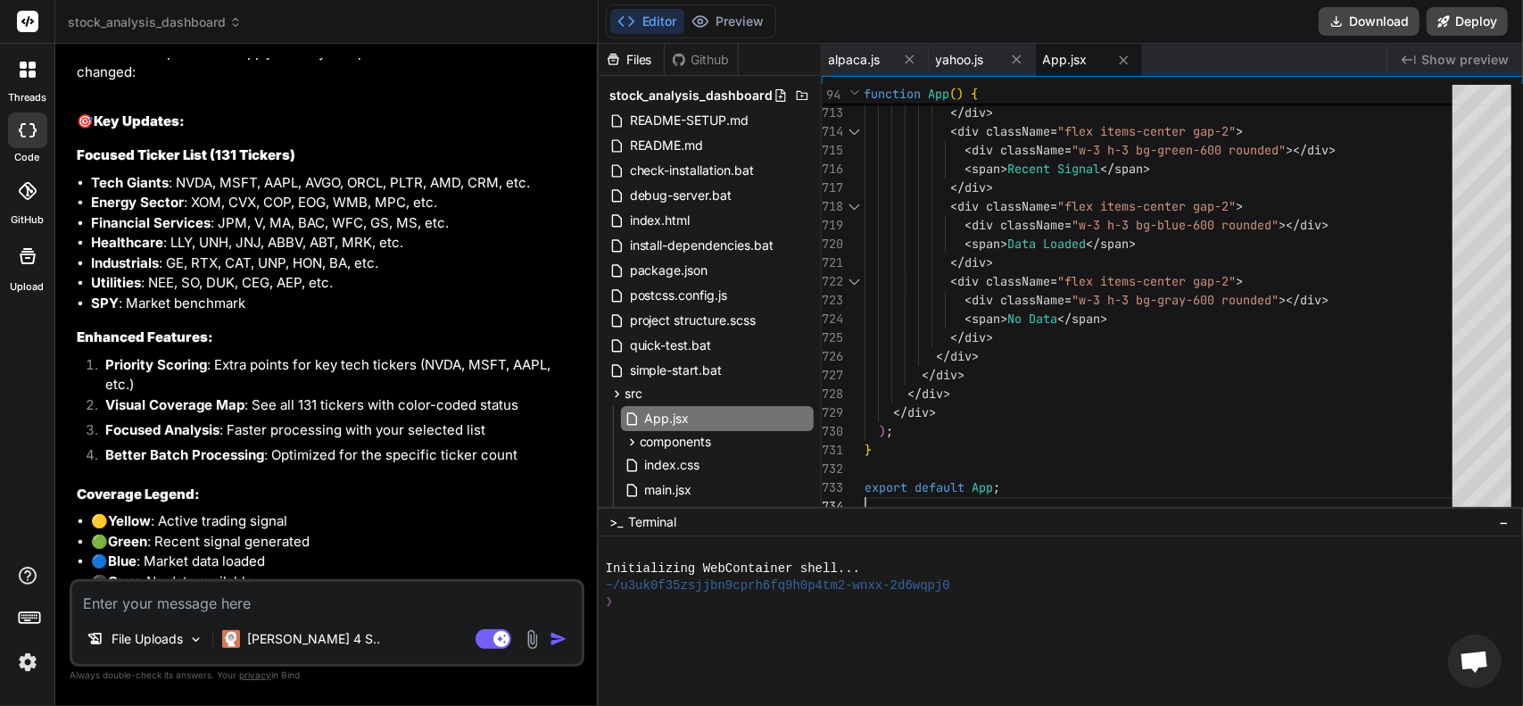
scroll to position [6826, 0]
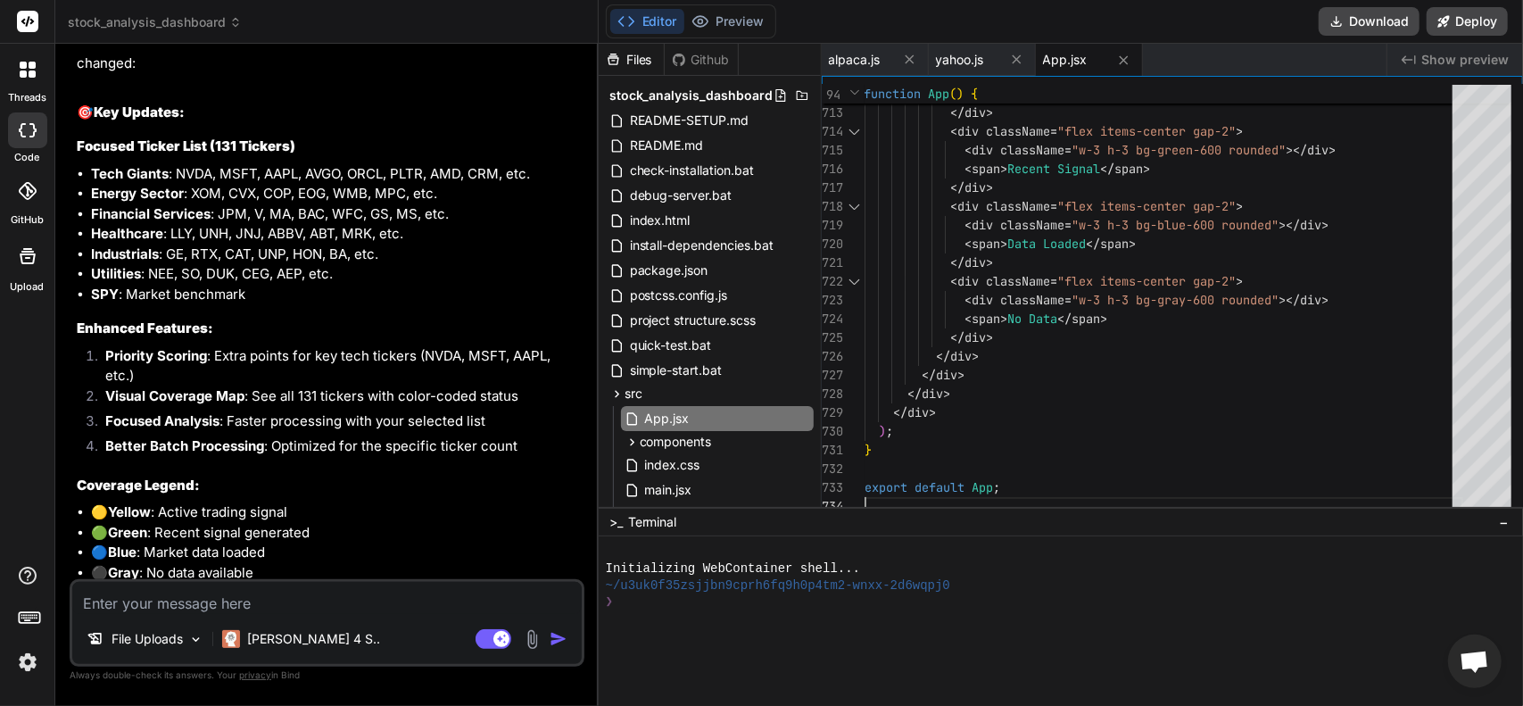
click at [339, 602] on textarea at bounding box center [327, 598] width 510 height 32
click at [303, 610] on textarea at bounding box center [327, 598] width 510 height 32
type textarea "i"
type textarea "x"
type textarea "if"
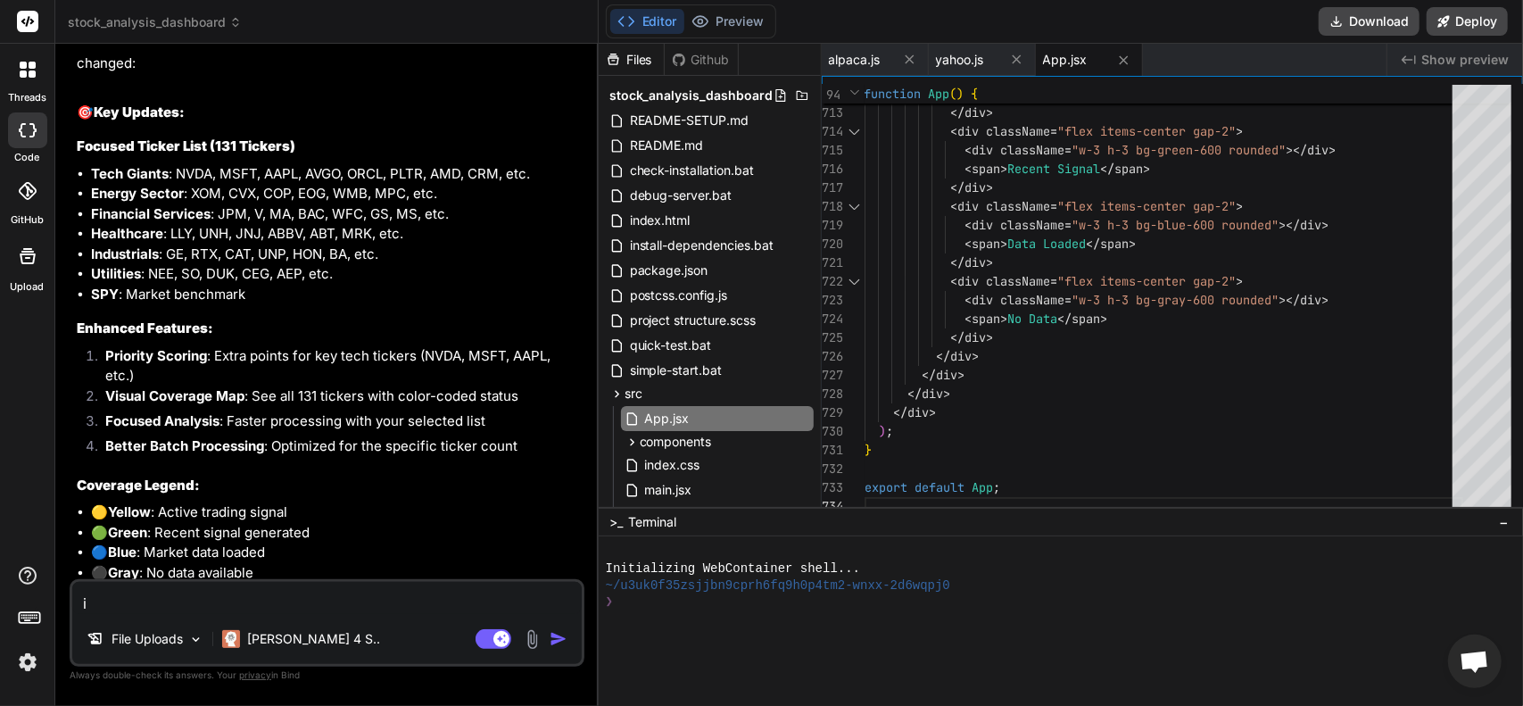
type textarea "x"
type textarea "if"
type textarea "x"
type textarea "if I"
type textarea "x"
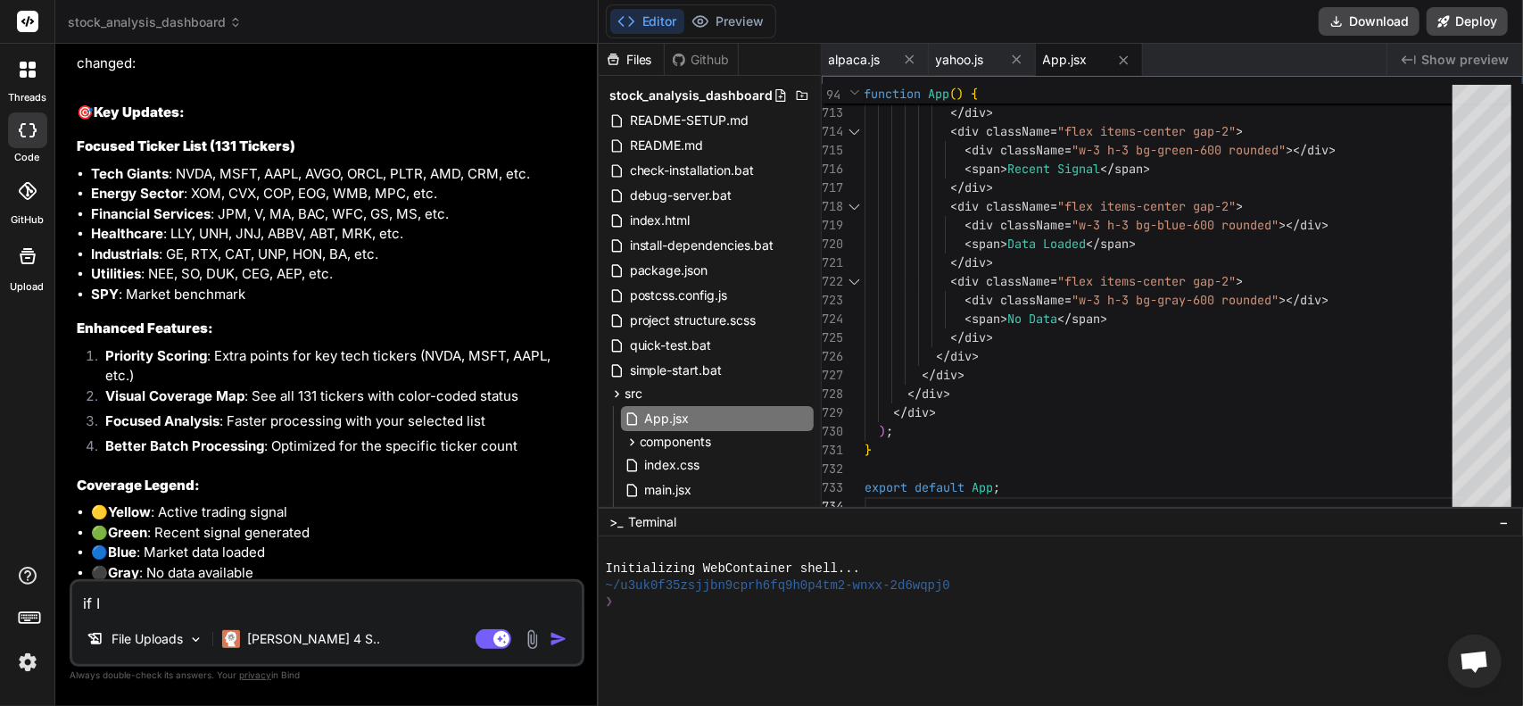
type textarea "if I"
type textarea "x"
type textarea "if I d"
type textarea "x"
type textarea "if I do"
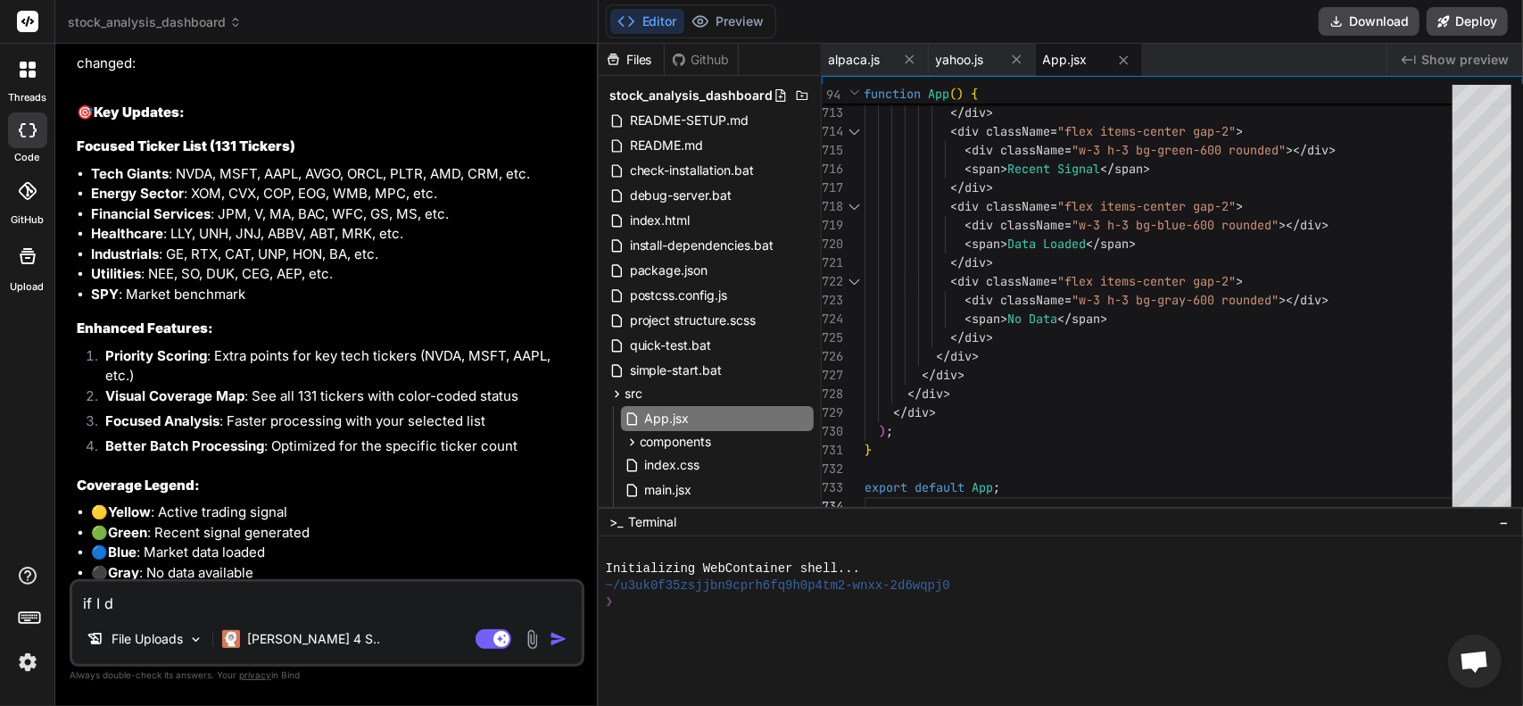
type textarea "x"
type textarea "if I dou"
type textarea "x"
type textarea "if I [PERSON_NAME]"
type textarea "x"
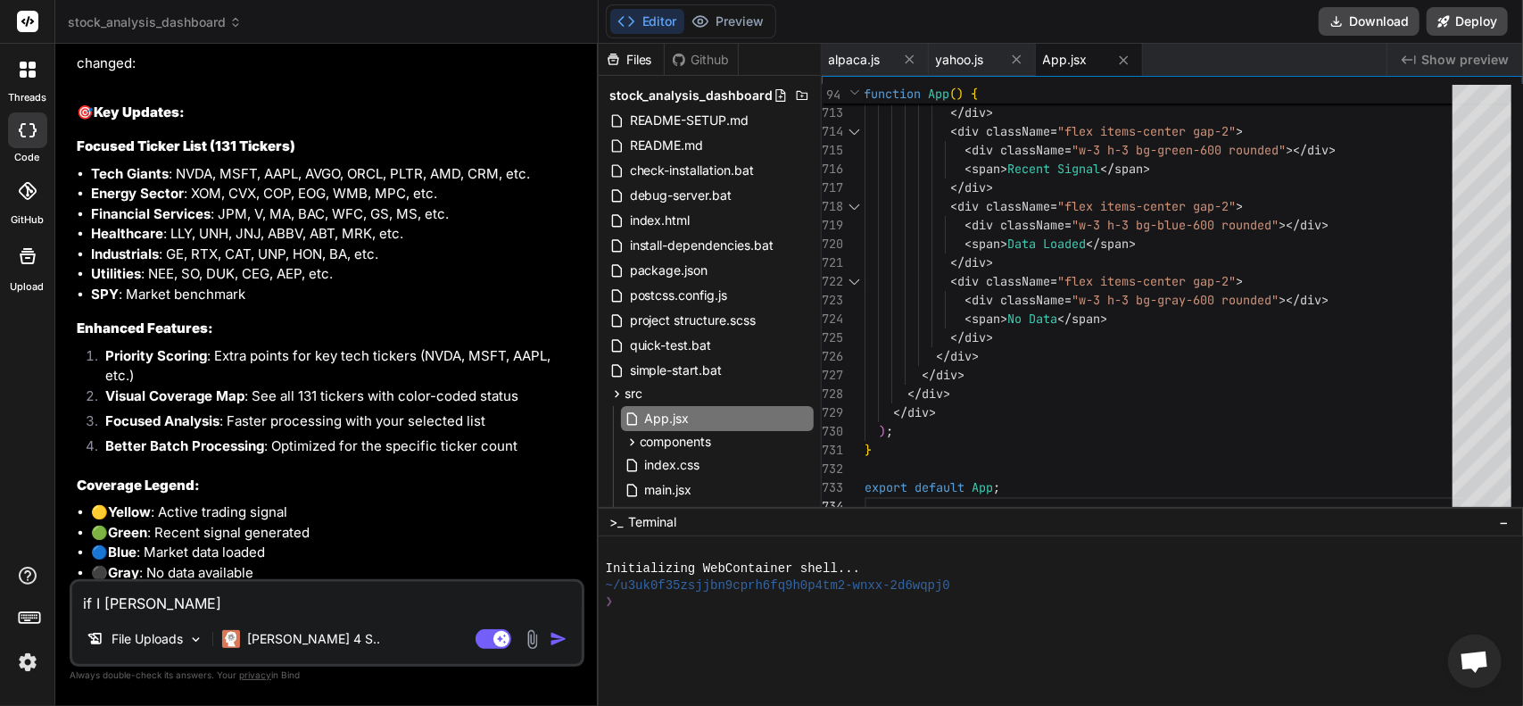
type textarea "if I doubl"
type textarea "x"
type textarea "if I double"
type textarea "x"
type textarea "if I double"
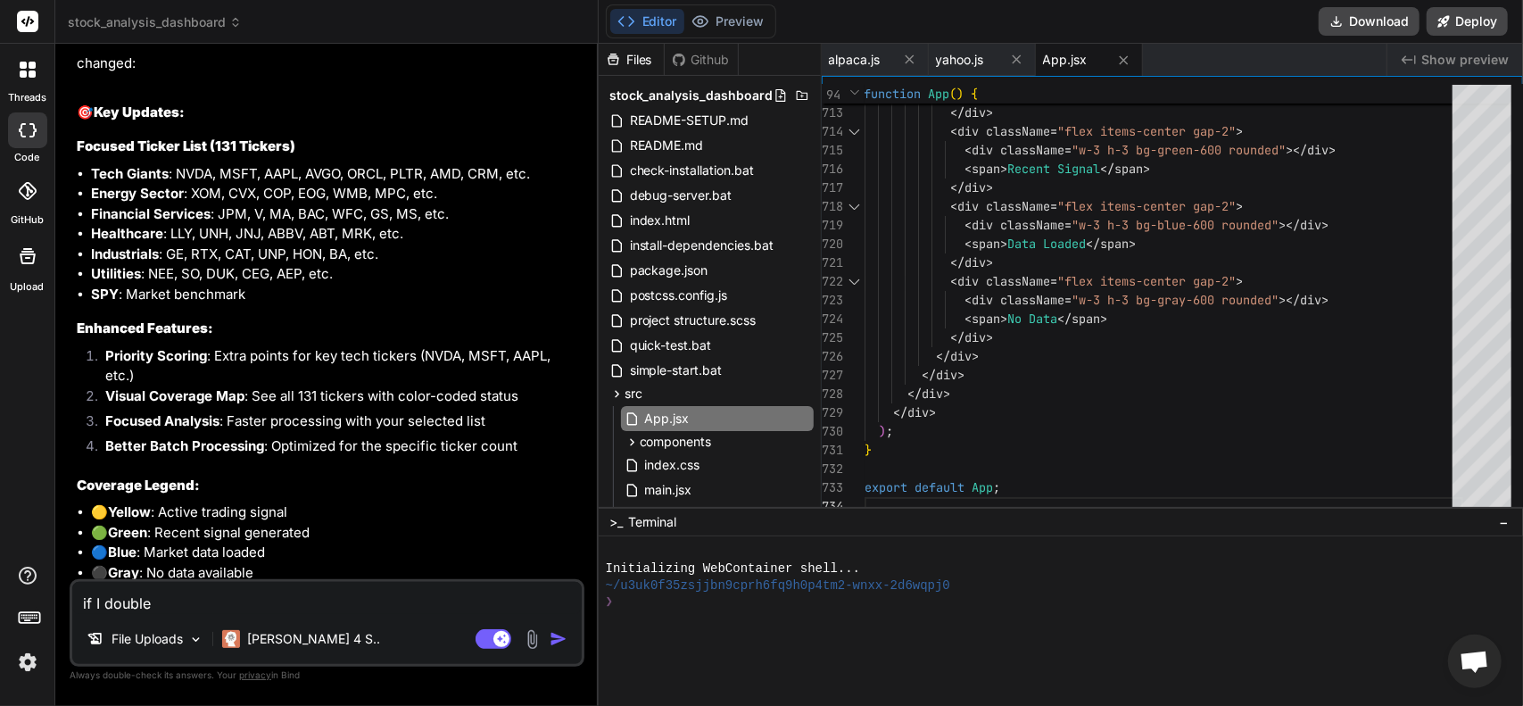
type textarea "x"
type textarea "if I double c"
type textarea "x"
type textarea "if I double cl"
type textarea "x"
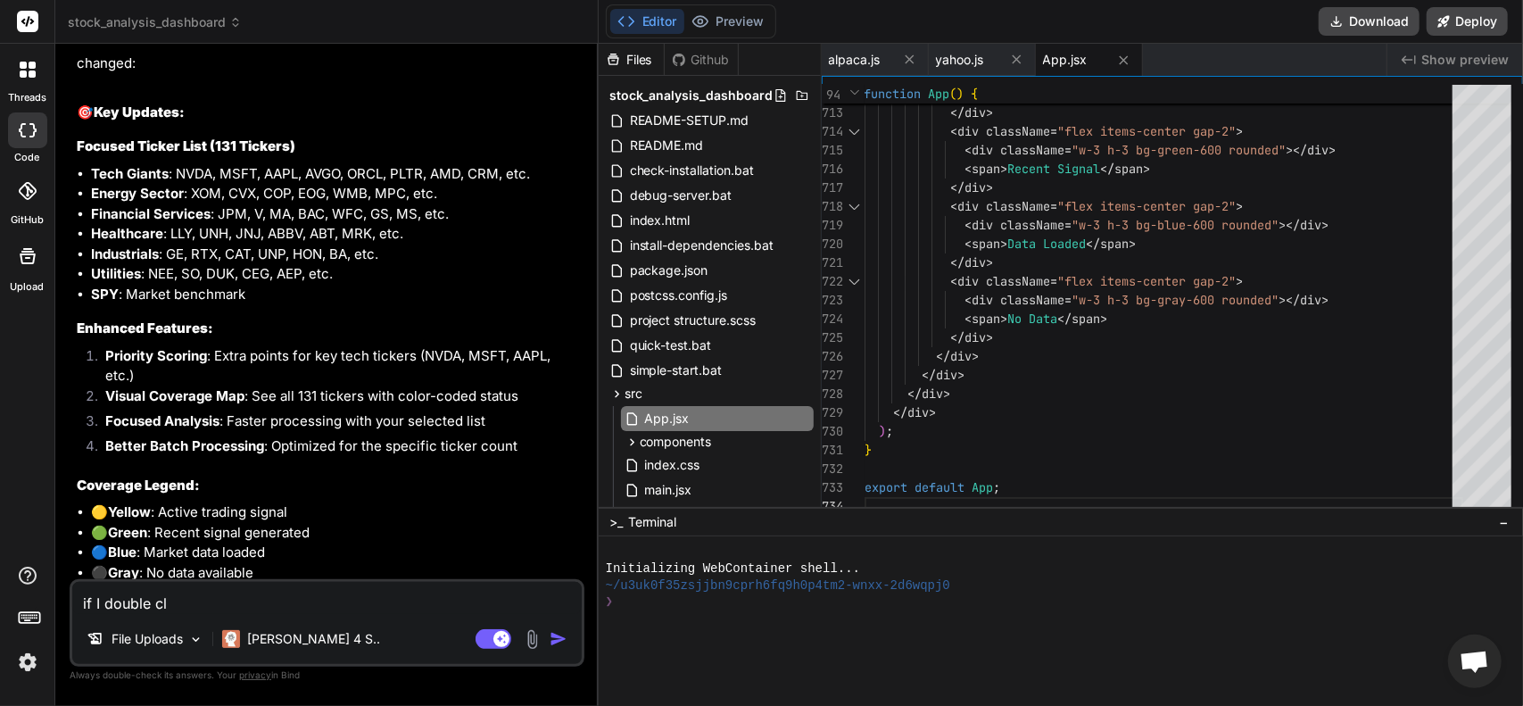
type textarea "if I double cli"
type textarea "x"
type textarea "if I double clic"
type textarea "x"
type textarea "if I double click"
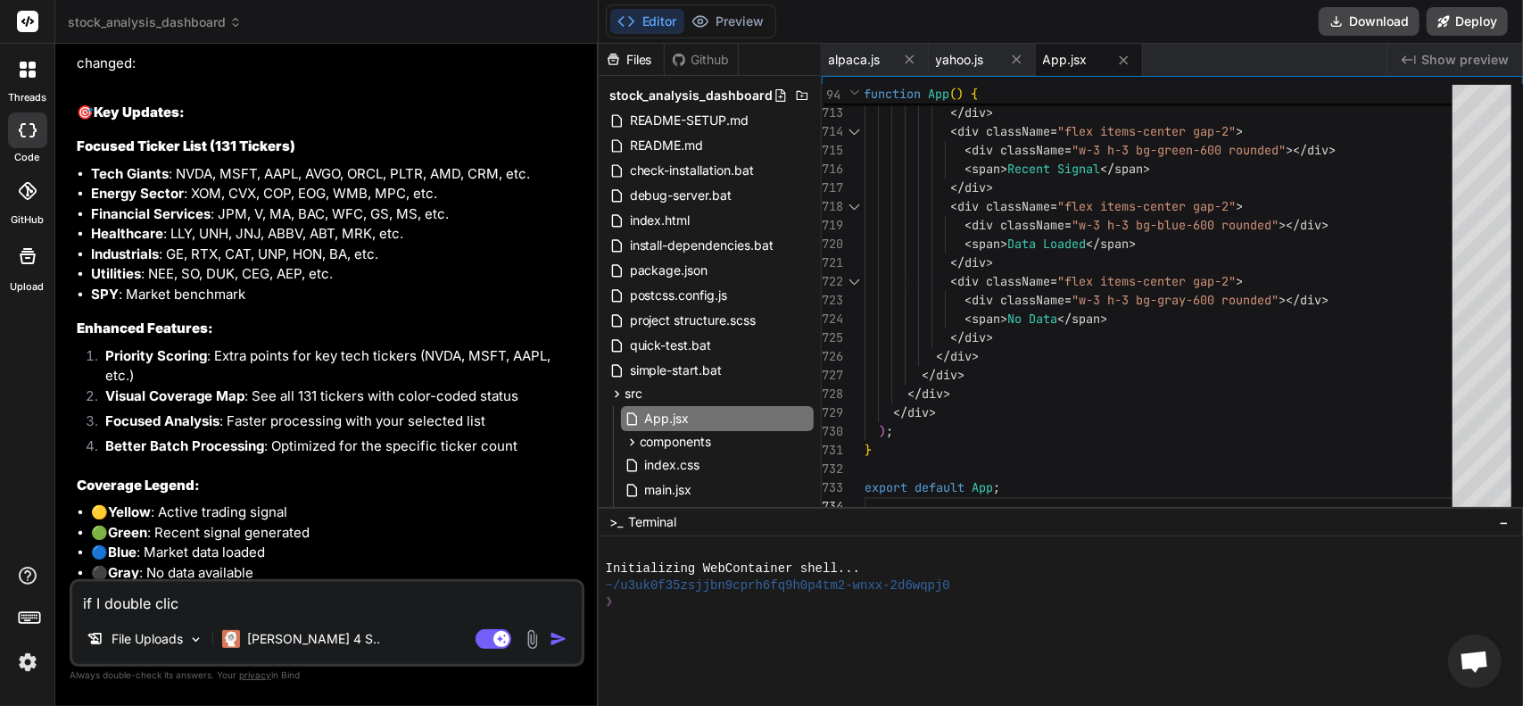
type textarea "x"
type textarea "if I double click"
type textarea "x"
type textarea "if I double click o"
type textarea "x"
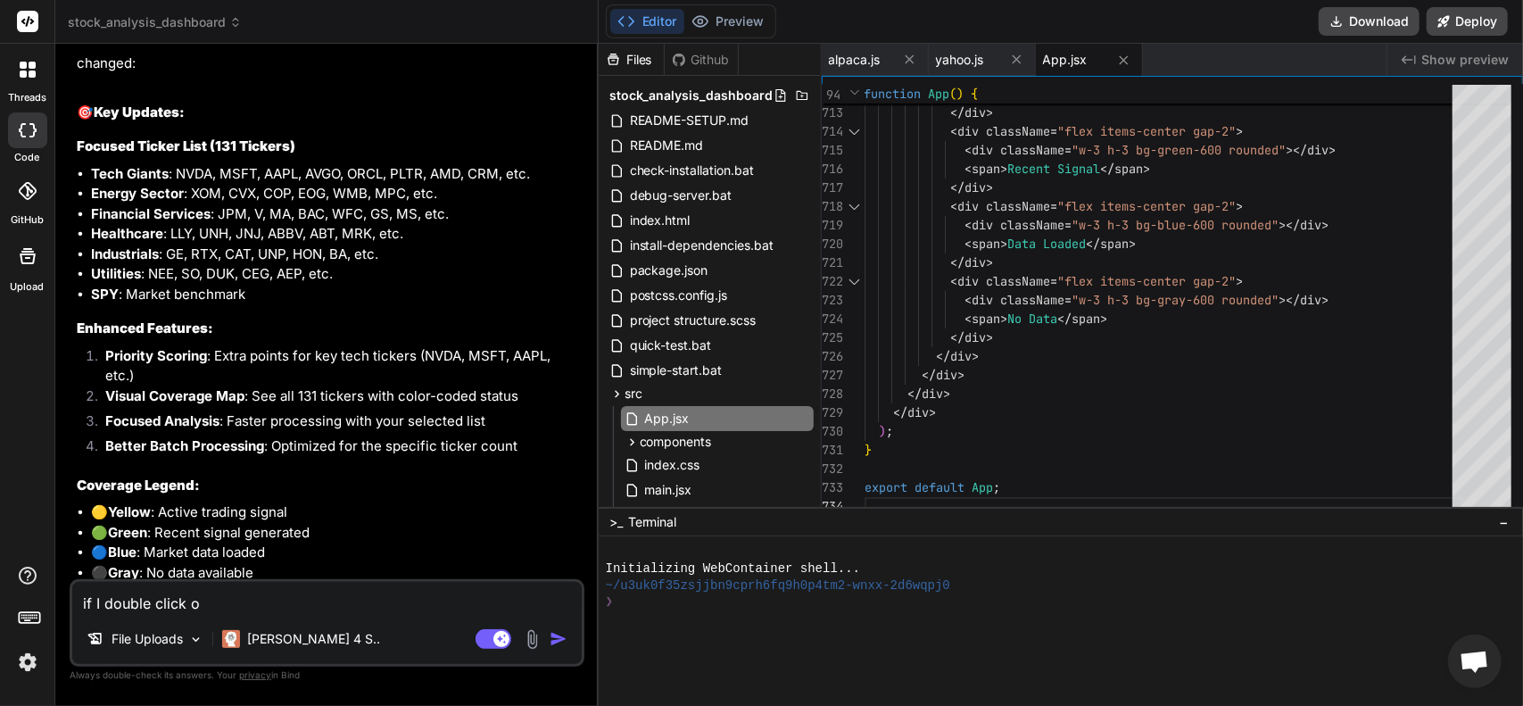
type textarea "if I double click on"
type textarea "x"
type textarea "if I double click on"
type textarea "x"
type textarea "if I double click on s"
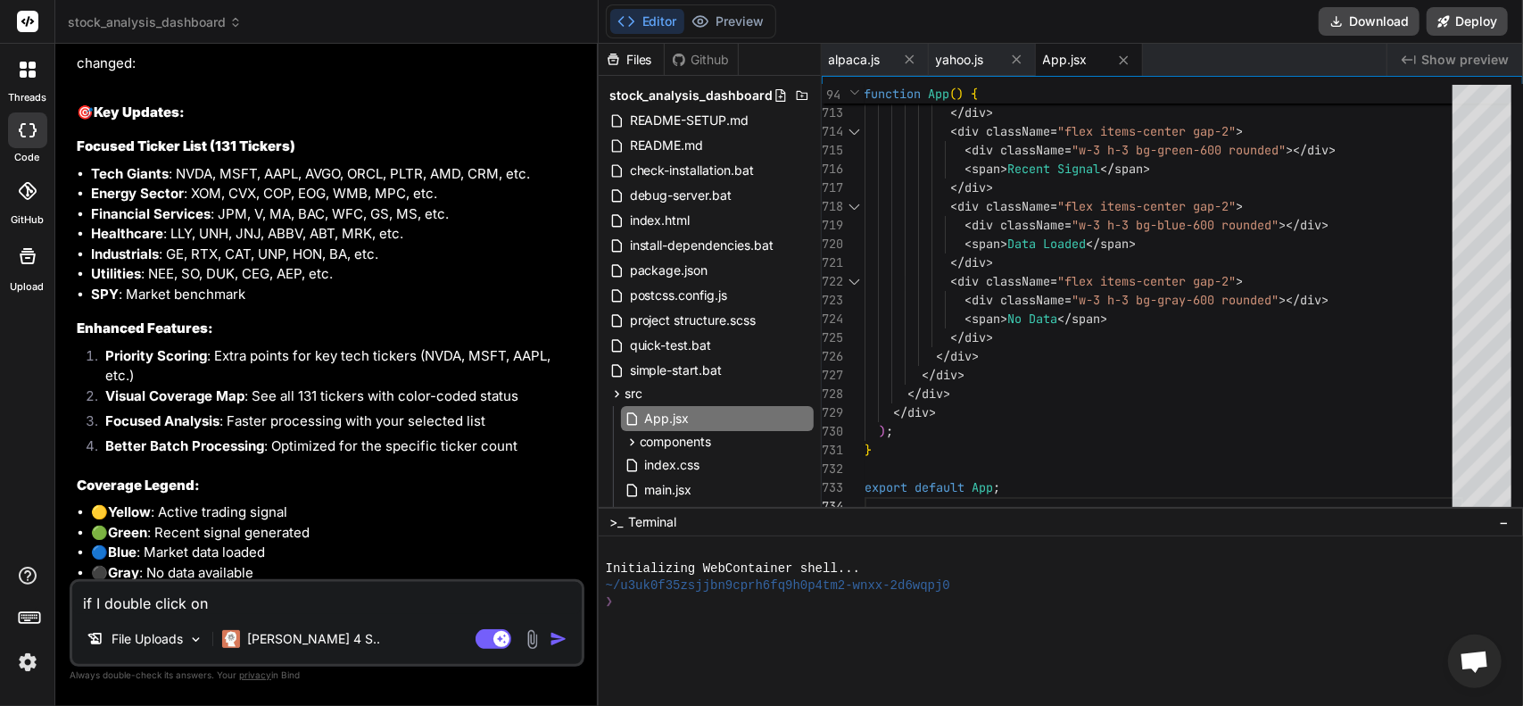
type textarea "x"
type textarea "if I double click on st"
type textarea "x"
type textarea "if I double click on sta"
type textarea "x"
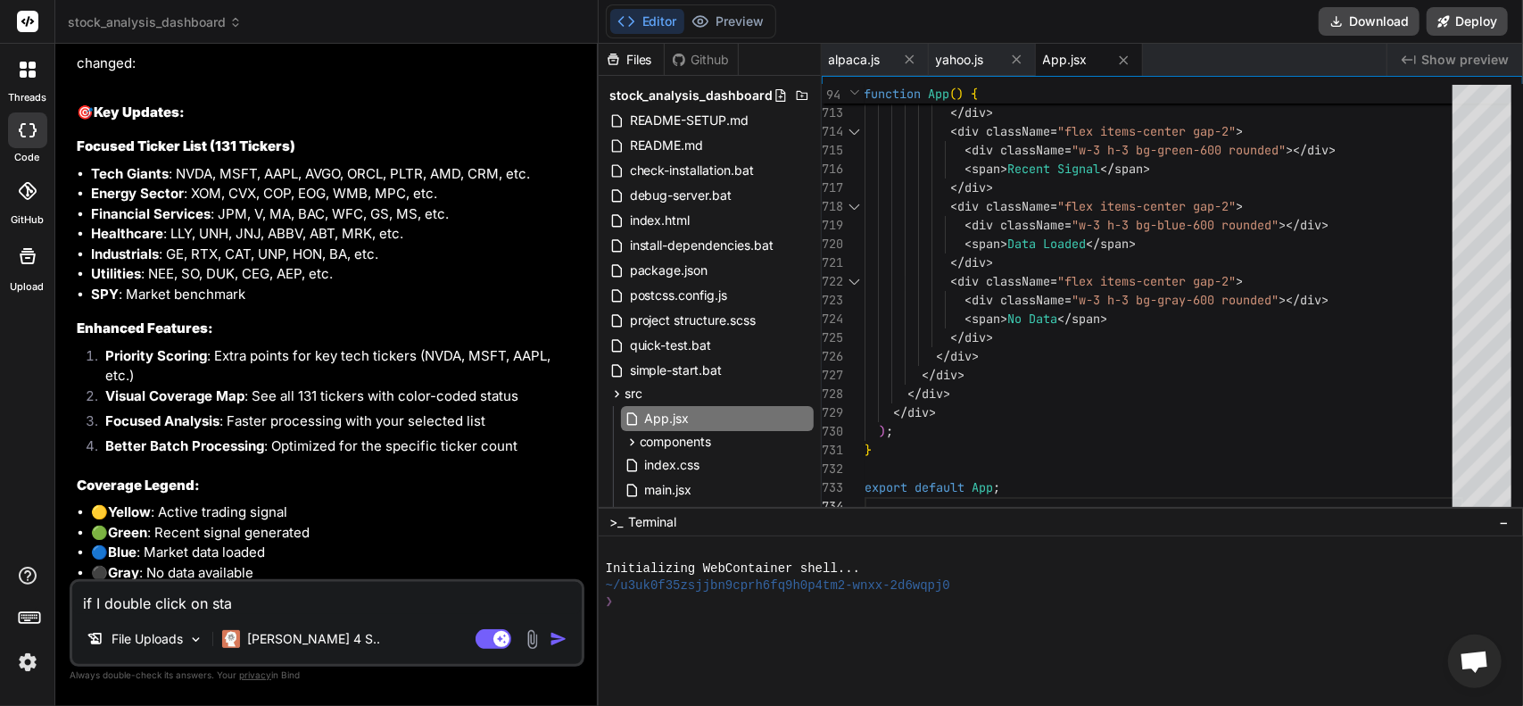
type textarea "if I double click on star"
type textarea "x"
type textarea "if I double click on start"
type textarea "x"
type textarea "if I double click on start"
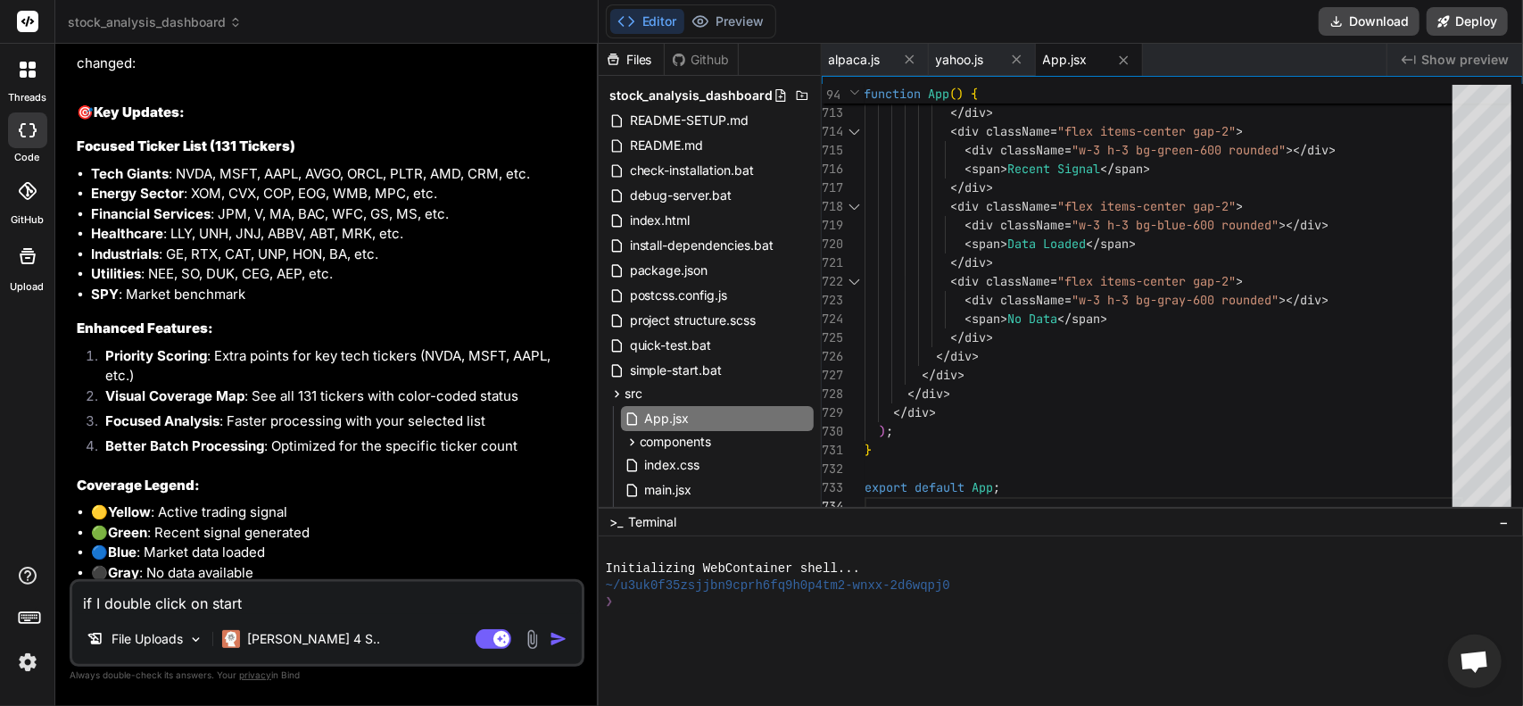
type textarea "x"
type textarea "if I double click on start t"
type textarea "x"
type textarea "if I double click on start tr"
type textarea "x"
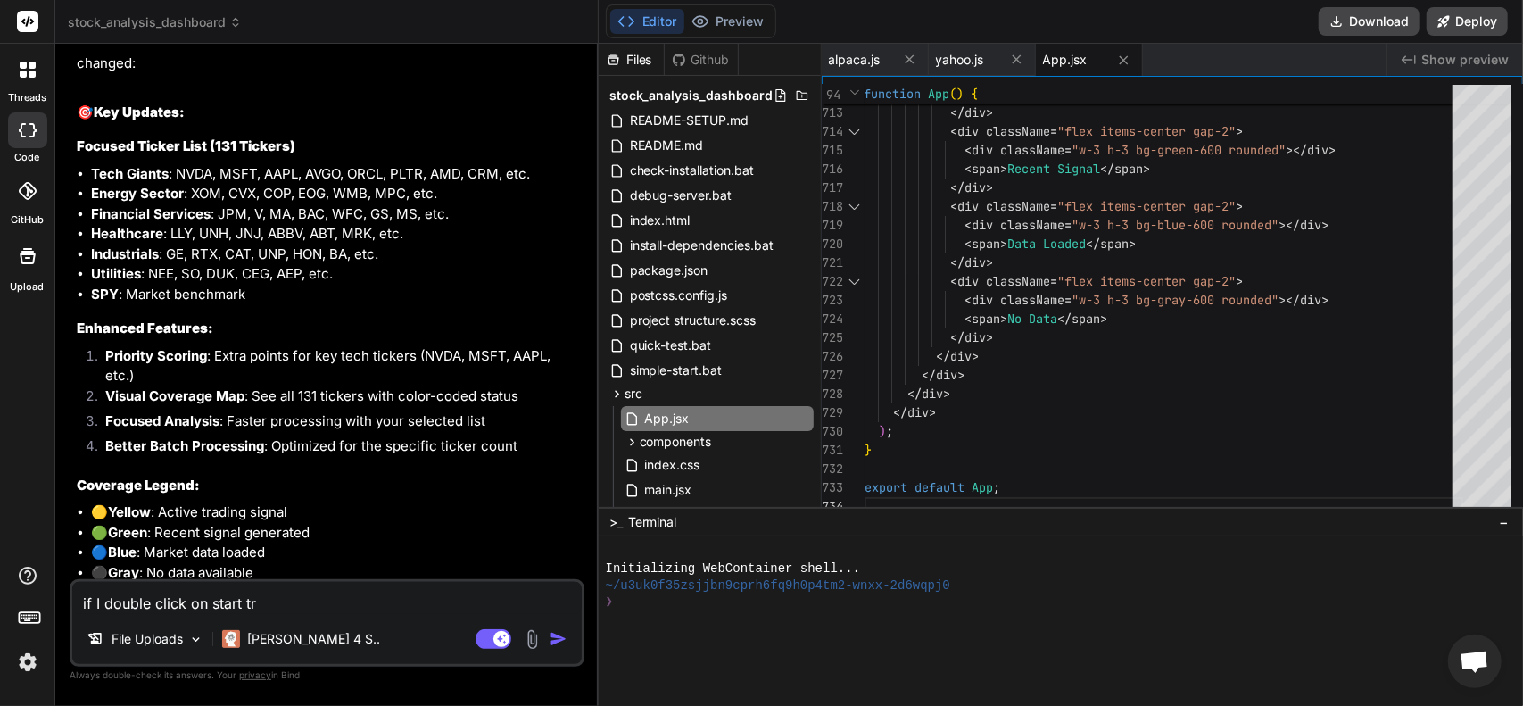
type textarea "if I double click on start tra"
type textarea "x"
type textarea "if I double click on start trad"
type textarea "x"
type textarea "if I double click on start tradi"
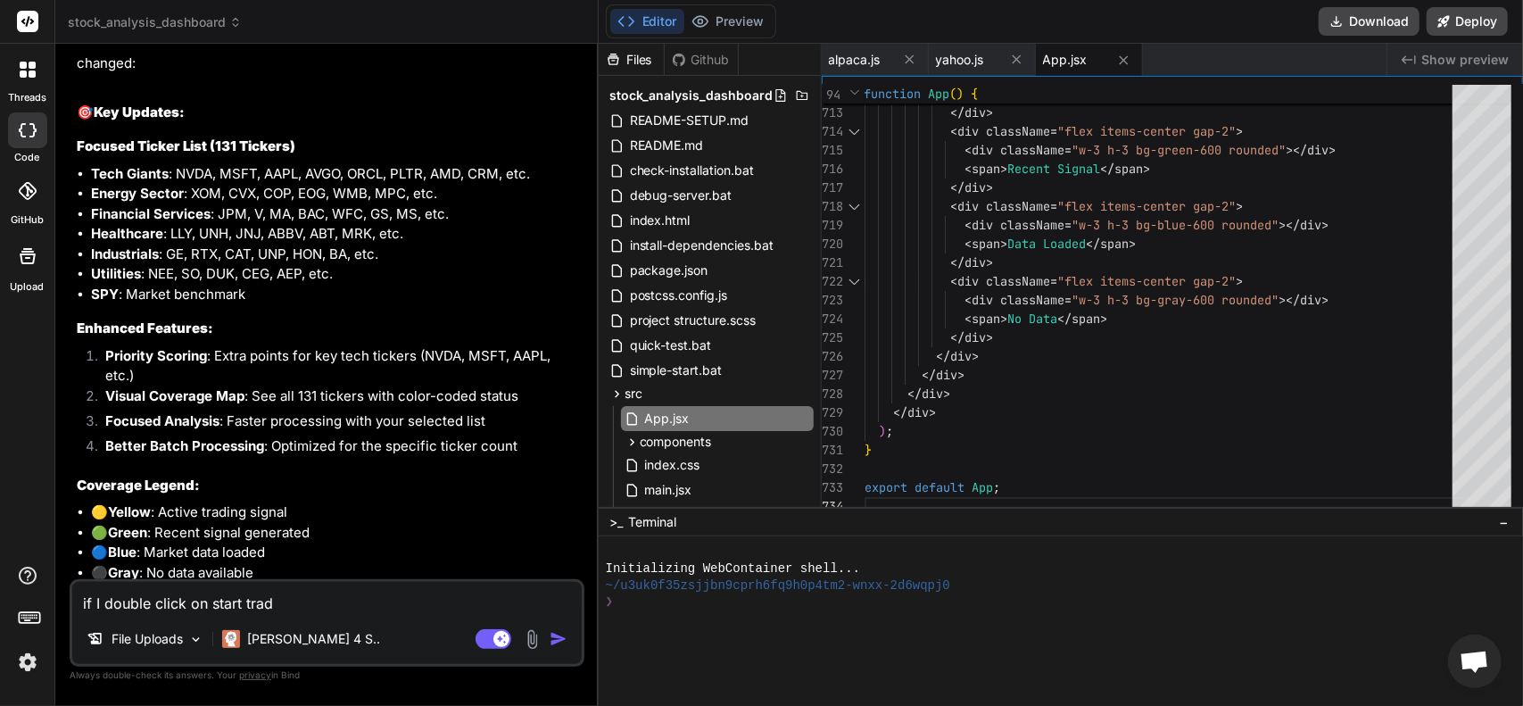
type textarea "x"
type textarea "if I double click on start tradin"
type textarea "x"
type textarea "if I double click on start trading"
type textarea "x"
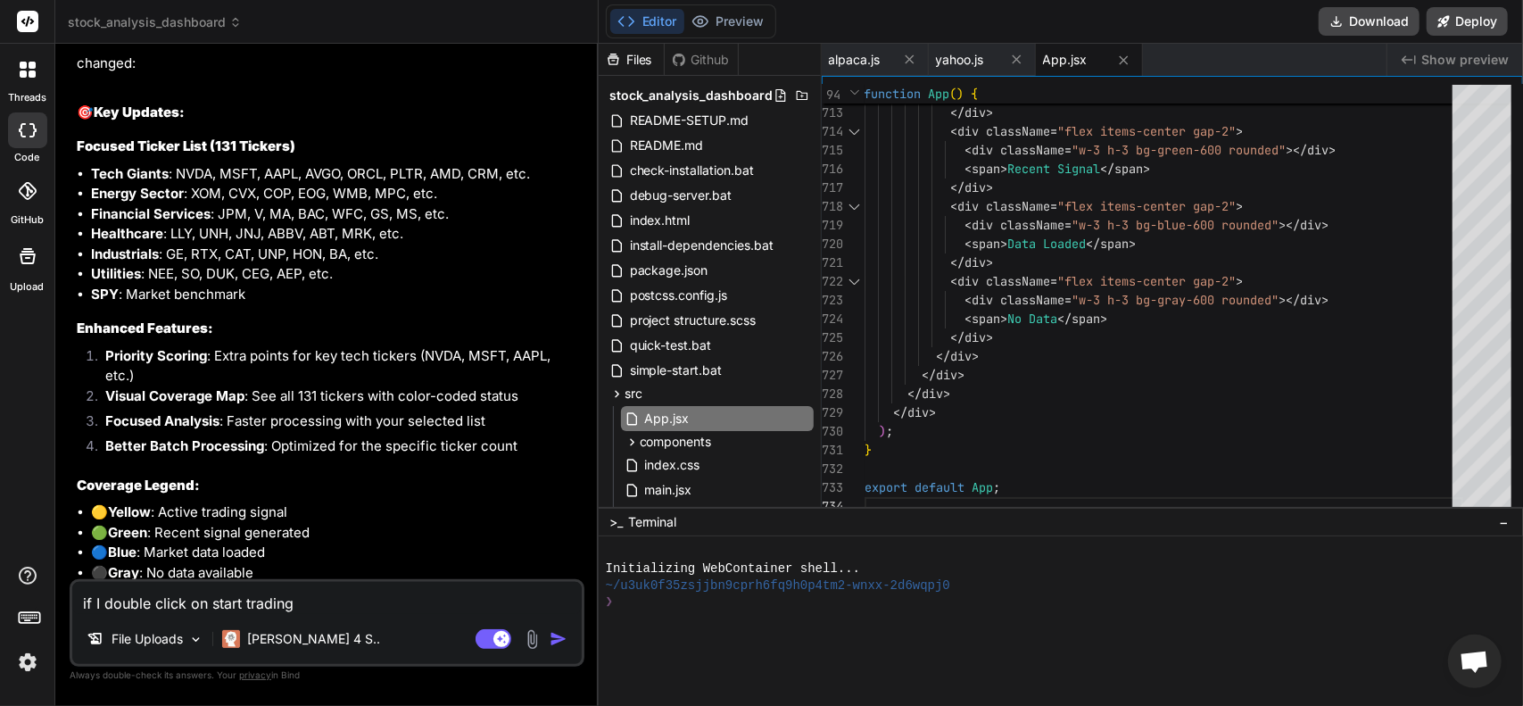
type textarea "if I double click on start tradin"
type textarea "x"
type textarea "if I double click on start tradi"
type textarea "x"
type textarea "if I double click on start tradin"
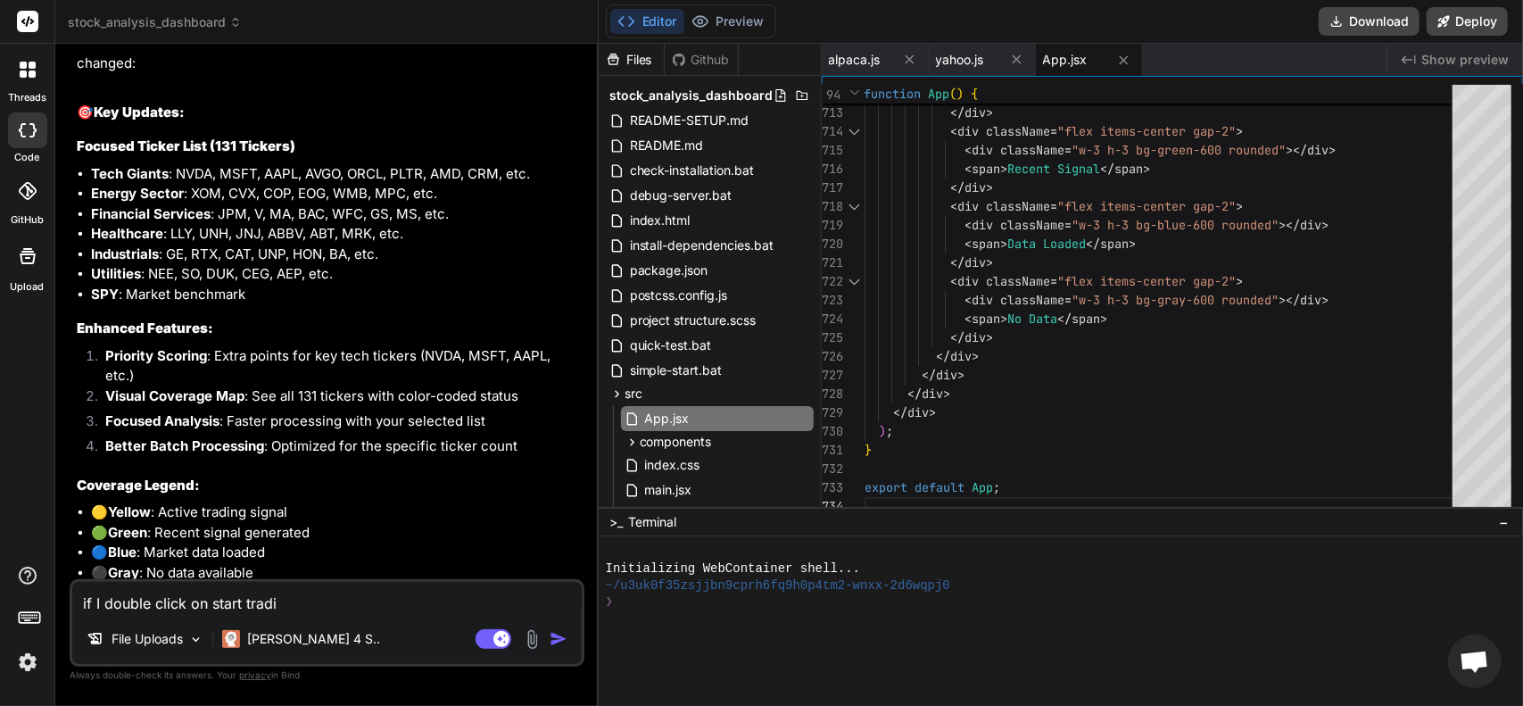
type textarea "x"
type textarea "if I double click on start trading"
type textarea "x"
type textarea "if I double click on start trading"
type textarea "x"
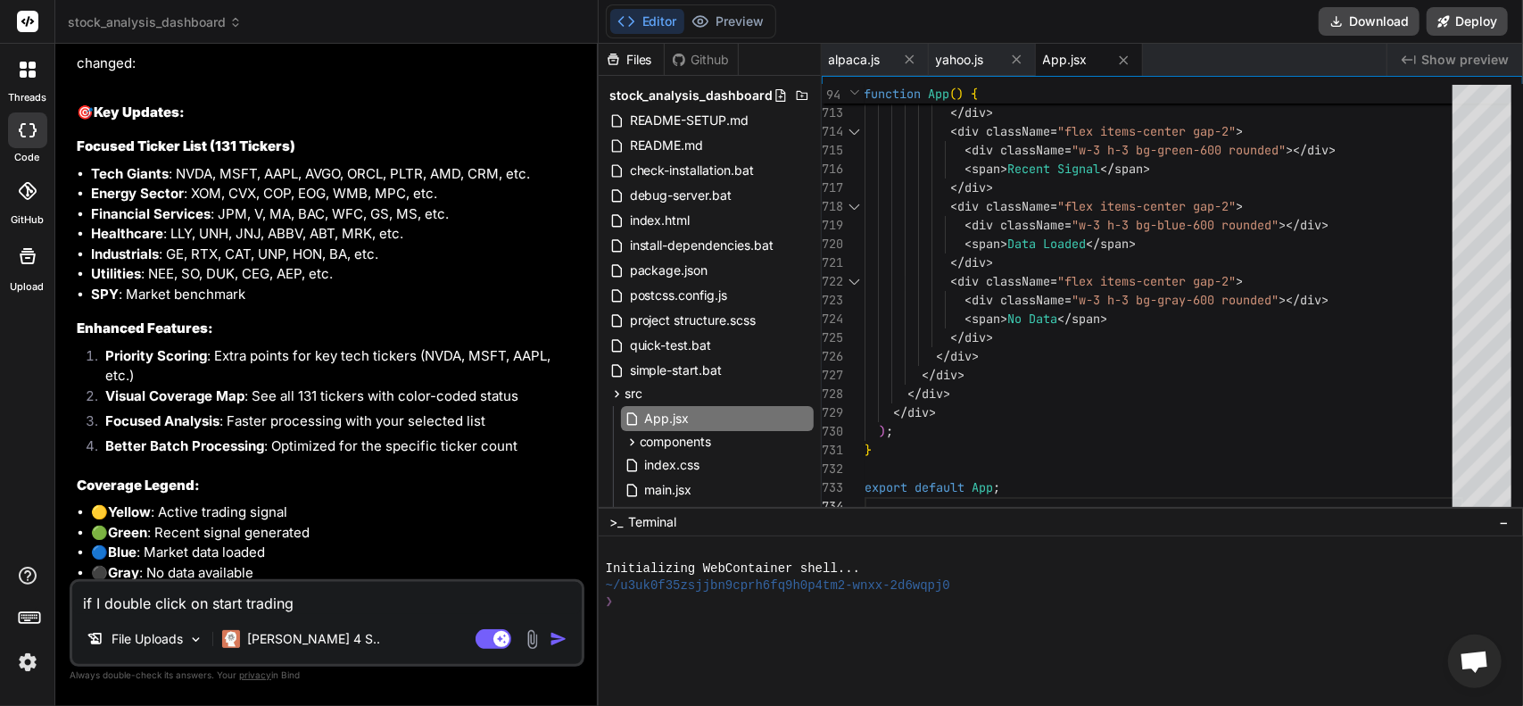
type textarea "if I double click on start trading d"
type textarea "x"
type textarea "if I double click on start trading da"
type textarea "x"
type textarea "if I double click on start trading das"
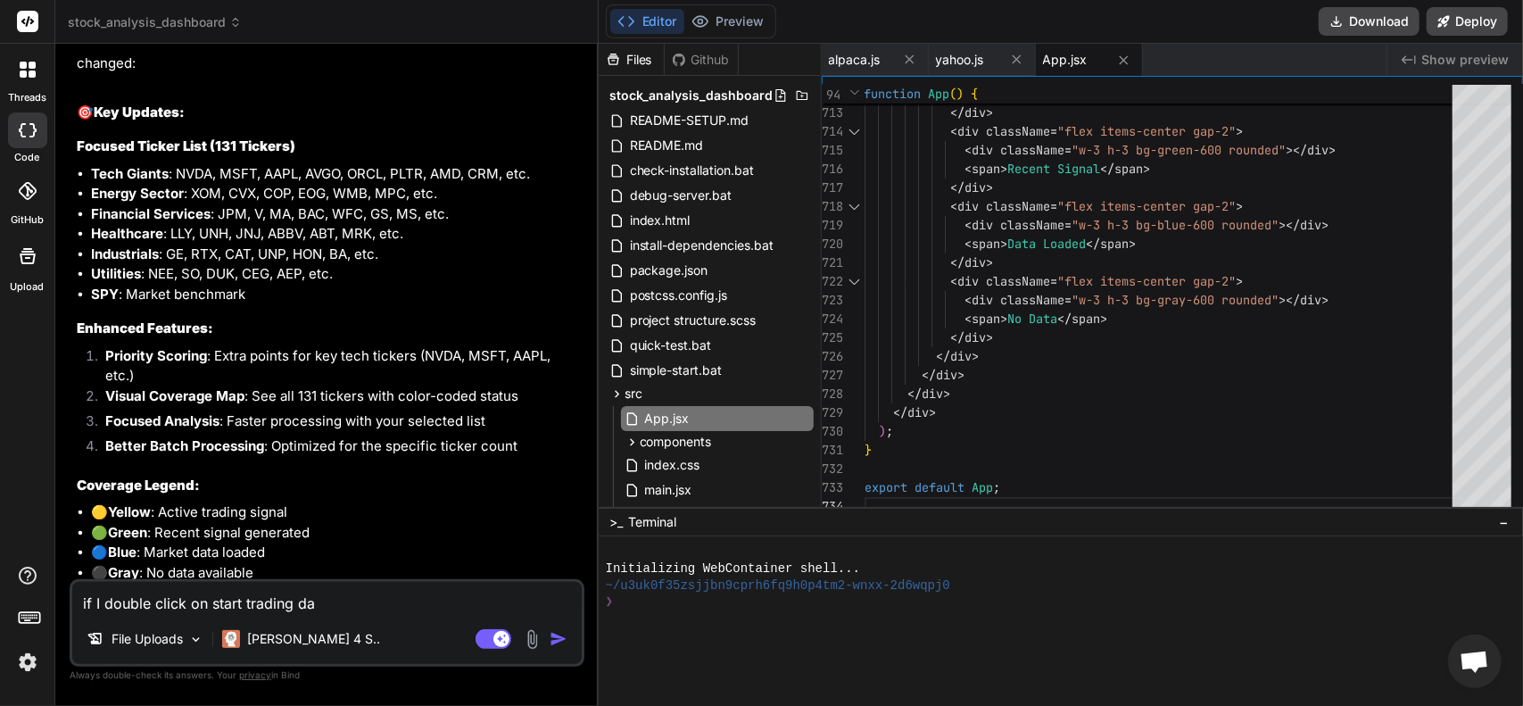
type textarea "x"
type textarea "if I double click on start trading dash"
type textarea "x"
type textarea "if I double click on start trading dashb"
type textarea "x"
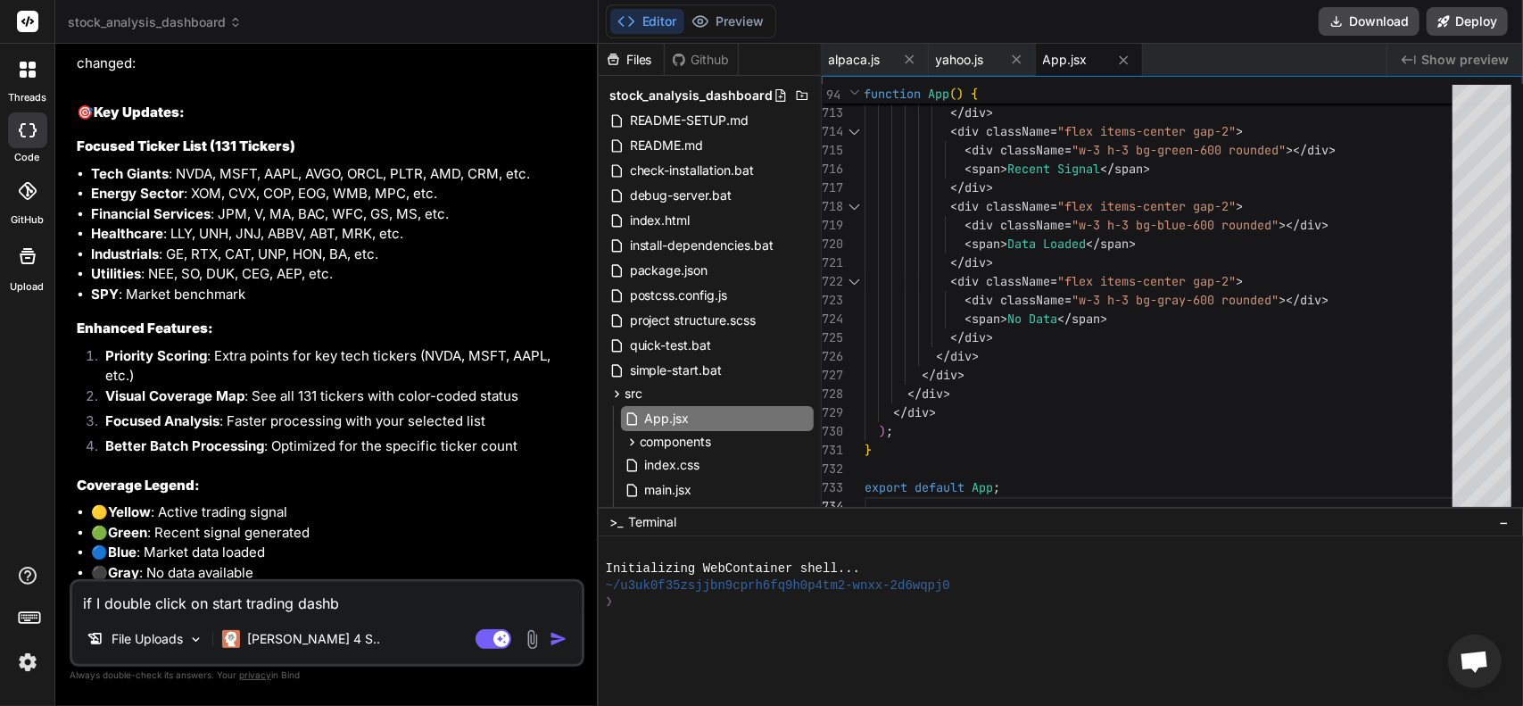
type textarea "if I double click on start trading dashbo"
type textarea "x"
type textarea "if I double click on start trading dashboa"
type textarea "x"
type textarea "if I double click on start trading dashboar"
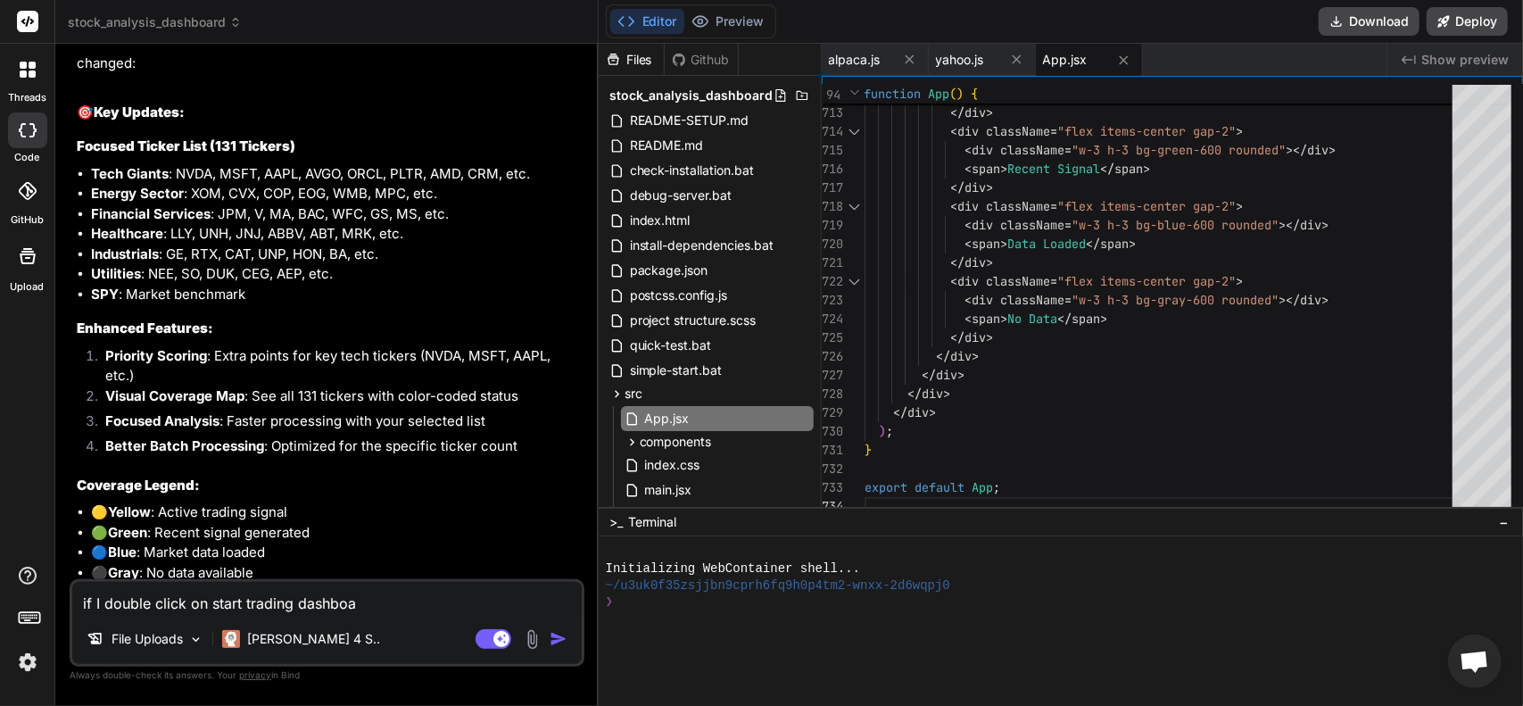
type textarea "x"
type textarea "if I double click on start trading dashboard"
type textarea "x"
type textarea "if I double click on start trading dashboard"
type textarea "x"
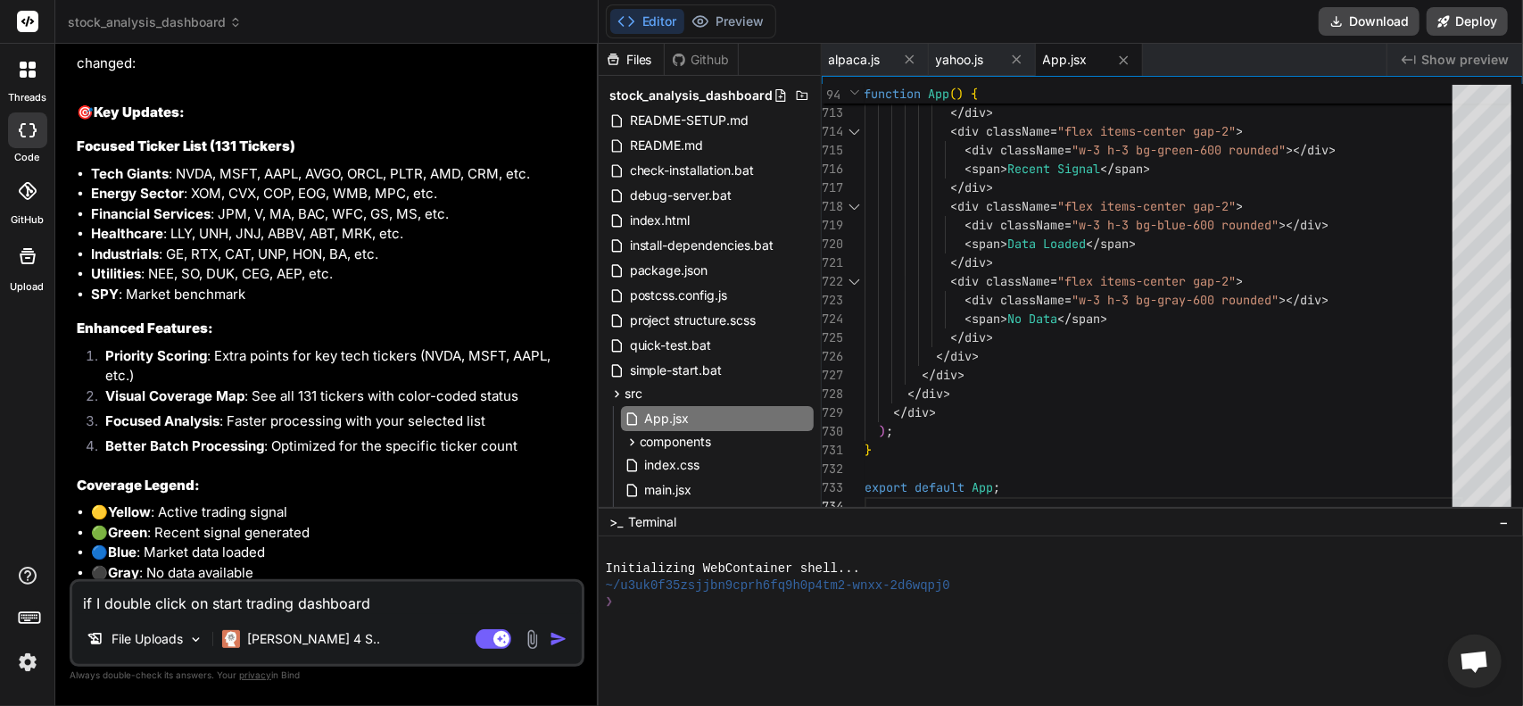
type textarea "if I double click on start trading dashboard b"
type textarea "x"
type textarea "if I double click on start trading dashboard ba"
type textarea "x"
type textarea "if I double click on start trading dashboard bat"
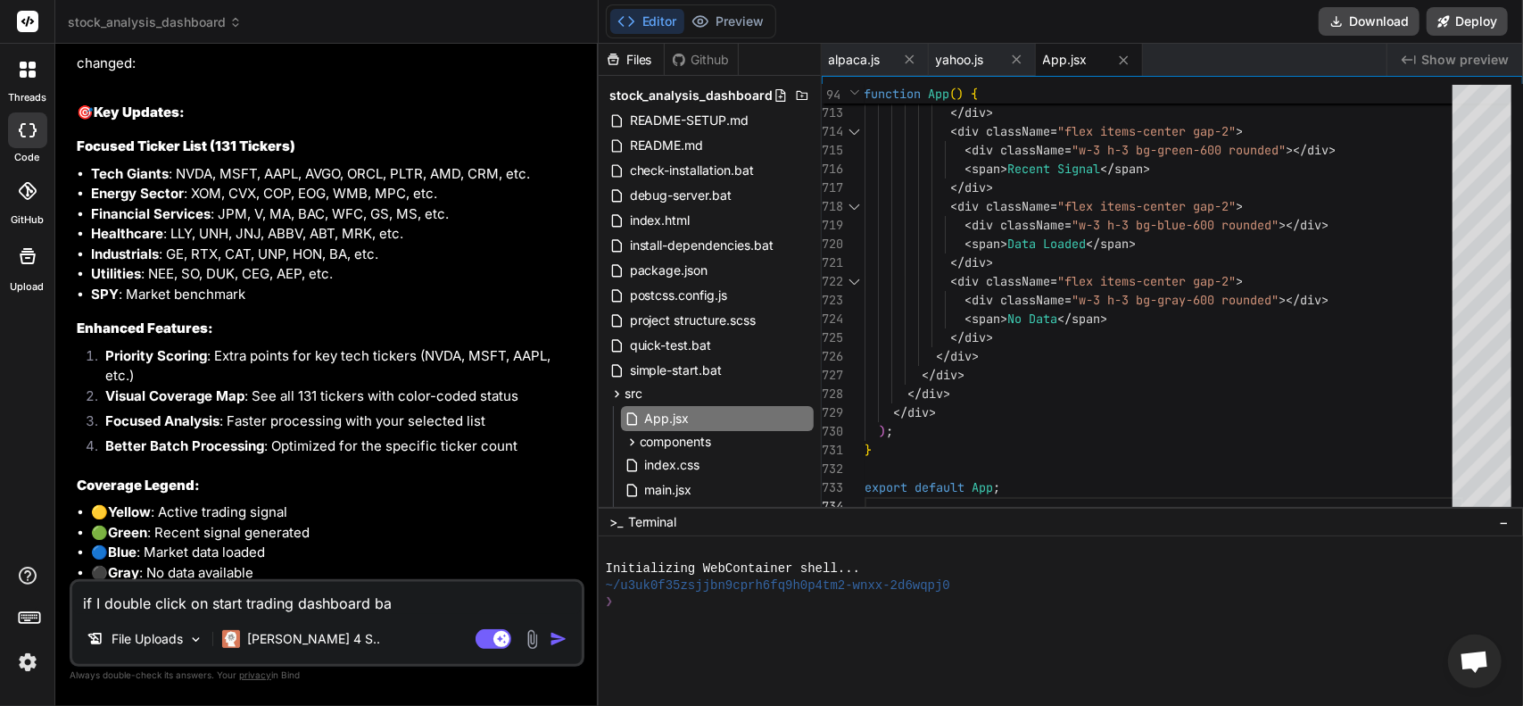
type textarea "x"
type textarea "if I double click on start trading dashboard bat"
type textarea "x"
type textarea "if I double click on start trading dashboard bat f"
type textarea "x"
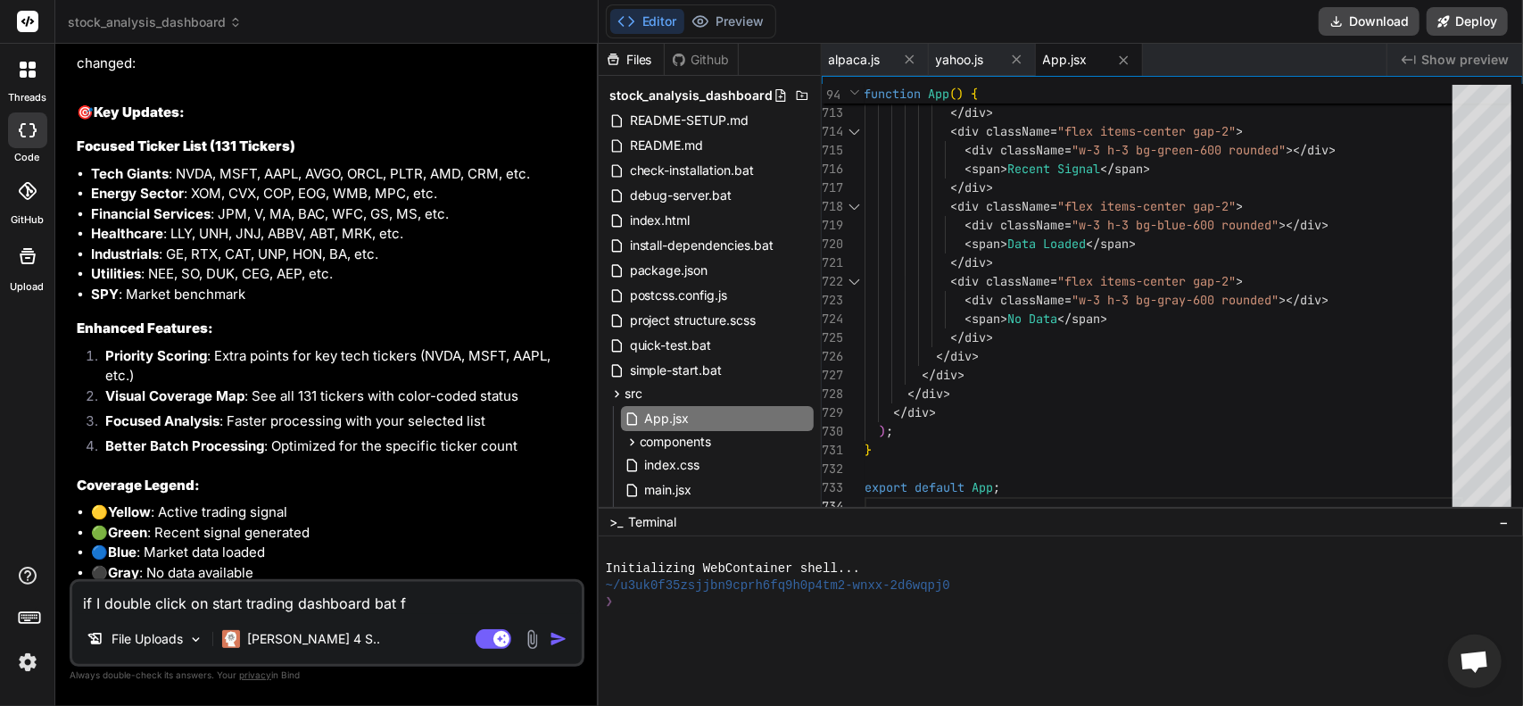
type textarea "if I double click on start trading dashboard bat fi"
type textarea "x"
type textarea "if I double click on start trading dashboard bat fil"
type textarea "x"
type textarea "if I double click on start trading dashboard bat file"
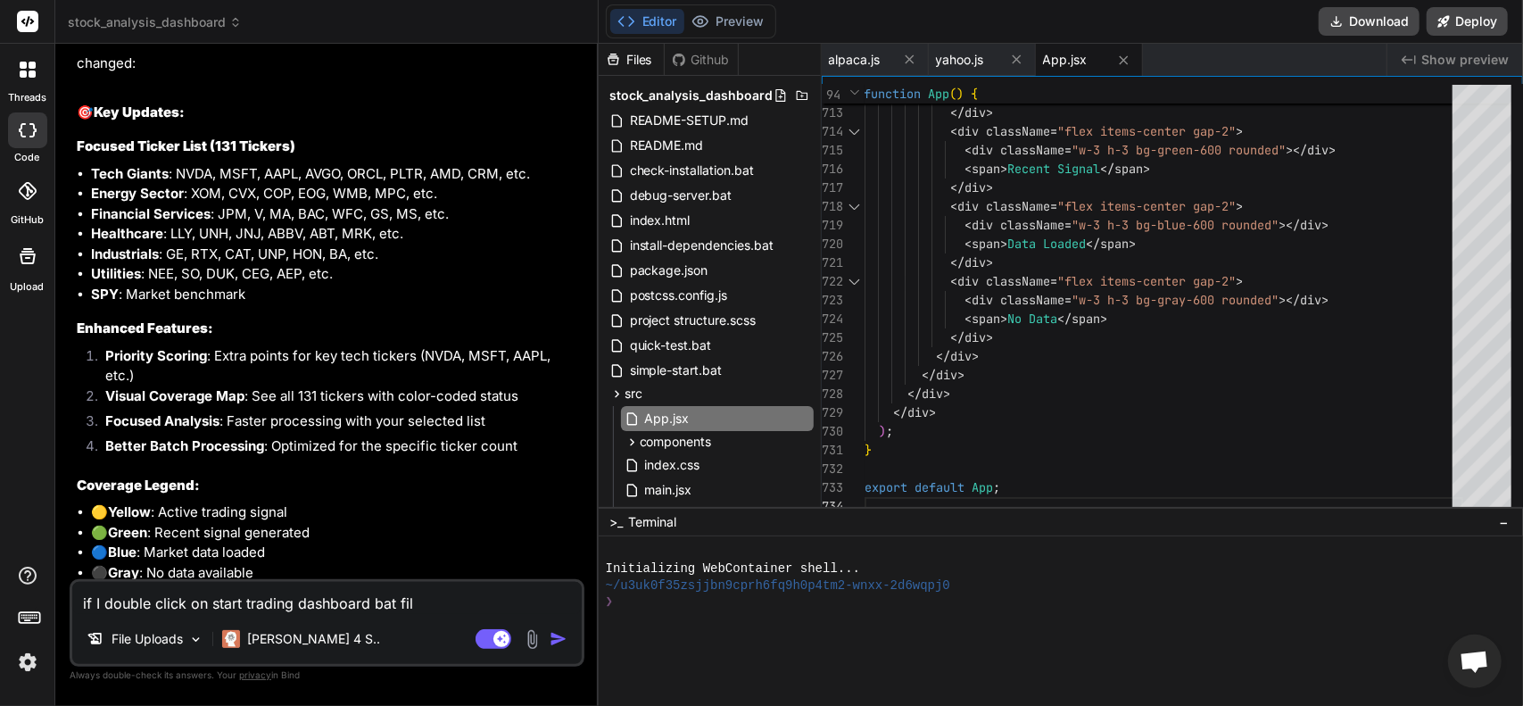
type textarea "x"
type textarea "if I double click on start trading dashboard bat file,"
type textarea "x"
type textarea "if I double click on start trading dashboard bat file,"
type textarea "x"
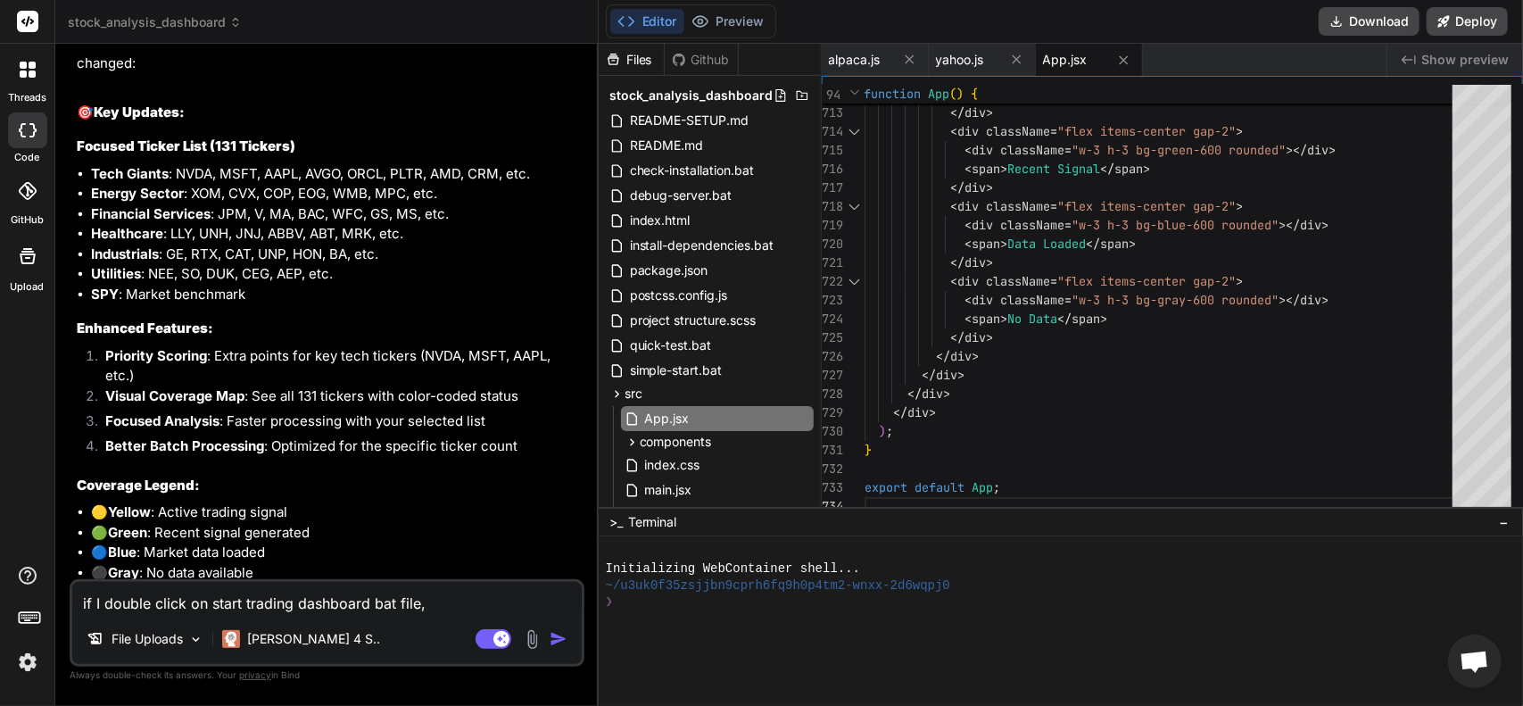
type textarea "if I double click on start trading dashboard bat file, i"
type textarea "x"
type textarea "if I double click on start trading dashboard bat file, it"
type textarea "x"
type textarea "if I double click on start trading dashboard bat file, it"
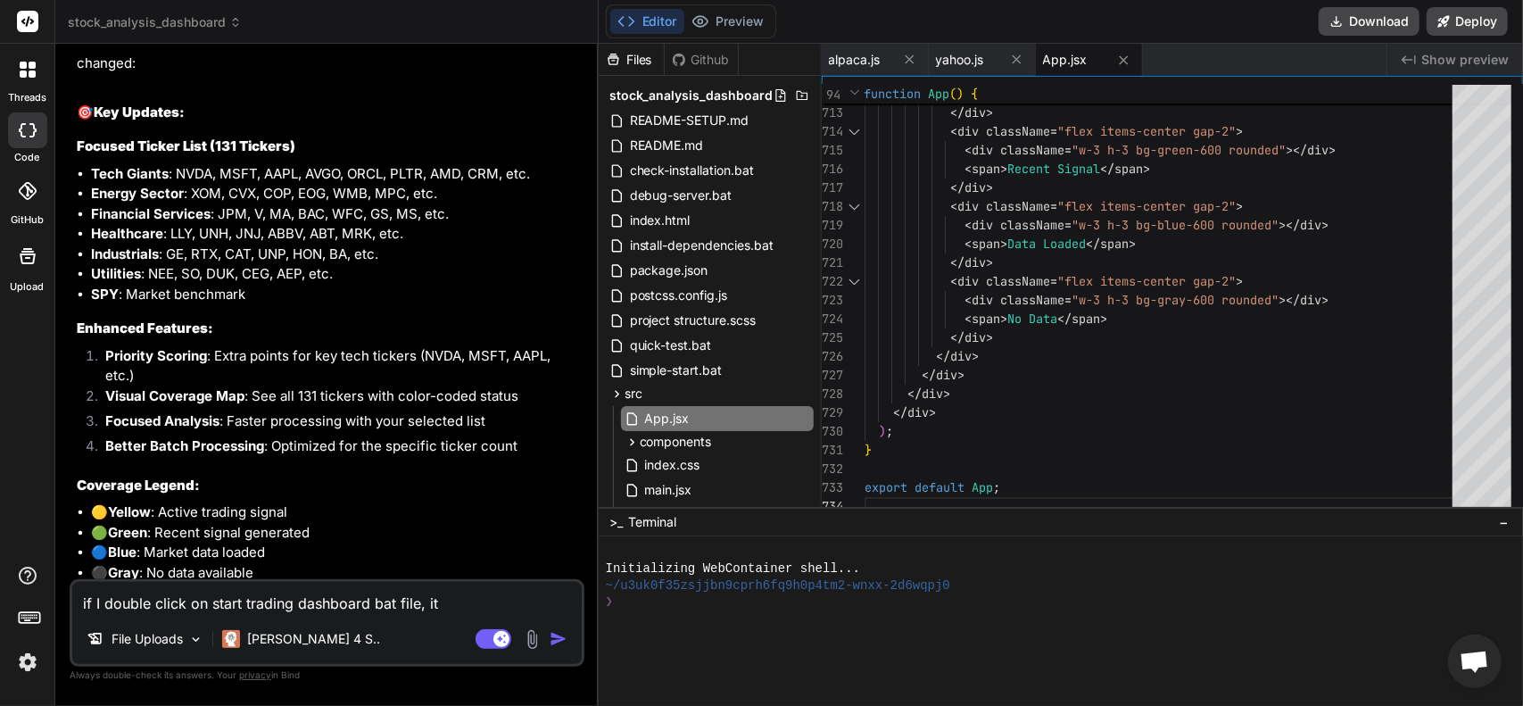
type textarea "x"
type textarea "if I double click on start trading dashboard bat file, it o"
type textarea "x"
type textarea "if I double click on start trading dashboard bat file, it op"
type textarea "x"
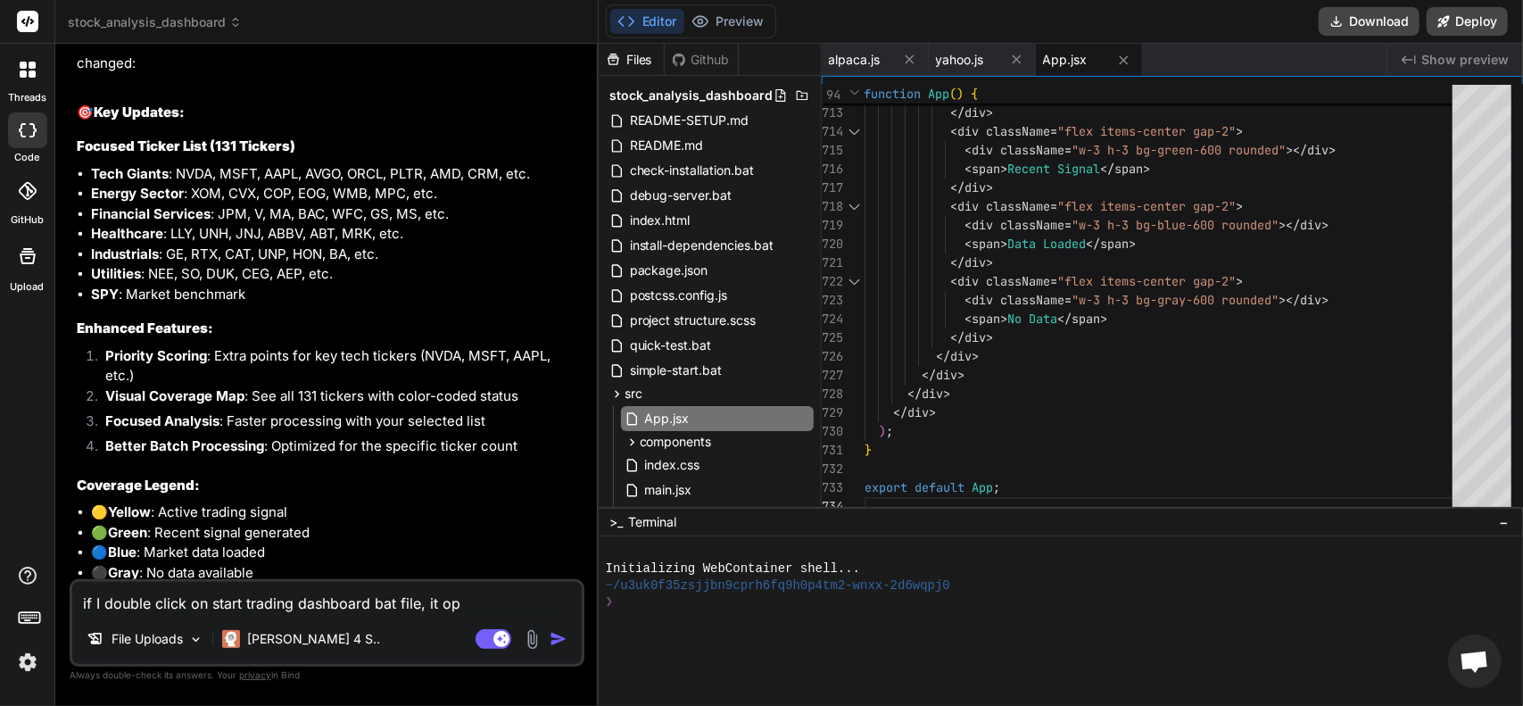
type textarea "if I double click on start trading dashboard bat file, it ope"
type textarea "x"
type textarea "if I double click on start trading dashboard bat file, it open"
type textarea "x"
type textarea "if I double click on start trading dashboard bat file, it opens"
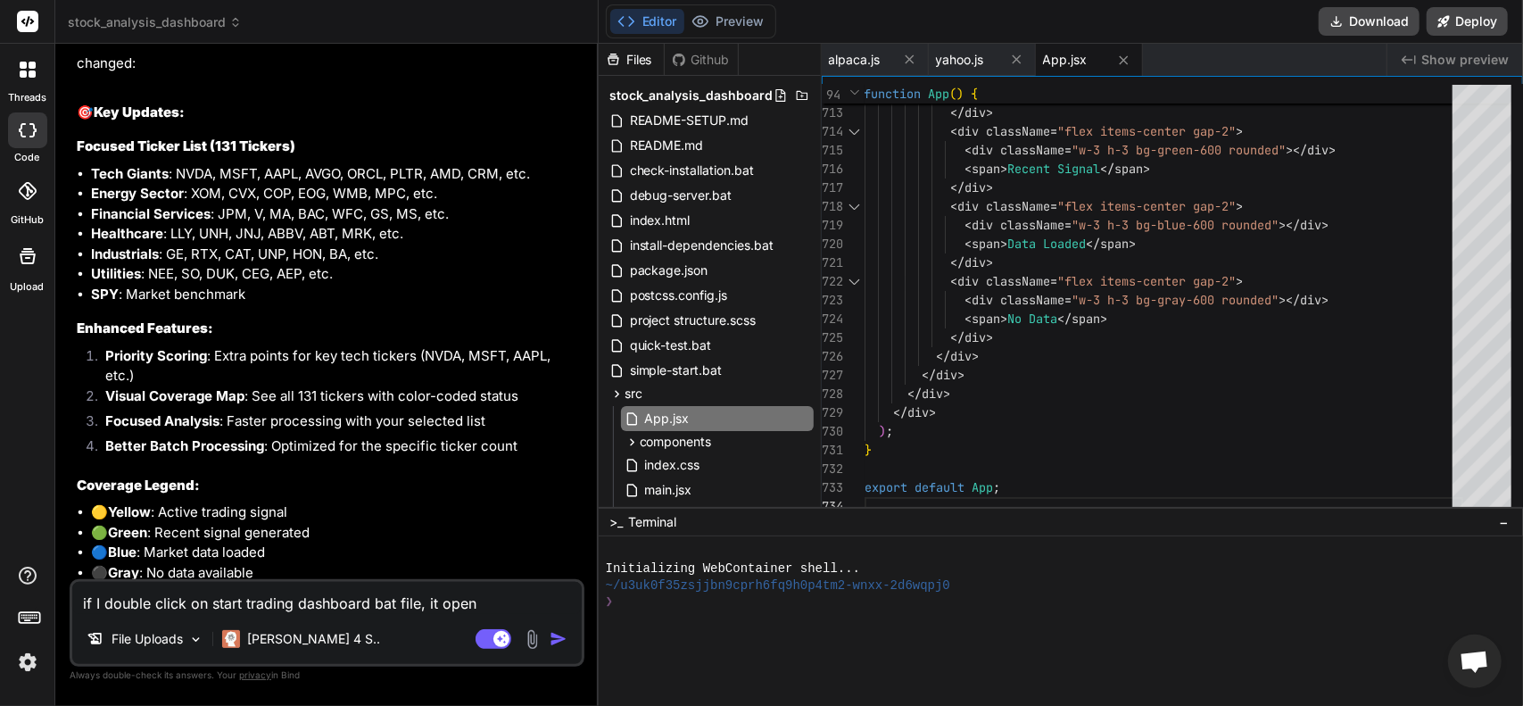
type textarea "x"
type textarea "if I double click on start trading dashboard bat file, it opens"
type textarea "x"
type textarea "if I double click on start trading dashboard bat file, it opens a"
type textarea "x"
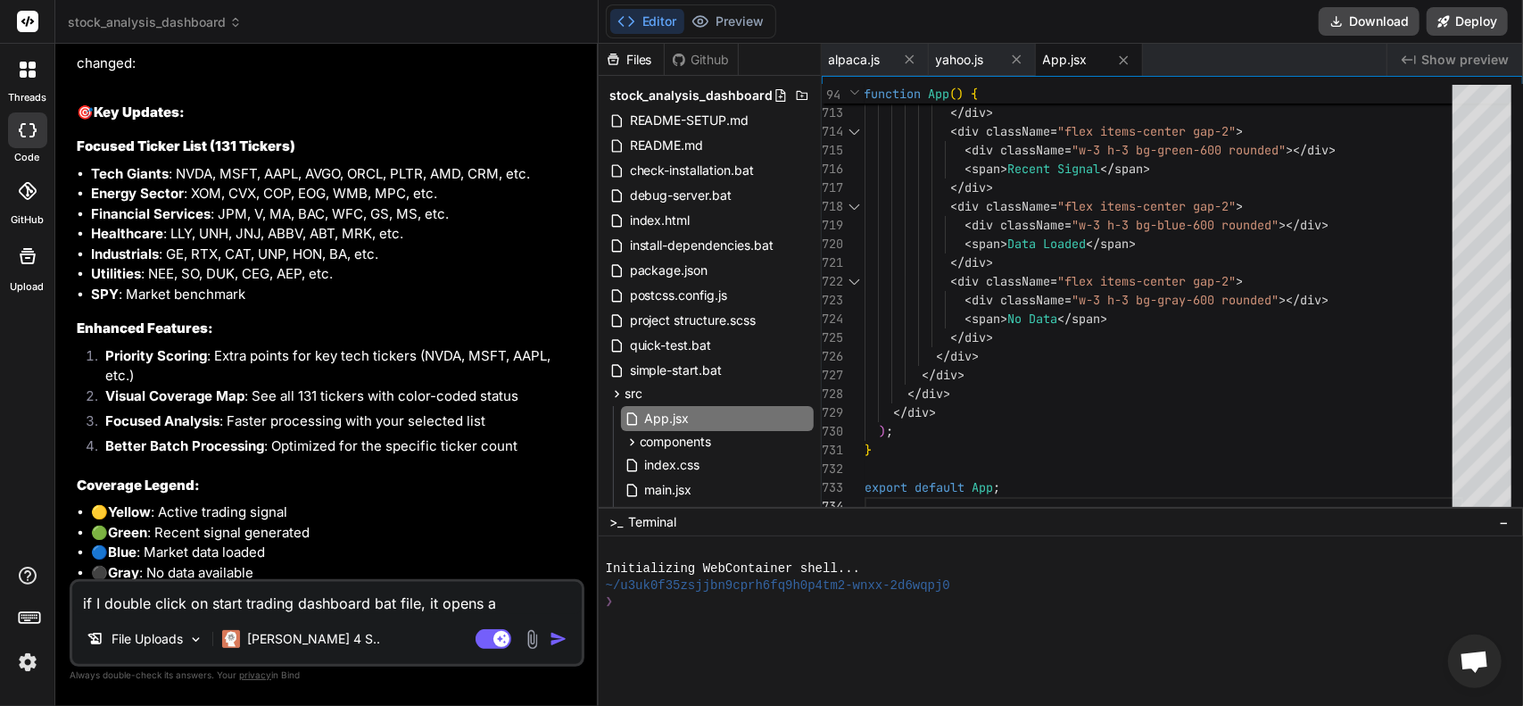
type textarea "if I double click on start trading dashboard bat file, it opens an"
type textarea "x"
type textarea "if I double click on start trading dashboard bat file, it opens and"
type textarea "x"
type textarea "if I double click on start trading dashboard bat file, it opens and"
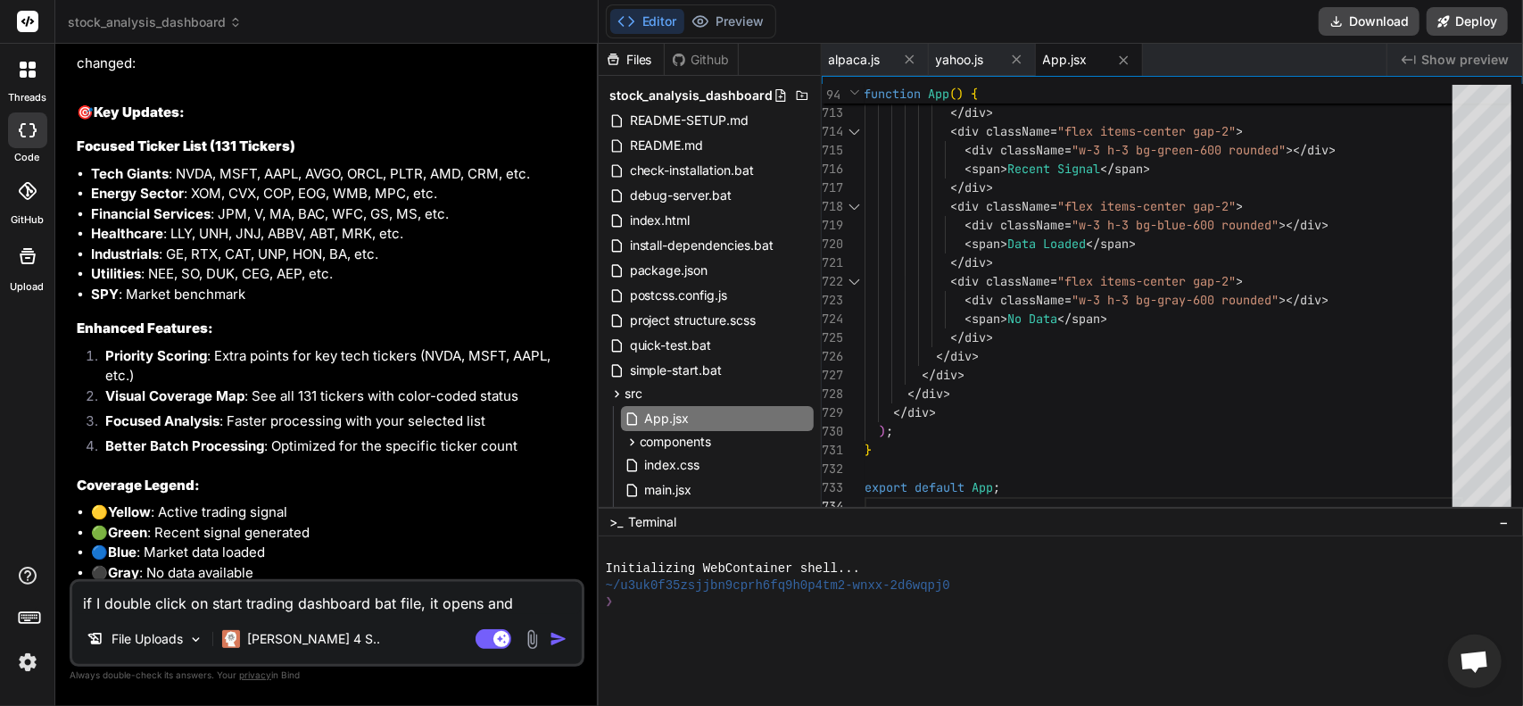
type textarea "x"
type textarea "if I double click on start trading dashboard bat file, it opens and t"
type textarea "x"
type textarea "if I double click on start trading dashboard bat file, it opens and th"
type textarea "x"
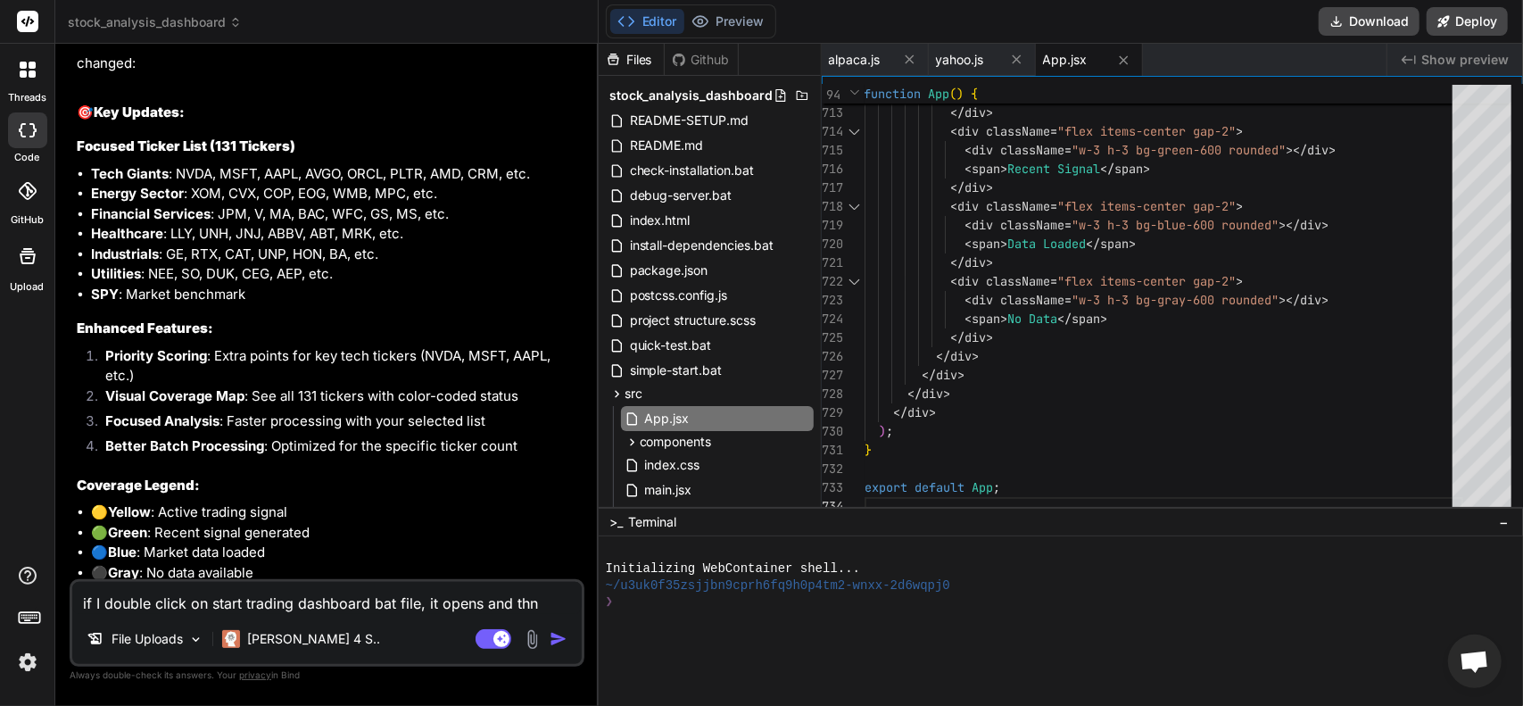
type textarea "if I double click on start trading dashboard bat file, it opens and thne"
type textarea "x"
type textarea "if I double click on start trading dashboard bat file, it opens and thne"
type textarea "x"
type textarea "if I double click on start trading dashboard bat file, it opens and thne"
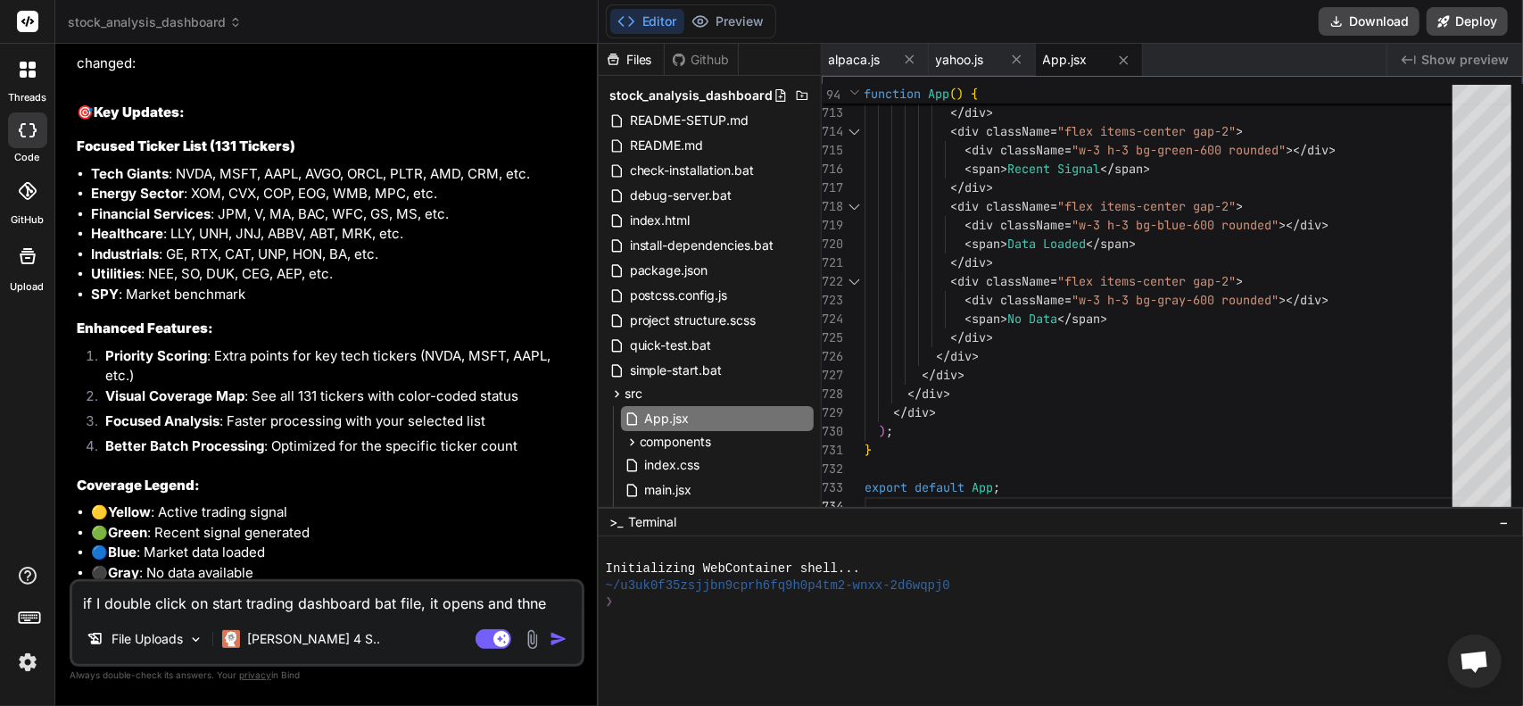
type textarea "x"
type textarea "if I double click on start trading dashboard bat file, it opens and thn"
type textarea "x"
type textarea "if I double click on start trading dashboard bat file, it opens and th"
type textarea "x"
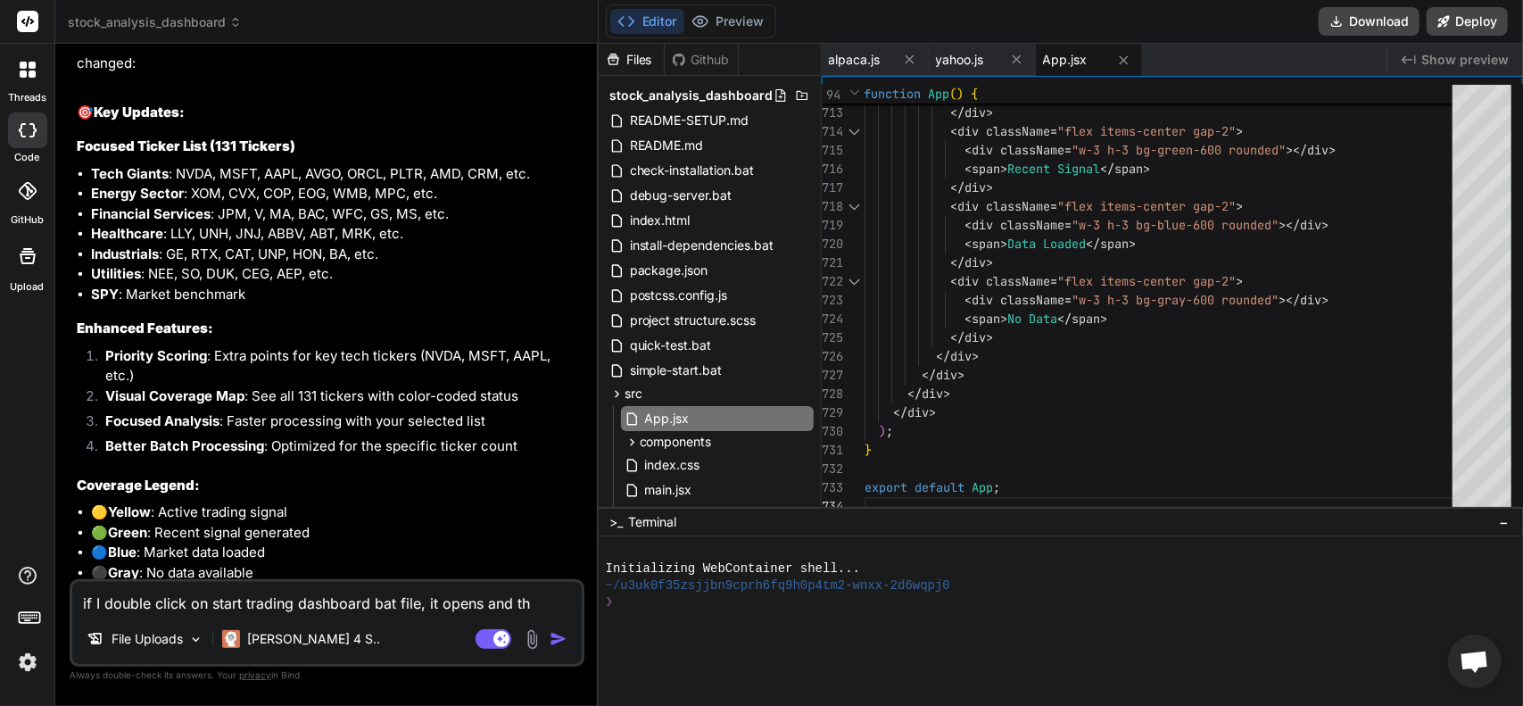
type textarea "if I double click on start trading dashboard bat file, it opens and the"
type textarea "x"
type textarea "if I double click on start trading dashboard bat file, it opens and then"
type textarea "x"
type textarea "if I double click on start trading dashboard bat file, it opens and then"
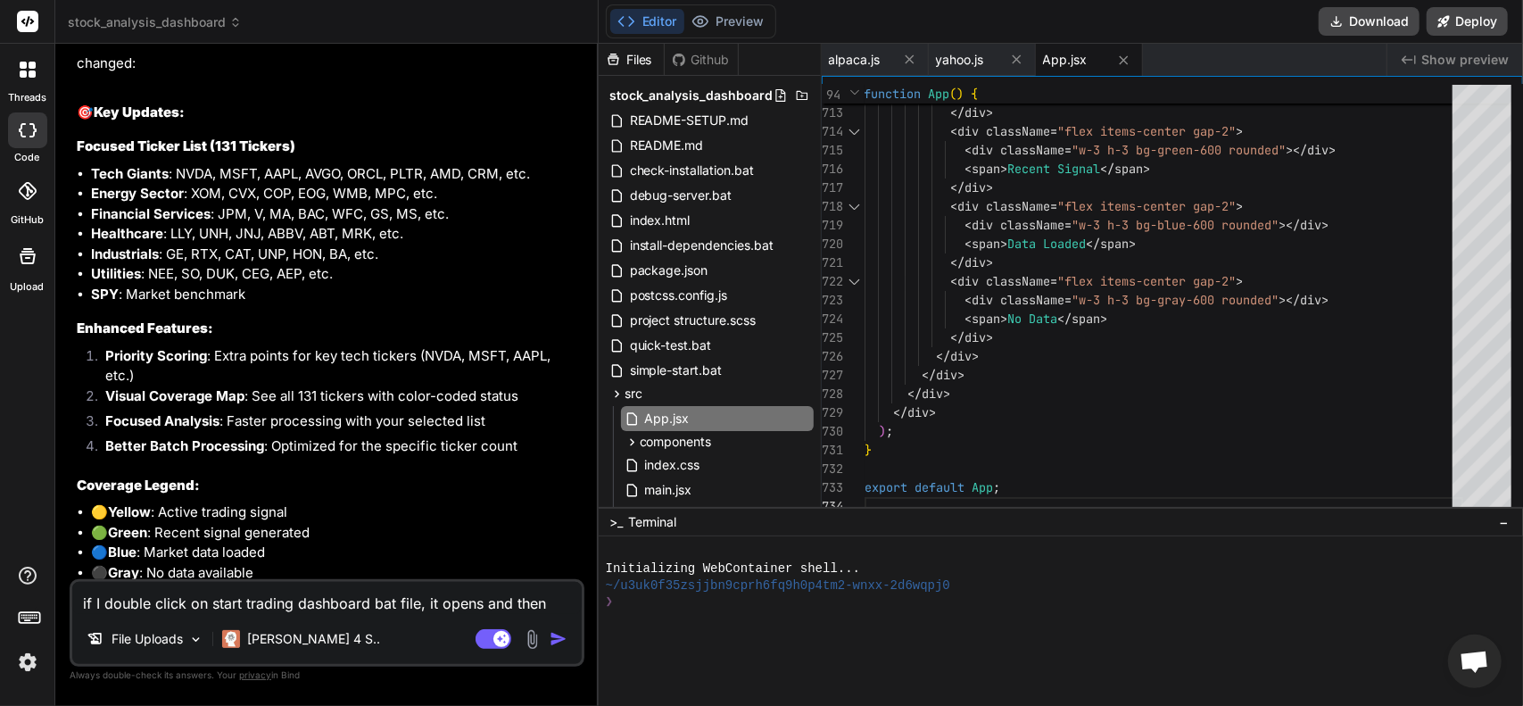
type textarea "x"
type textarea "if I double click on start trading dashboard bat file, it opens and then c"
type textarea "x"
type textarea "if I double click on start trading dashboard bat file, it opens and then cl"
type textarea "x"
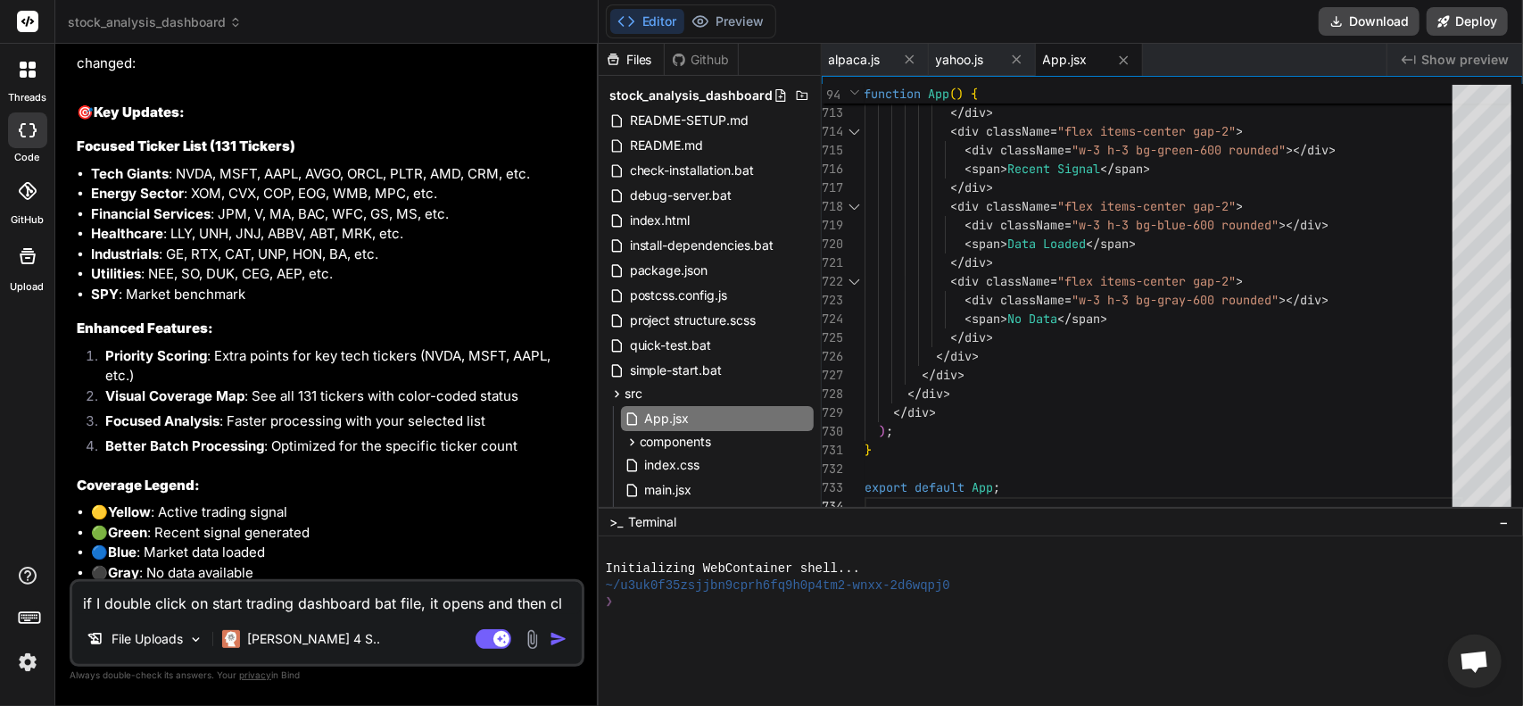
type textarea "if I double click on start trading dashboard bat file, it opens and then clo"
type textarea "x"
type textarea "if I double click on start trading dashboard bat file, it opens and then clos"
type textarea "x"
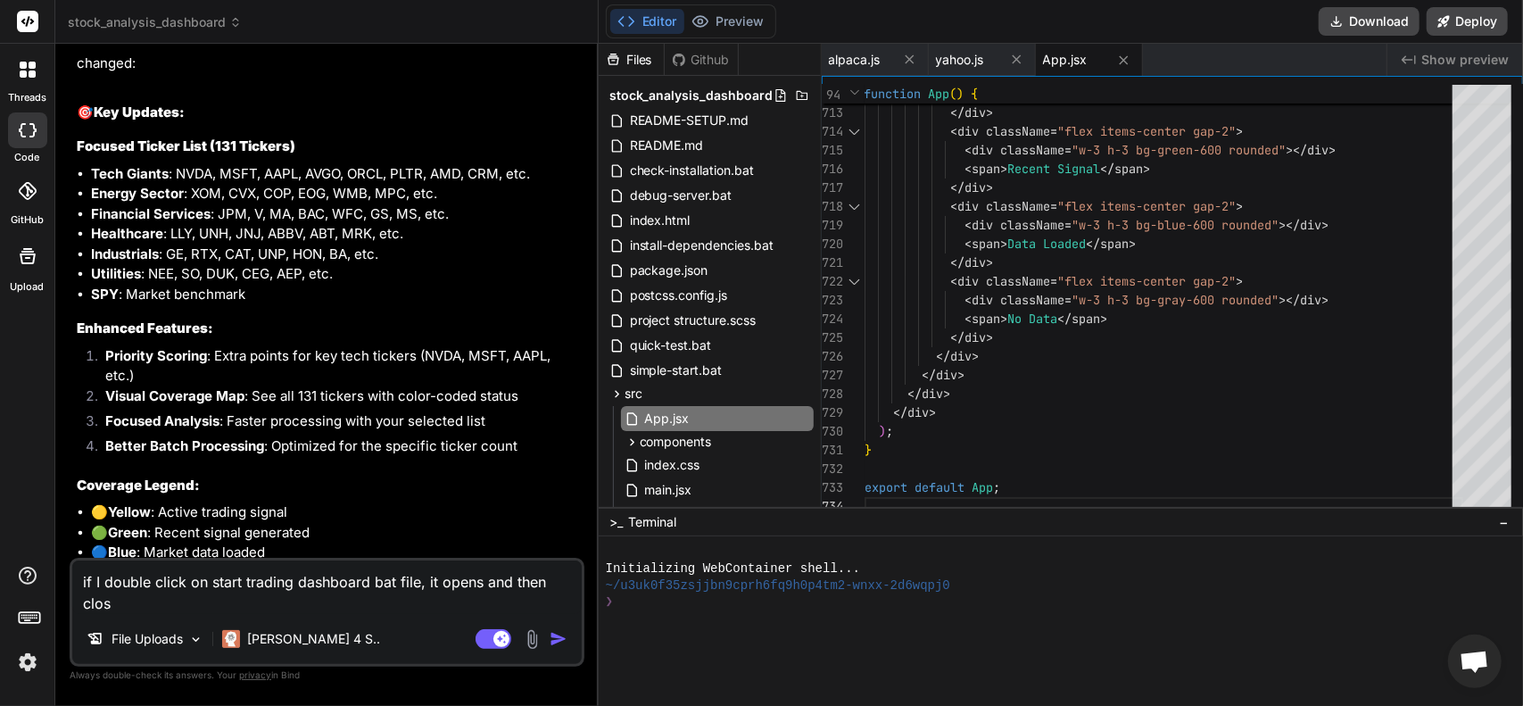
type textarea "if I double click on start trading dashboard bat file, it opens and then close"
type textarea "x"
type textarea "if I double click on start trading dashboard bat file, it opens and then closes"
type textarea "x"
type textarea "if I double click on start trading dashboard bat file, it opens and then closes"
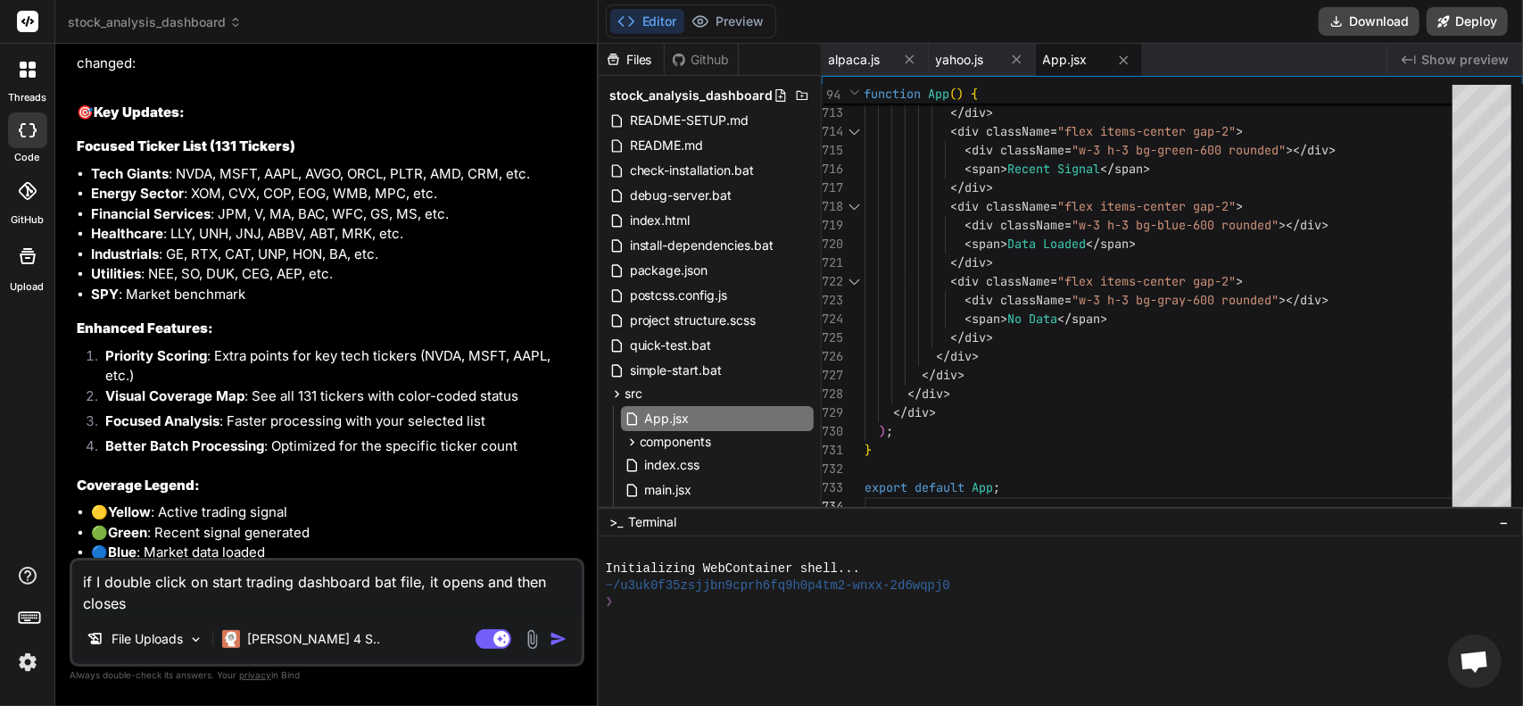
type textarea "x"
type textarea "if I double click on start trading dashboard bat file, it opens and then closes…"
type textarea "x"
type textarea "if I double click on start trading dashboard bat file, it opens and then closes…"
type textarea "x"
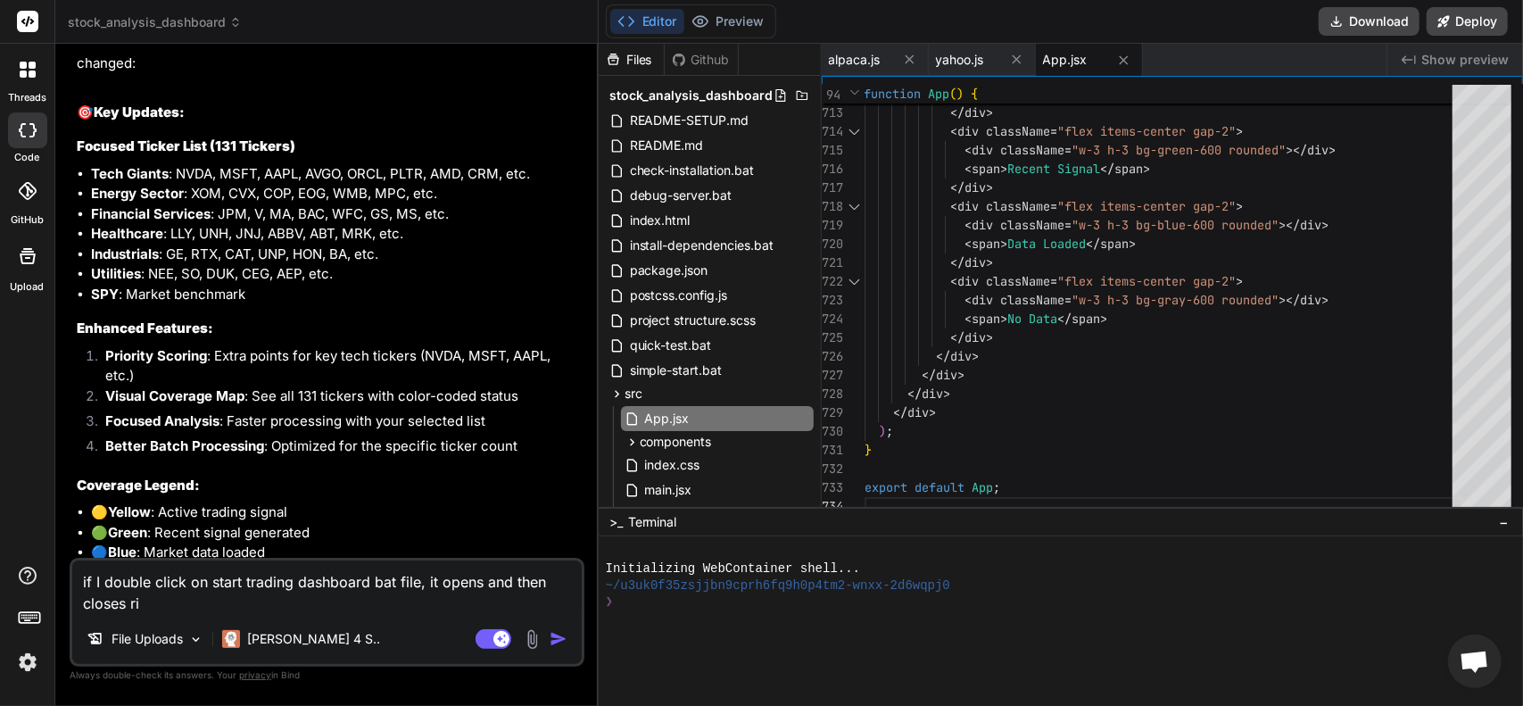
type textarea "if I double click on start trading dashboard bat file, it opens and then closes…"
type textarea "x"
type textarea "if I double click on start trading dashboard bat file, it opens and then closes…"
type textarea "x"
type textarea "if I double click on start trading dashboard bat file, it opens and then closes…"
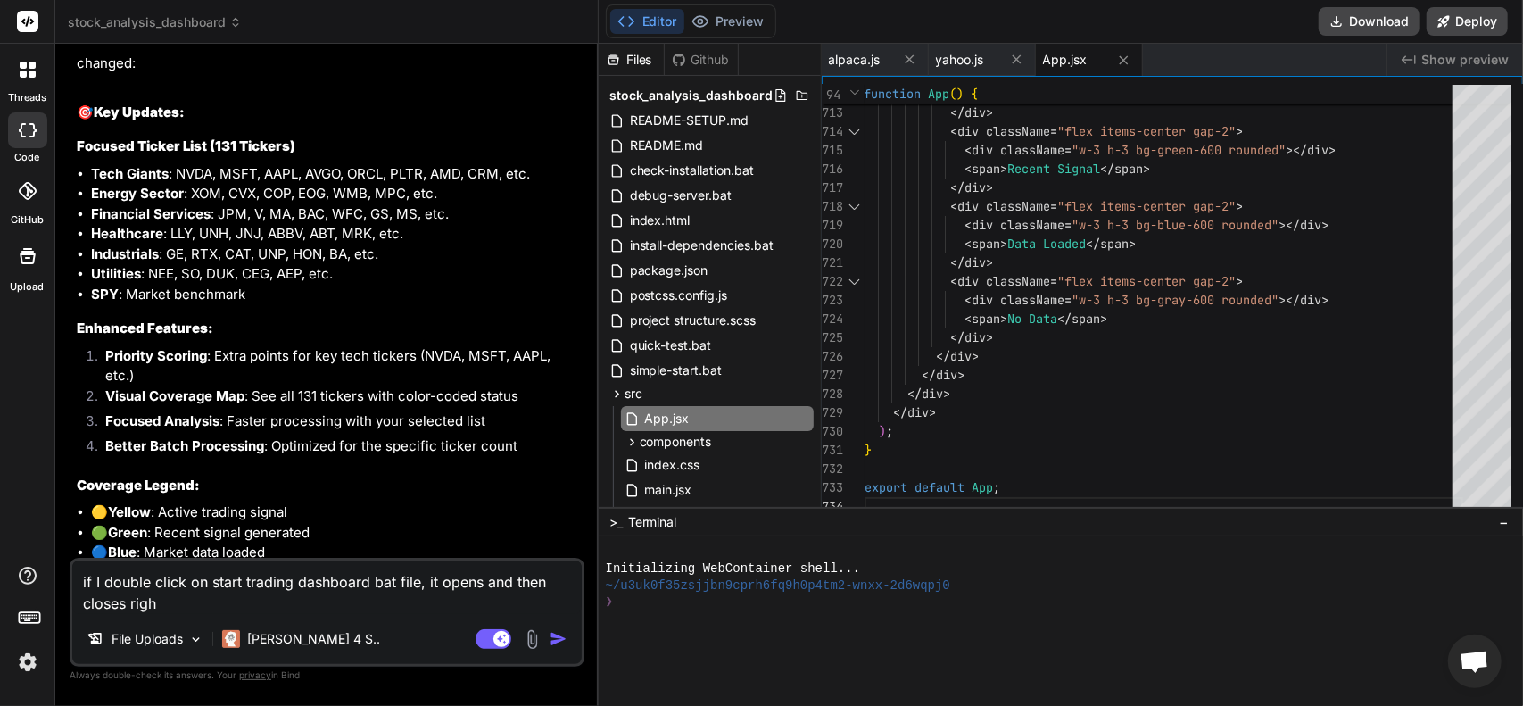
type textarea "x"
type textarea "if I double click on start trading dashboard bat file, it opens and then closes…"
type textarea "x"
type textarea "if I double click on start trading dashboard bat file, it opens and then closes…"
type textarea "x"
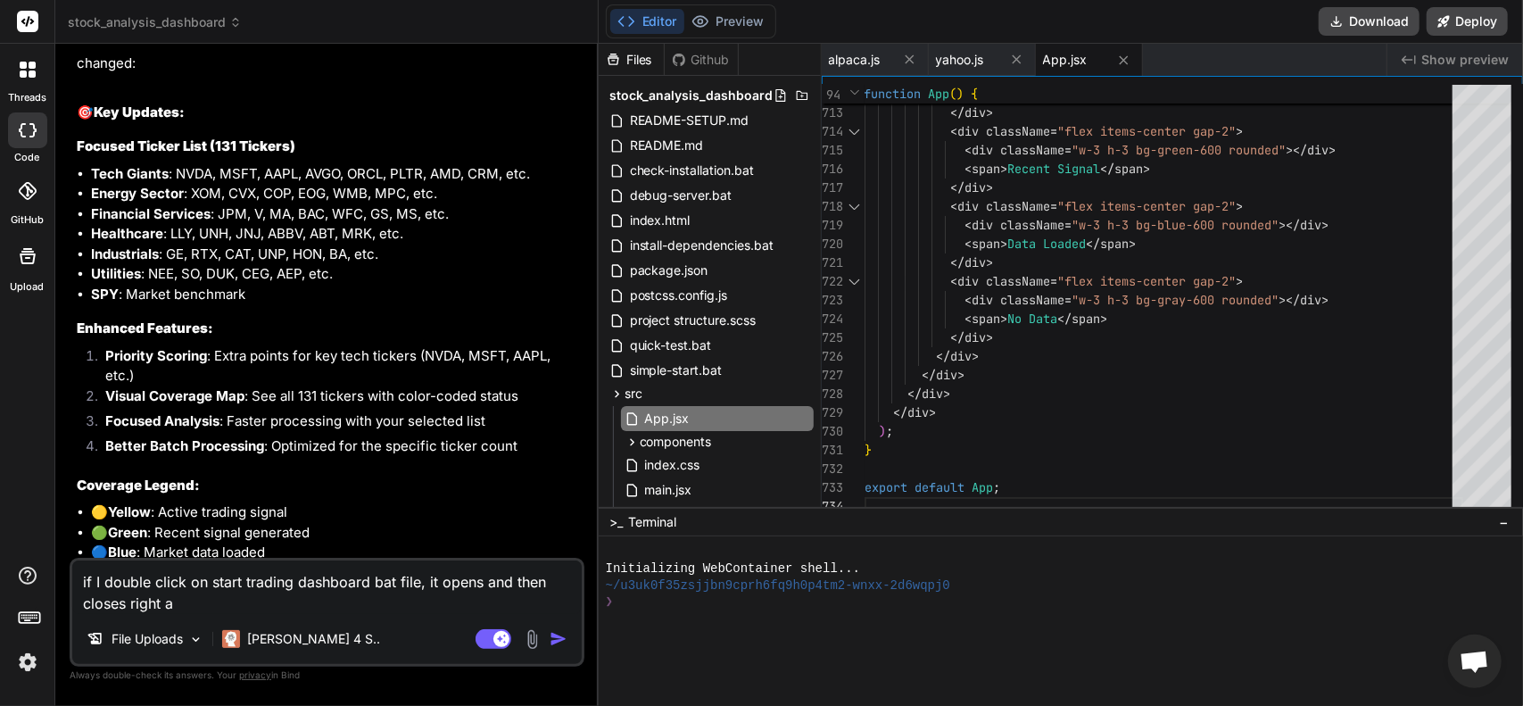
type textarea "if I double click on start trading dashboard bat file, it opens and then closes…"
type textarea "x"
type textarea "if I double click on start trading dashboard bat file, it opens and then closes…"
type textarea "x"
type textarea "if I double click on start trading dashboard bat file, it opens and then closes…"
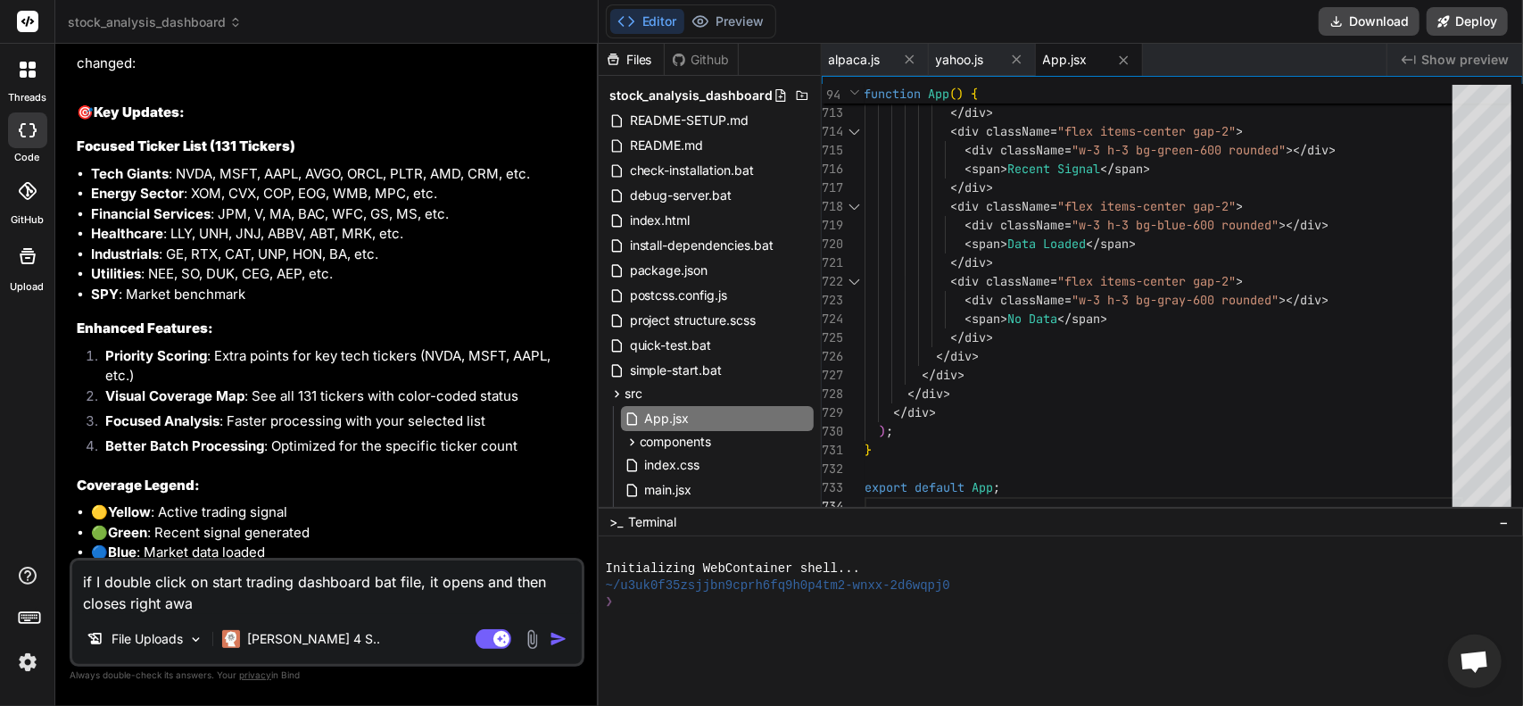
type textarea "x"
type textarea "if I double click on start trading dashboard bat file, it opens and then closes…"
type textarea "x"
click at [560, 636] on img "button" at bounding box center [559, 639] width 18 height 18
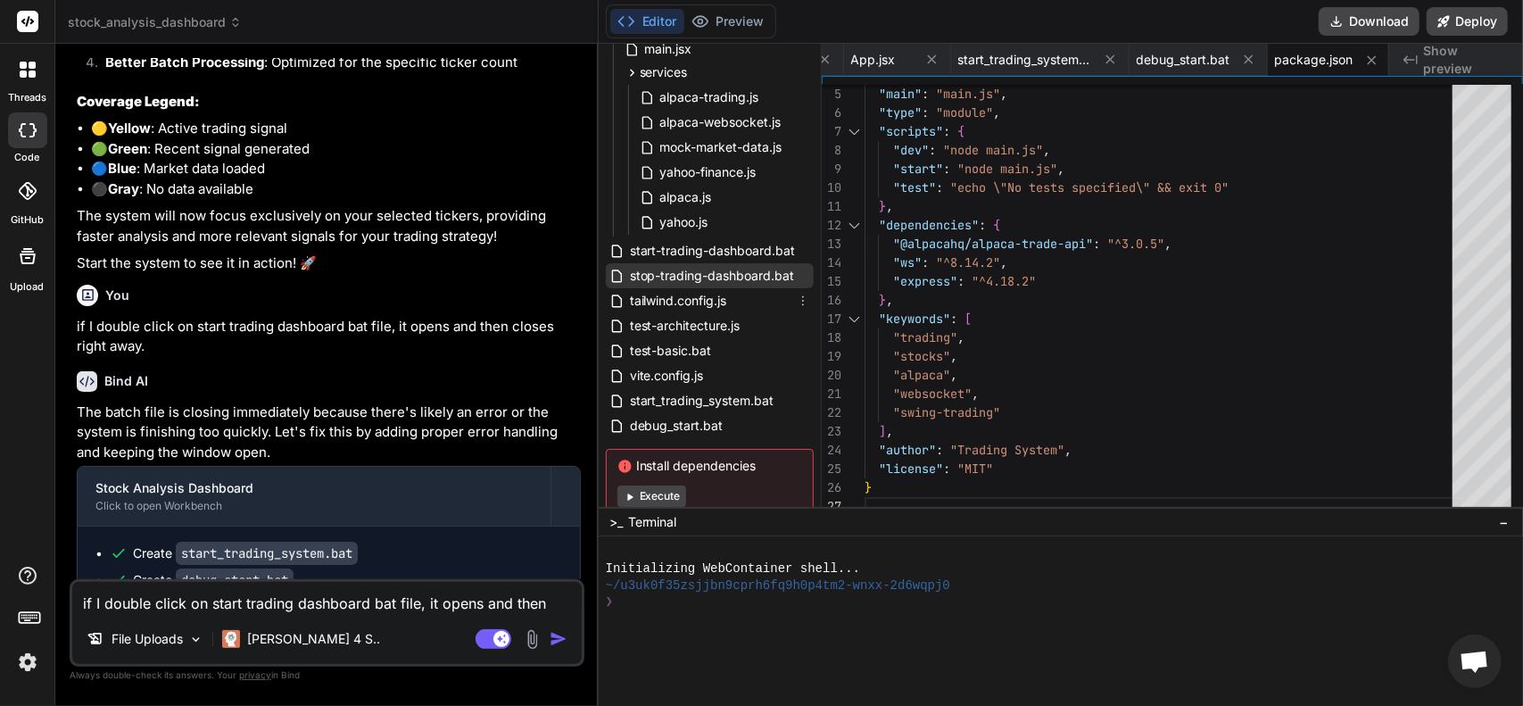
scroll to position [446, 0]
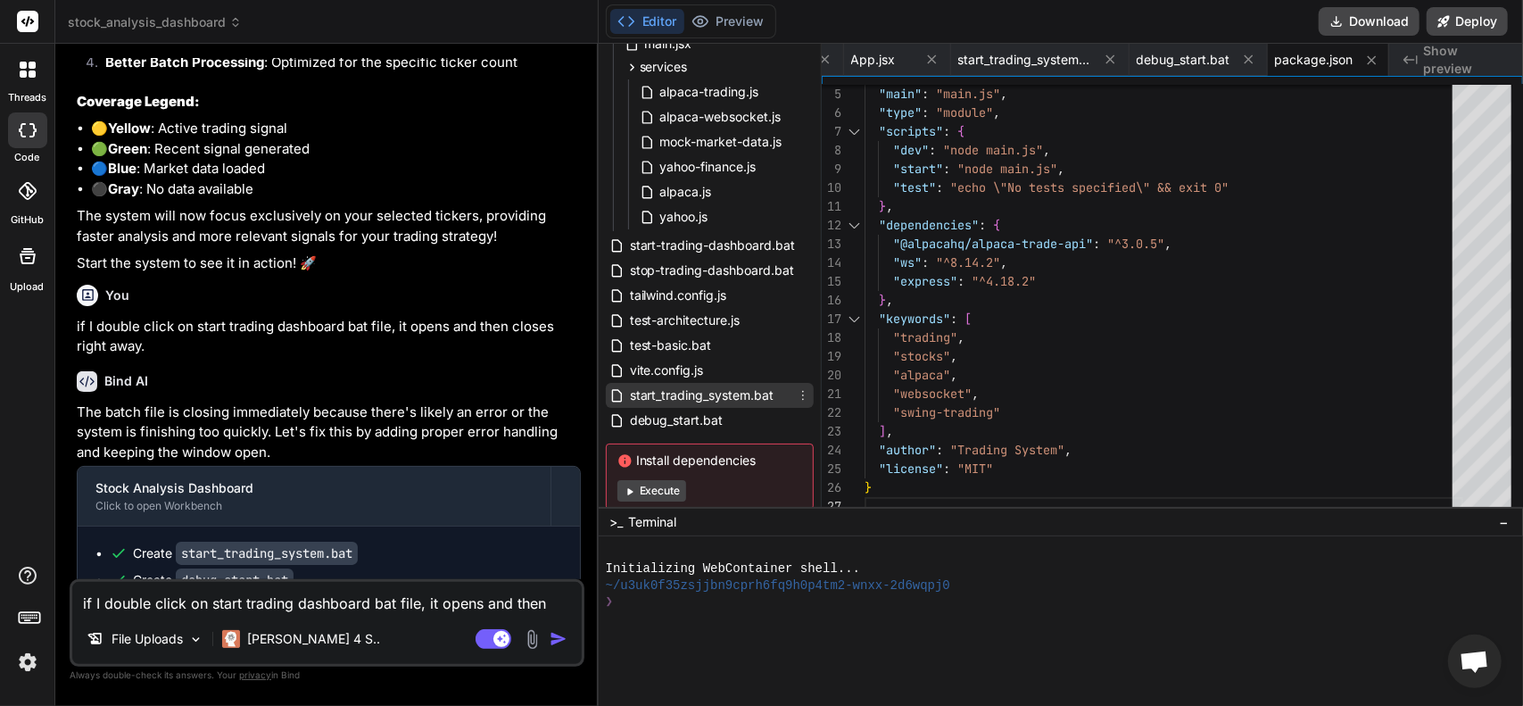
click at [725, 390] on span "start_trading_system.bat" at bounding box center [702, 395] width 148 height 21
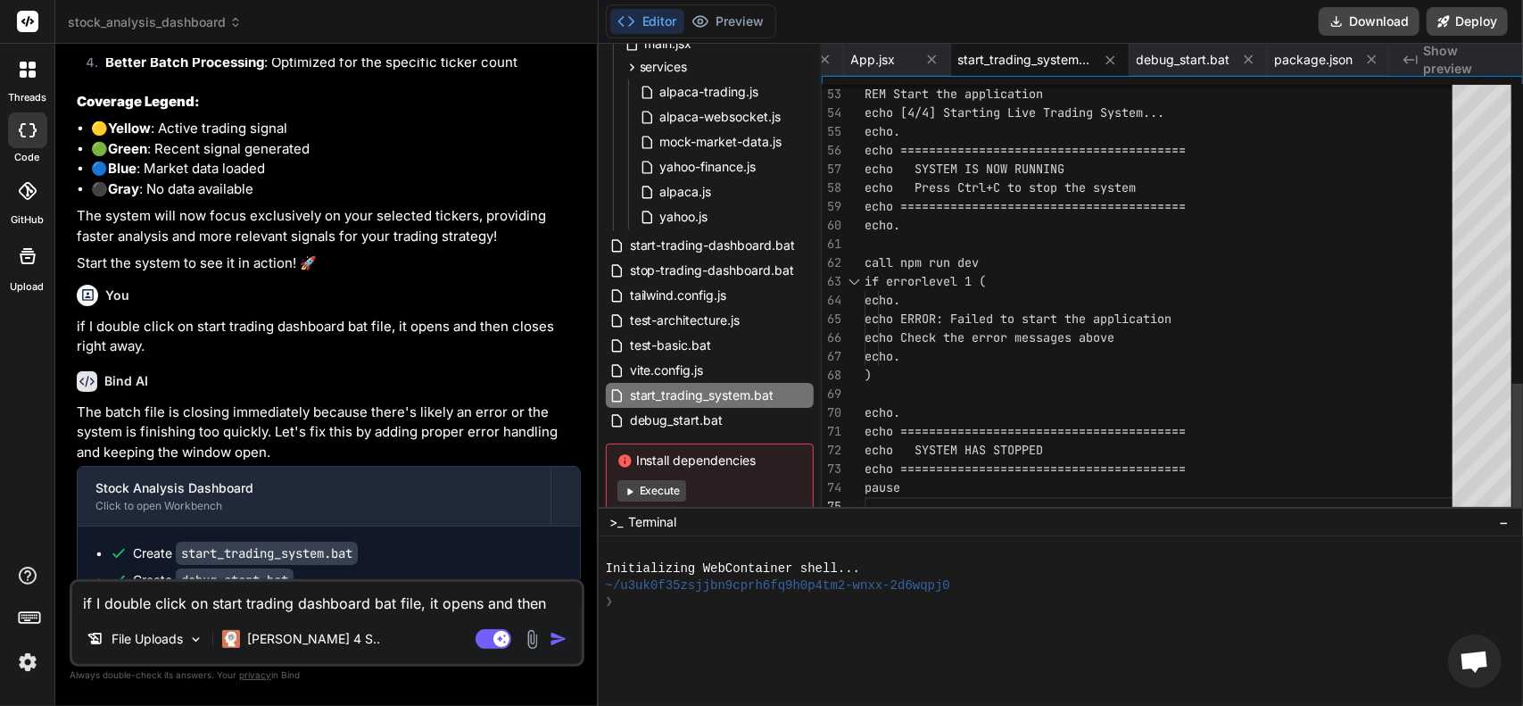
scroll to position [0, 0]
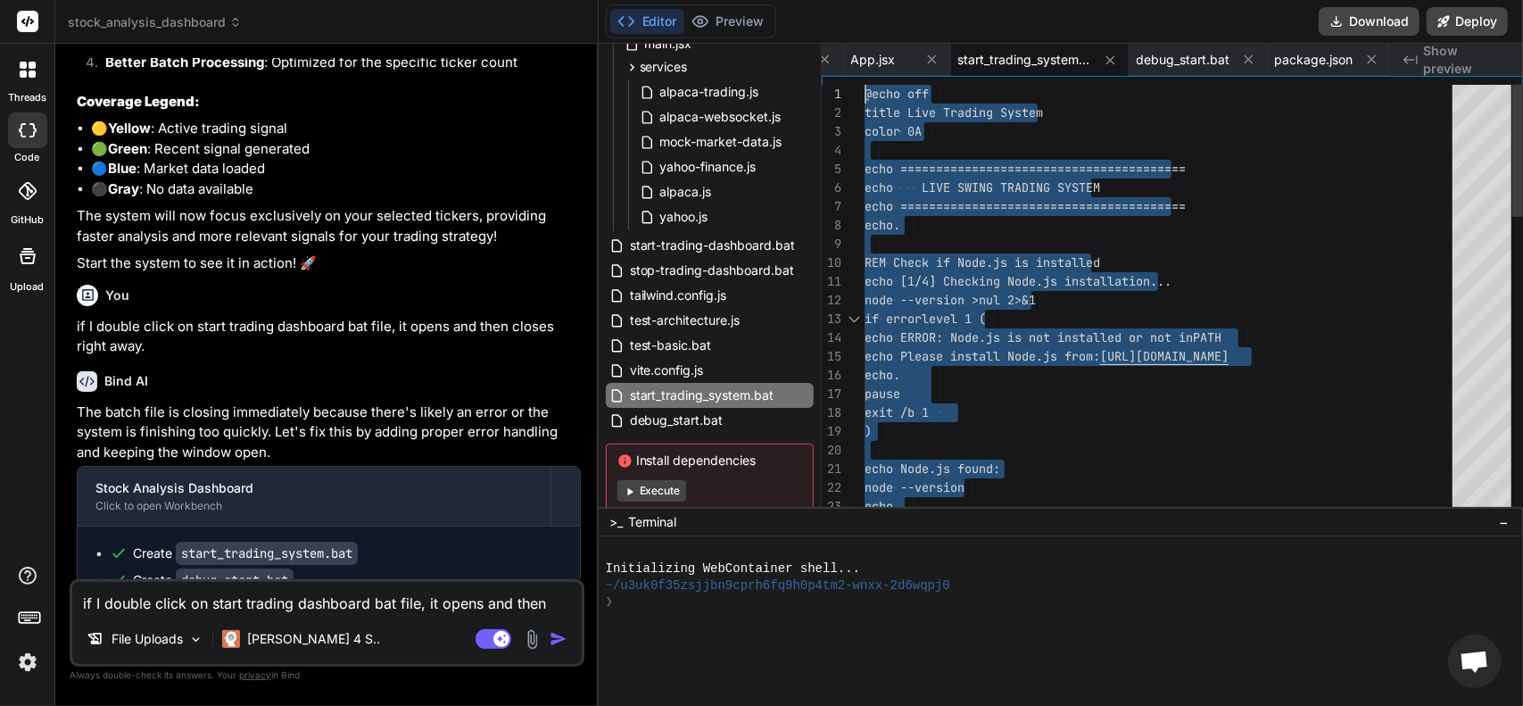
drag, startPoint x: 919, startPoint y: 488, endPoint x: 726, endPoint y: -12, distance: 536.5
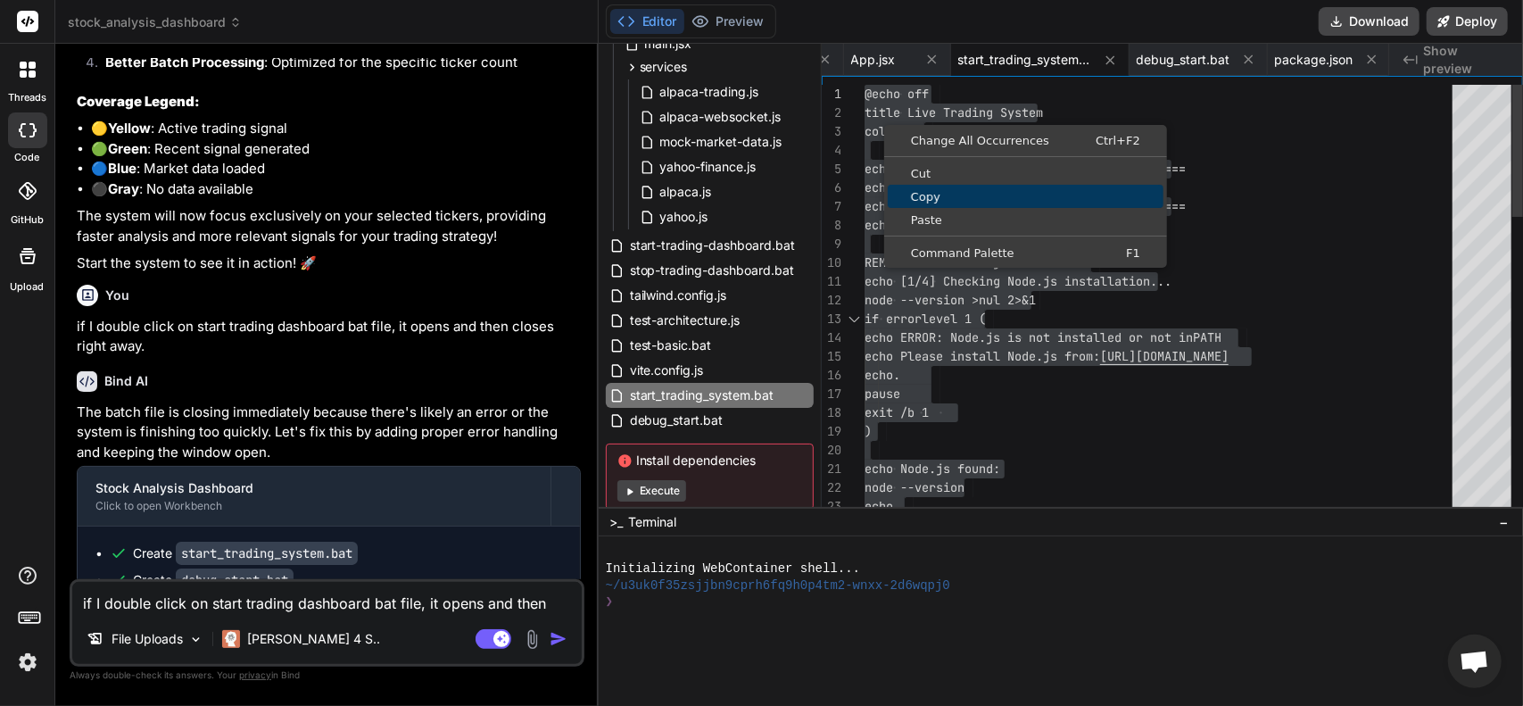
click at [926, 201] on span "Copy" at bounding box center [1026, 197] width 276 height 12
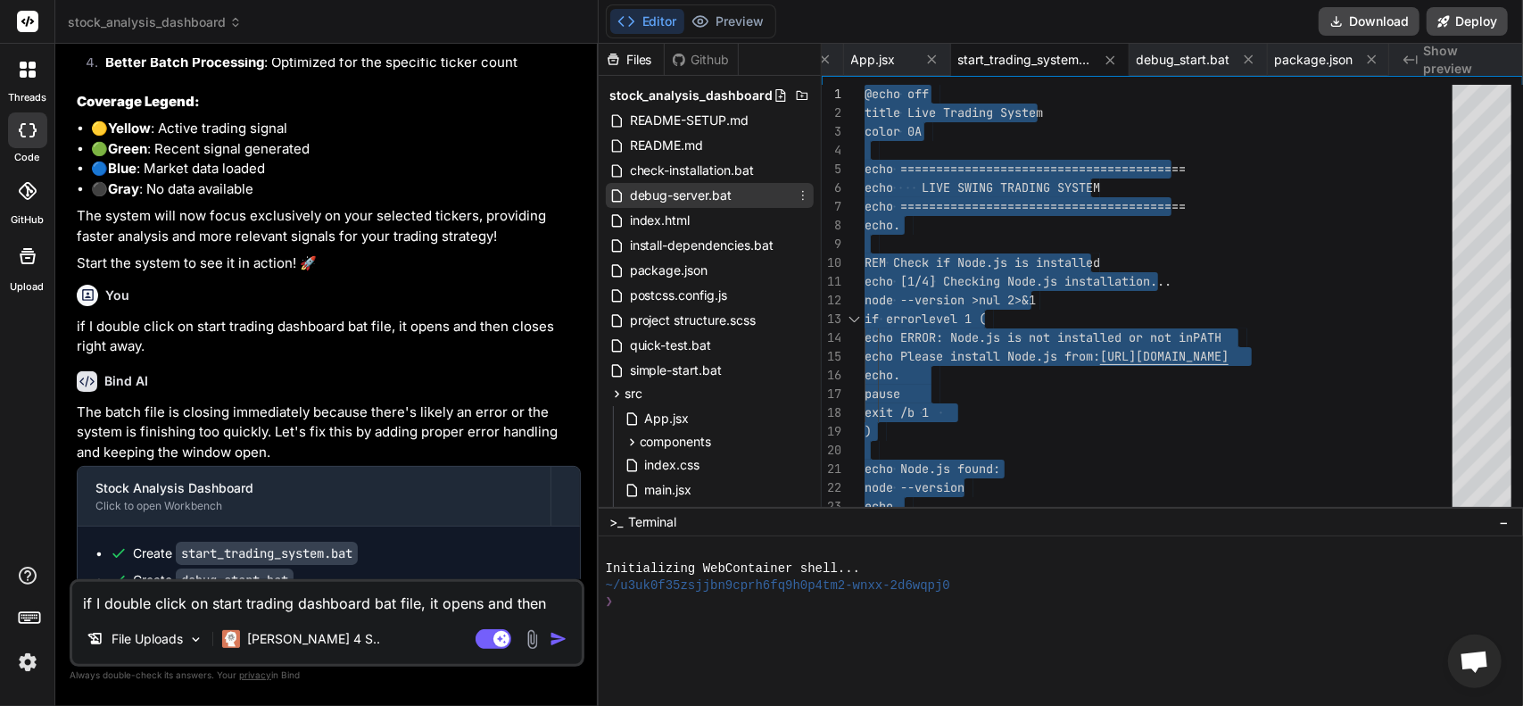
click at [660, 201] on span "debug-server.bat" at bounding box center [681, 195] width 106 height 21
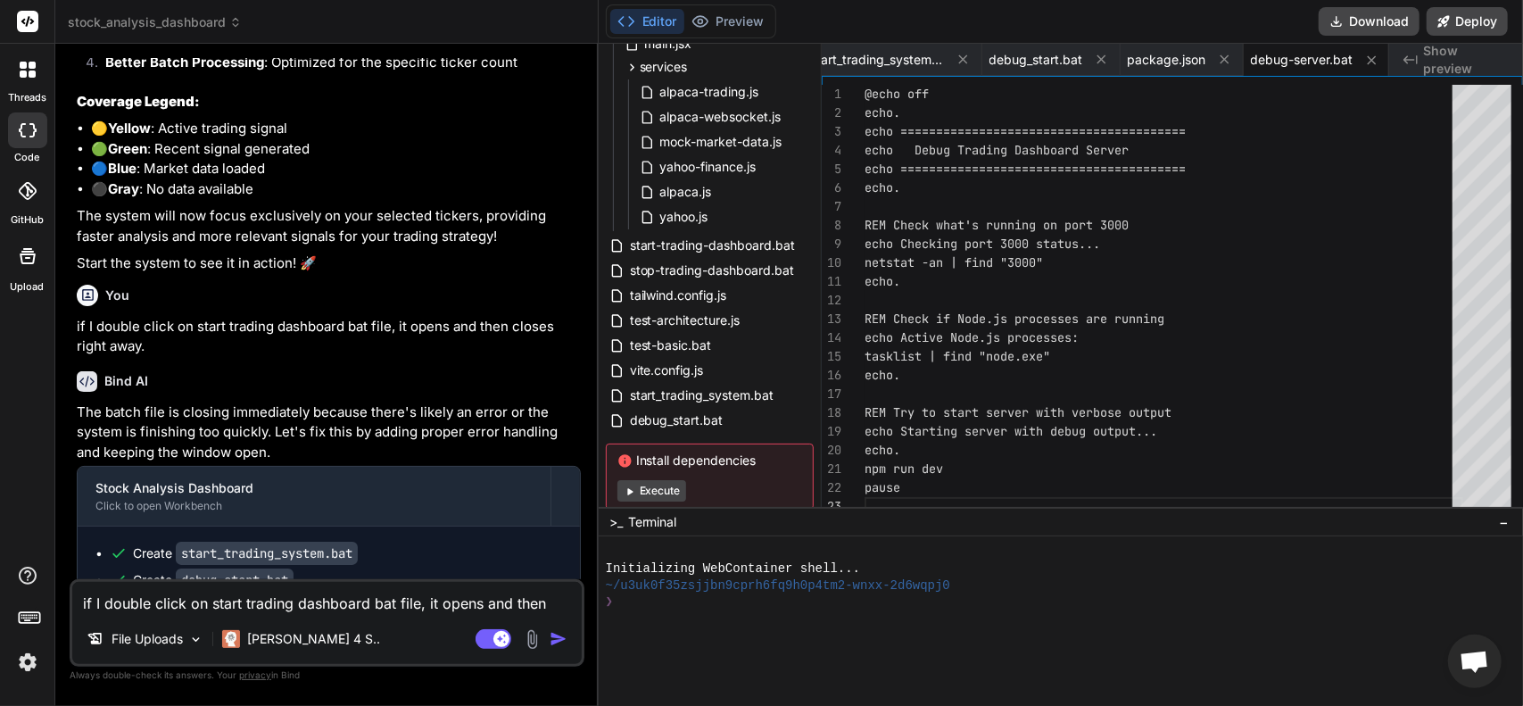
scroll to position [490, 0]
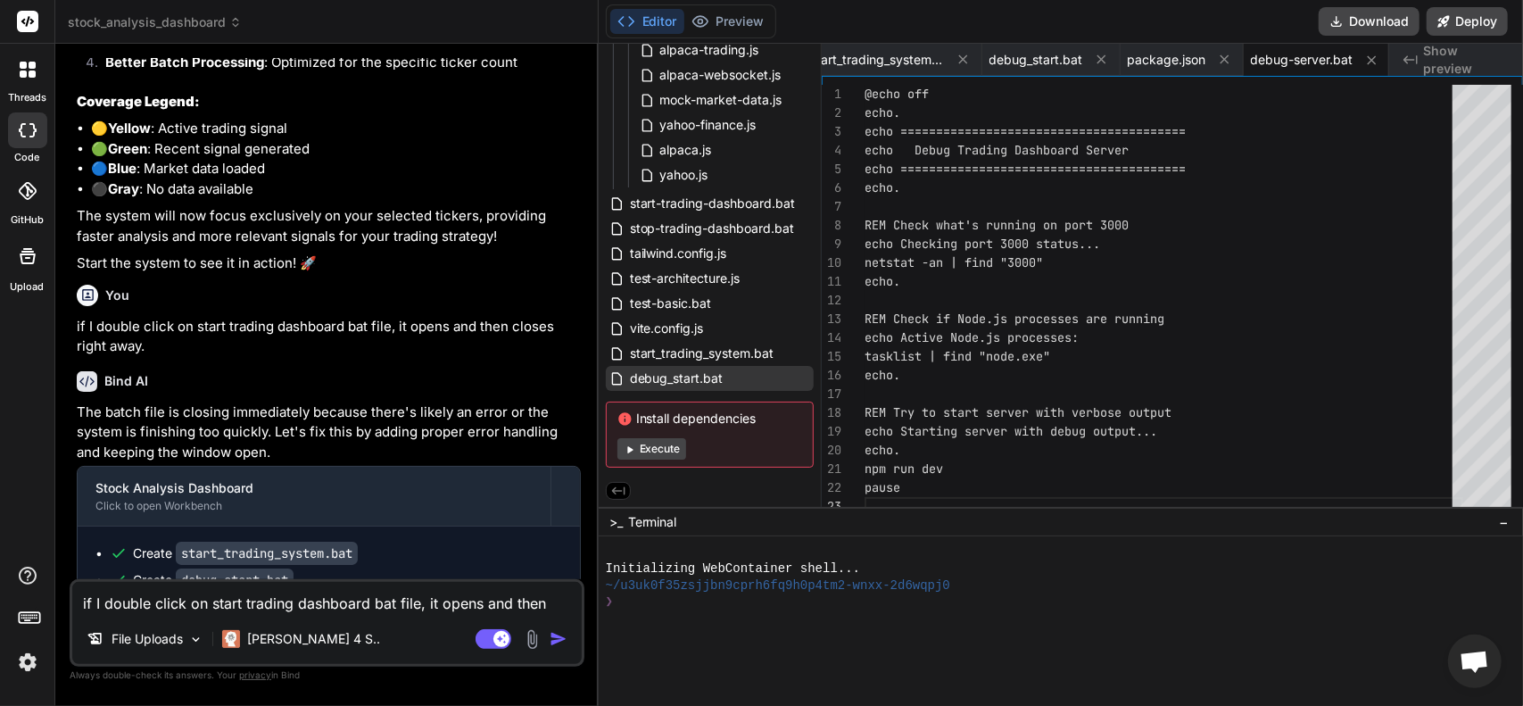
click at [668, 378] on span "debug_start.bat" at bounding box center [676, 378] width 97 height 21
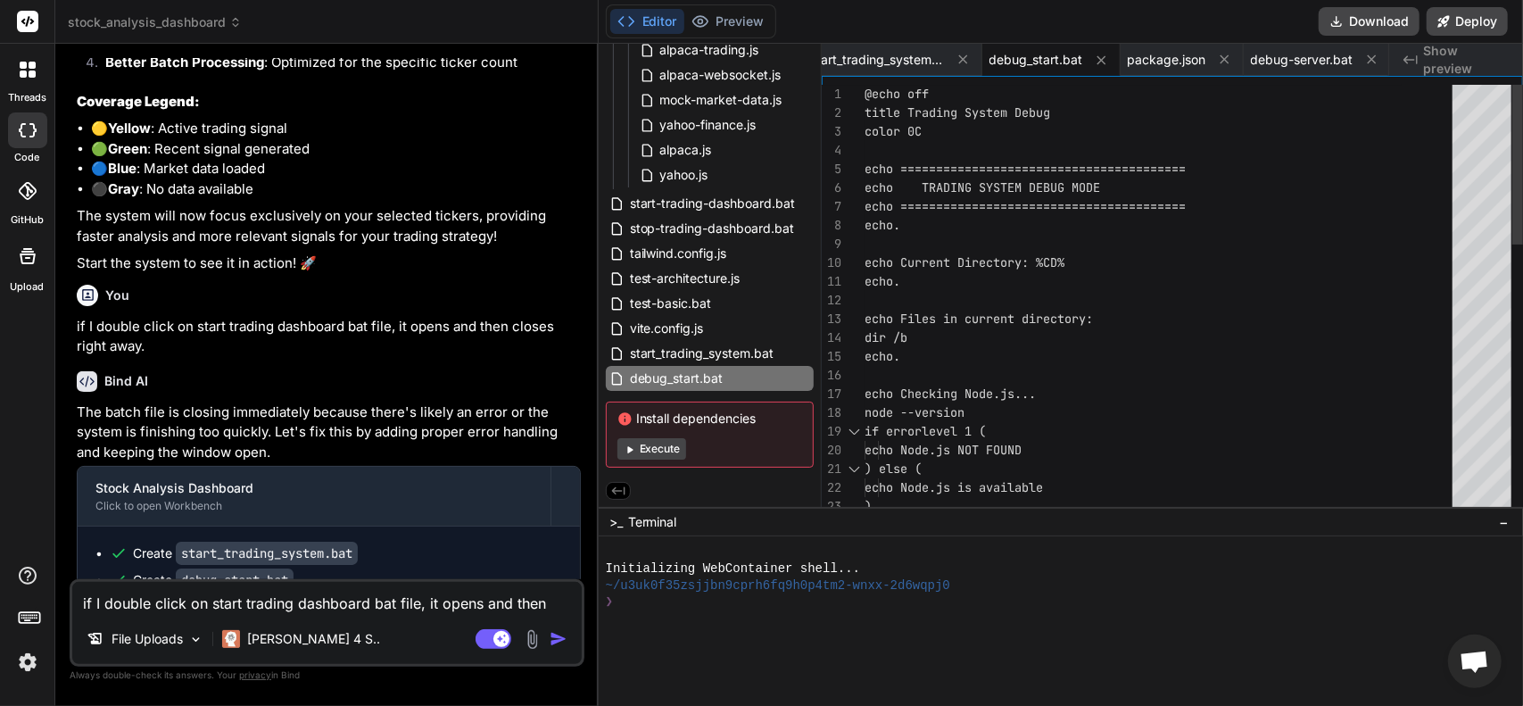
drag, startPoint x: 856, startPoint y: 87, endPoint x: 950, endPoint y: 112, distance: 97.0
click at [950, 112] on div "22 23 20 21 19 17 18 16 14 15 12 13 10 11 8 9 7 5 6 4 2 3 1 echo Node.js is ava…" at bounding box center [1173, 300] width 702 height 431
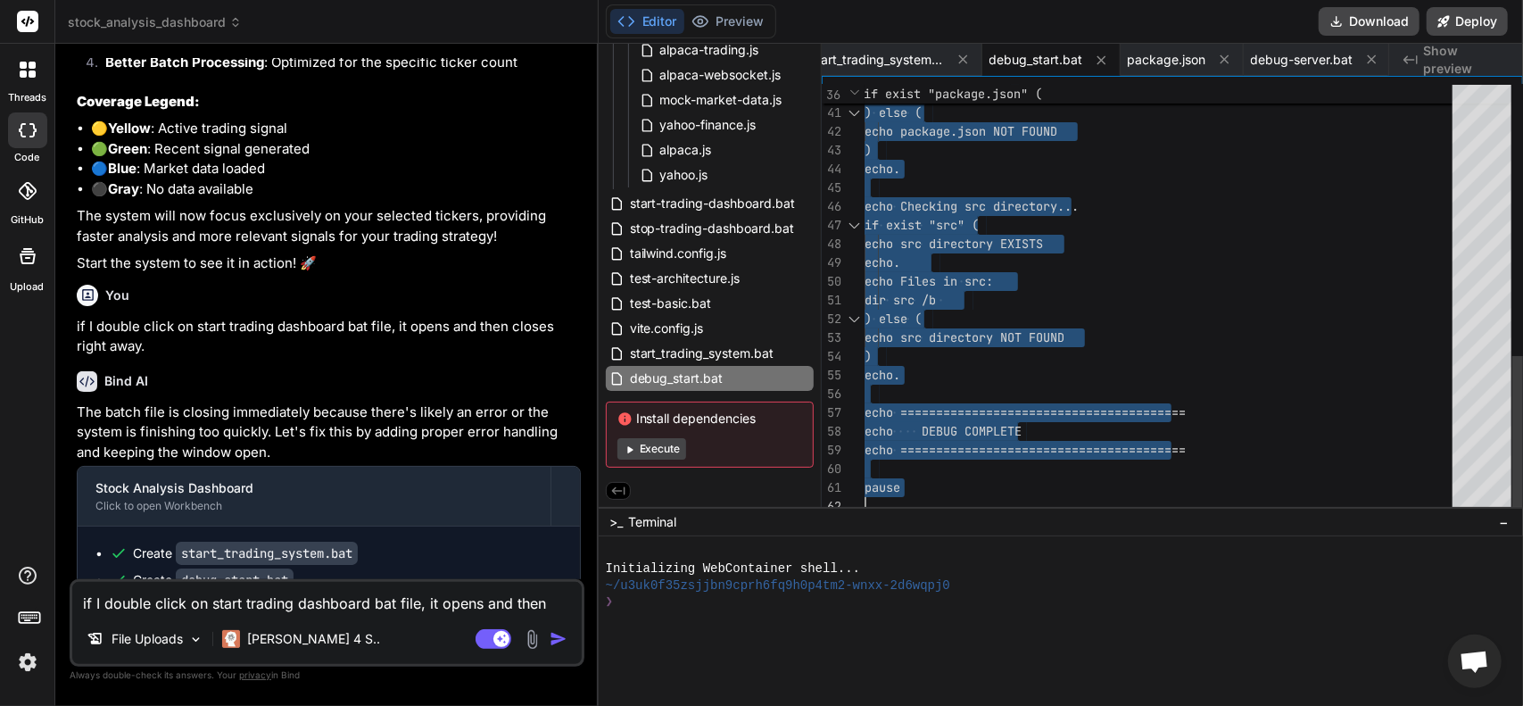
drag, startPoint x: 865, startPoint y: 90, endPoint x: 1057, endPoint y: 613, distance: 557.1
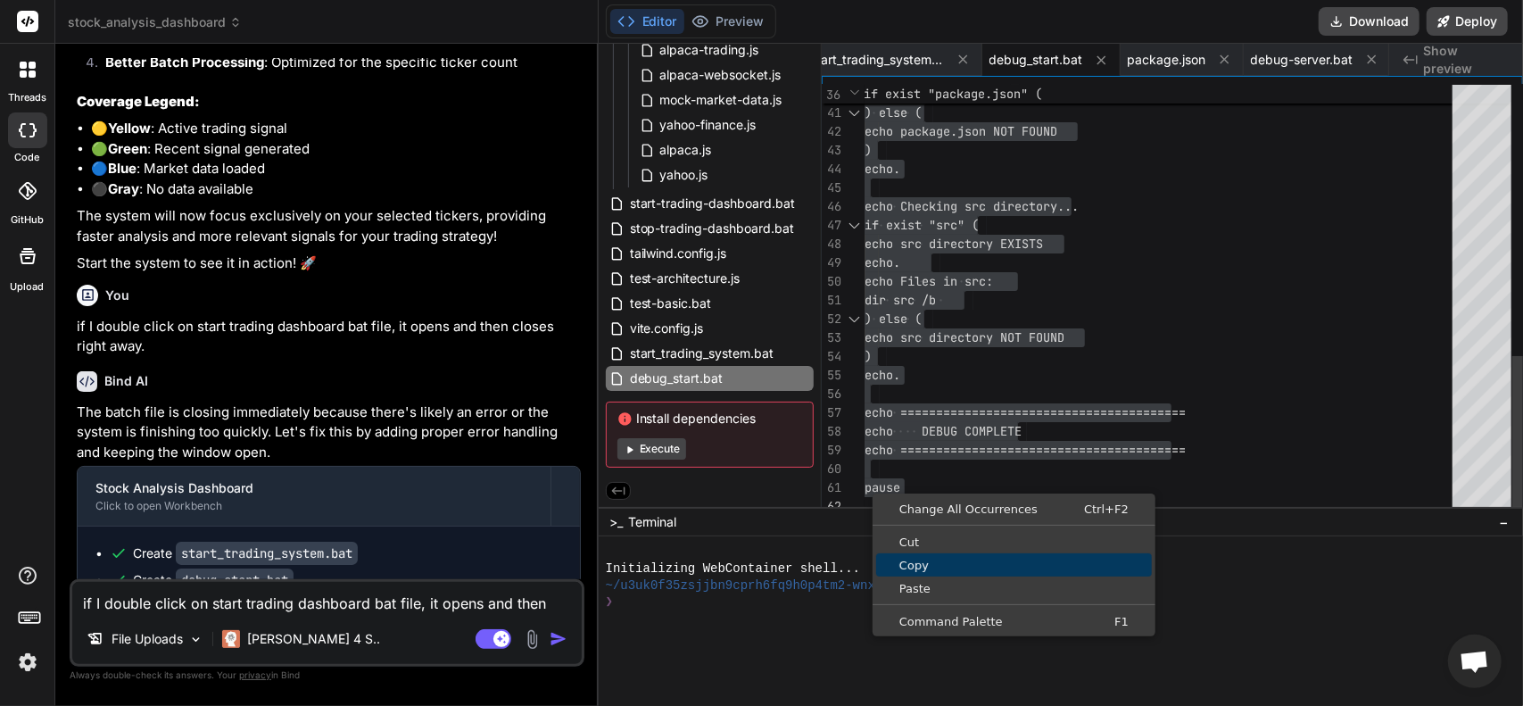
click at [908, 560] on span "Copy" at bounding box center [1014, 566] width 276 height 12
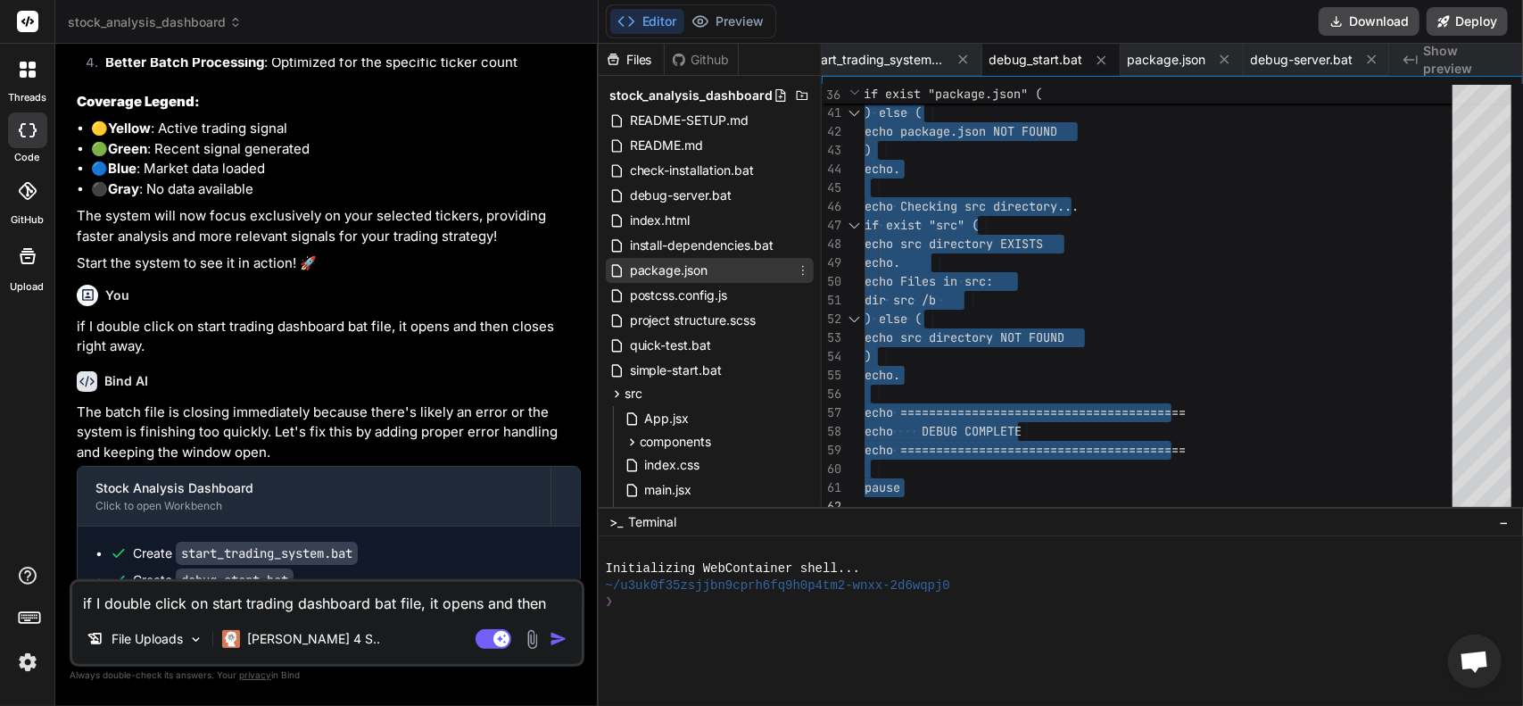
click at [680, 274] on span "package.json" at bounding box center [669, 270] width 82 height 21
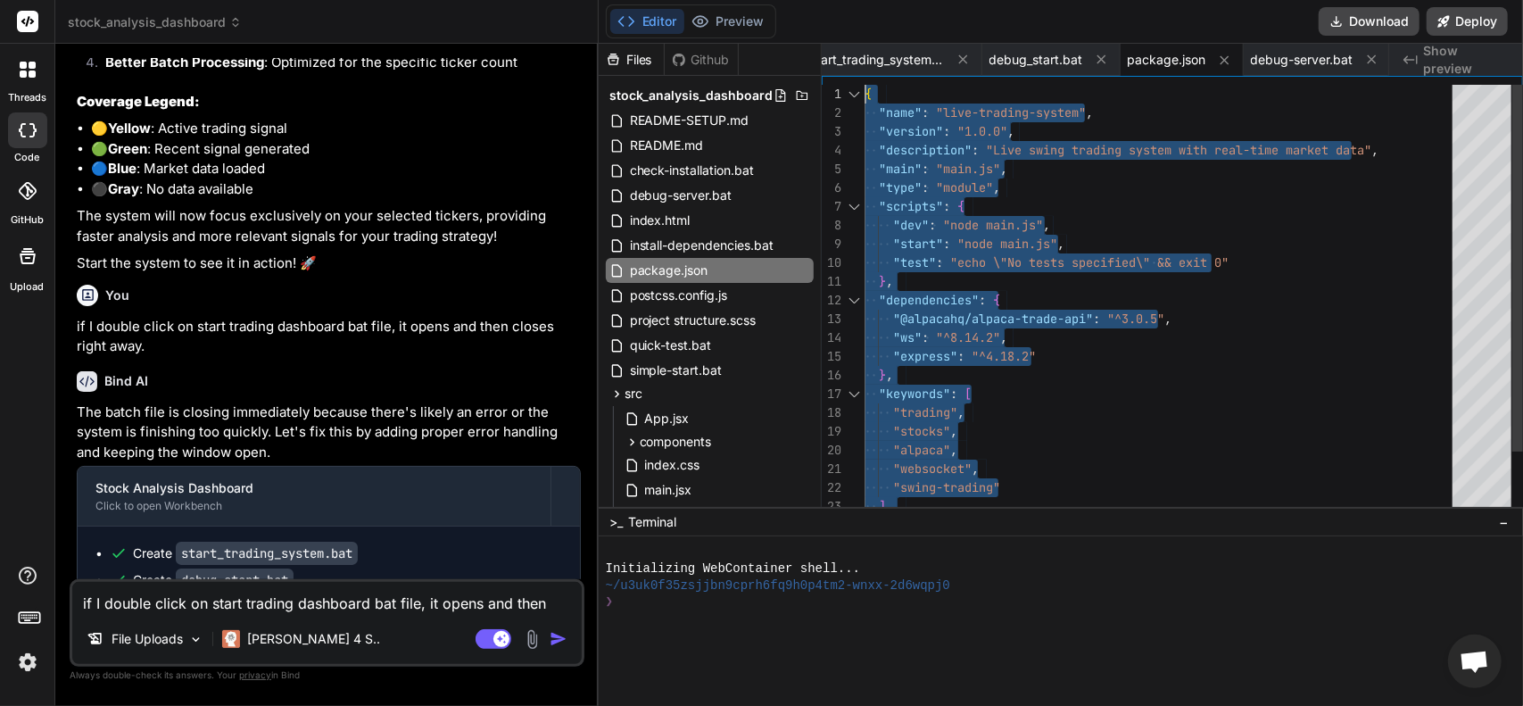
drag, startPoint x: 917, startPoint y: 487, endPoint x: 755, endPoint y: -40, distance: 551.7
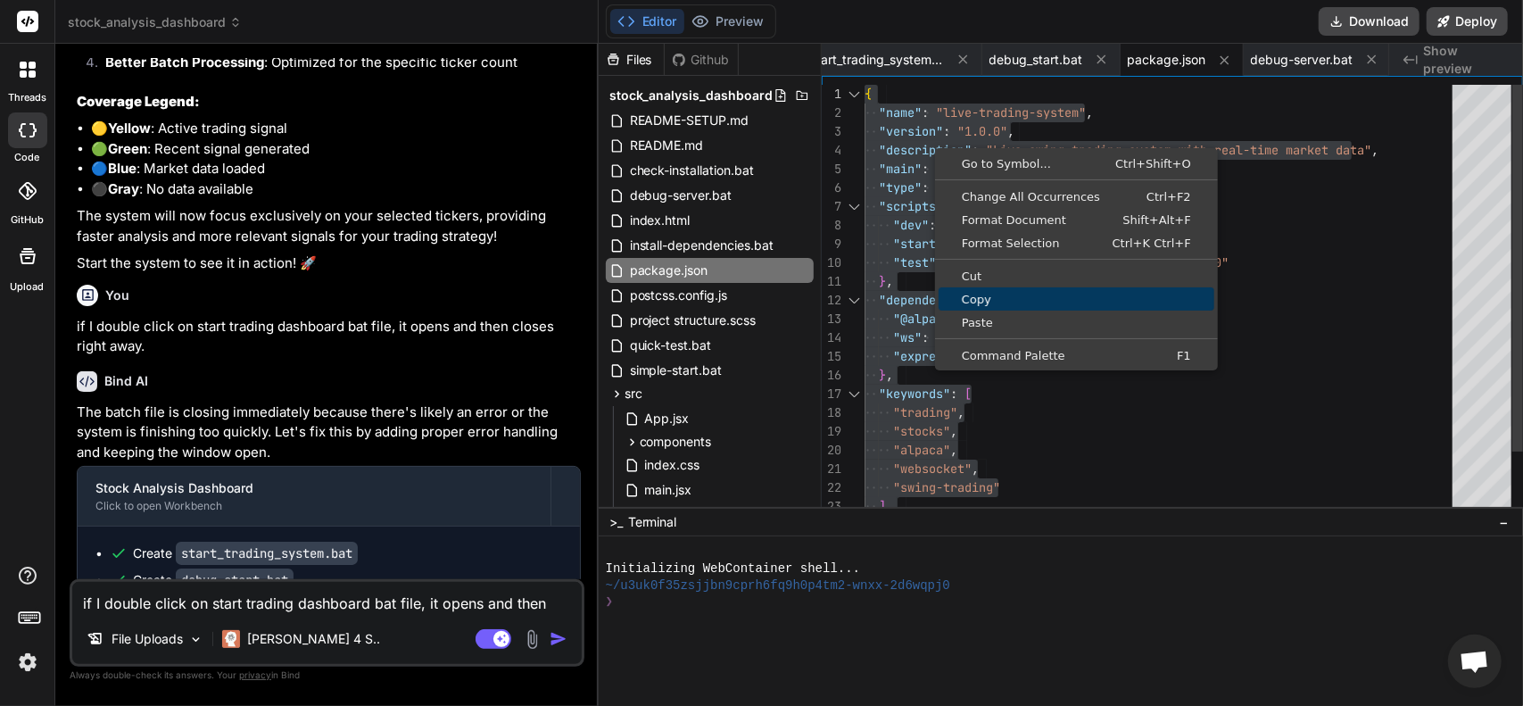
click at [1001, 298] on span "Copy" at bounding box center [1077, 300] width 276 height 12
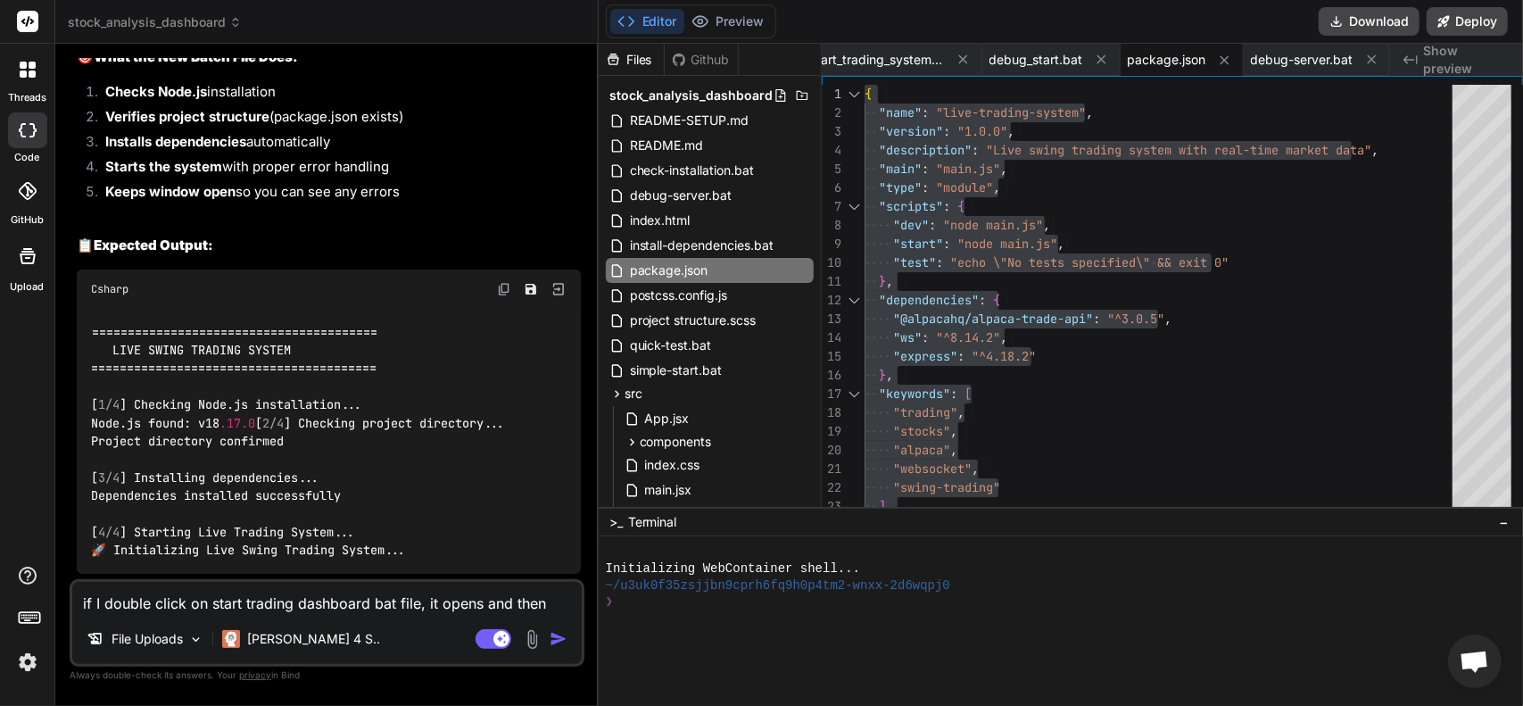
scroll to position [8460, 0]
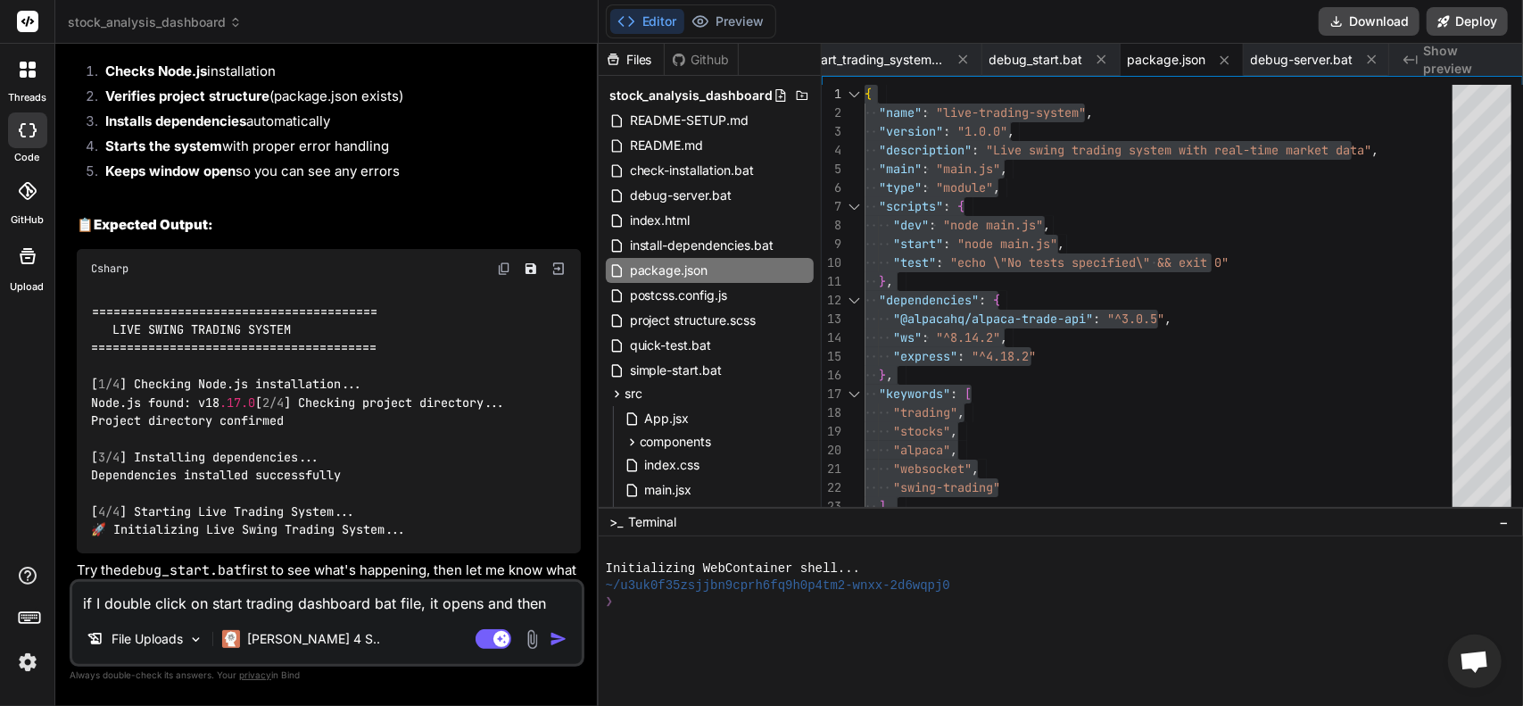
click at [300, 616] on div "if I double click on start trading dashboard bat file, it opens and then closes…" at bounding box center [327, 622] width 515 height 87
click at [302, 607] on textarea "if I double click on start trading dashboard bat file, it opens and then closes…" at bounding box center [327, 598] width 510 height 32
click at [316, 590] on textarea "if I double click on start trading dashboard bat file, it opens and then closes…" at bounding box center [327, 598] width 510 height 32
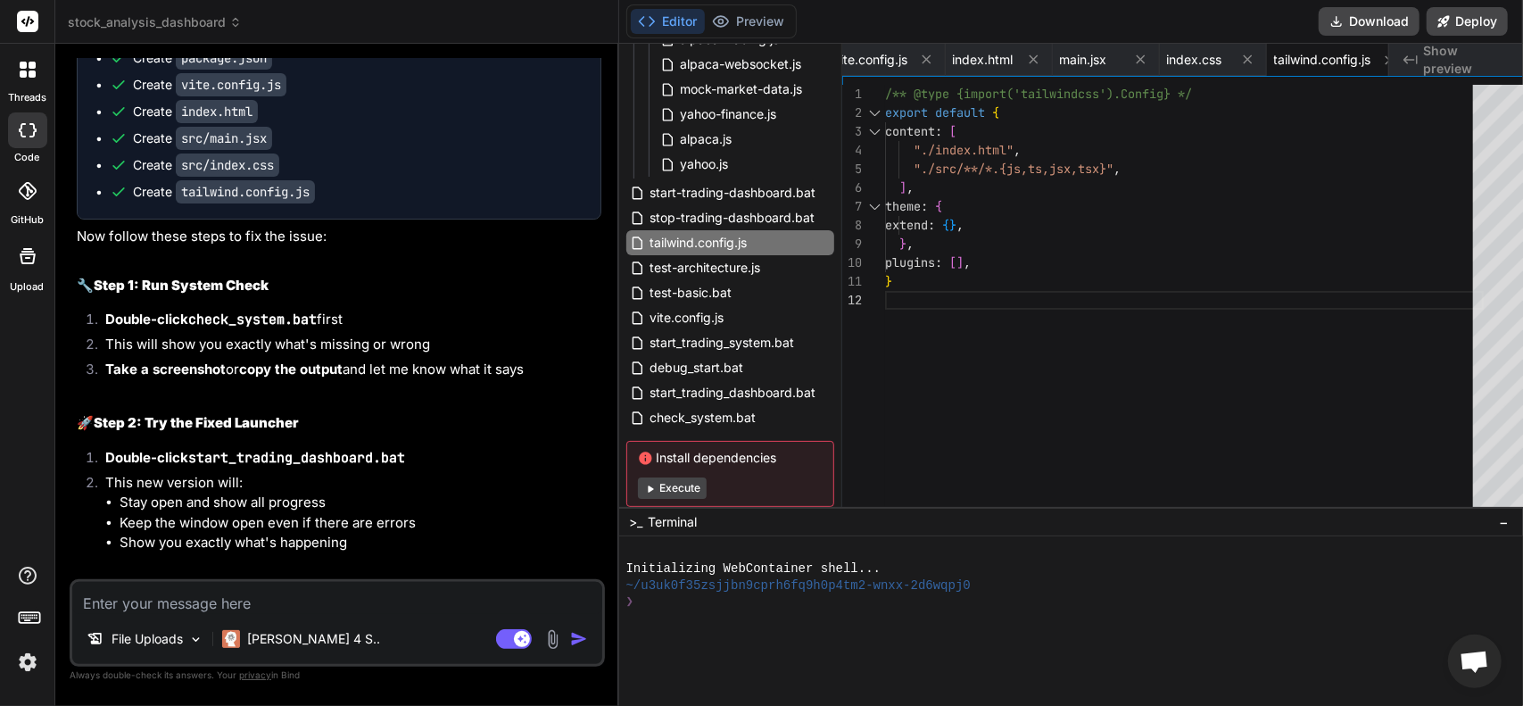
scroll to position [535, 0]
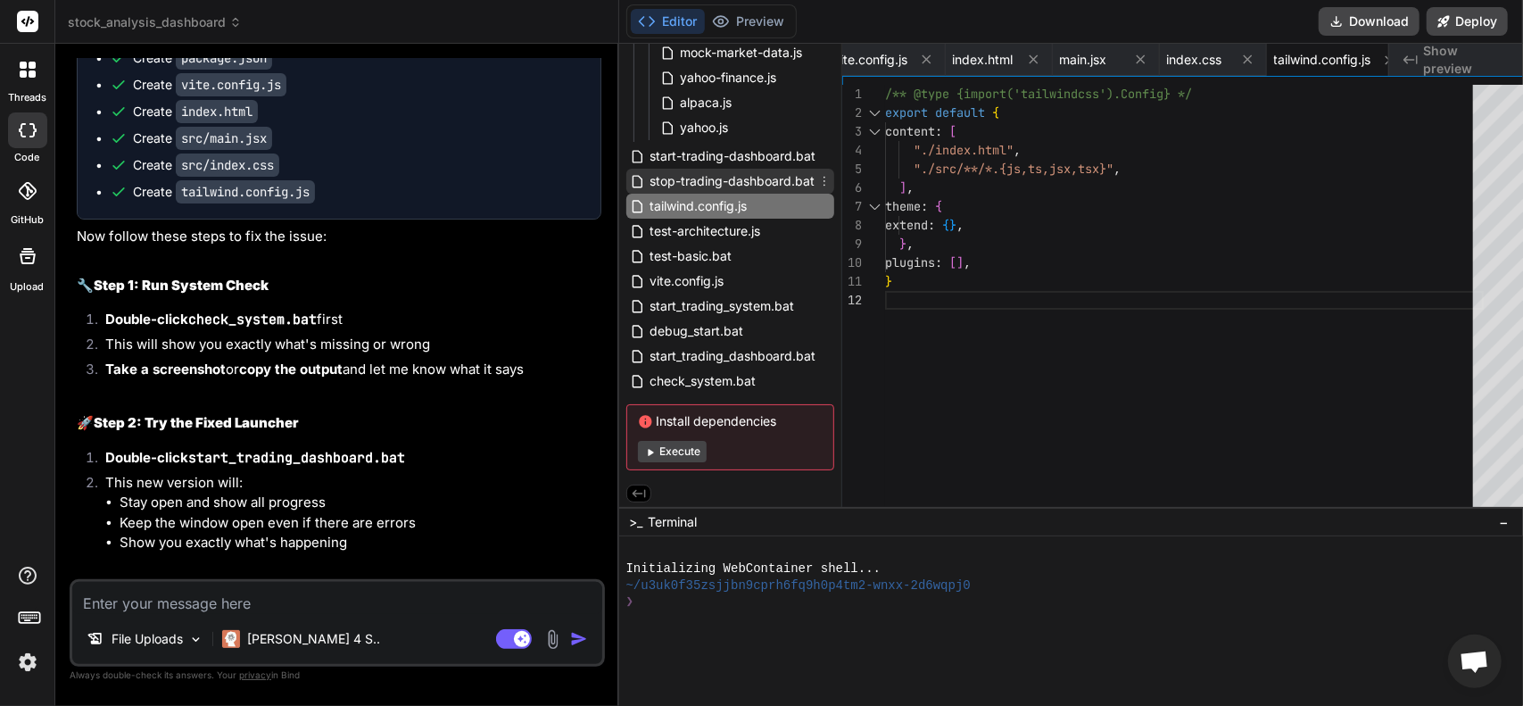
click at [701, 185] on span "stop-trading-dashboard.bat" at bounding box center [733, 180] width 169 height 21
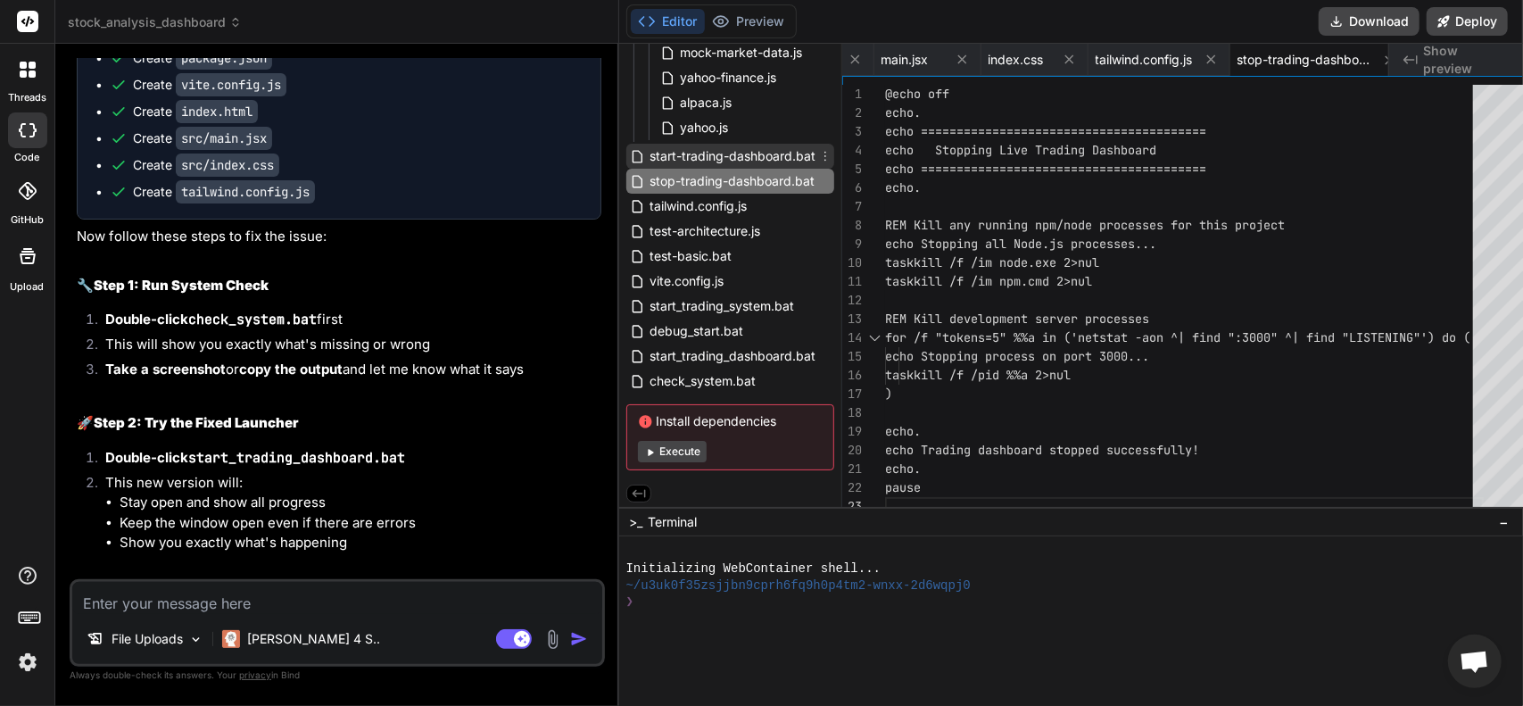
click at [704, 158] on span "start-trading-dashboard.bat" at bounding box center [734, 155] width 170 height 21
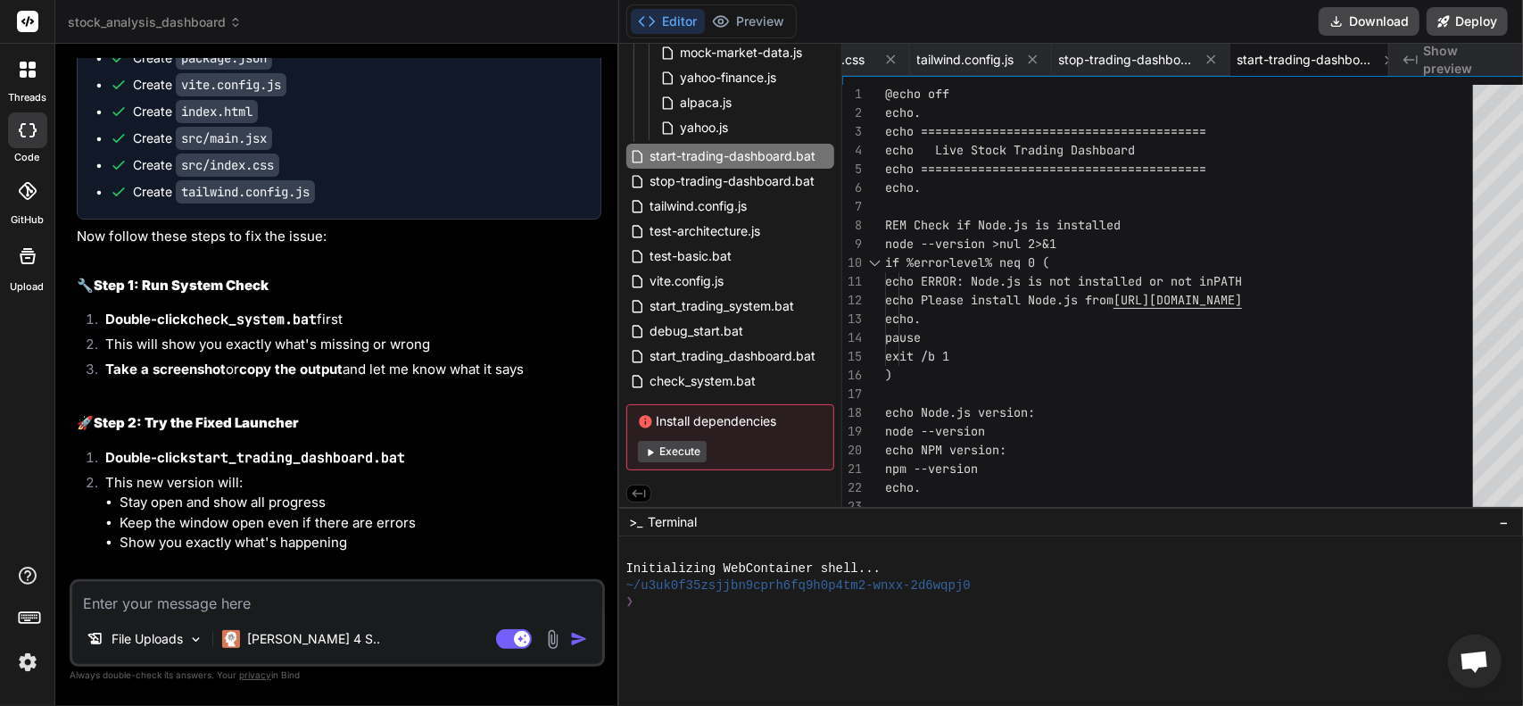
click at [864, 91] on div "1" at bounding box center [864, 94] width 43 height 19
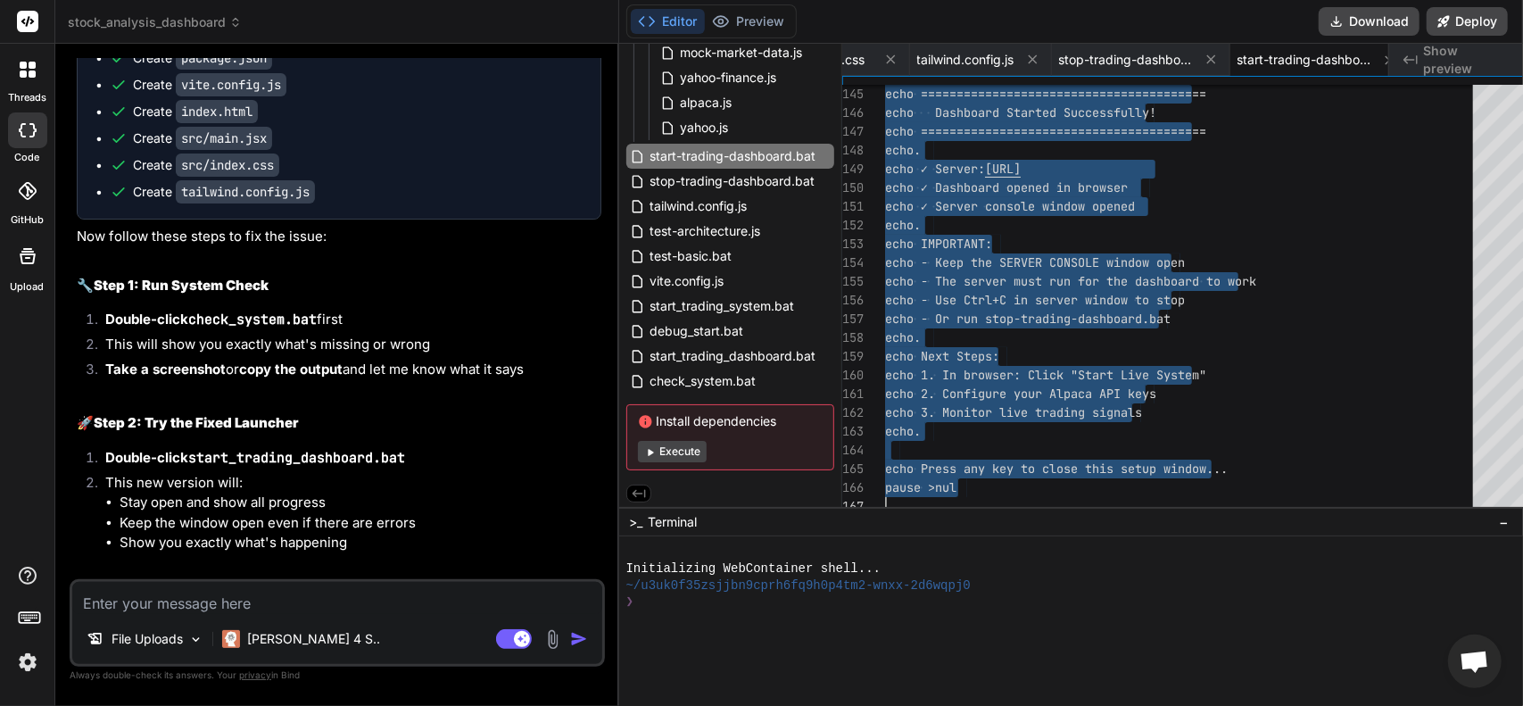
drag, startPoint x: 867, startPoint y: 93, endPoint x: 1028, endPoint y: 693, distance: 621.1
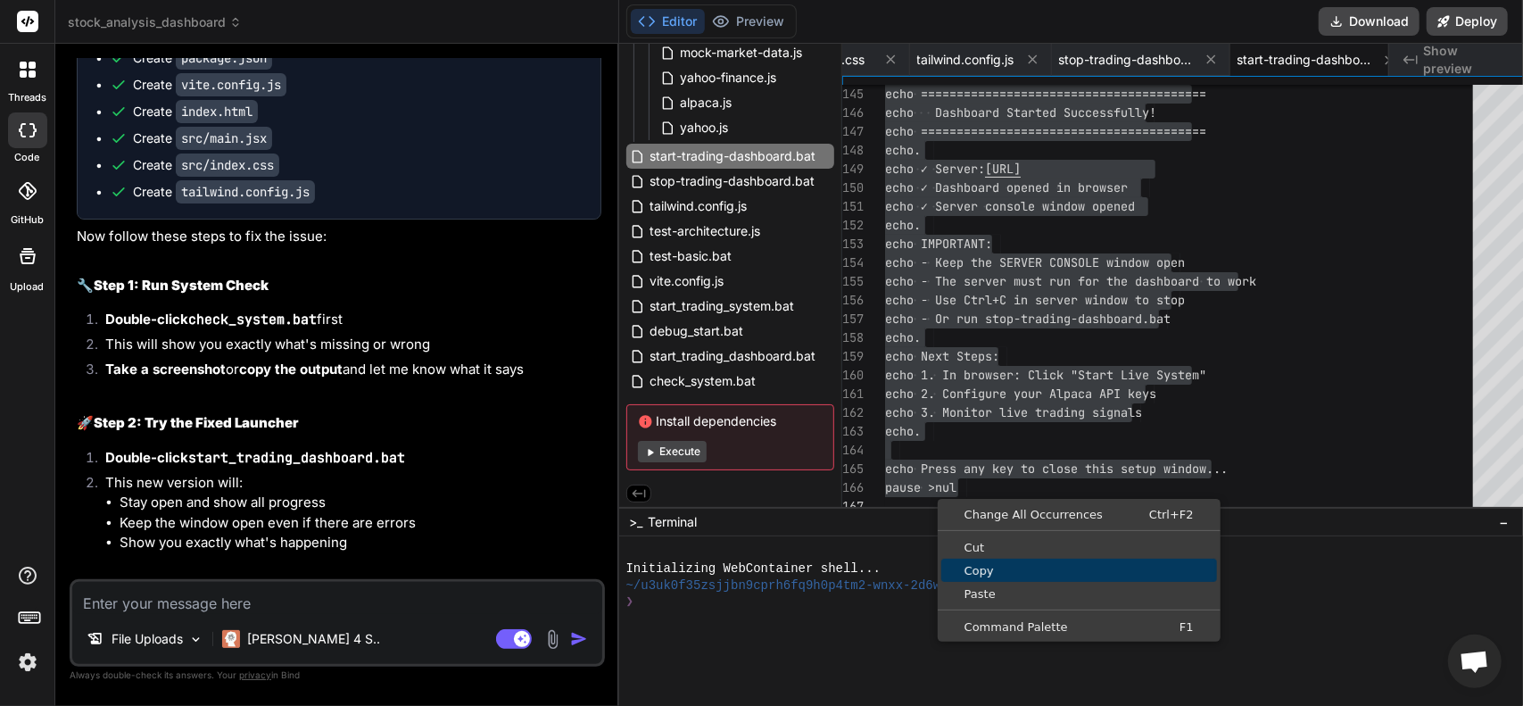
click at [974, 572] on span "Copy" at bounding box center [1080, 571] width 276 height 12
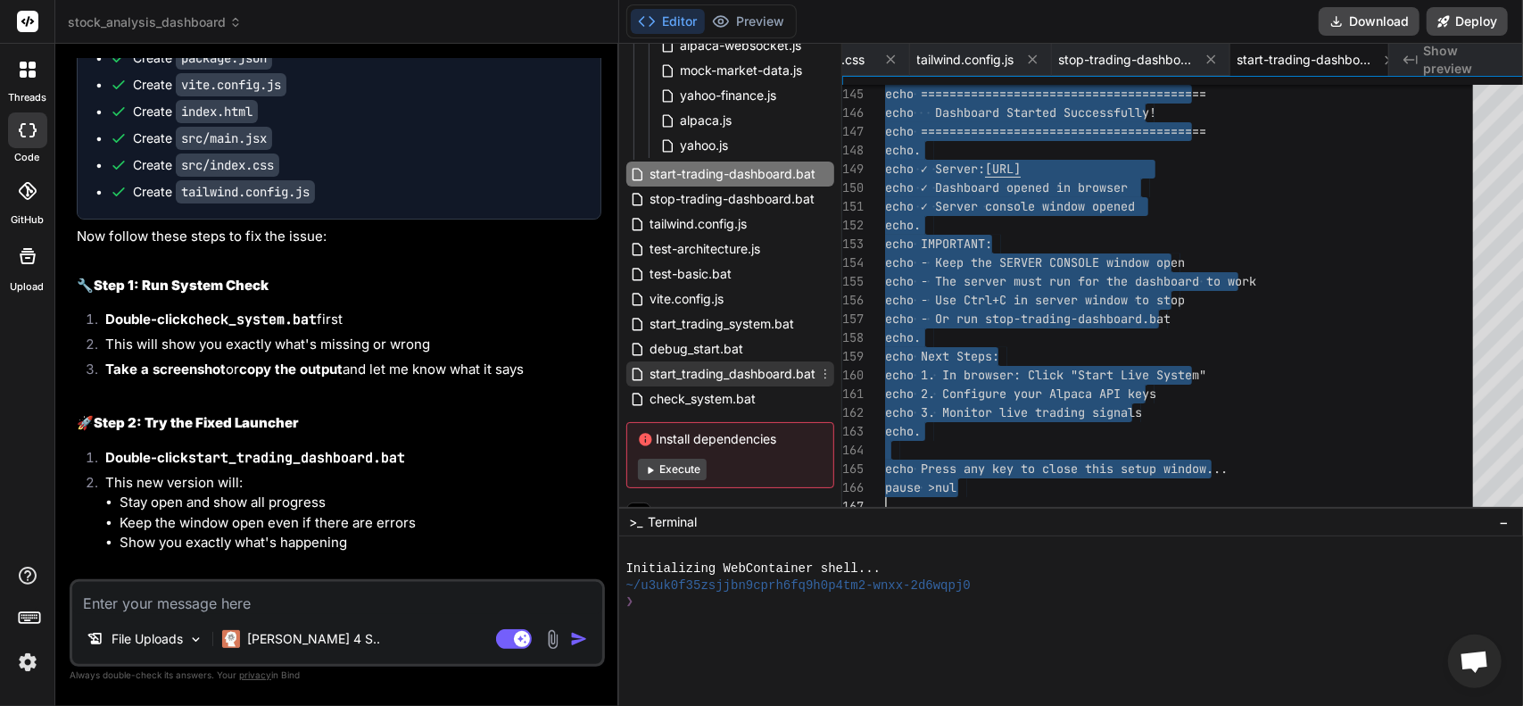
scroll to position [540, 0]
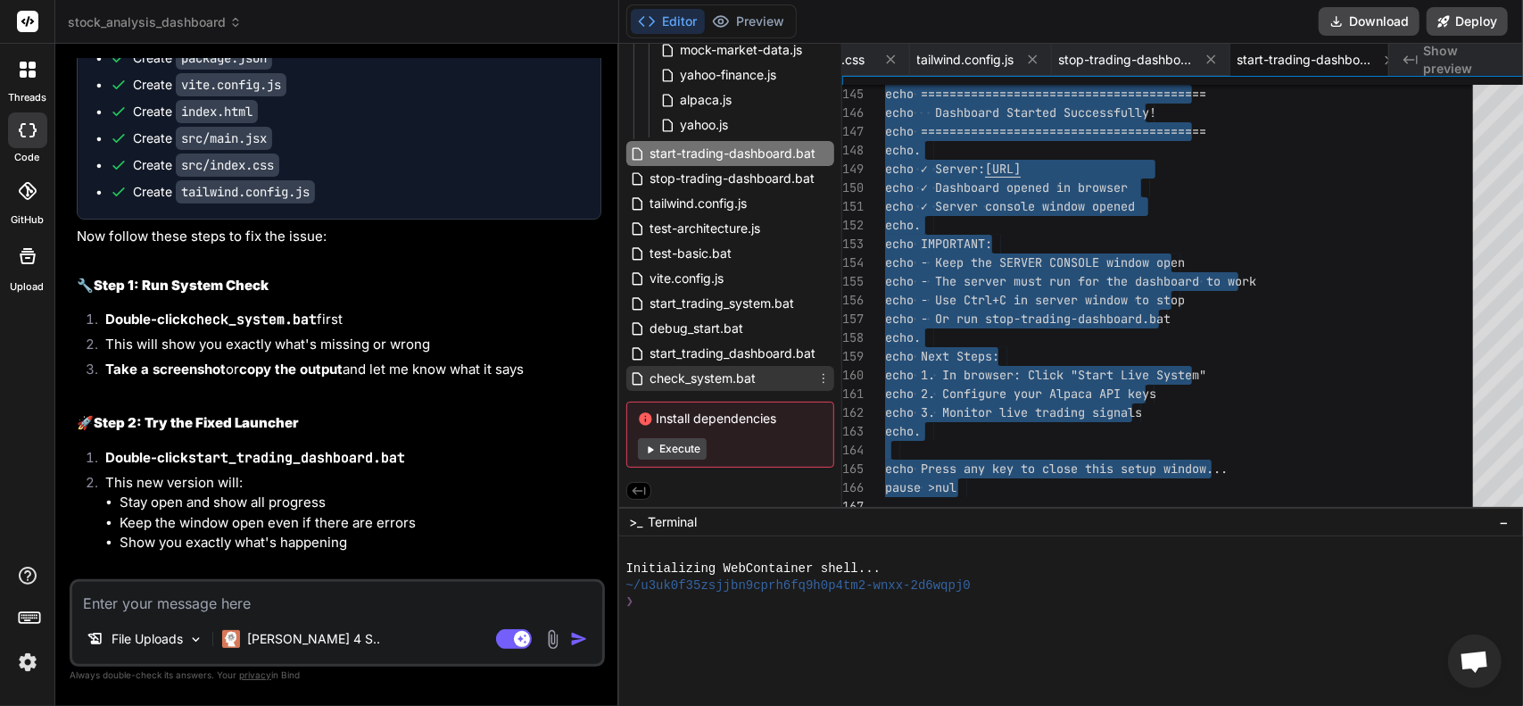
click at [678, 382] on span "check_system.bat" at bounding box center [704, 378] width 110 height 21
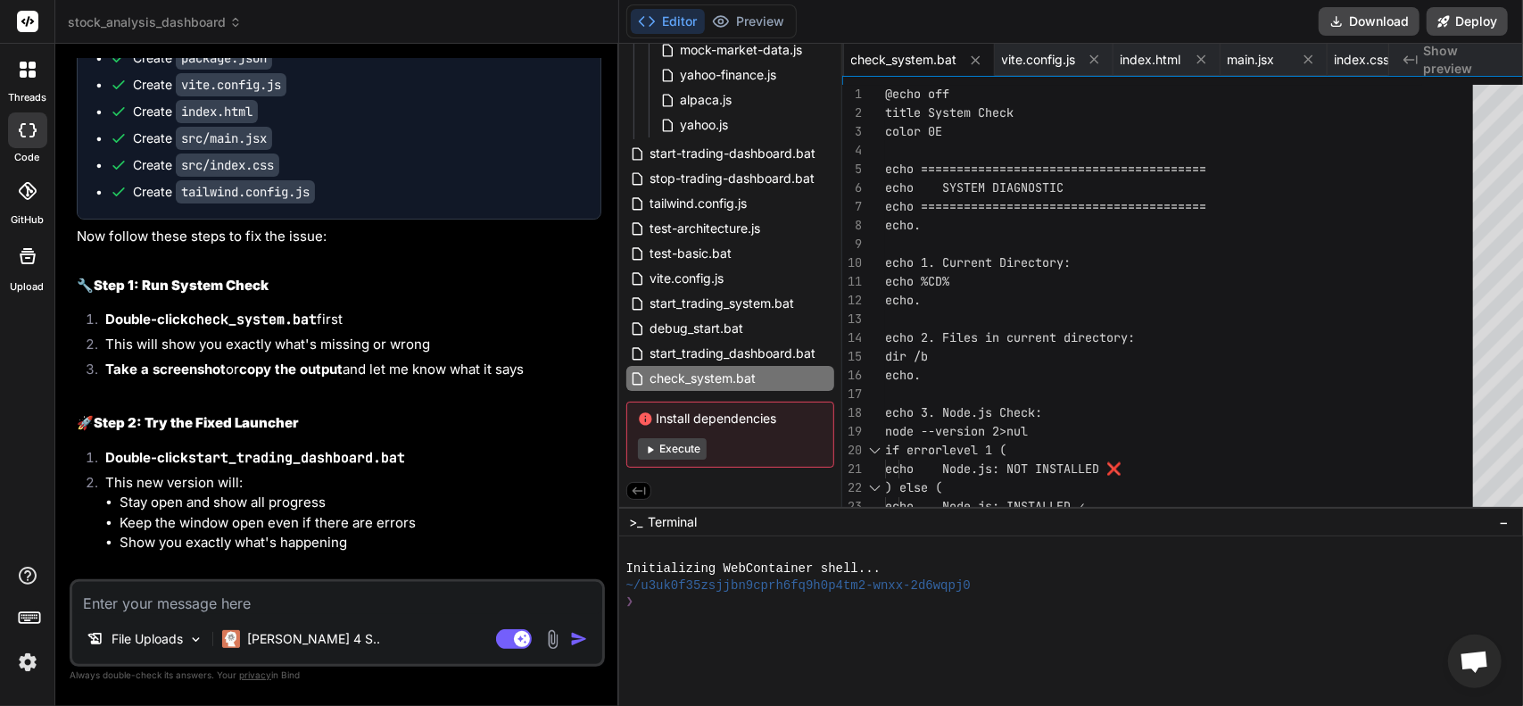
click at [863, 91] on div "1" at bounding box center [864, 94] width 43 height 19
drag, startPoint x: 868, startPoint y: 95, endPoint x: 916, endPoint y: 105, distance: 49.2
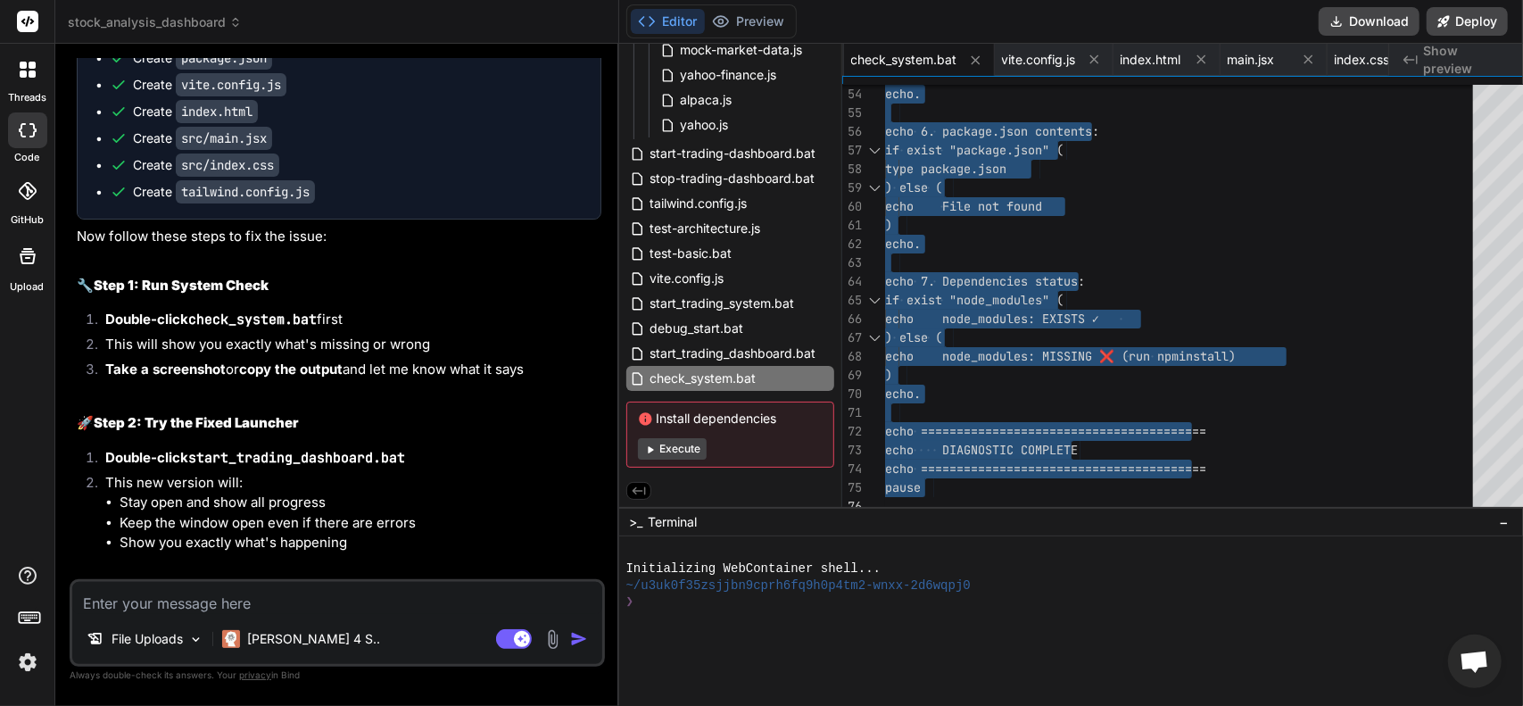
drag, startPoint x: 866, startPoint y: 94, endPoint x: 1100, endPoint y: 599, distance: 557.0
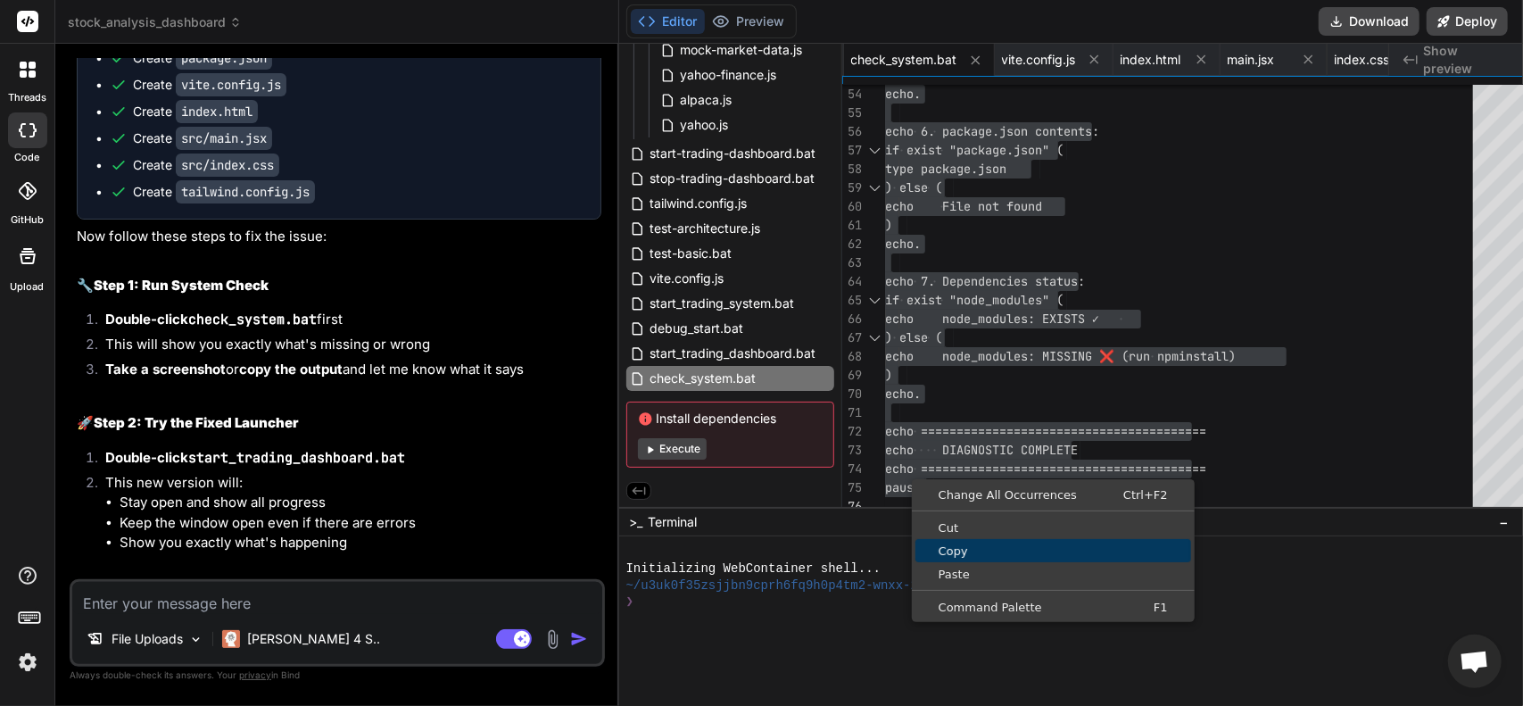
click at [944, 541] on link "Copy" at bounding box center [1054, 550] width 276 height 23
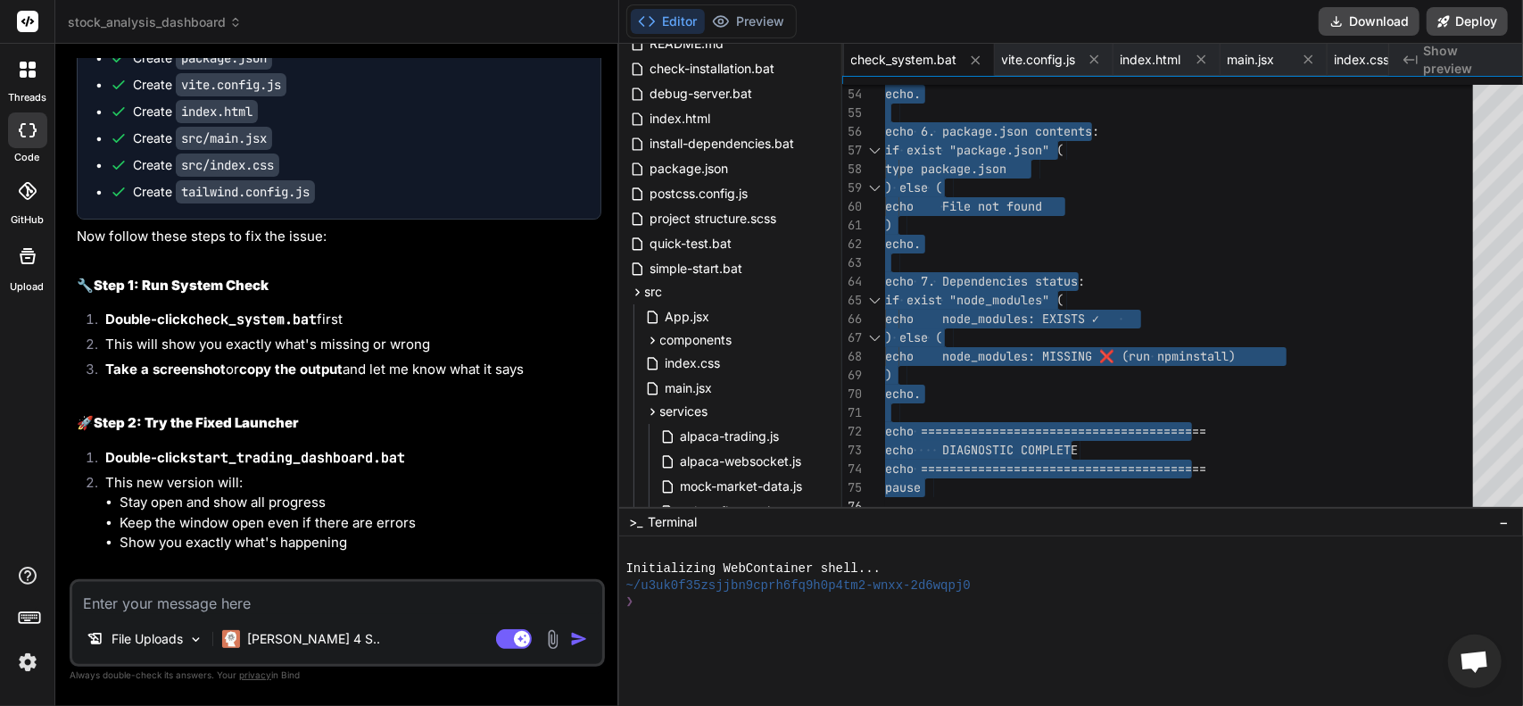
scroll to position [94, 0]
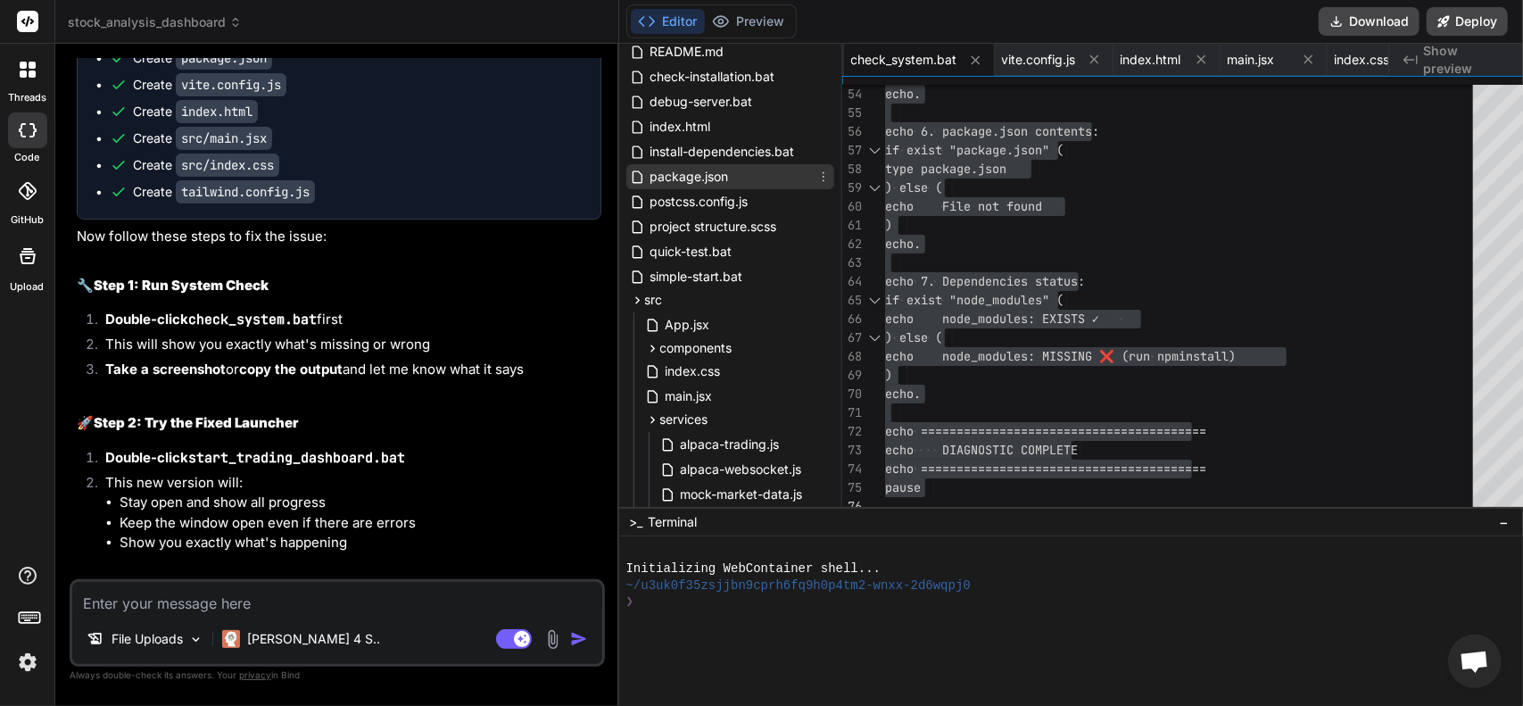
click at [680, 178] on span "package.json" at bounding box center [690, 176] width 82 height 21
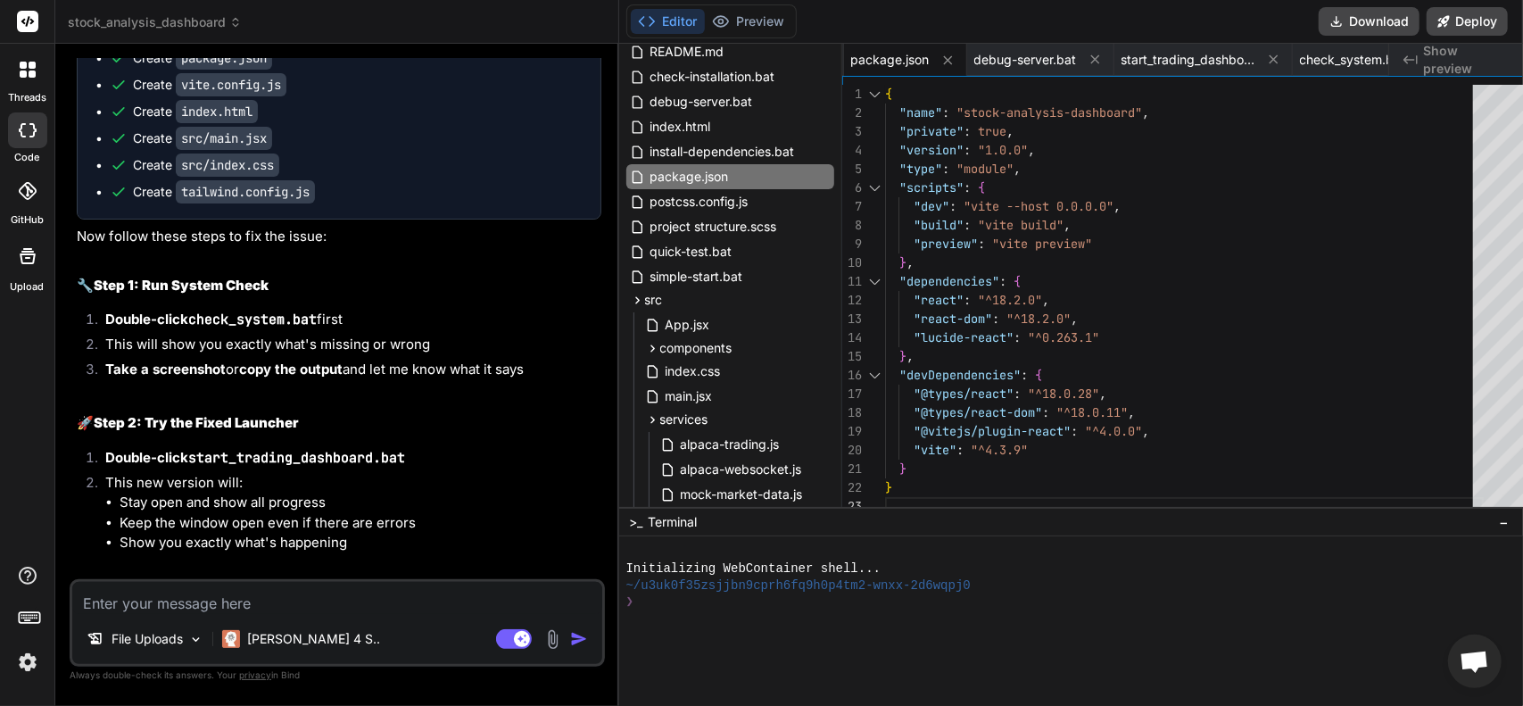
scroll to position [0, 0]
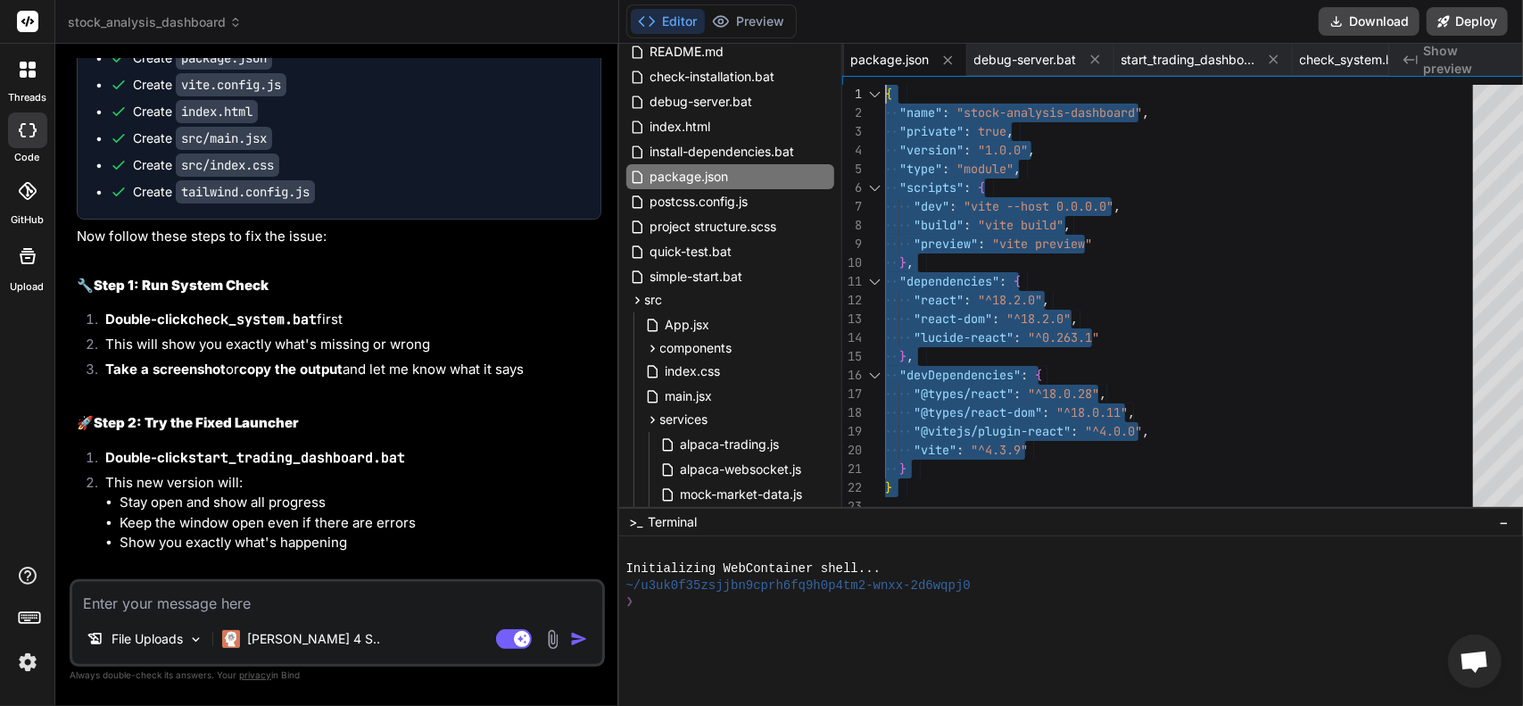
drag, startPoint x: 888, startPoint y: 492, endPoint x: 763, endPoint y: 35, distance: 473.7
click at [885, 85] on div "{ "name" : "stock-analysis-dashboard" , "private" : true , "version" : "1.0.0" …" at bounding box center [1184, 300] width 599 height 431
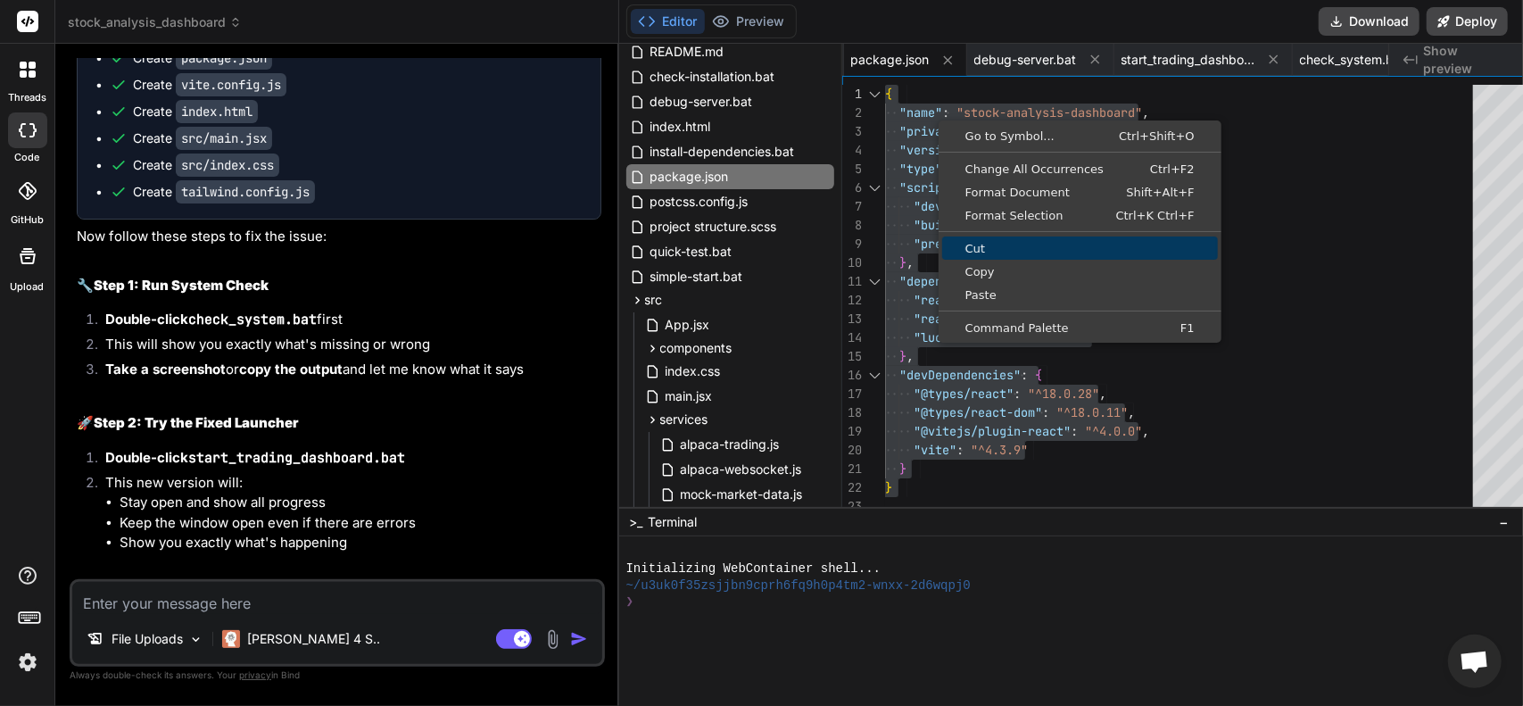
click at [973, 269] on span "Copy" at bounding box center [1080, 272] width 276 height 12
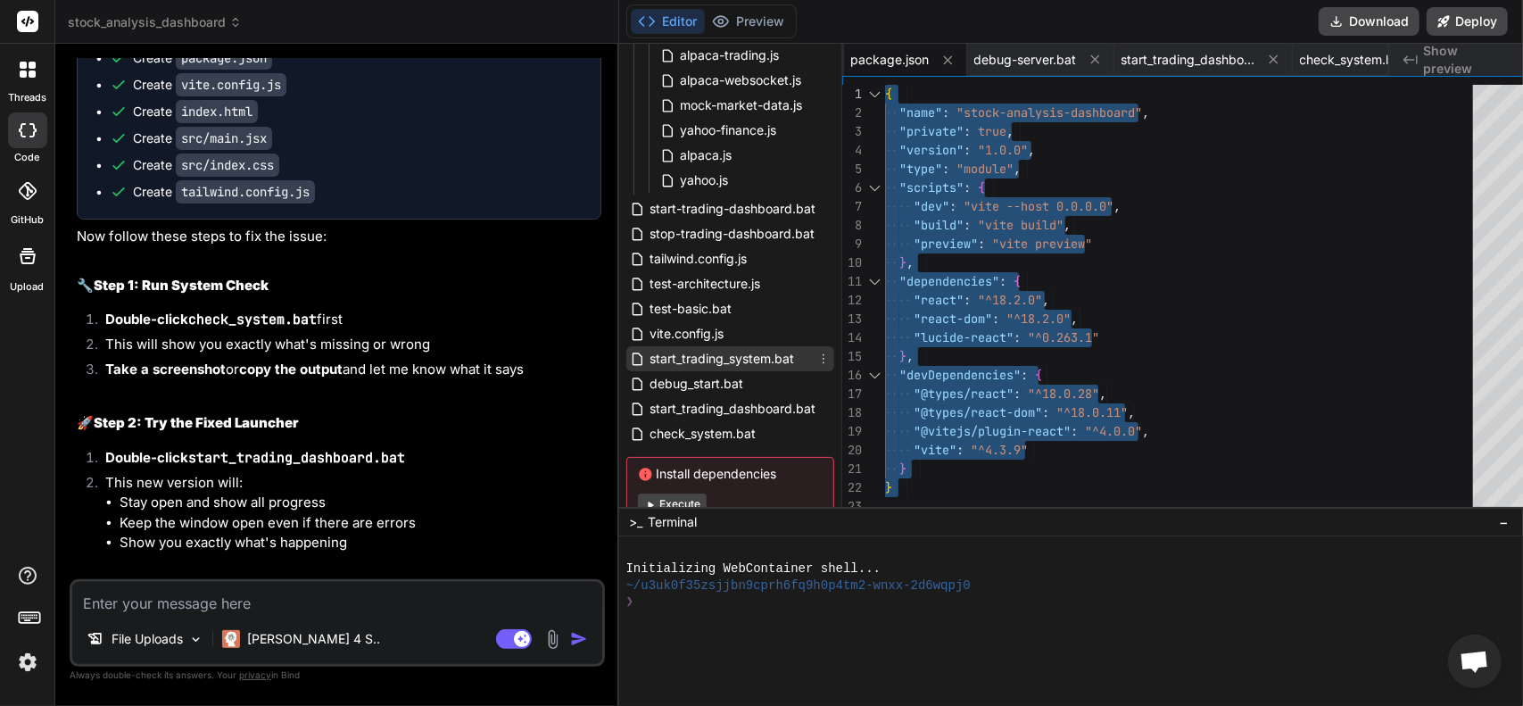
scroll to position [540, 0]
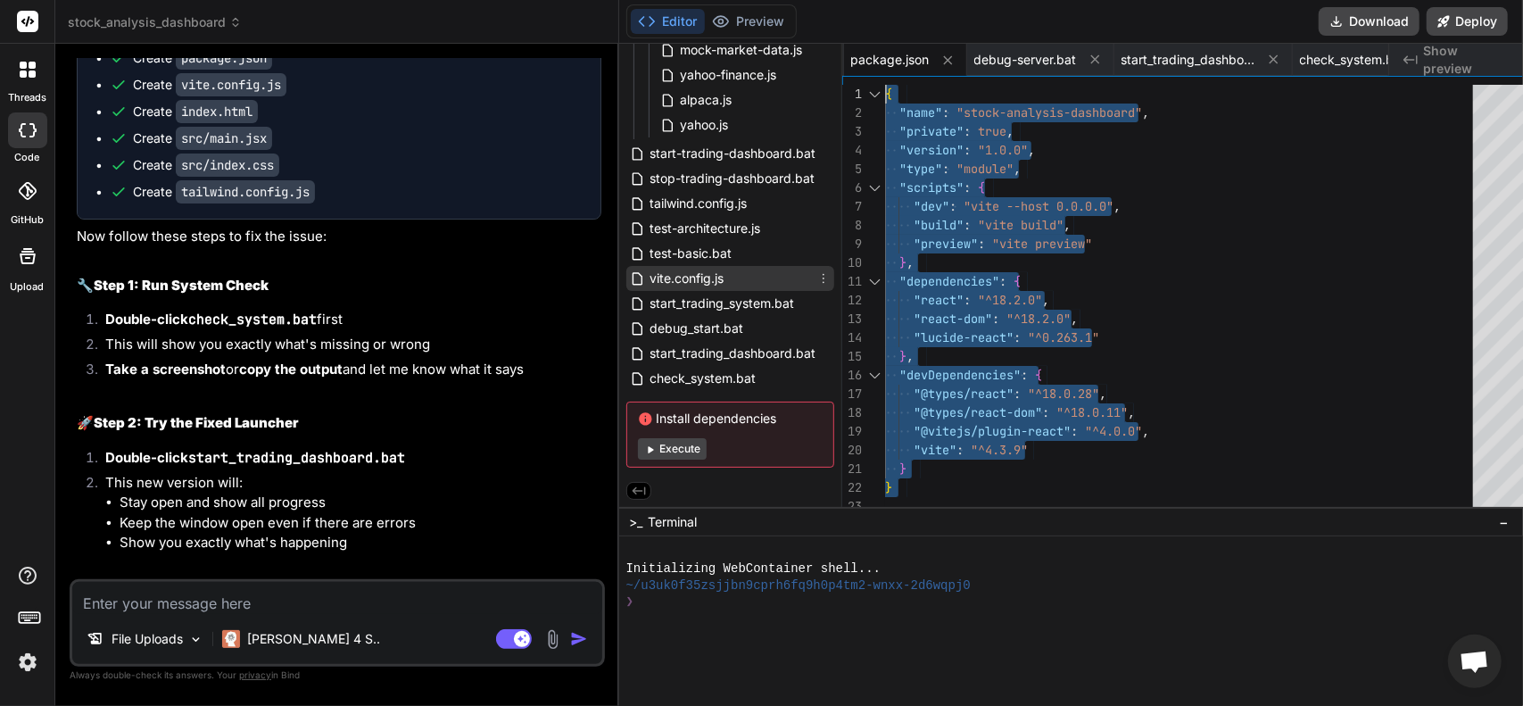
click at [697, 279] on span "vite.config.js" at bounding box center [688, 278] width 78 height 21
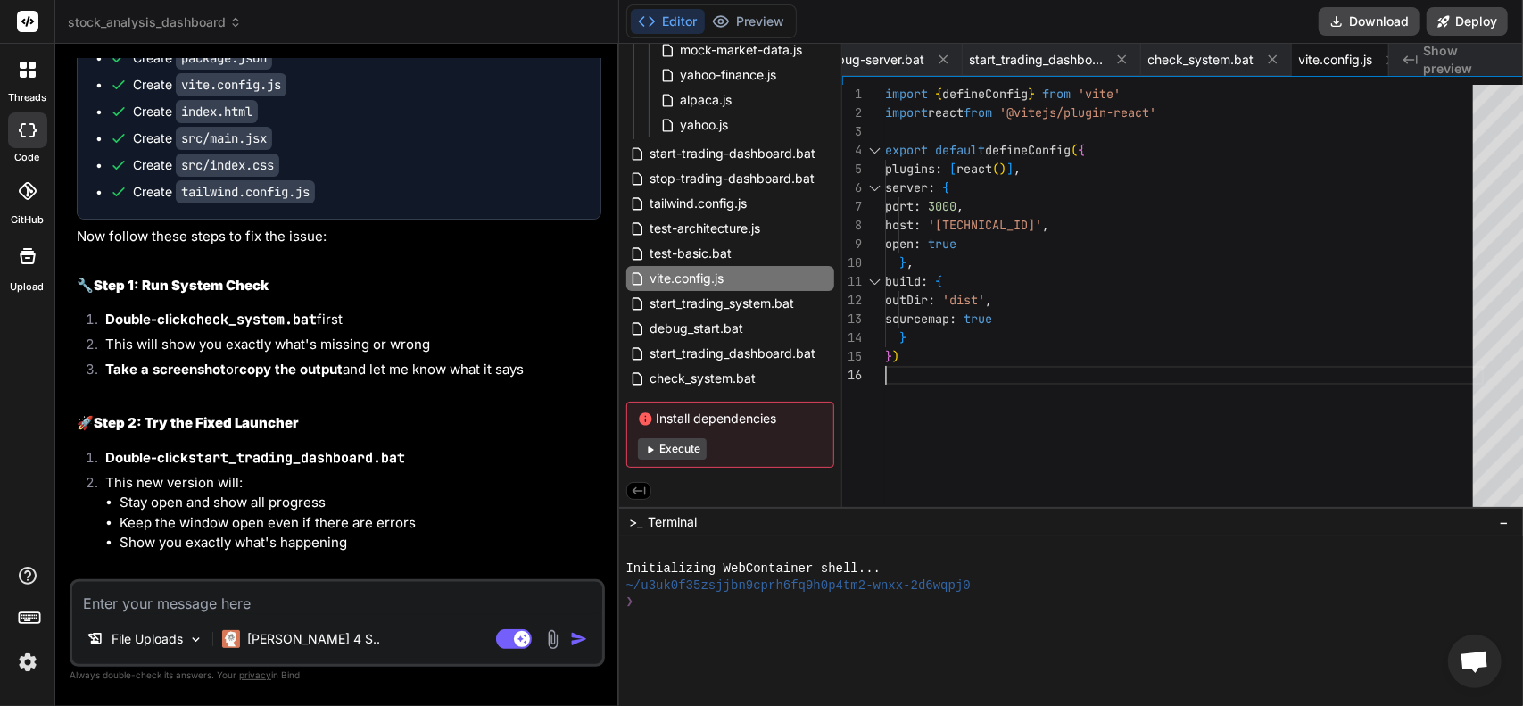
scroll to position [0, 0]
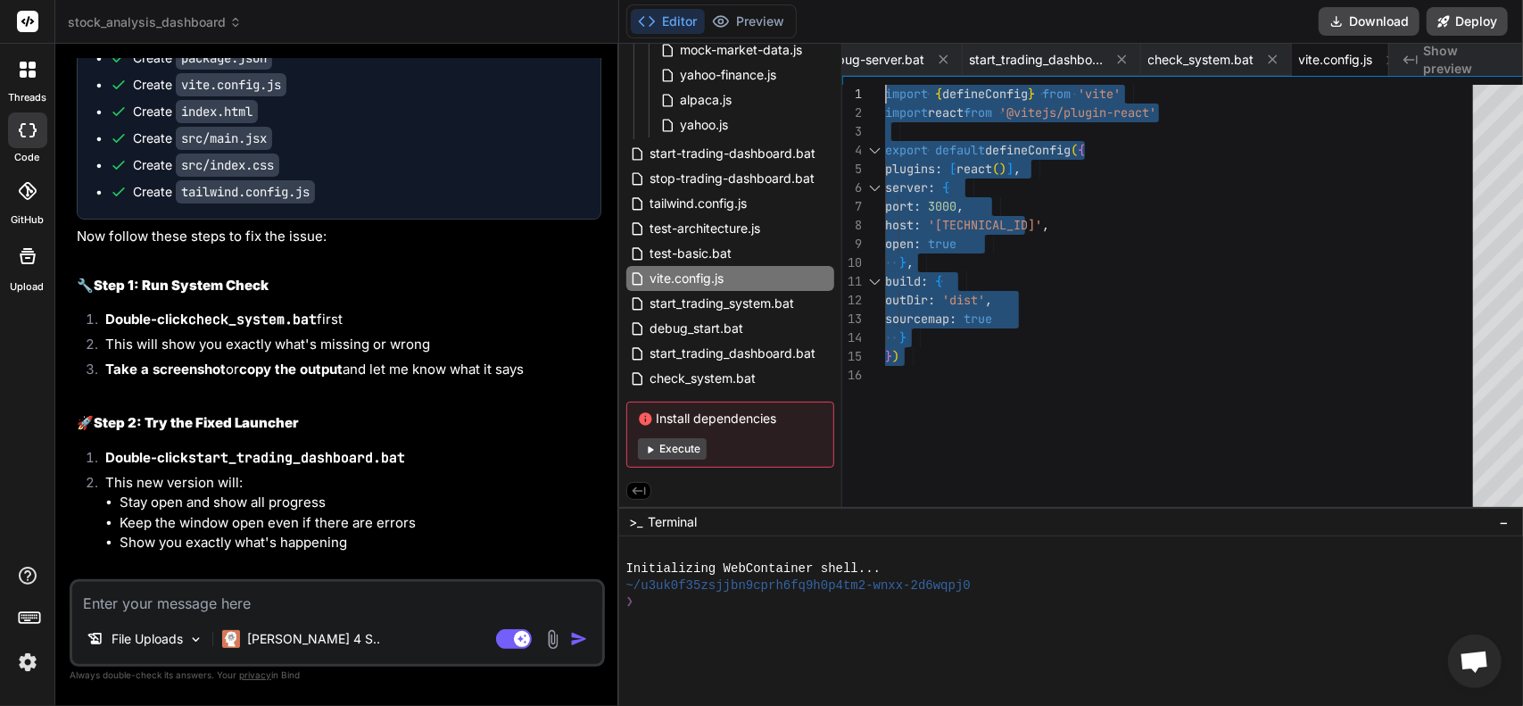
drag, startPoint x: 934, startPoint y: 375, endPoint x: 747, endPoint y: 1, distance: 417.9
click at [885, 85] on div "import { defineConfig } from 'vite' import react from '@vitejs/plugin-react' ex…" at bounding box center [1184, 300] width 599 height 431
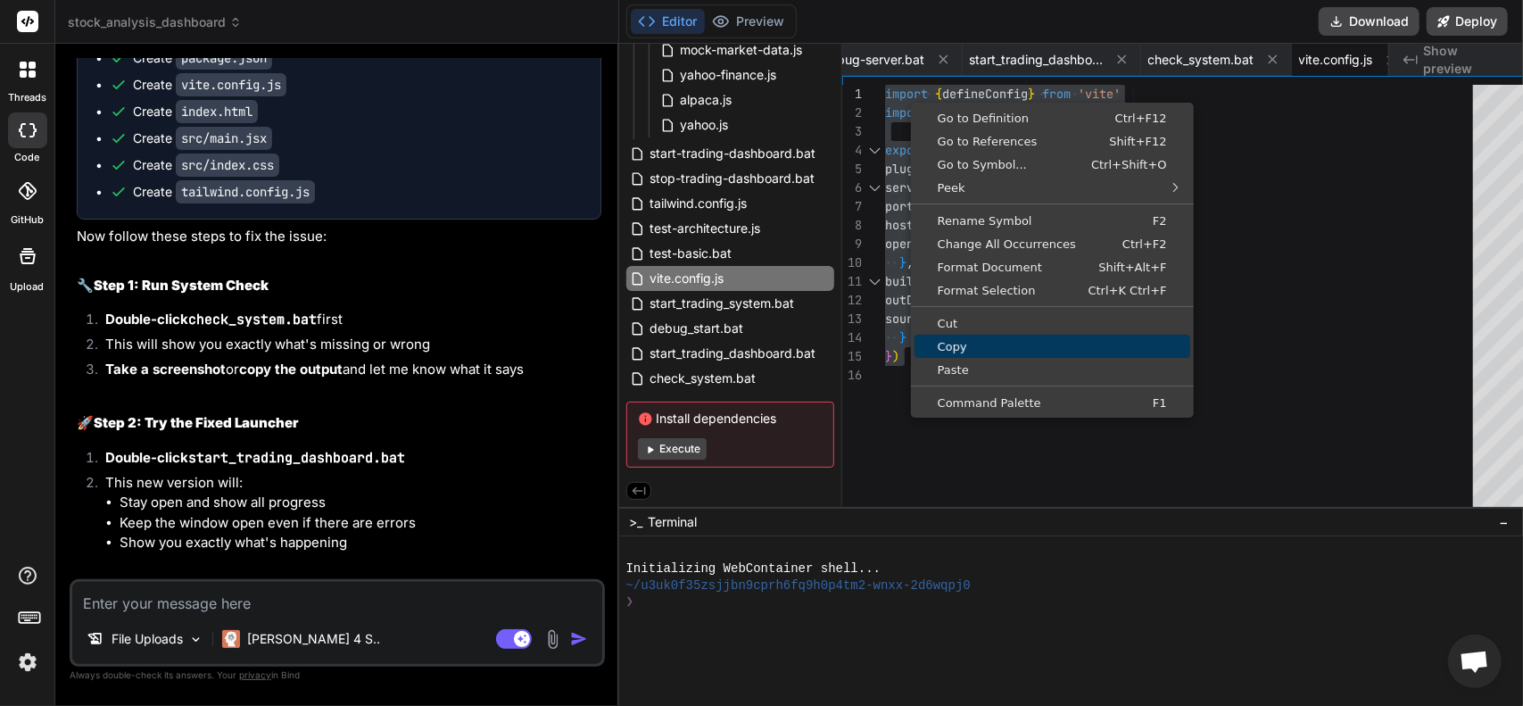
click at [948, 341] on span "Copy" at bounding box center [1053, 347] width 276 height 12
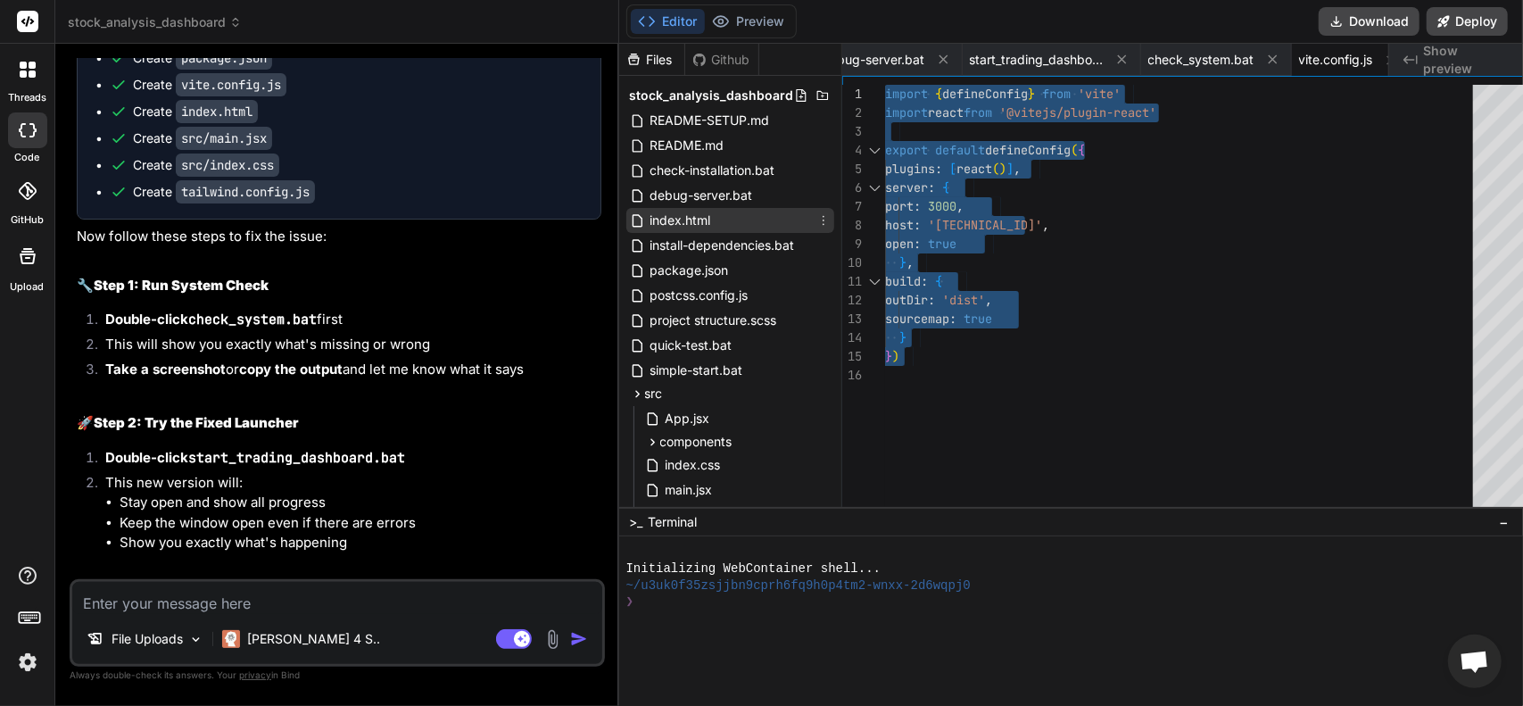
click at [652, 220] on span "index.html" at bounding box center [681, 220] width 64 height 21
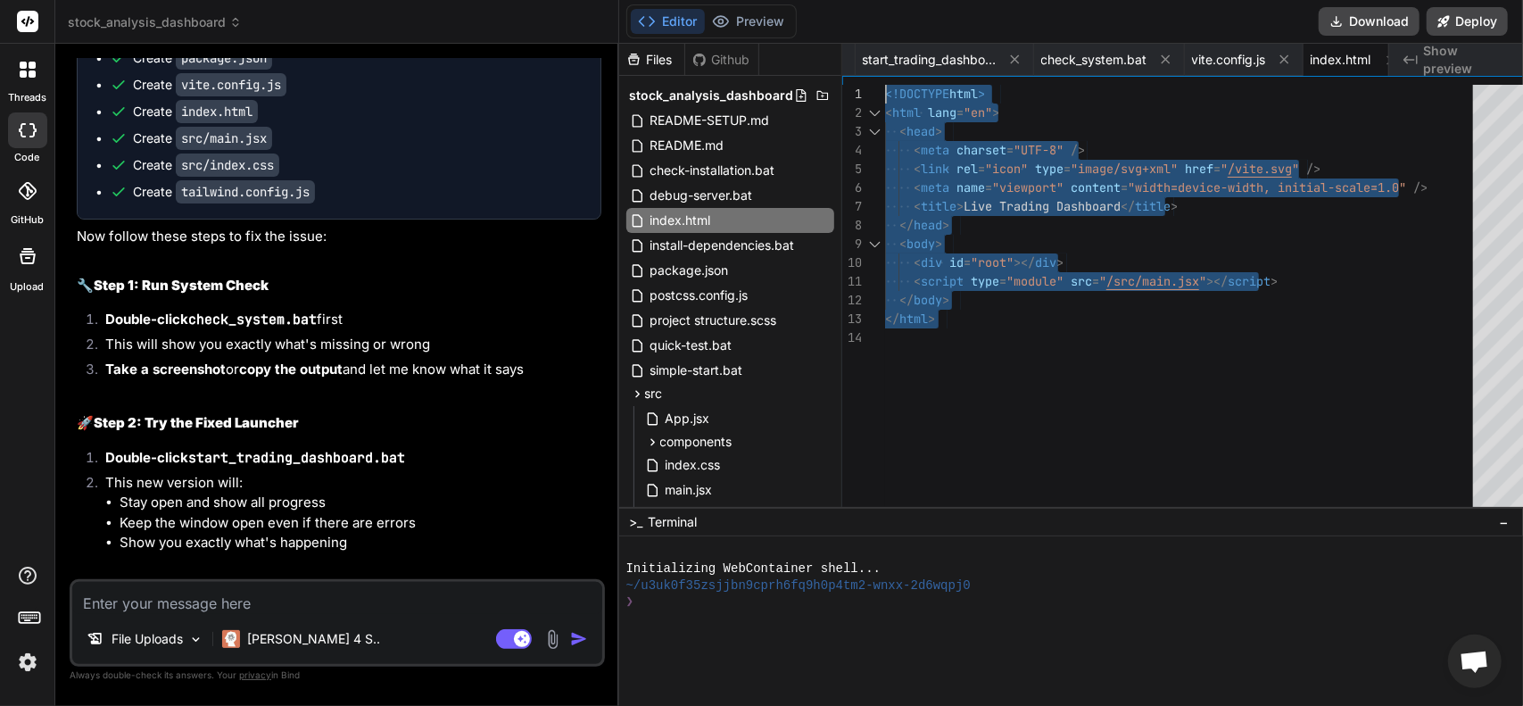
drag, startPoint x: 934, startPoint y: 345, endPoint x: 757, endPoint y: 56, distance: 338.9
click at [885, 85] on div "<!DOCTYPE html > < html lang = "en" > < head > < meta charset = "UTF-8" /> < li…" at bounding box center [1184, 300] width 599 height 431
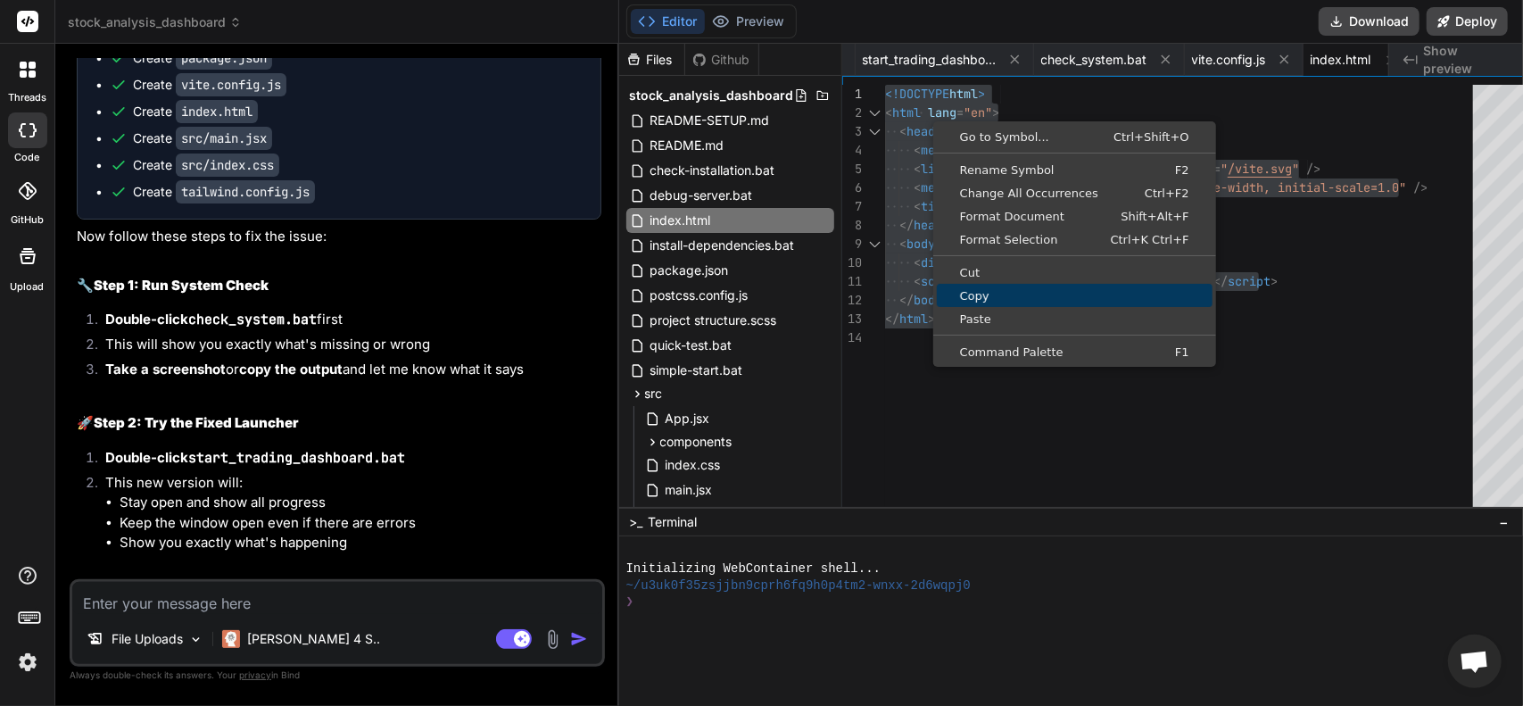
click at [960, 299] on span "Copy" at bounding box center [1075, 296] width 276 height 12
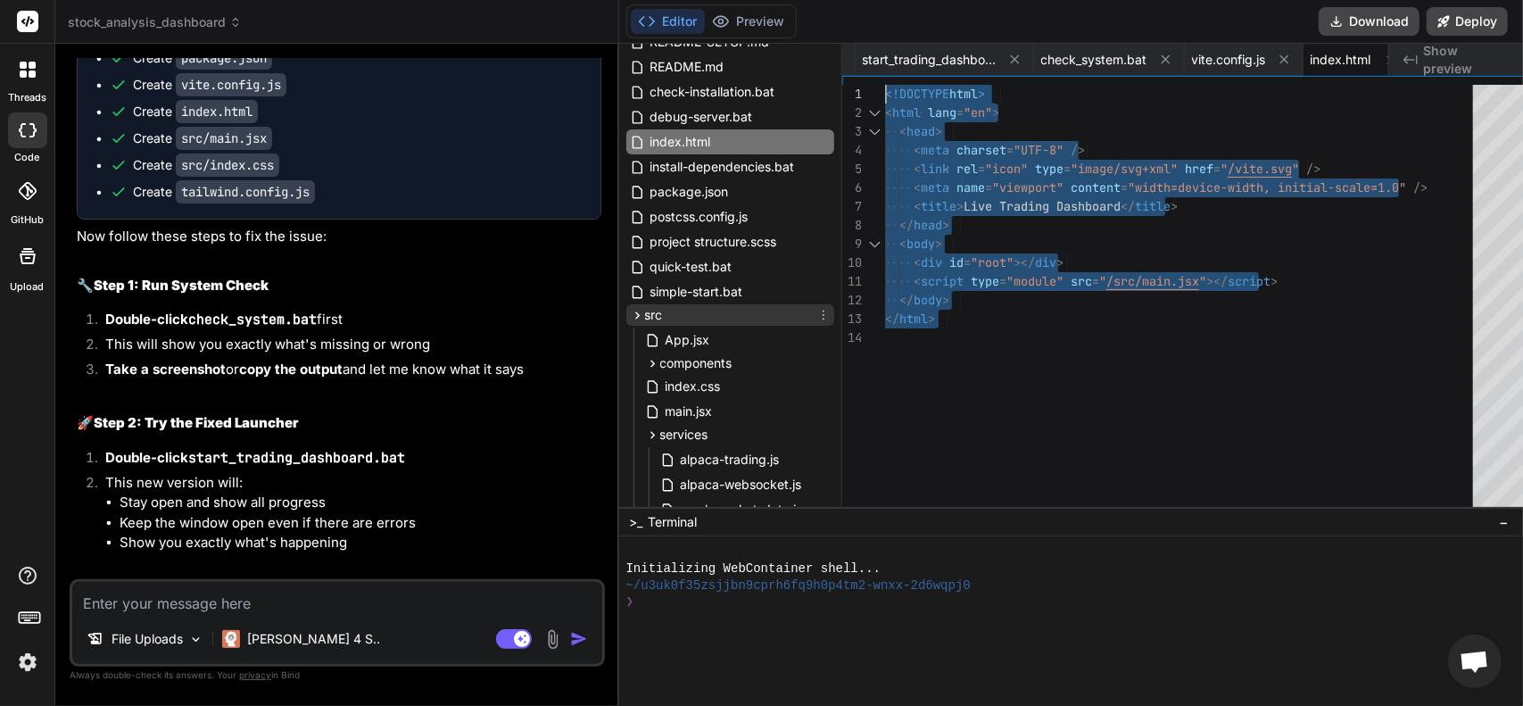
scroll to position [89, 0]
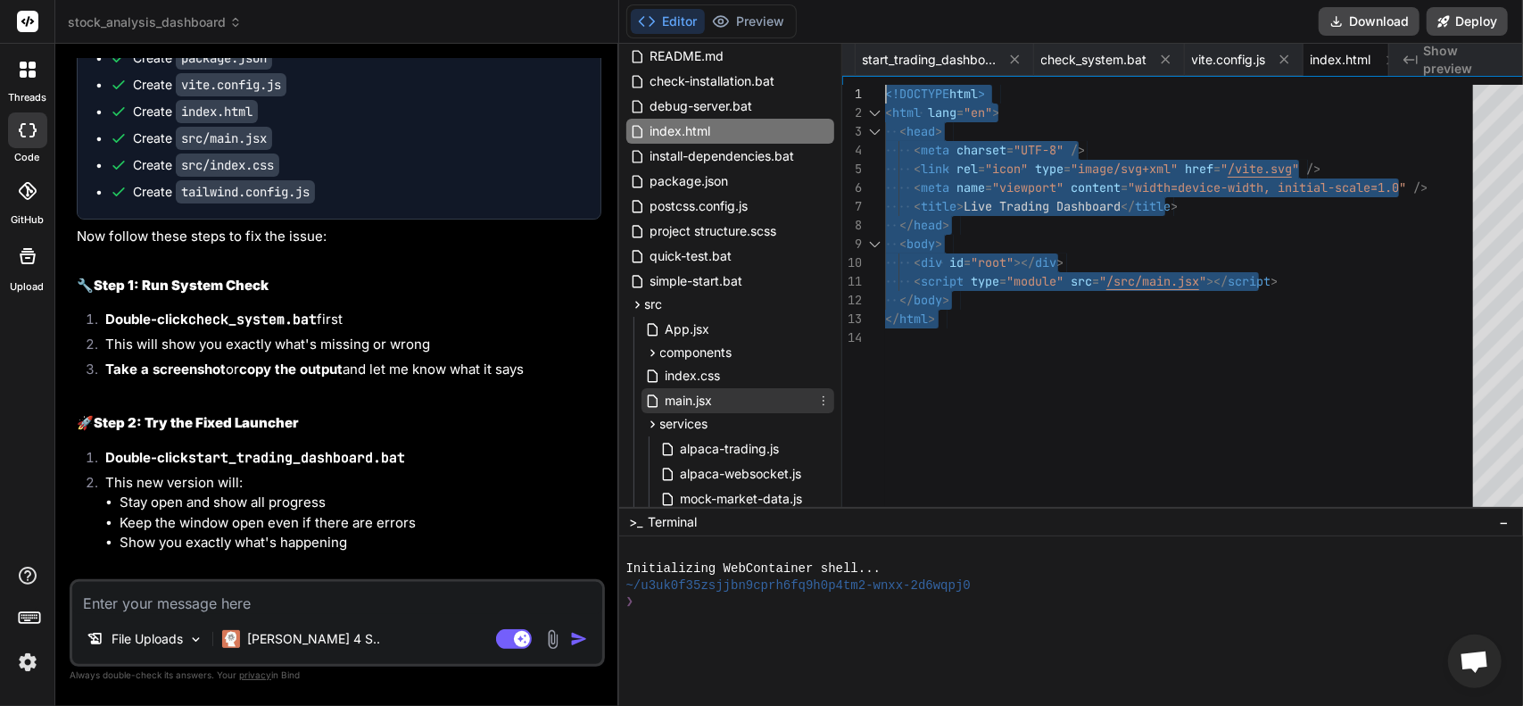
click at [664, 399] on span "main.jsx" at bounding box center [689, 400] width 51 height 21
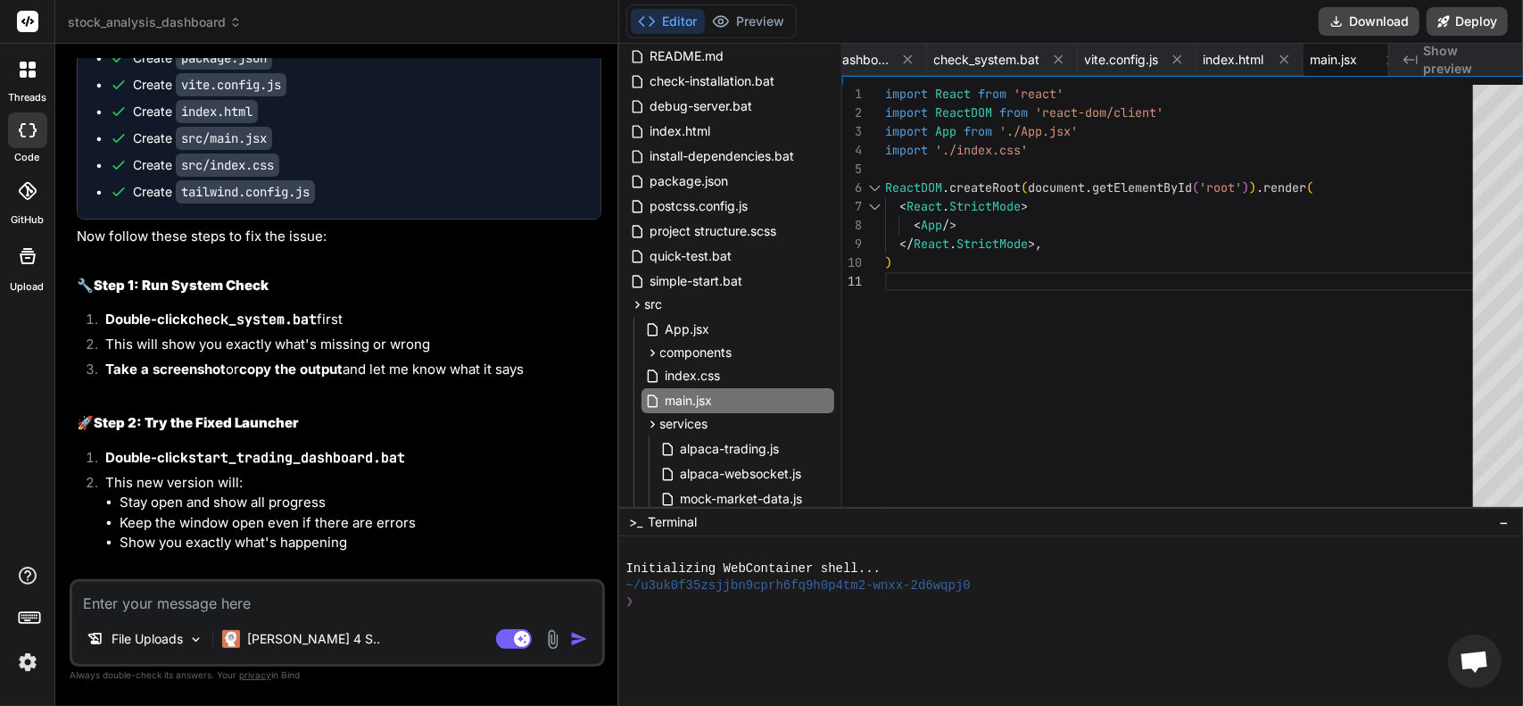
scroll to position [0, 0]
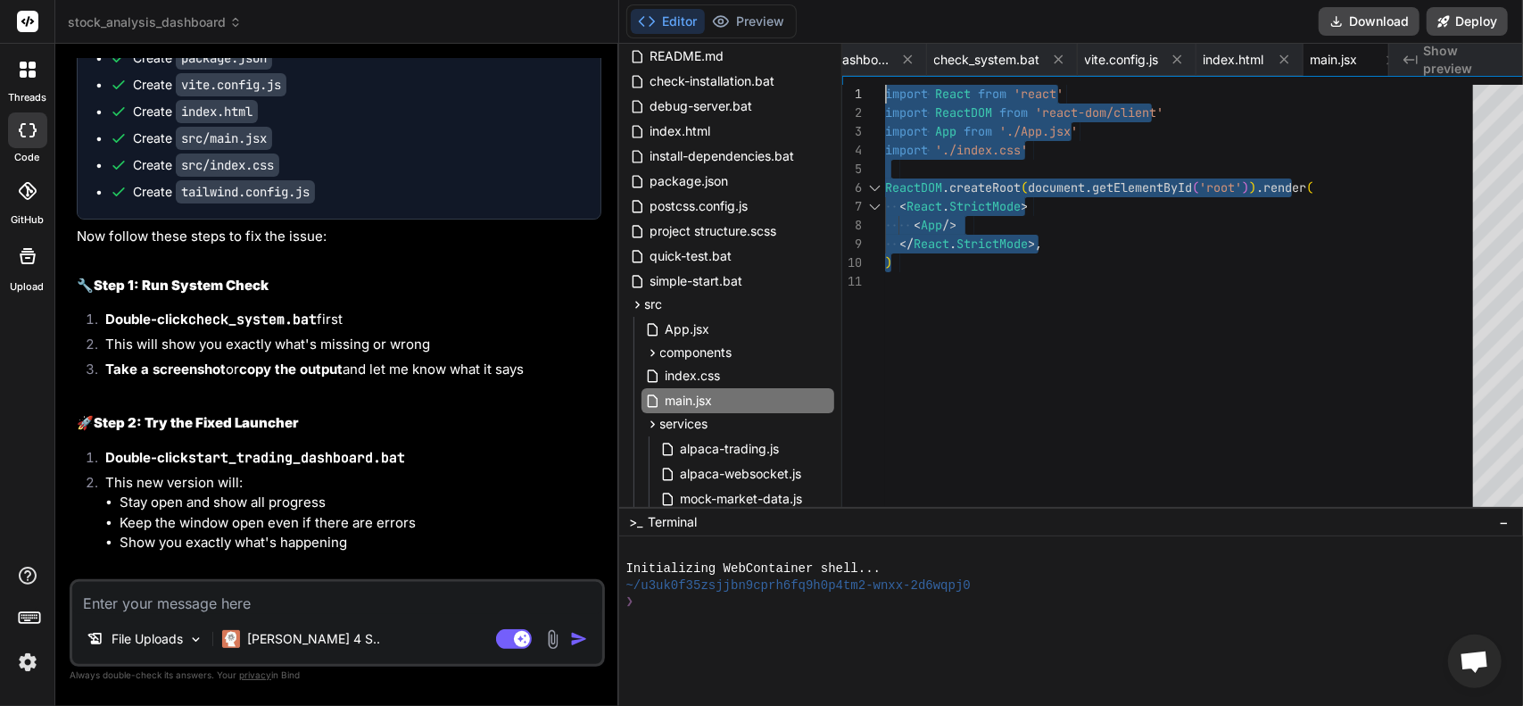
drag, startPoint x: 892, startPoint y: 262, endPoint x: 757, endPoint y: 44, distance: 256.6
click at [885, 85] on div "import React from 'react' import ReactDOM from 'react-dom/client' import App fr…" at bounding box center [1184, 300] width 599 height 431
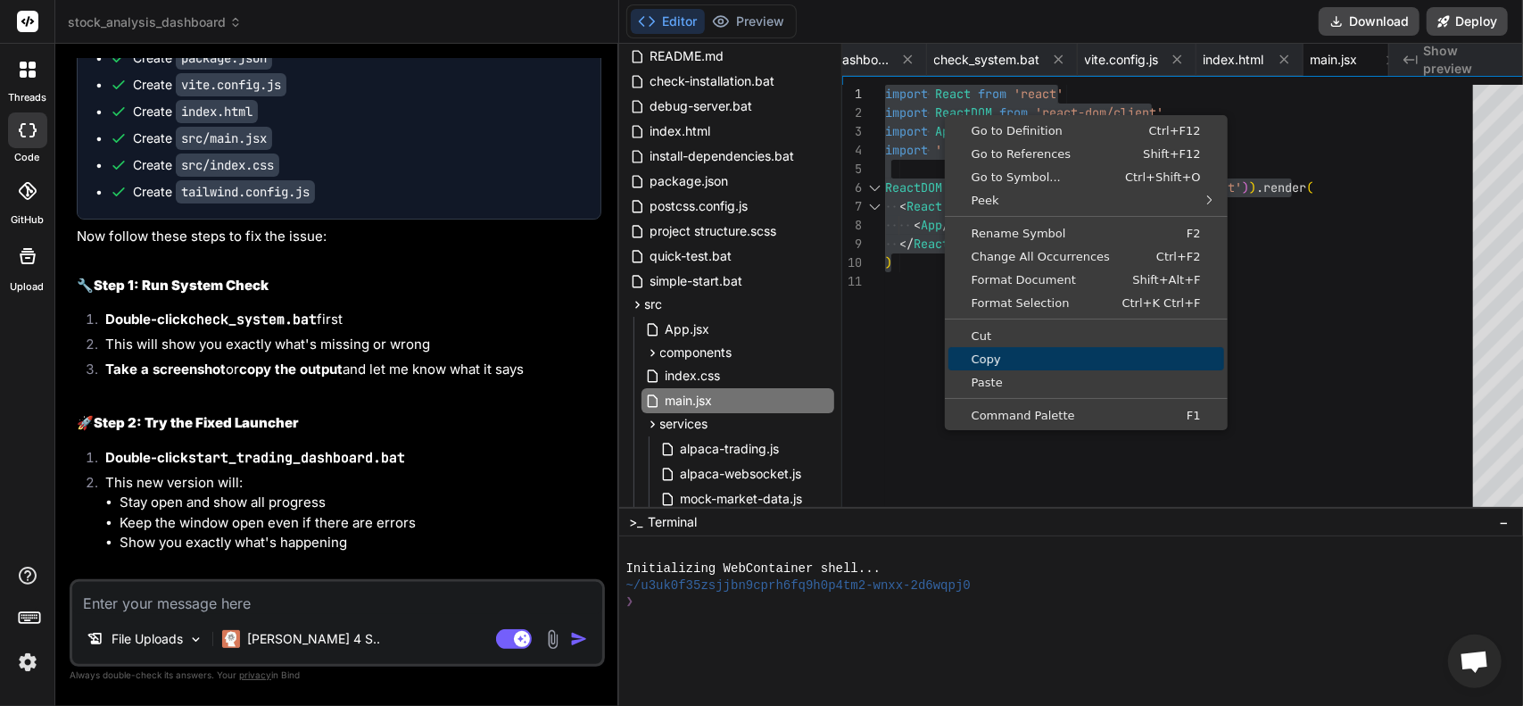
click at [1005, 361] on span "Copy" at bounding box center [1087, 359] width 276 height 12
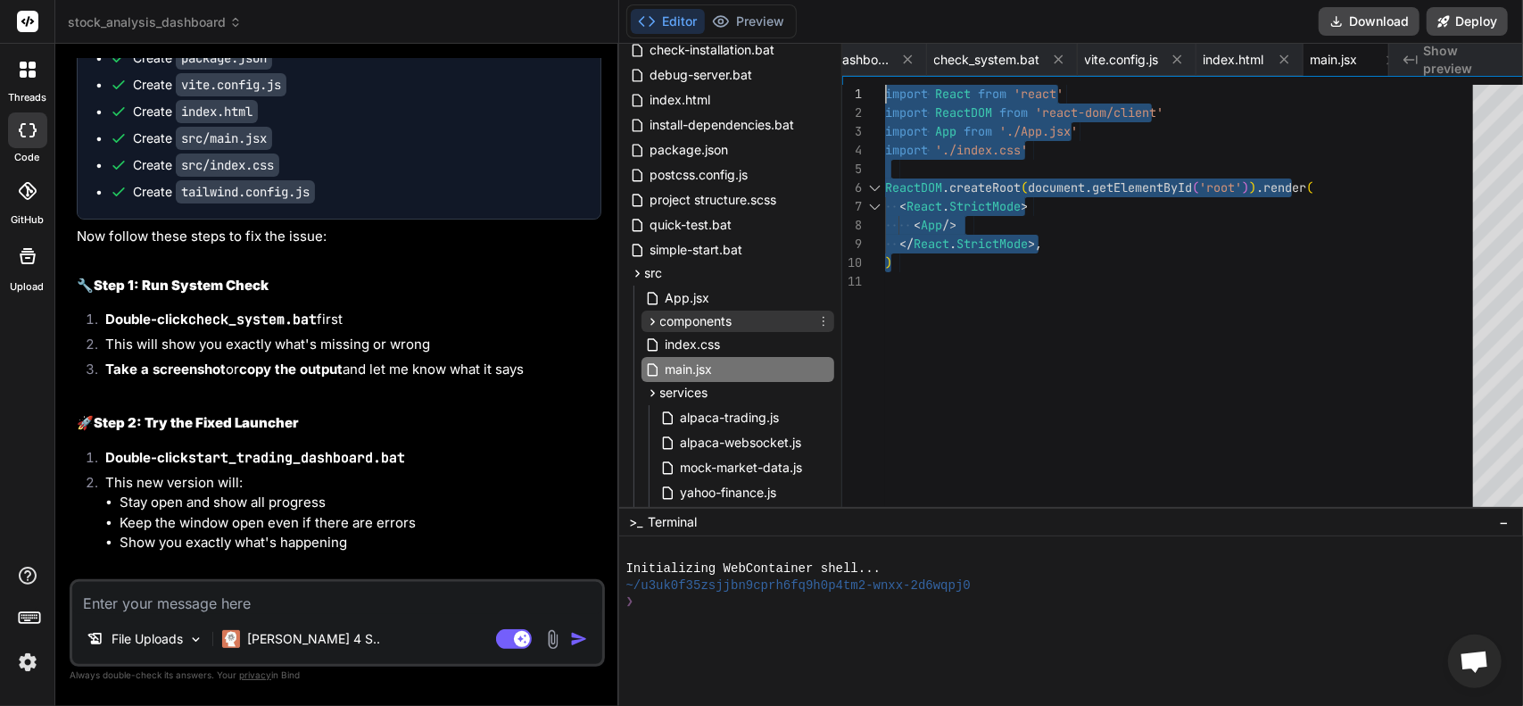
scroll to position [178, 0]
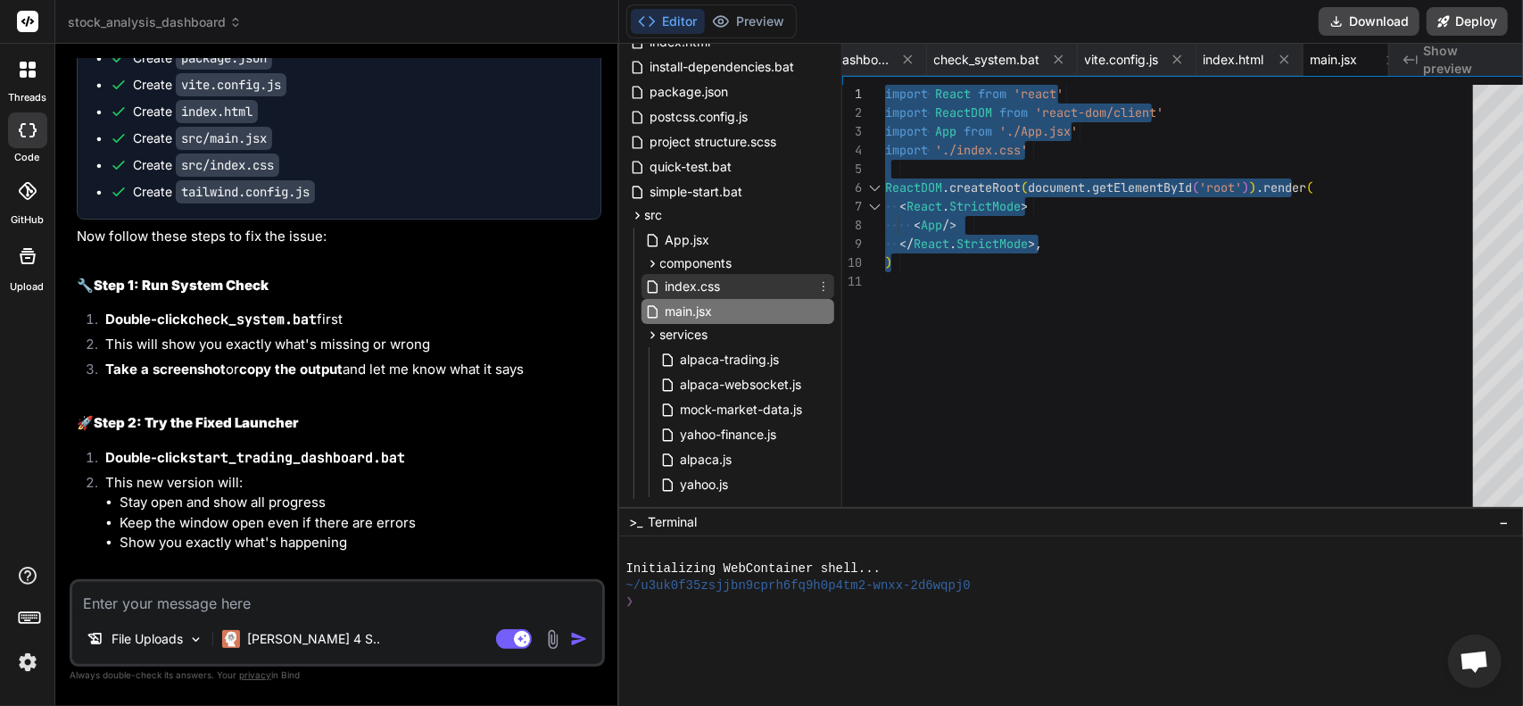
click at [682, 295] on span "index.css" at bounding box center [693, 286] width 59 height 21
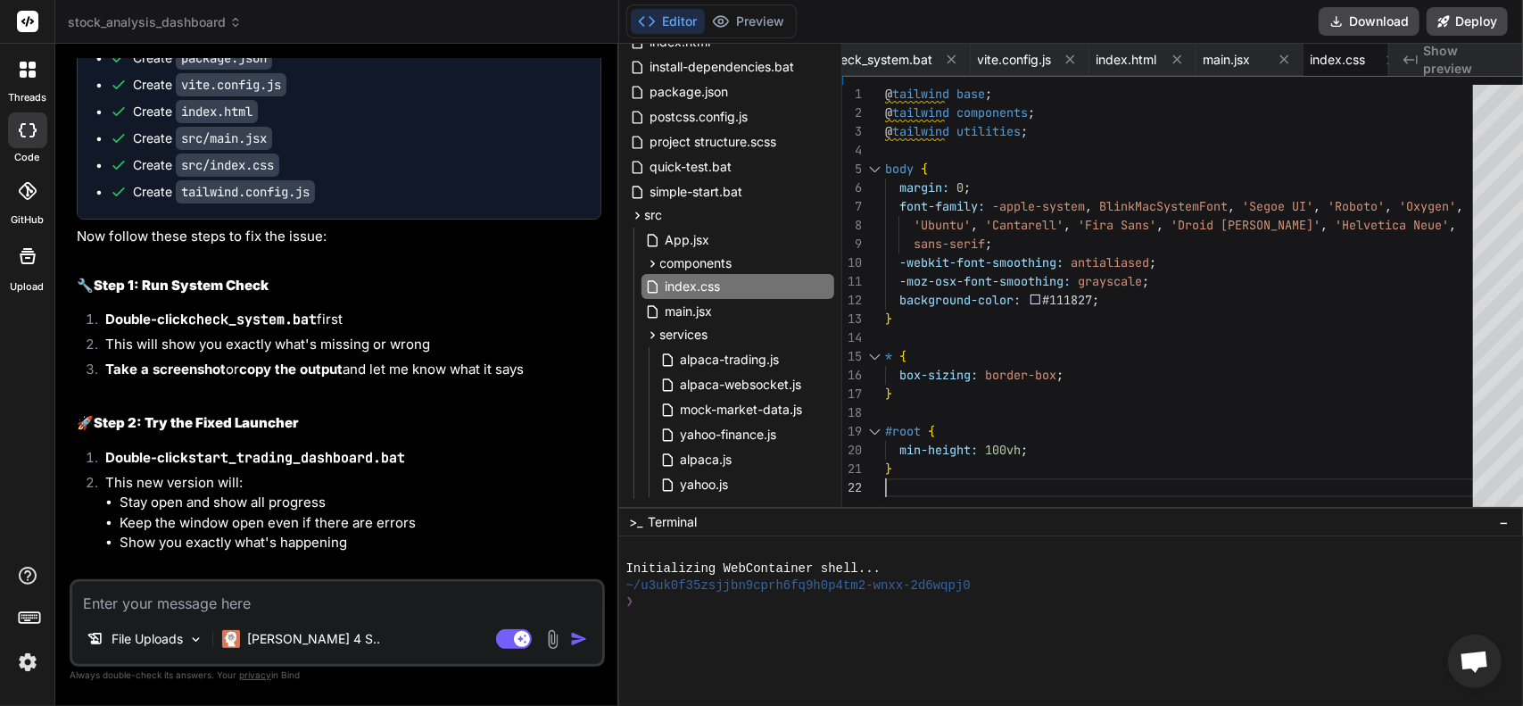
scroll to position [0, 0]
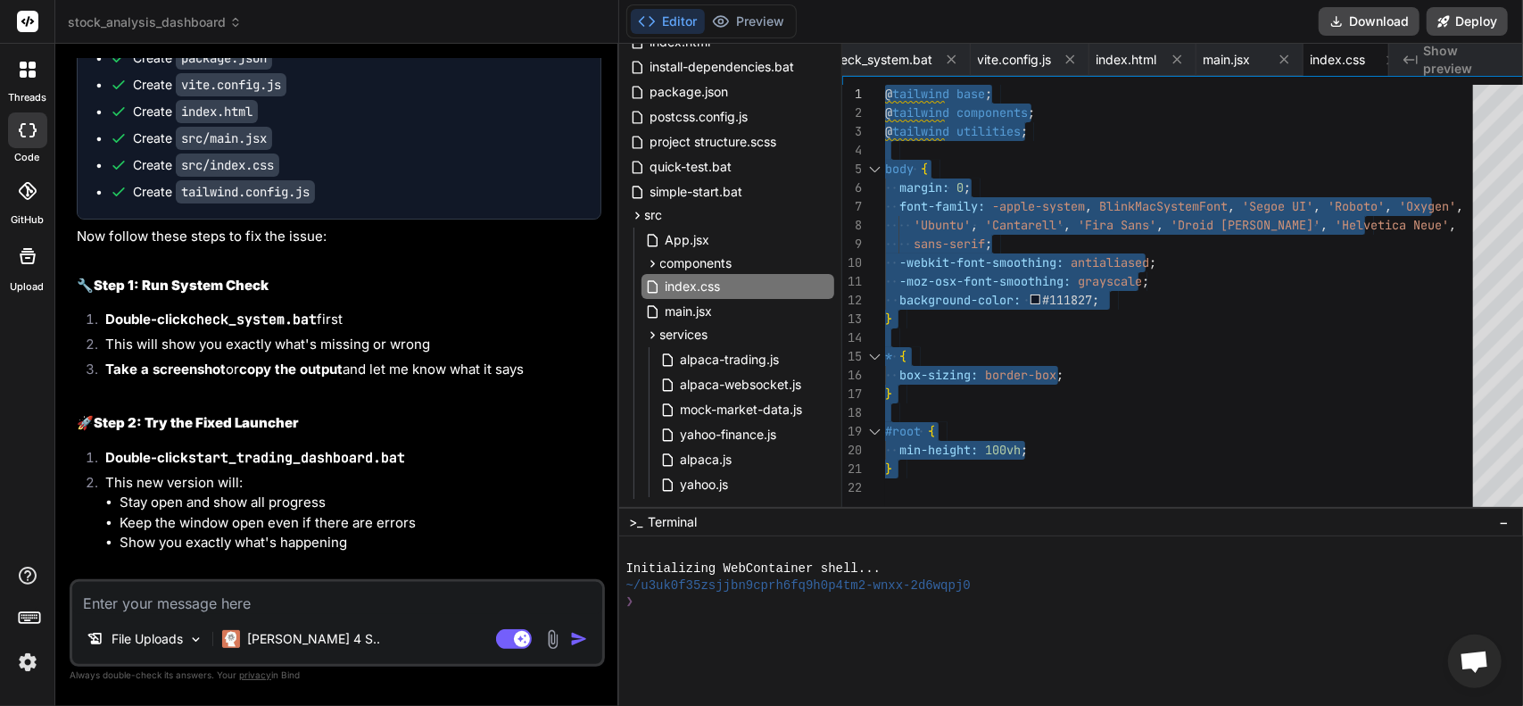
drag, startPoint x: 905, startPoint y: 473, endPoint x: 712, endPoint y: -71, distance: 577.5
click at [885, 85] on div "@ tailwind base ; @ tailwind components ; @ tailwind utilities ; body { margin:…" at bounding box center [1184, 300] width 599 height 431
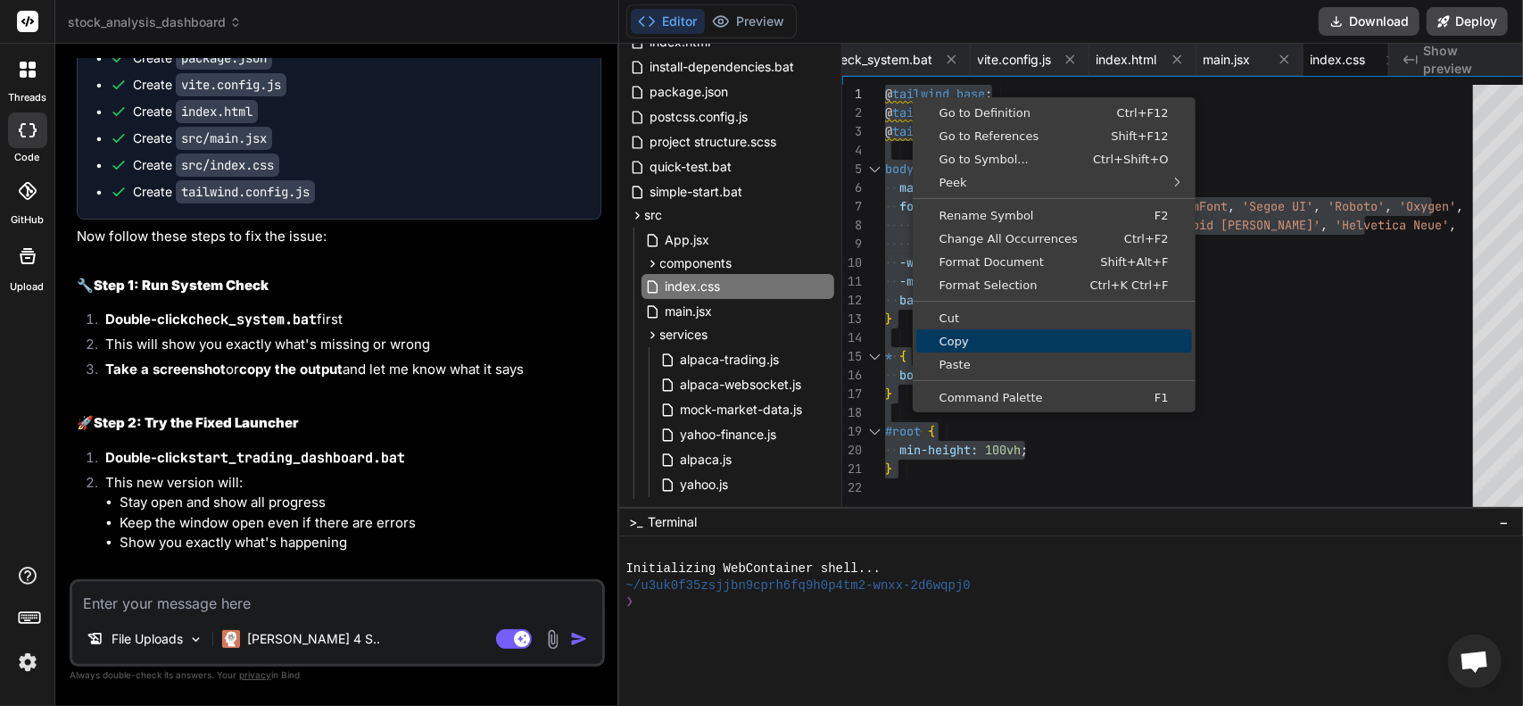
click at [964, 336] on span "Copy" at bounding box center [1055, 342] width 276 height 12
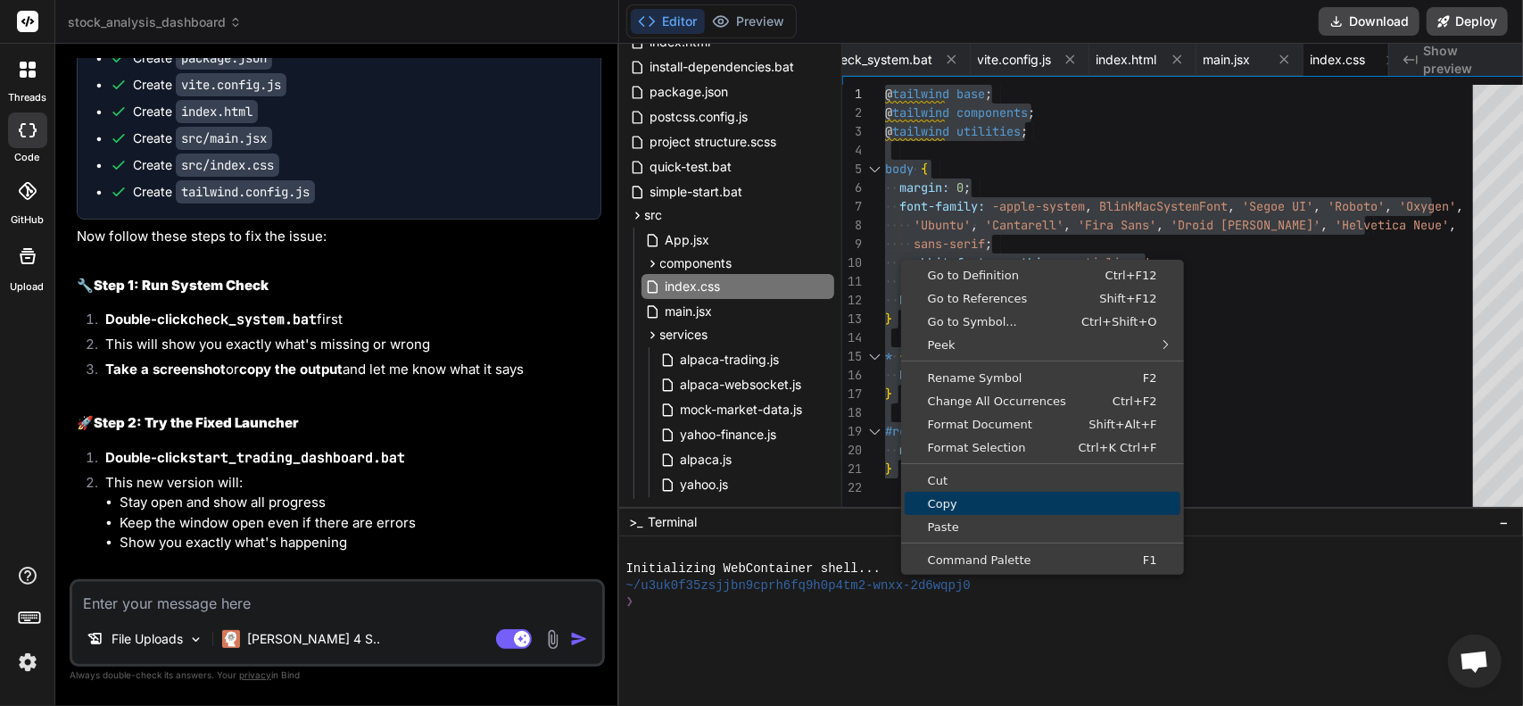
click at [944, 498] on span "Copy" at bounding box center [1043, 504] width 276 height 12
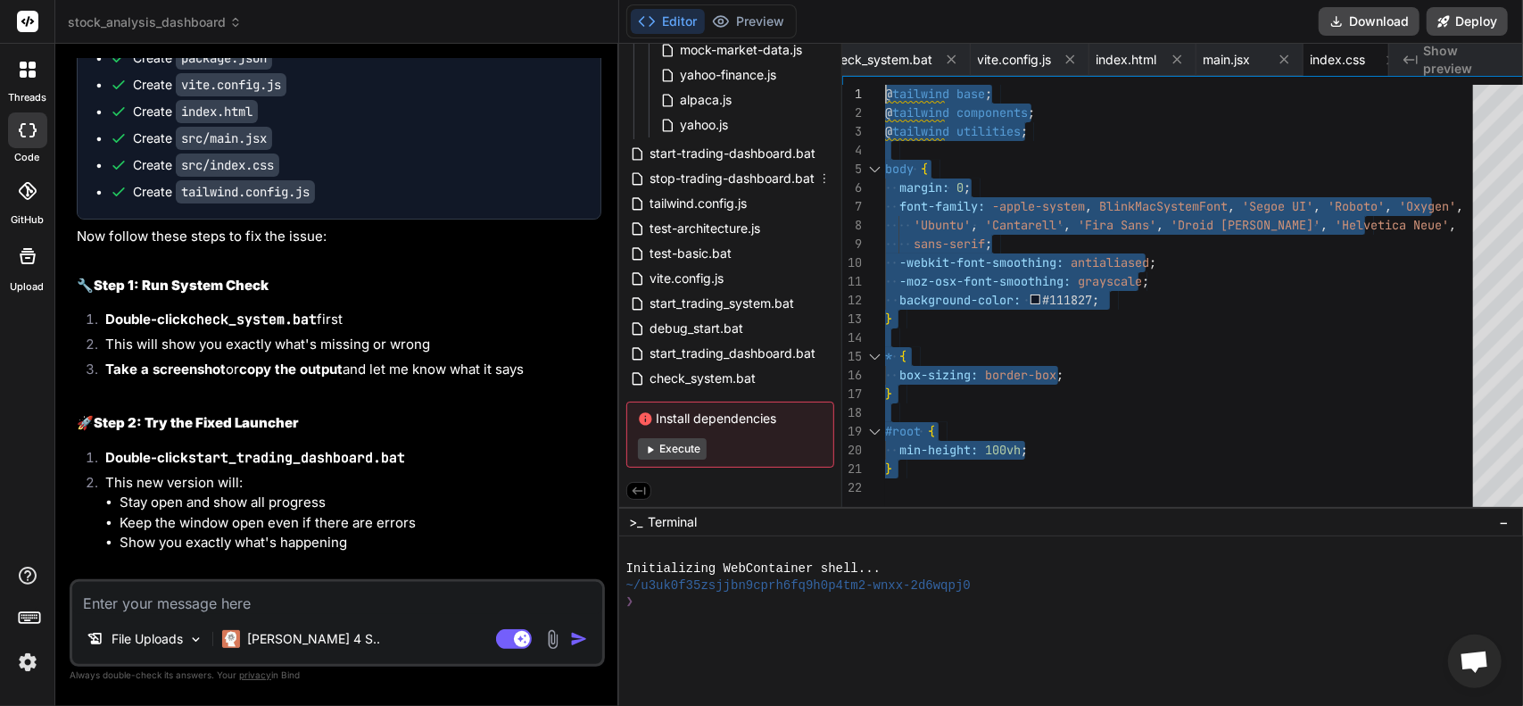
scroll to position [540, 0]
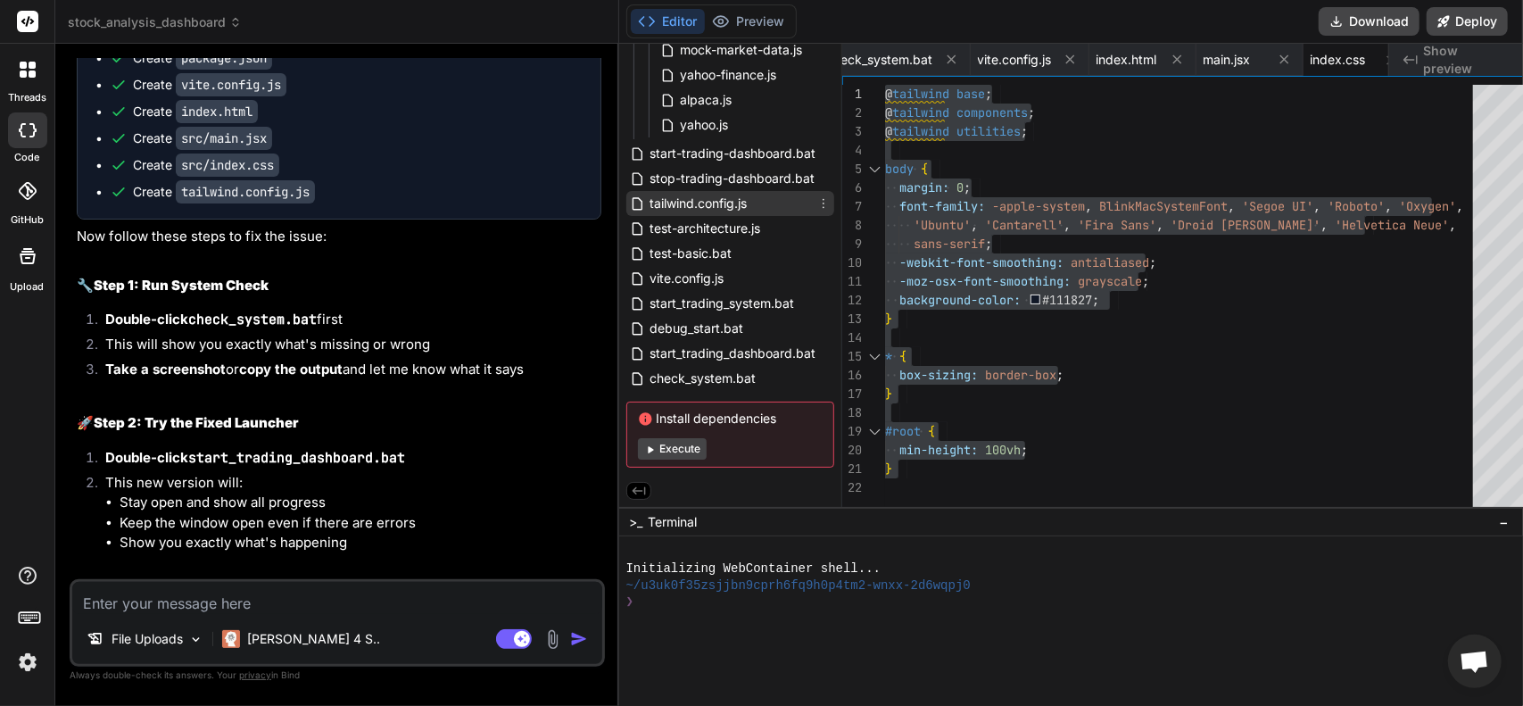
click at [698, 203] on span "tailwind.config.js" at bounding box center [699, 203] width 101 height 21
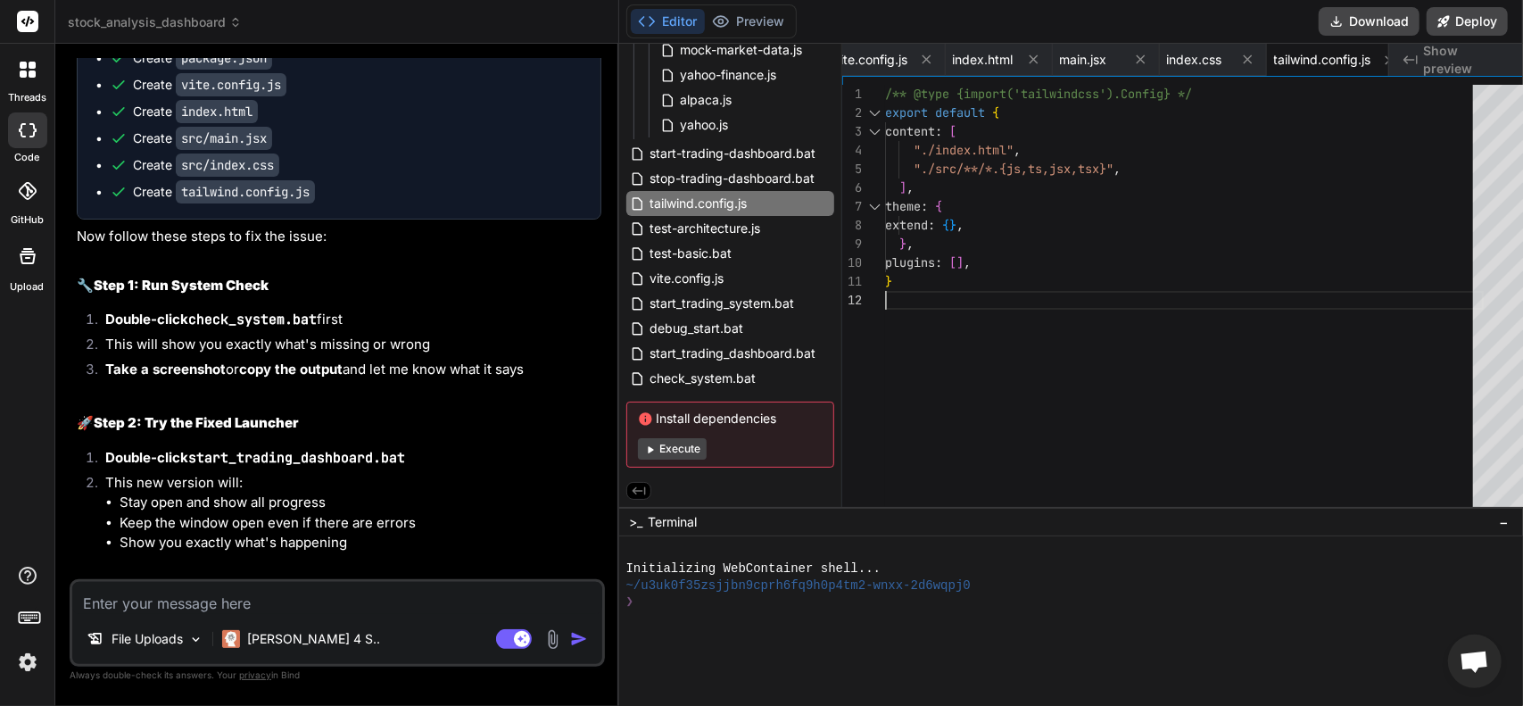
scroll to position [0, 0]
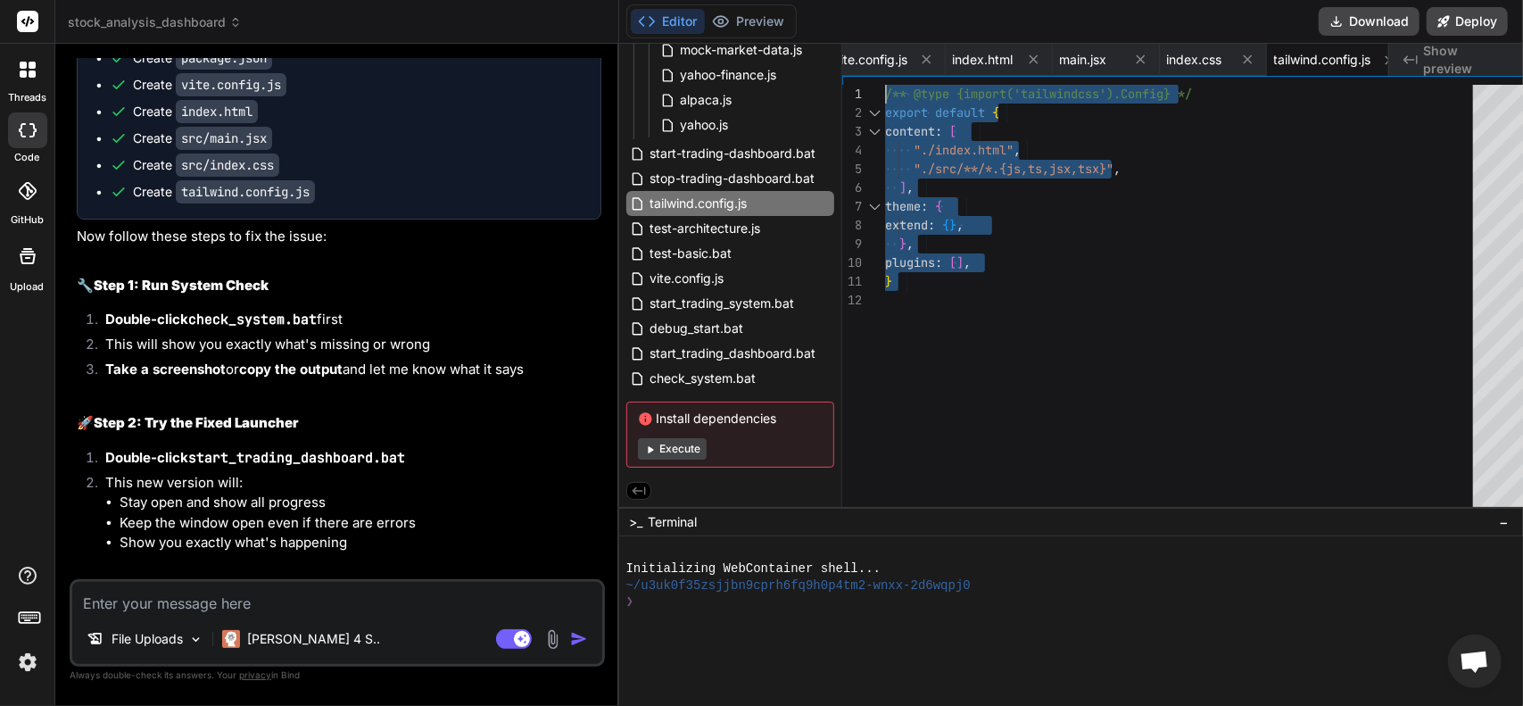
drag, startPoint x: 915, startPoint y: 309, endPoint x: 768, endPoint y: 63, distance: 286.2
click at [885, 85] on div "/** @type {import('tailwindcss').Config} */ export default { content : [ "./ind…" at bounding box center [1184, 300] width 599 height 431
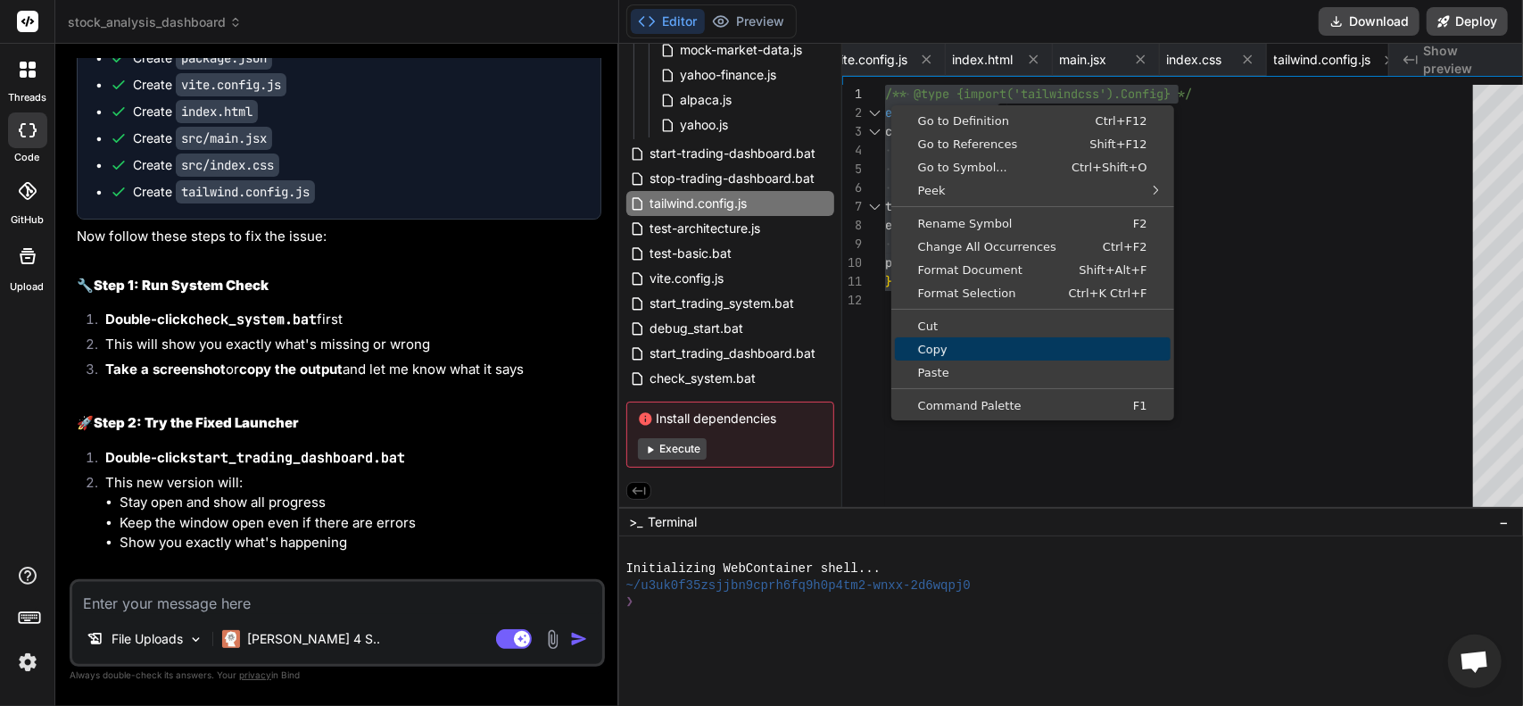
click at [907, 344] on span "Copy" at bounding box center [1033, 350] width 276 height 12
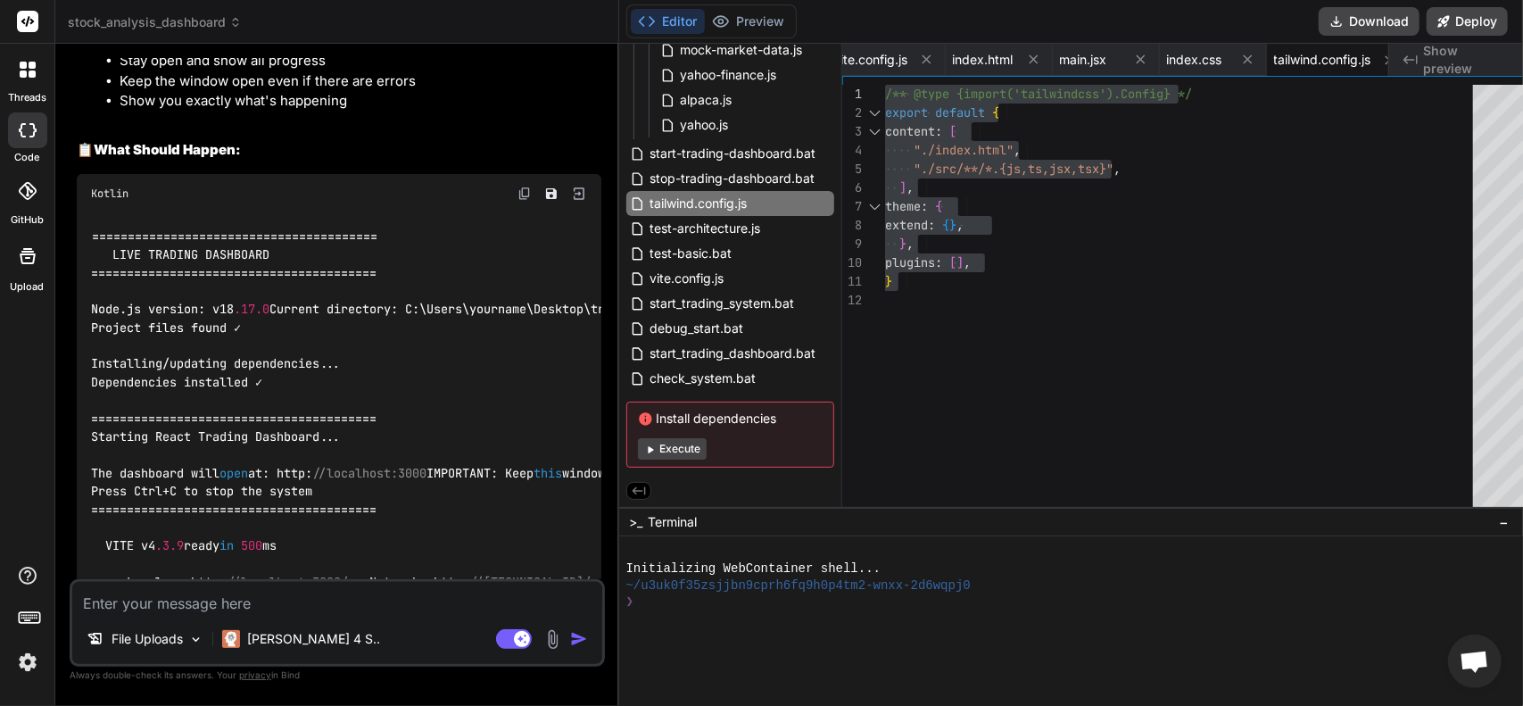
scroll to position [9506, 0]
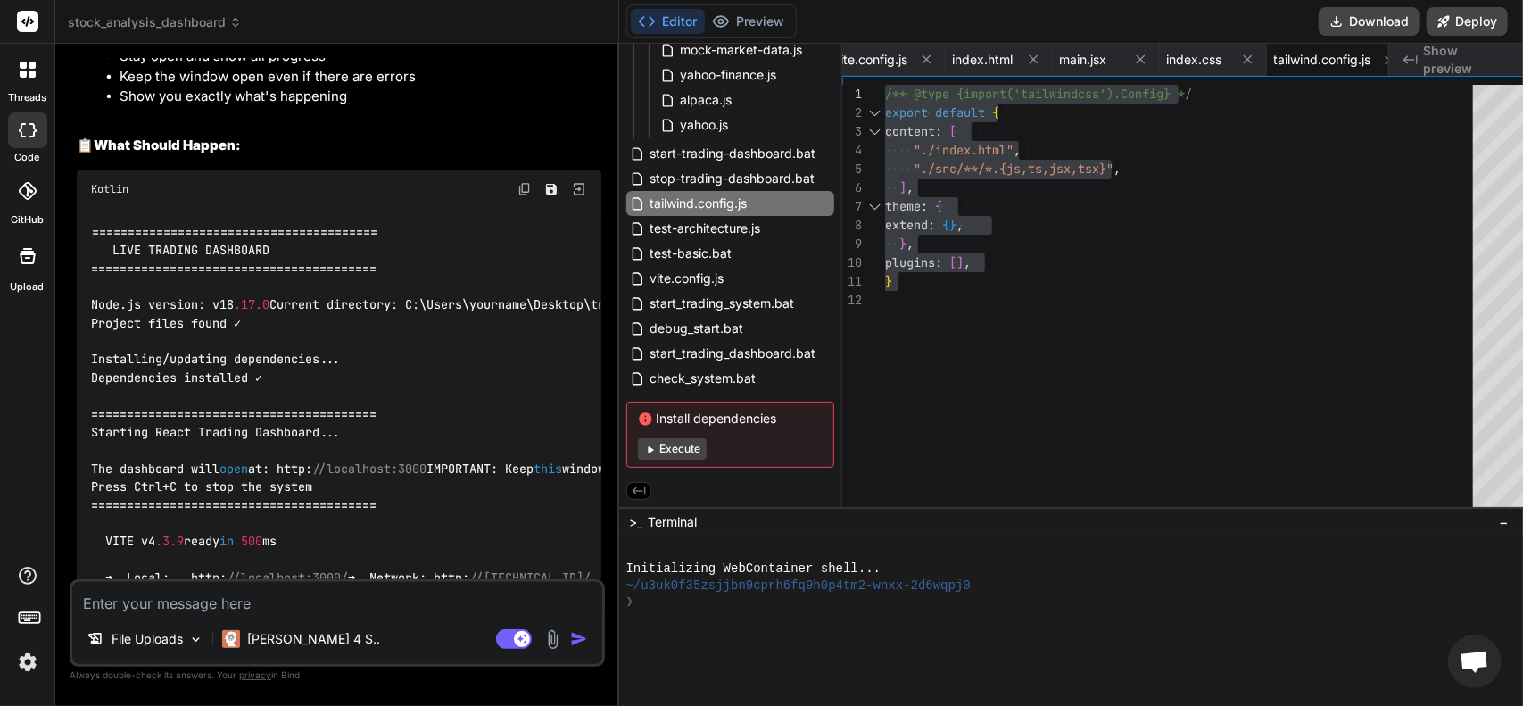
click at [298, 610] on textarea at bounding box center [337, 598] width 530 height 32
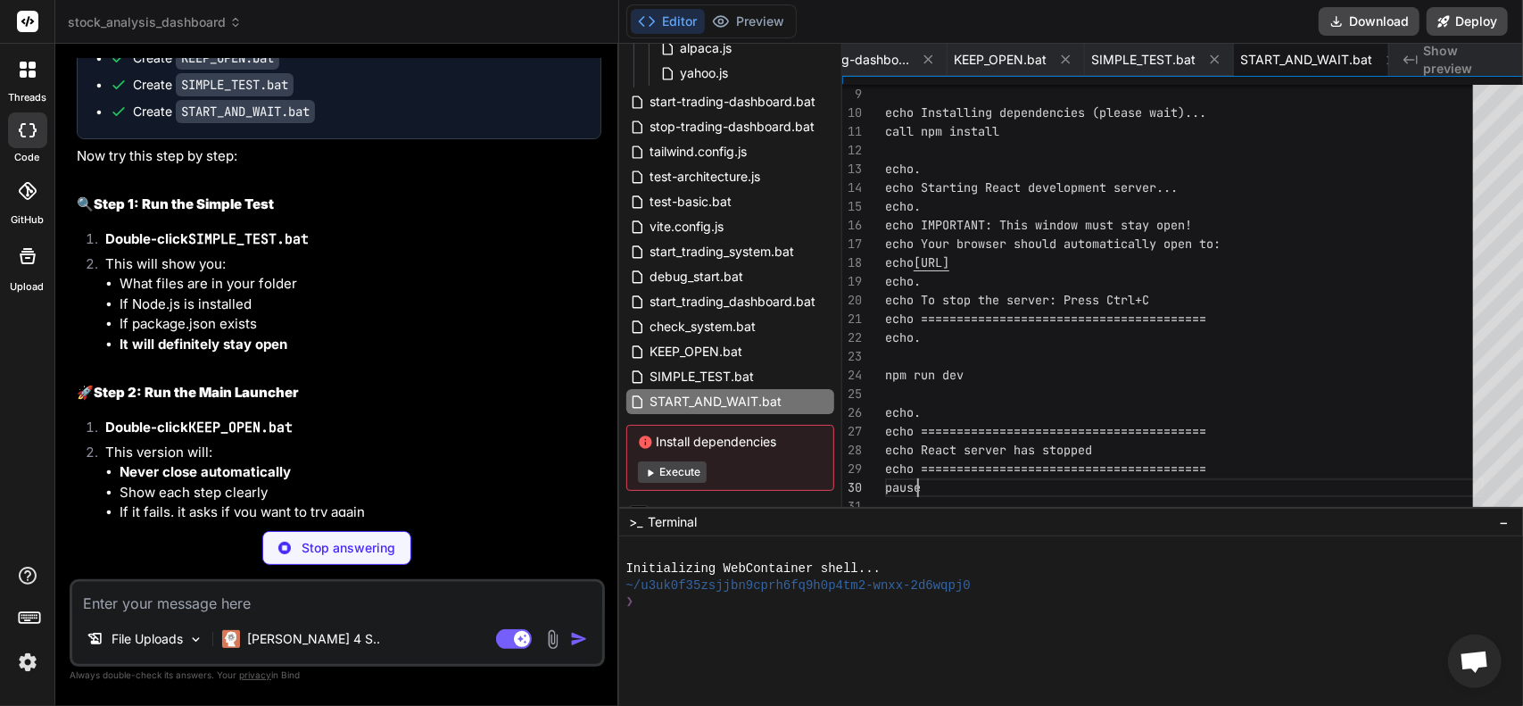
scroll to position [0, 0]
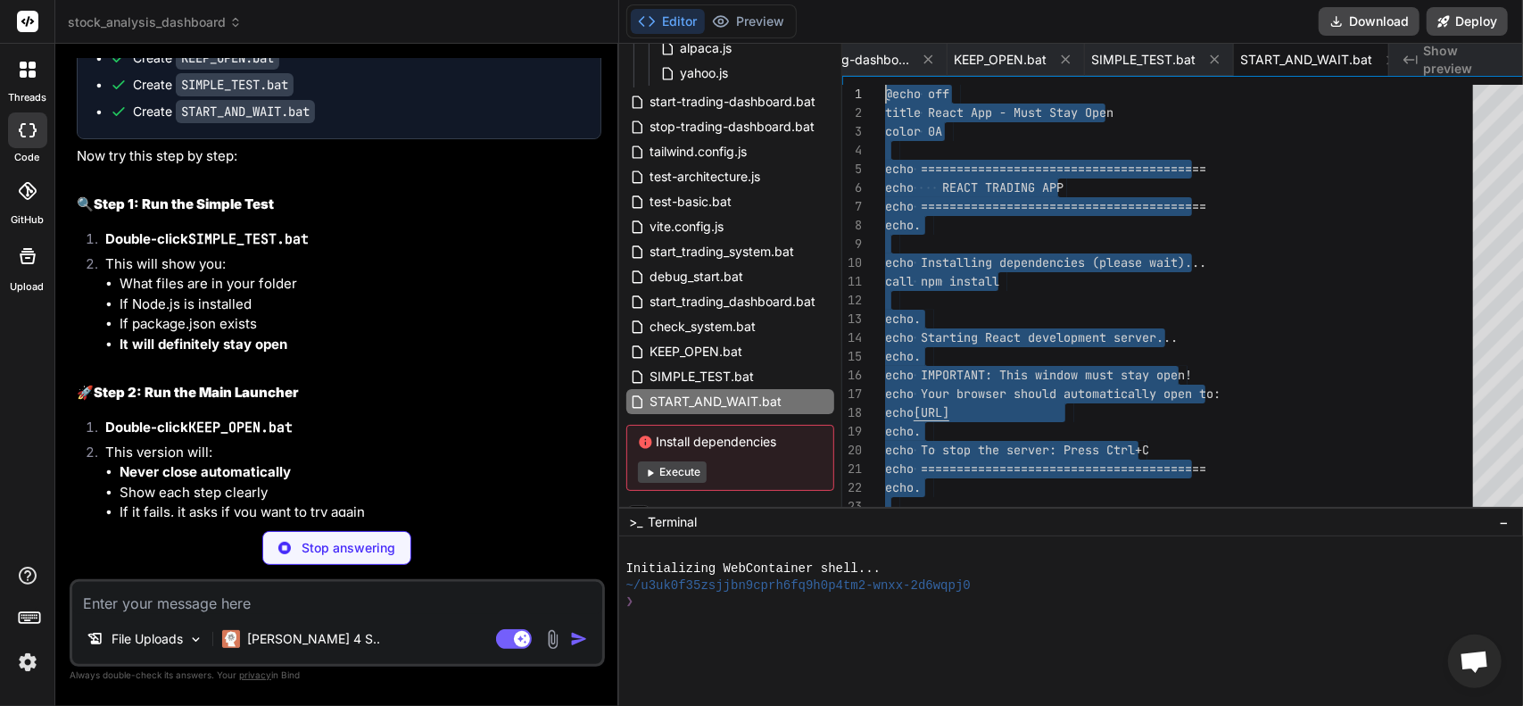
drag, startPoint x: 917, startPoint y: 487, endPoint x: 737, endPoint y: 53, distance: 470.6
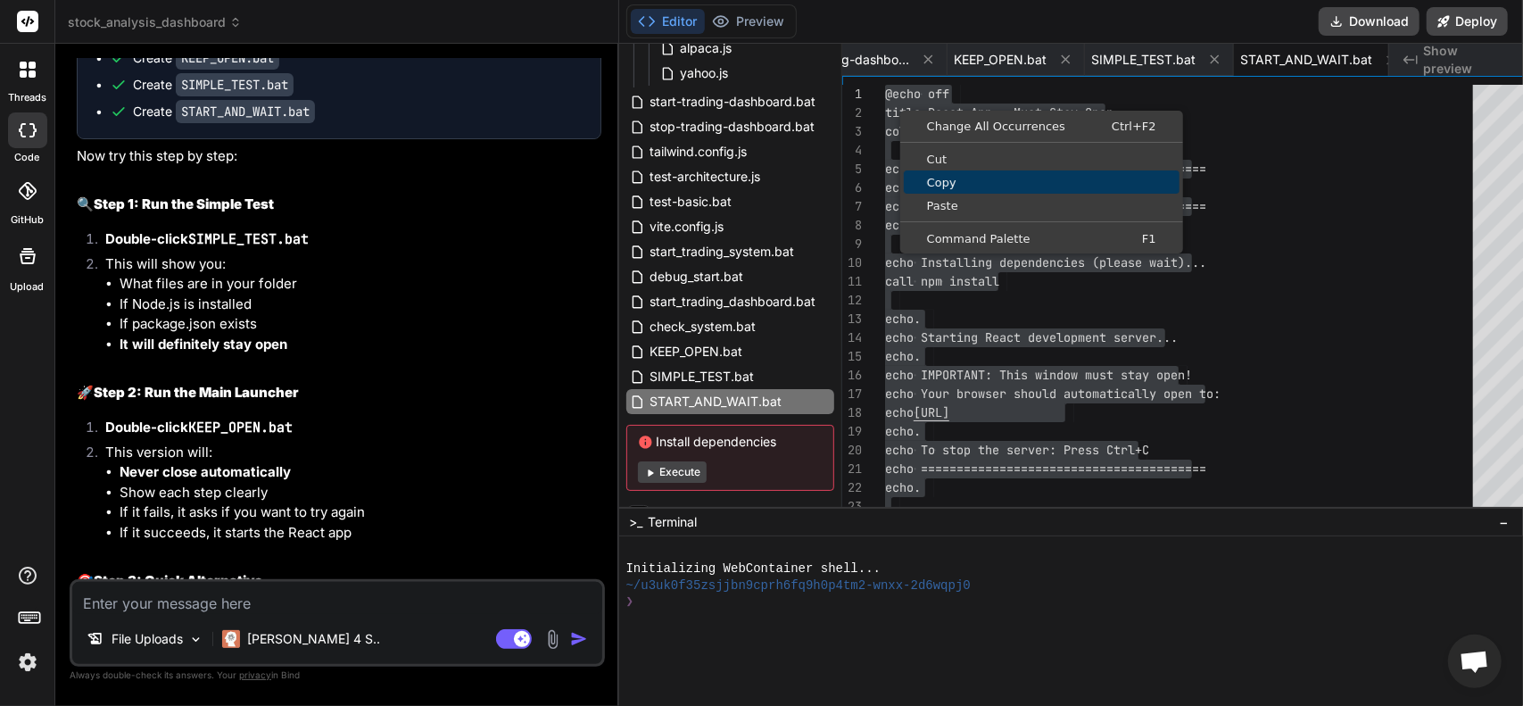
click at [933, 177] on span "Copy" at bounding box center [1042, 183] width 276 height 12
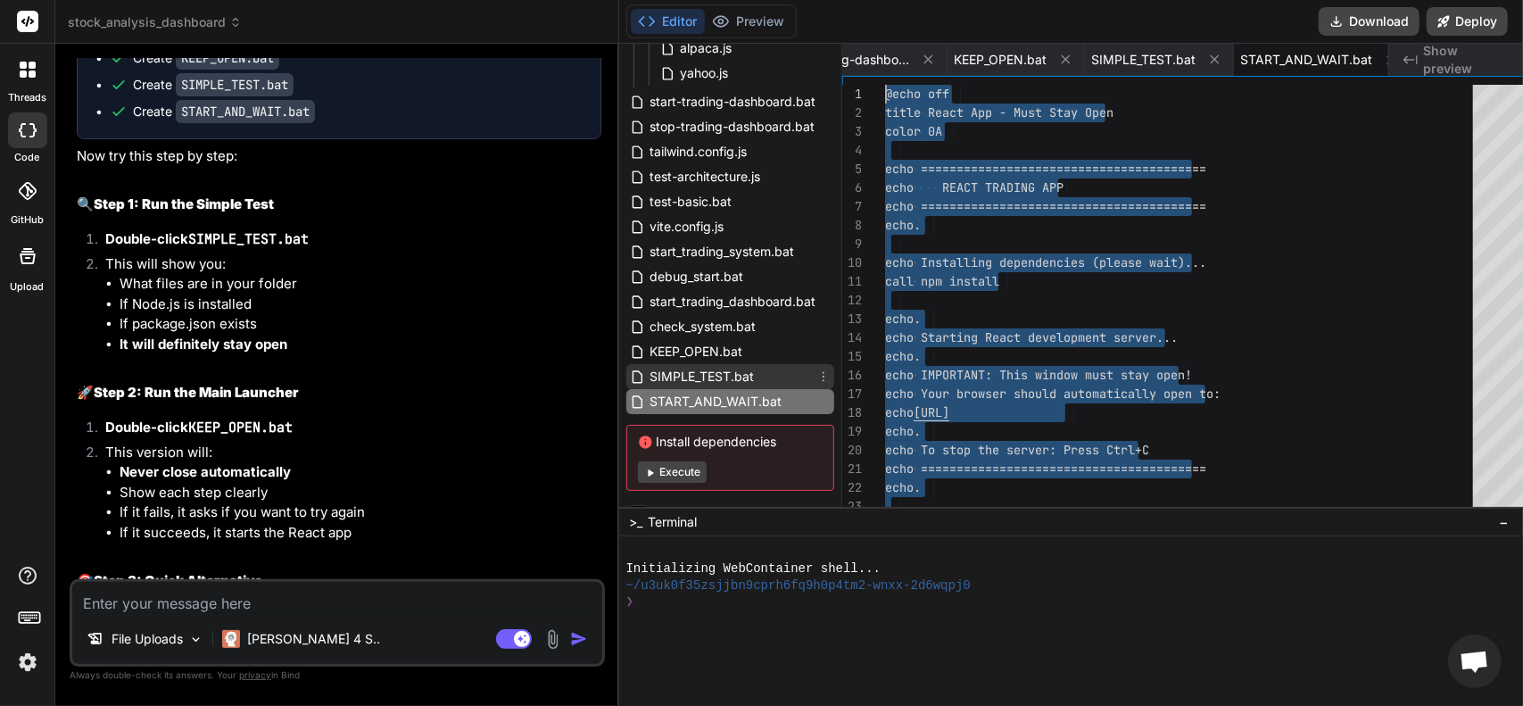
click at [693, 373] on span "SIMPLE_TEST.bat" at bounding box center [703, 376] width 108 height 21
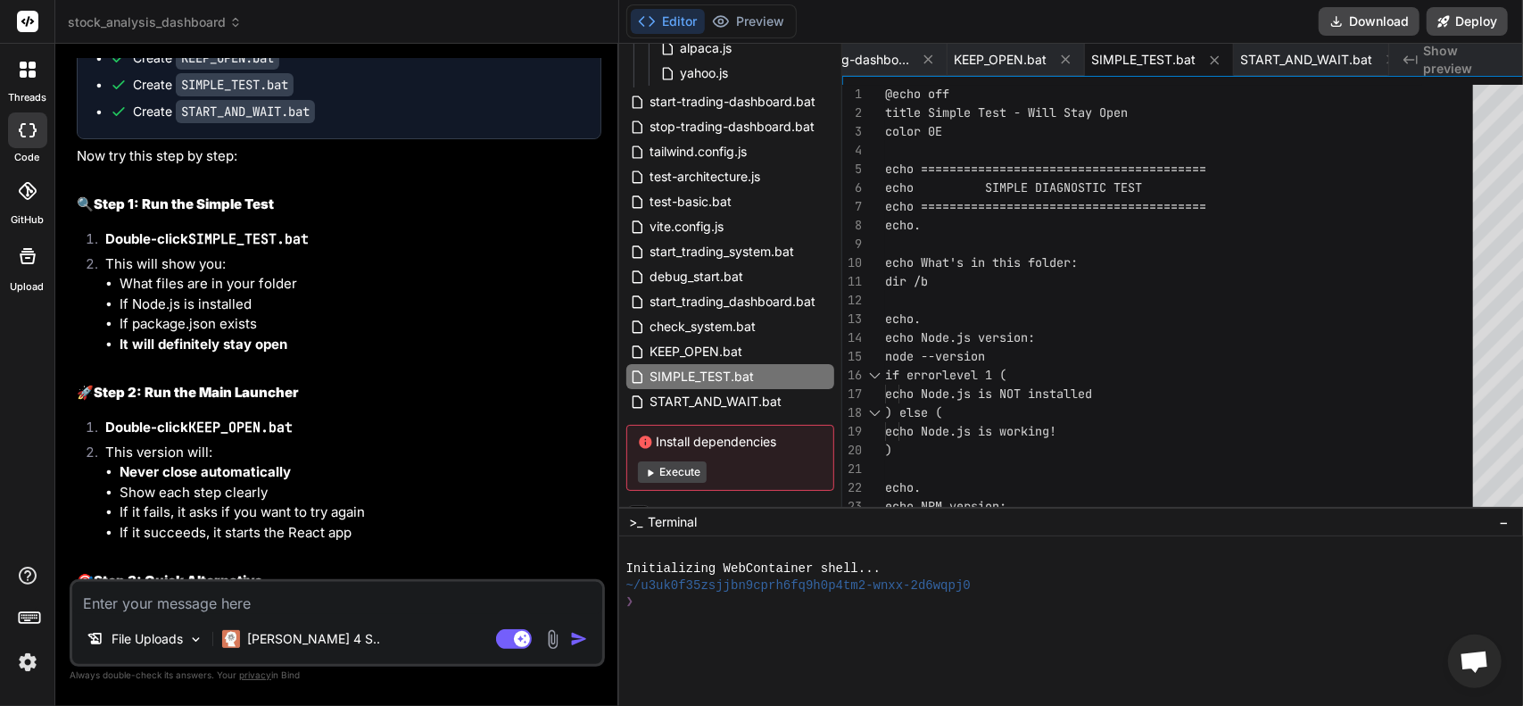
drag, startPoint x: 857, startPoint y: 92, endPoint x: 914, endPoint y: 99, distance: 57.6
click at [914, 99] on div "9 10 11 12 13 14 15 16 17 18 19 20 21 22 23 8 7 6 5 4 3 2 1 echo What's in this…" at bounding box center [1194, 300] width 702 height 431
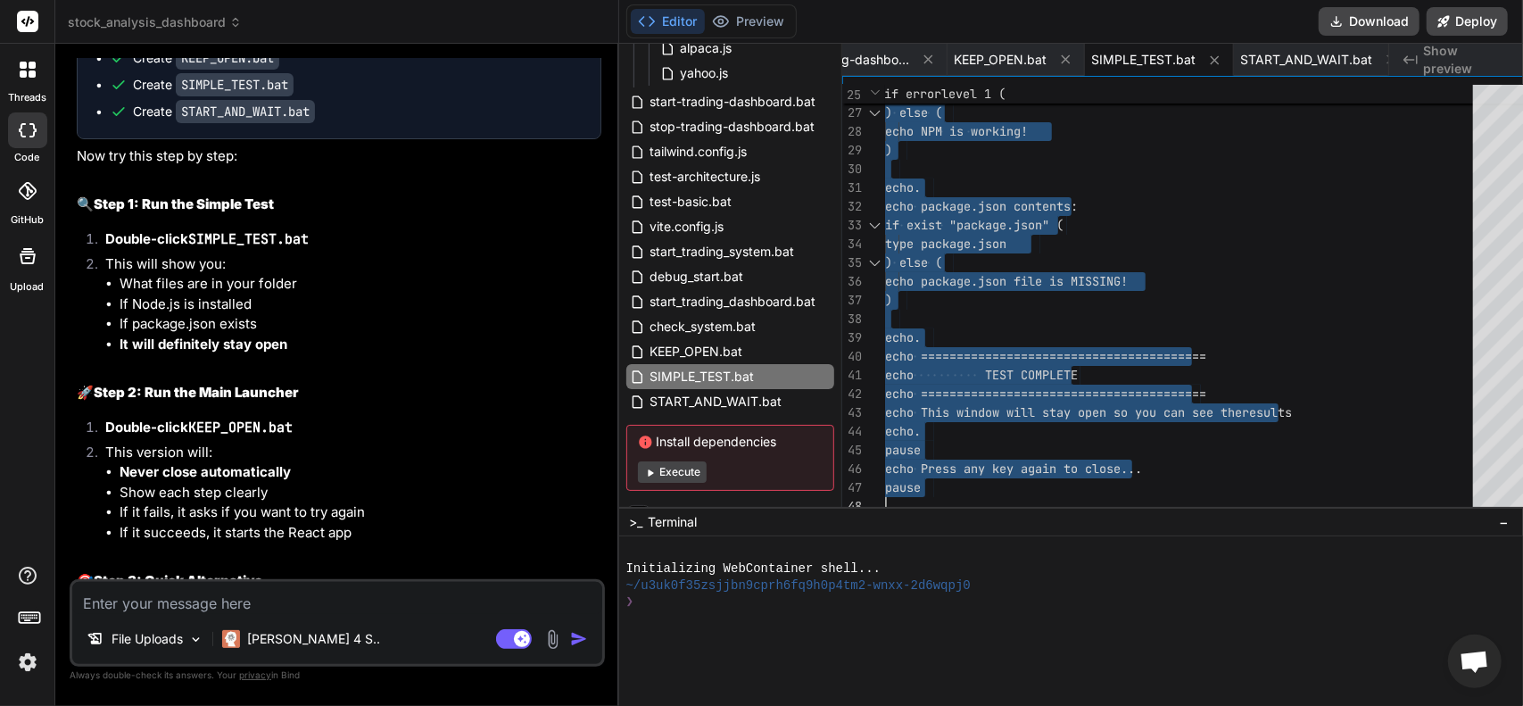
drag, startPoint x: 868, startPoint y: 95, endPoint x: 1064, endPoint y: 595, distance: 537.8
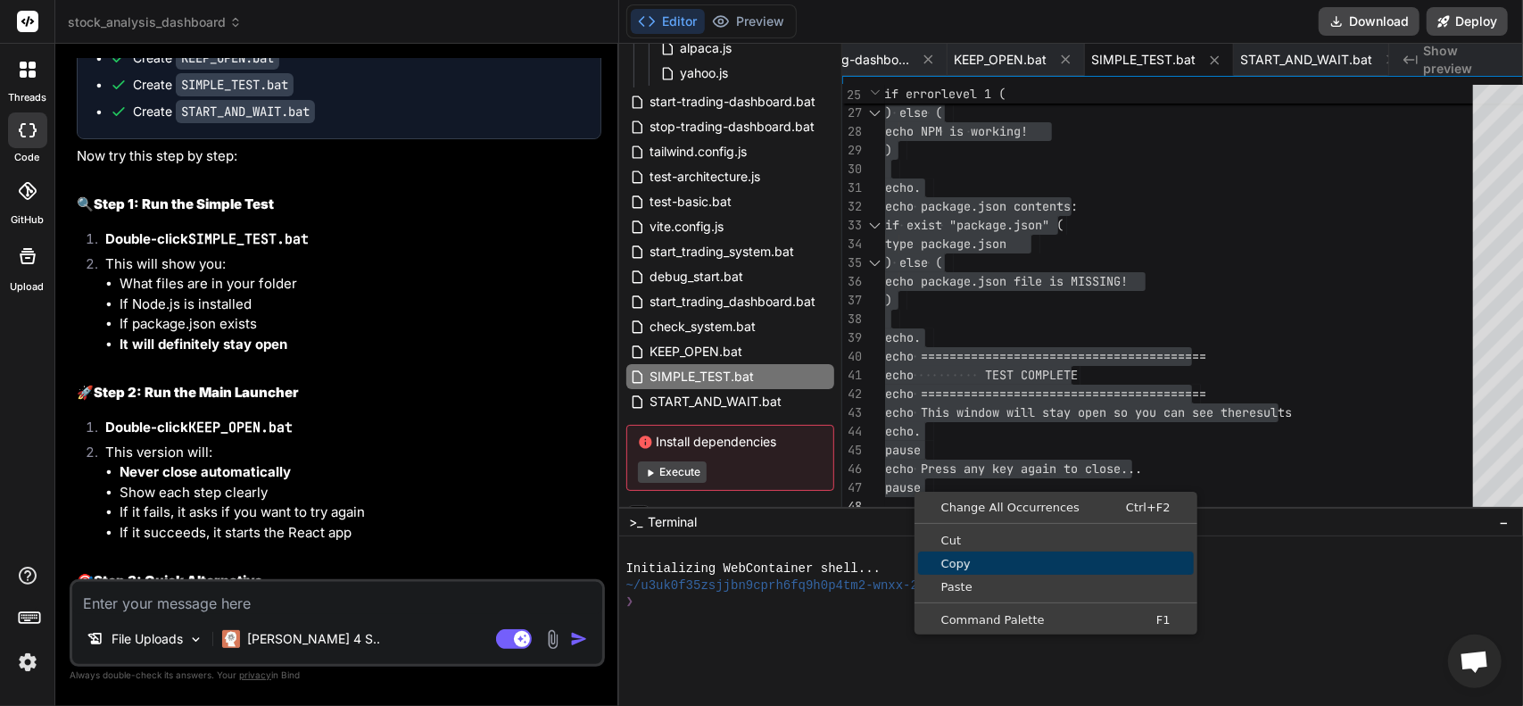
click at [954, 556] on link "Copy" at bounding box center [1056, 563] width 276 height 23
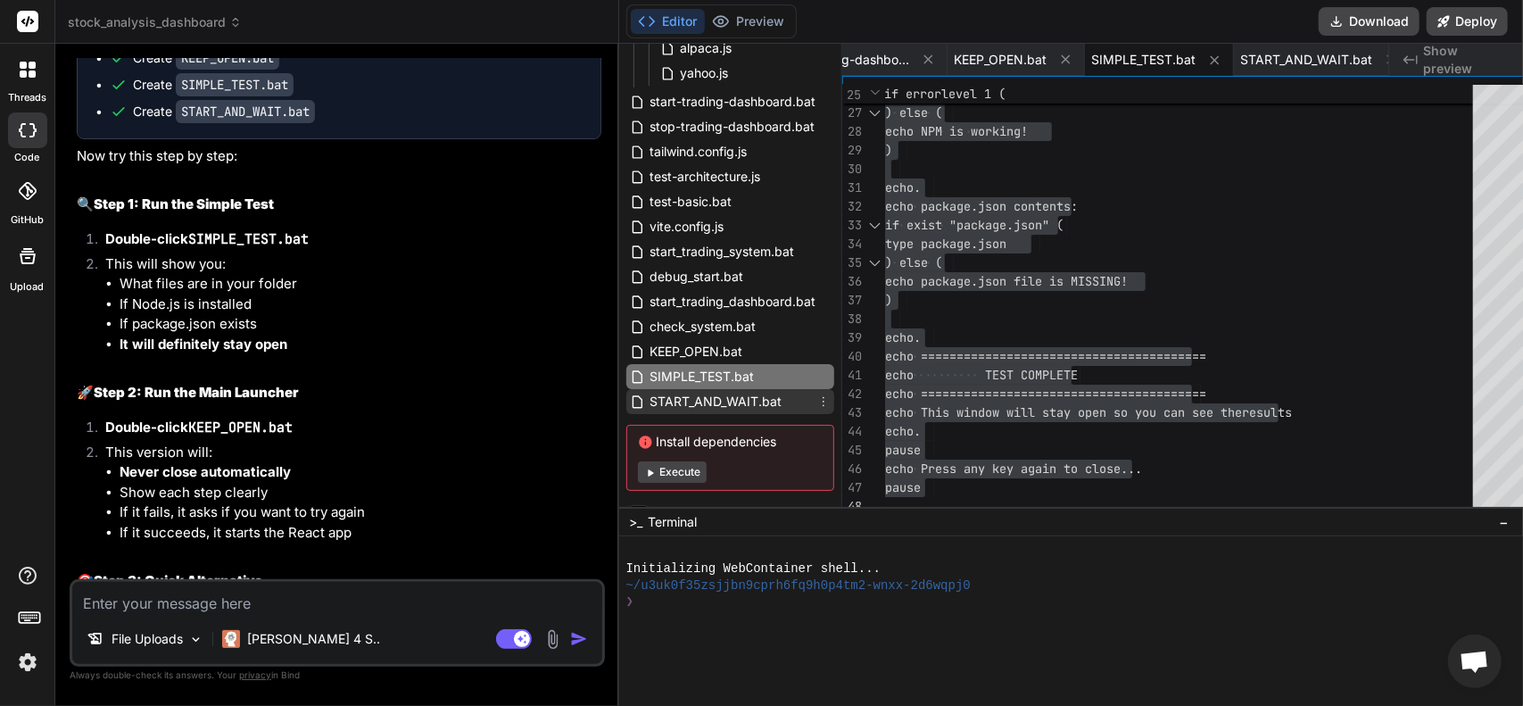
click at [705, 390] on div "START_AND_WAIT.bat" at bounding box center [731, 401] width 208 height 25
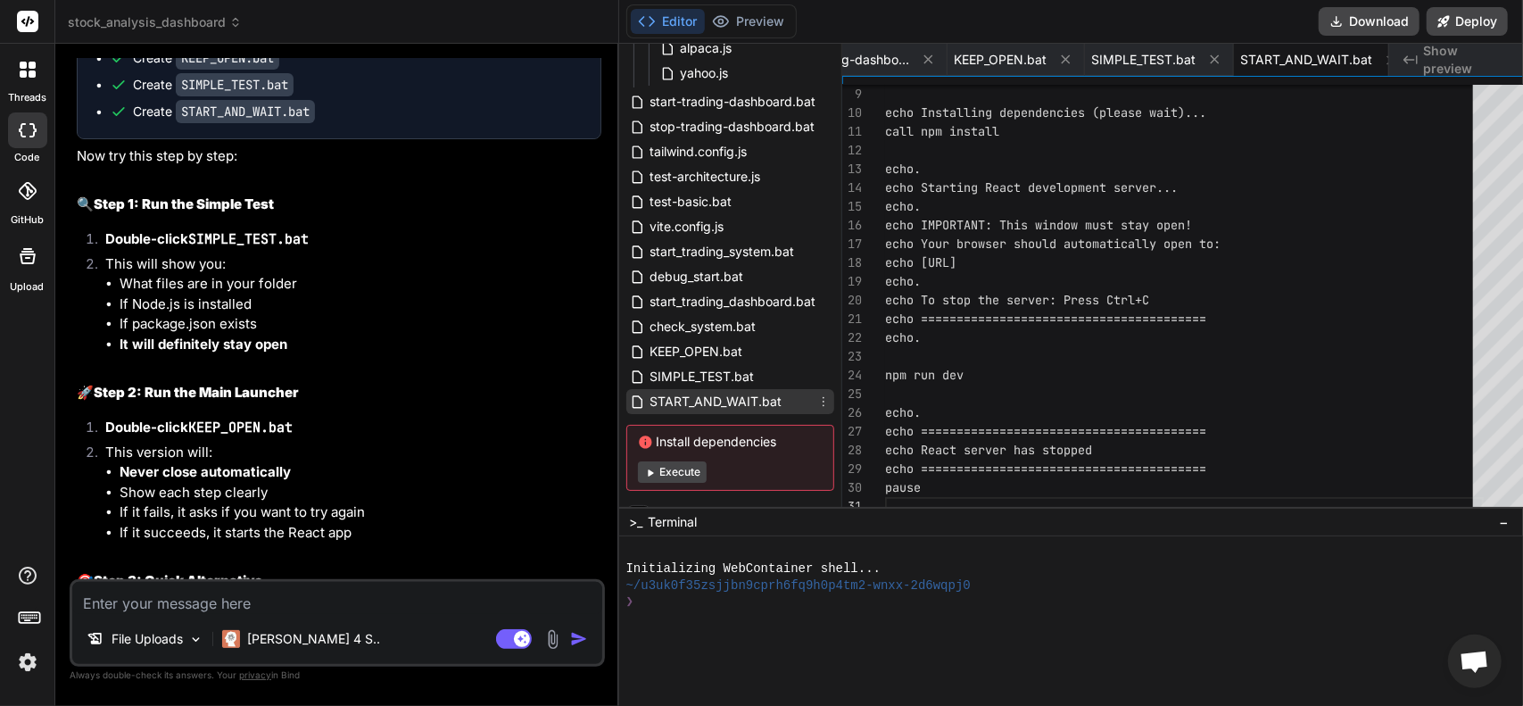
click at [719, 393] on span "START_AND_WAIT.bat" at bounding box center [717, 401] width 136 height 21
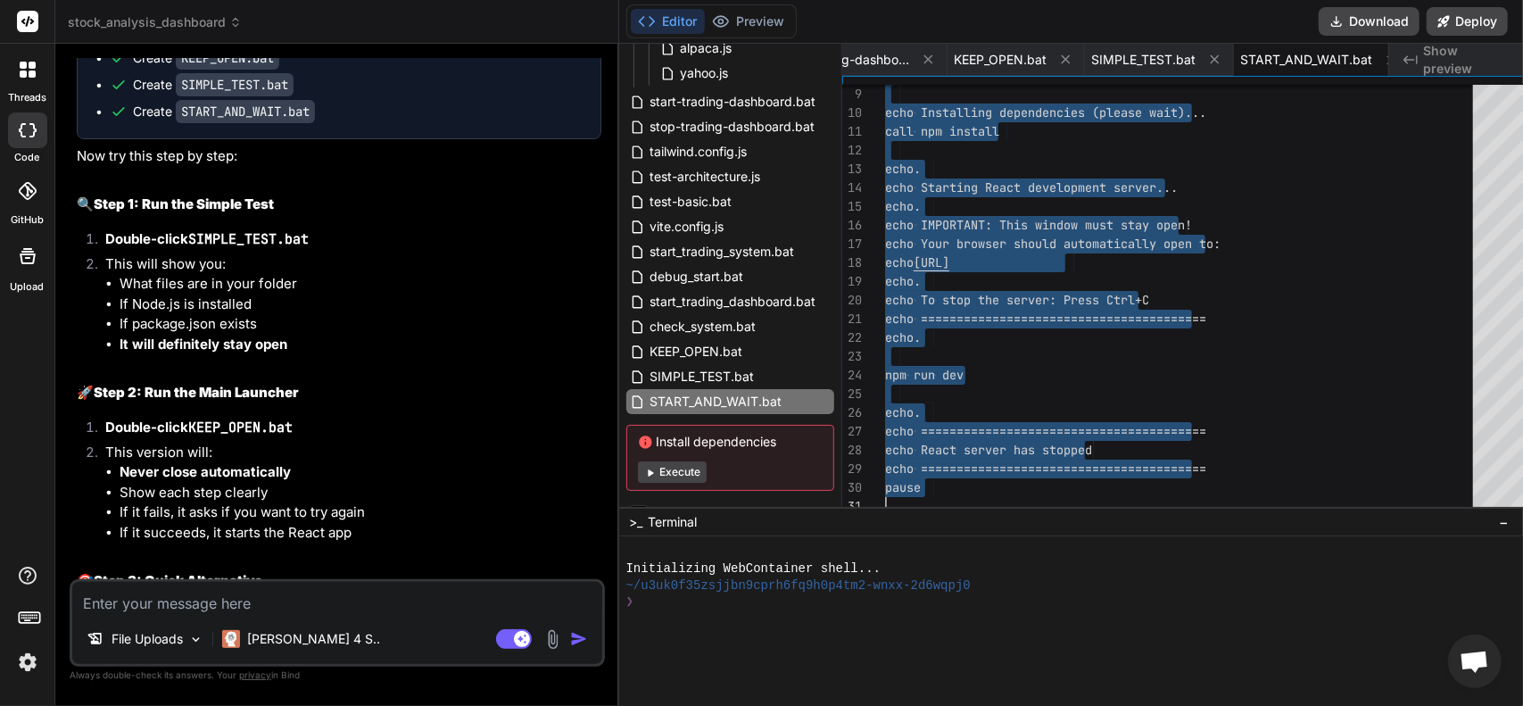
drag, startPoint x: 865, startPoint y: 94, endPoint x: 946, endPoint y: 492, distance: 406.3
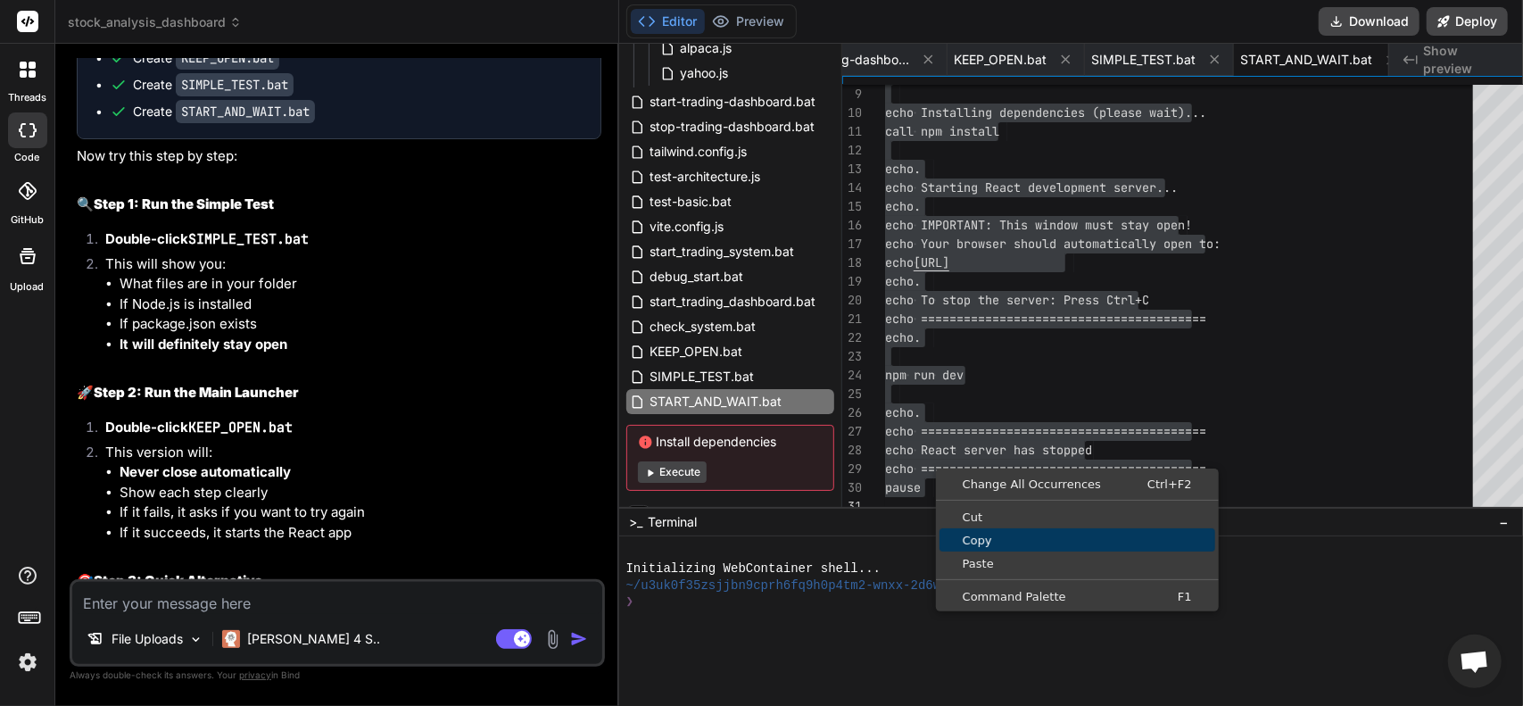
click at [978, 536] on span "Copy" at bounding box center [1078, 541] width 276 height 12
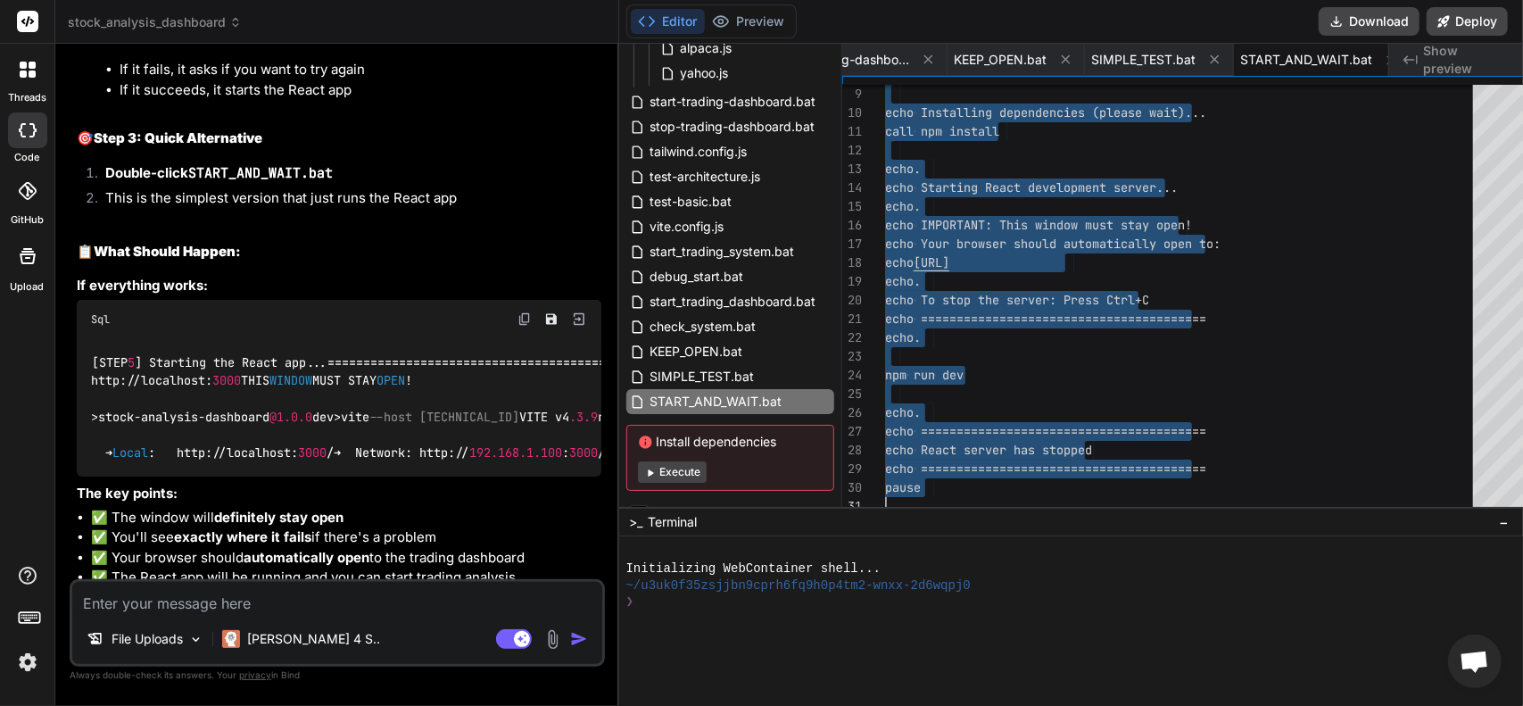
scroll to position [11031, 0]
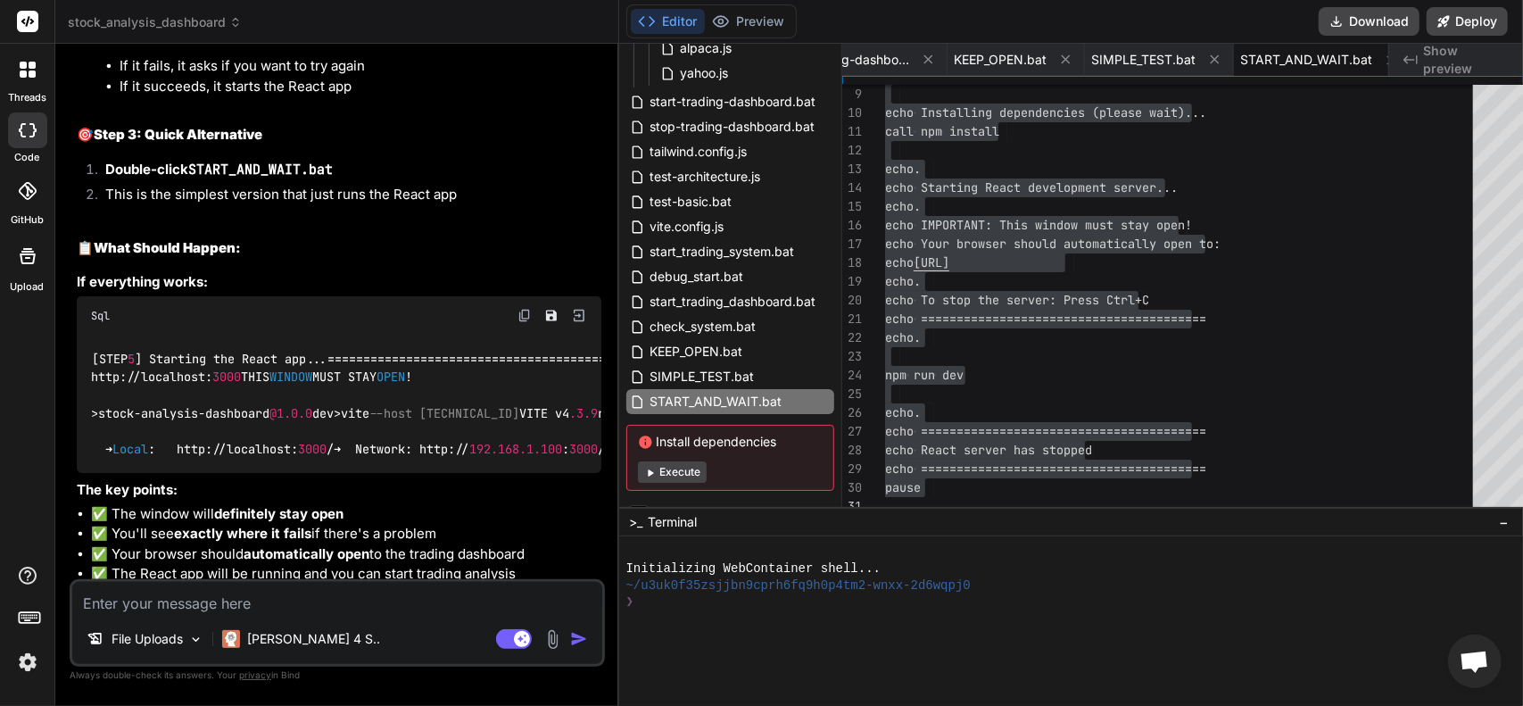
click at [353, 606] on textarea at bounding box center [337, 598] width 530 height 32
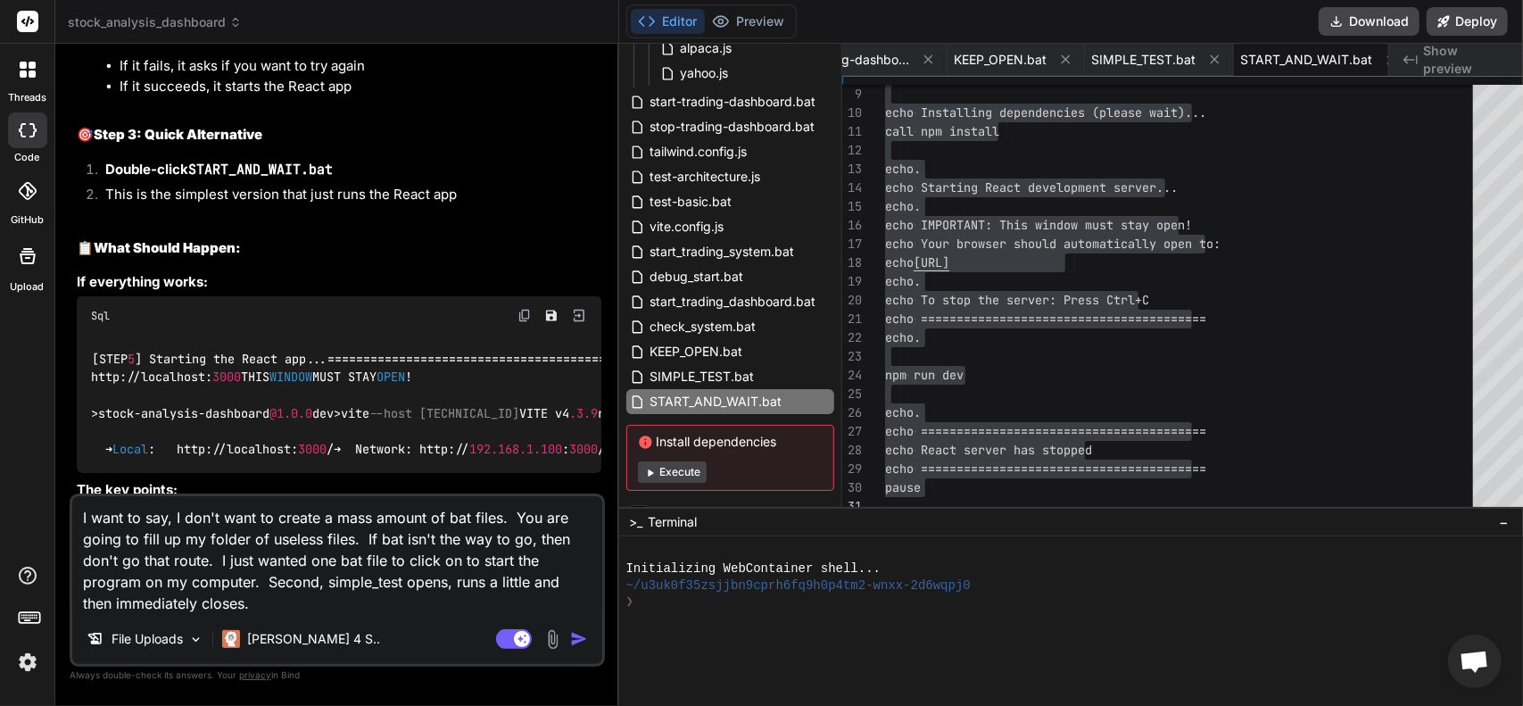
click at [309, 599] on textarea "I want to say, I don't want to create a mass amount of bat files. You are going…" at bounding box center [337, 555] width 530 height 118
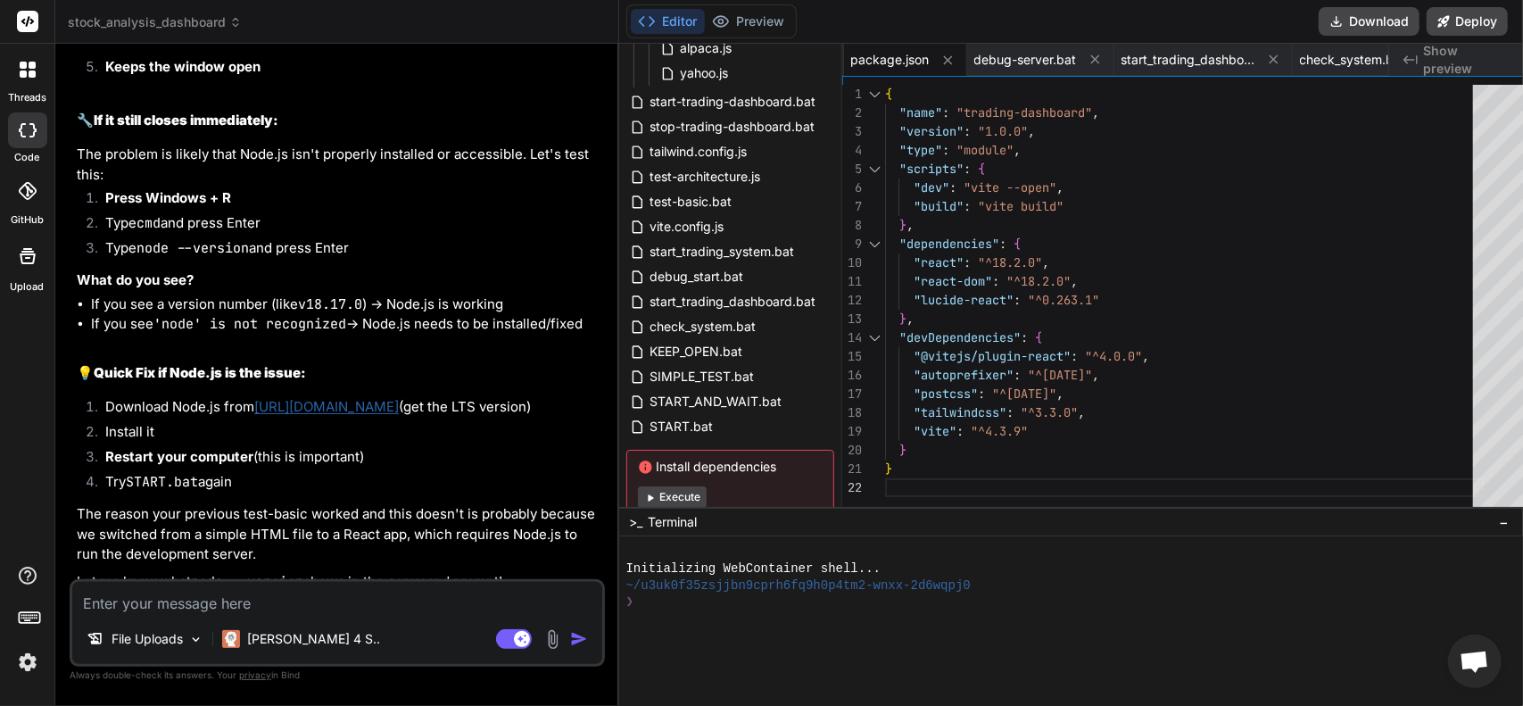
scroll to position [12158, 0]
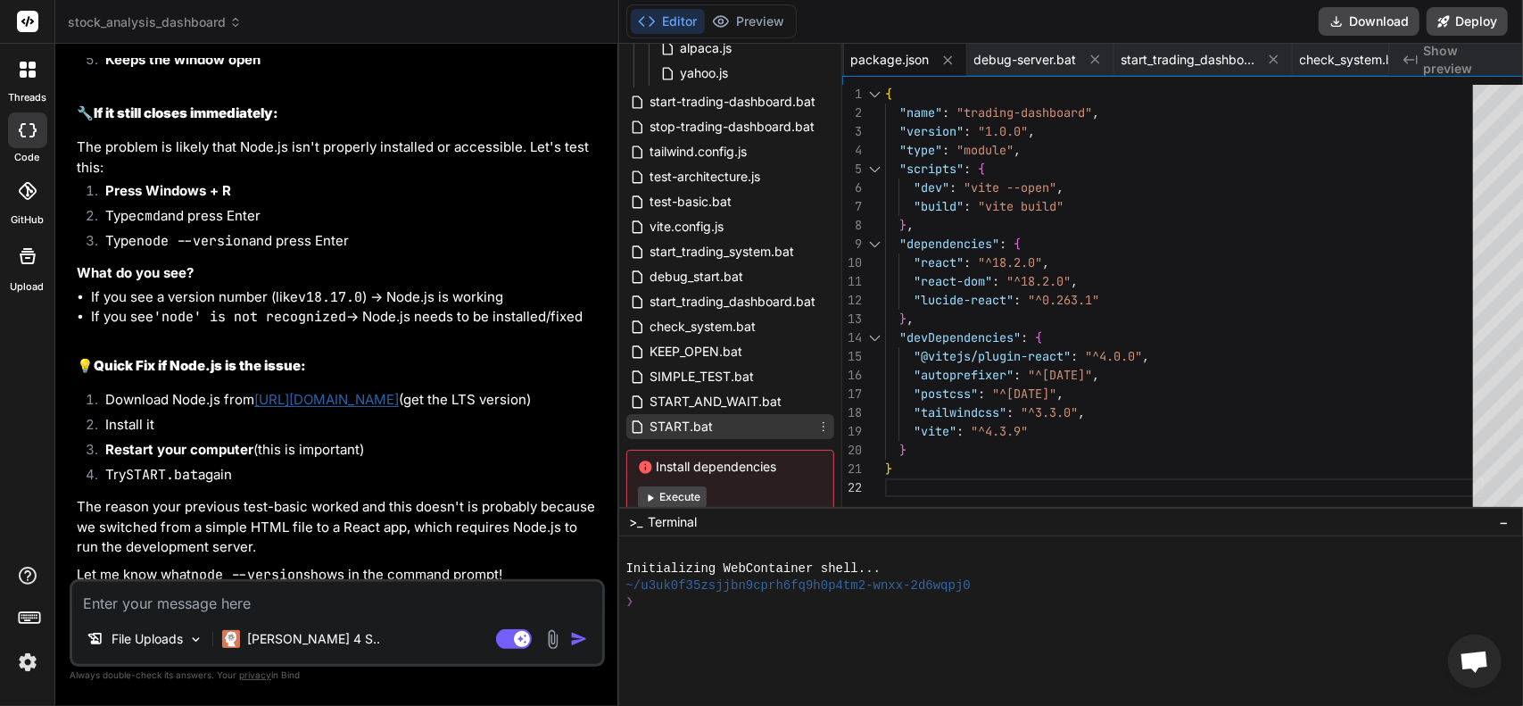
click at [699, 431] on div "START.bat" at bounding box center [731, 426] width 208 height 25
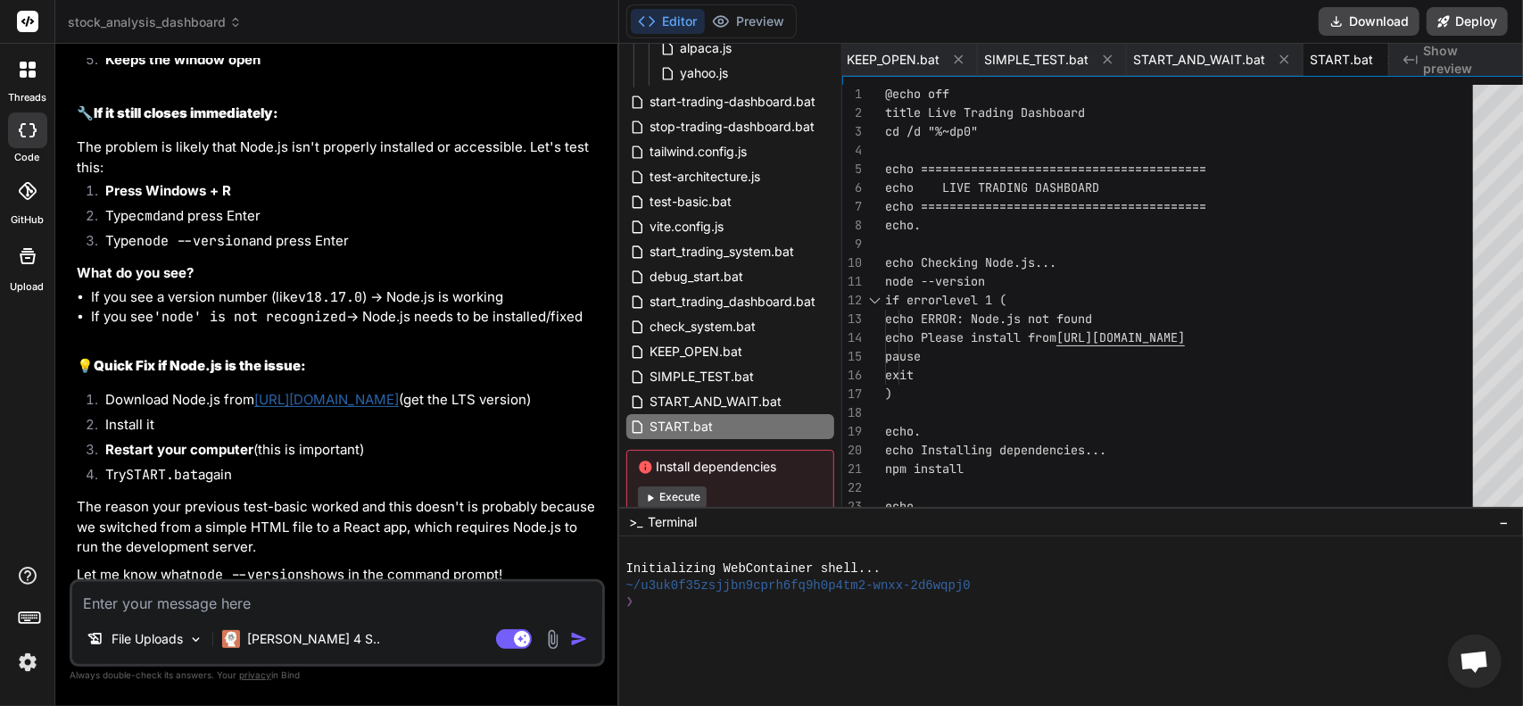
click at [864, 95] on div "1" at bounding box center [864, 94] width 43 height 19
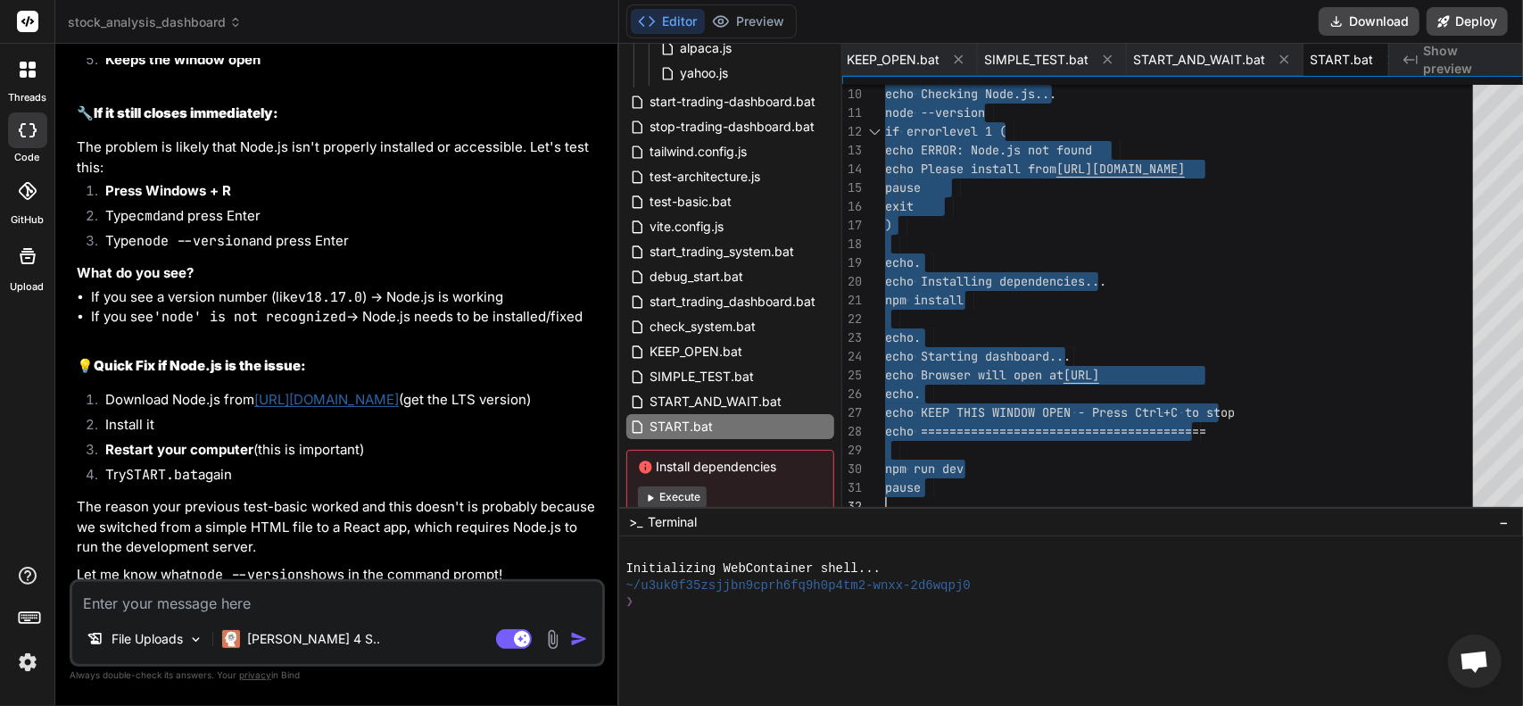
drag, startPoint x: 867, startPoint y: 91, endPoint x: 1080, endPoint y: 679, distance: 625.6
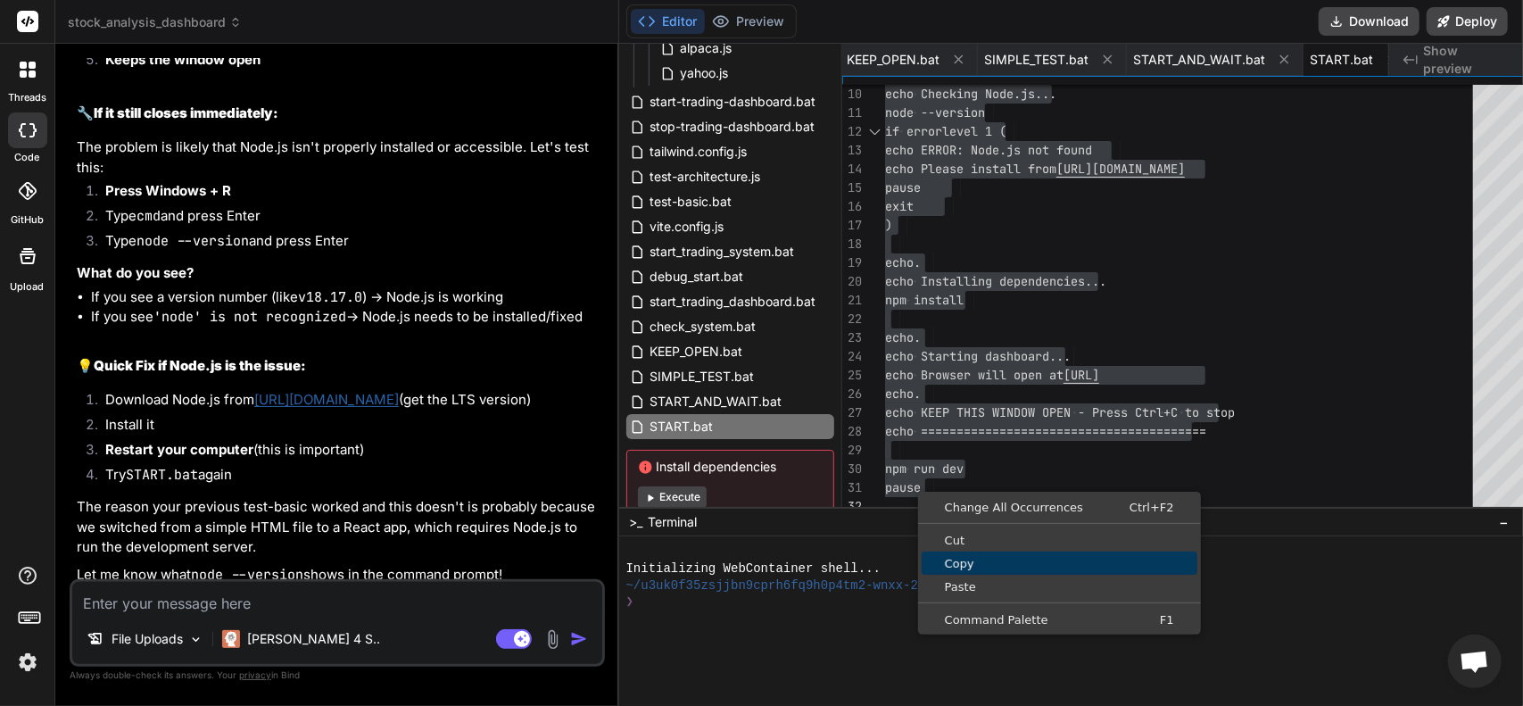
click at [951, 560] on span "Copy" at bounding box center [1060, 564] width 276 height 12
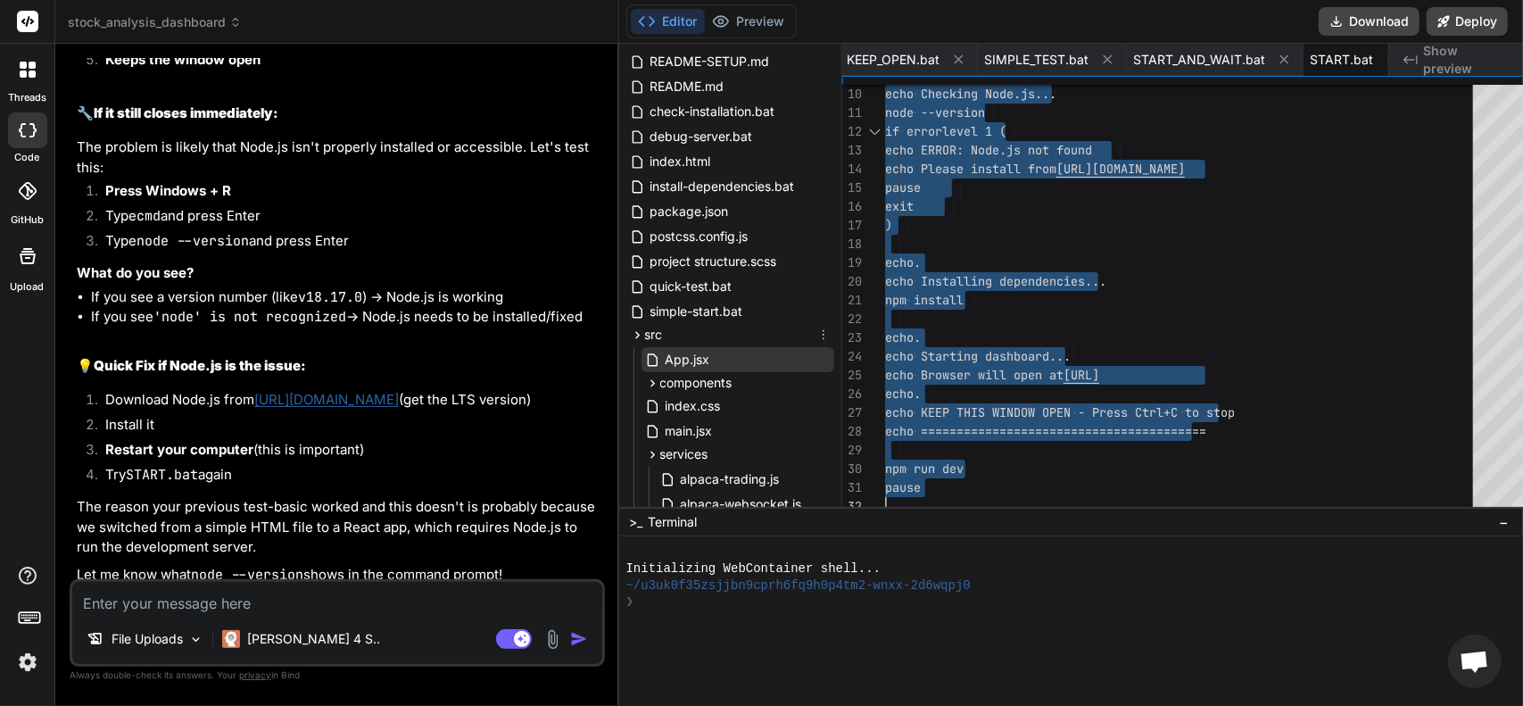
scroll to position [54, 0]
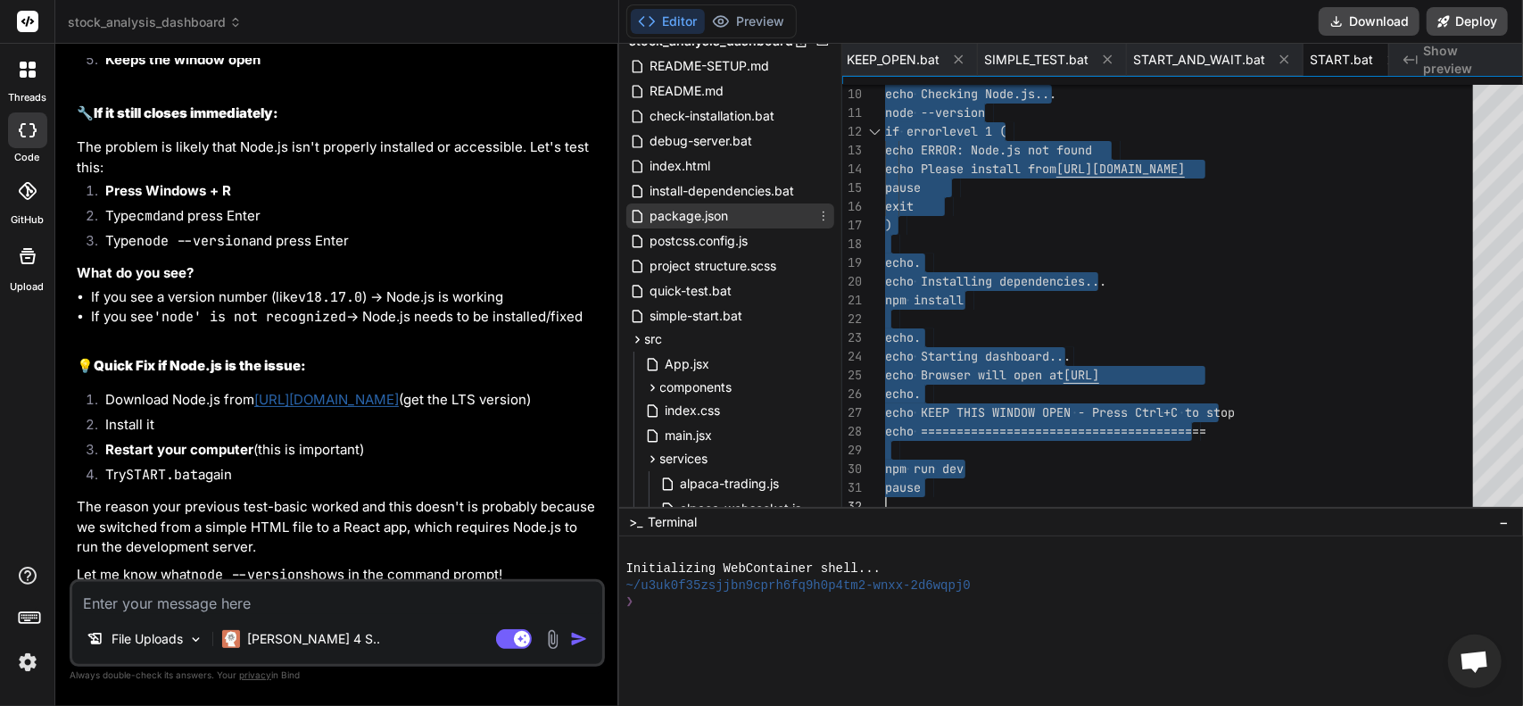
click at [669, 217] on span "package.json" at bounding box center [690, 215] width 82 height 21
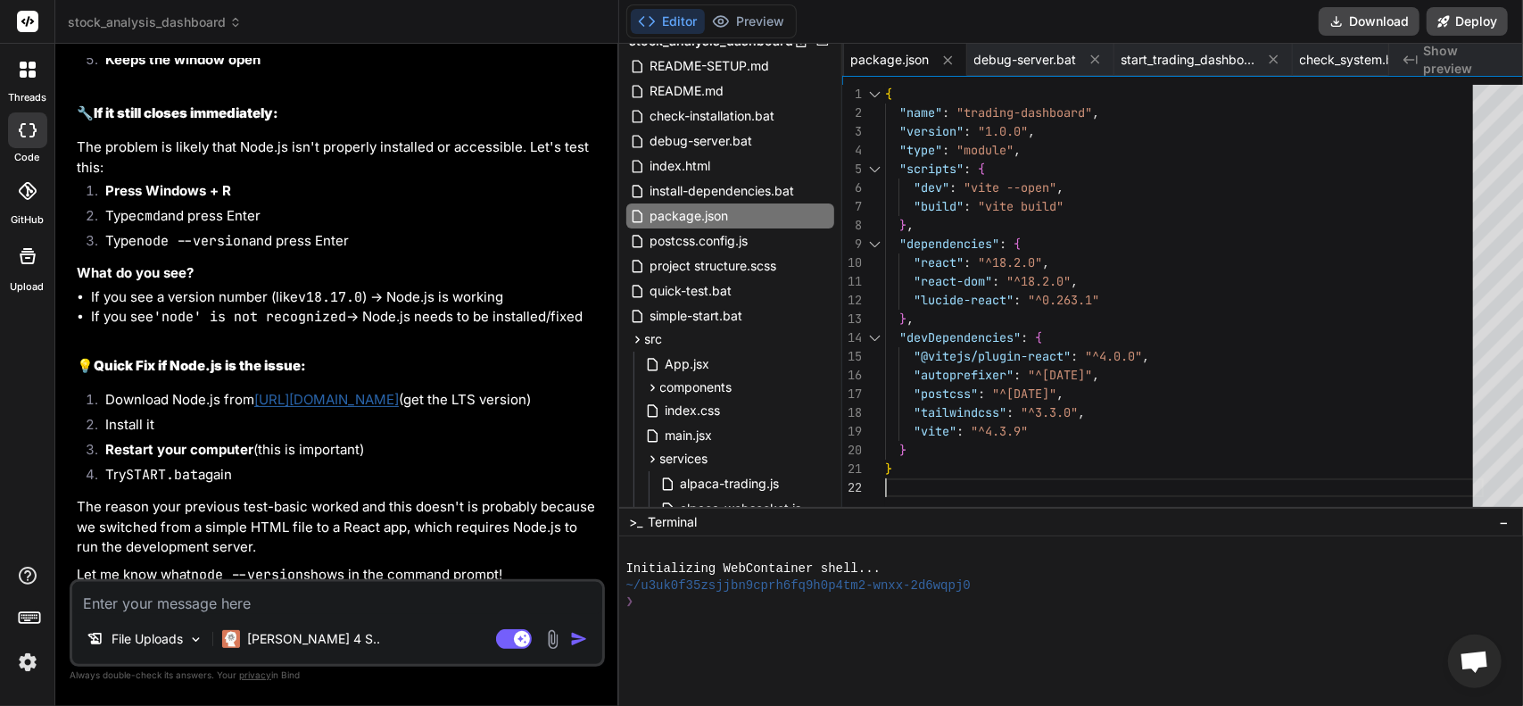
scroll to position [0, 0]
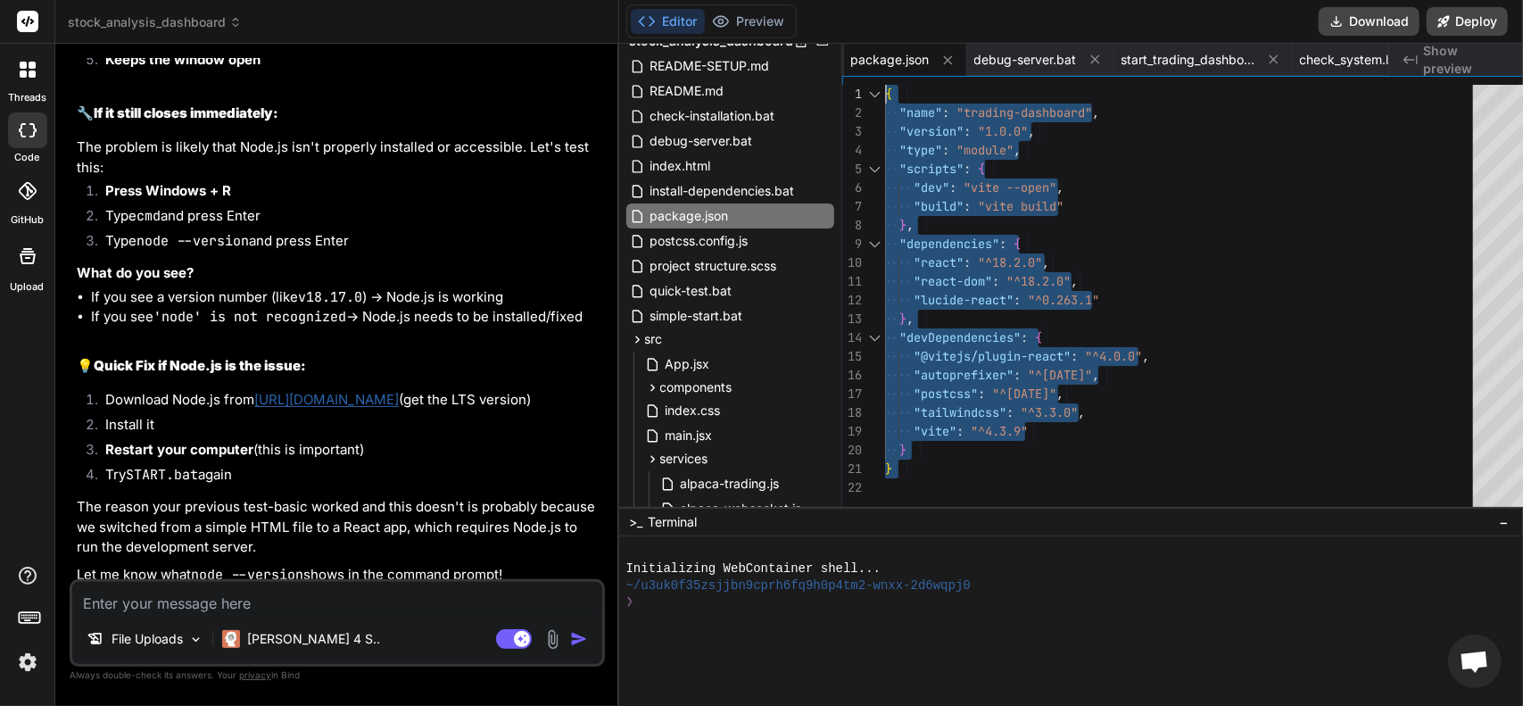
drag, startPoint x: 910, startPoint y: 476, endPoint x: 702, endPoint y: 29, distance: 493.5
click at [885, 85] on div ""react" : "^18.2.0" , "react-dom" : "^18.2.0" , "lucide-react" : "^0.263.1" } ,…" at bounding box center [1184, 300] width 599 height 431
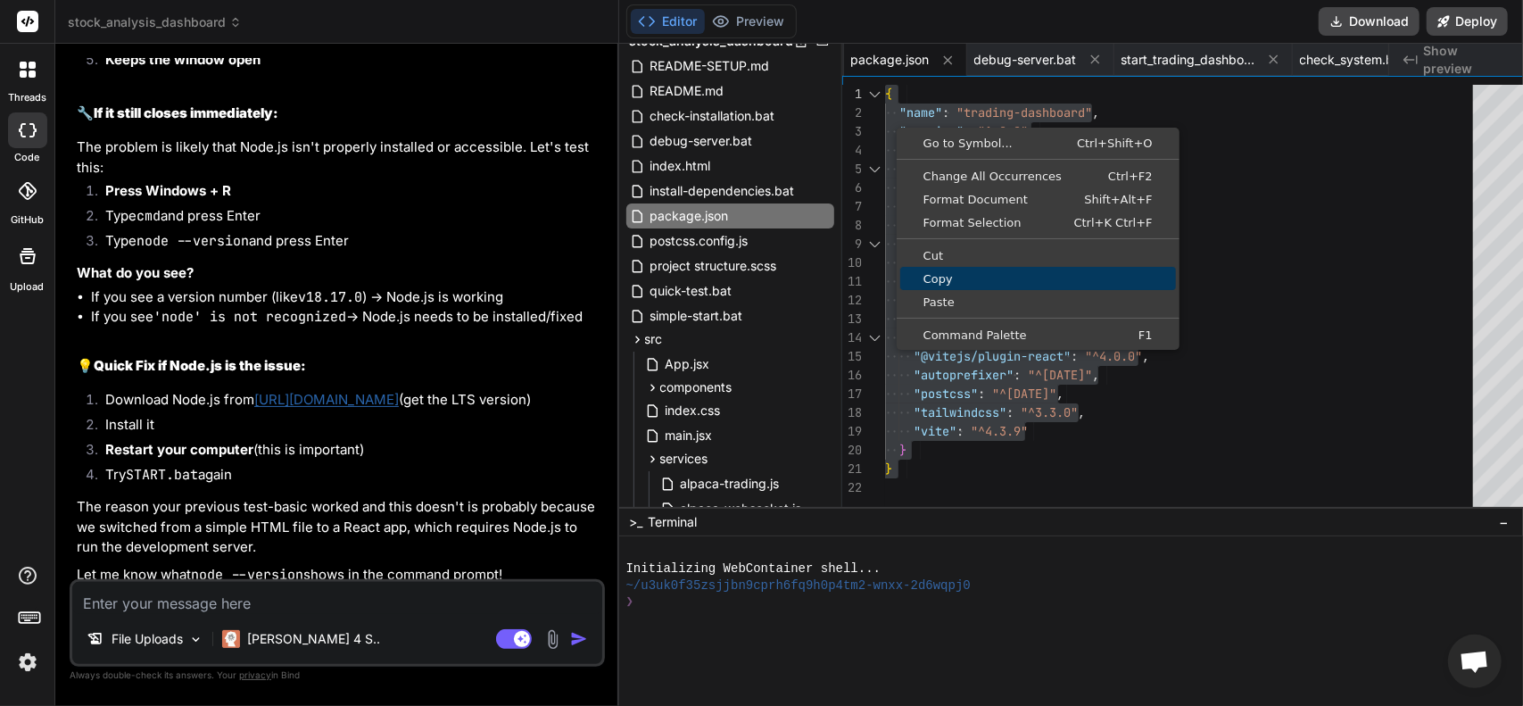
click at [951, 278] on span "Copy" at bounding box center [1039, 279] width 276 height 12
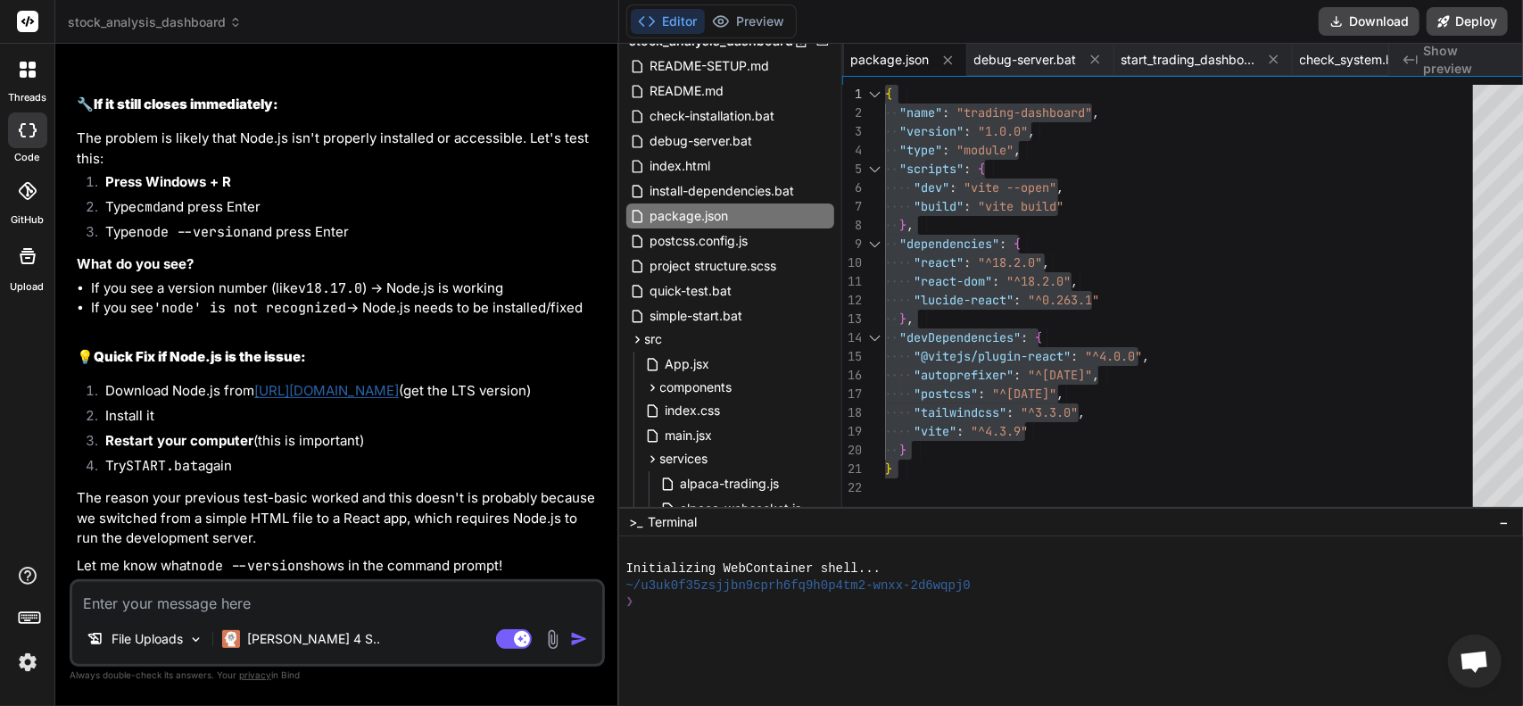
scroll to position [12515, 0]
click at [259, 614] on textarea at bounding box center [337, 598] width 530 height 32
click at [261, 598] on textarea at bounding box center [337, 598] width 530 height 32
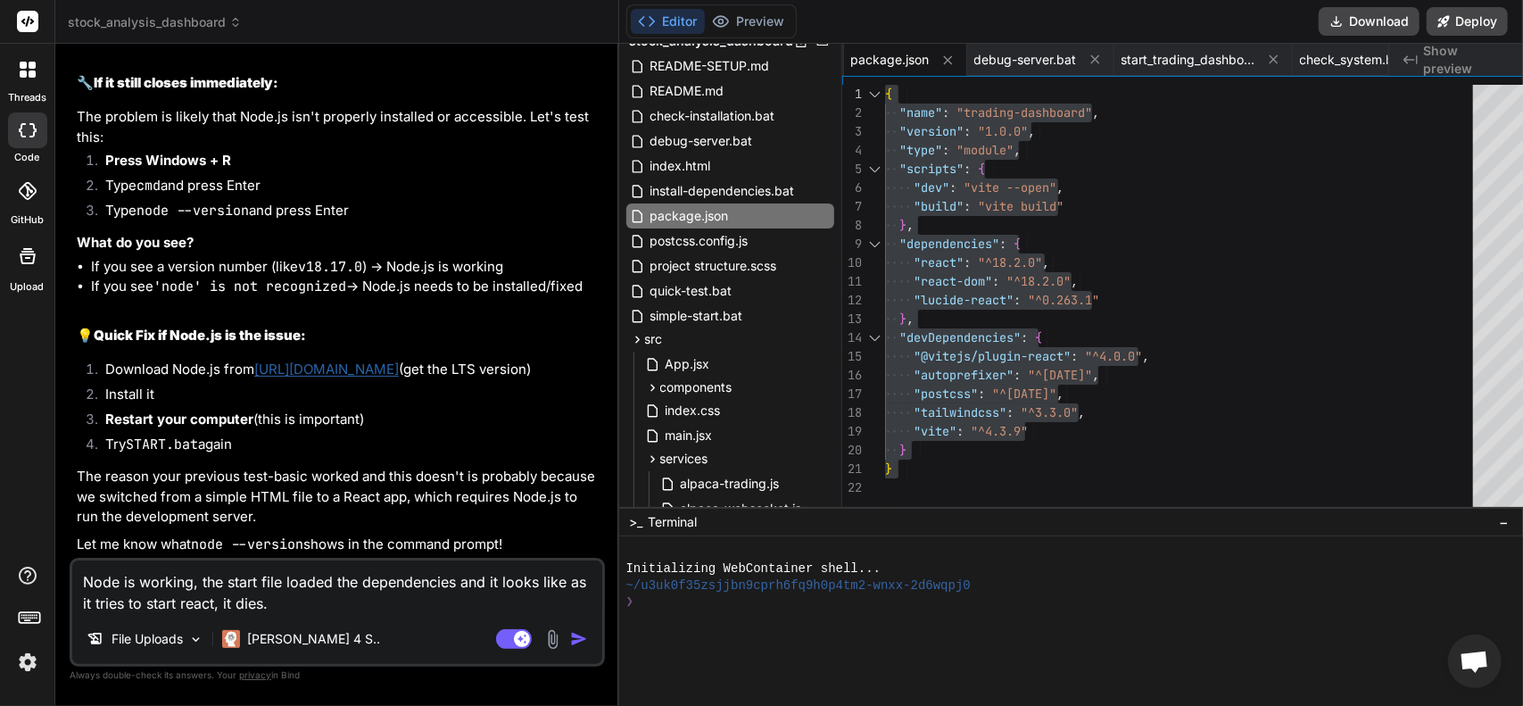
scroll to position [12717, 0]
drag, startPoint x: 258, startPoint y: 605, endPoint x: 301, endPoint y: 613, distance: 43.6
click at [301, 613] on textarea "Node is working, the start file loaded the dependencies and it looks like as it…" at bounding box center [337, 587] width 530 height 54
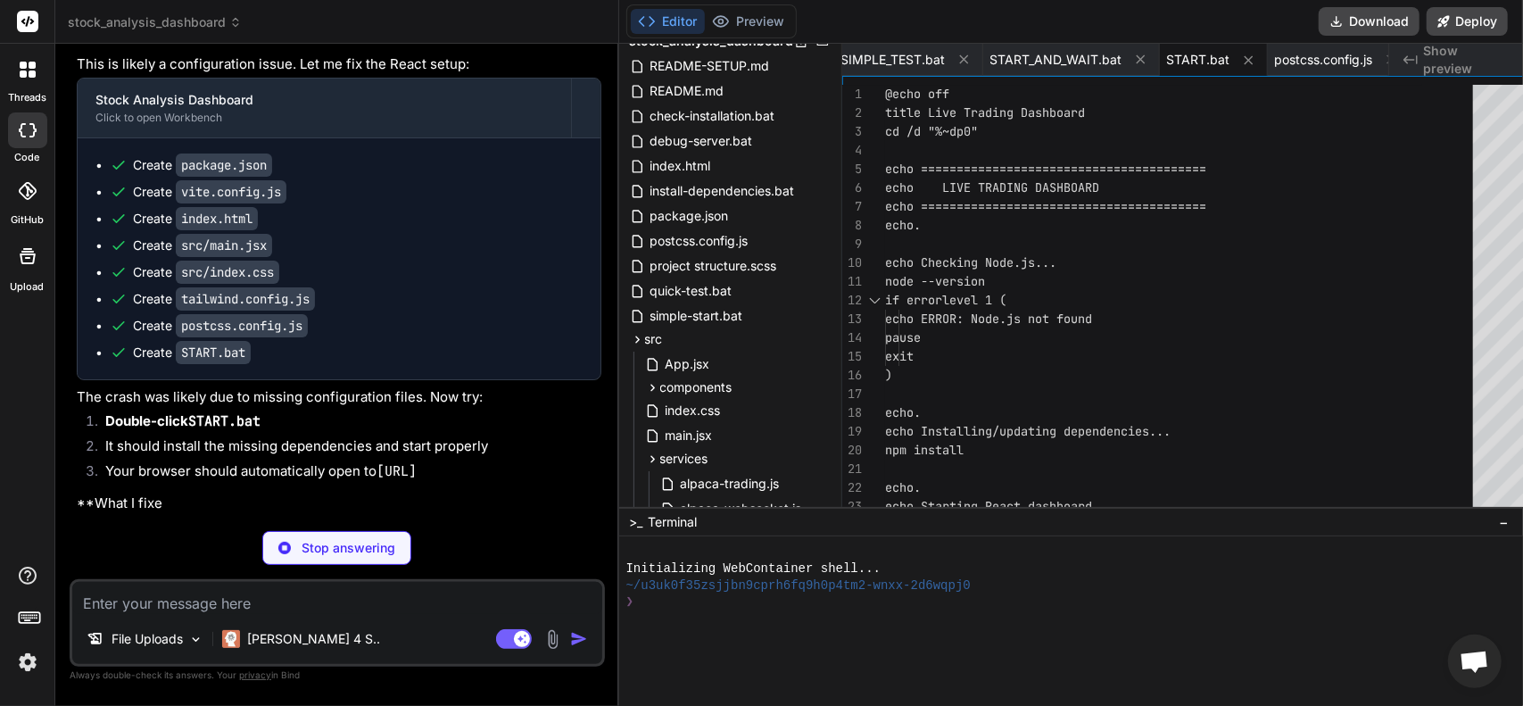
scroll to position [13364, 0]
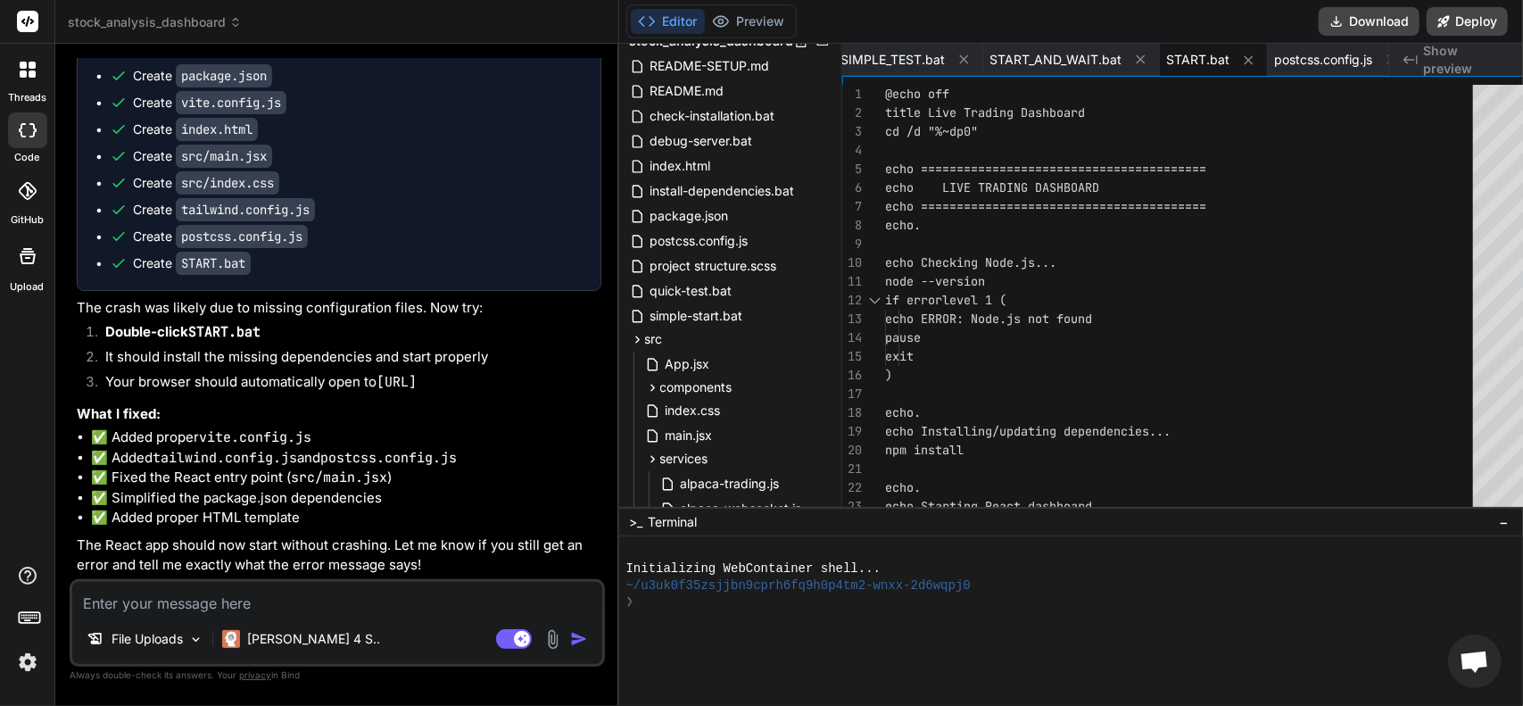
click at [179, 598] on textarea at bounding box center [337, 598] width 530 height 32
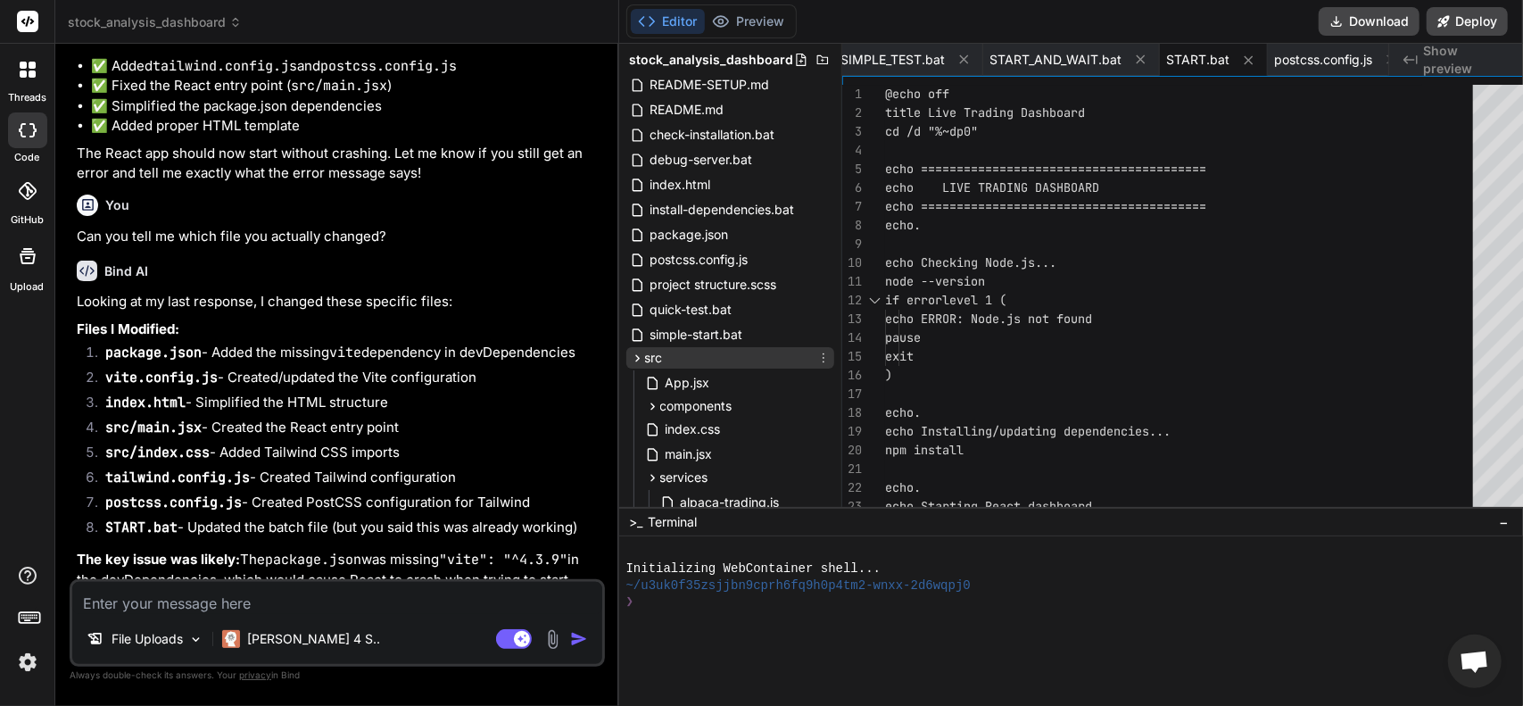
scroll to position [0, 0]
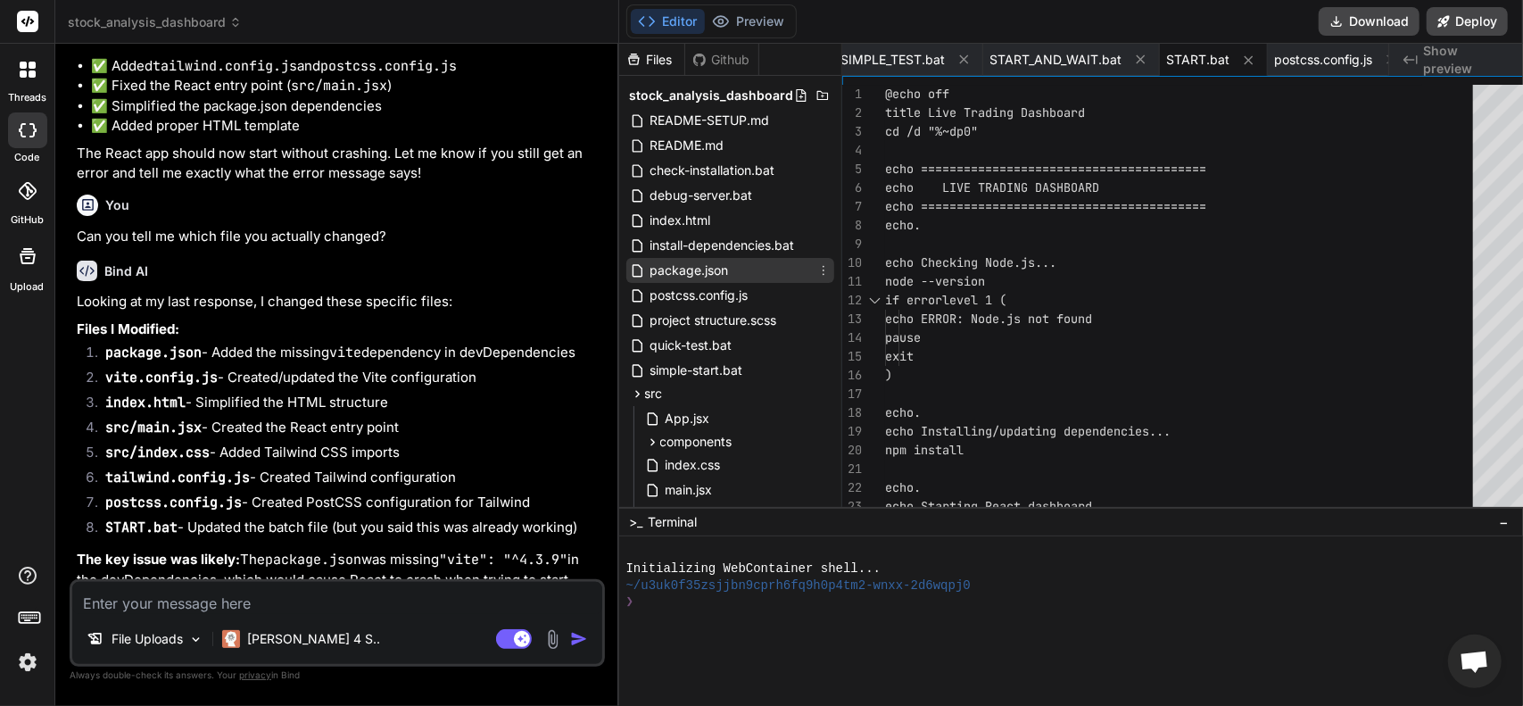
click at [677, 273] on span "package.json" at bounding box center [690, 270] width 82 height 21
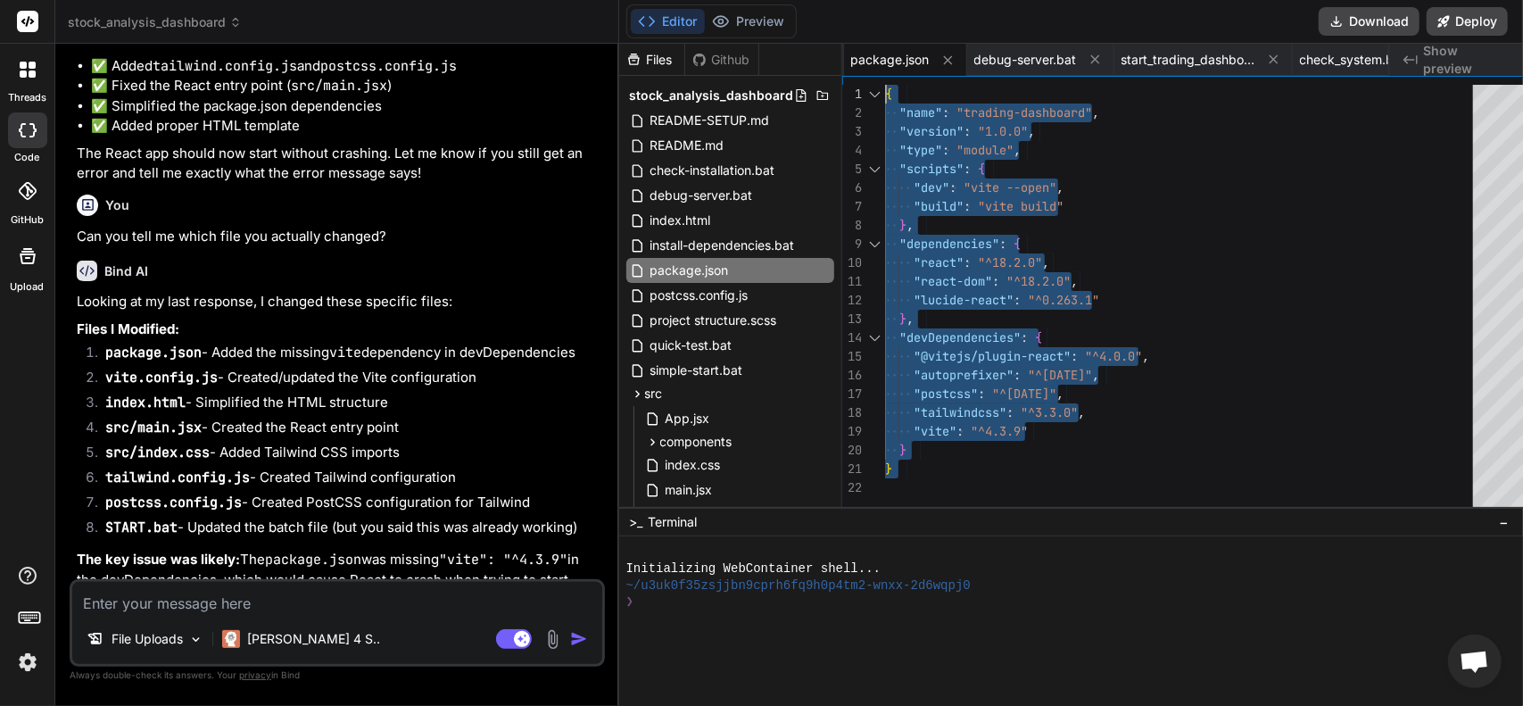
drag, startPoint x: 902, startPoint y: 471, endPoint x: 660, endPoint y: -12, distance: 540.8
click at [885, 85] on div "{ "name" : "trading-dashboard" , "version" : "1.0.0" , "type" : "module" , "scr…" at bounding box center [1184, 300] width 599 height 431
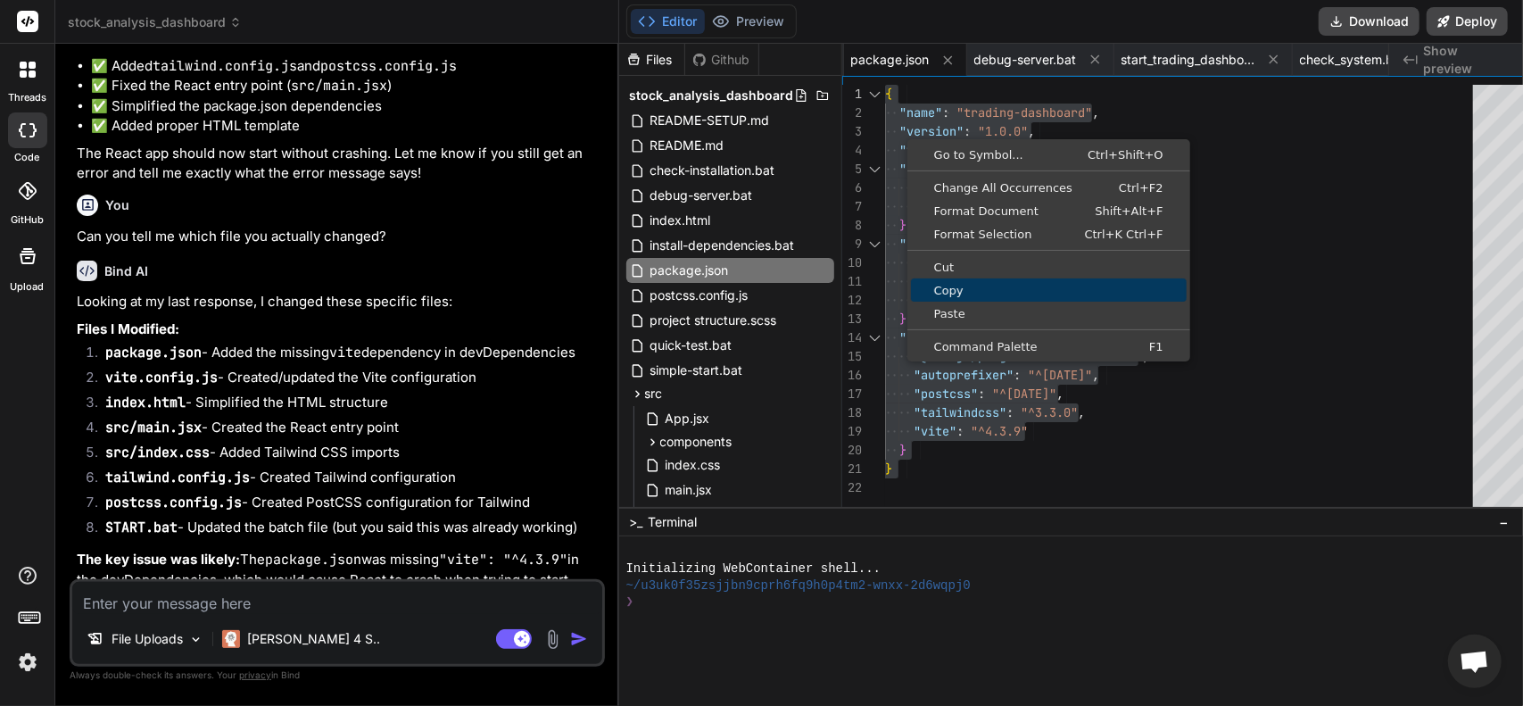
click at [962, 288] on span "Copy" at bounding box center [1049, 291] width 276 height 12
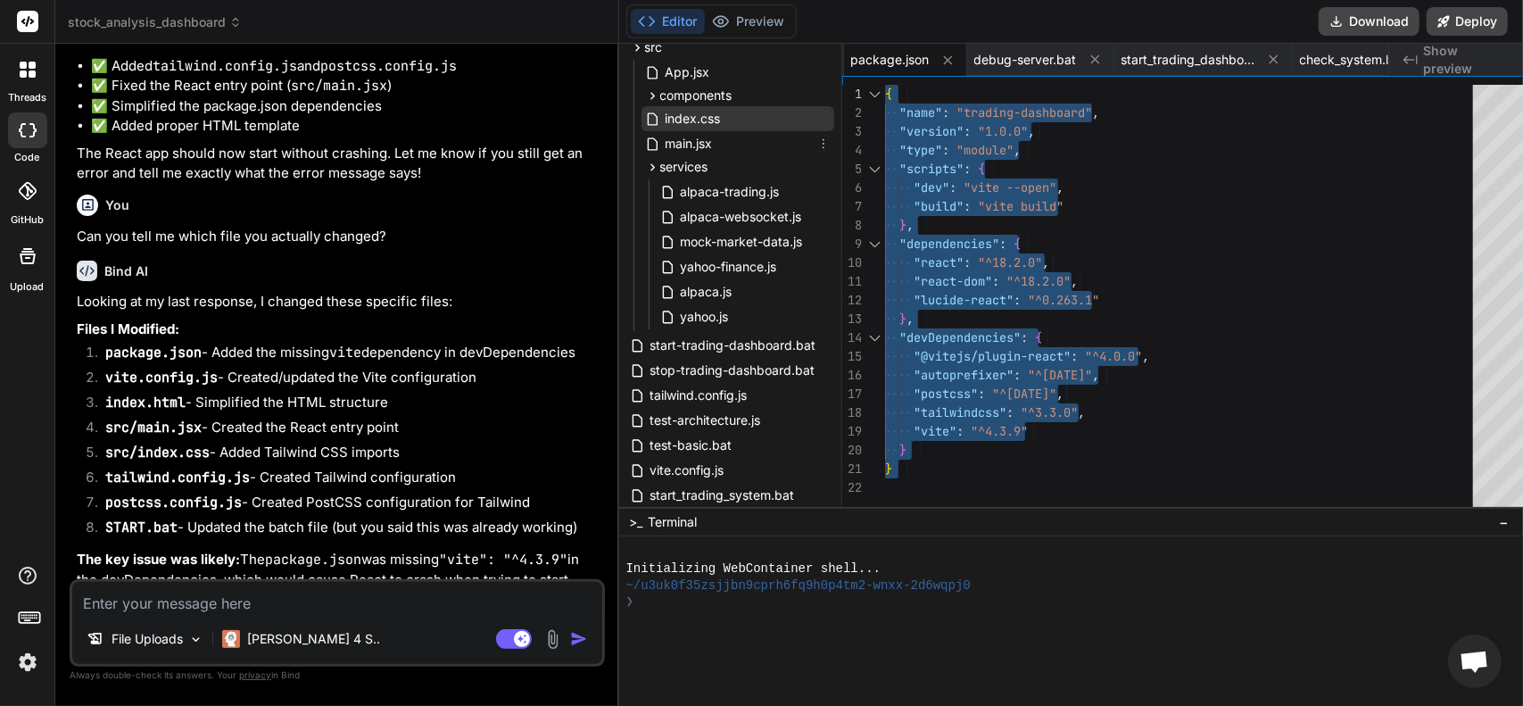
scroll to position [357, 0]
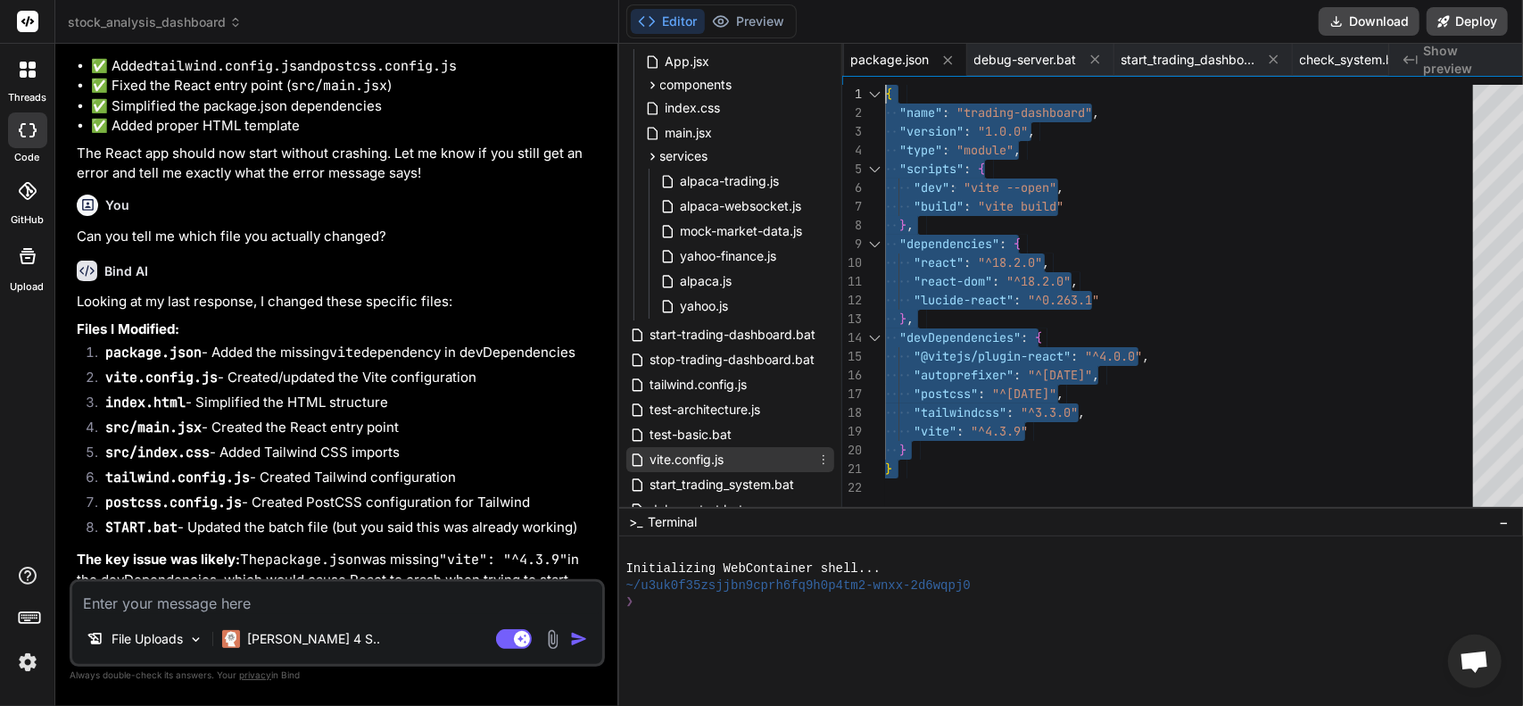
click at [671, 466] on span "vite.config.js" at bounding box center [688, 459] width 78 height 21
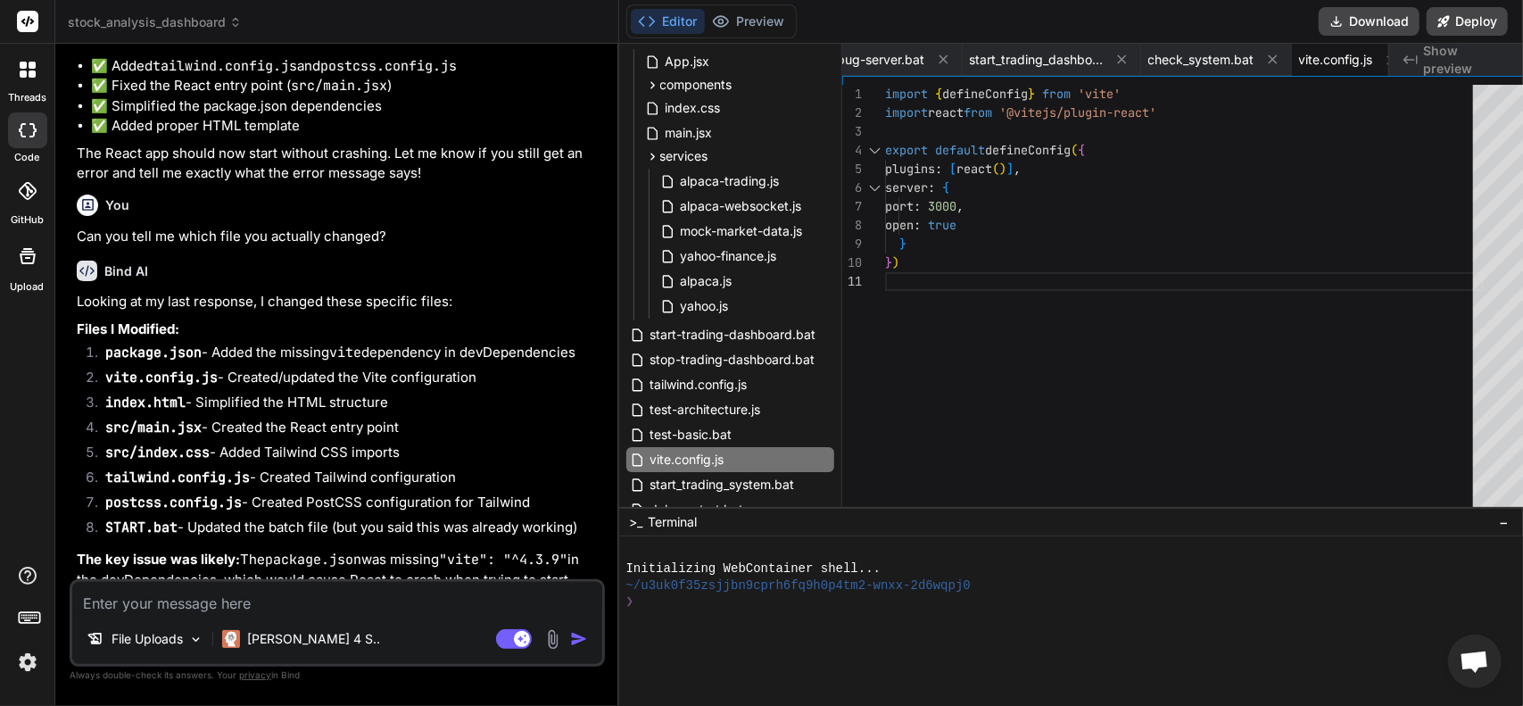
scroll to position [0, 0]
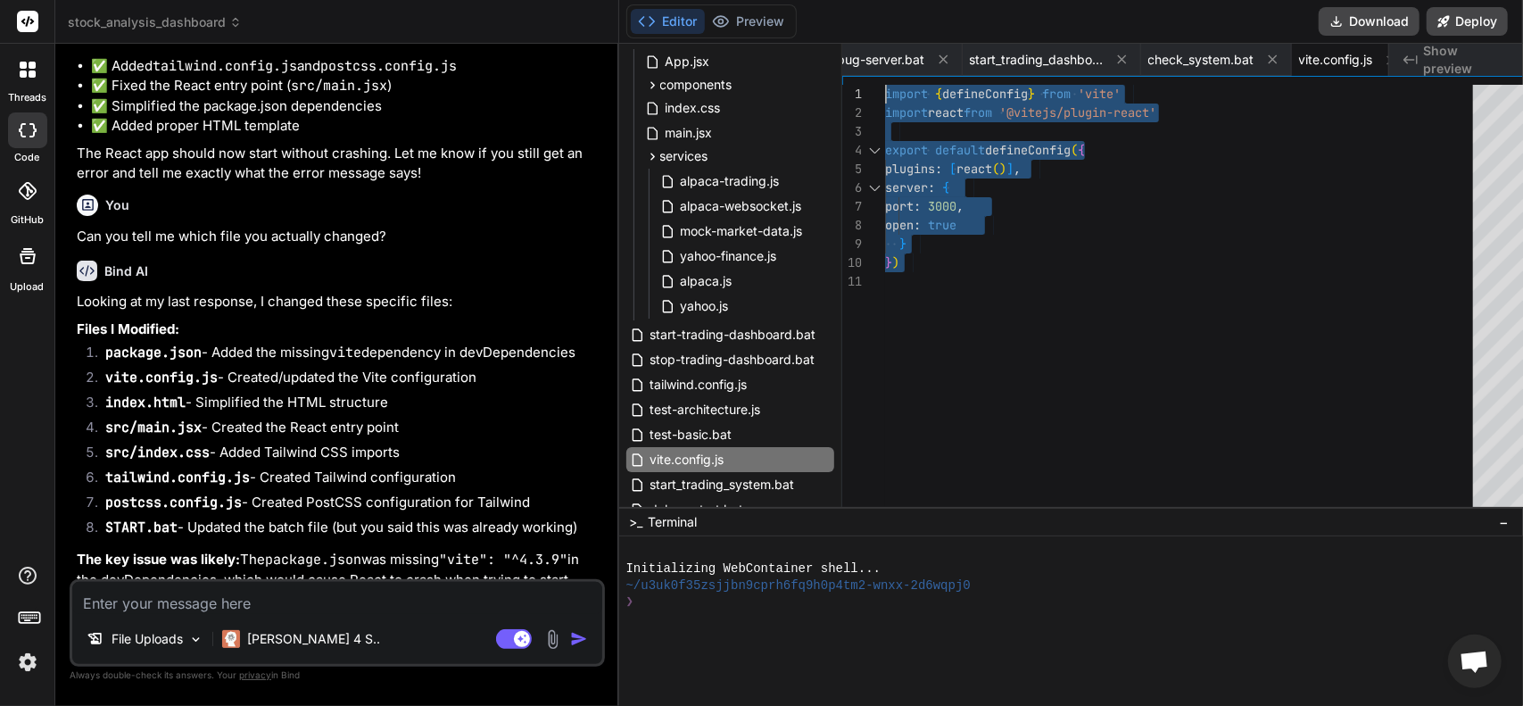
drag, startPoint x: 912, startPoint y: 365, endPoint x: 818, endPoint y: 75, distance: 305.1
click at [885, 85] on div "import { defineConfig } from 'vite' import react from '@vitejs/plugin-react' ex…" at bounding box center [1184, 300] width 599 height 431
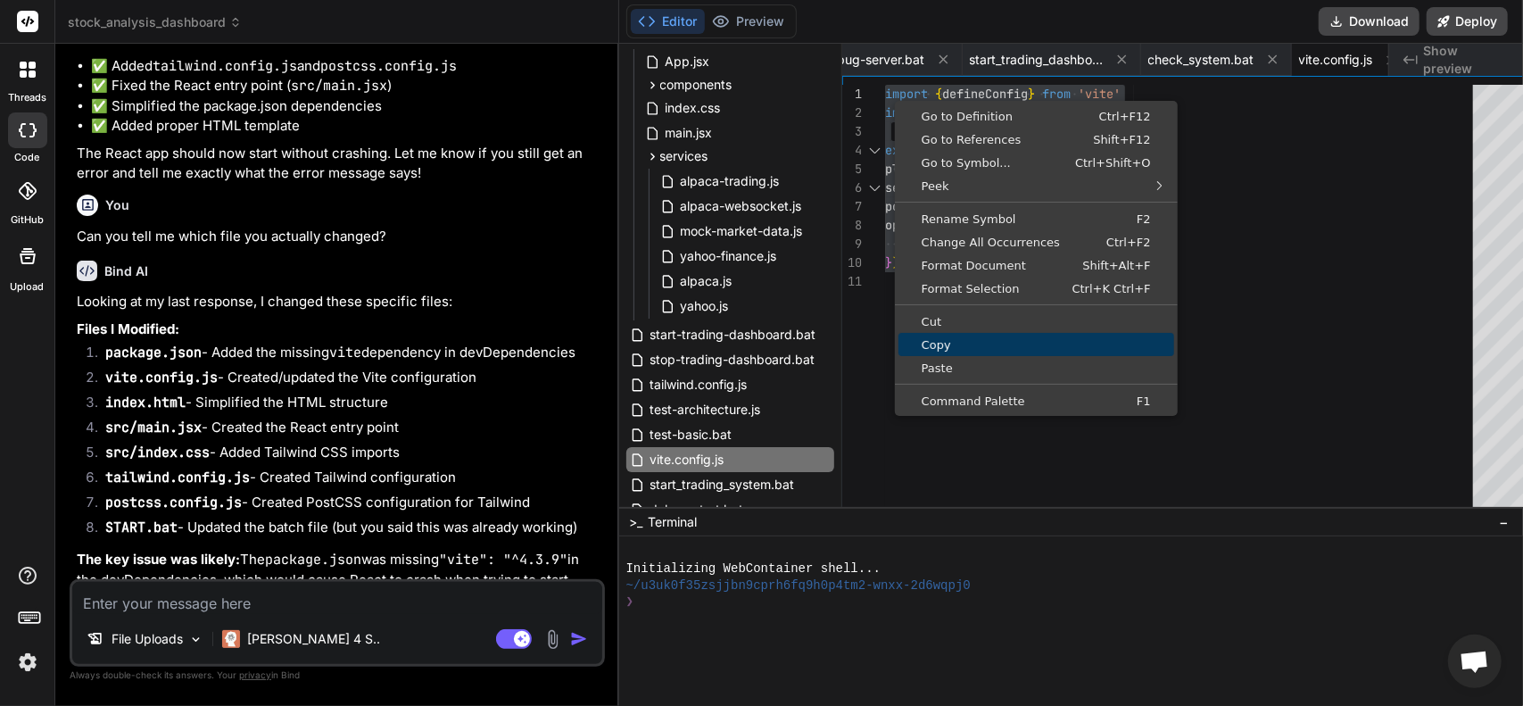
click at [918, 339] on span "Copy" at bounding box center [1037, 345] width 276 height 12
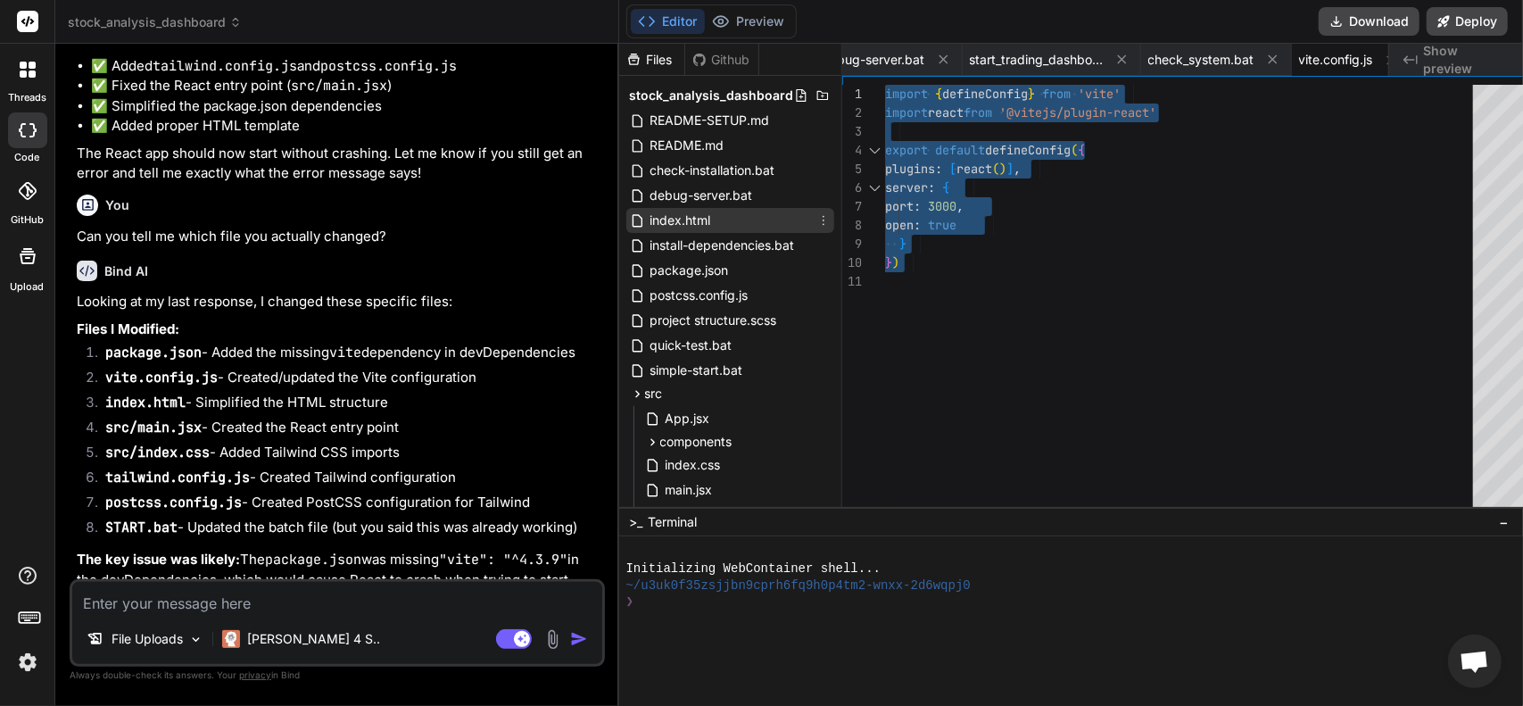
click at [680, 221] on span "index.html" at bounding box center [681, 220] width 64 height 21
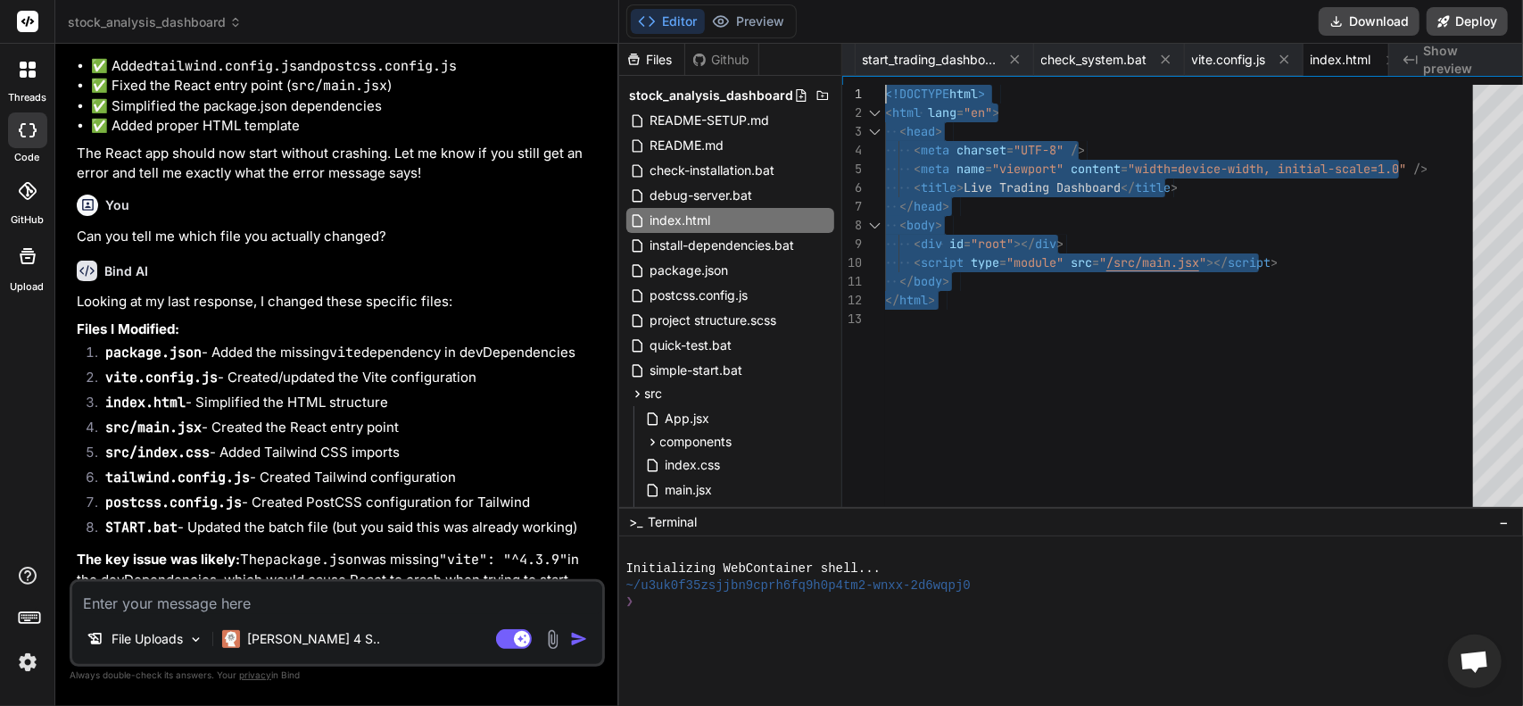
drag, startPoint x: 951, startPoint y: 318, endPoint x: 748, endPoint y: 21, distance: 360.2
click at [885, 85] on div "<!DOCTYPE html > < html lang = "en" > < head > < meta charset = "UTF-8" /> < me…" at bounding box center [1184, 300] width 599 height 431
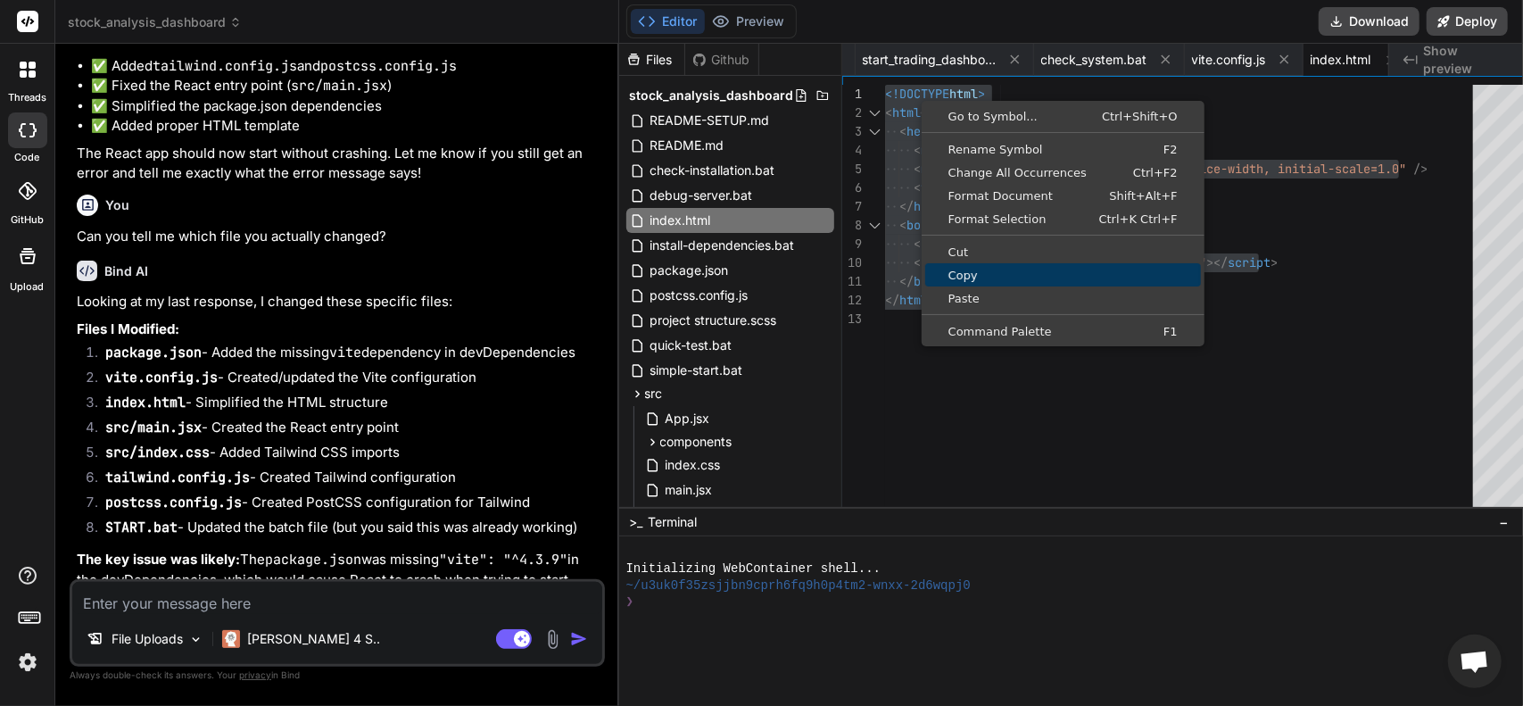
click at [959, 267] on link "Copy" at bounding box center [1064, 274] width 276 height 23
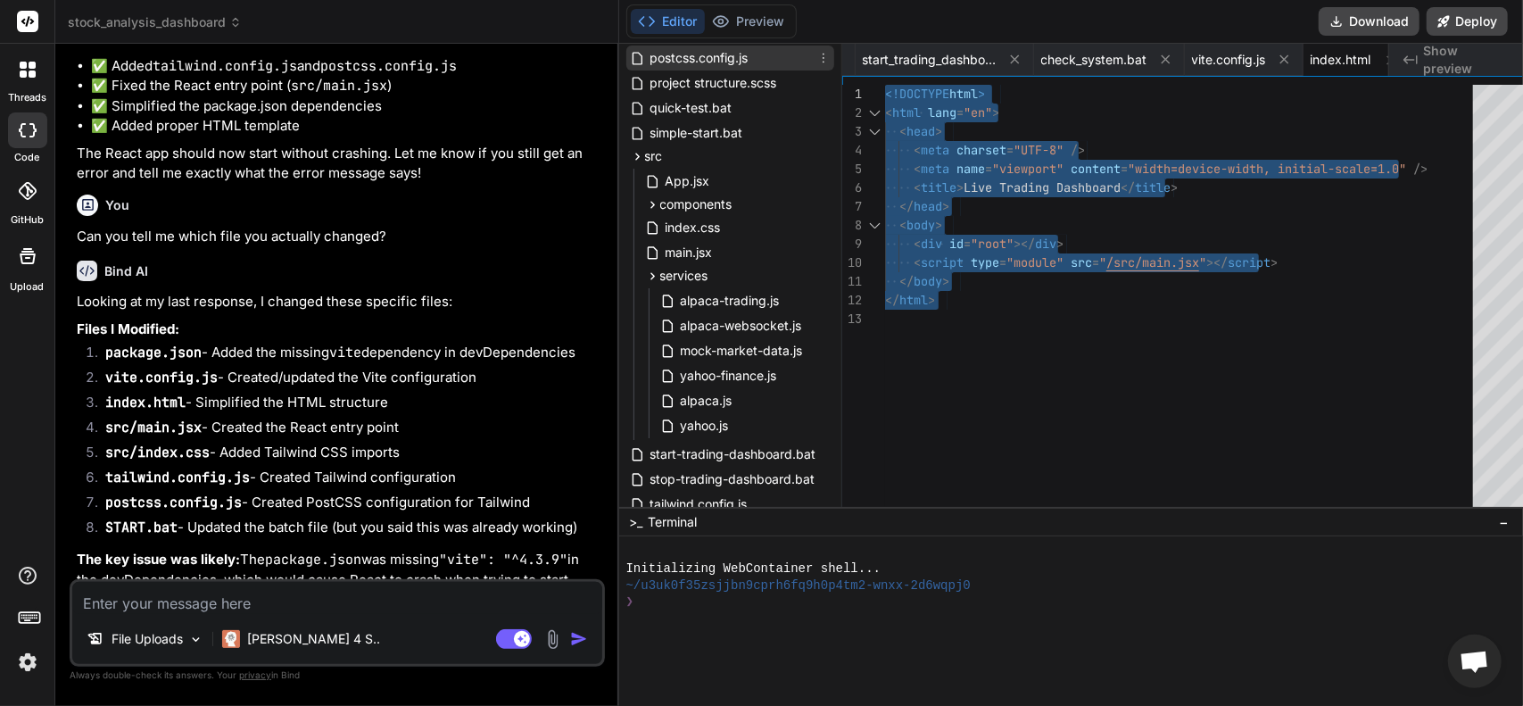
scroll to position [268, 0]
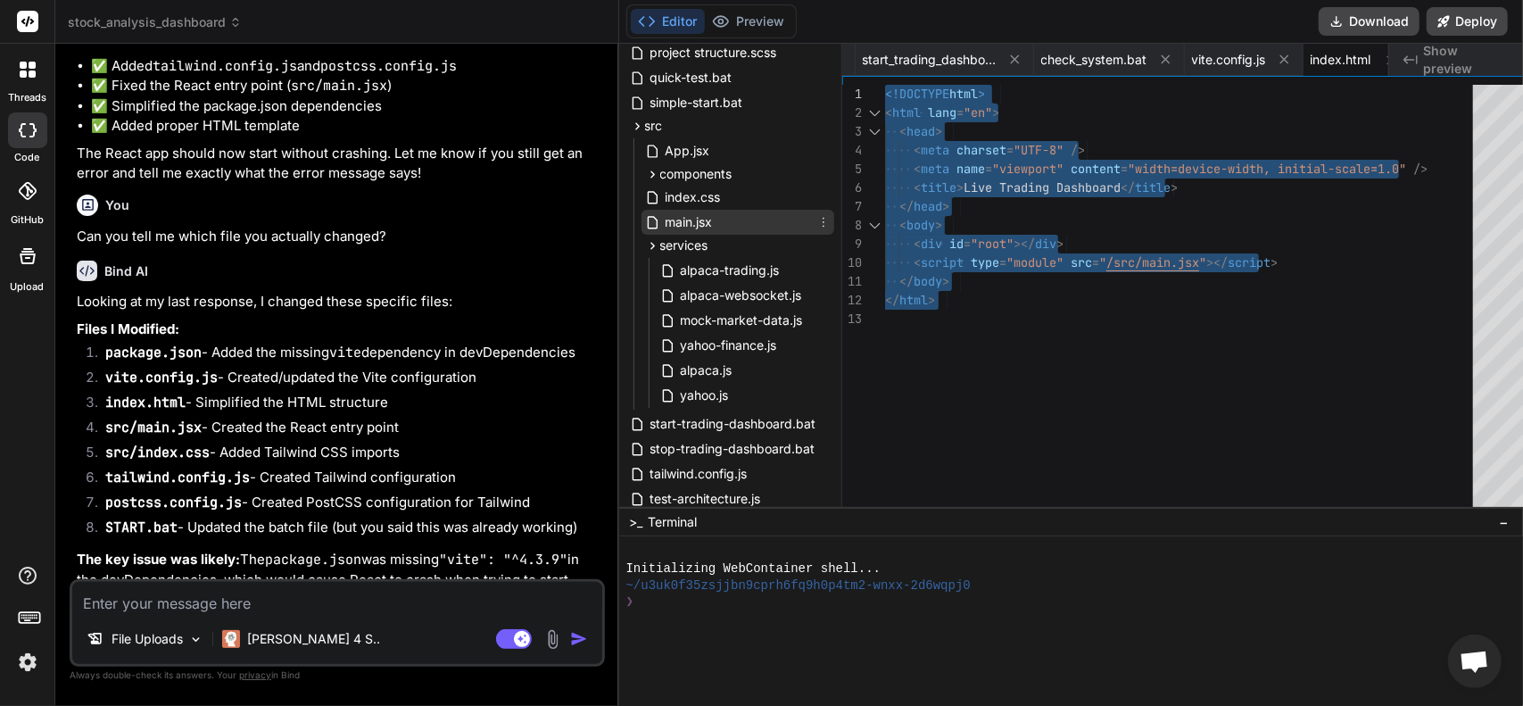
click at [664, 214] on span "main.jsx" at bounding box center [689, 222] width 51 height 21
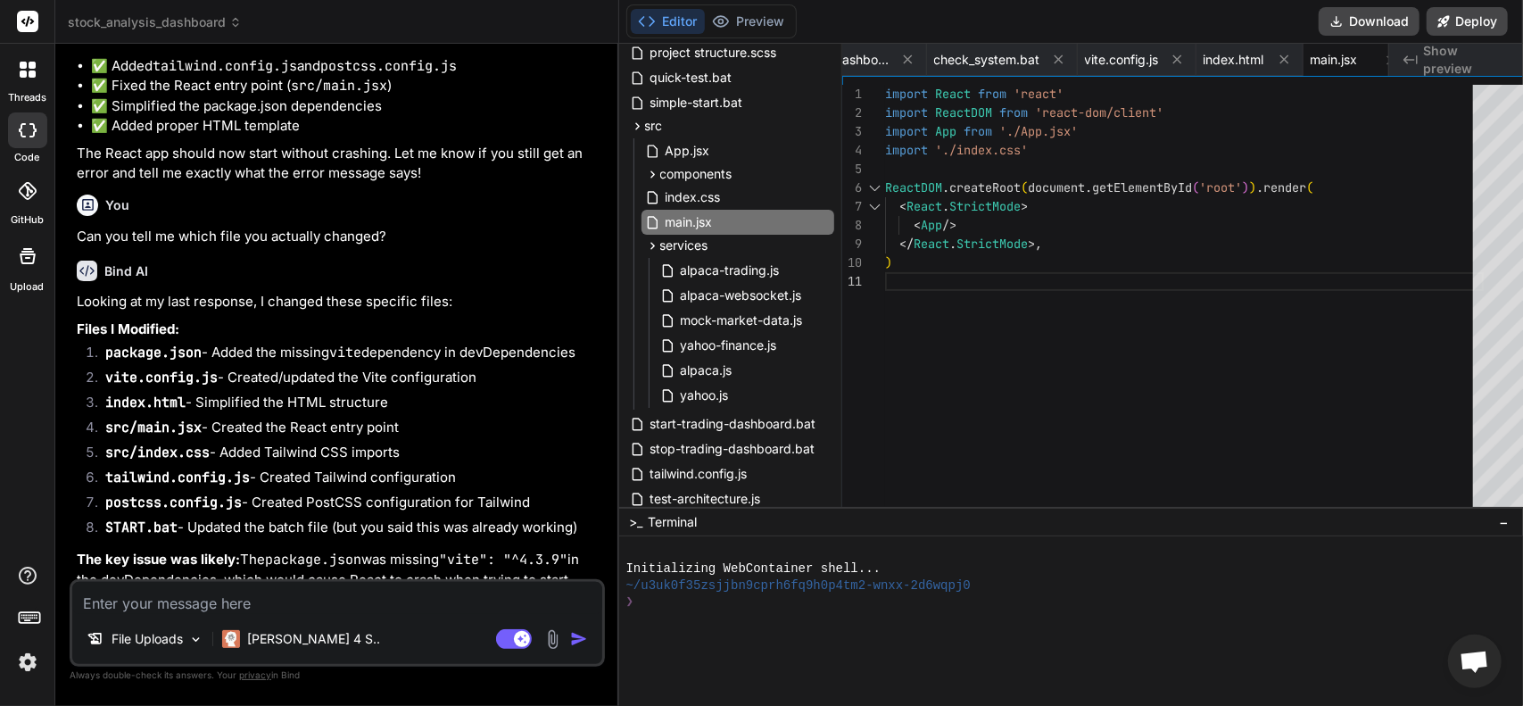
scroll to position [0, 0]
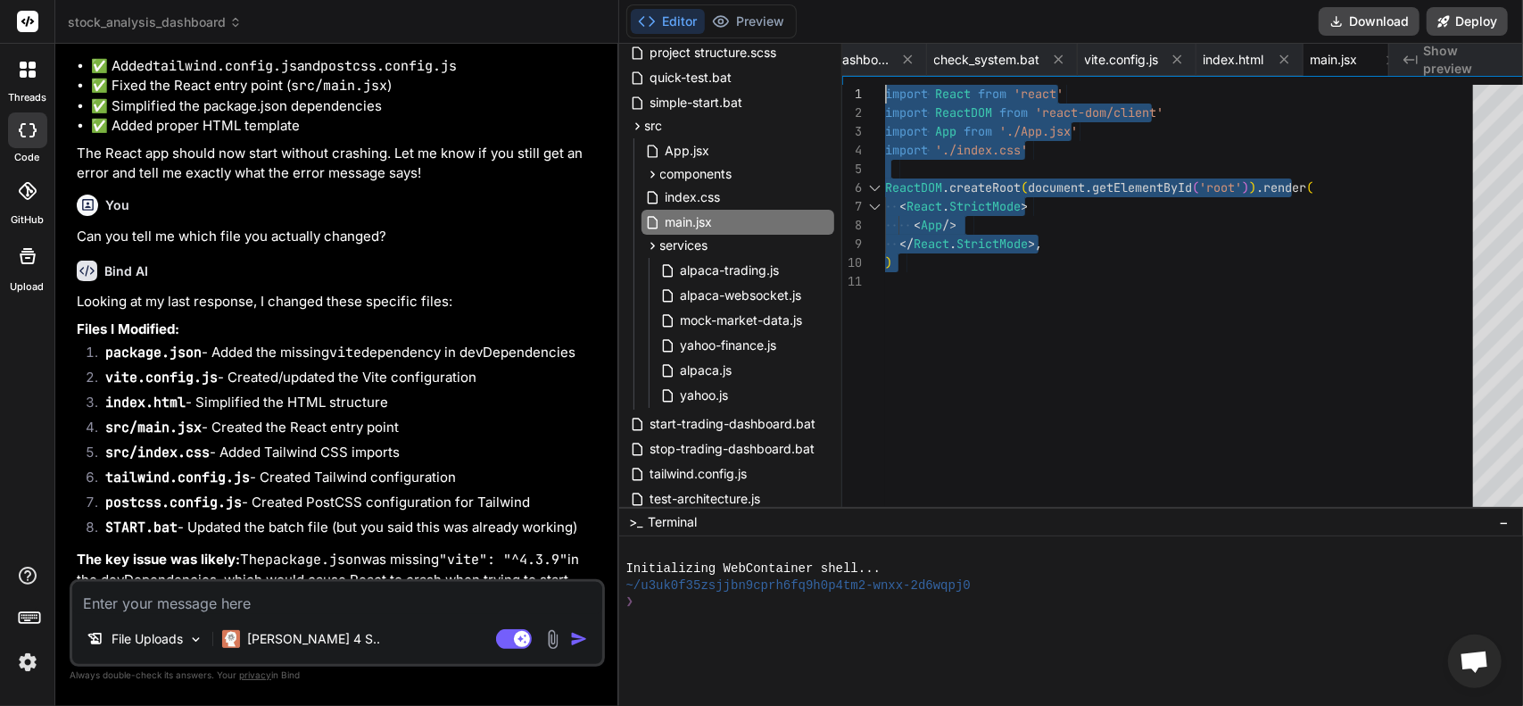
drag, startPoint x: 988, startPoint y: 276, endPoint x: 655, endPoint y: 3, distance: 430.6
click at [885, 85] on div "import React from 'react' import ReactDOM from 'react-dom/client' import App fr…" at bounding box center [1184, 300] width 599 height 431
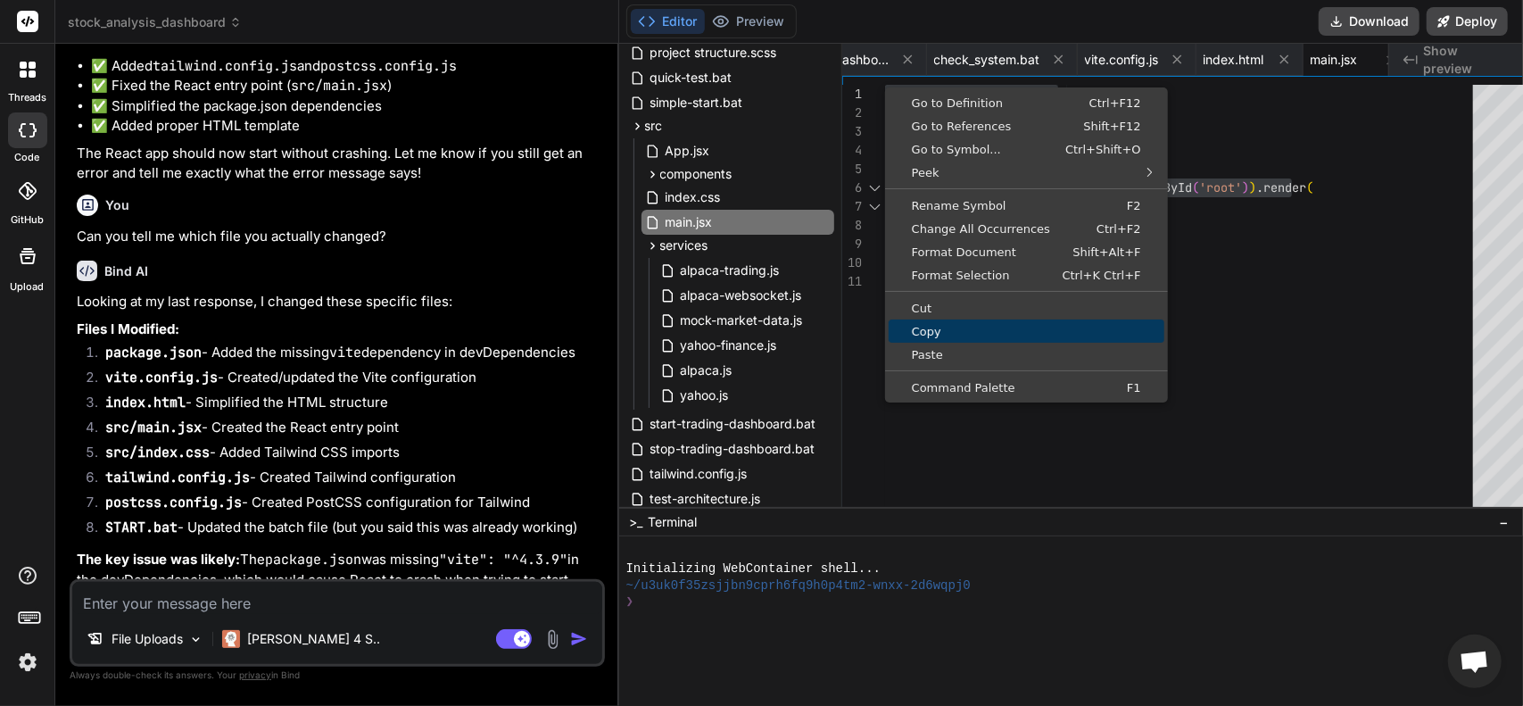
click at [901, 326] on span "Copy" at bounding box center [1027, 332] width 276 height 12
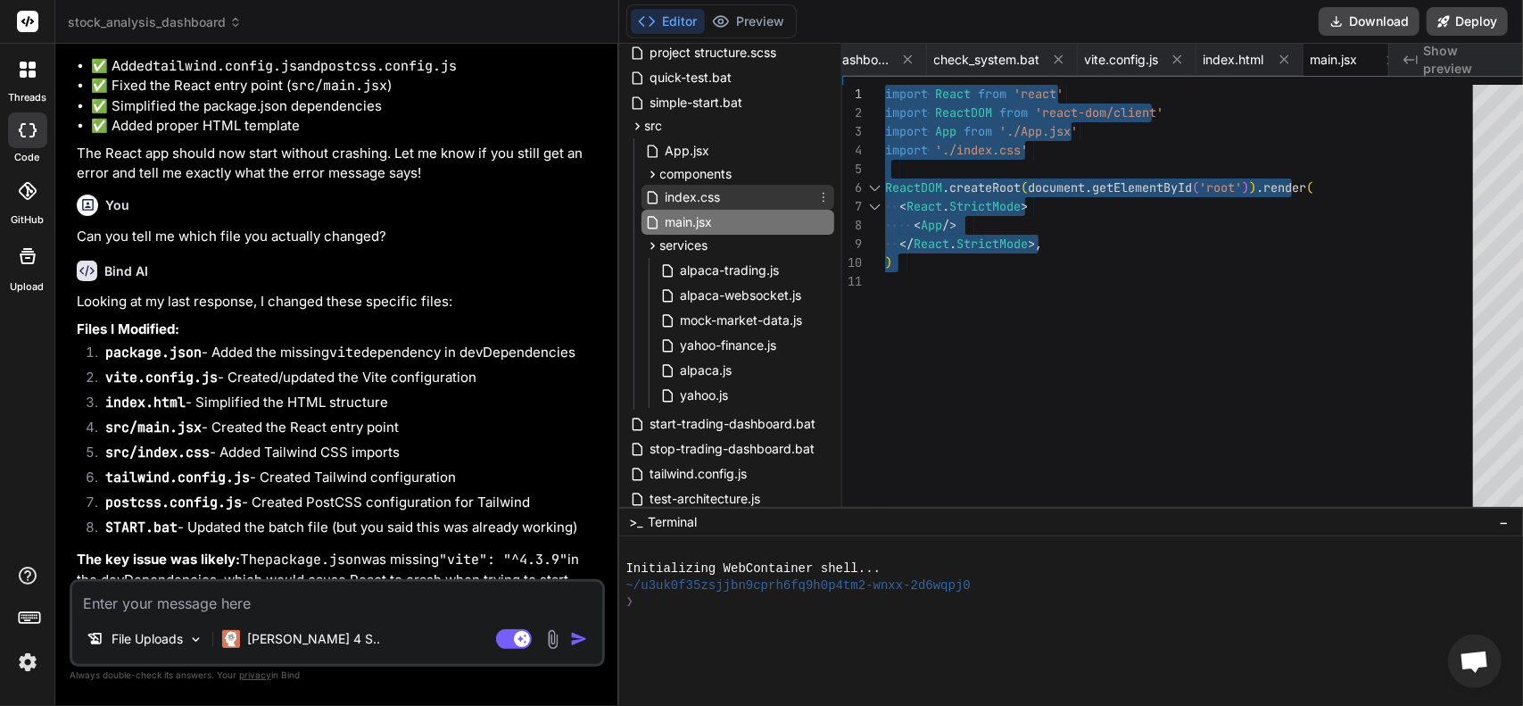
click at [668, 197] on span "index.css" at bounding box center [693, 197] width 59 height 21
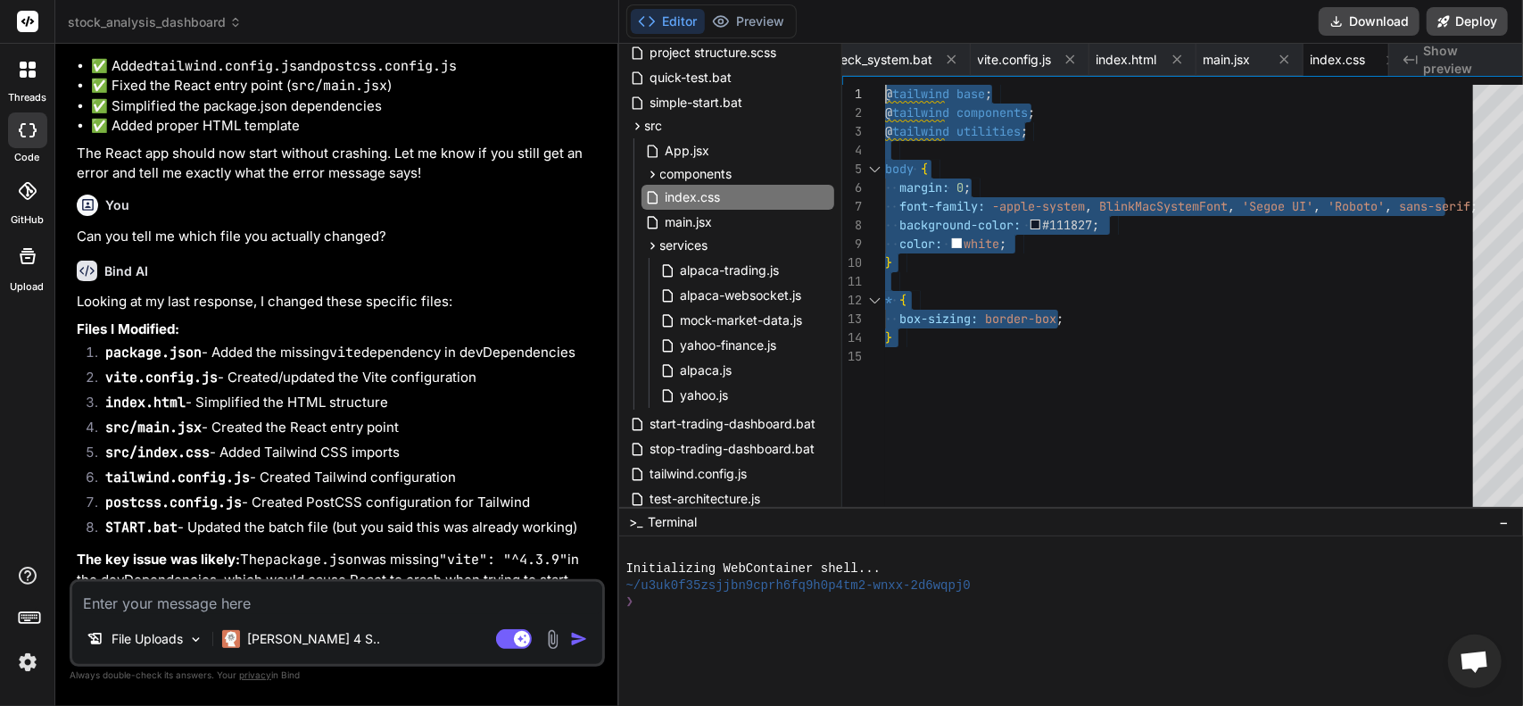
drag, startPoint x: 997, startPoint y: 365, endPoint x: 718, endPoint y: 44, distance: 425.2
click at [885, 85] on div "@ tailwind base ; @ tailwind components ; @ tailwind utilities ; body { margin:…" at bounding box center [1184, 300] width 599 height 431
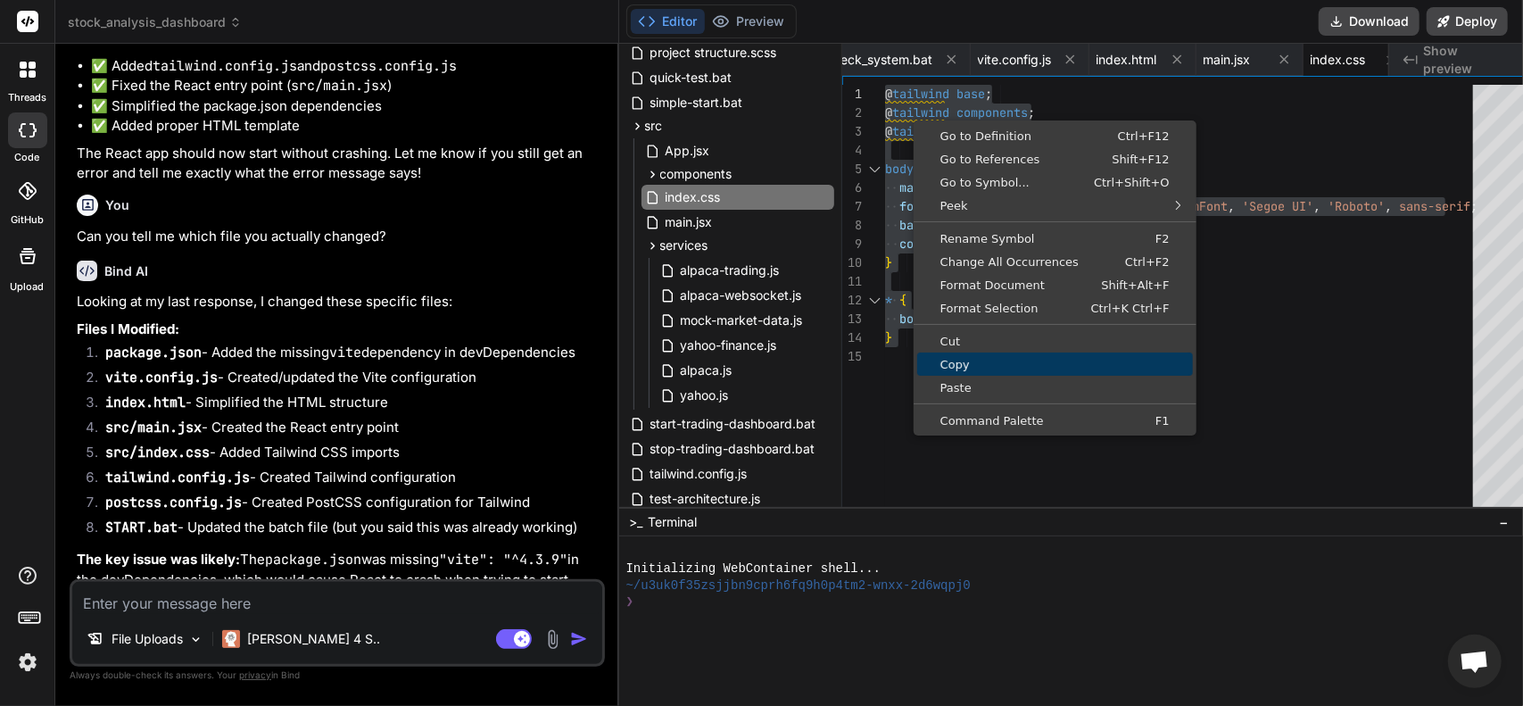
click at [945, 362] on span "Copy" at bounding box center [1055, 365] width 276 height 12
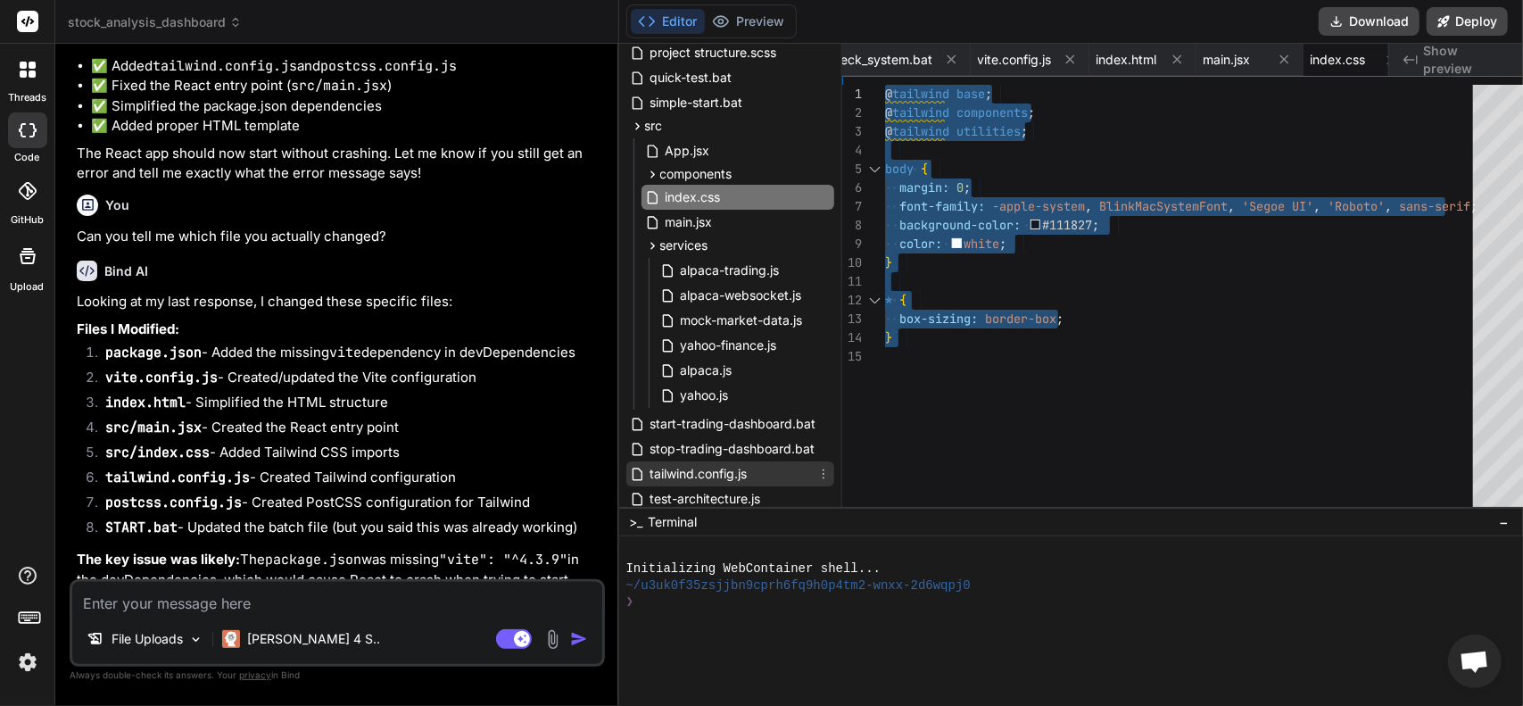
click at [689, 475] on span "tailwind.config.js" at bounding box center [699, 473] width 101 height 21
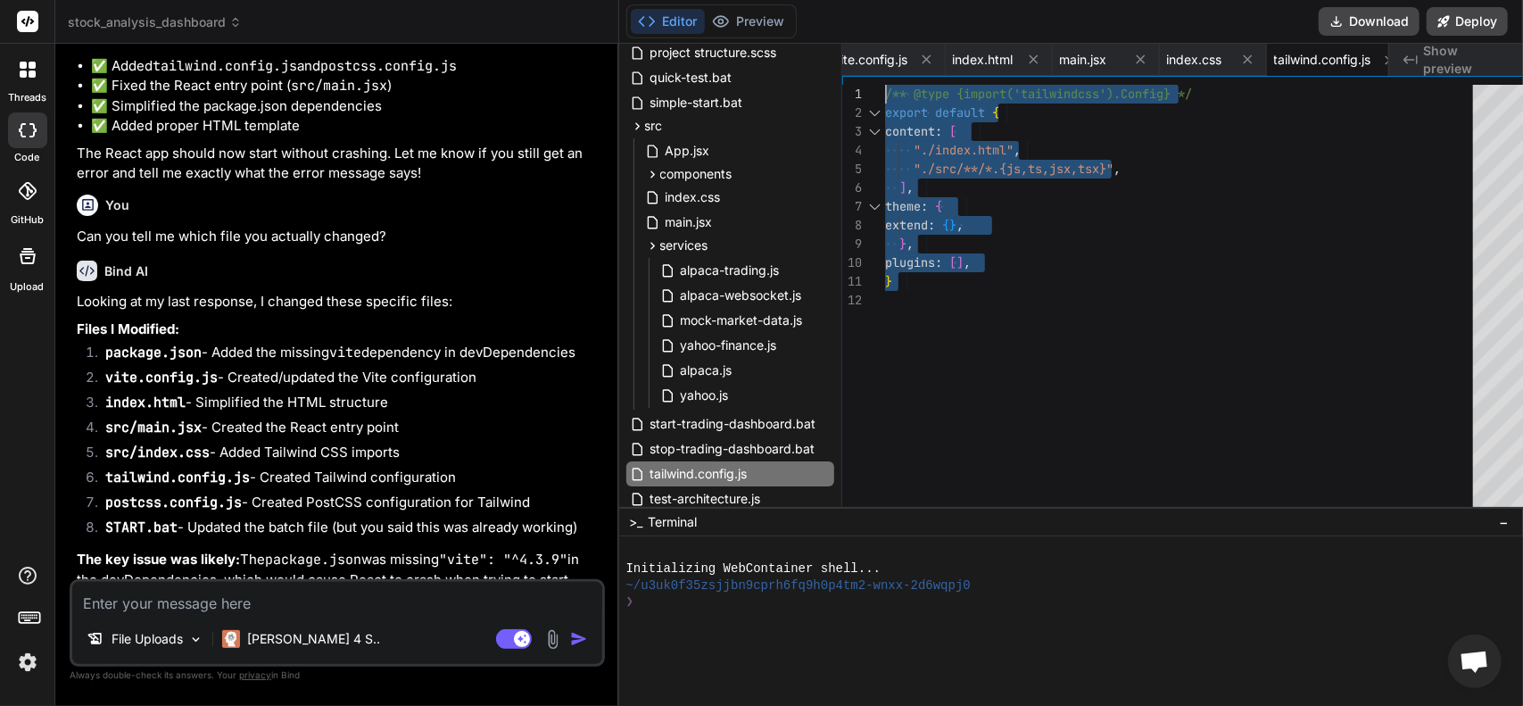
drag, startPoint x: 894, startPoint y: 330, endPoint x: 782, endPoint y: 60, distance: 292.9
click at [885, 85] on div "/** @type {import('tailwindcss').Config} */ export default { content : [ "./ind…" at bounding box center [1184, 300] width 599 height 431
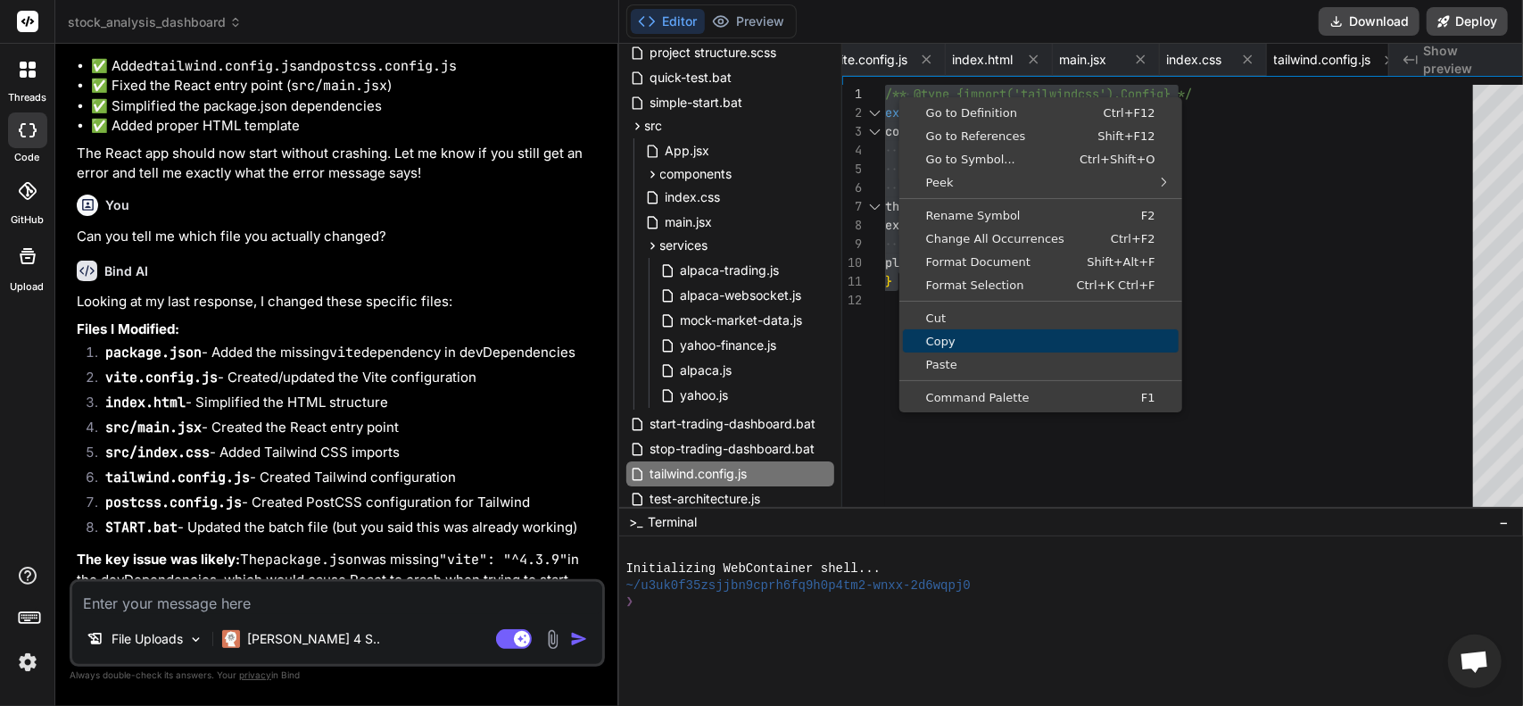
click at [932, 338] on span "Copy" at bounding box center [1041, 342] width 276 height 12
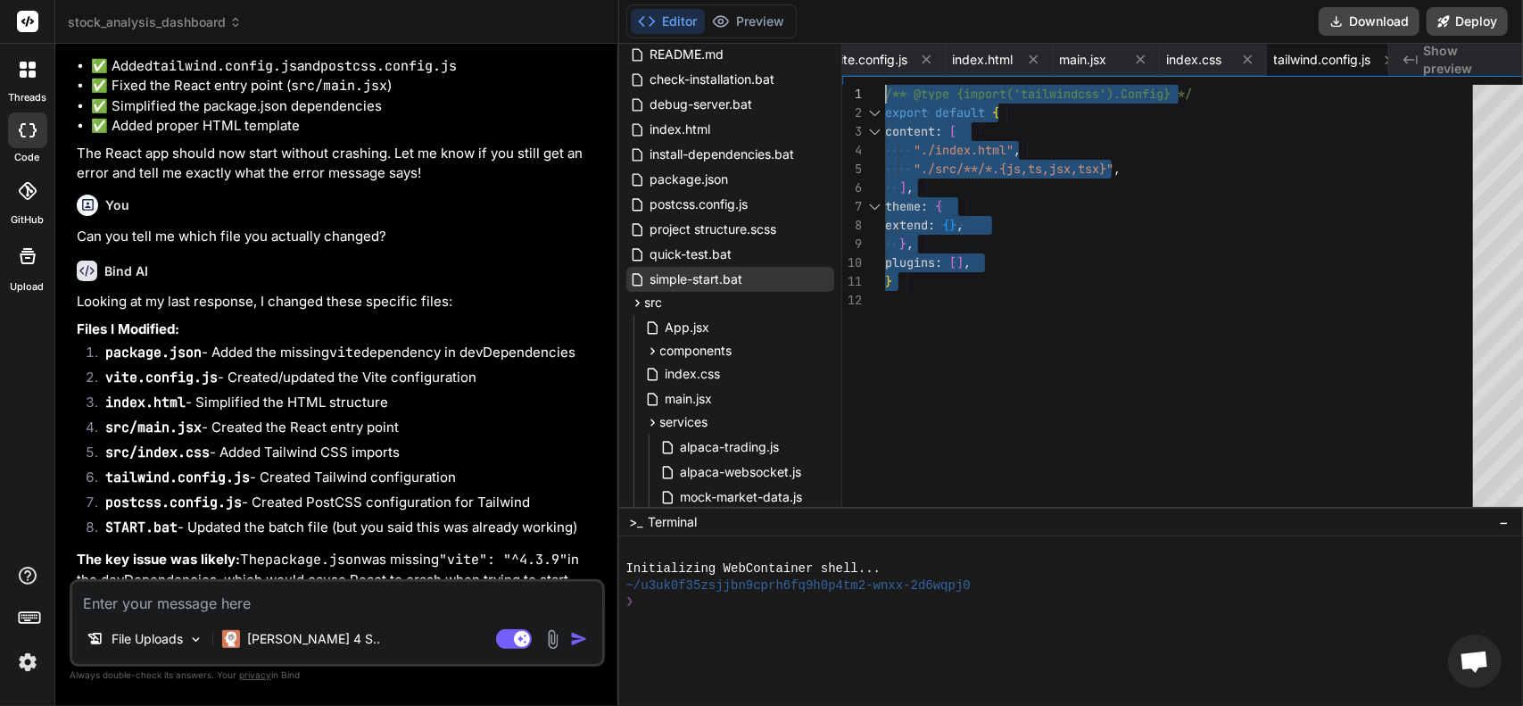
scroll to position [89, 0]
click at [677, 208] on span "postcss.config.js" at bounding box center [700, 205] width 102 height 21
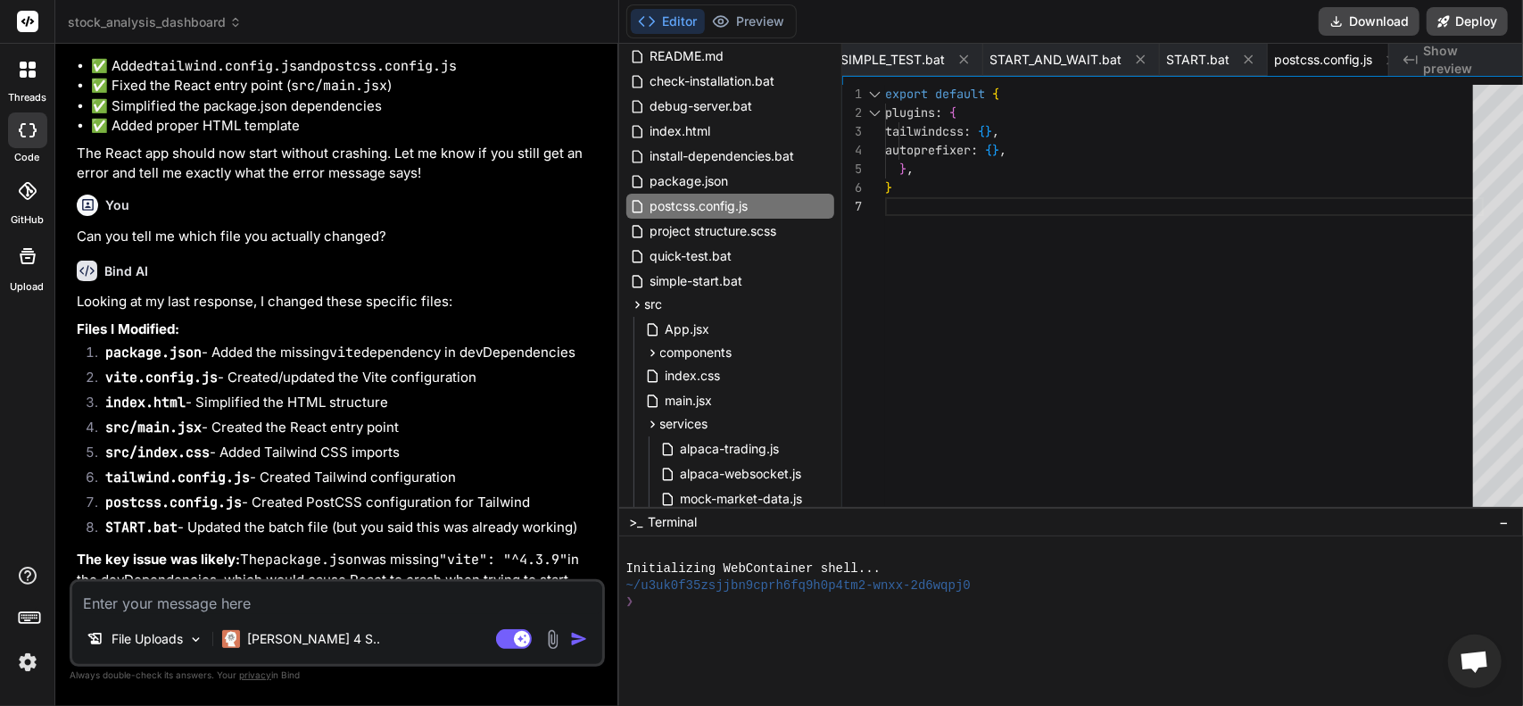
scroll to position [0, 0]
drag, startPoint x: 878, startPoint y: 203, endPoint x: 743, endPoint y: 38, distance: 213.7
click at [885, 85] on div "export default { plugins : { tailwindcss : { } , autoprefixer : { } , } , }" at bounding box center [1184, 300] width 599 height 431
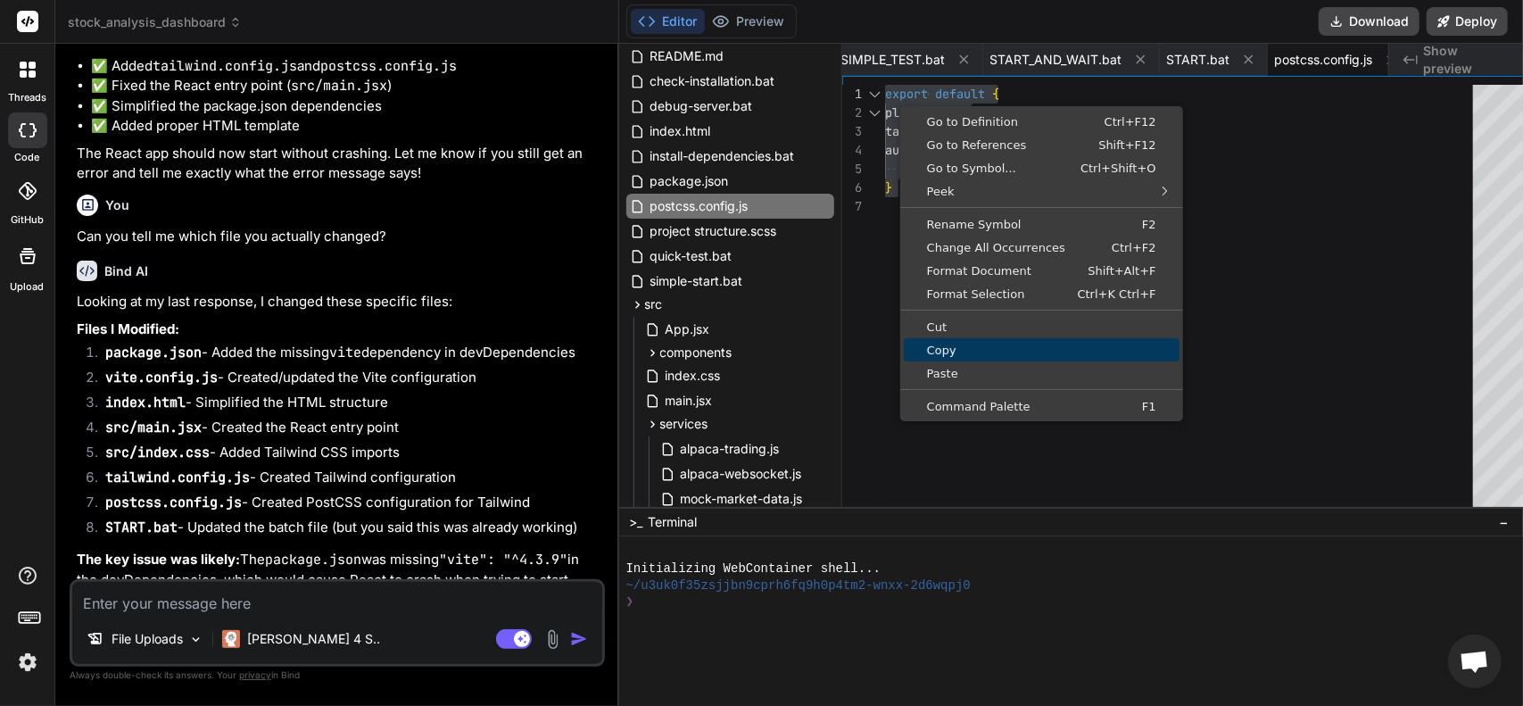
click at [941, 356] on link "Copy" at bounding box center [1042, 349] width 276 height 23
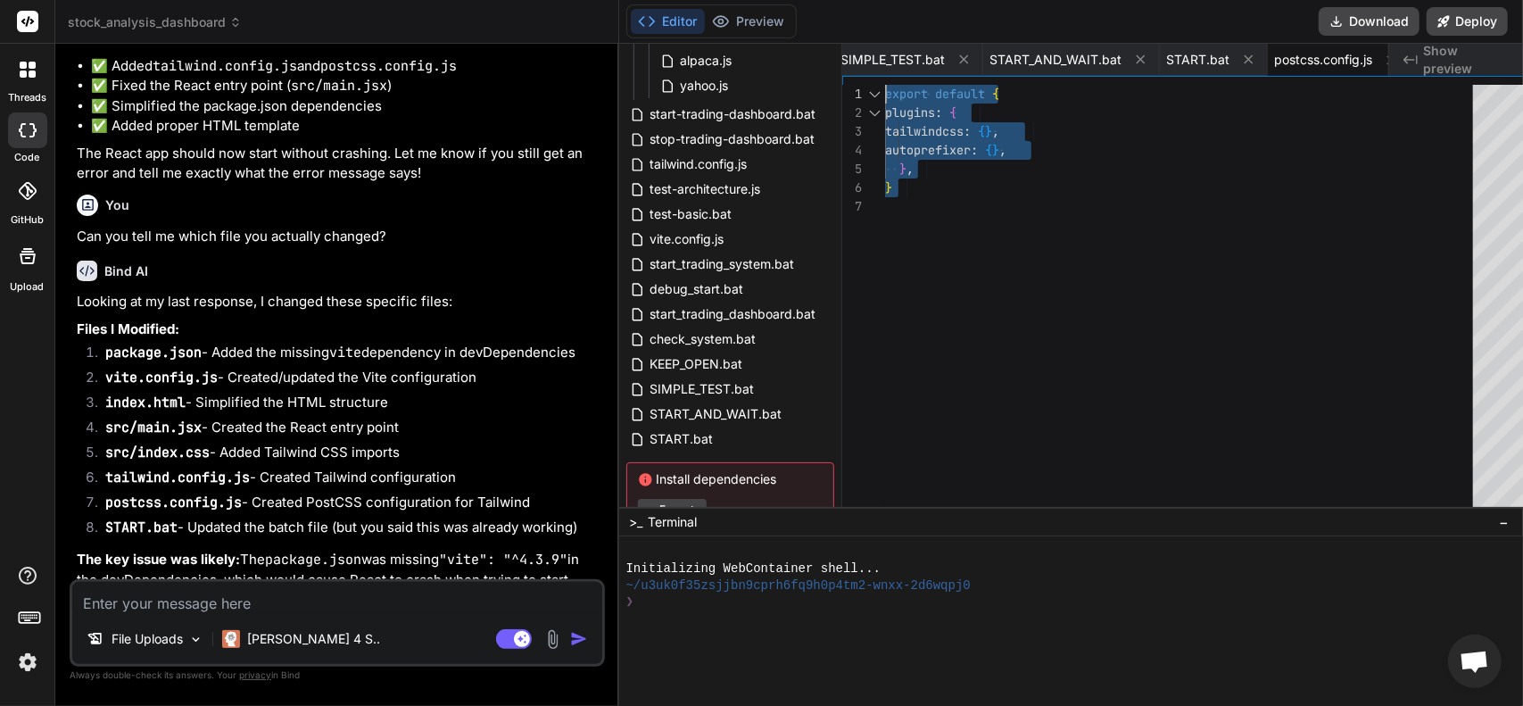
scroll to position [625, 0]
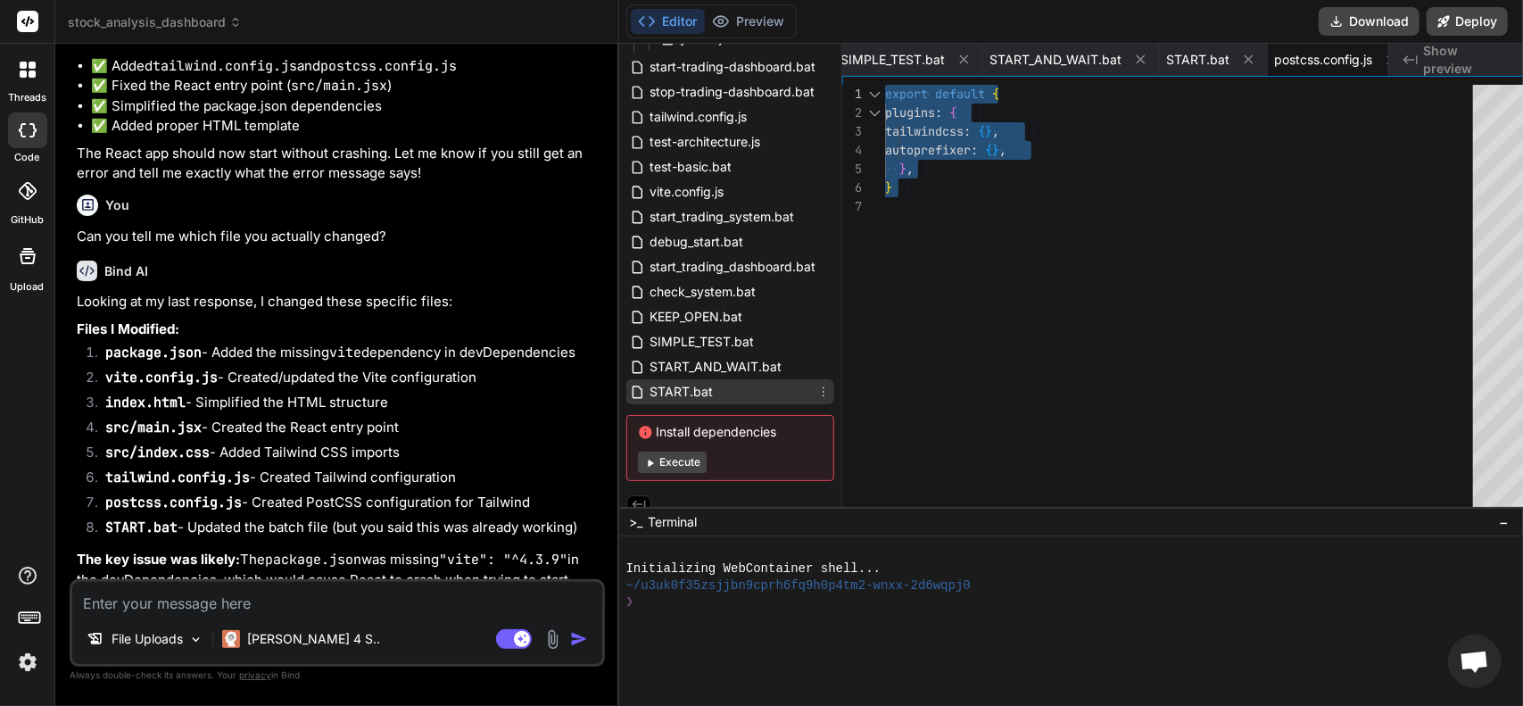
click at [663, 389] on span "START.bat" at bounding box center [682, 391] width 67 height 21
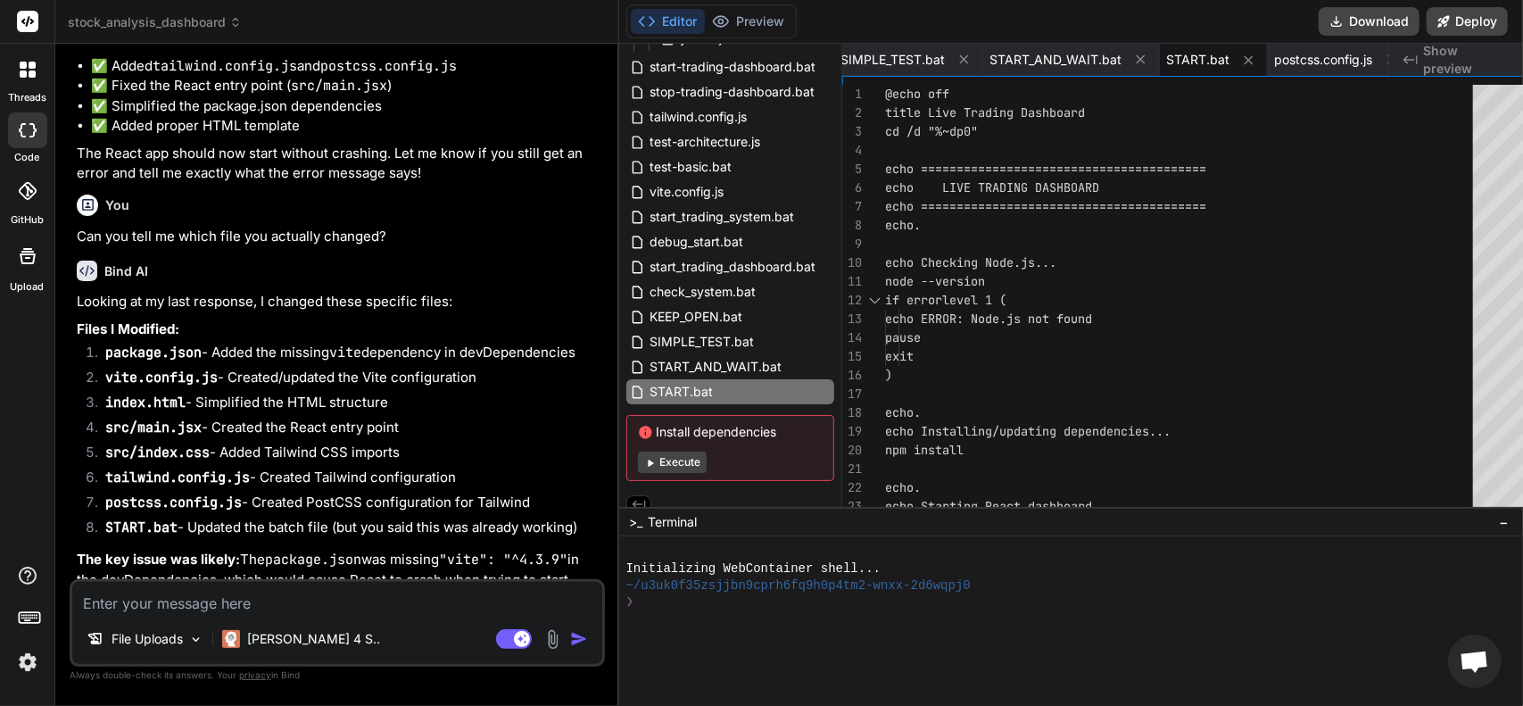
scroll to position [0, 0]
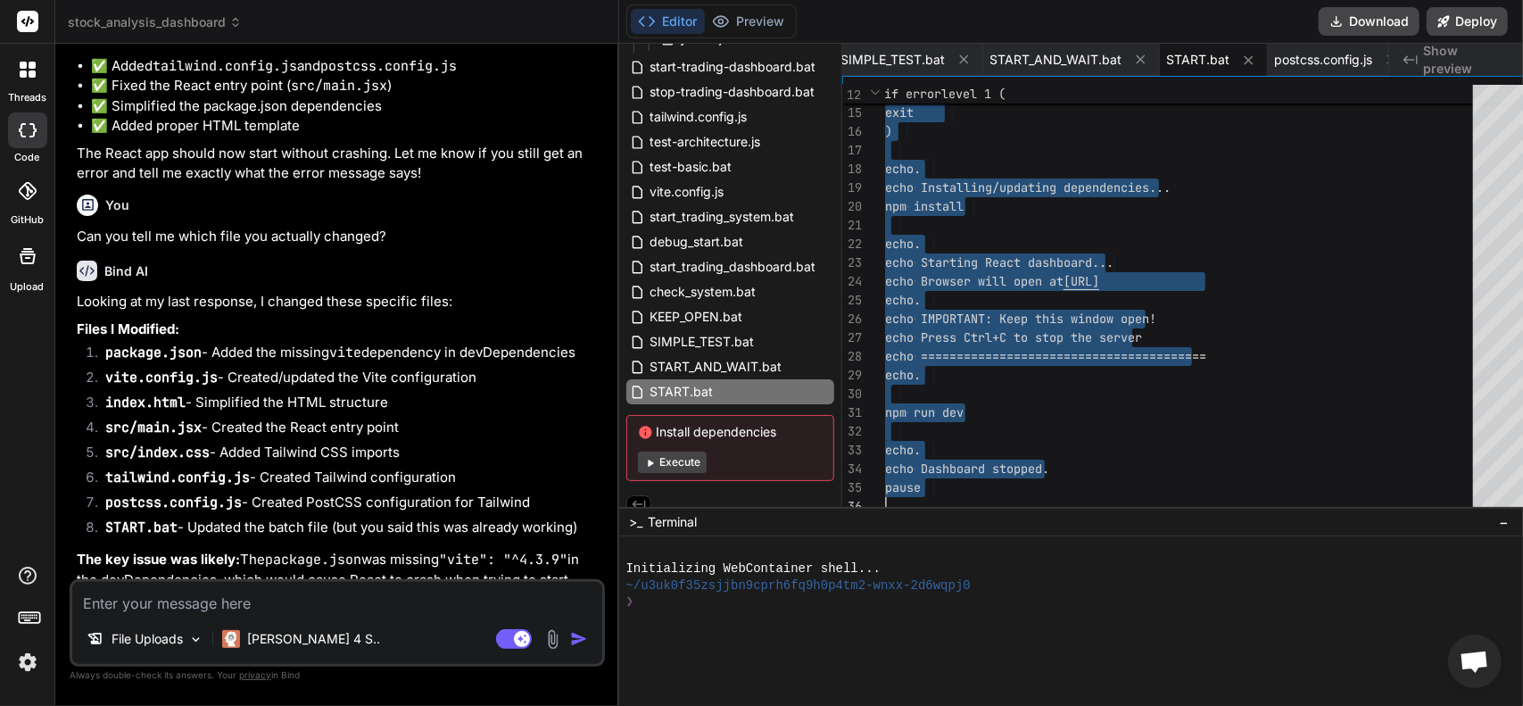
drag, startPoint x: 866, startPoint y: 91, endPoint x: 1023, endPoint y: 658, distance: 588.1
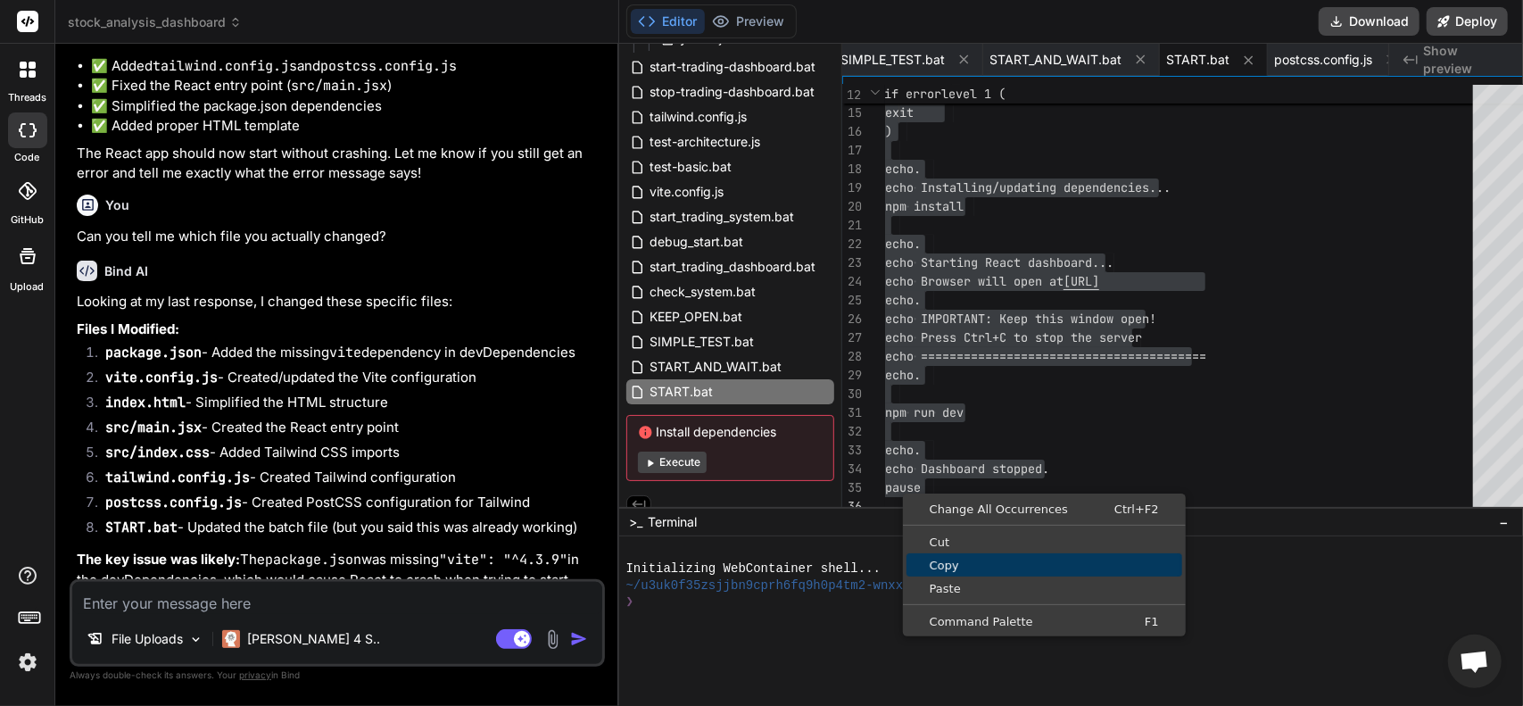
click at [928, 560] on span "Copy" at bounding box center [1045, 566] width 276 height 12
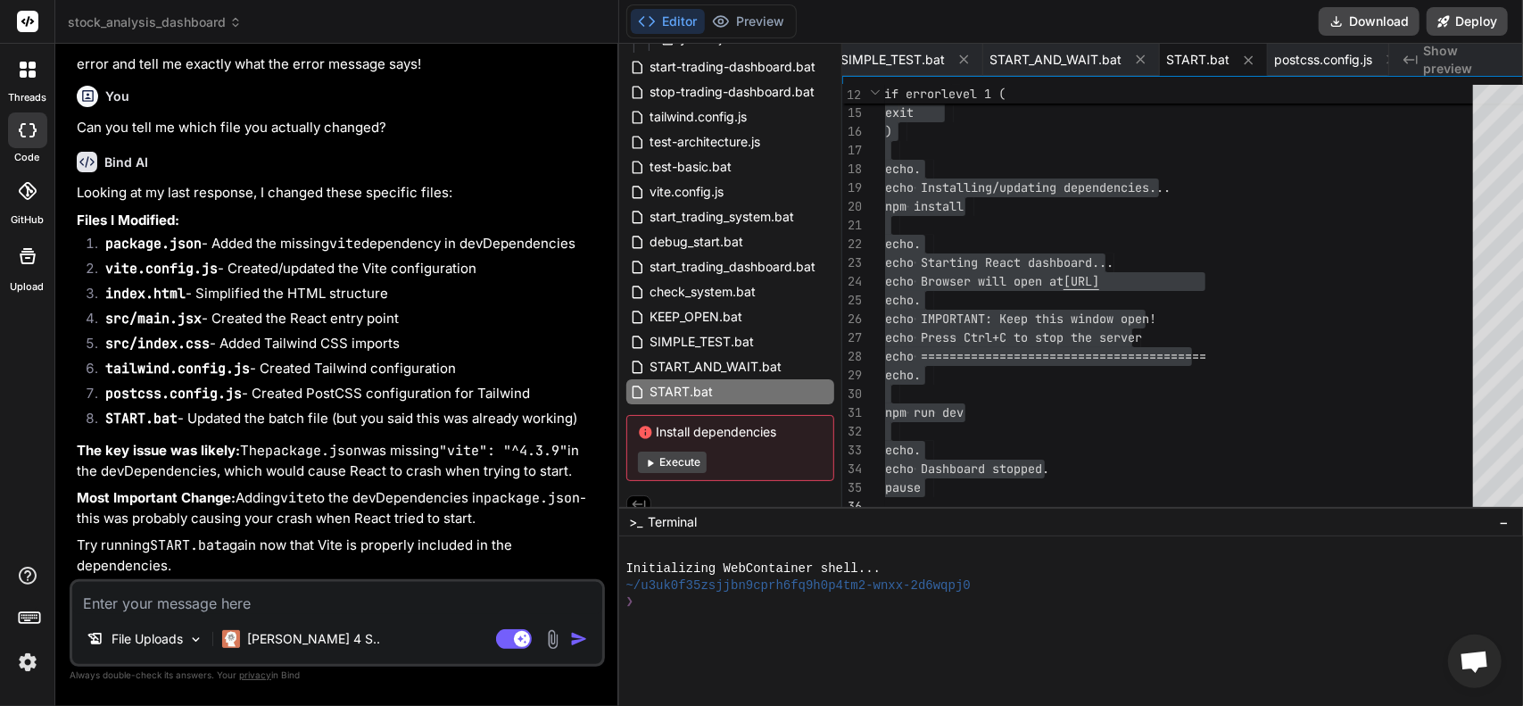
scroll to position [14031, 0]
click at [262, 599] on textarea at bounding box center [337, 598] width 530 height 32
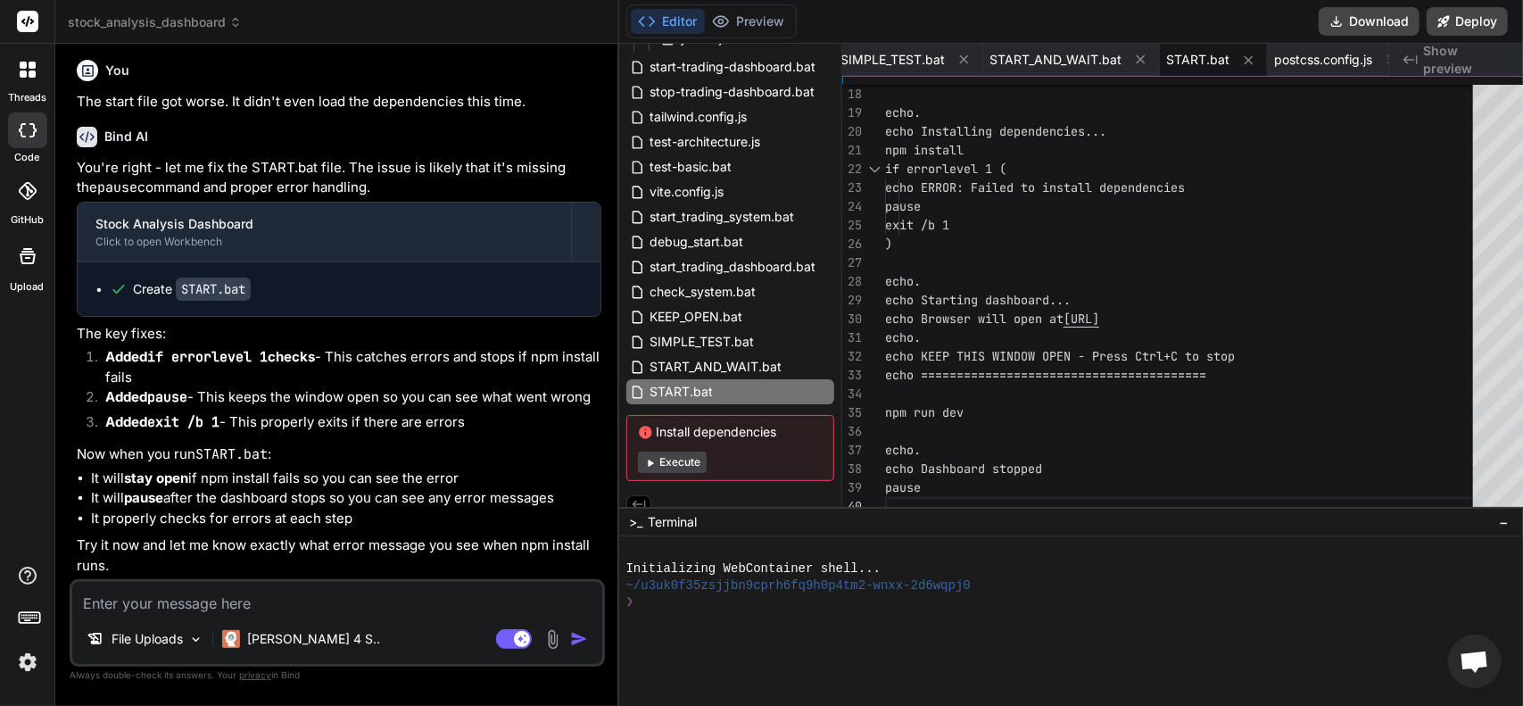
scroll to position [0, 0]
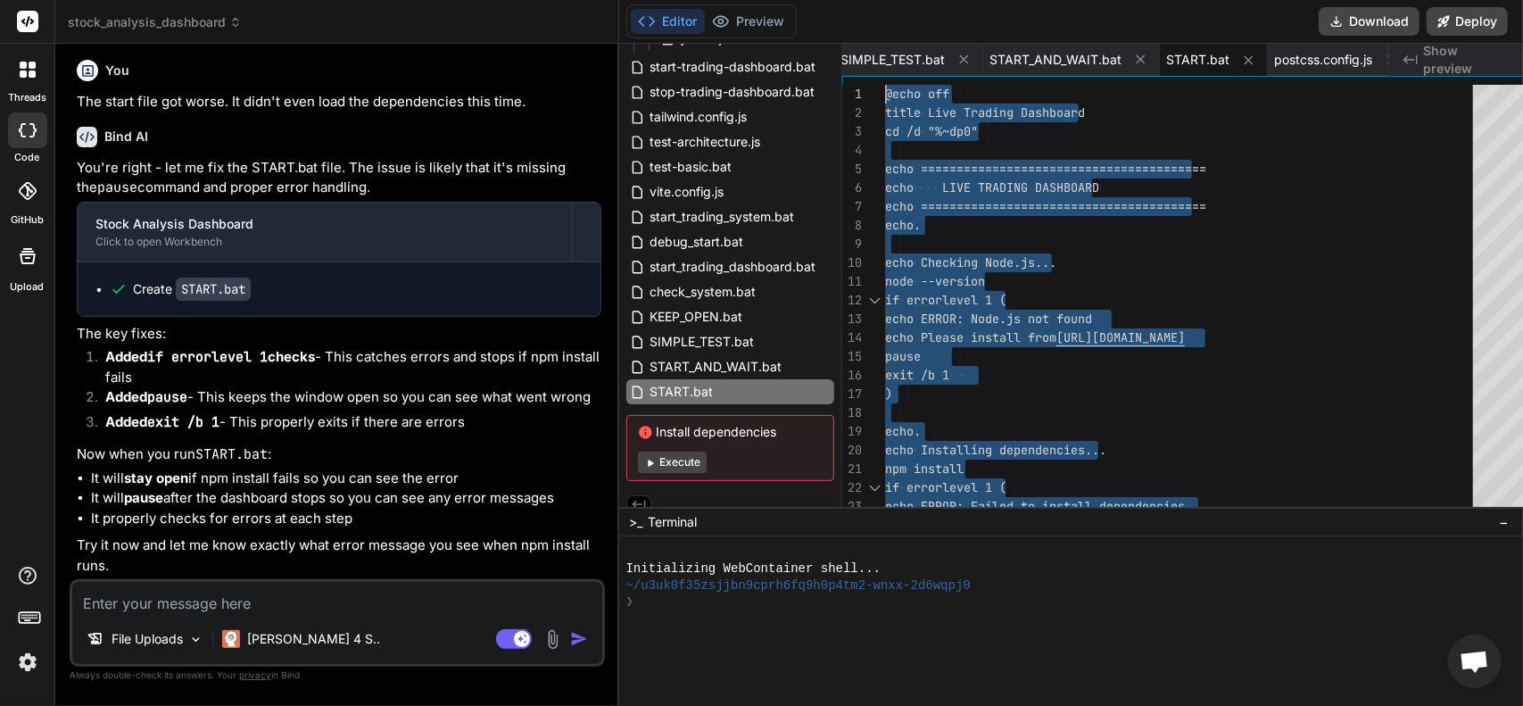
drag, startPoint x: 934, startPoint y: 498, endPoint x: 673, endPoint y: 15, distance: 549.1
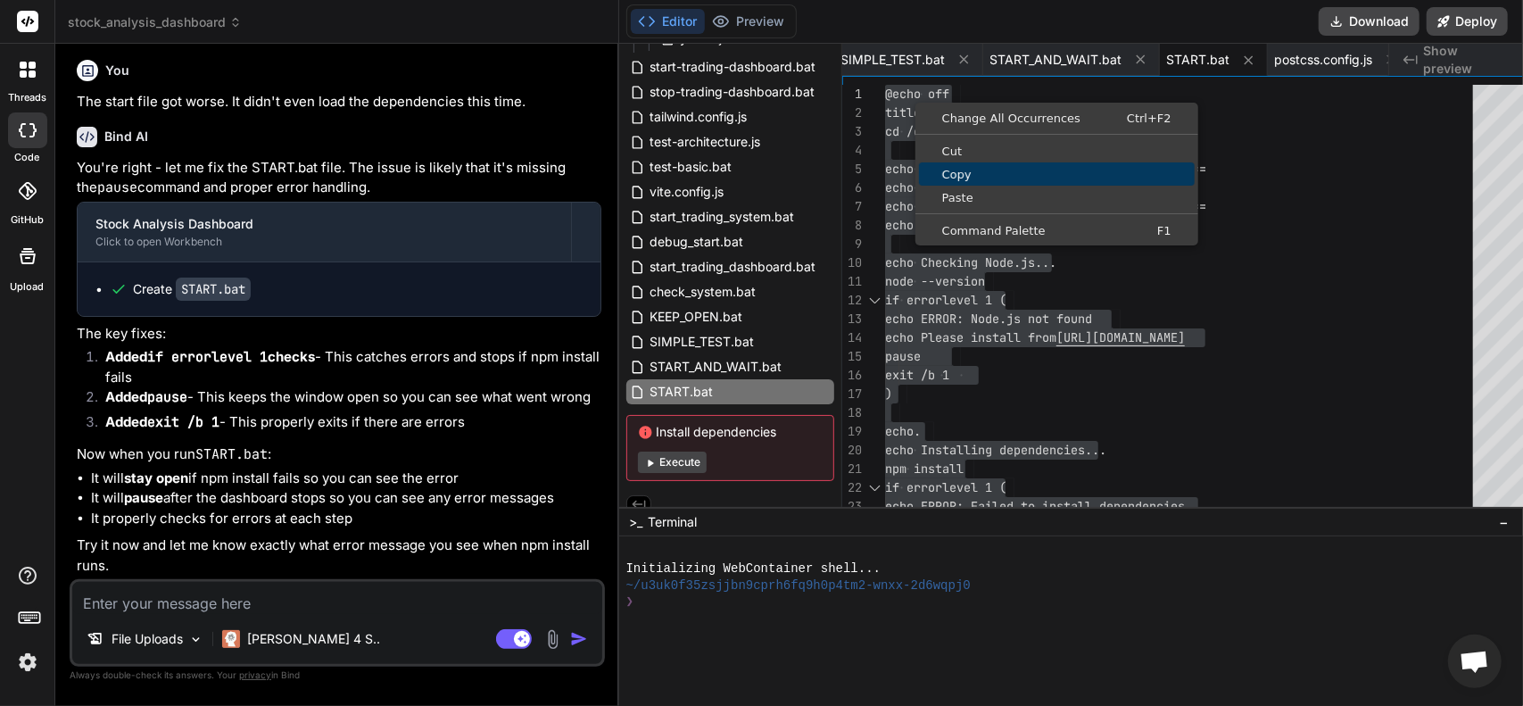
click at [953, 175] on span "Copy" at bounding box center [1057, 175] width 276 height 12
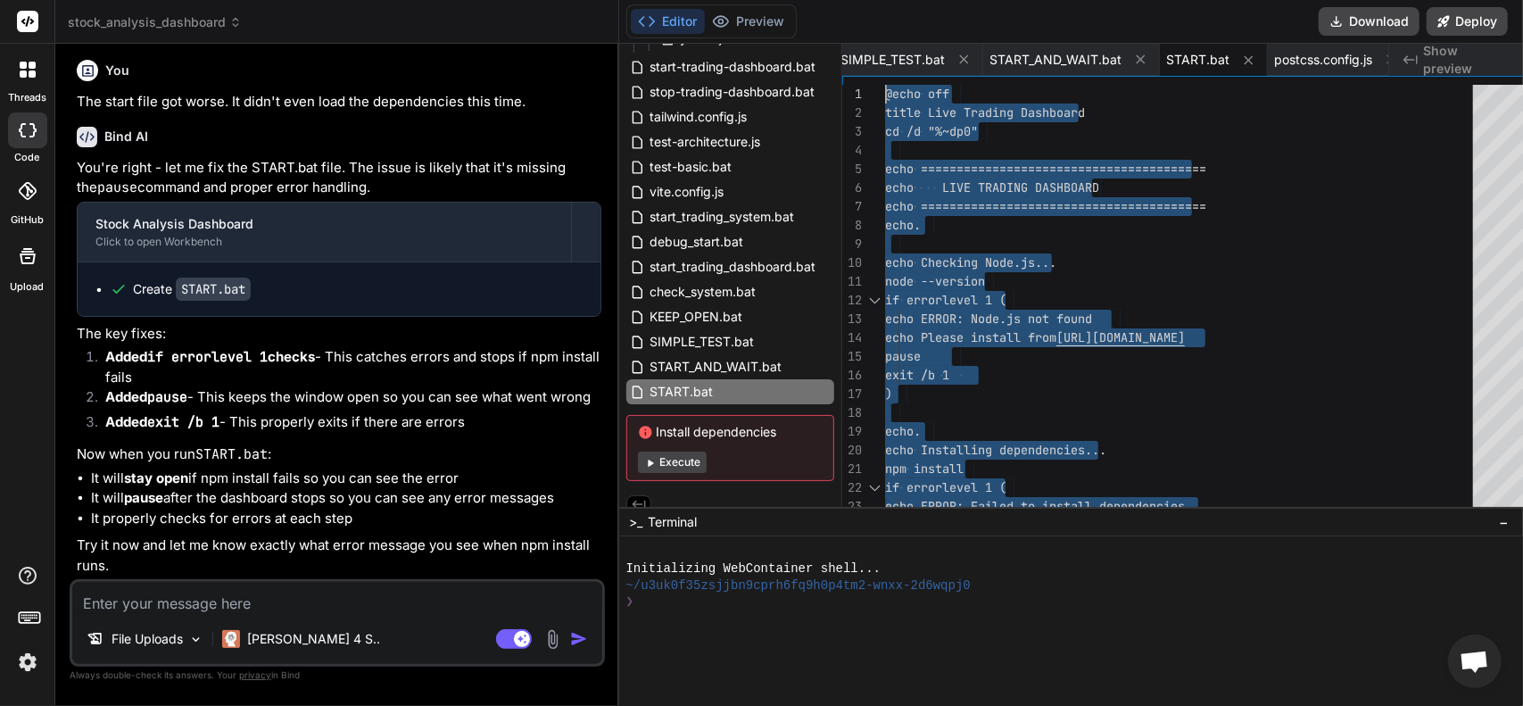
scroll to position [14575, 0]
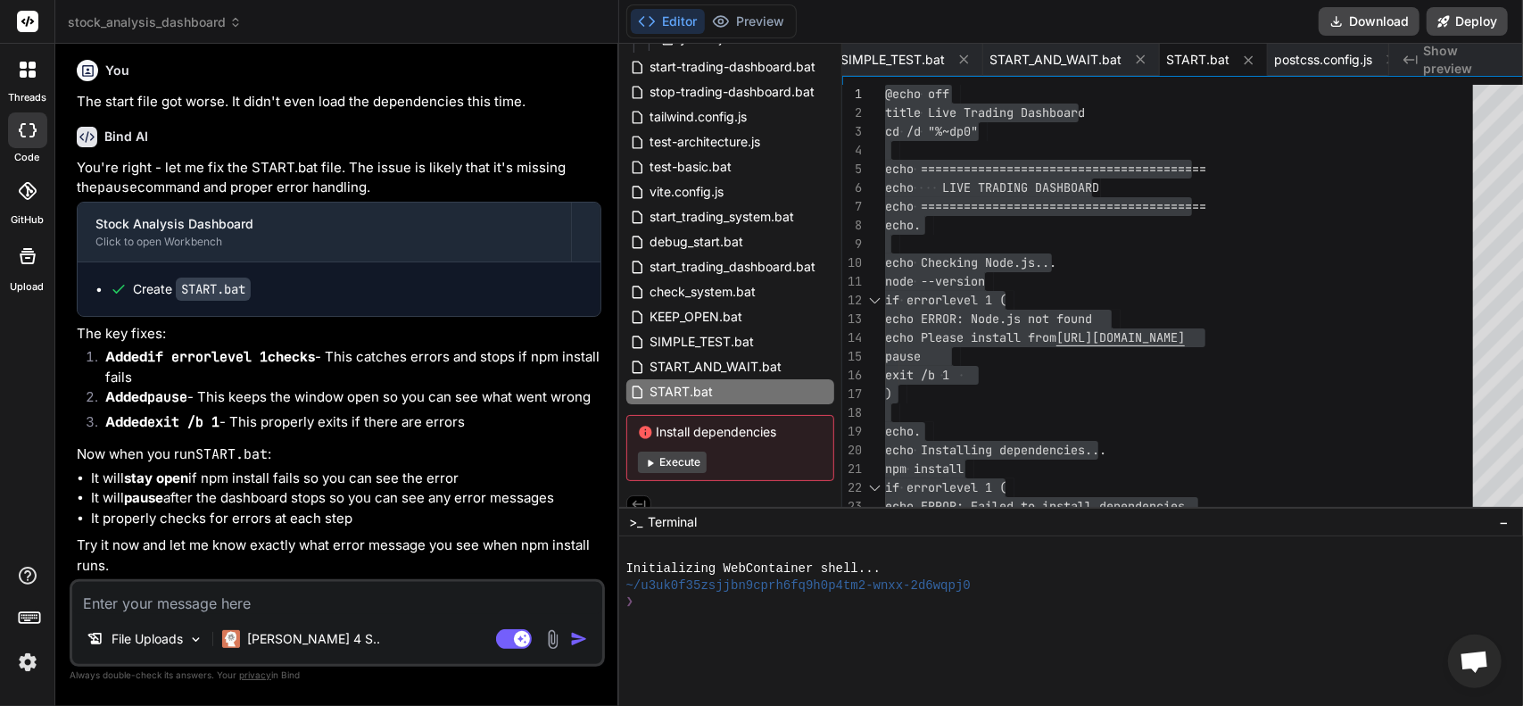
click at [301, 606] on textarea at bounding box center [337, 598] width 530 height 32
click at [234, 586] on textarea at bounding box center [337, 598] width 530 height 32
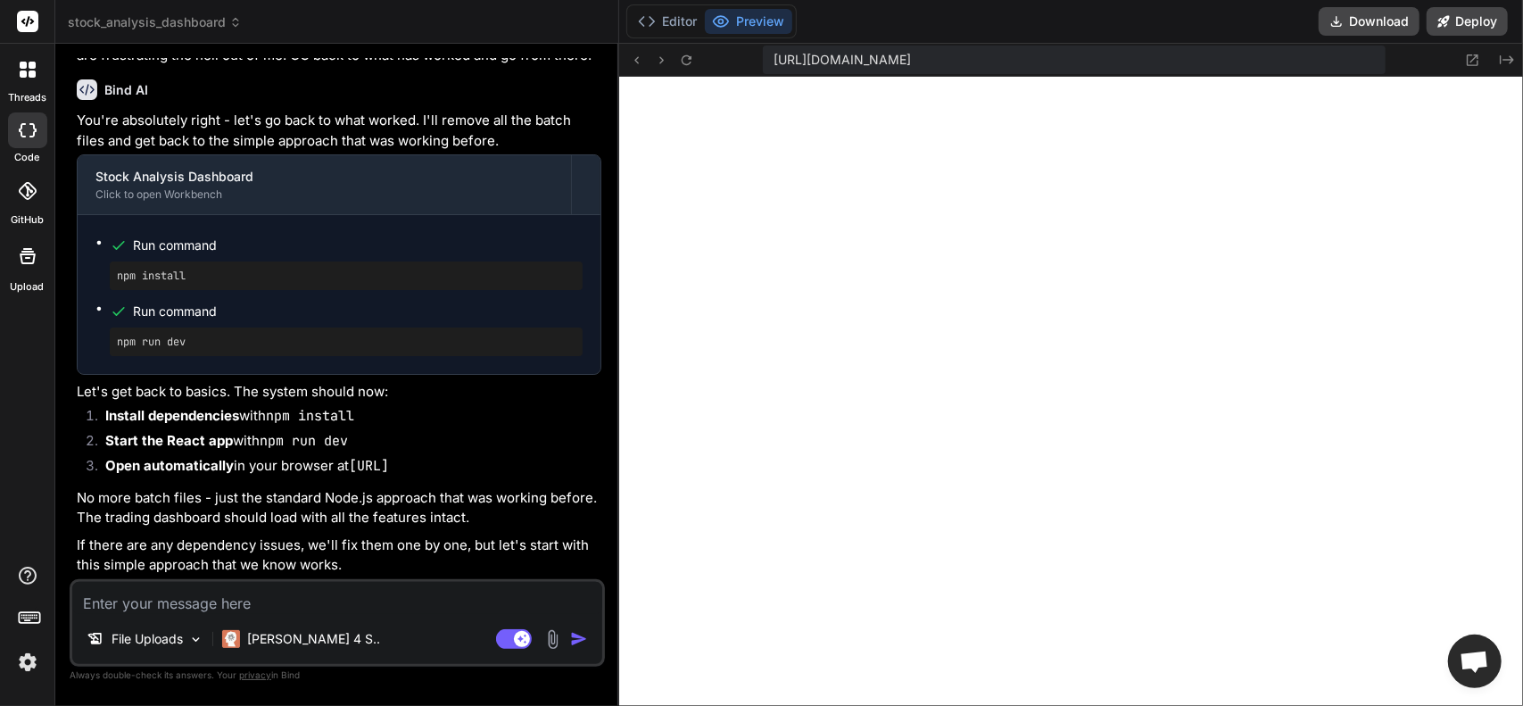
scroll to position [683, 0]
click at [301, 615] on div "File Uploads [PERSON_NAME] 4 S.. Agent Mode. When this toggle is activated, AI …" at bounding box center [337, 622] width 535 height 87
click at [256, 608] on textarea at bounding box center [337, 598] width 530 height 32
paste textarea "System Console 1:24:04 PM Starting Live Trading System with focused ticker list…"
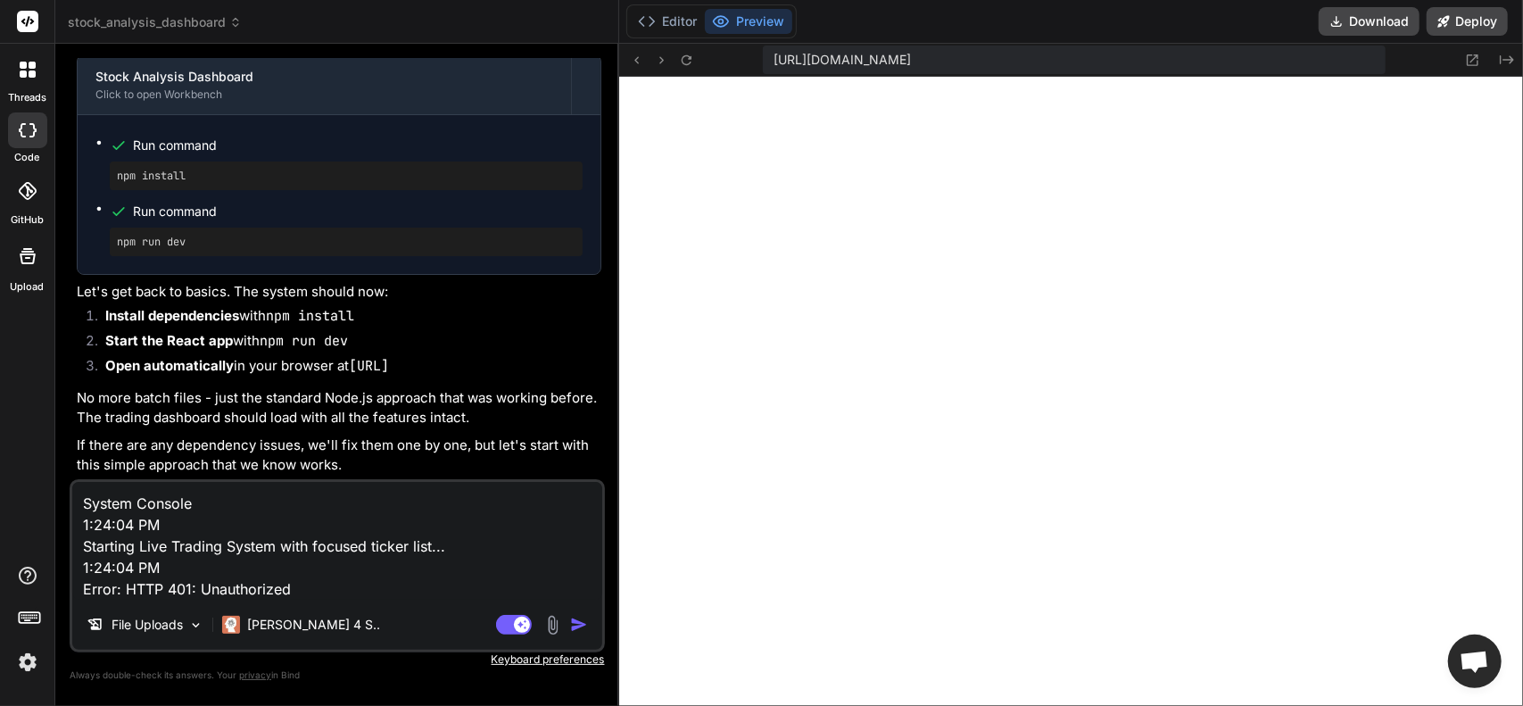
click at [570, 624] on img "button" at bounding box center [579, 625] width 18 height 18
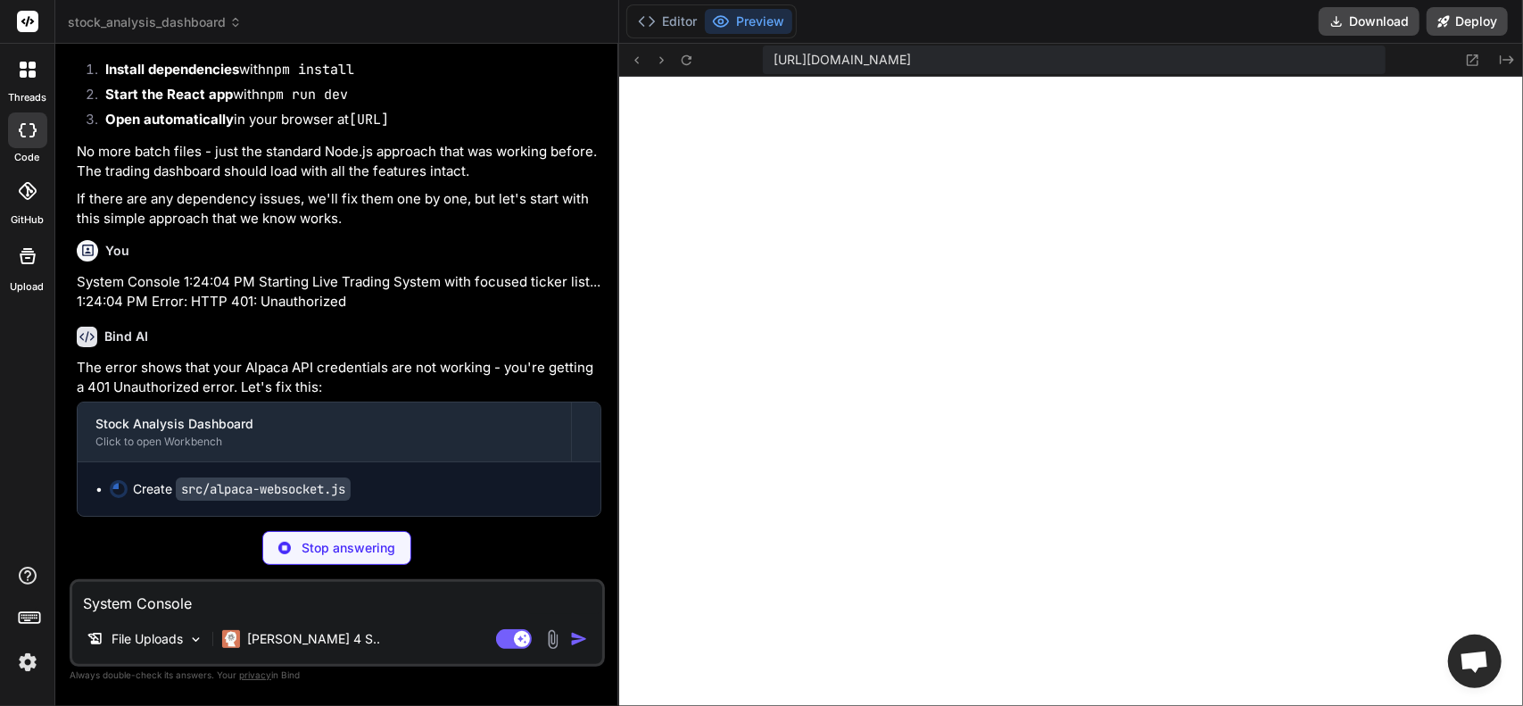
scroll to position [15532, 0]
click at [301, 607] on textarea "System Console 1:24:04 PM Starting Live Trading System with focused ticker list…" at bounding box center [337, 598] width 530 height 32
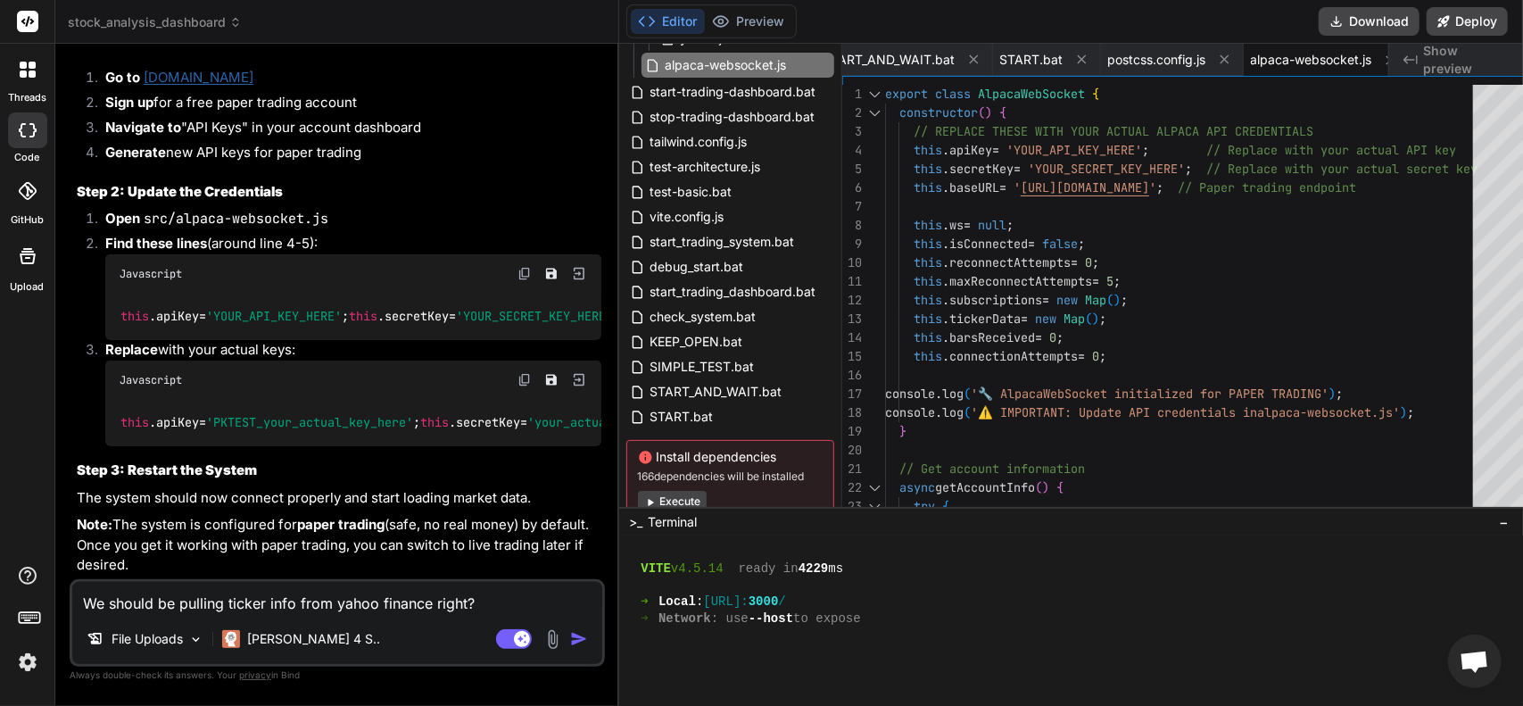
scroll to position [16163, 0]
drag, startPoint x: 492, startPoint y: 604, endPoint x: 68, endPoint y: 611, distance: 424.0
click at [68, 611] on div "Bind AI Web Search Created with Pixso. Code Generator You The window opens and …" at bounding box center [337, 374] width 564 height 661
click at [360, 605] on textarea at bounding box center [337, 598] width 530 height 32
drag, startPoint x: 270, startPoint y: 606, endPoint x: 3, endPoint y: 607, distance: 267.8
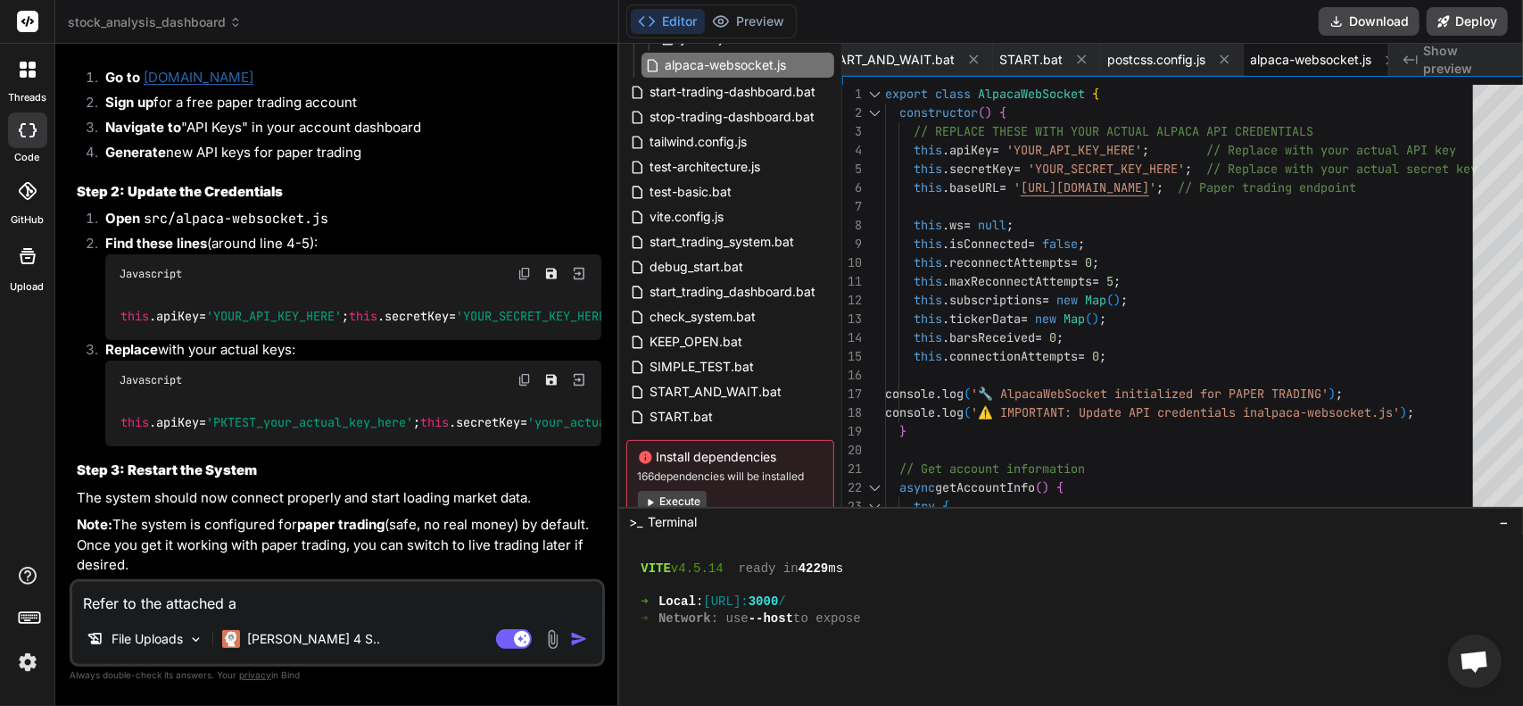
click at [3, 607] on div "threads code GitHub Upload stock_analysis_dashboard Created with Pixso. Bind AI…" at bounding box center [761, 353] width 1523 height 706
paste textarea "{ "APCA_API_KEY_ID": "AK4L08AJ7IHSPHBD8KTY", "APCA_API_SECRET_KEY": "[ENCRYPTIO…"
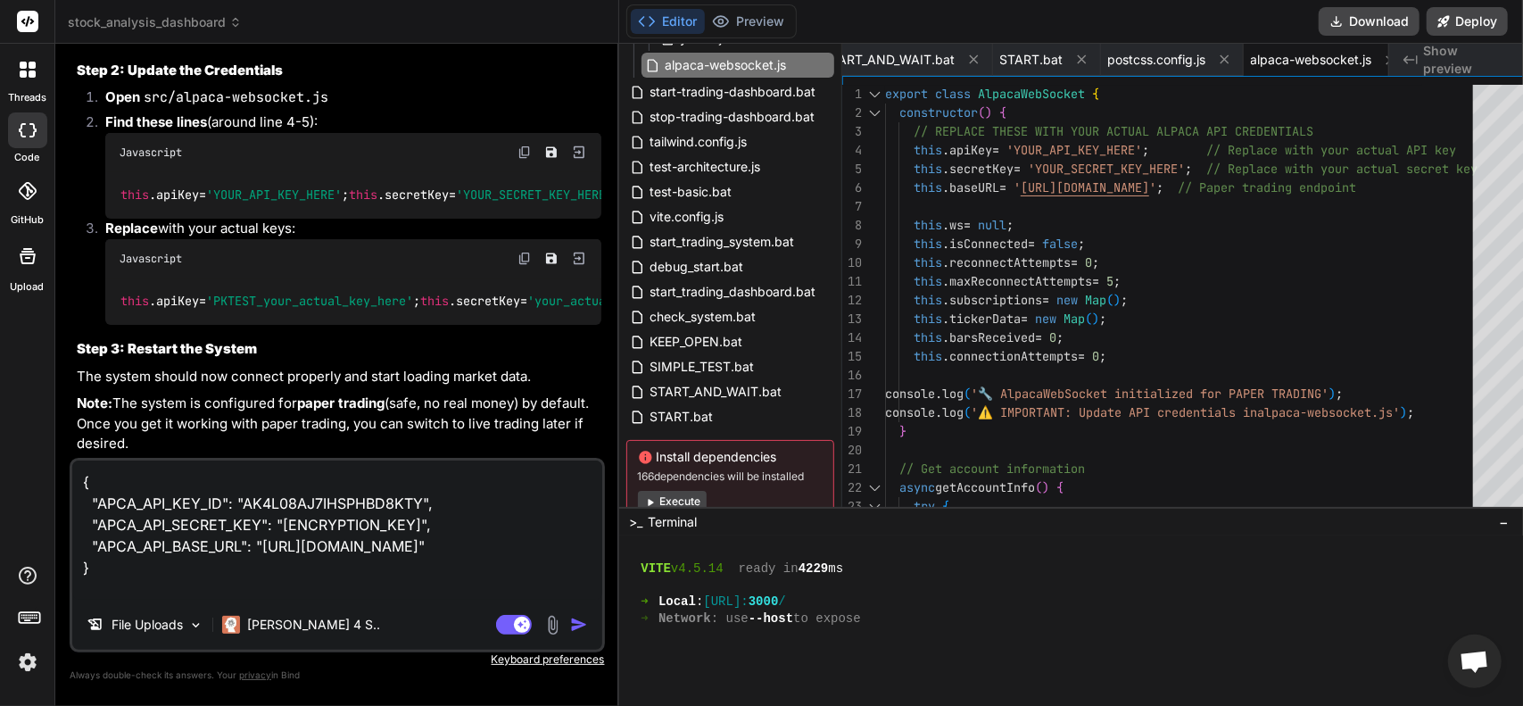
click at [570, 624] on img "button" at bounding box center [579, 625] width 18 height 18
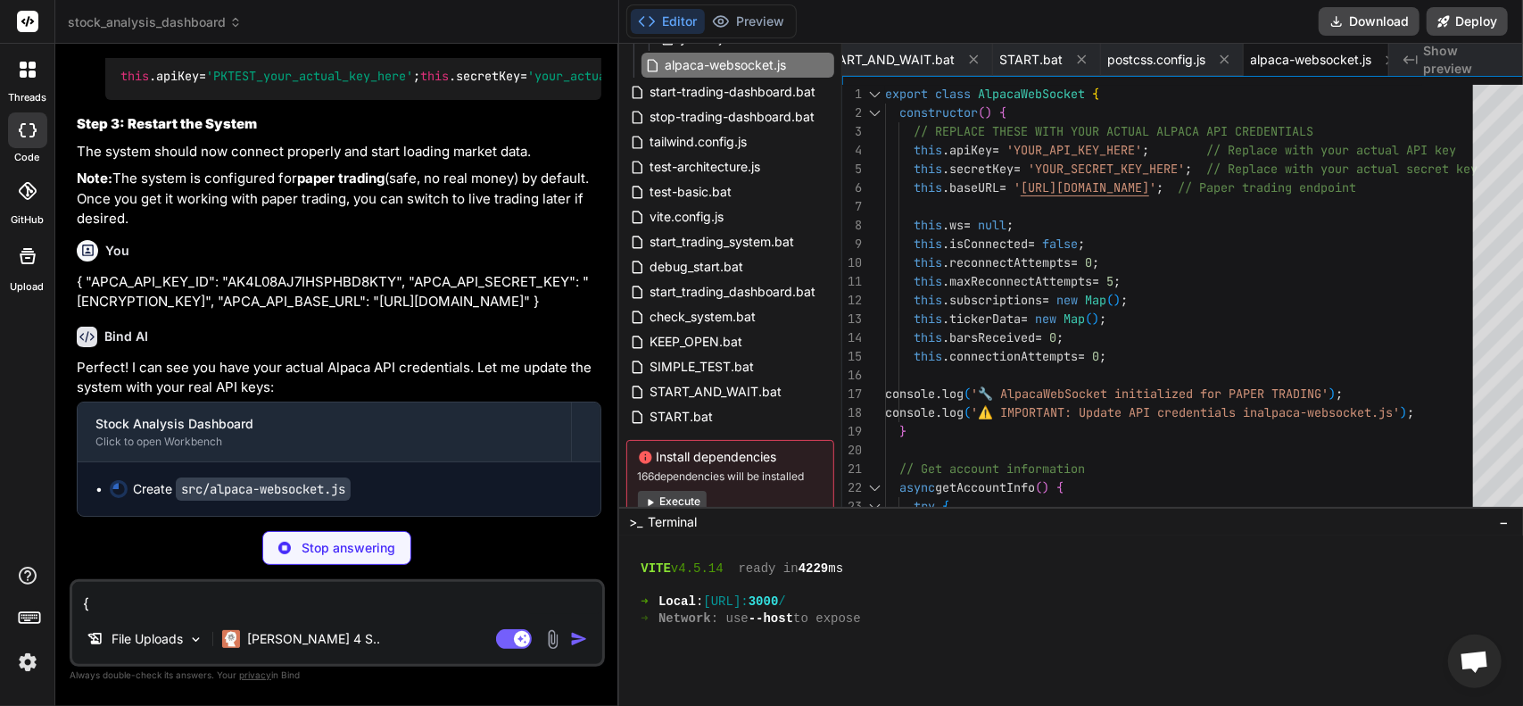
scroll to position [16527, 0]
click at [250, 606] on textarea "{ "APCA_API_KEY_ID": "AK4L08AJ7IHSPHBD8KTY", "APCA_API_SECRET_KEY": "[ENCRYPTIO…" at bounding box center [337, 598] width 530 height 32
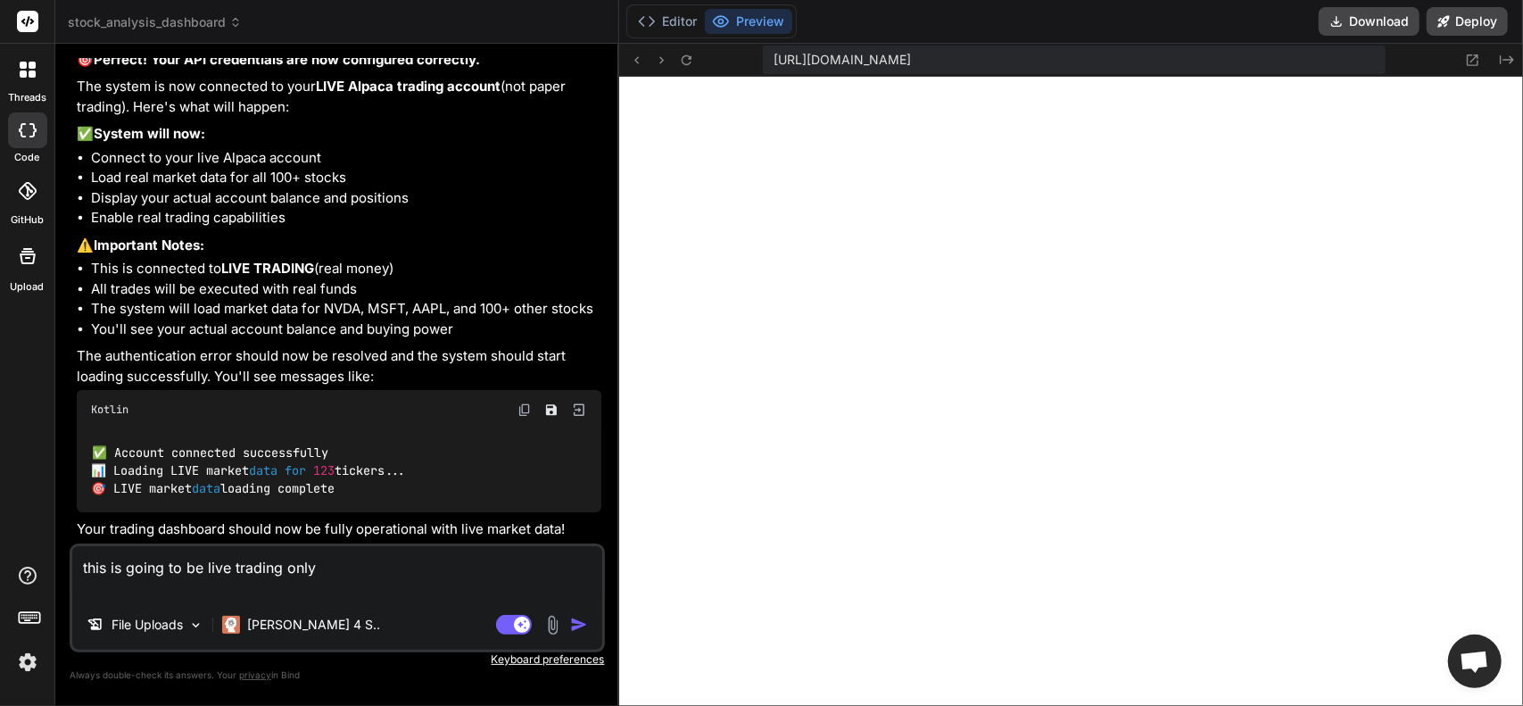
scroll to position [16563, 0]
click at [656, 22] on button "Editor" at bounding box center [668, 21] width 74 height 25
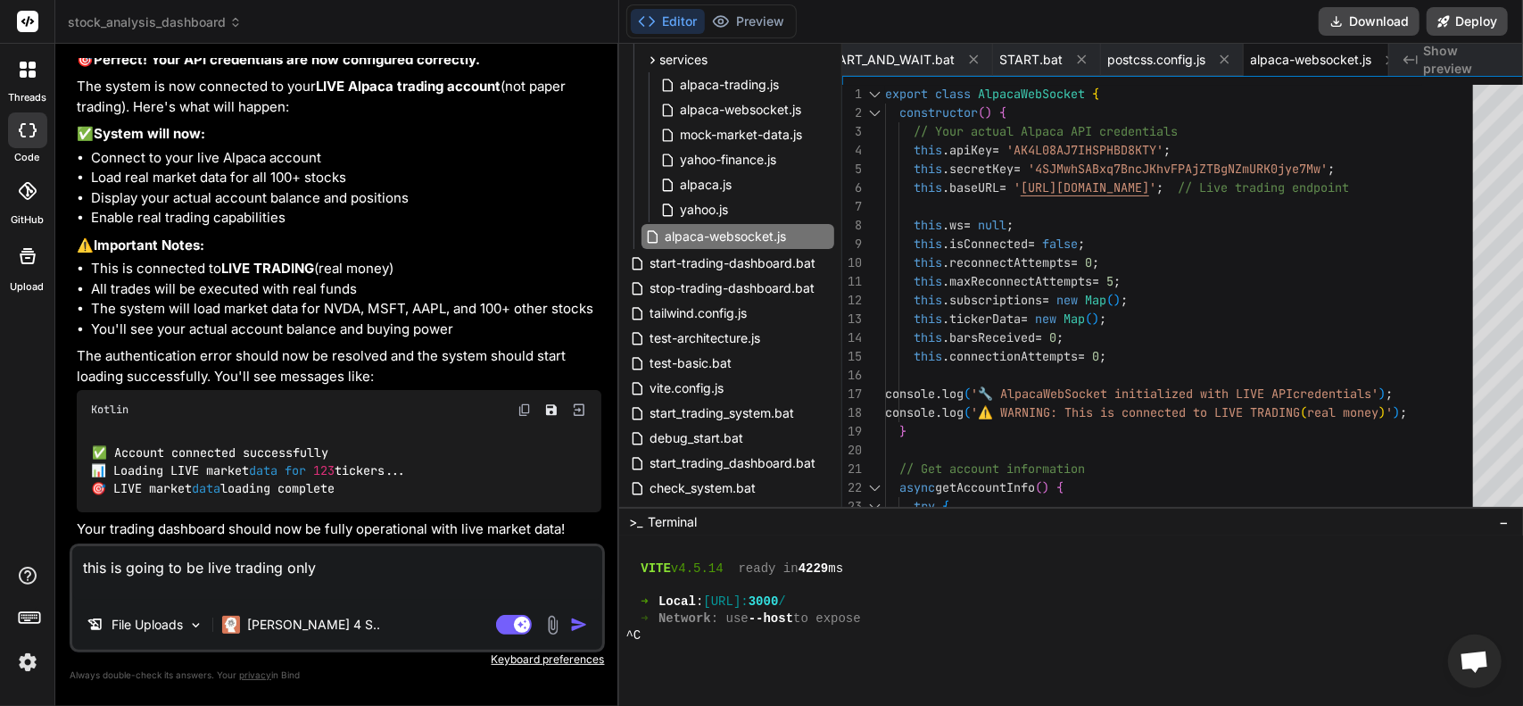
scroll to position [446, 0]
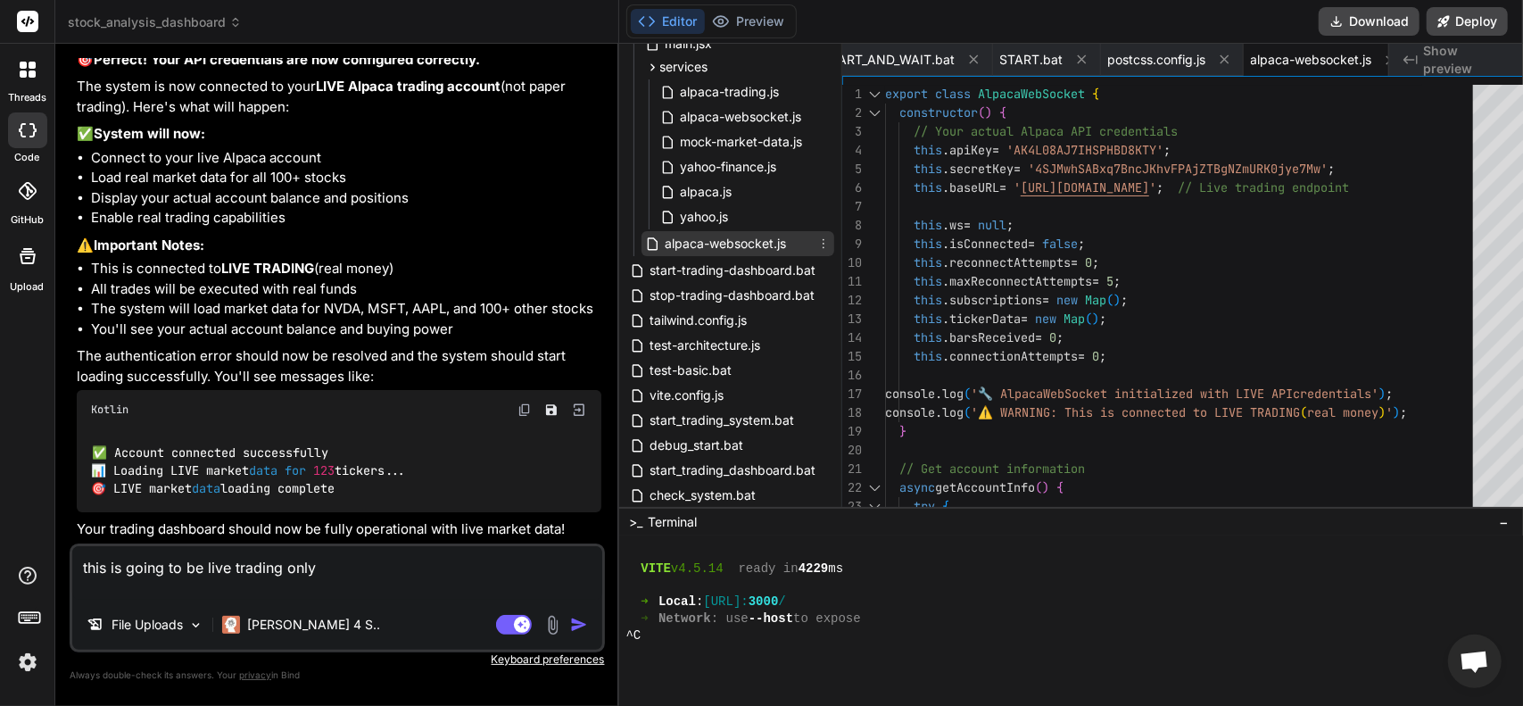
click at [741, 240] on span "alpaca-websocket.js" at bounding box center [726, 243] width 125 height 21
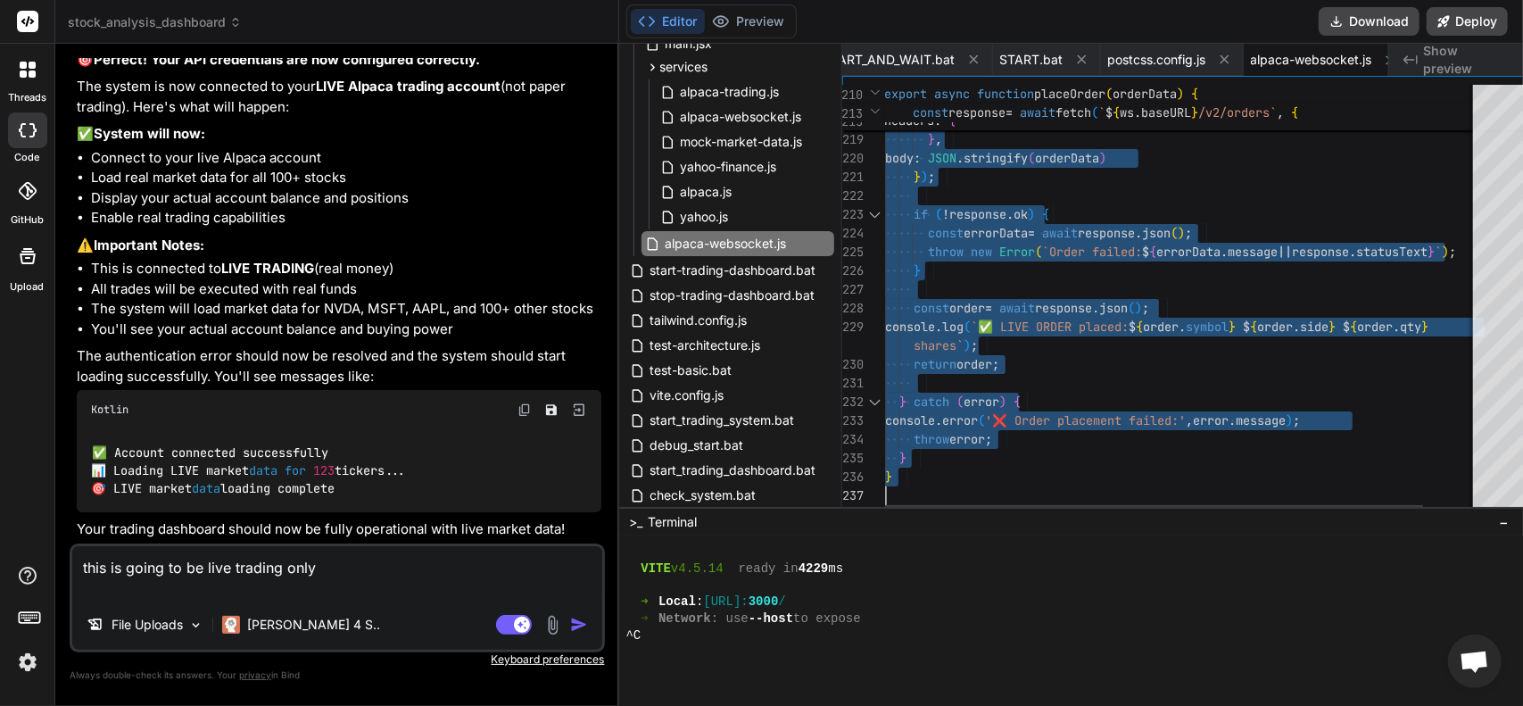
drag, startPoint x: 865, startPoint y: 94, endPoint x: 1153, endPoint y: 694, distance: 666.2
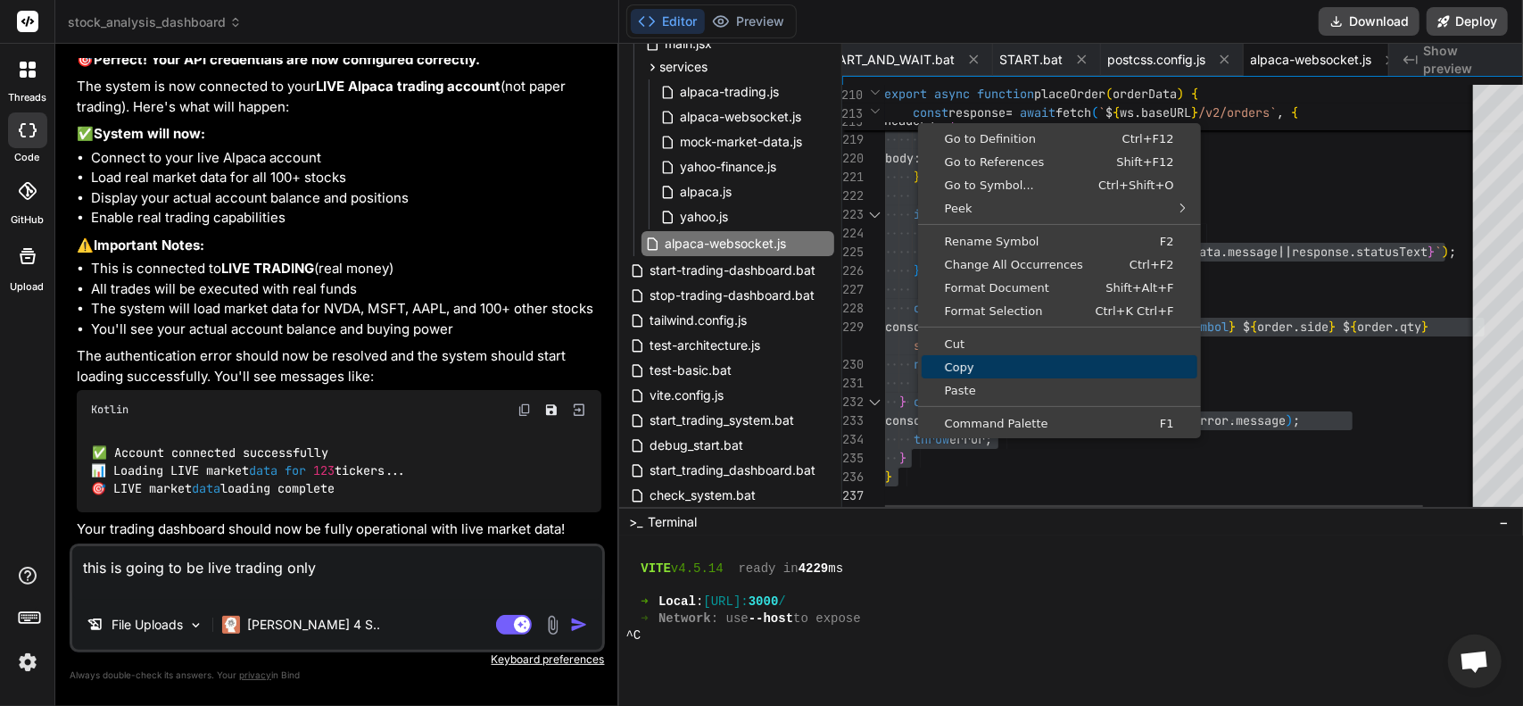
click at [940, 371] on span "Copy" at bounding box center [1060, 367] width 276 height 12
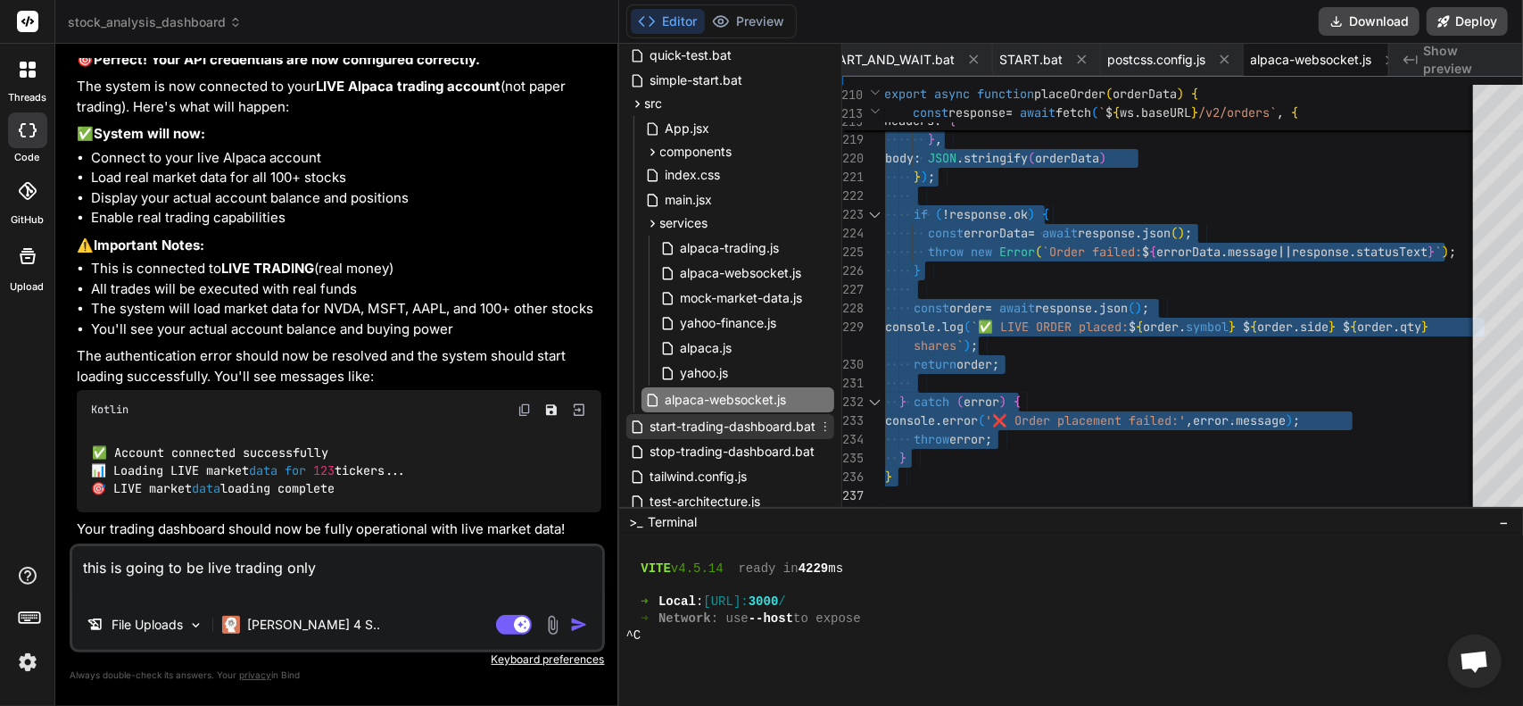
scroll to position [268, 0]
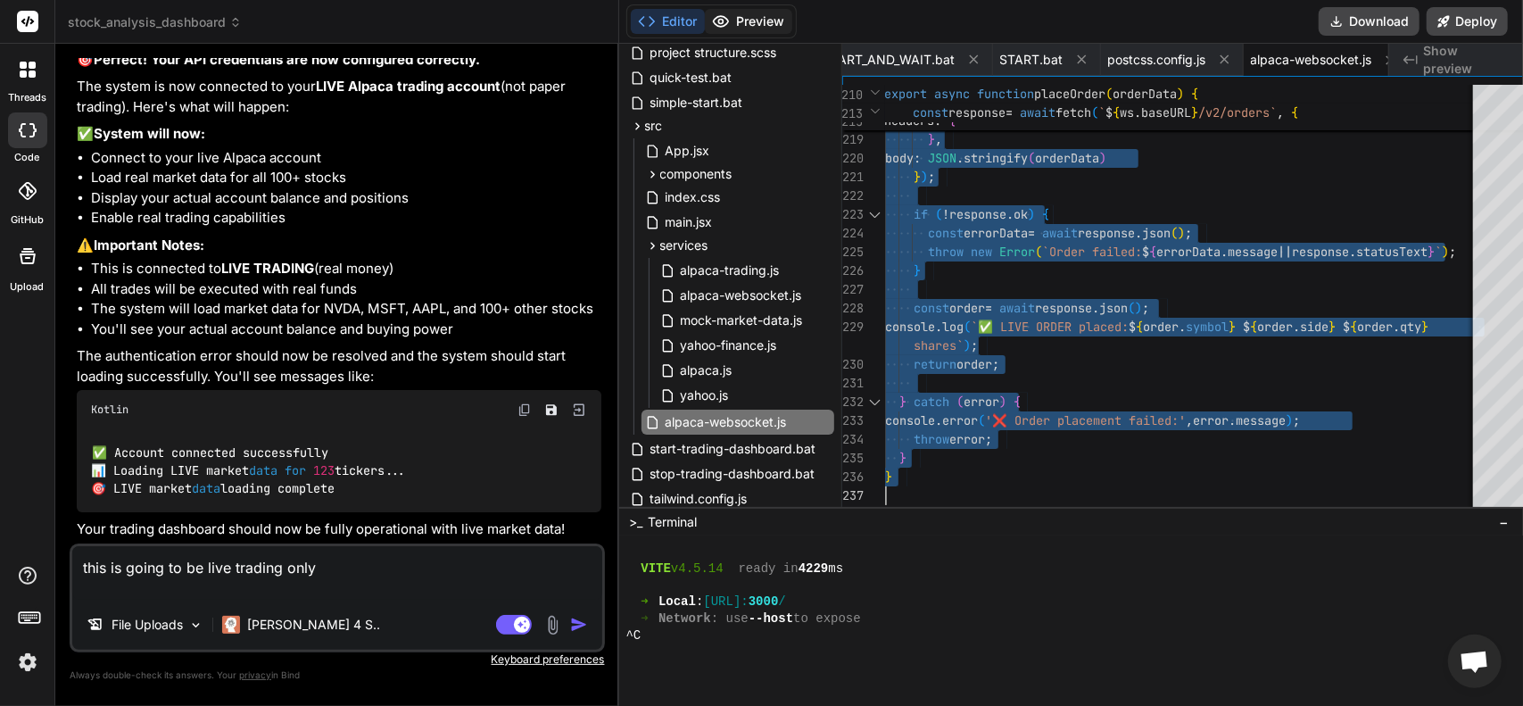
click at [749, 16] on button "Preview" at bounding box center [748, 21] width 87 height 25
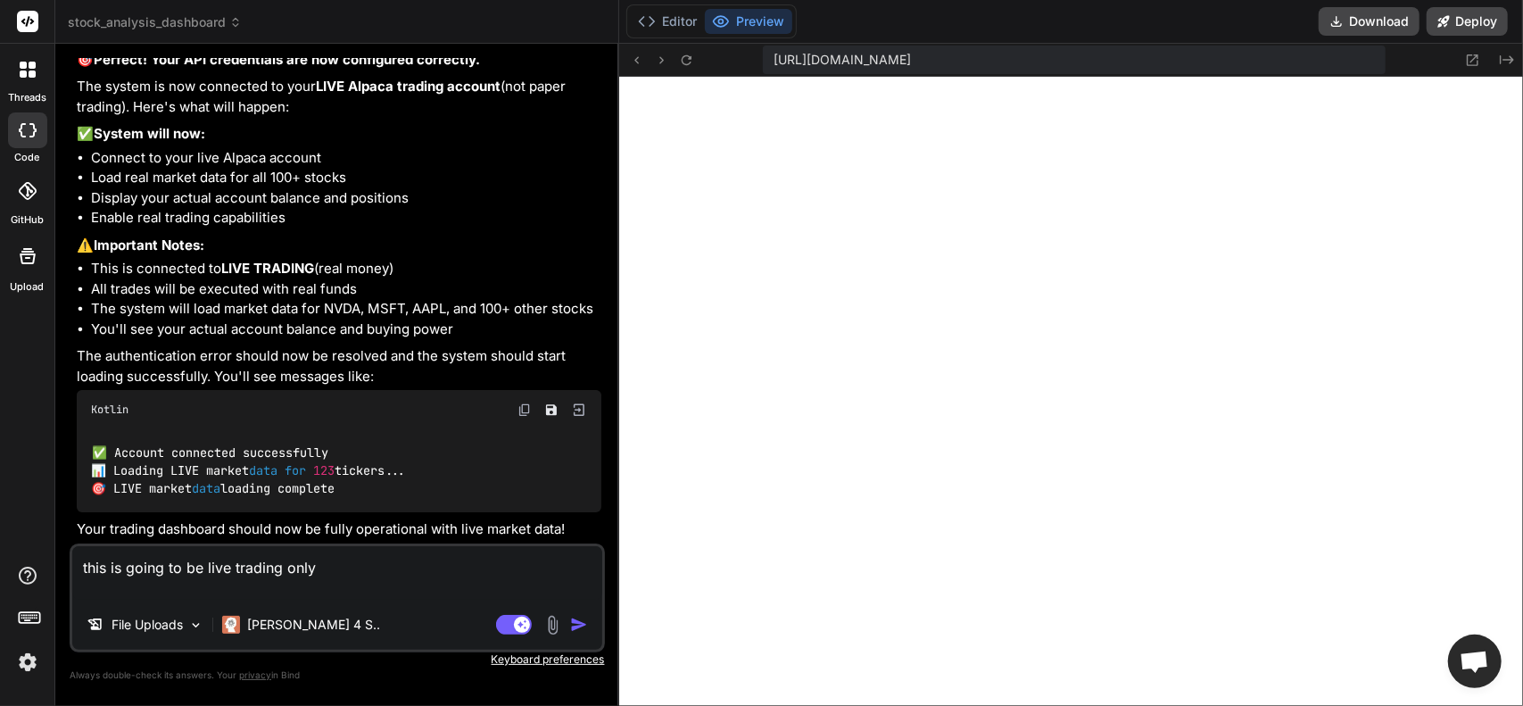
scroll to position [16652, 0]
click at [352, 574] on textarea "this is going to be live trading only" at bounding box center [337, 573] width 530 height 54
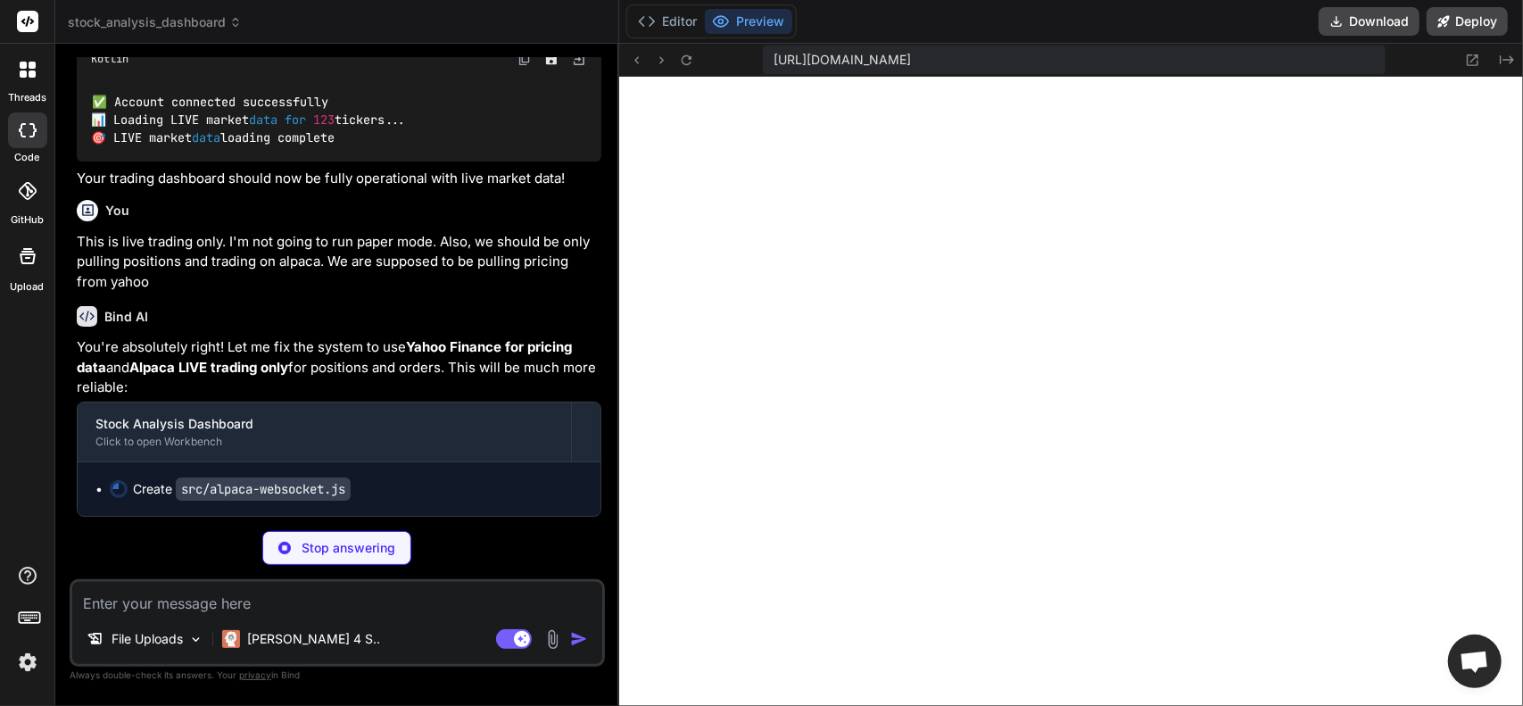
scroll to position [17439, 0]
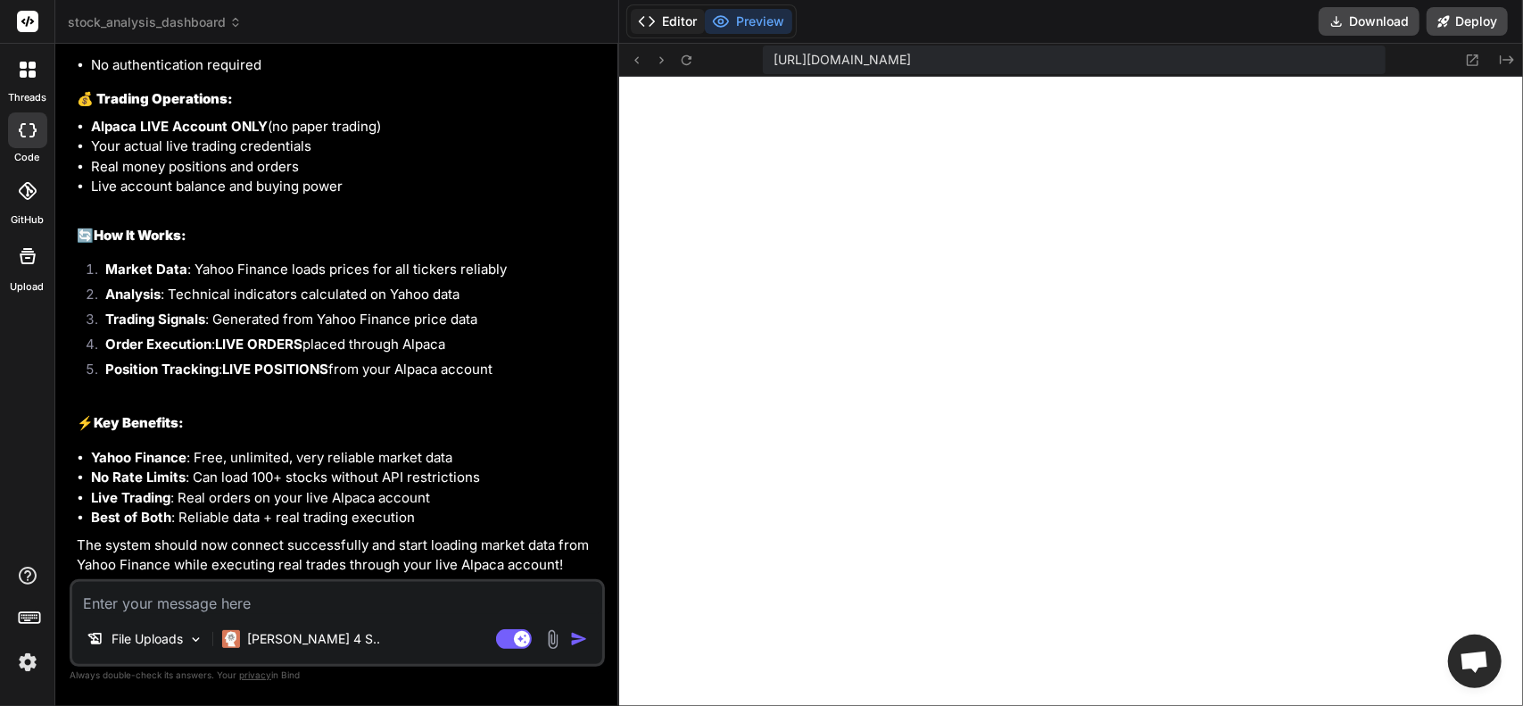
click at [653, 25] on button "Editor" at bounding box center [668, 21] width 74 height 25
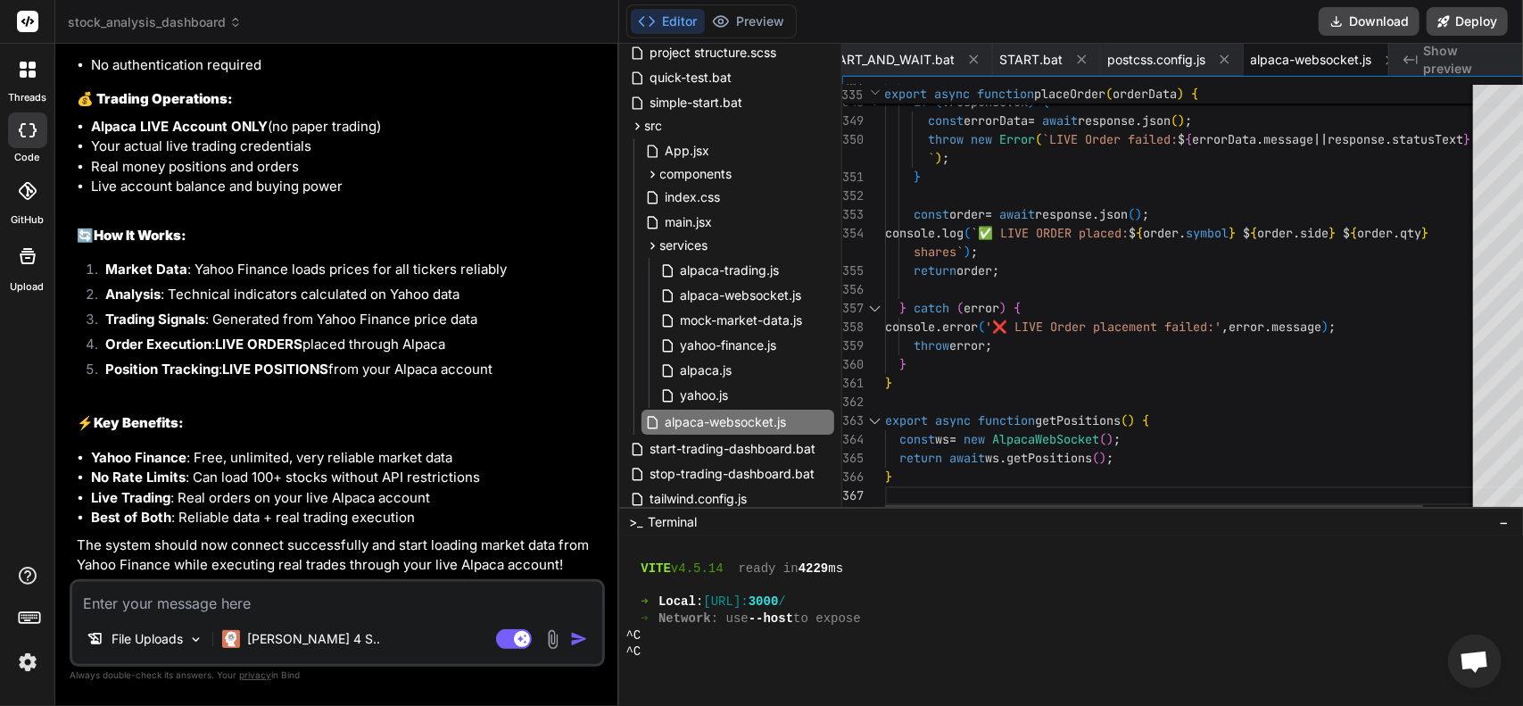
click at [1523, 516] on div at bounding box center [1538, 503] width 11 height 26
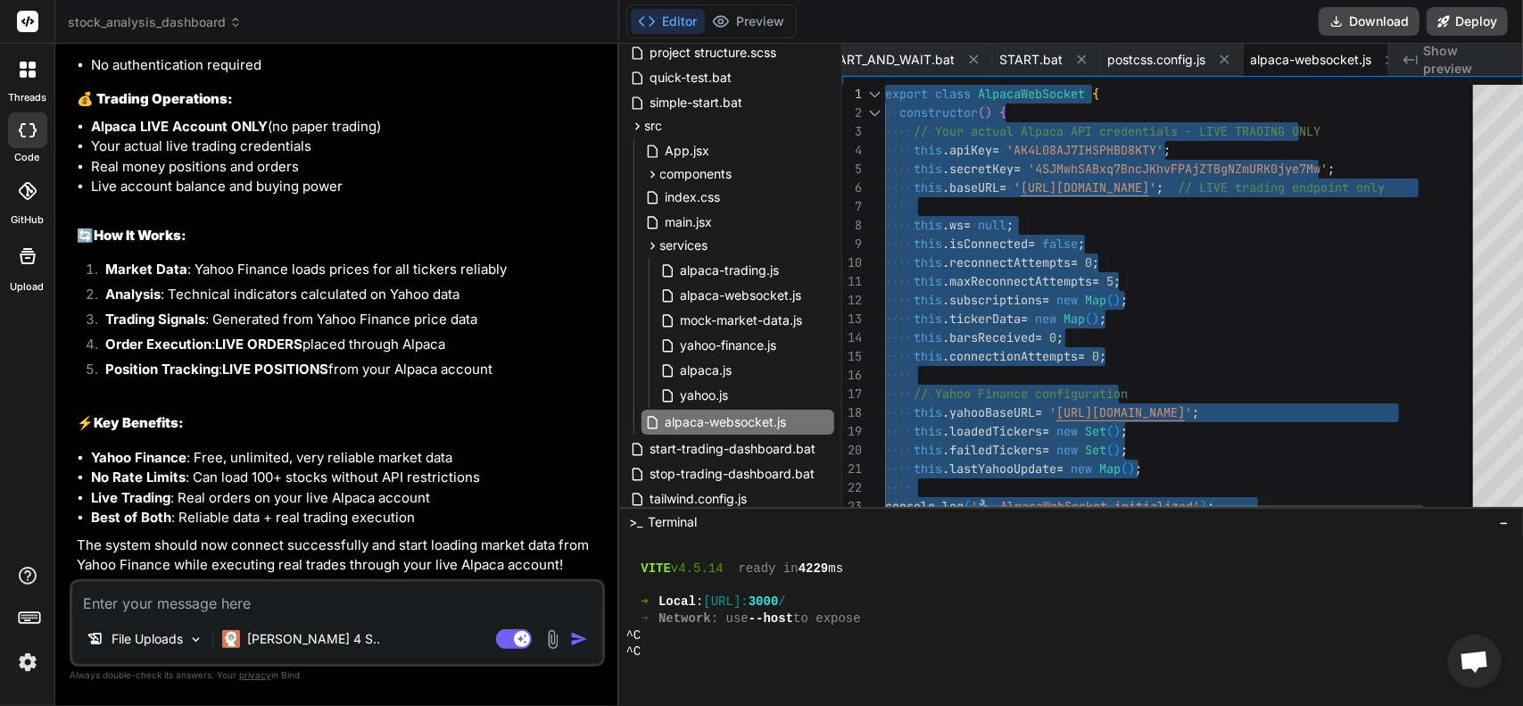
drag, startPoint x: 913, startPoint y: 475, endPoint x: 734, endPoint y: 12, distance: 496.7
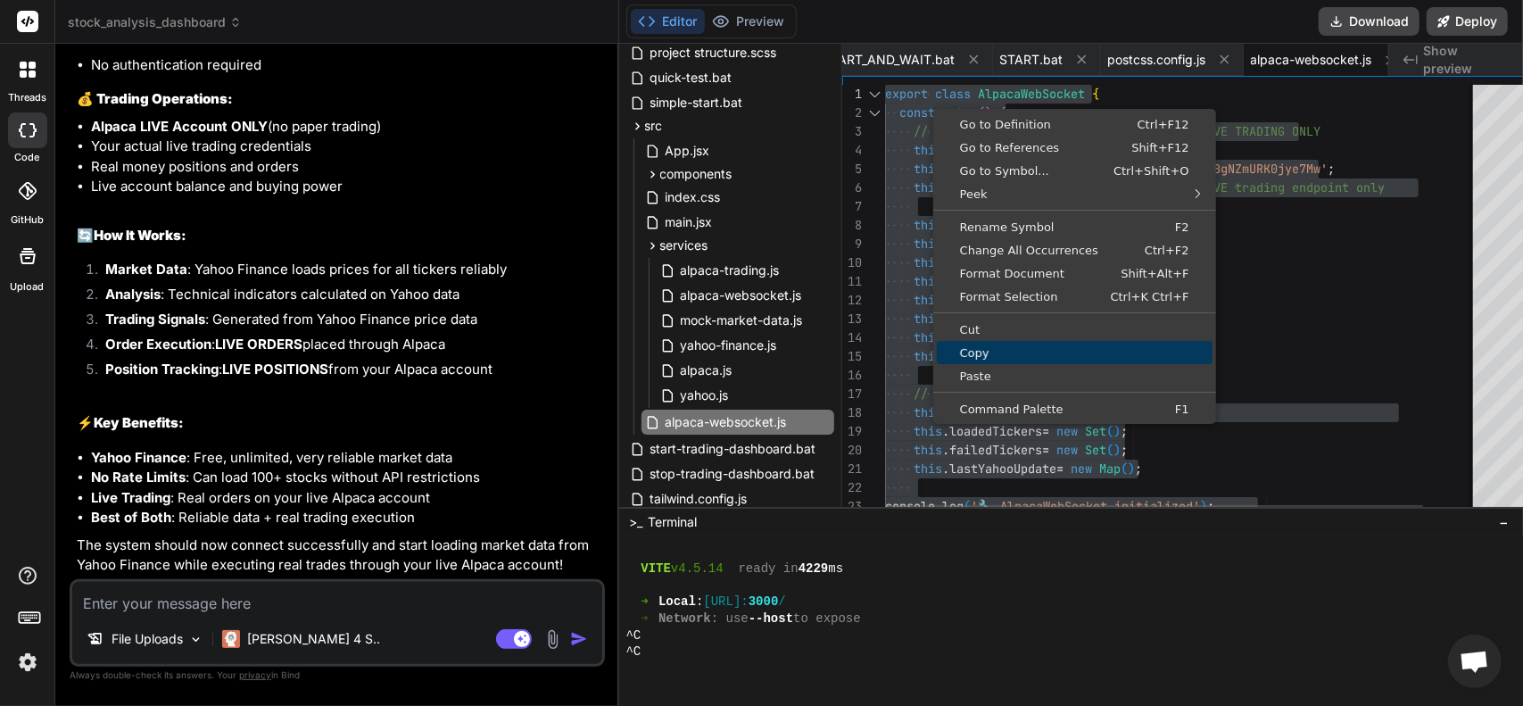
click at [984, 347] on span "Copy" at bounding box center [1075, 353] width 276 height 12
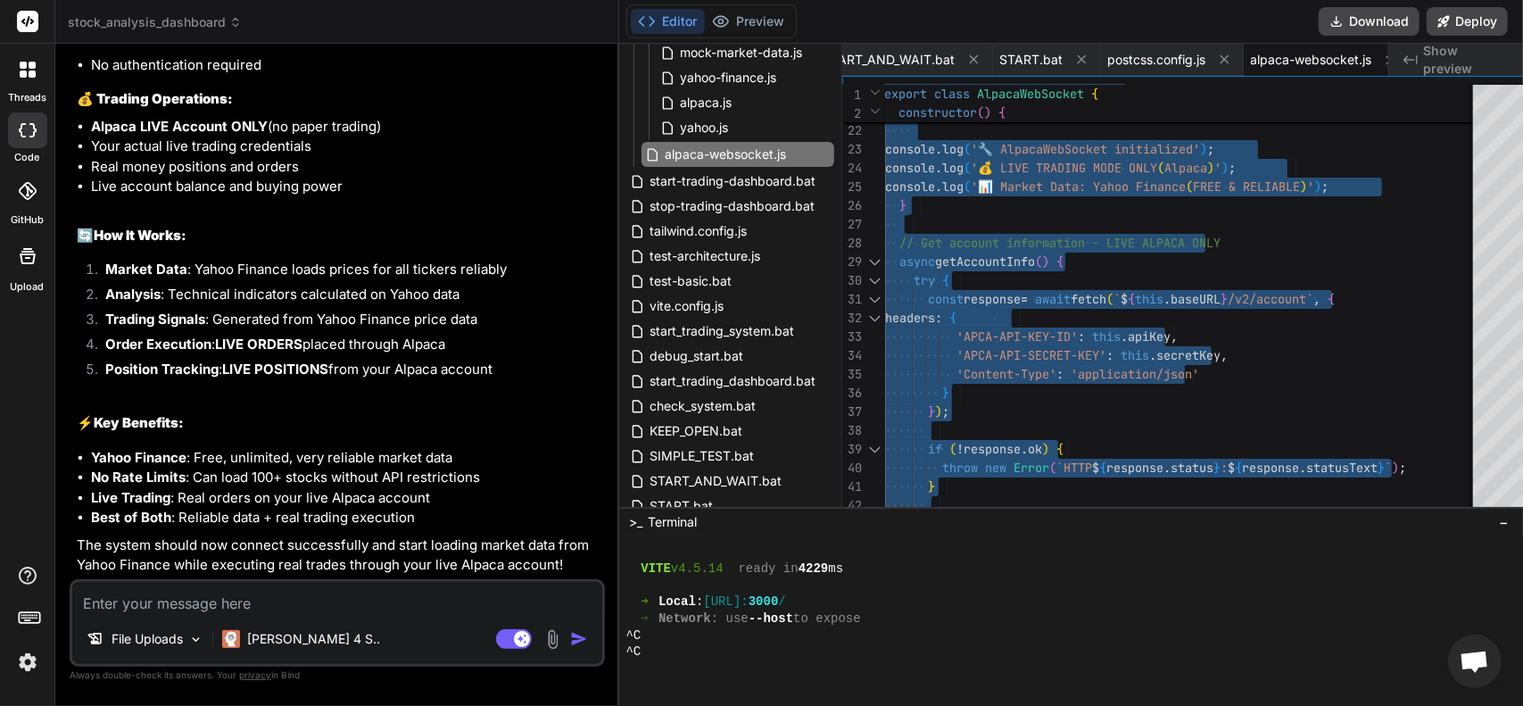
scroll to position [18164, 0]
click at [735, 13] on button "Preview" at bounding box center [748, 21] width 87 height 25
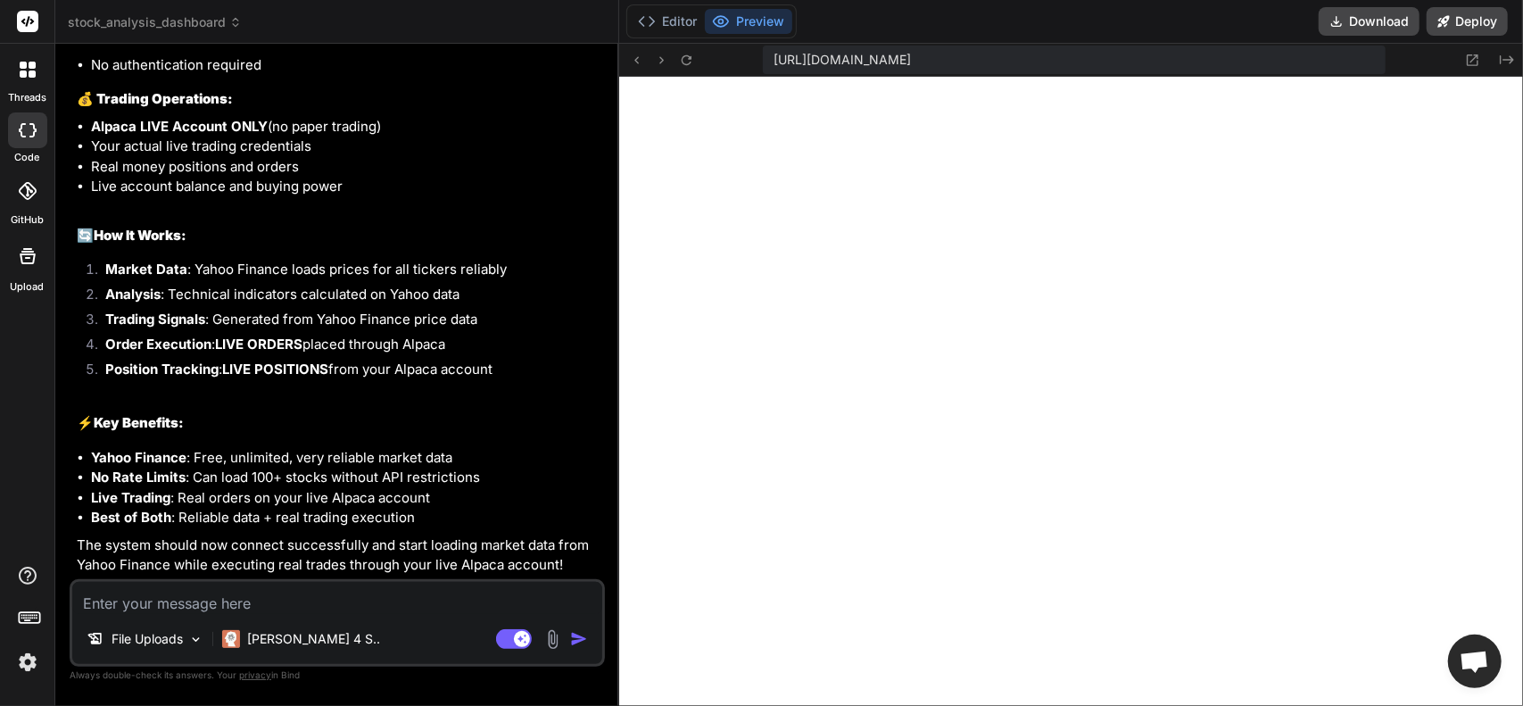
click at [225, 606] on textarea at bounding box center [337, 598] width 530 height 32
paste textarea "1:32:12 PM Starting Live Trading System with focused ticker list... 1:32:12 PM …"
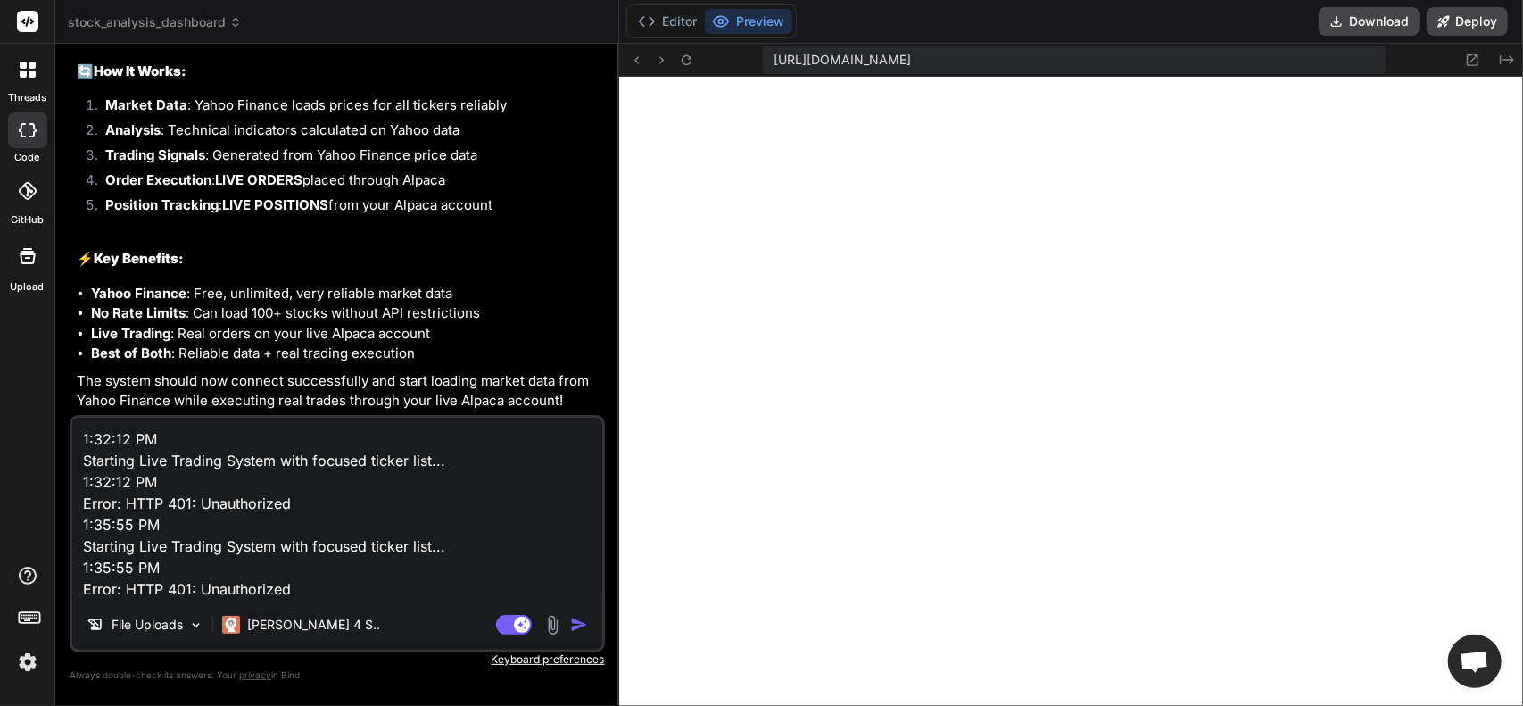
click at [570, 627] on img "button" at bounding box center [579, 625] width 18 height 18
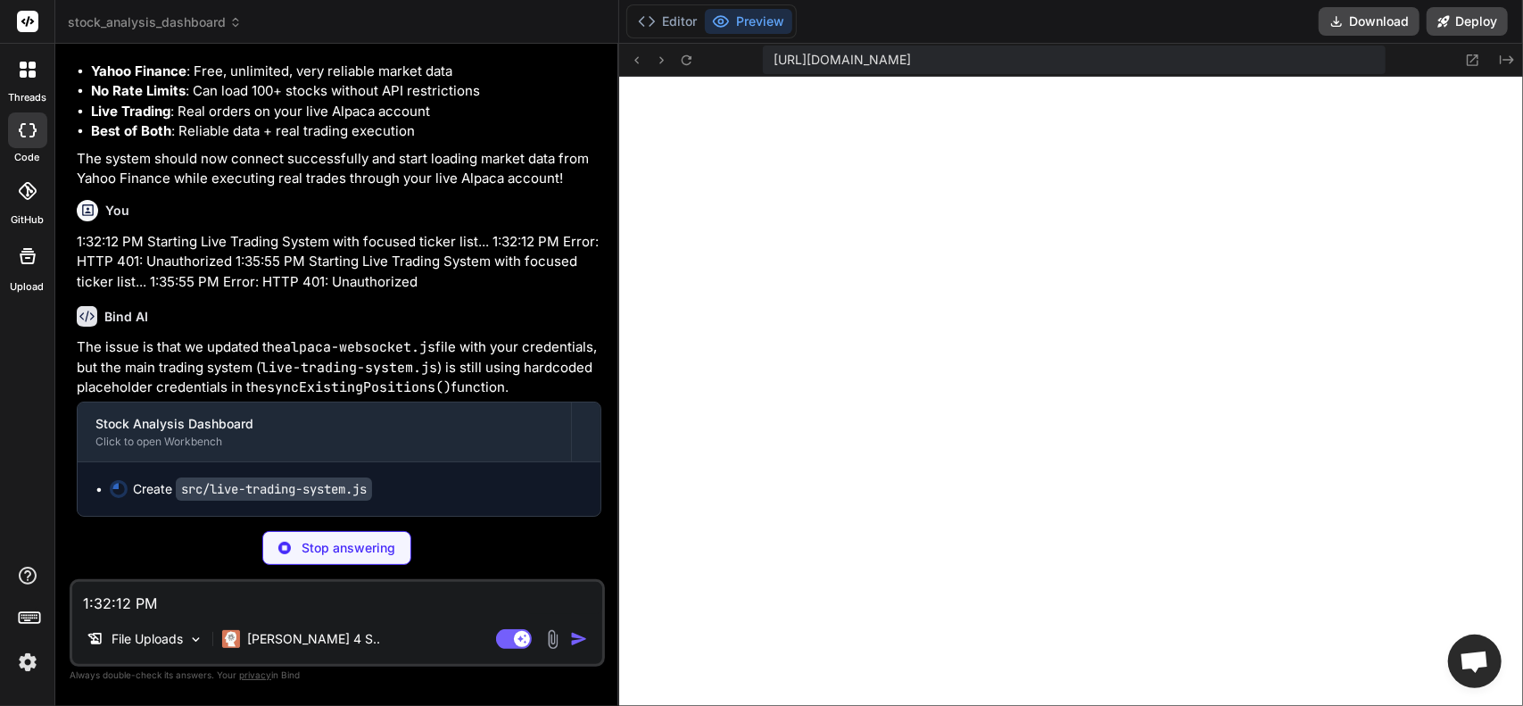
scroll to position [18571, 0]
click at [543, 633] on img at bounding box center [553, 639] width 21 height 21
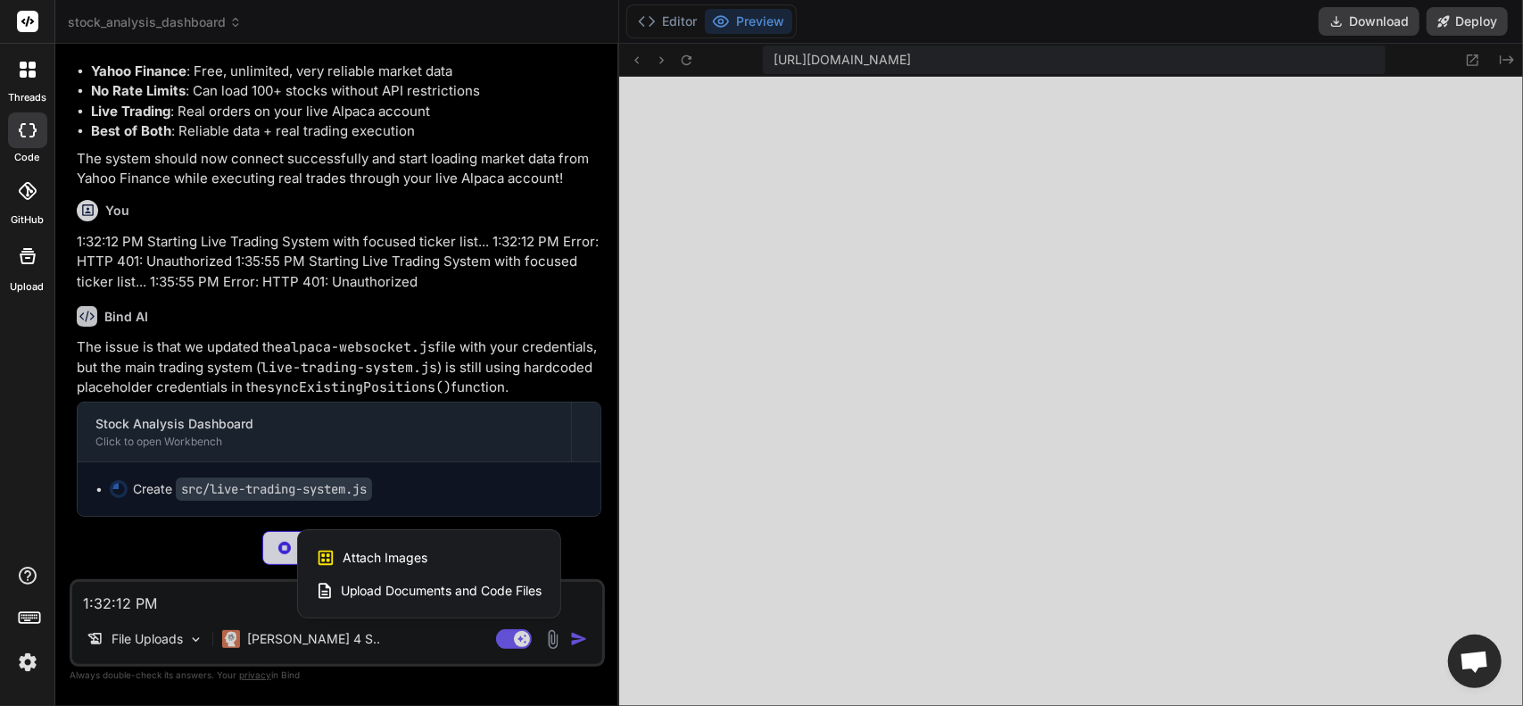
click at [366, 586] on span "Upload Documents and Code Files" at bounding box center [442, 591] width 202 height 18
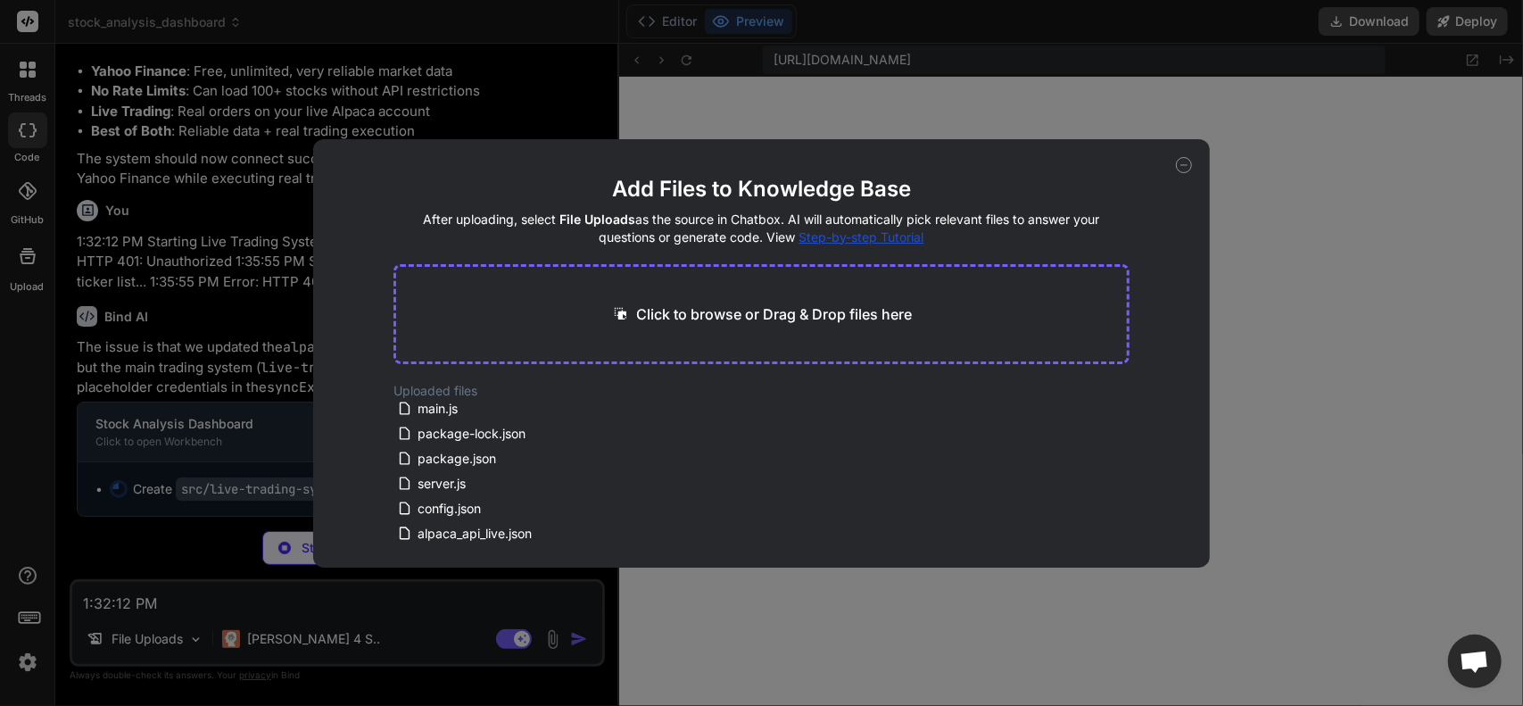
scroll to position [75, 0]
click at [305, 603] on div "Add Files to Knowledge Base After uploading, select File Uploads as the source …" at bounding box center [761, 353] width 1523 height 706
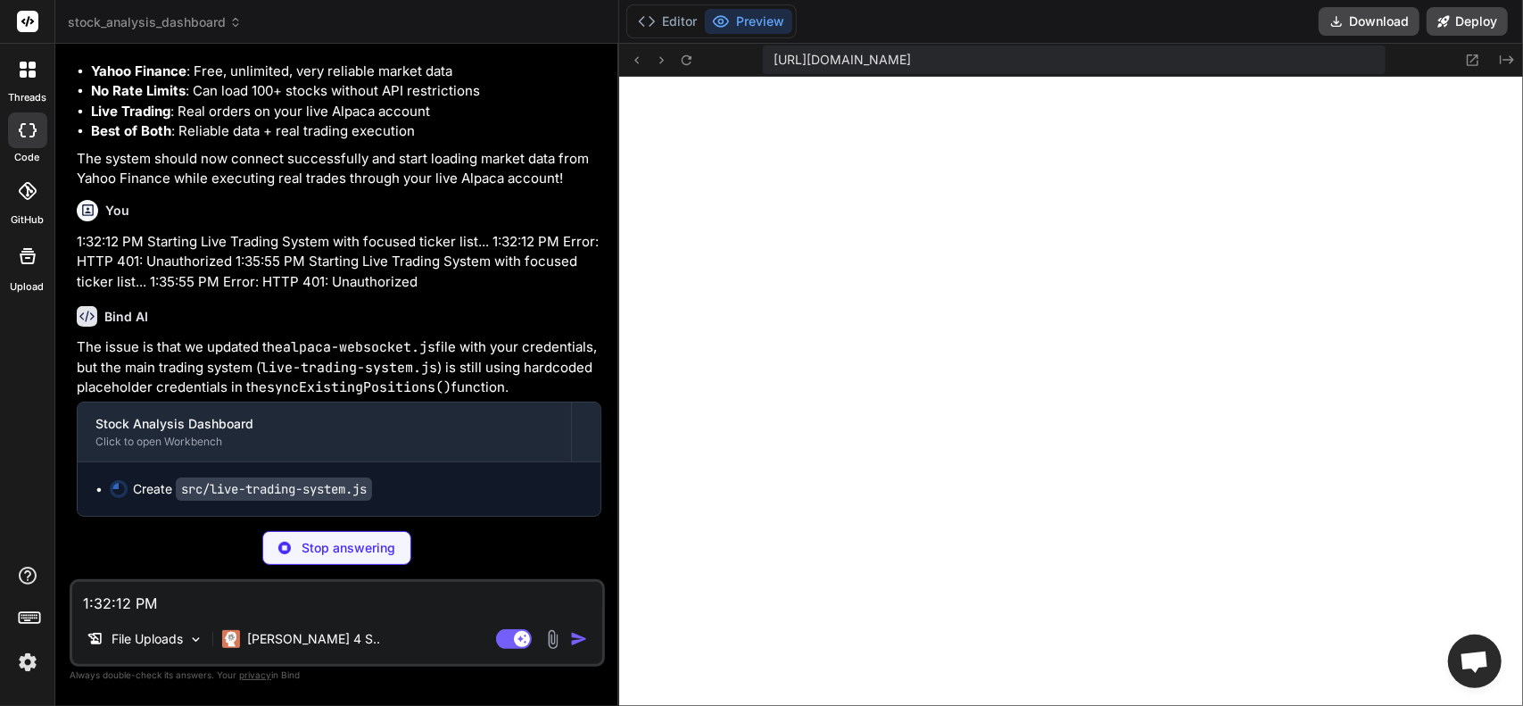
click at [305, 604] on textarea "1:32:12 PM Starting Live Trading System with focused ticker list... 1:32:12 PM …" at bounding box center [337, 598] width 530 height 32
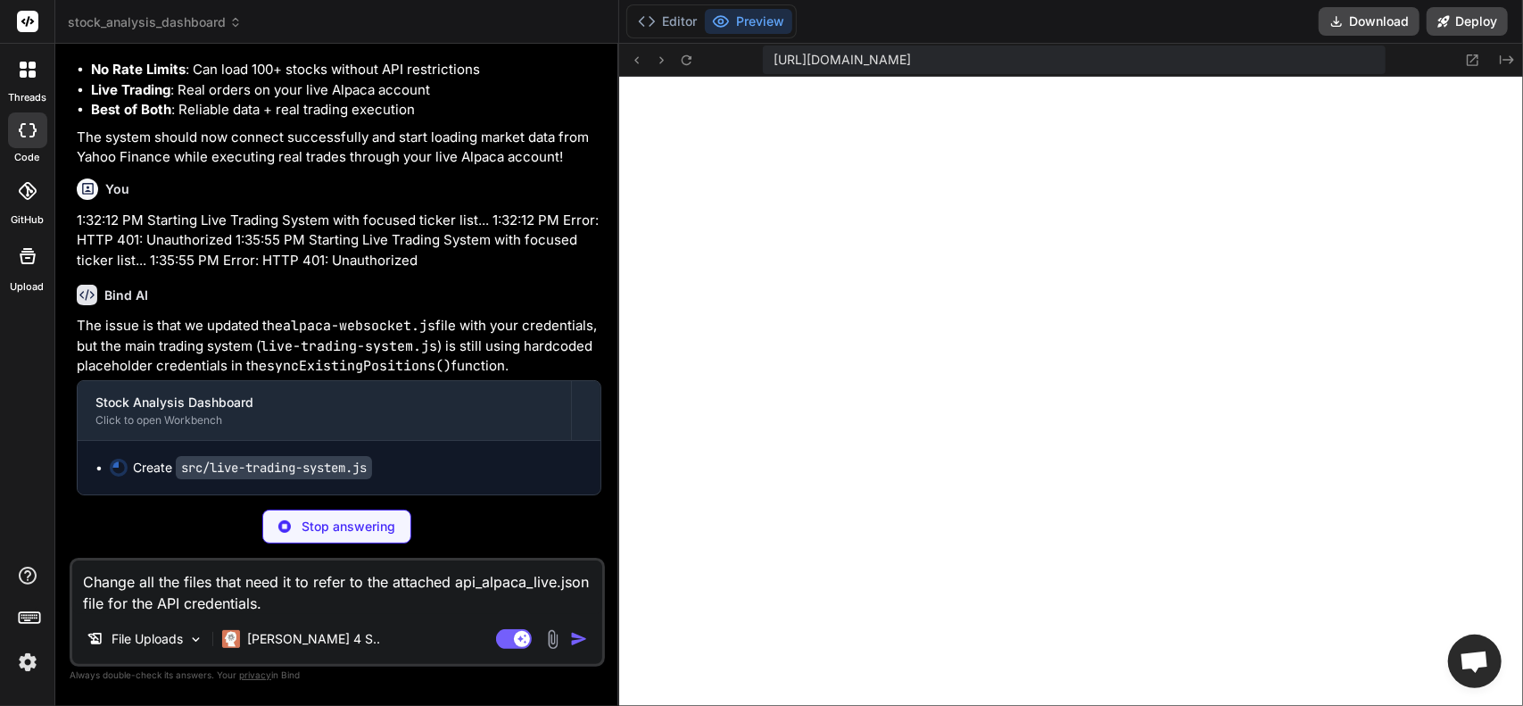
click at [543, 641] on img at bounding box center [553, 639] width 21 height 21
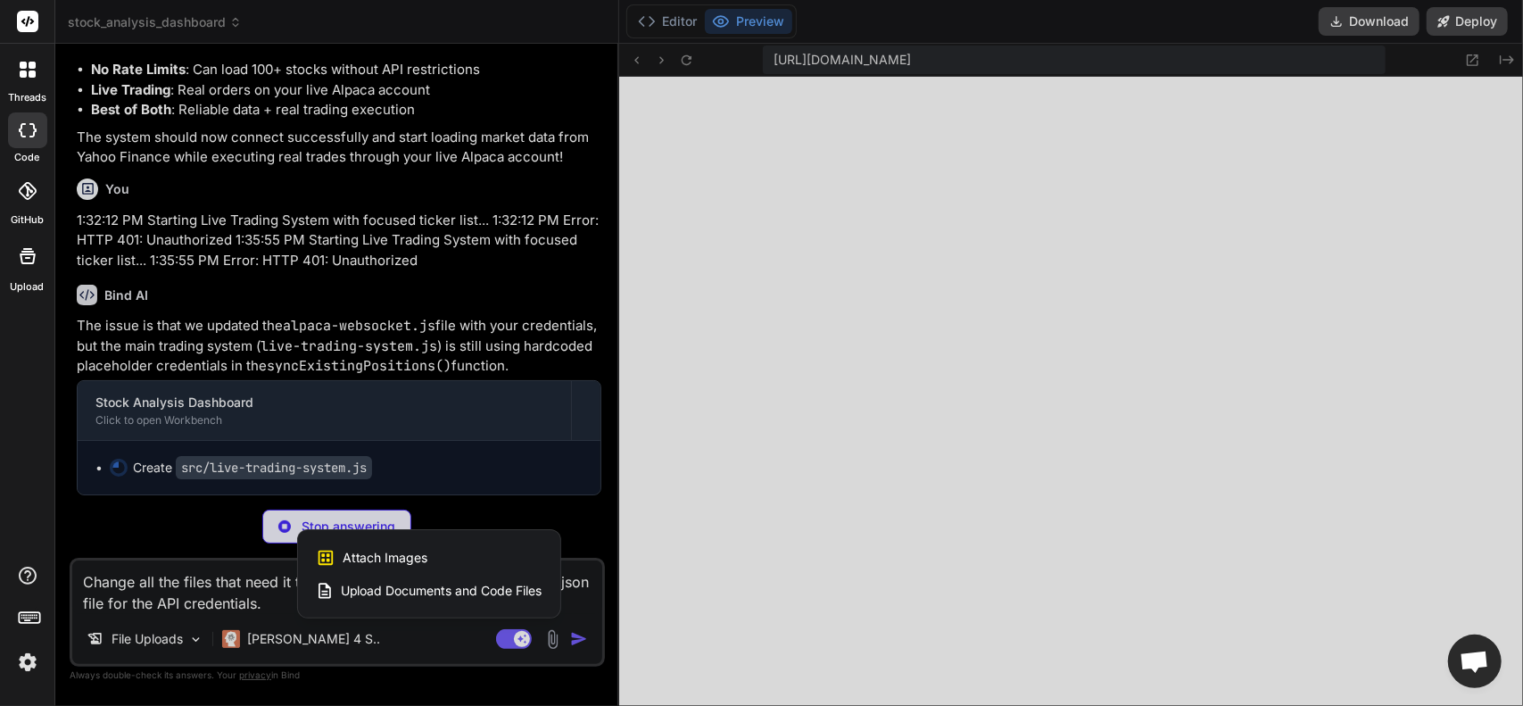
scroll to position [0, 2662]
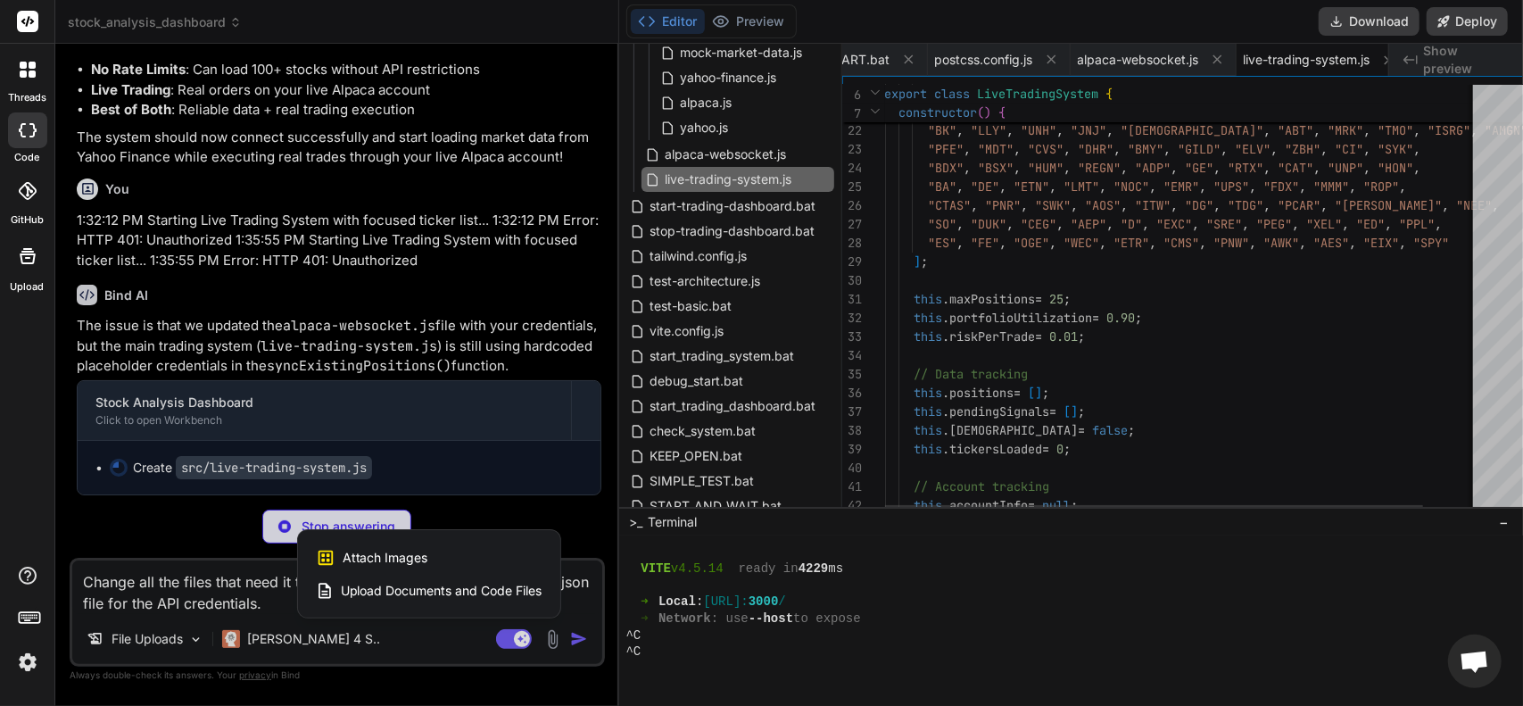
click at [419, 592] on span "Upload Documents and Code Files" at bounding box center [442, 591] width 202 height 18
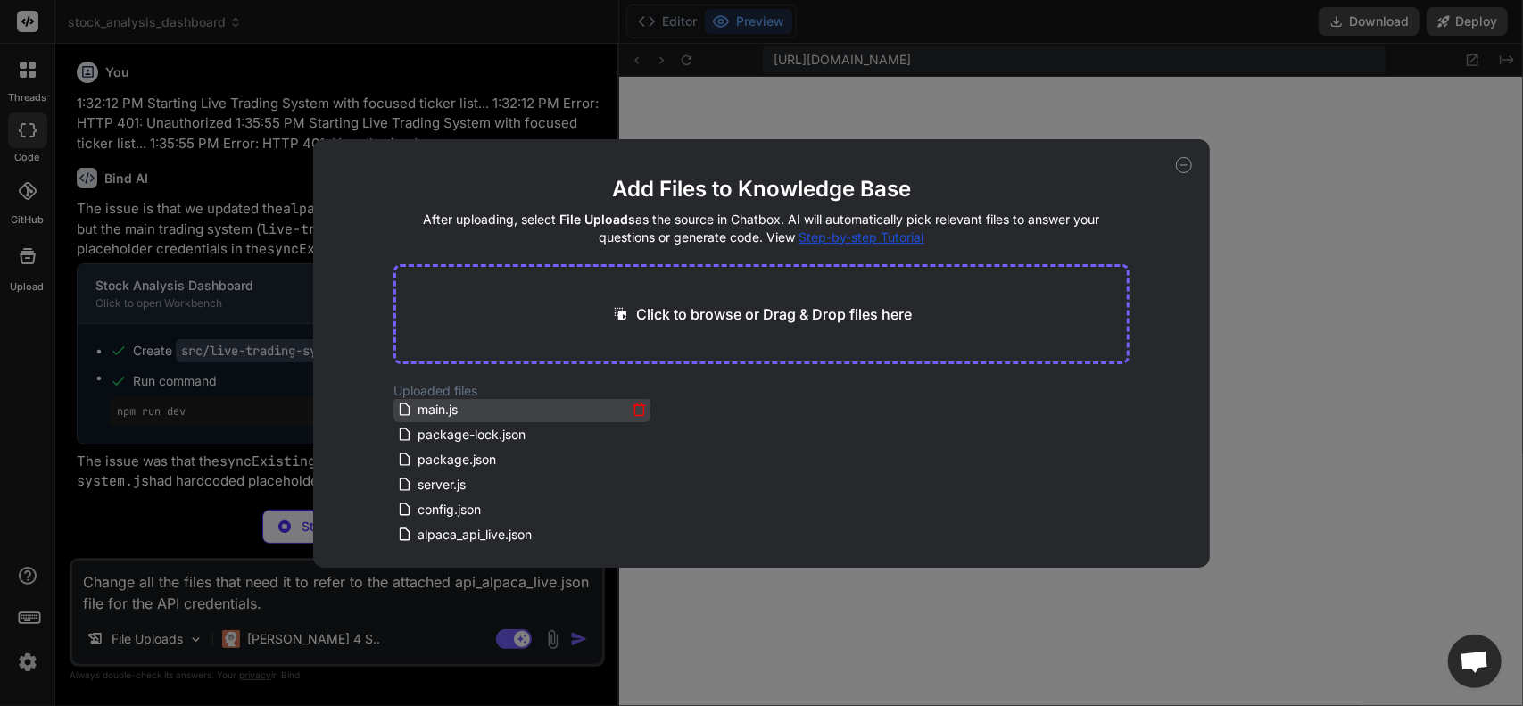
scroll to position [75, 0]
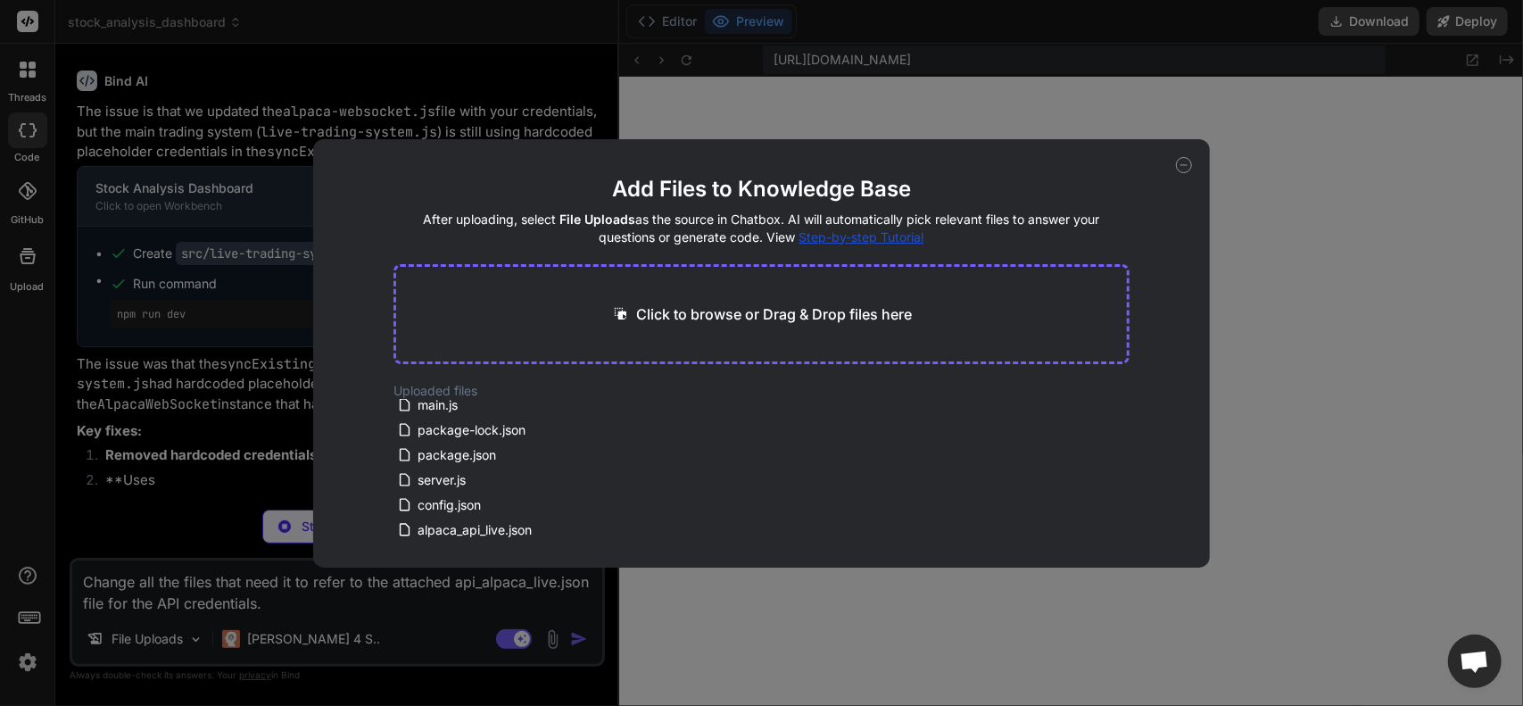
click at [421, 598] on div "Add Files to Knowledge Base After uploading, select File Uploads as the source …" at bounding box center [761, 353] width 1523 height 706
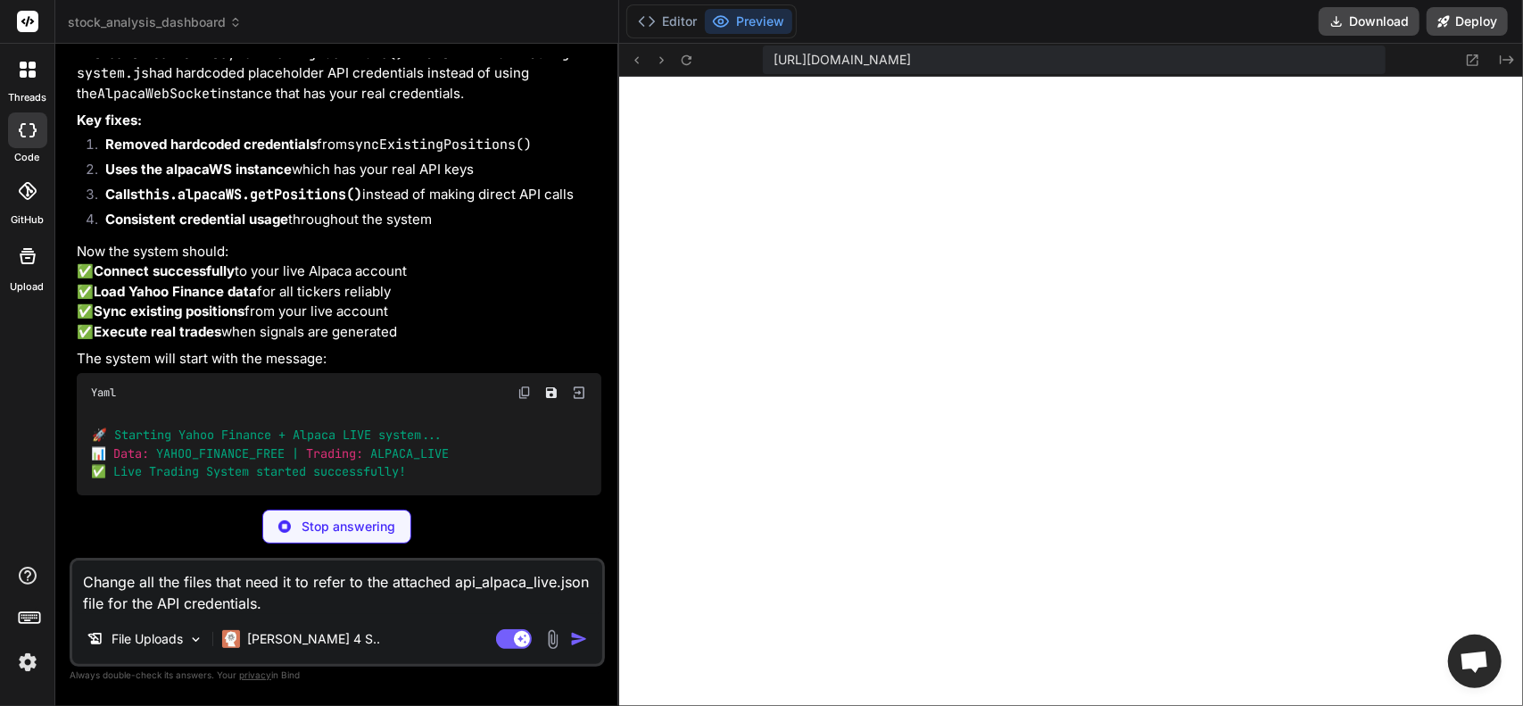
drag, startPoint x: 109, startPoint y: 602, endPoint x: 68, endPoint y: 606, distance: 41.2
click at [68, 606] on div "Bind AI Web Search Created with Pixso. Code Generator You The window opens and …" at bounding box center [337, 374] width 564 height 661
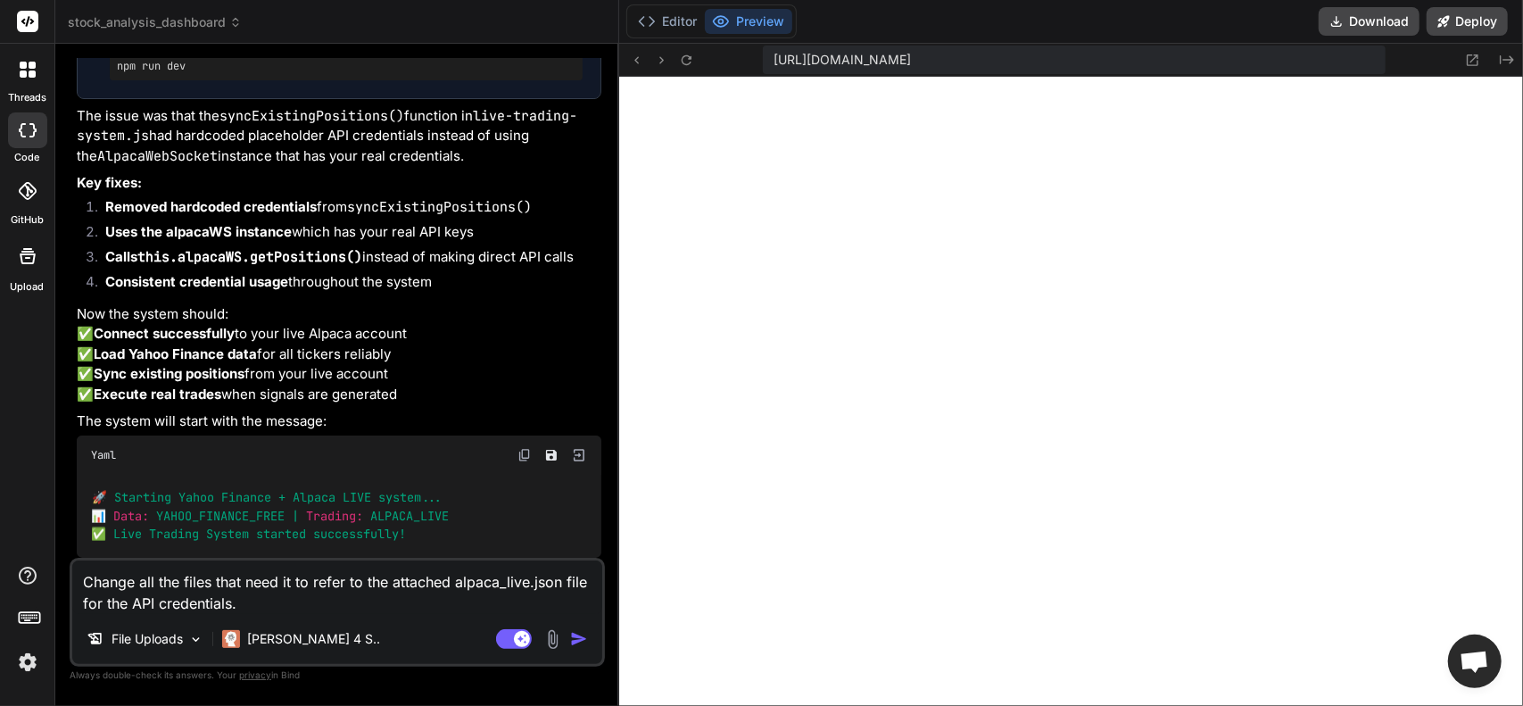
click at [507, 579] on textarea "Change all the files that need it to refer to the attached alpaca_live.json fil…" at bounding box center [337, 587] width 530 height 54
click at [495, 612] on textarea "Change all the files that need it to refer to the attached alpaca_live.json fil…" at bounding box center [337, 587] width 530 height 54
click at [505, 579] on textarea "Change all the files that need it to refer to the attached alpaca_live.json fil…" at bounding box center [337, 587] width 530 height 54
click at [570, 640] on img "button" at bounding box center [579, 639] width 18 height 18
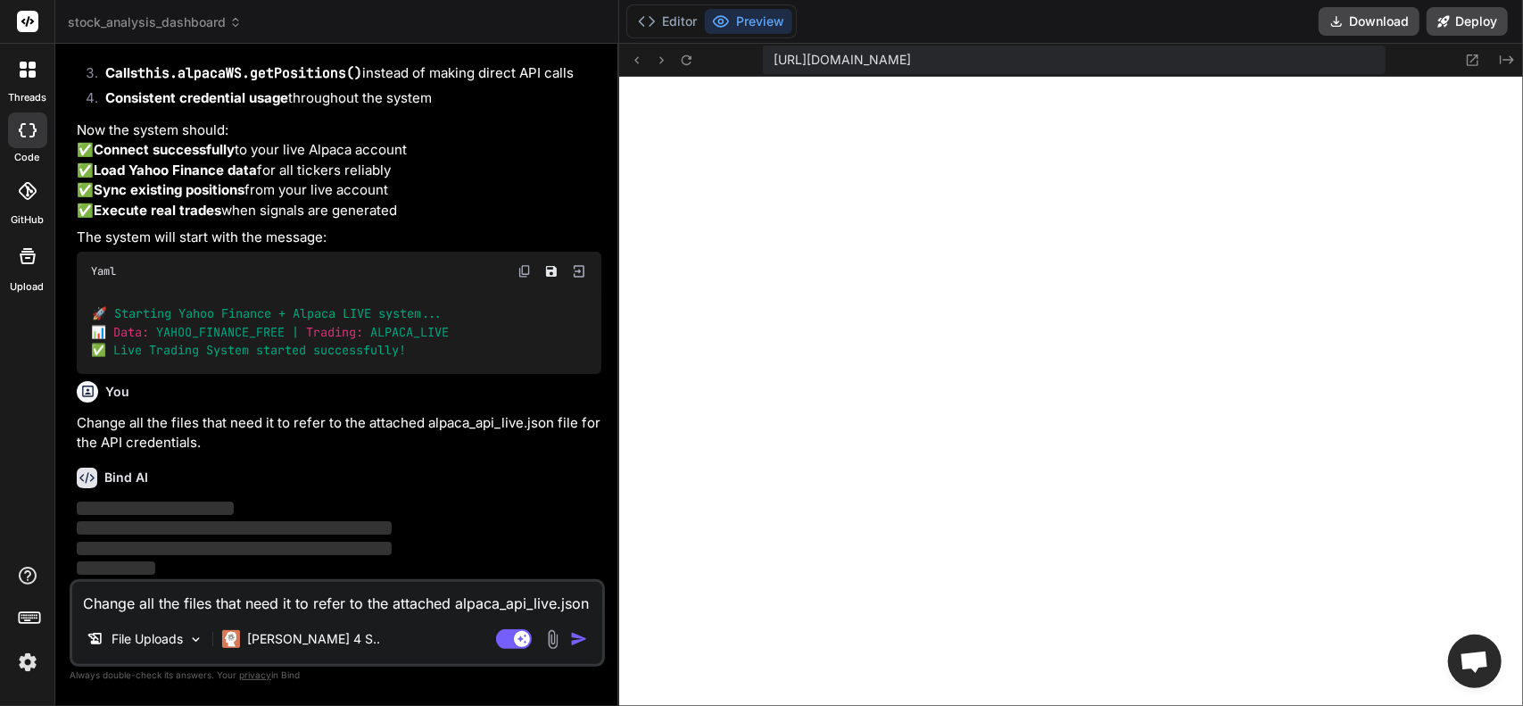
scroll to position [19301, 0]
click at [639, 21] on button "Editor" at bounding box center [668, 21] width 74 height 25
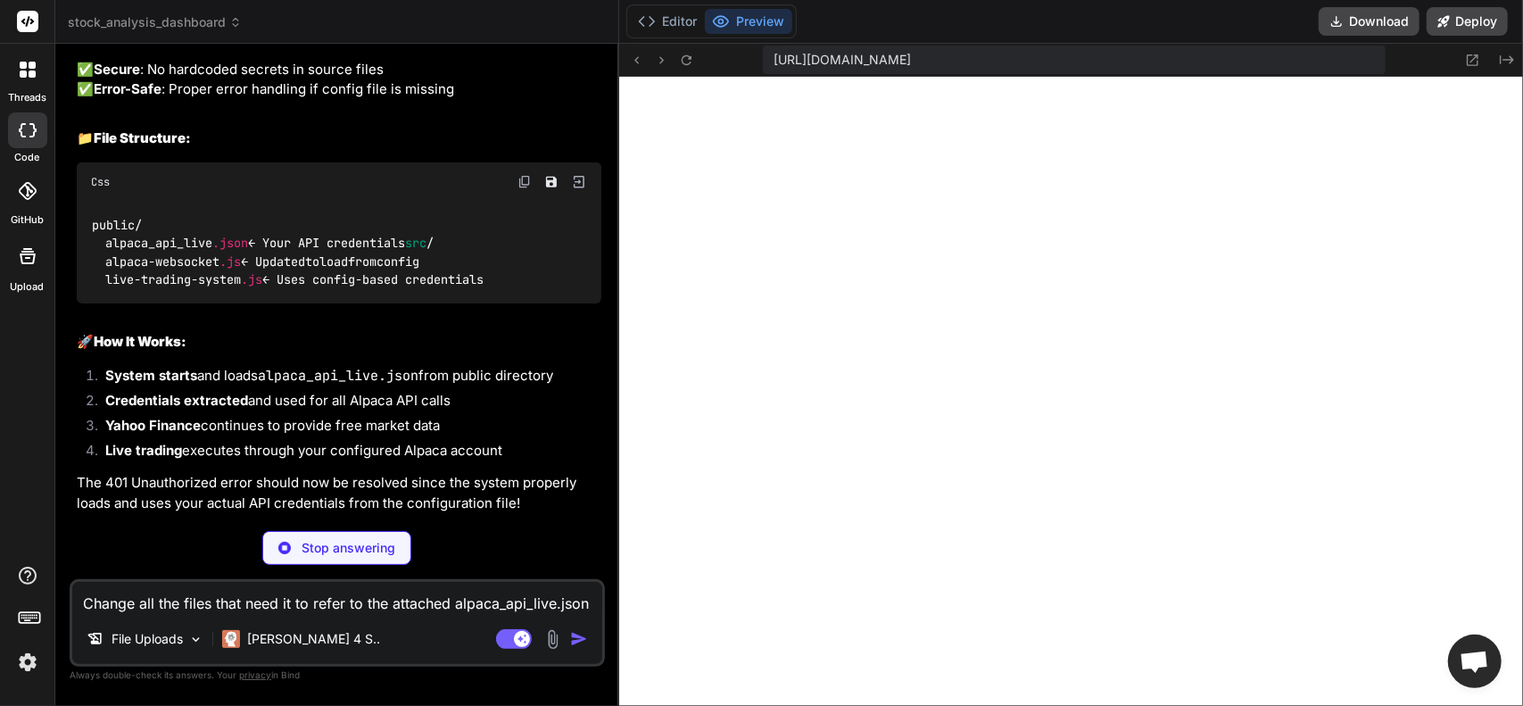
scroll to position [19710, 0]
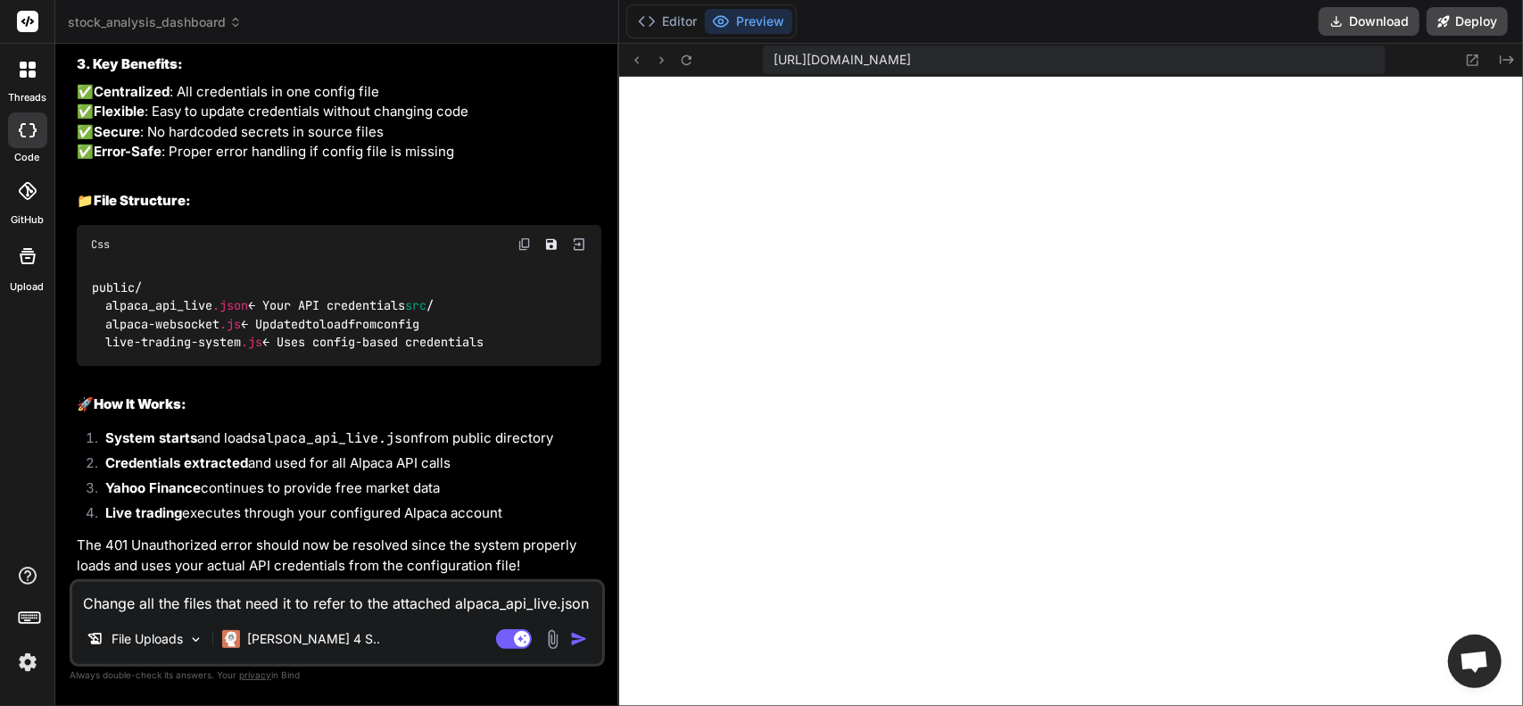
click at [663, 18] on button "Editor" at bounding box center [668, 21] width 74 height 25
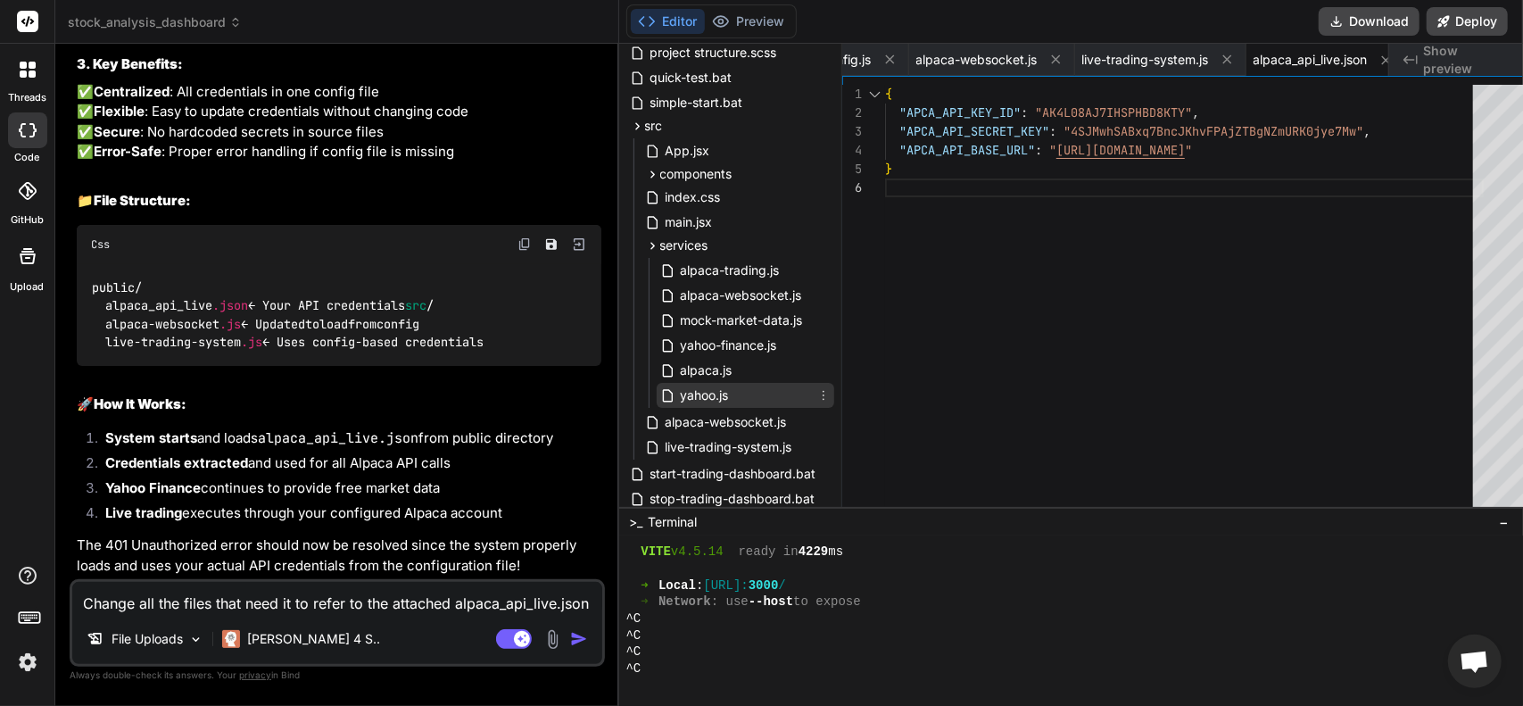
scroll to position [268, 0]
click at [724, 414] on span "alpaca-websocket.js" at bounding box center [726, 421] width 125 height 21
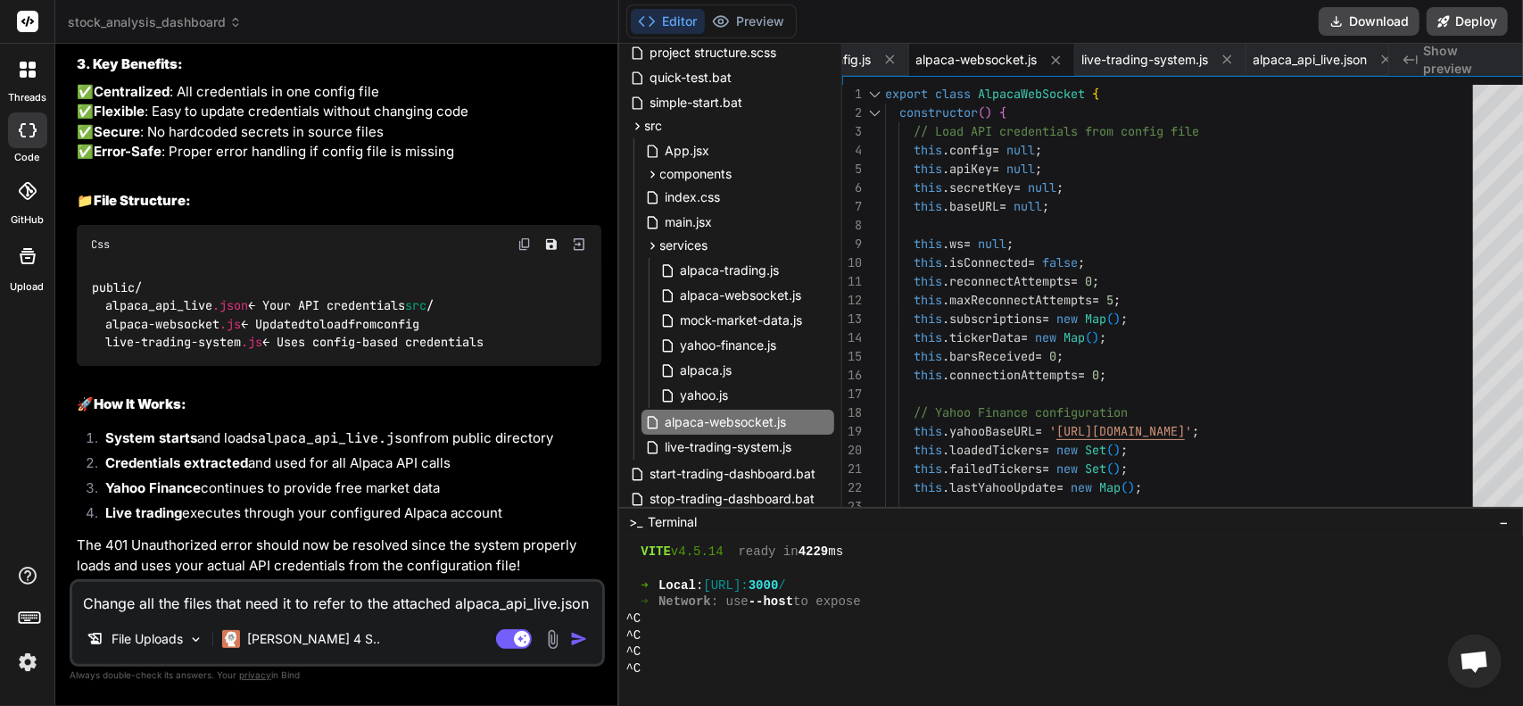
scroll to position [0, 0]
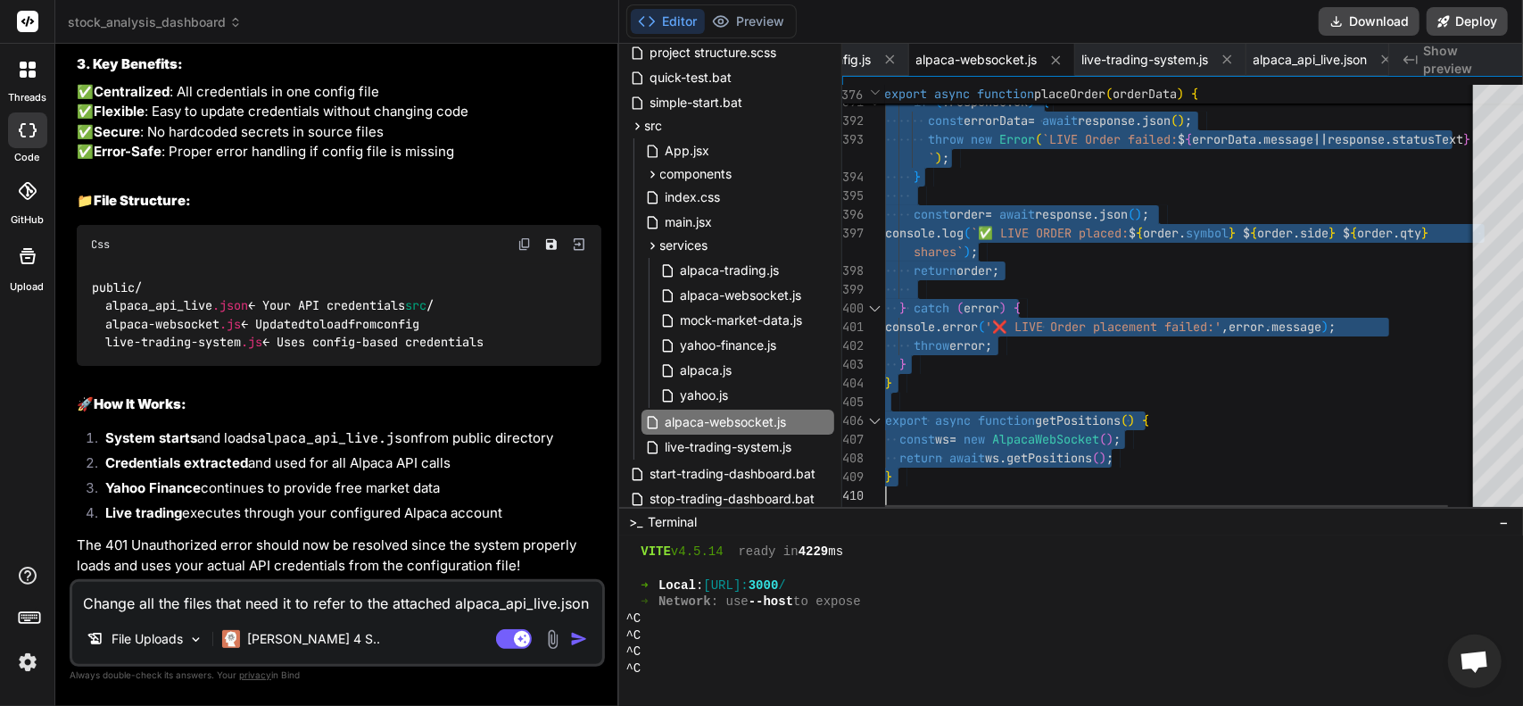
drag, startPoint x: 867, startPoint y: 92, endPoint x: 1172, endPoint y: 748, distance: 723.5
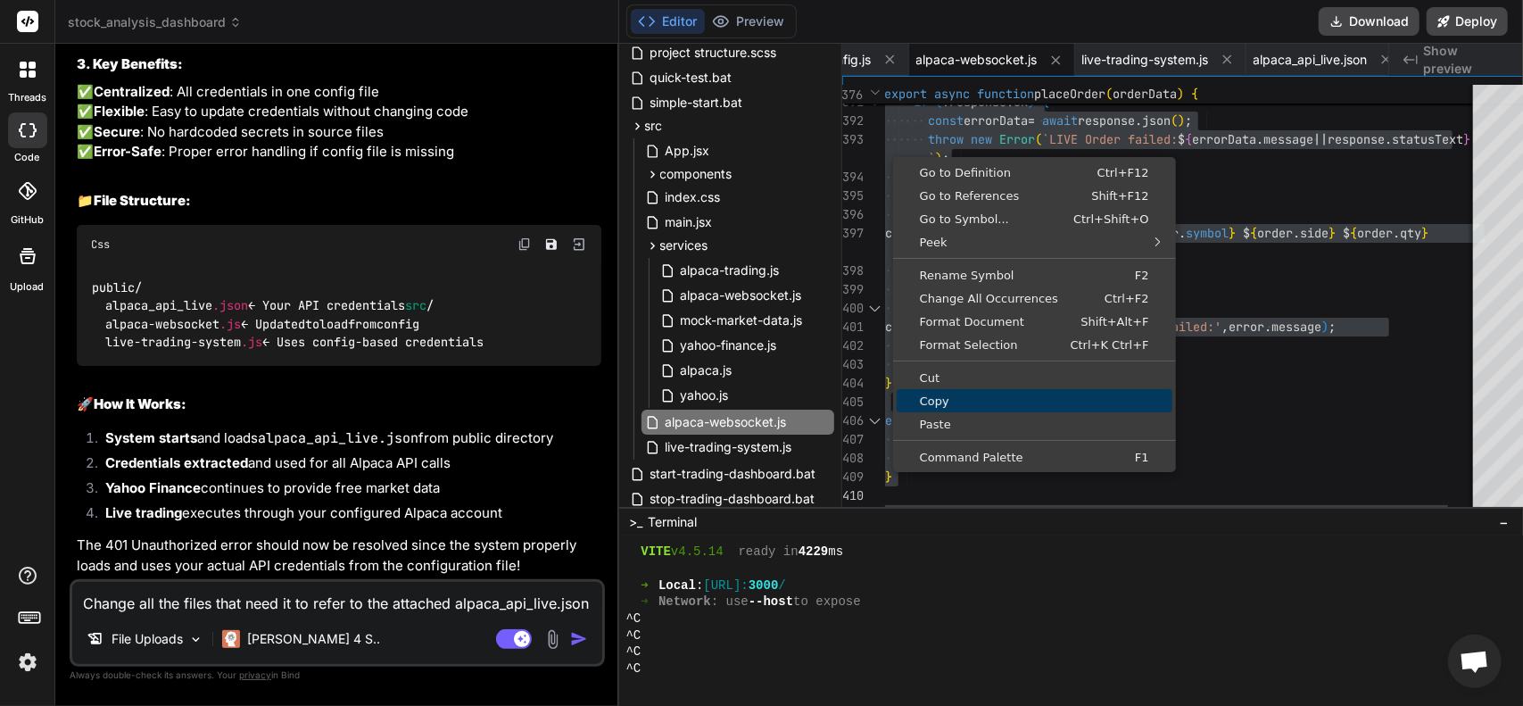
click at [917, 404] on span "Copy" at bounding box center [1035, 401] width 276 height 12
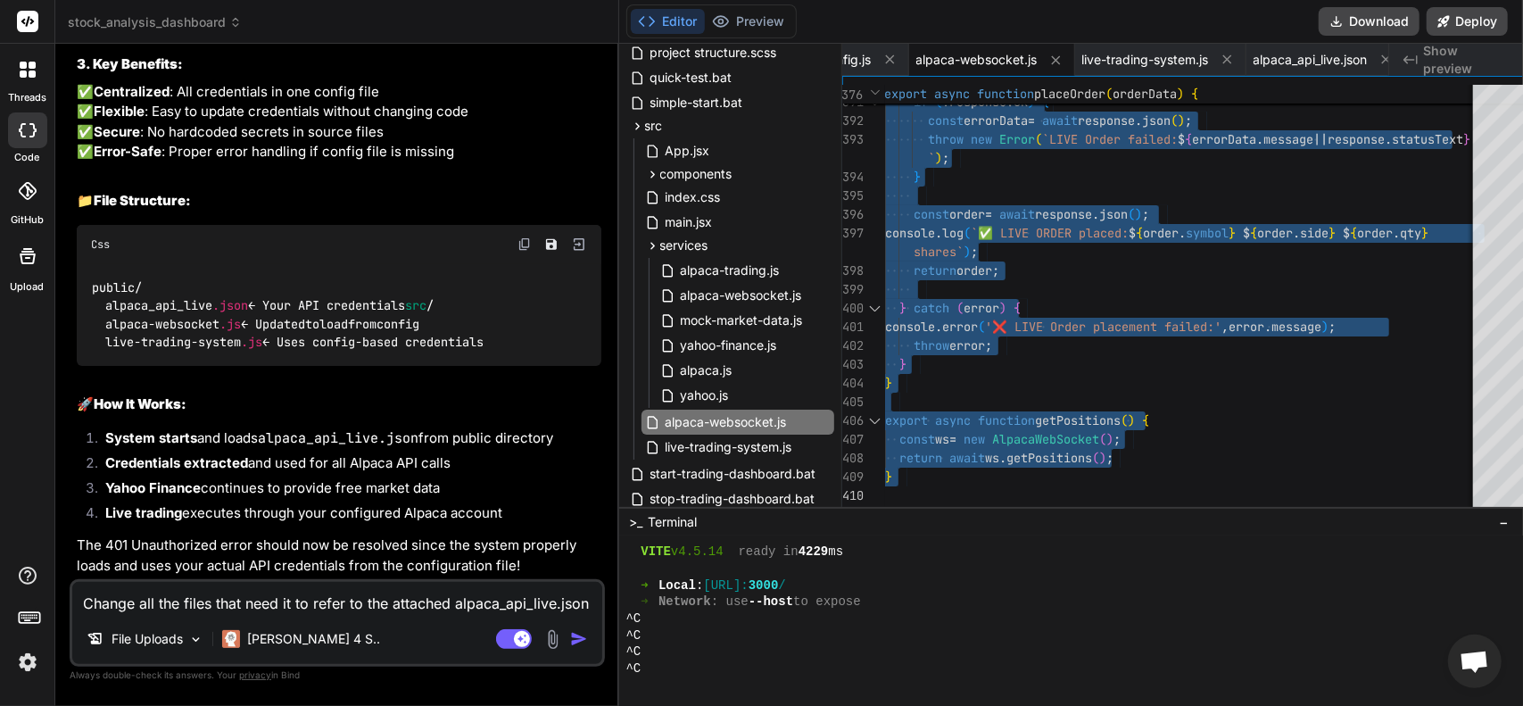
scroll to position [20412, 0]
click at [736, 21] on button "Preview" at bounding box center [748, 21] width 87 height 25
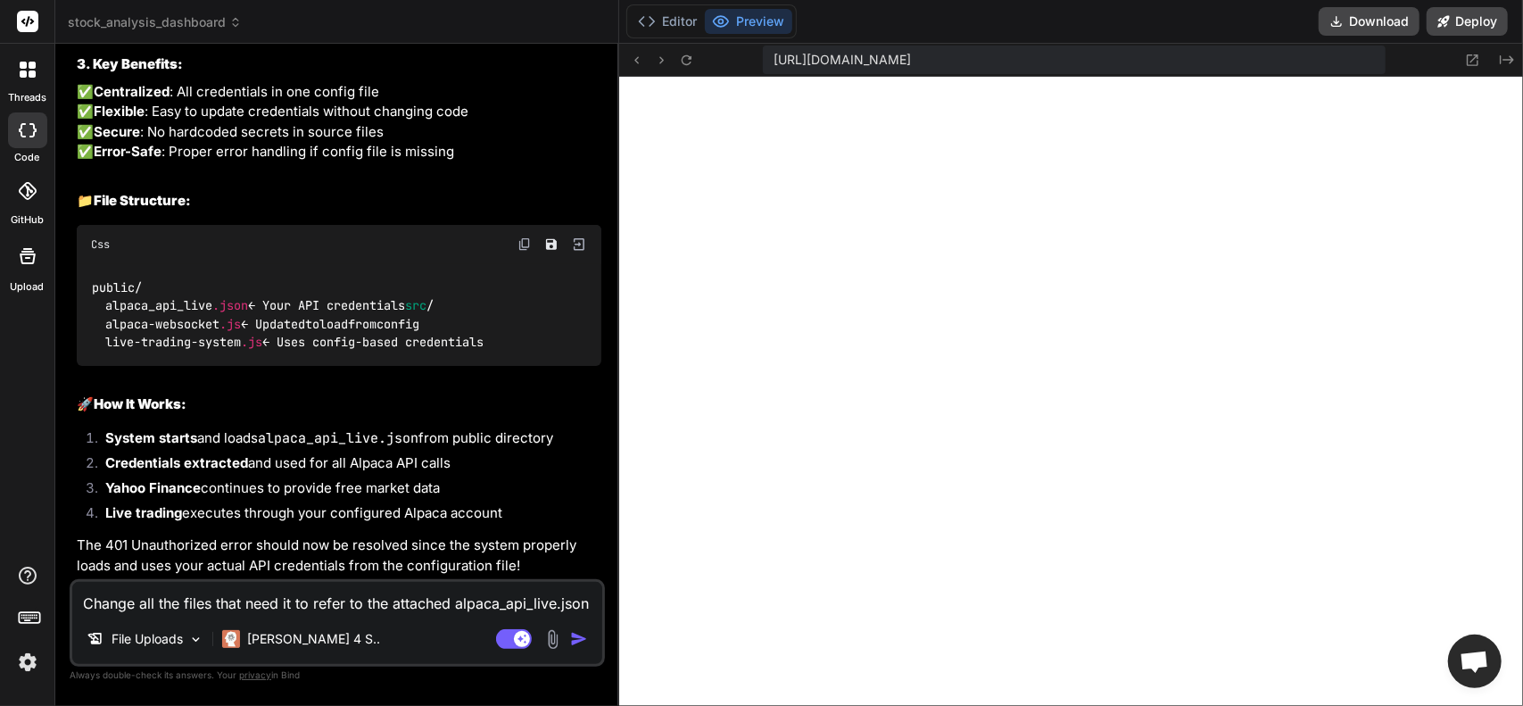
click at [318, 602] on textarea "Change all the files that need it to refer to the attached alpaca_api_live.json…" at bounding box center [337, 598] width 530 height 32
click at [280, 595] on textarea "Change all the files that need it to refer to the attached alpaca_api_live.json…" at bounding box center [337, 598] width 530 height 32
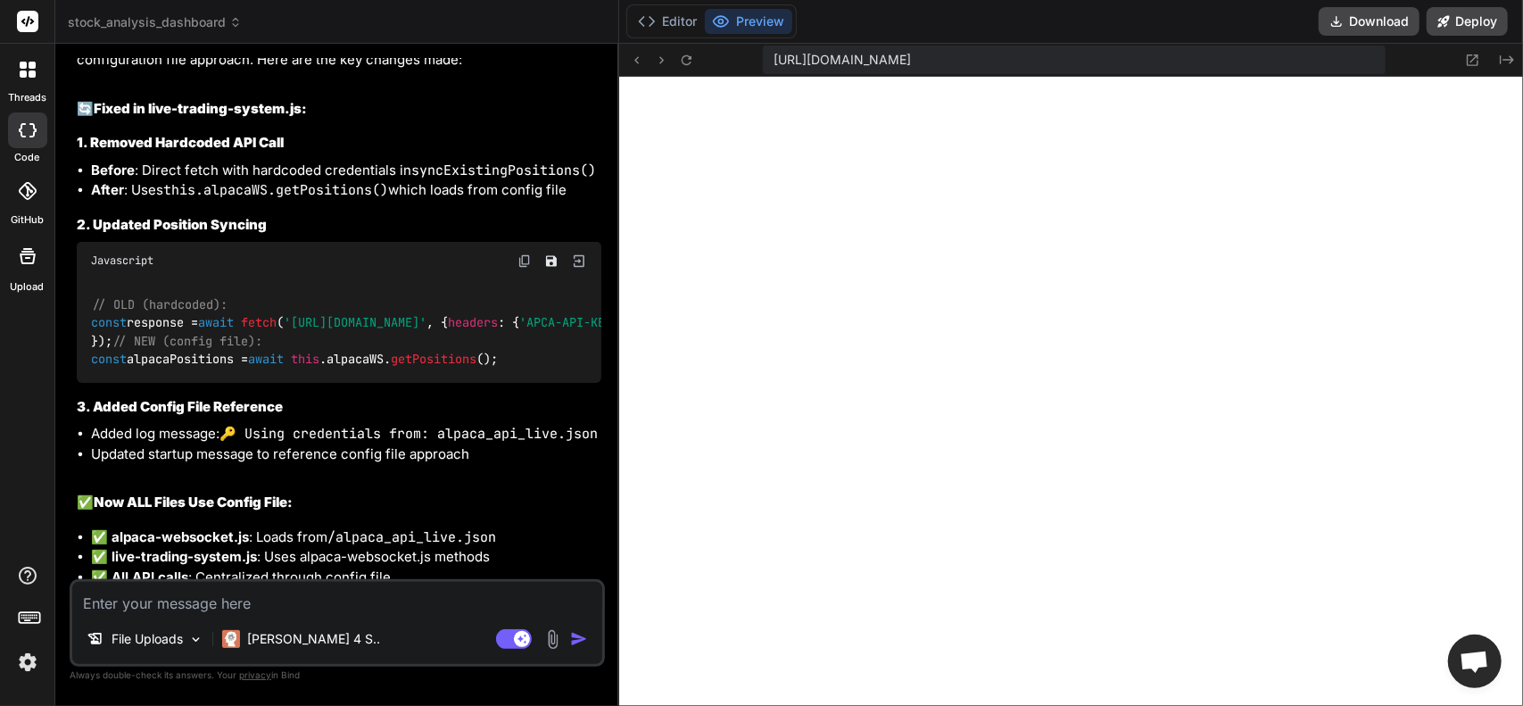
scroll to position [20383, 0]
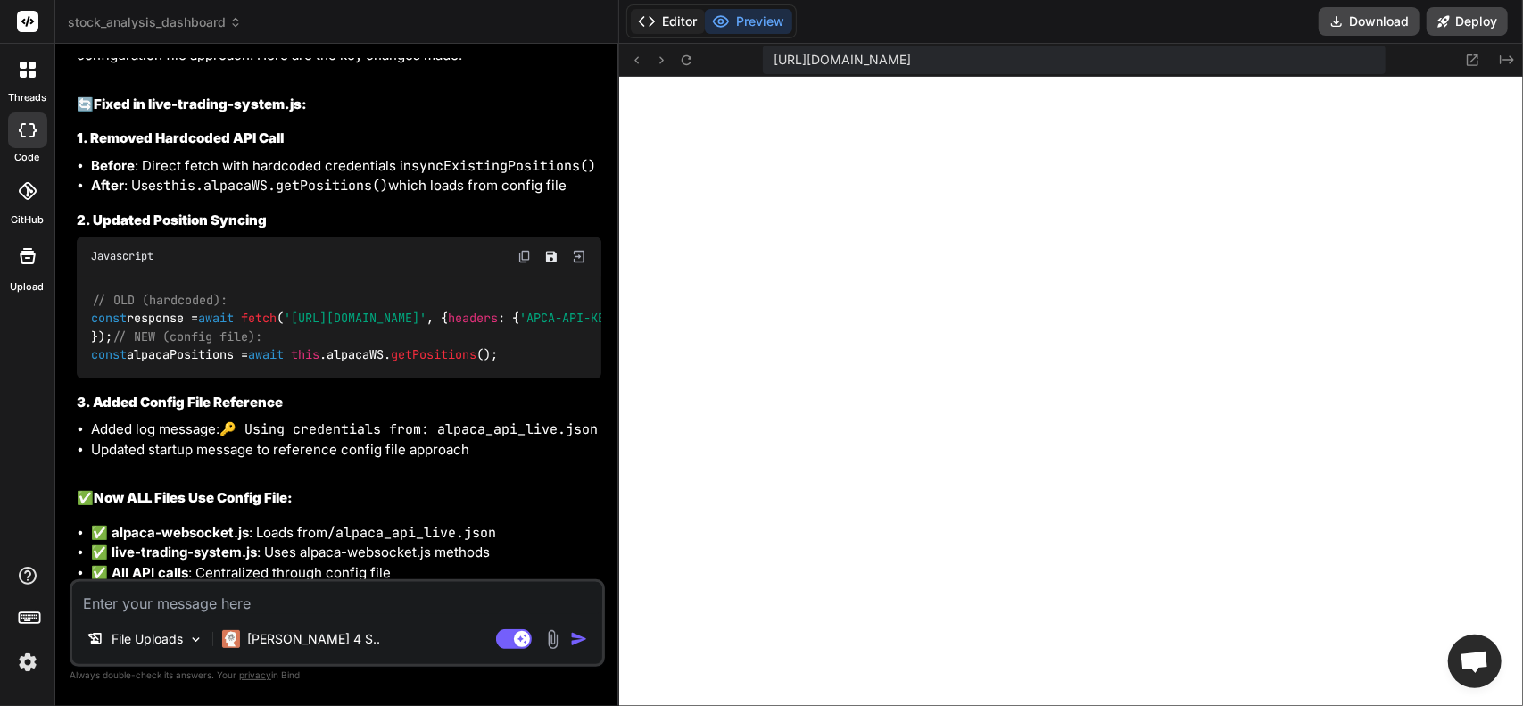
click at [656, 19] on button "Editor" at bounding box center [668, 21] width 74 height 25
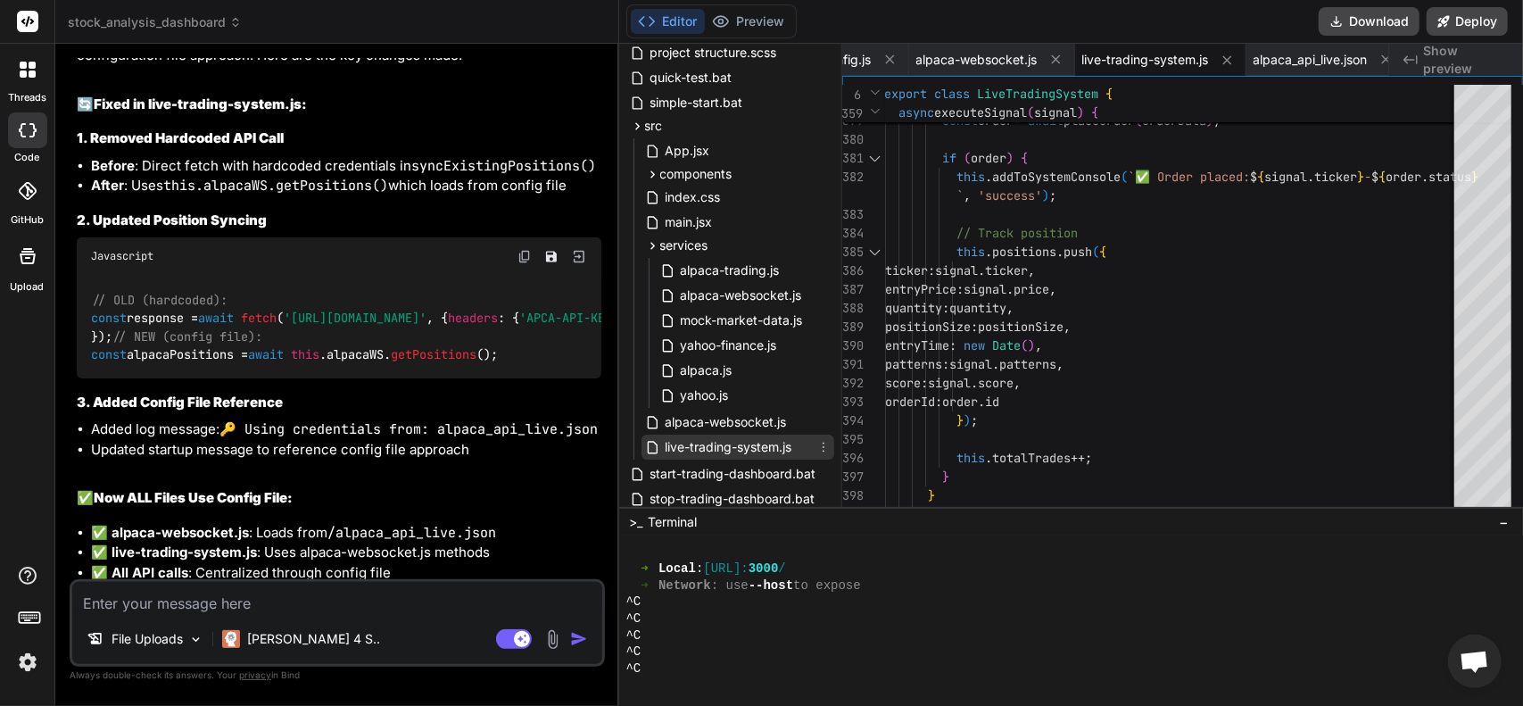
click at [766, 450] on span "live-trading-system.js" at bounding box center [729, 446] width 130 height 21
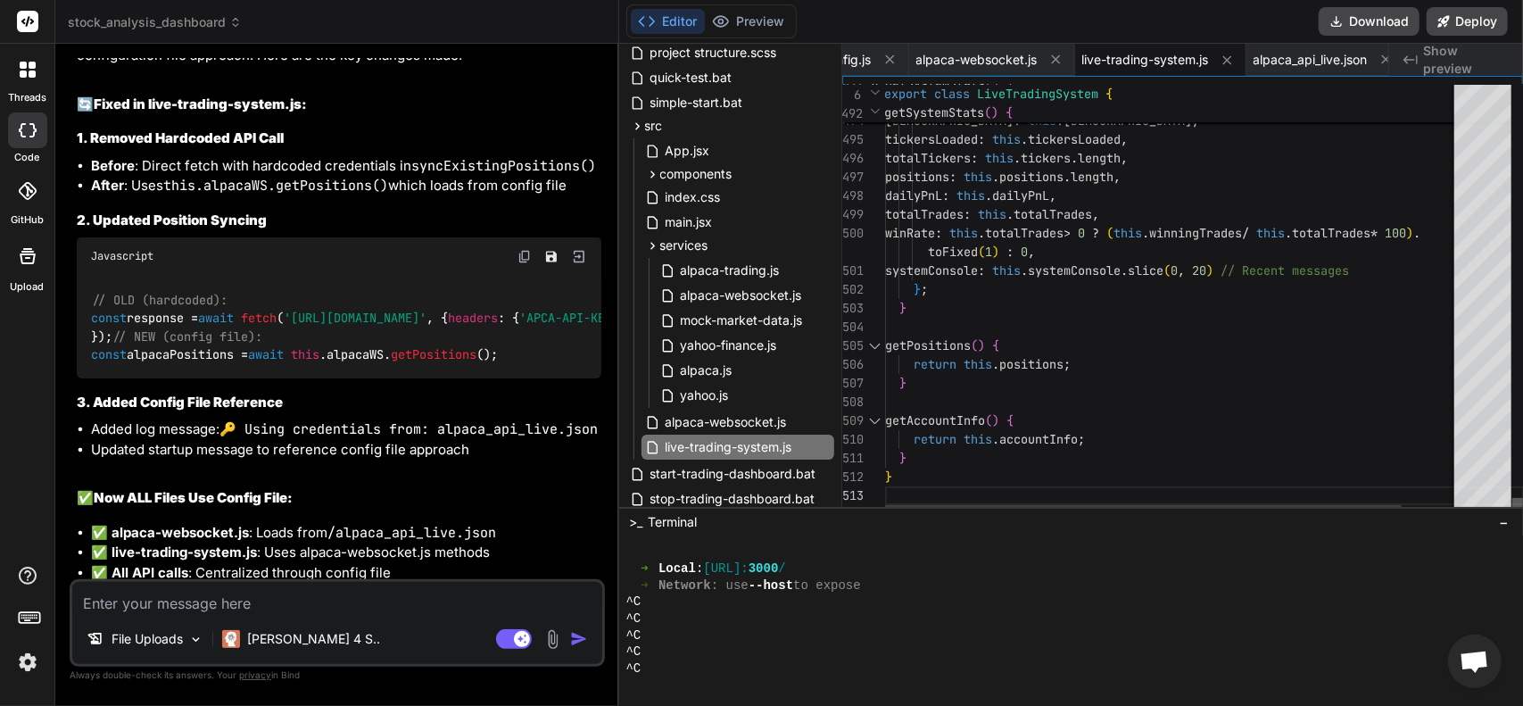
click at [1523, 516] on div at bounding box center [1518, 507] width 11 height 18
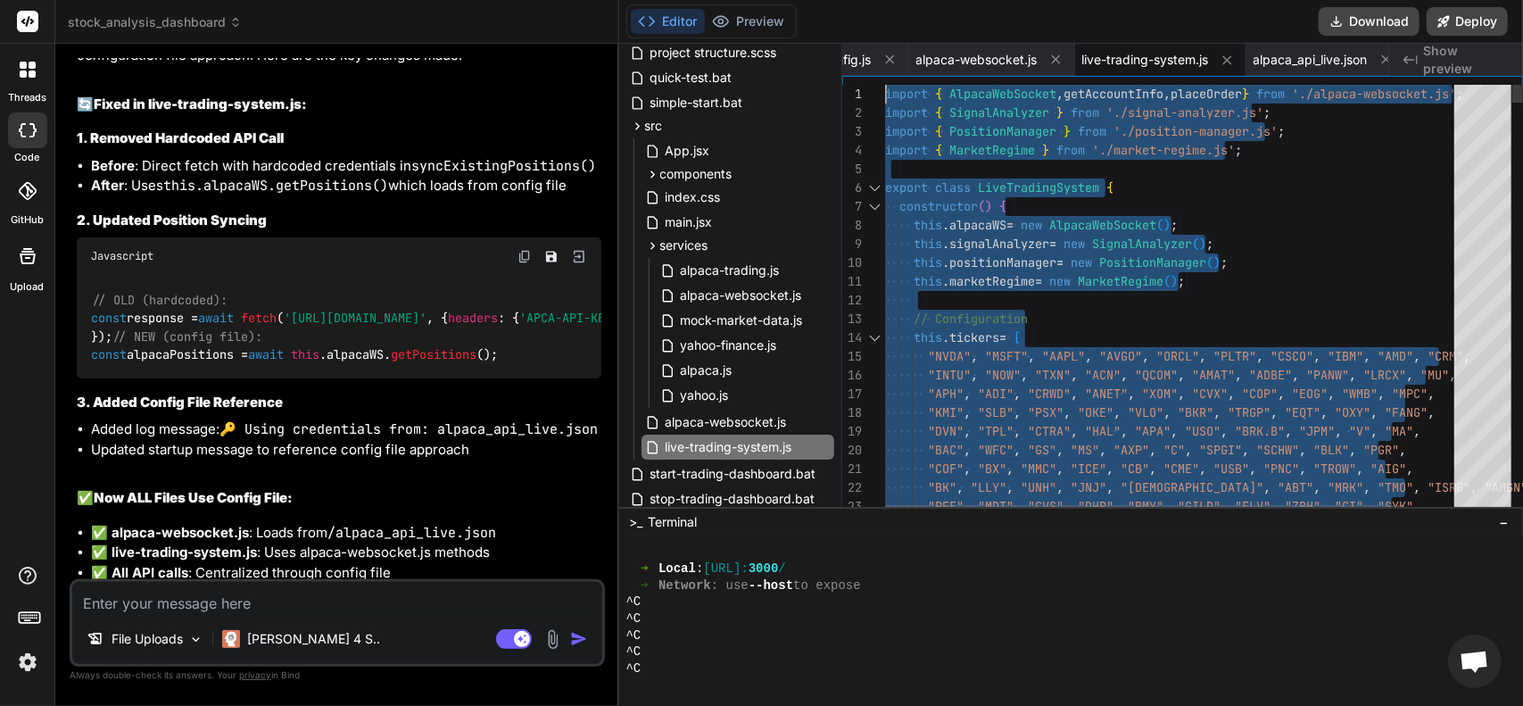
drag, startPoint x: 936, startPoint y: 492, endPoint x: 663, endPoint y: -72, distance: 626.7
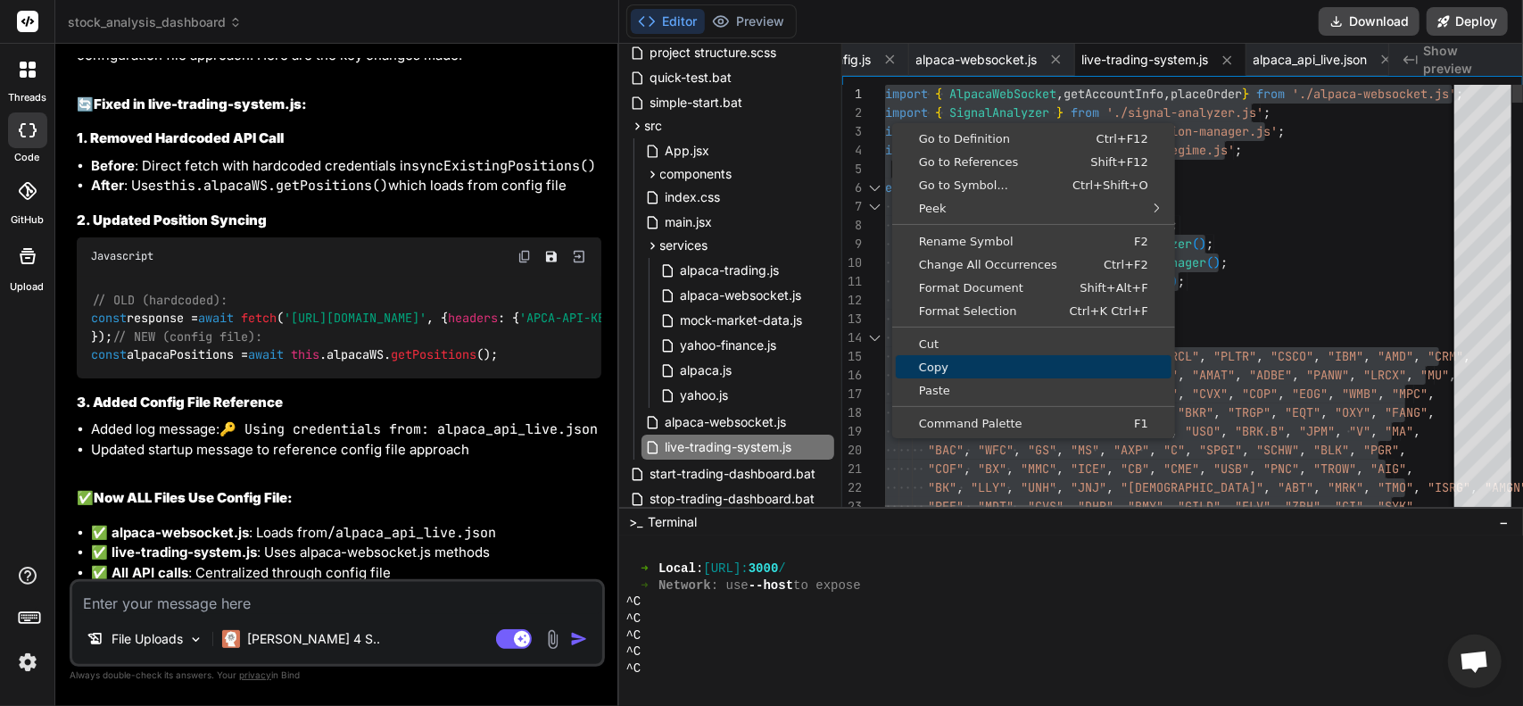
click at [949, 364] on span "Copy" at bounding box center [1034, 367] width 276 height 12
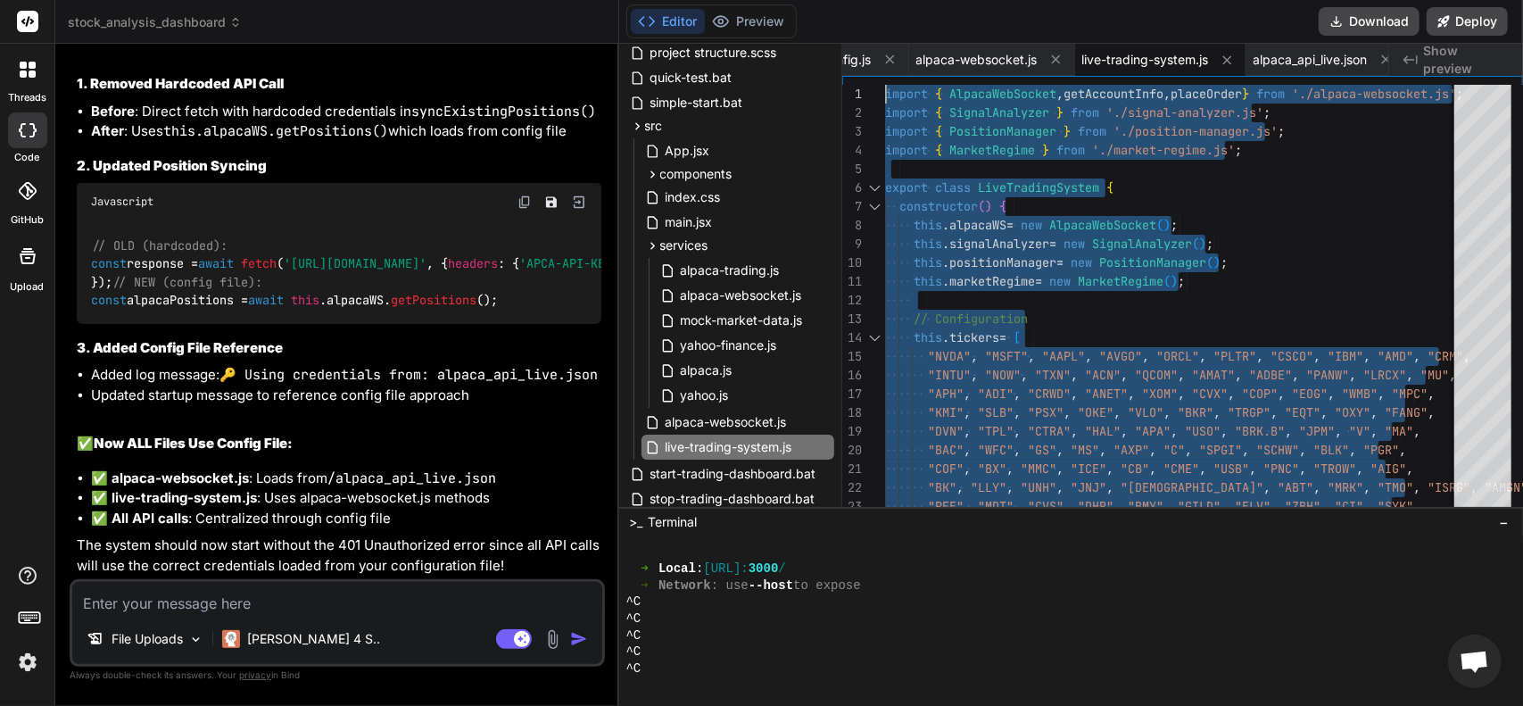
scroll to position [21051, 0]
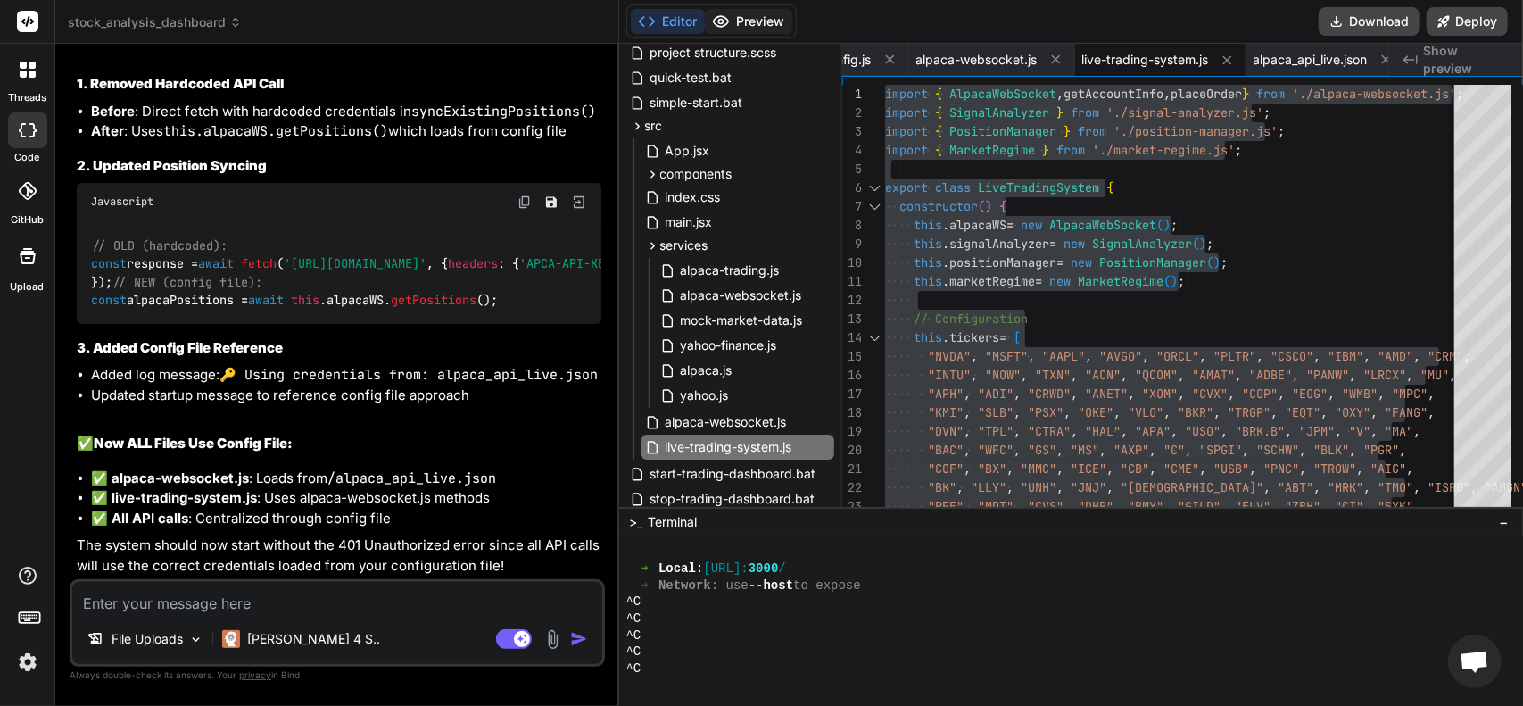
click at [744, 24] on button "Preview" at bounding box center [748, 21] width 87 height 25
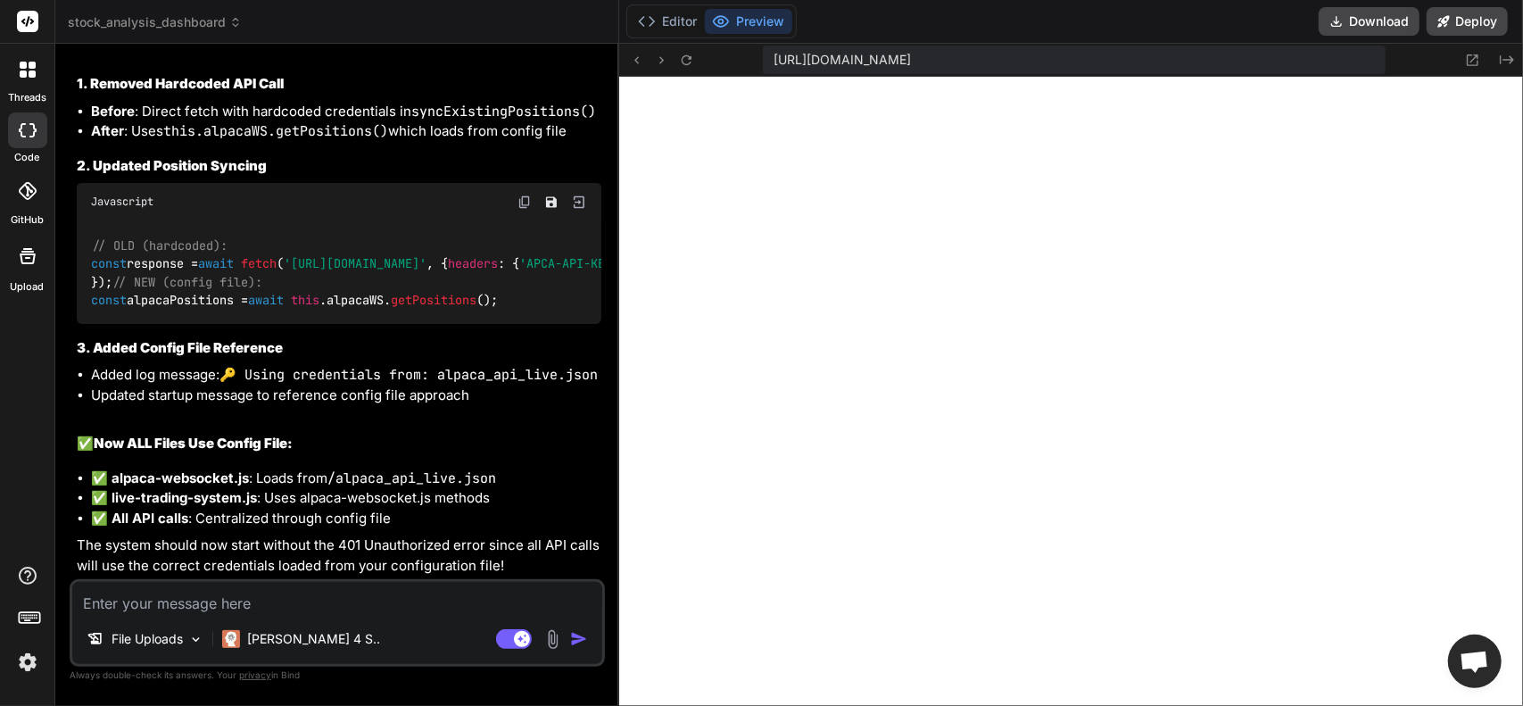
click at [212, 611] on textarea at bounding box center [337, 598] width 530 height 32
drag, startPoint x: 212, startPoint y: 611, endPoint x: 184, endPoint y: 604, distance: 28.6
click at [184, 604] on textarea at bounding box center [337, 598] width 530 height 32
paste textarea "1:46:03 PM Starting Live Trading System with focused ticker list... 1:46:03 PM …"
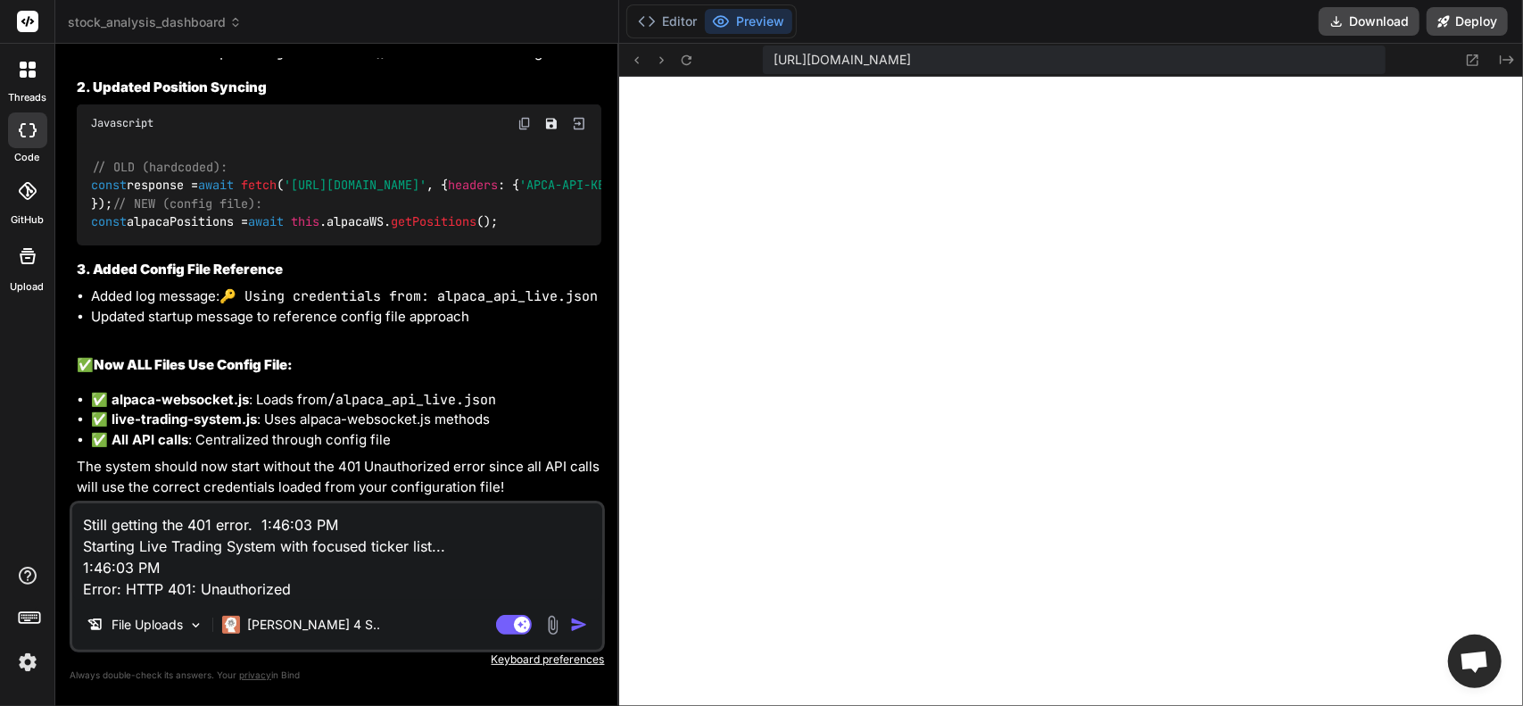
click at [587, 626] on img "button" at bounding box center [579, 625] width 18 height 18
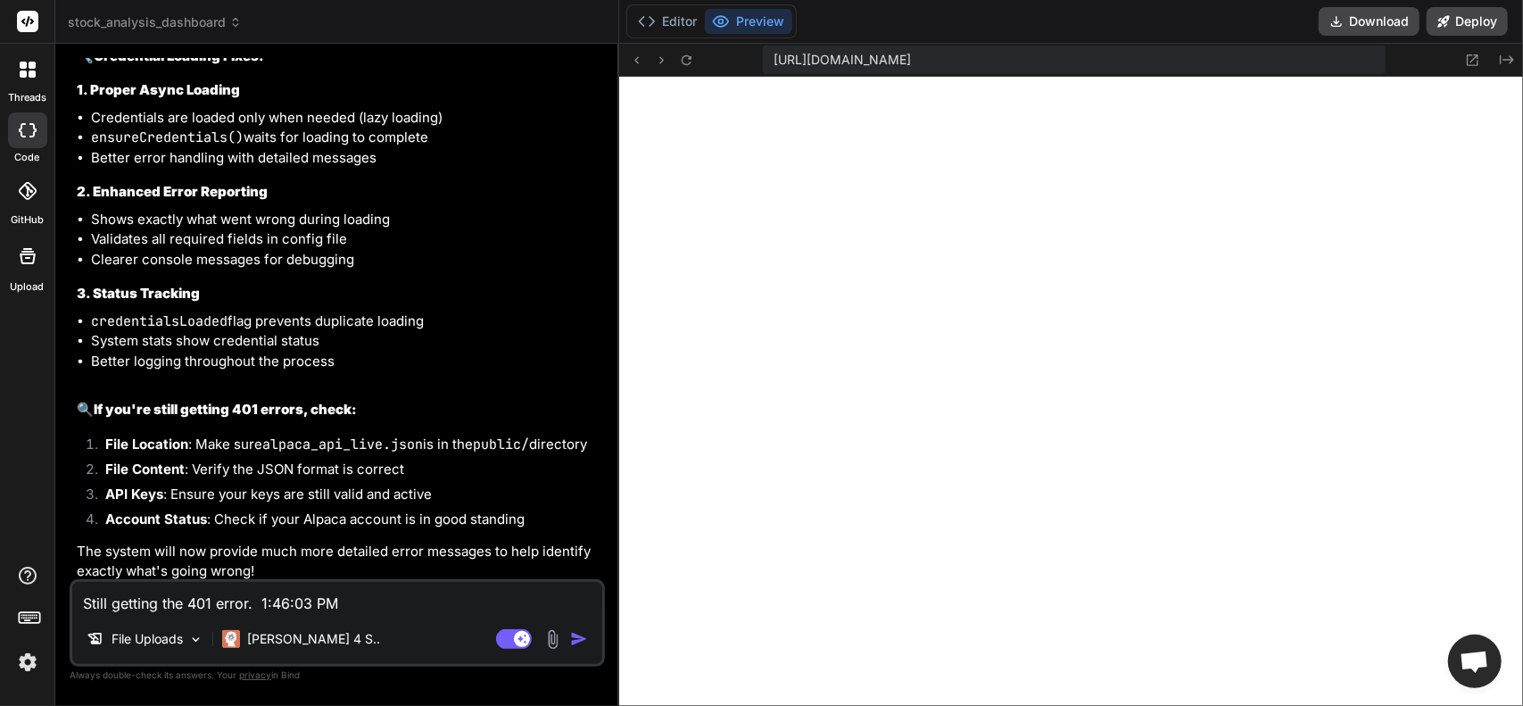
scroll to position [733, 0]
click at [664, 27] on button "Editor" at bounding box center [668, 21] width 74 height 25
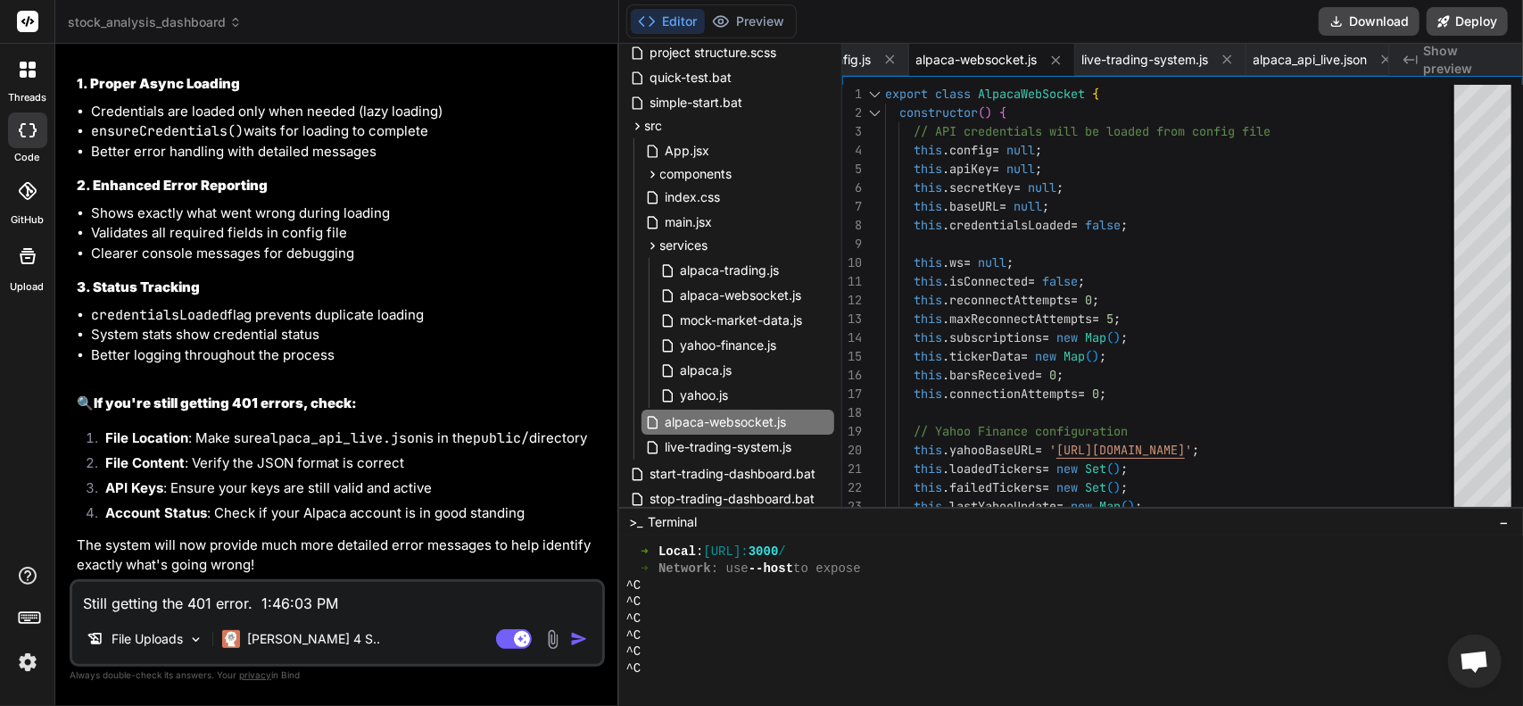
scroll to position [21416, 0]
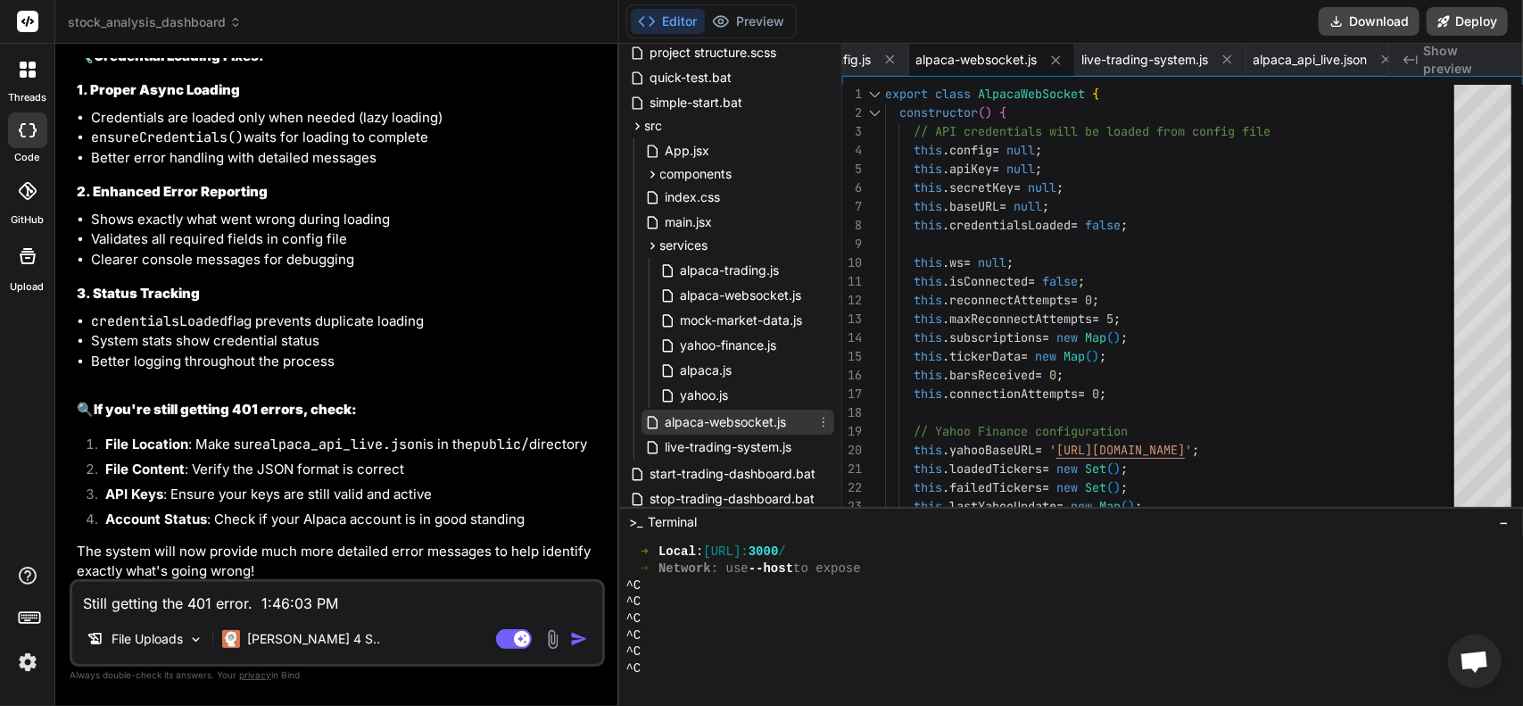
click at [725, 423] on span "alpaca-websocket.js" at bounding box center [726, 421] width 125 height 21
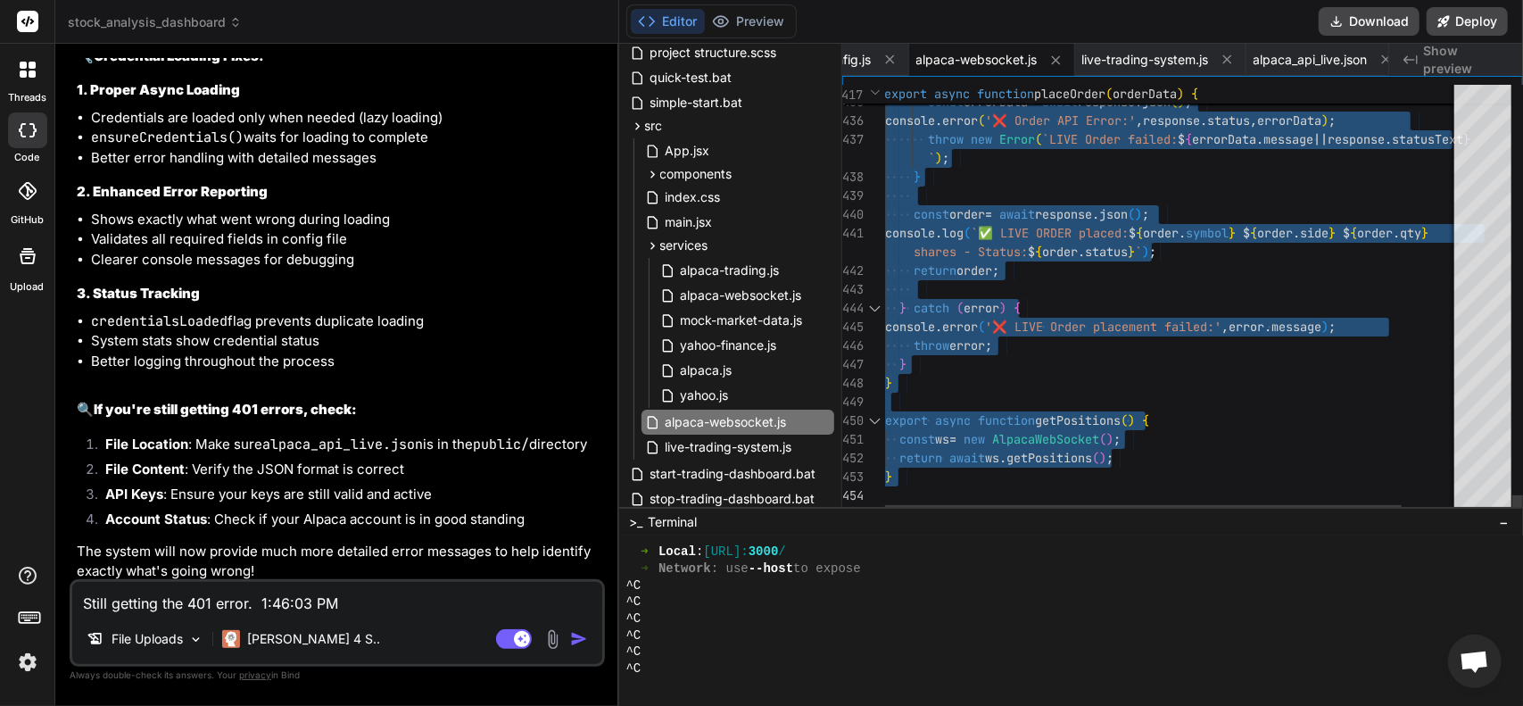
drag, startPoint x: 886, startPoint y: 92, endPoint x: 1237, endPoint y: 748, distance: 743.9
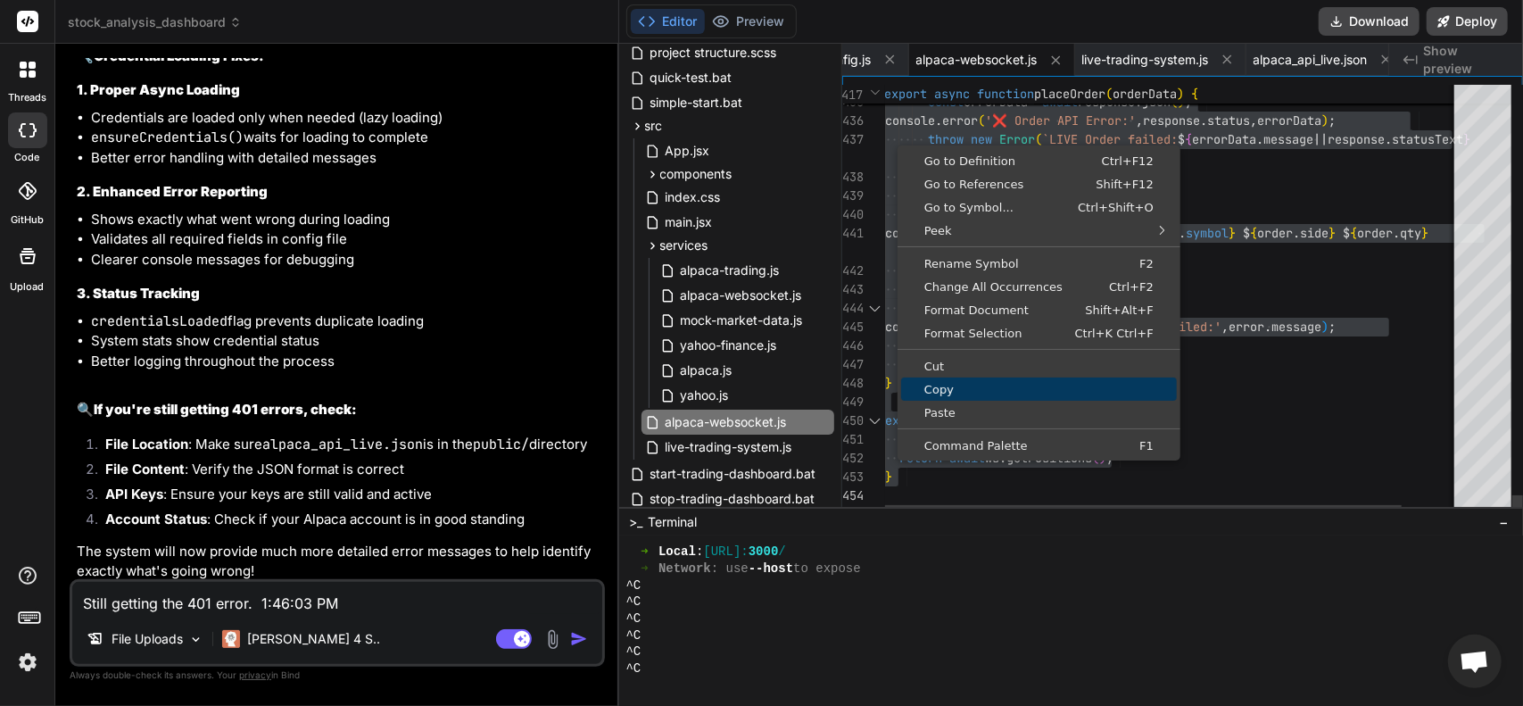
click at [935, 391] on span "Copy" at bounding box center [1039, 390] width 276 height 12
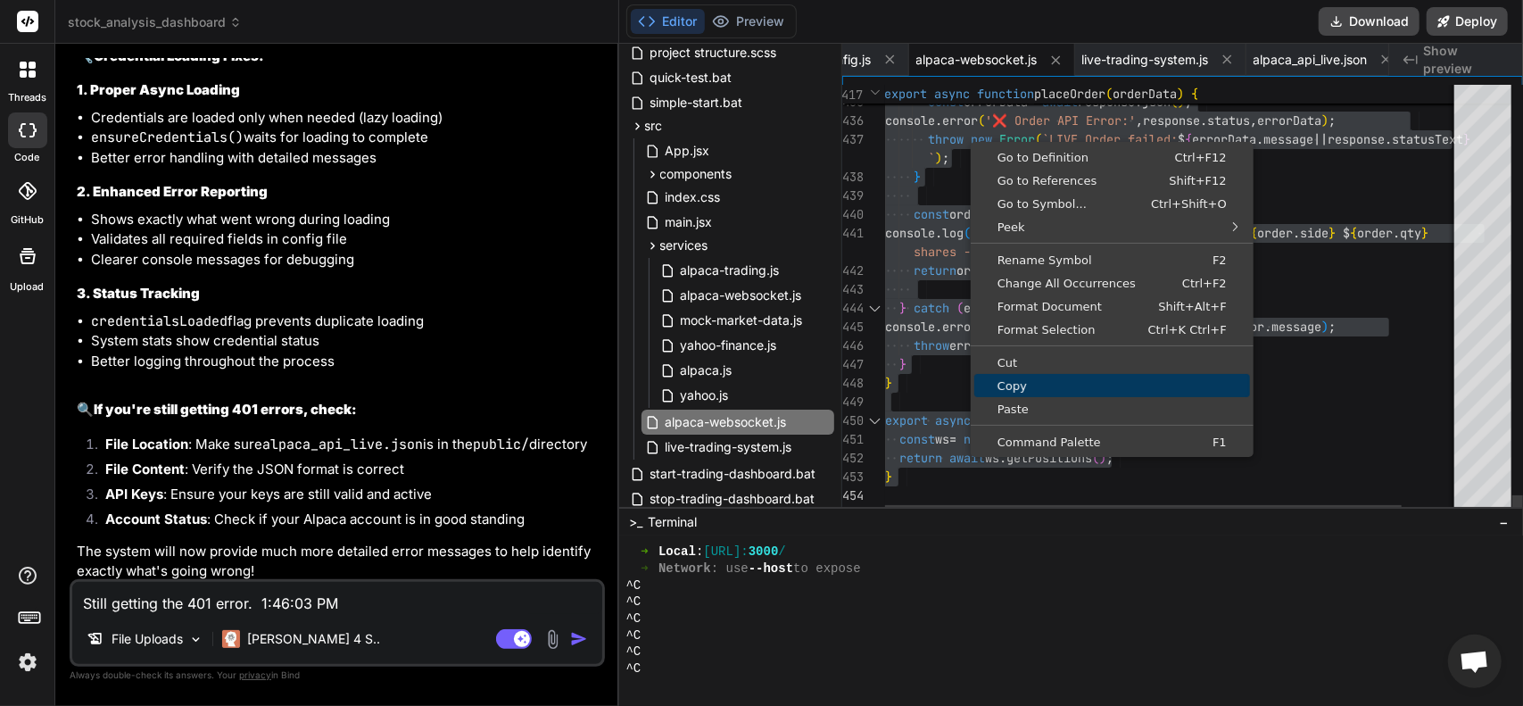
click at [993, 388] on span "Copy" at bounding box center [1113, 386] width 276 height 12
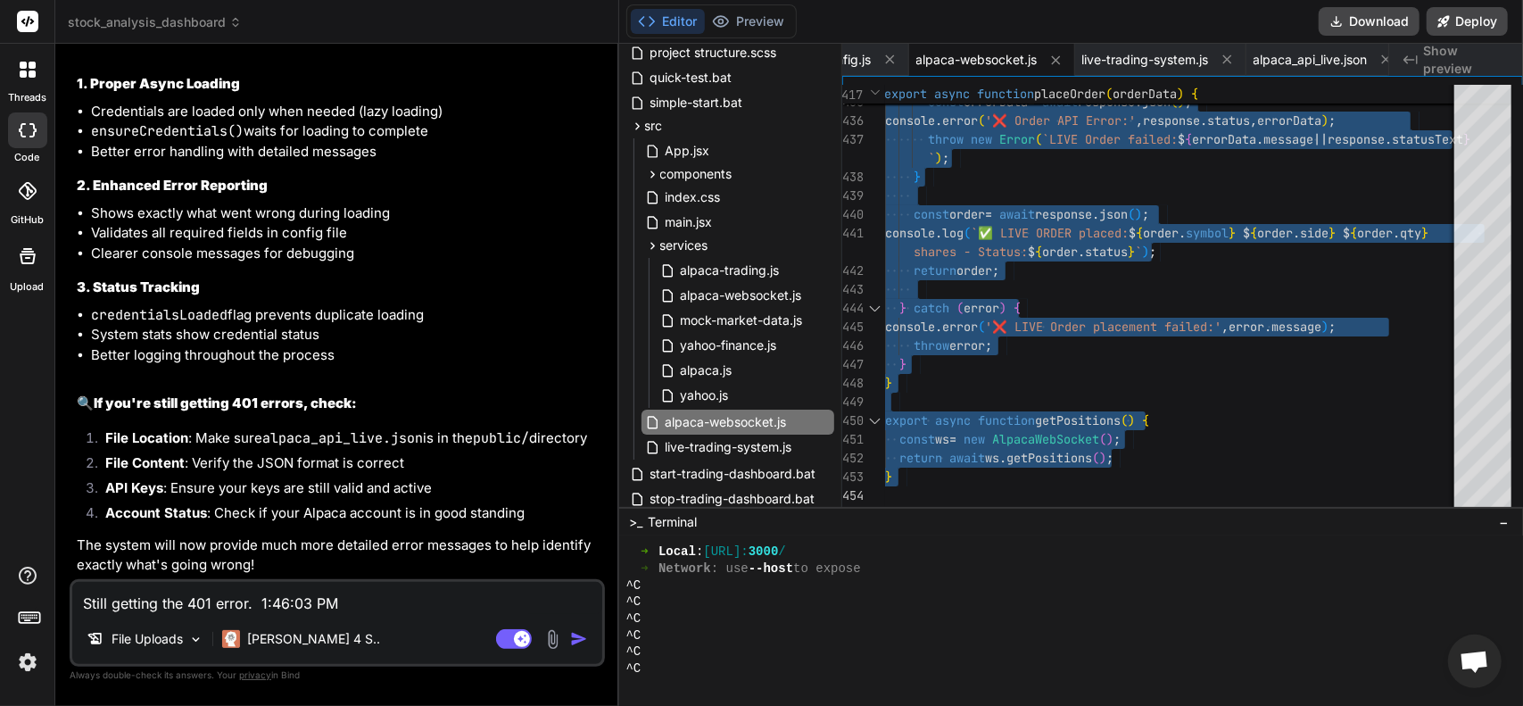
scroll to position [22036, 0]
click at [750, 11] on button "Preview" at bounding box center [748, 21] width 87 height 25
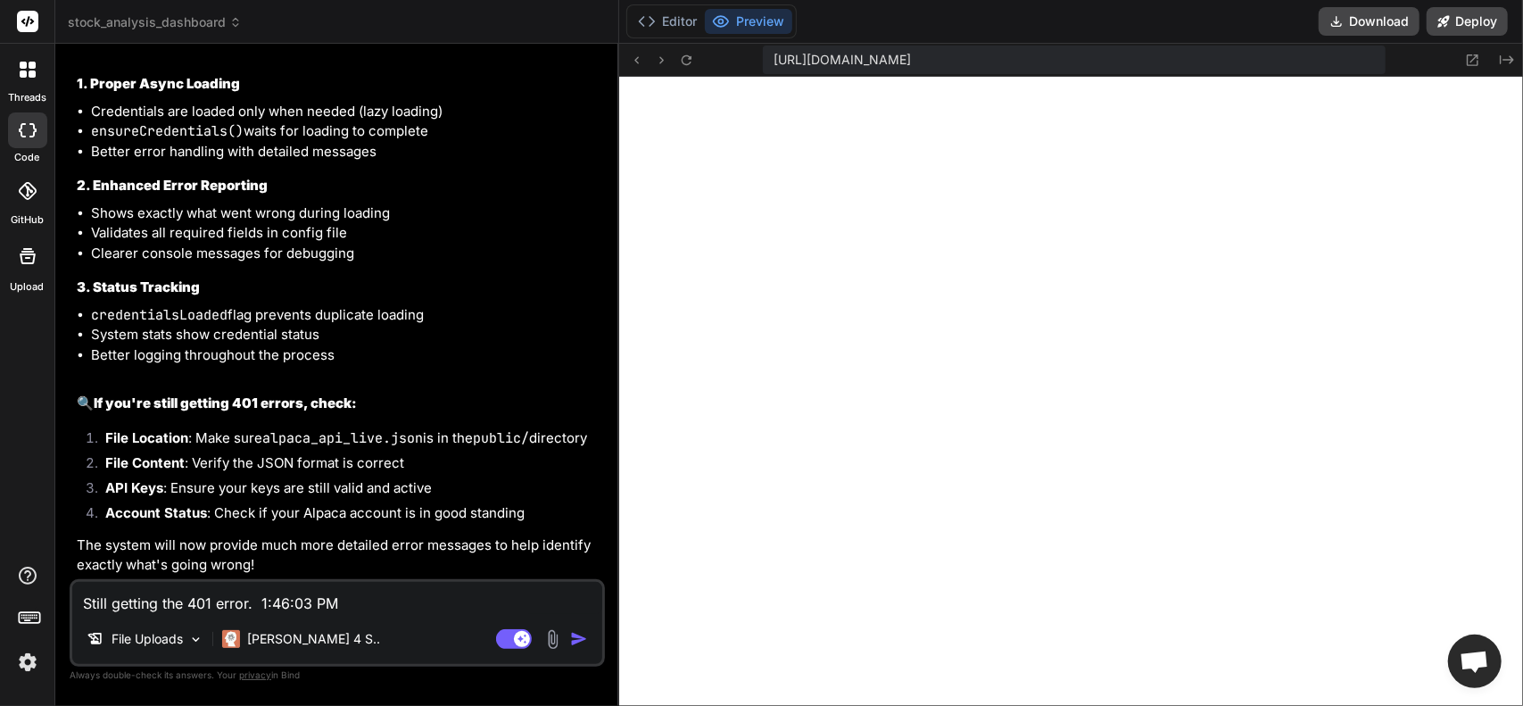
click at [264, 598] on textarea "Still getting the 401 error. 1:46:03 PM Starting Live Trading System with focus…" at bounding box center [337, 598] width 530 height 32
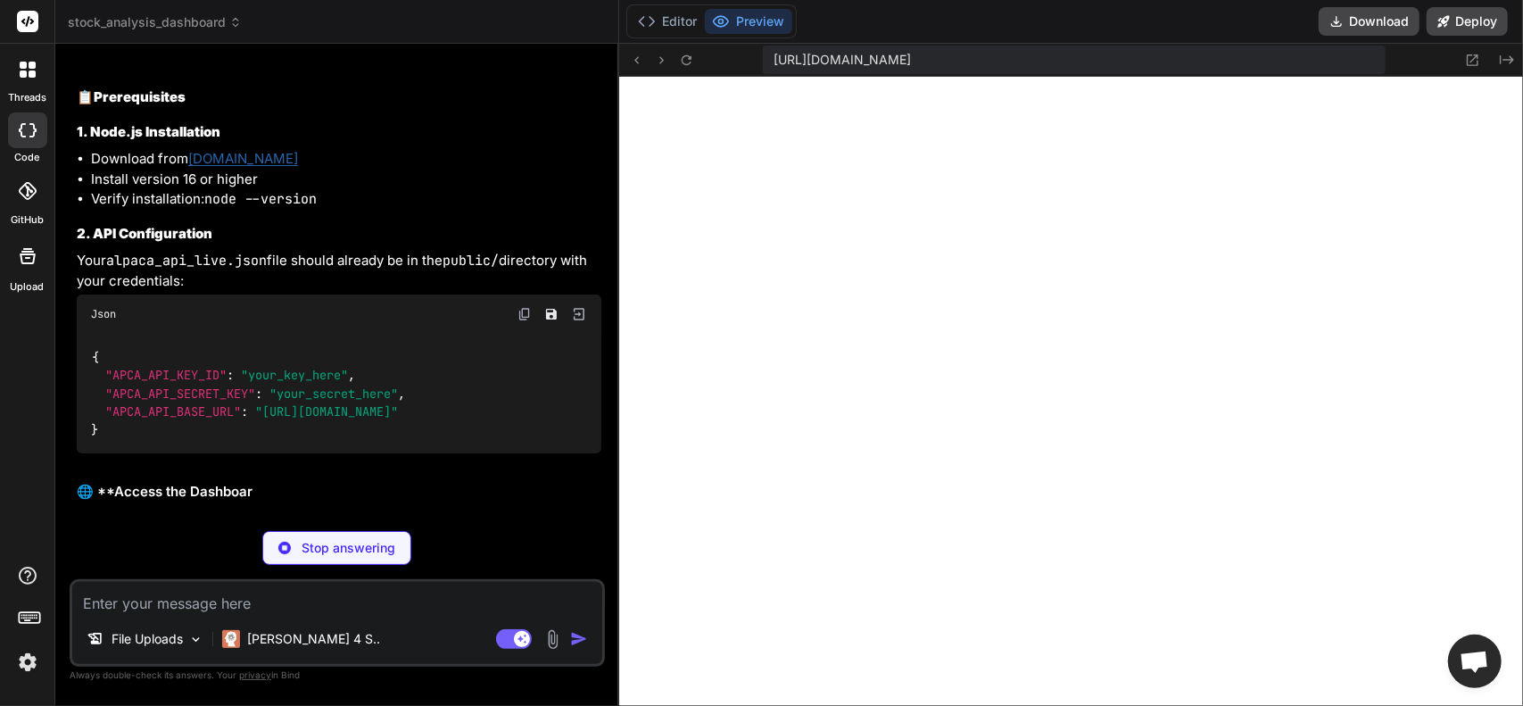
scroll to position [22668, 0]
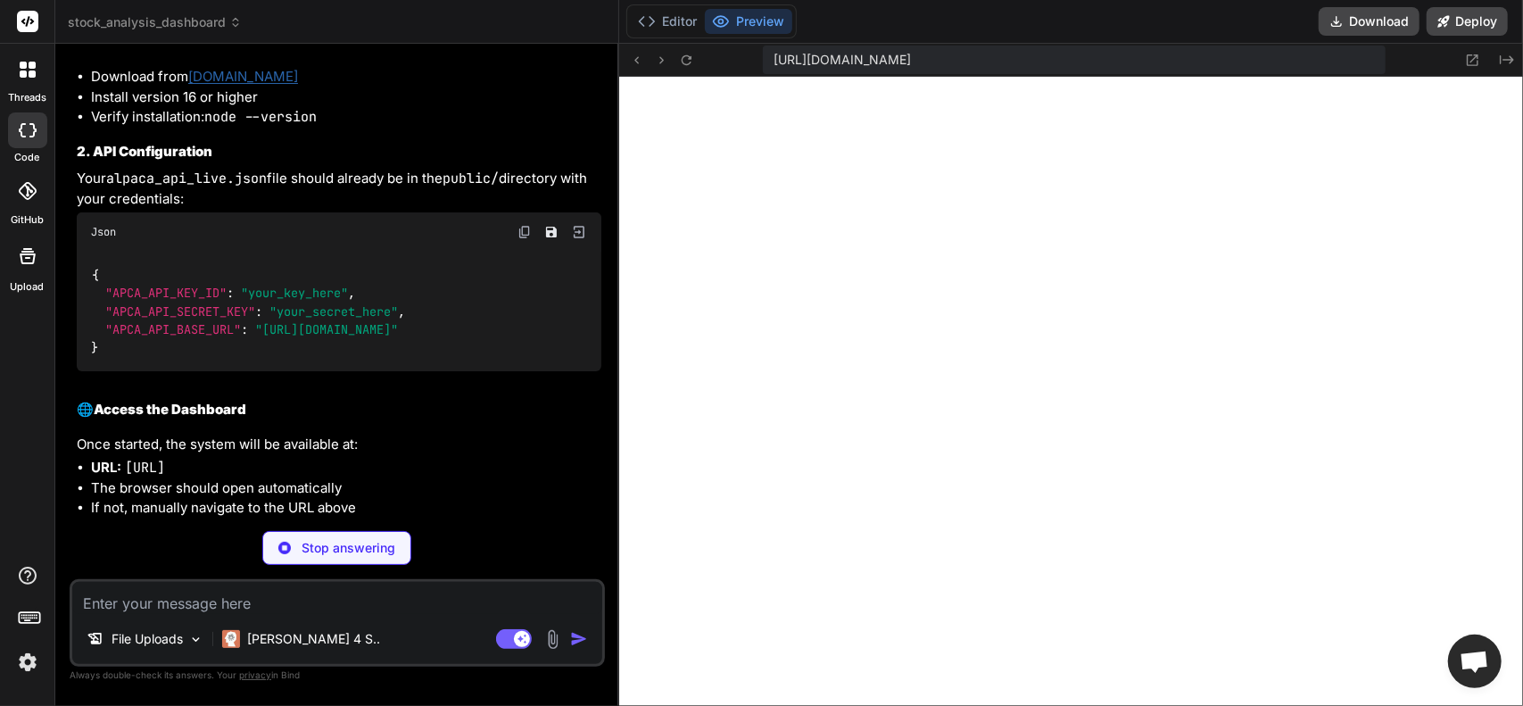
click at [291, 594] on textarea at bounding box center [337, 598] width 530 height 32
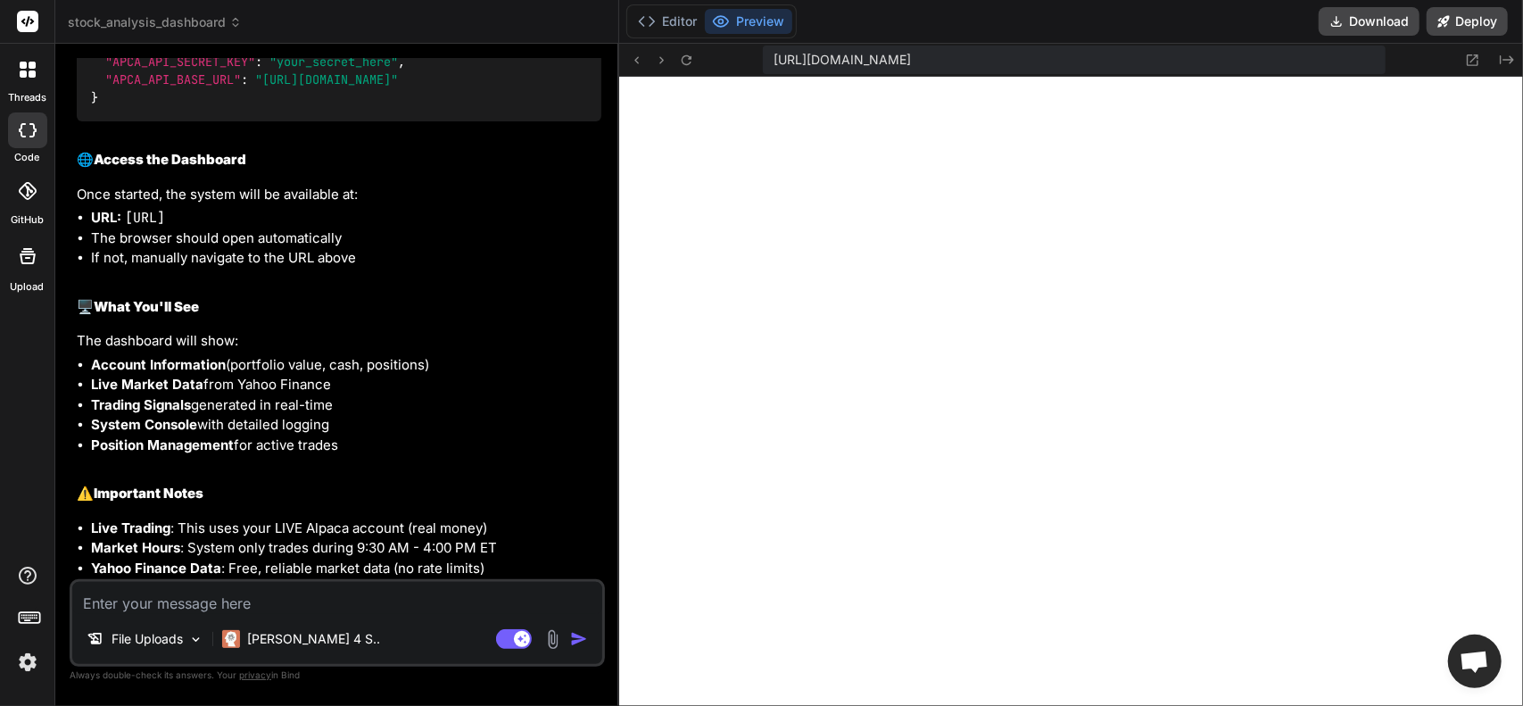
scroll to position [23114, 0]
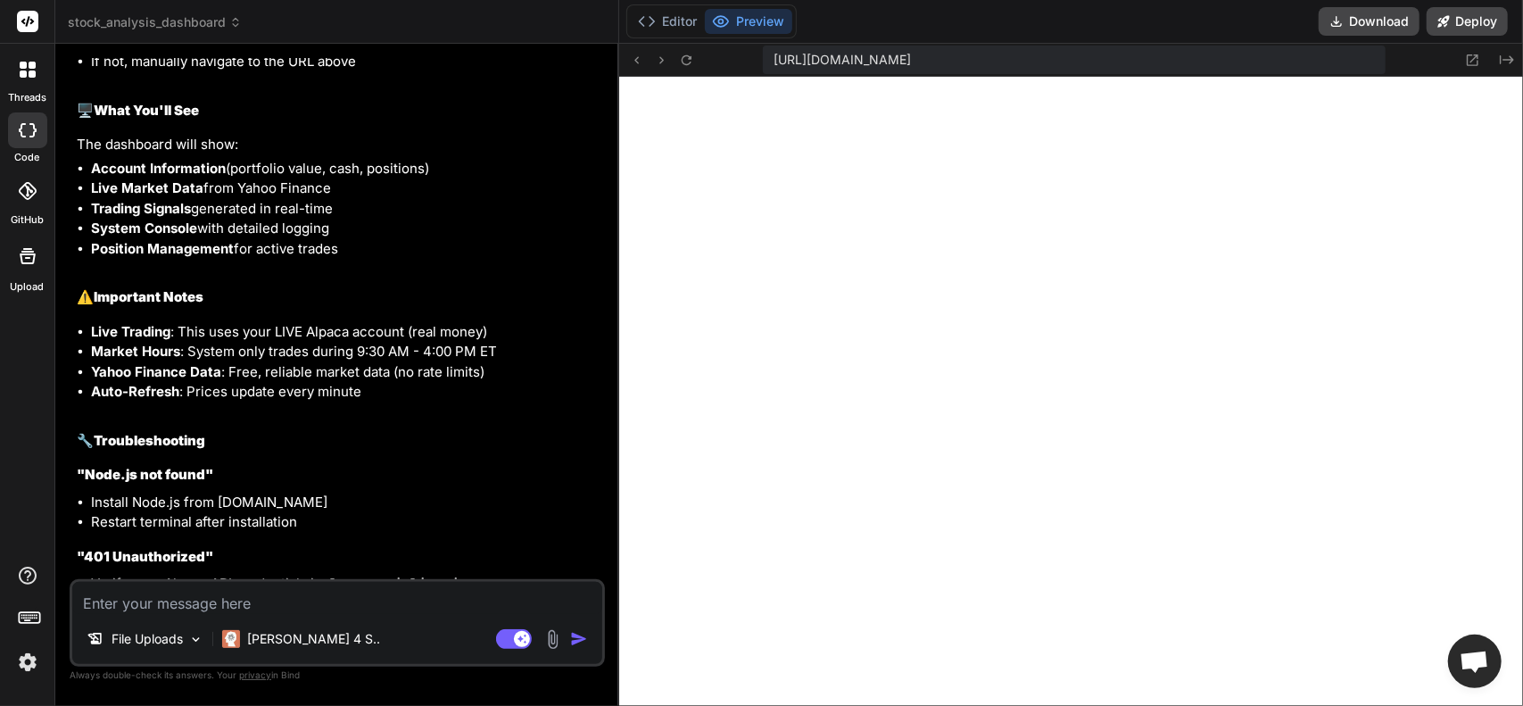
paste textarea "C:\Users\jcons>npm run dev npm error code ENOENT npm error syscall open npm err…"
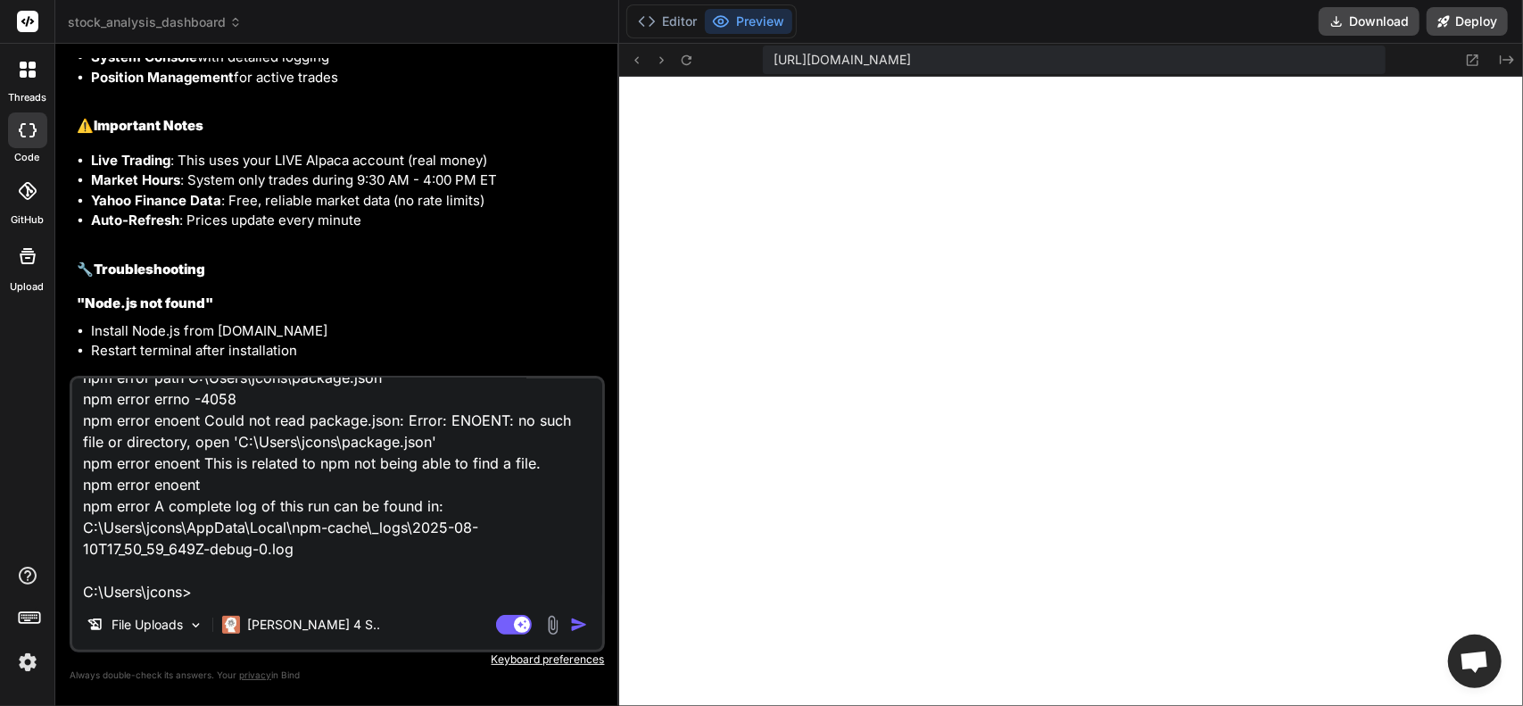
scroll to position [23292, 0]
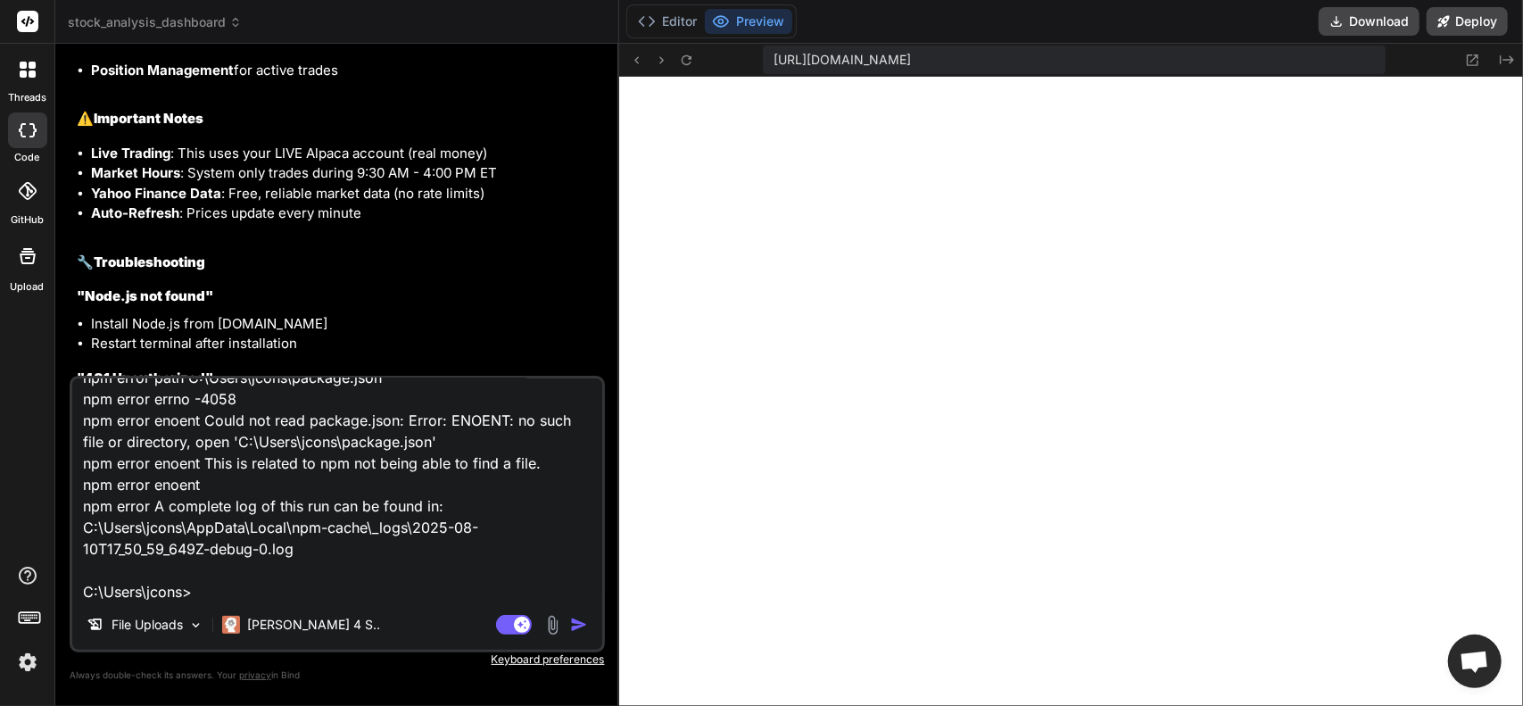
click at [21, 435] on div "threads code GitHub Upload" at bounding box center [27, 353] width 55 height 706
click at [575, 624] on img "button" at bounding box center [579, 625] width 18 height 18
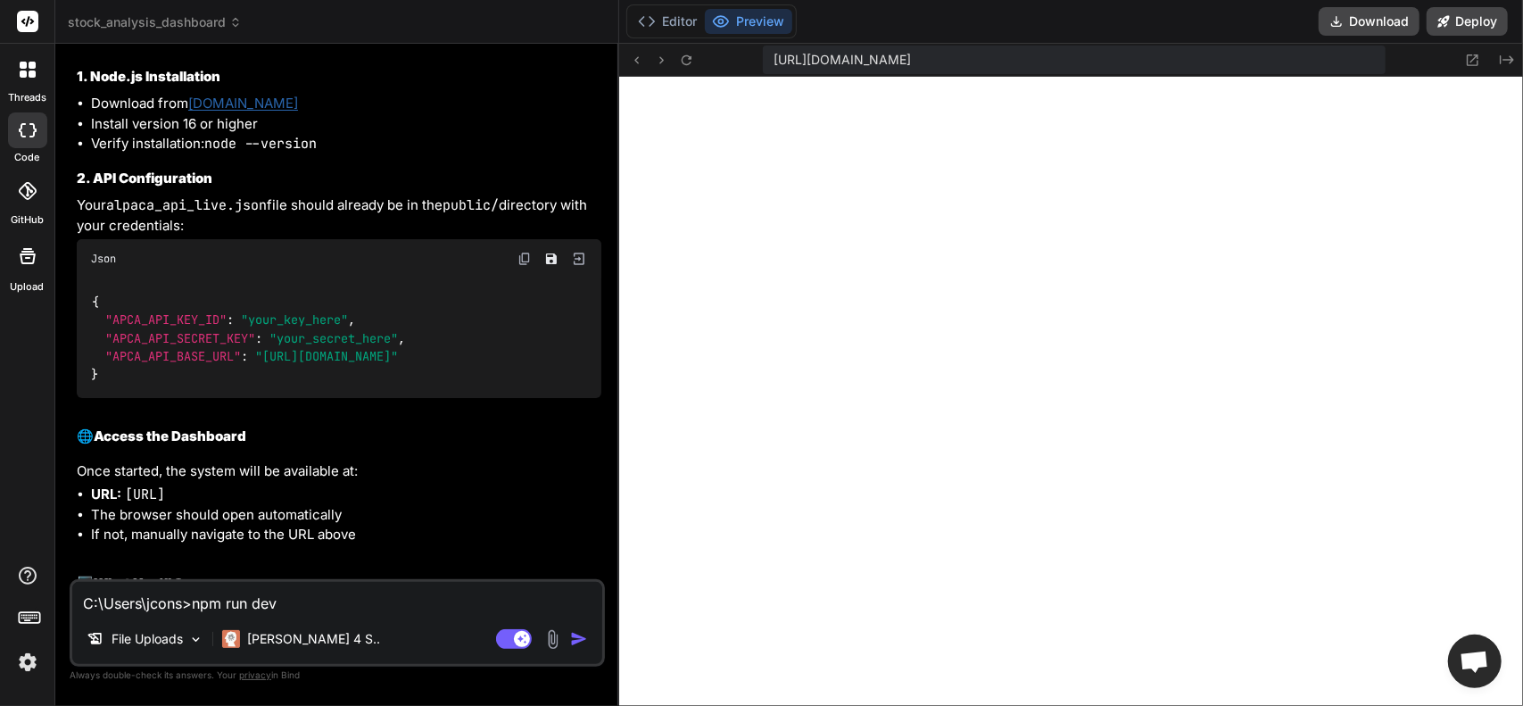
scroll to position [22649, 0]
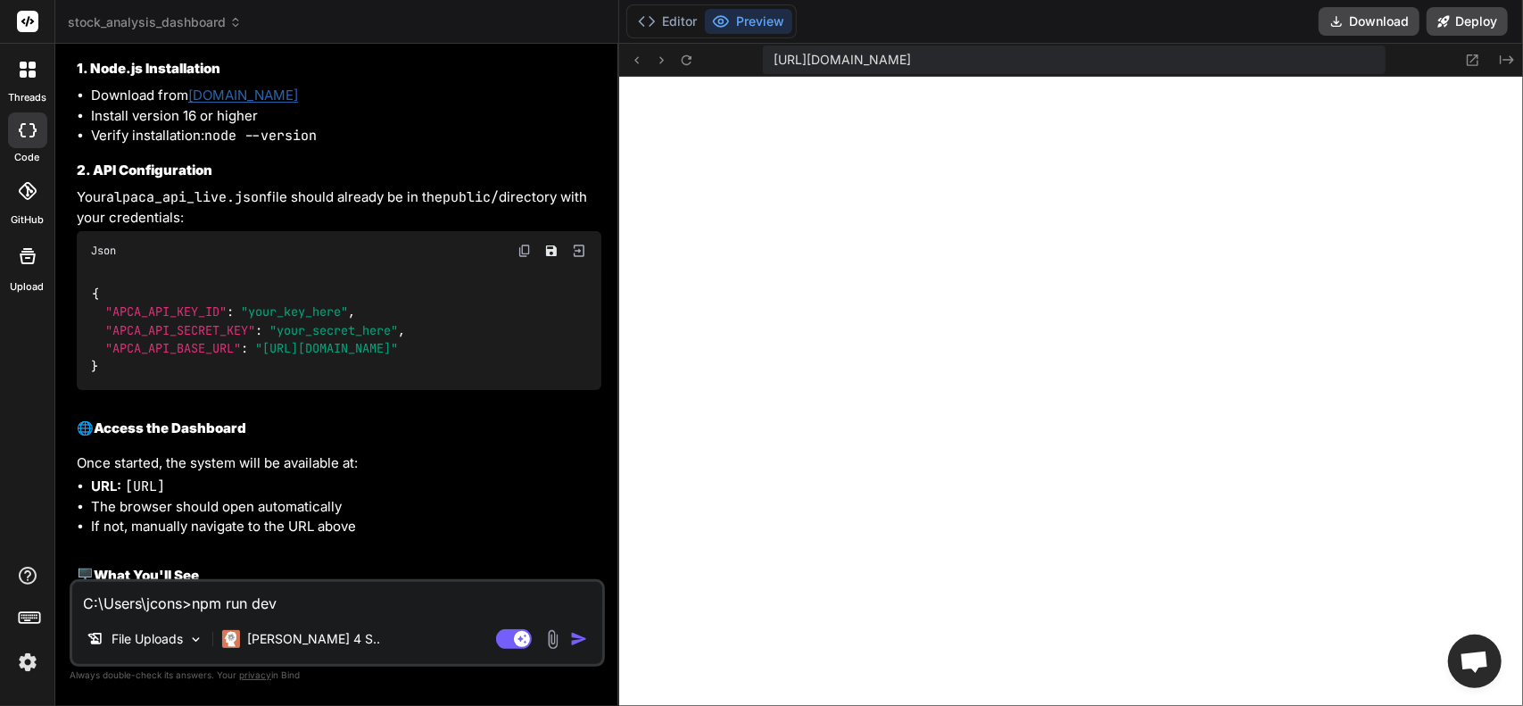
click at [256, 610] on textarea "C:\Users\jcons>npm run dev npm error code ENOENT npm error syscall open npm err…" at bounding box center [337, 598] width 530 height 32
paste textarea "[plugin:vite:import-analysis] Failed to parse source for import analysis becaus…"
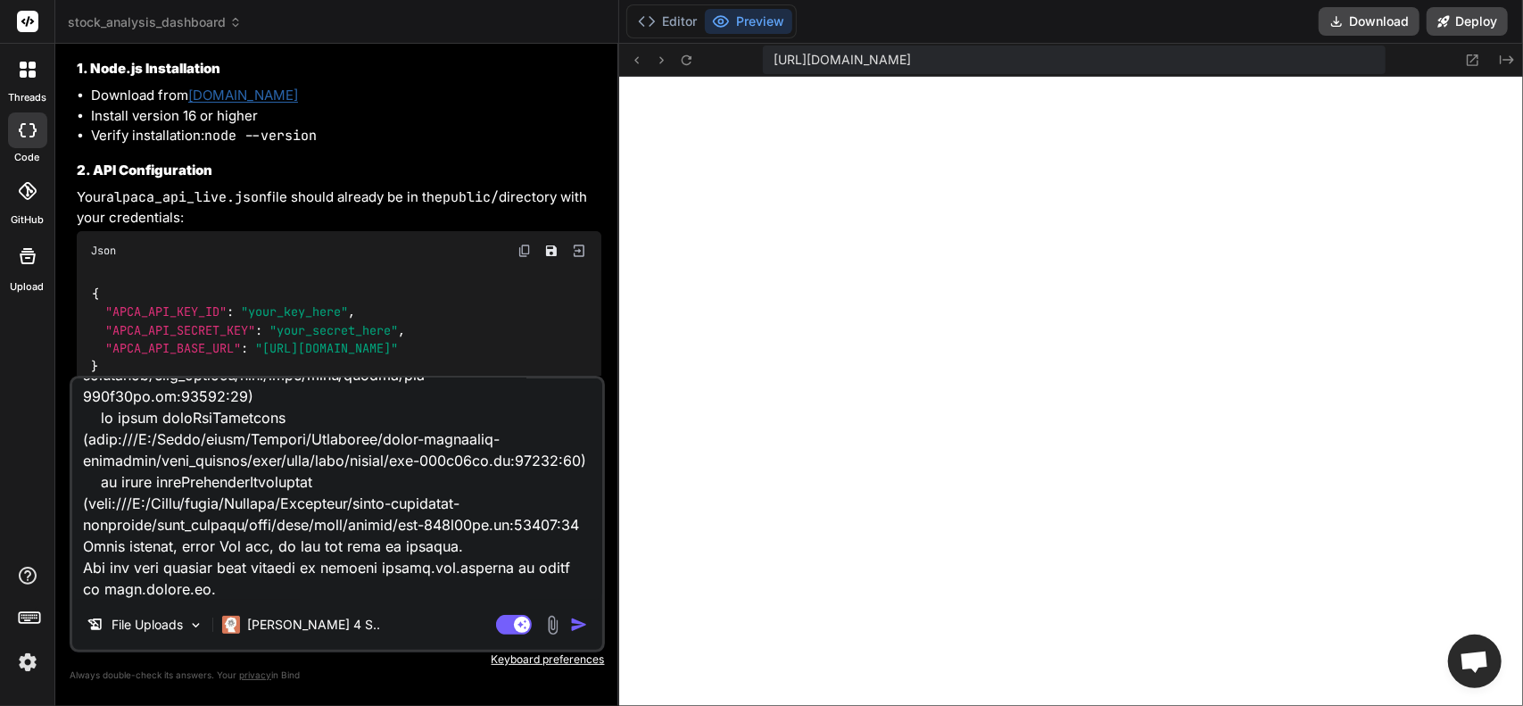
click at [575, 623] on img "button" at bounding box center [579, 625] width 18 height 18
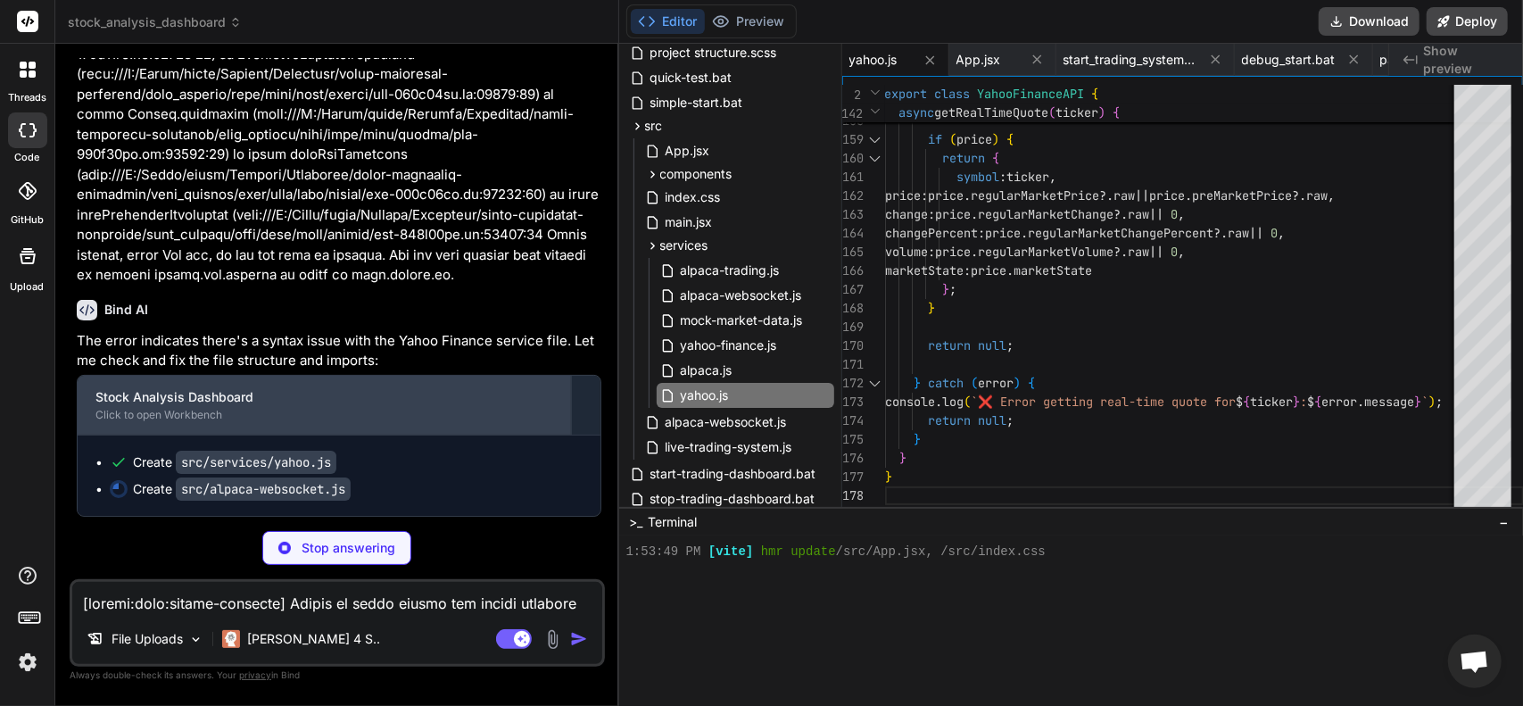
scroll to position [26616, 0]
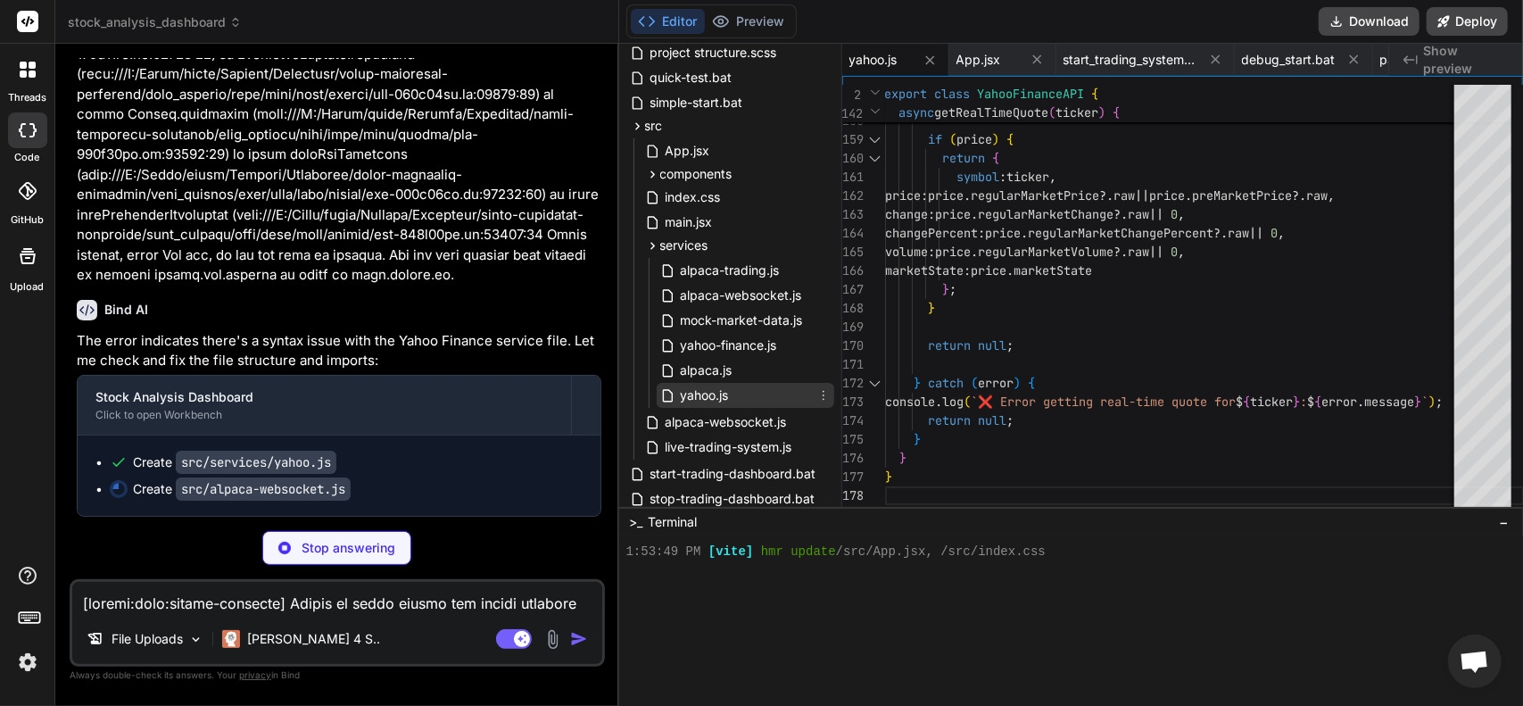
click at [742, 401] on div "yahoo.js" at bounding box center [746, 395] width 178 height 25
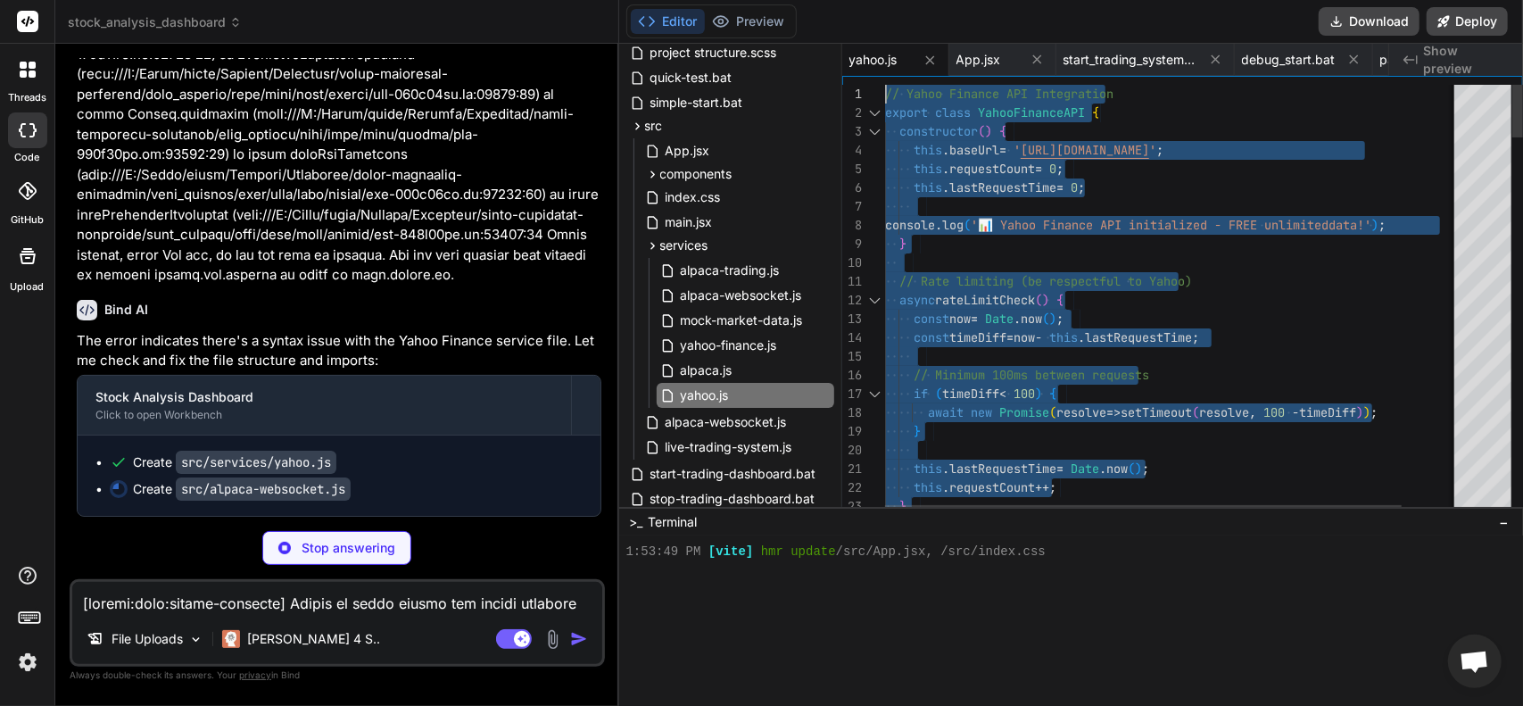
drag, startPoint x: 937, startPoint y: 478, endPoint x: 718, endPoint y: -28, distance: 551.3
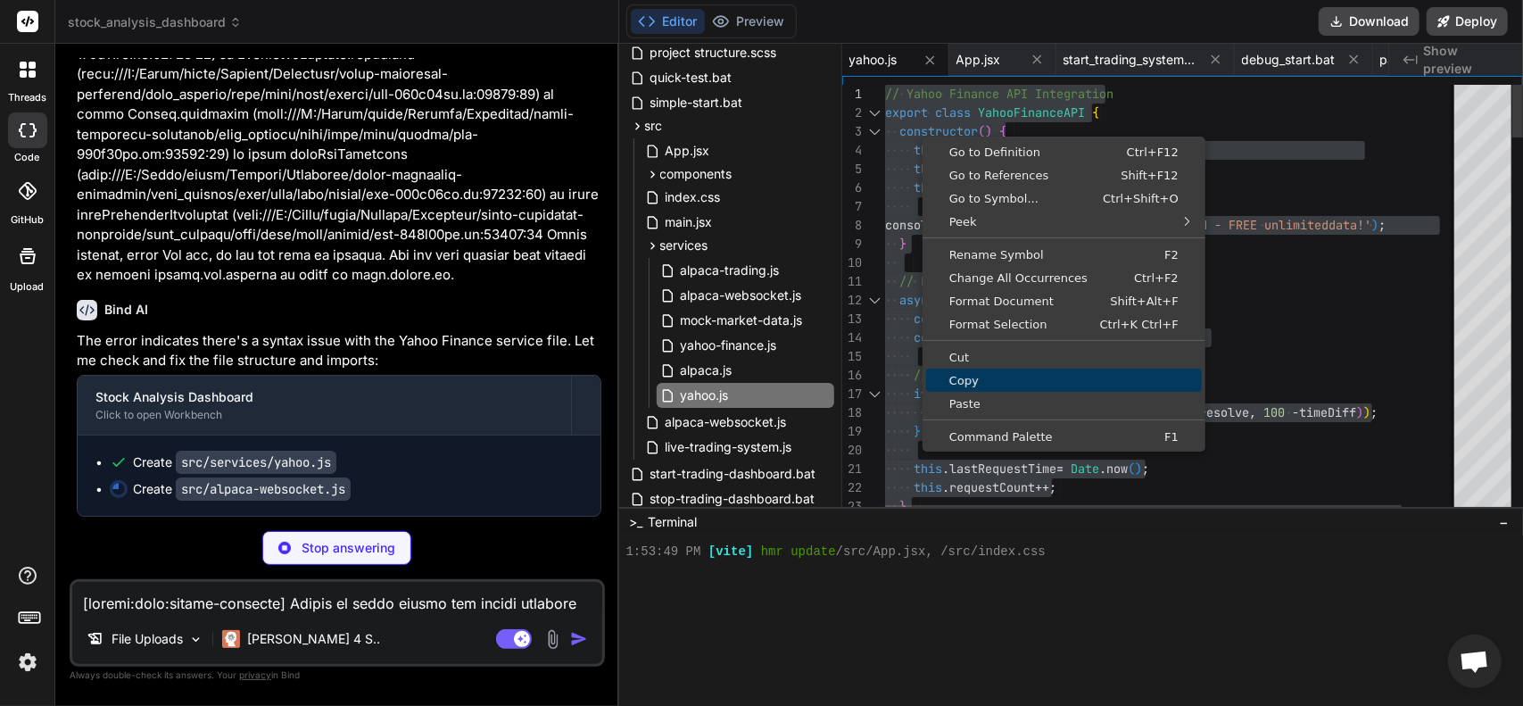
click at [971, 378] on span "Copy" at bounding box center [1064, 381] width 276 height 12
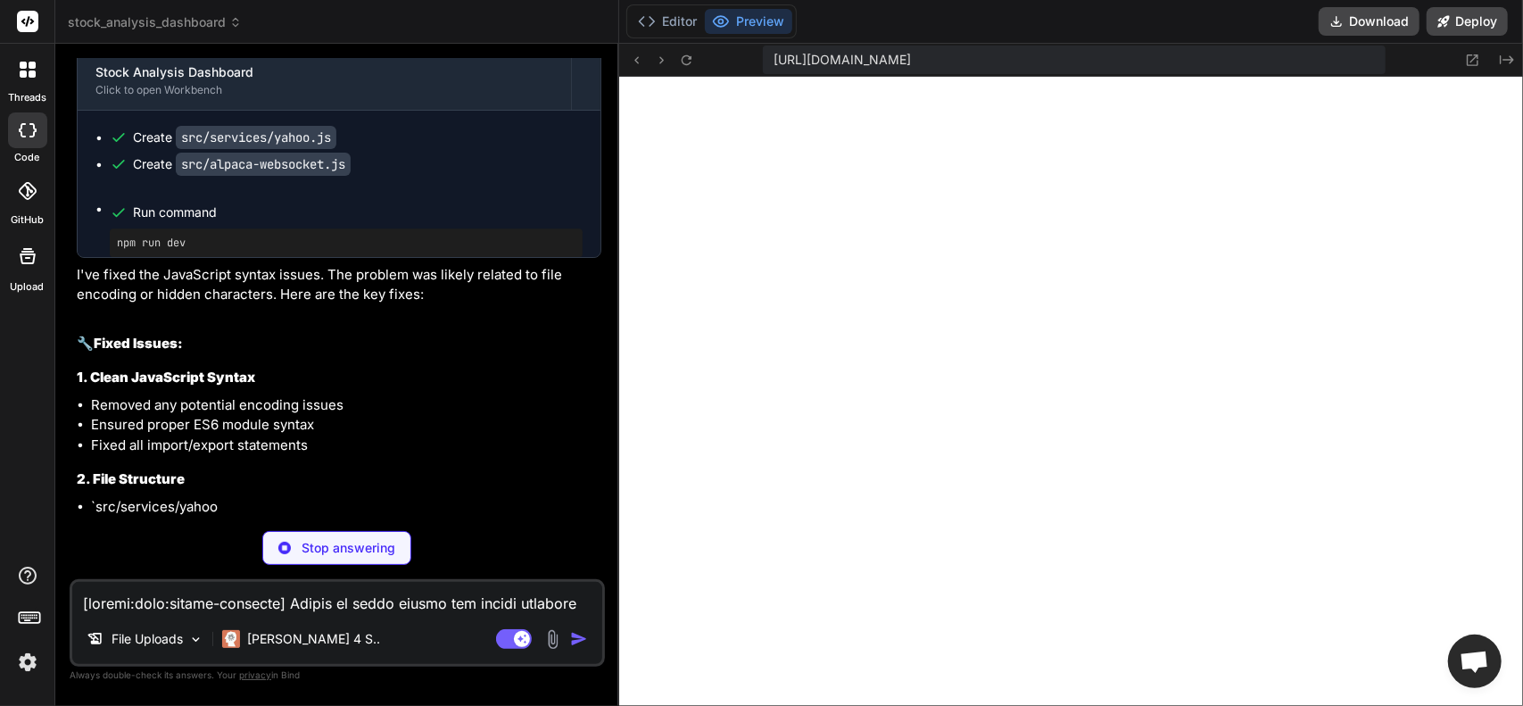
scroll to position [0, 2510]
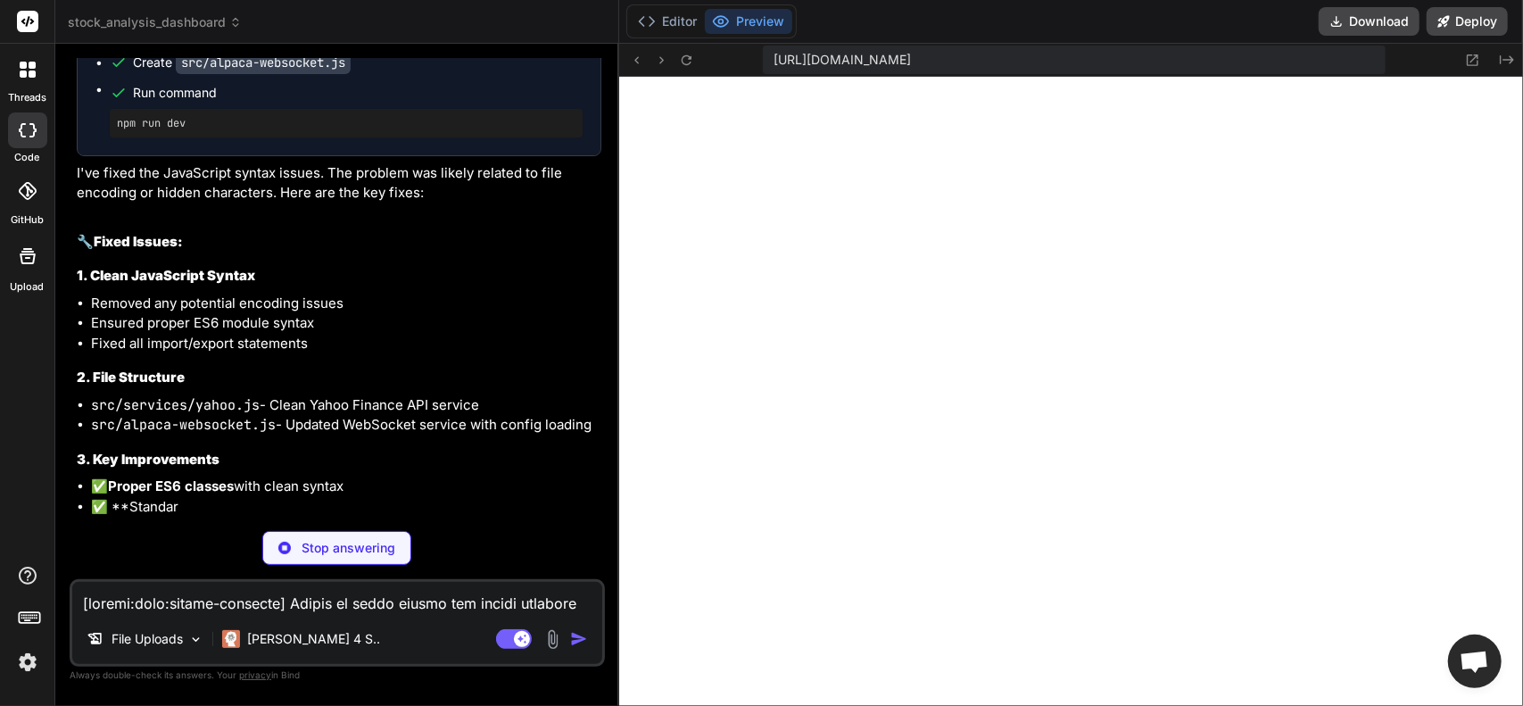
click at [282, 74] on code "src/alpaca-websocket.js" at bounding box center [263, 62] width 175 height 23
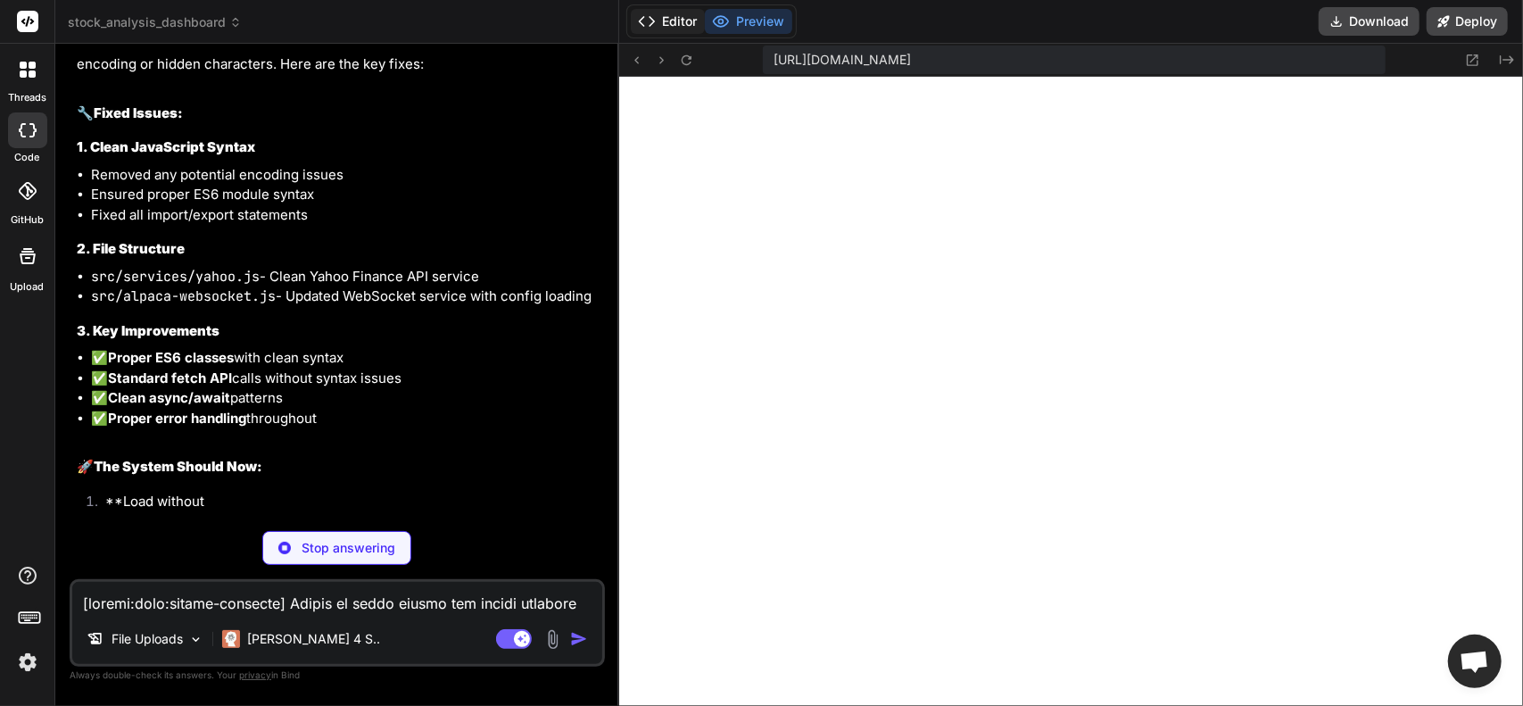
click at [639, 22] on icon at bounding box center [647, 21] width 18 height 18
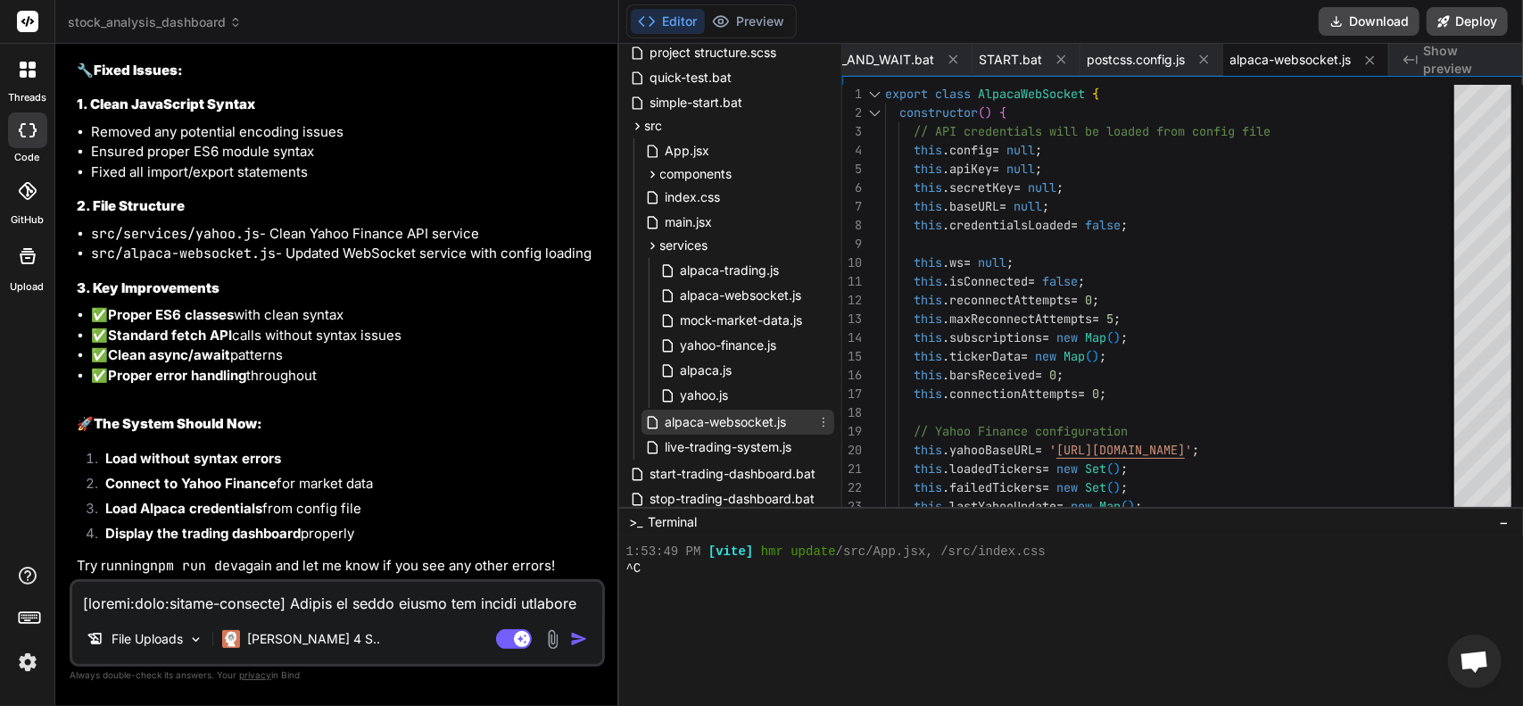
drag, startPoint x: 741, startPoint y: 419, endPoint x: 707, endPoint y: 422, distance: 34.0
click at [708, 422] on span "alpaca-websocket.js" at bounding box center [726, 421] width 125 height 21
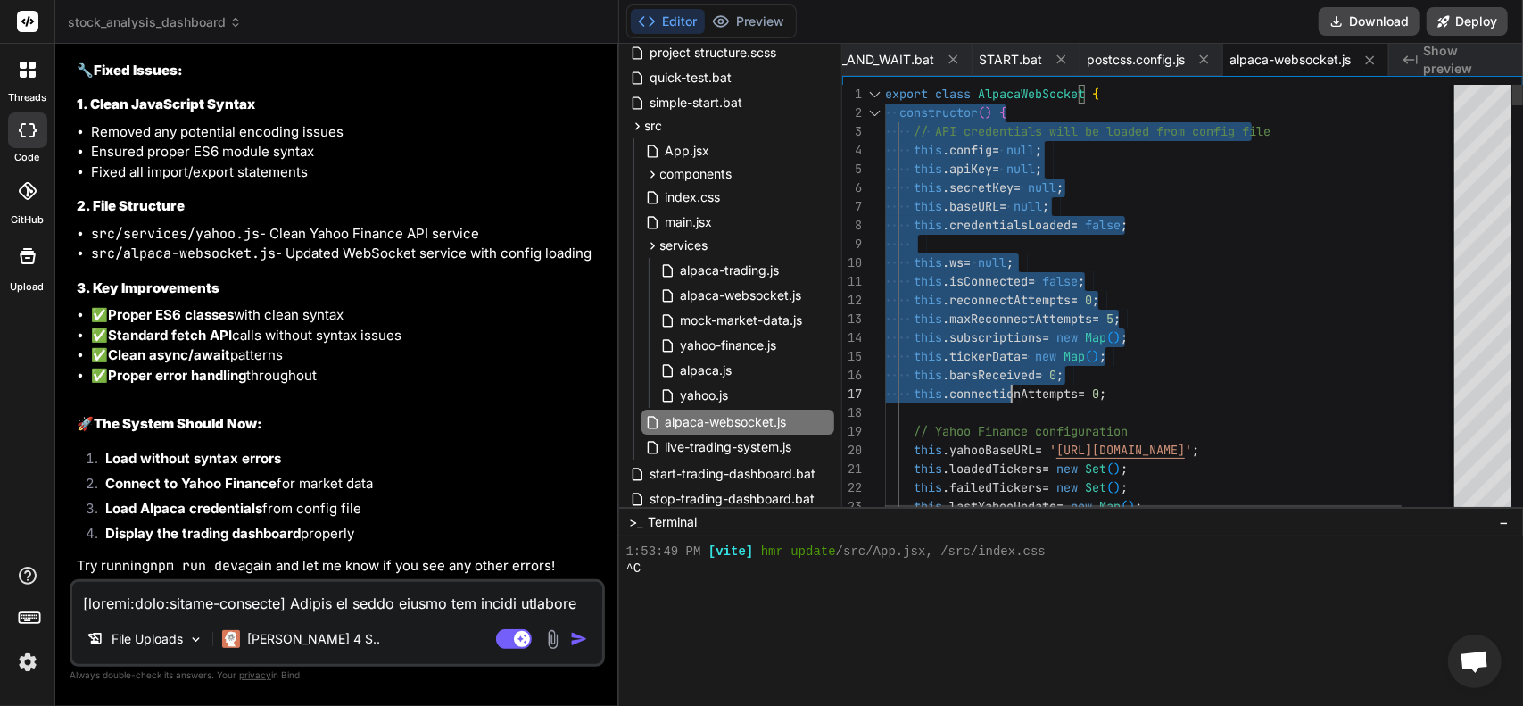
drag, startPoint x: 885, startPoint y: 95, endPoint x: 964, endPoint y: 228, distance: 153.7
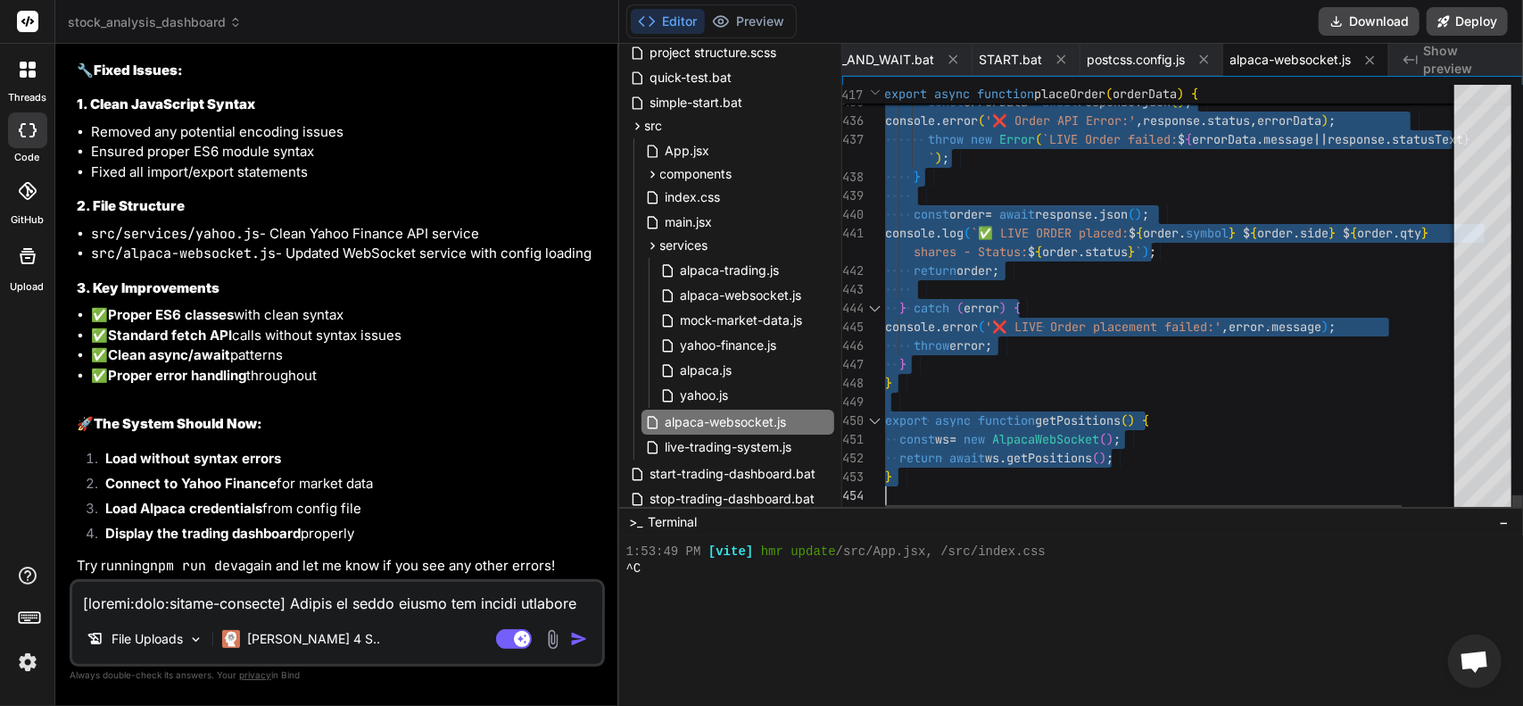
drag, startPoint x: 887, startPoint y: 93, endPoint x: 1150, endPoint y: 748, distance: 705.7
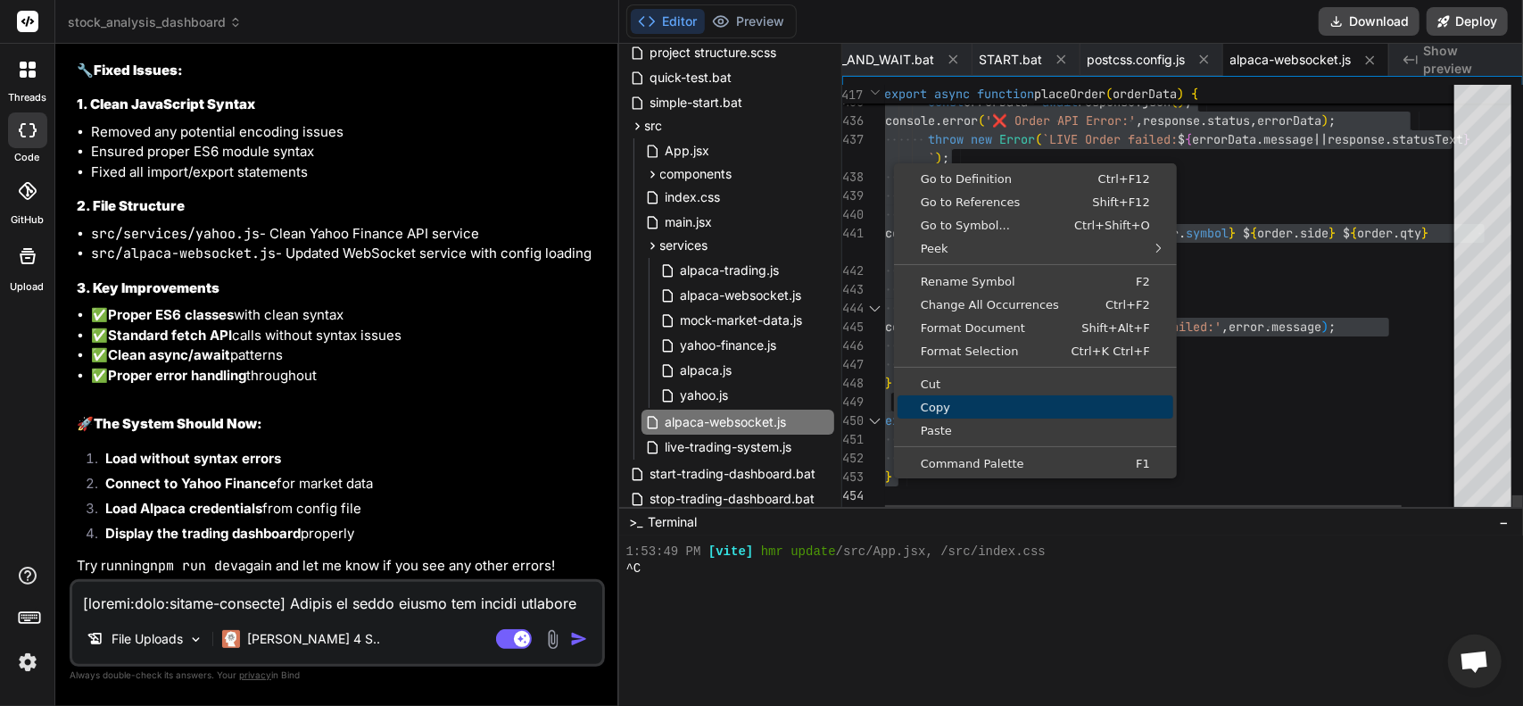
click at [939, 413] on span "Copy" at bounding box center [1036, 408] width 276 height 12
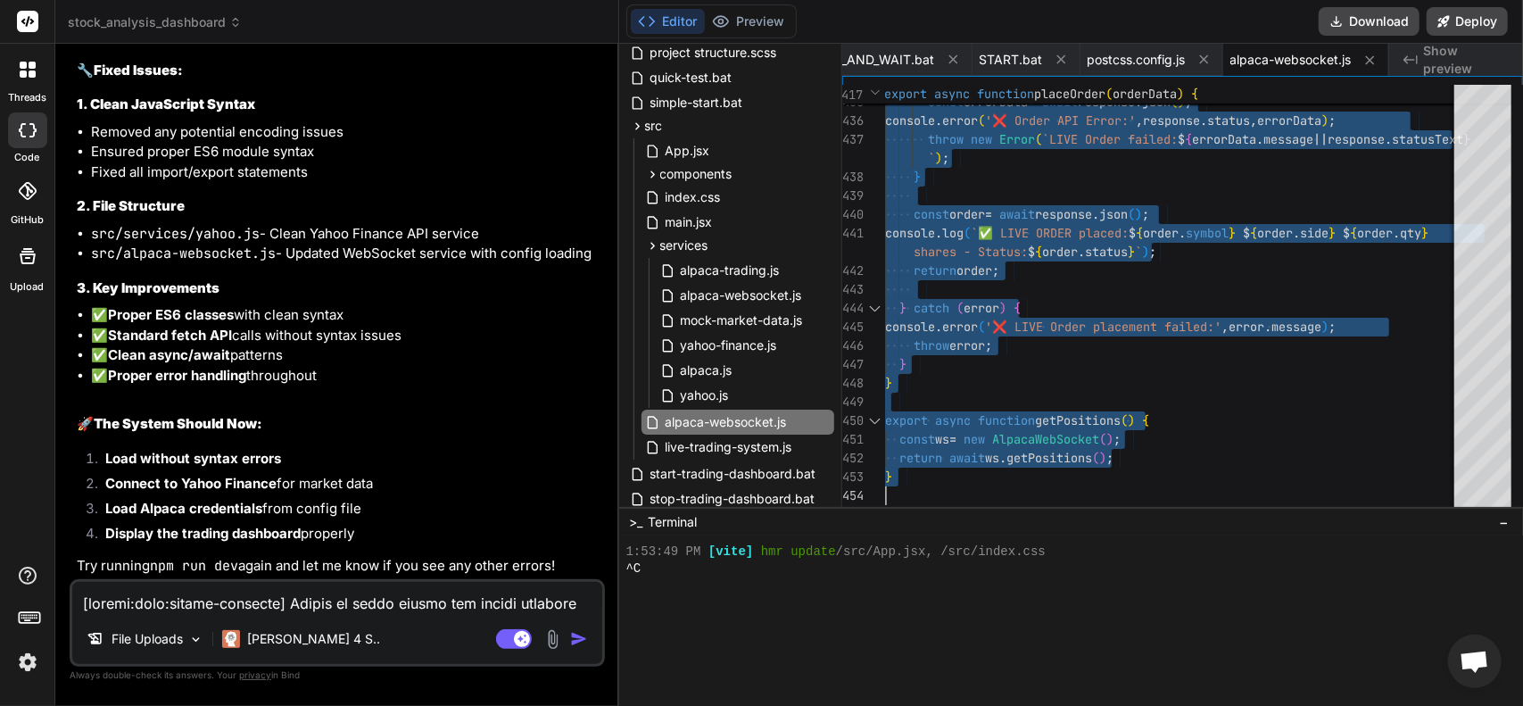
scroll to position [26795, 0]
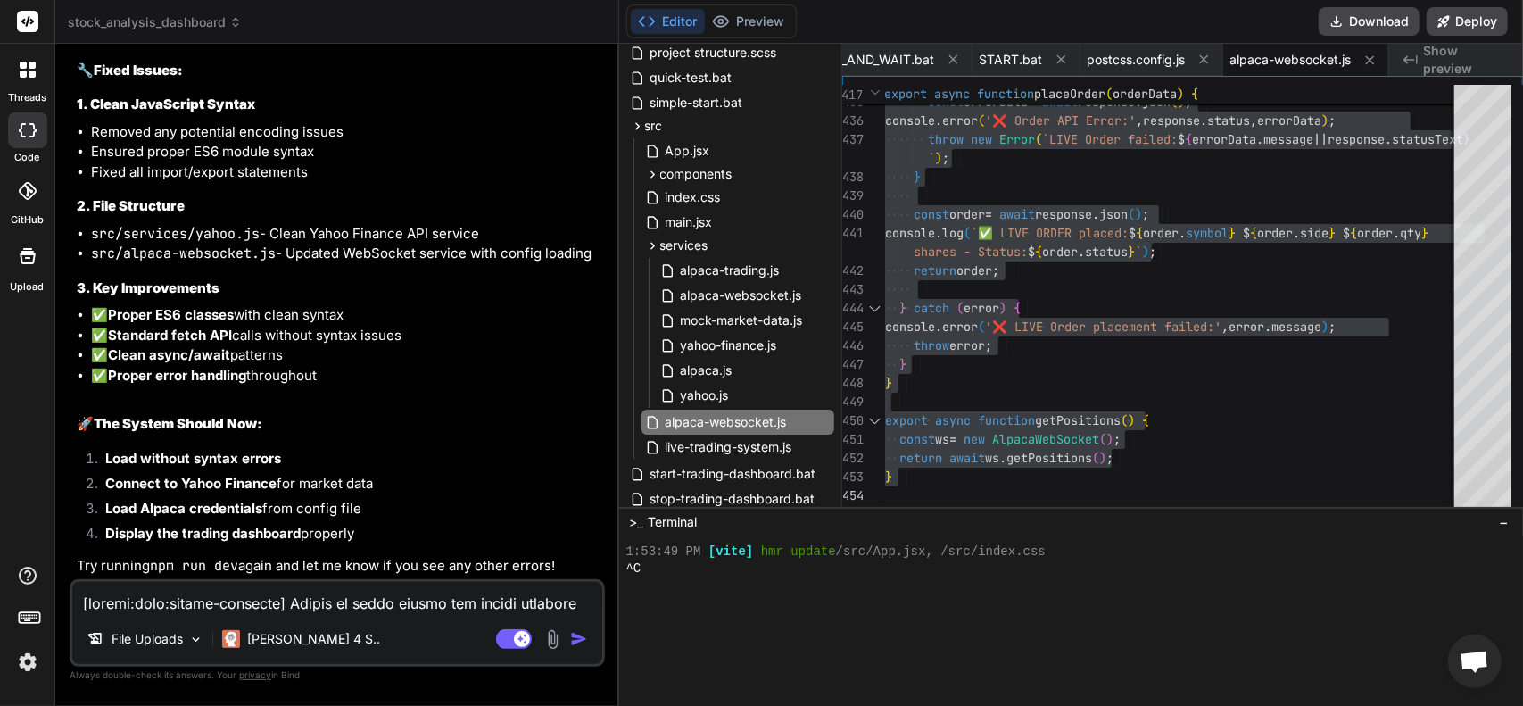
drag, startPoint x: 190, startPoint y: 373, endPoint x: 105, endPoint y: 373, distance: 84.8
copy pre "npm run dev"
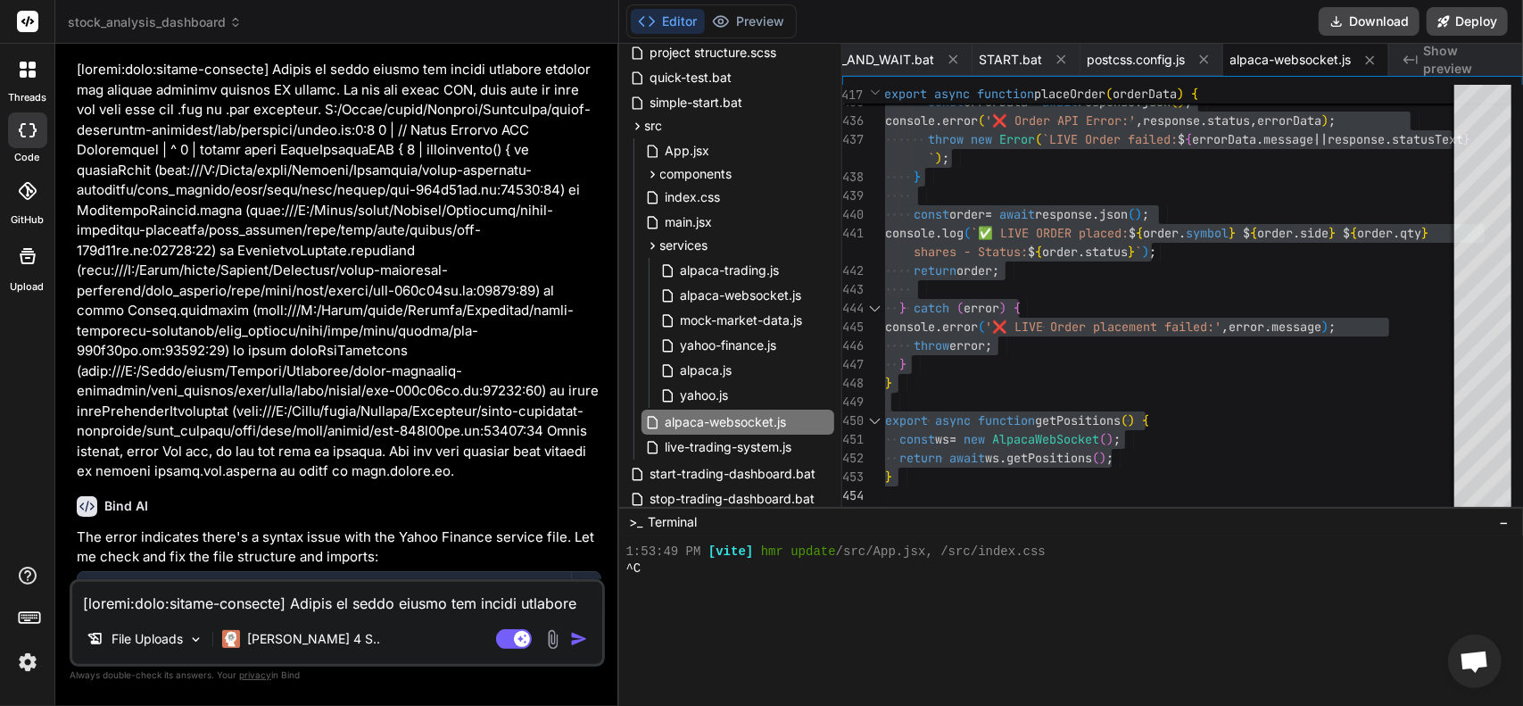
scroll to position [25724, 0]
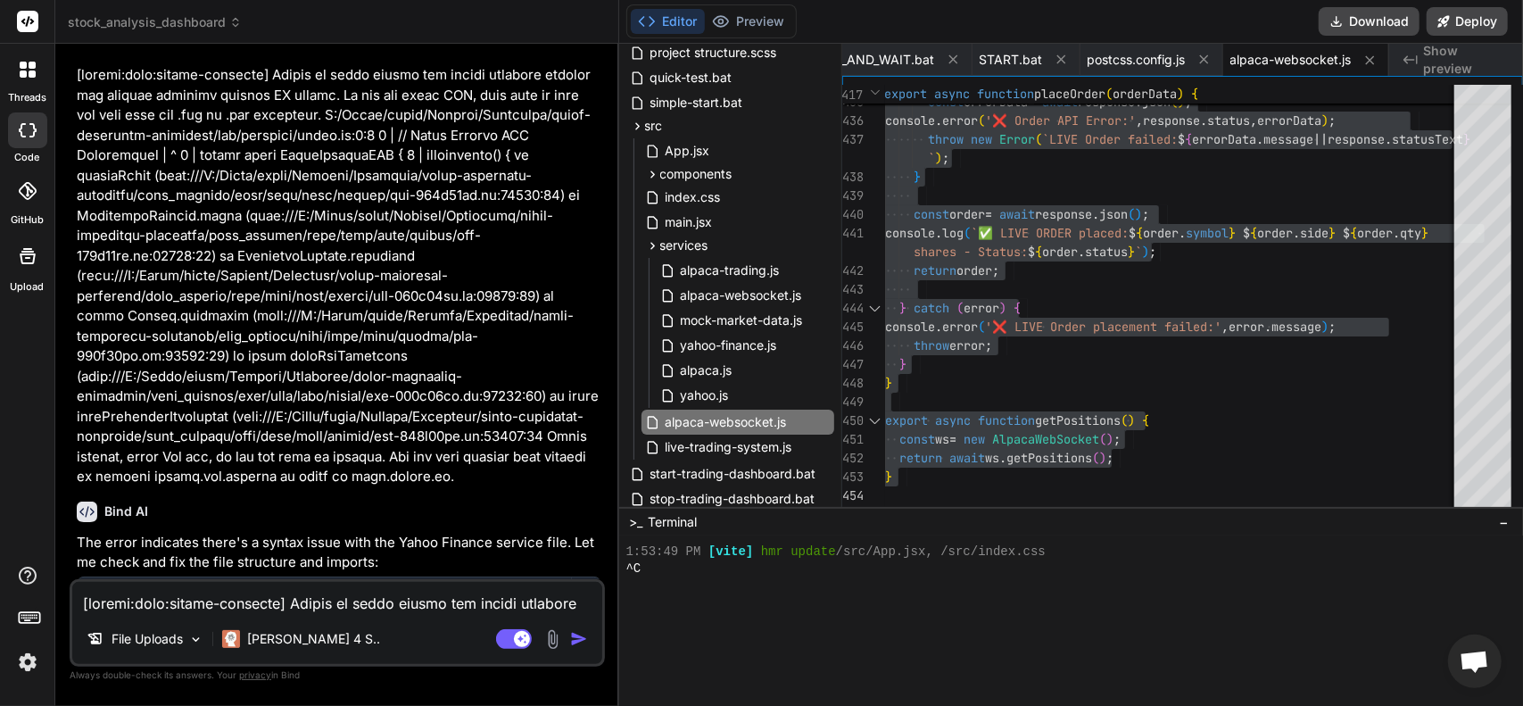
click at [264, 608] on textarea at bounding box center [337, 598] width 530 height 32
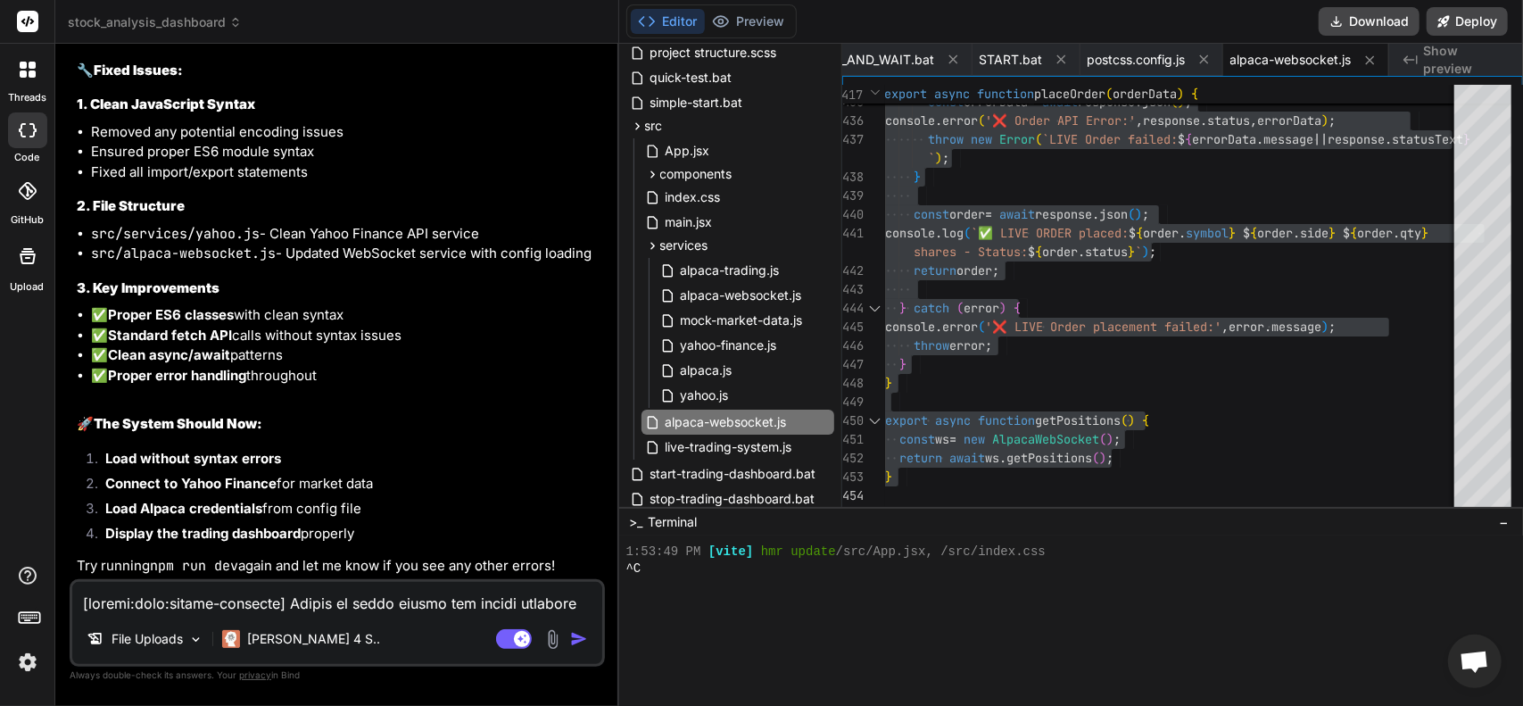
scroll to position [27216, 0]
click at [212, 588] on textarea at bounding box center [337, 598] width 530 height 32
paste textarea "1:58:47 PM Starting Live Trading System with focused ticker list... 1:58:48 PM …"
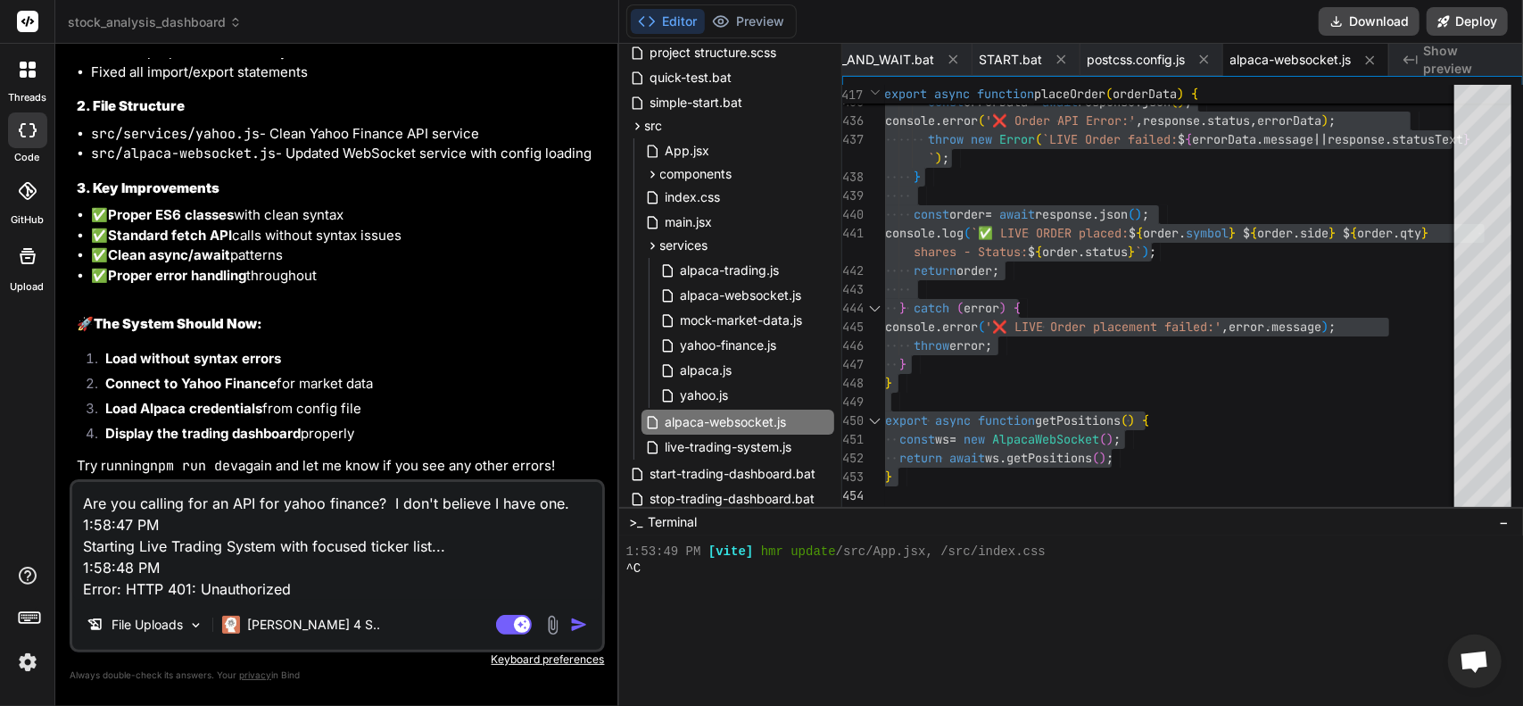
click at [580, 630] on img "button" at bounding box center [579, 625] width 18 height 18
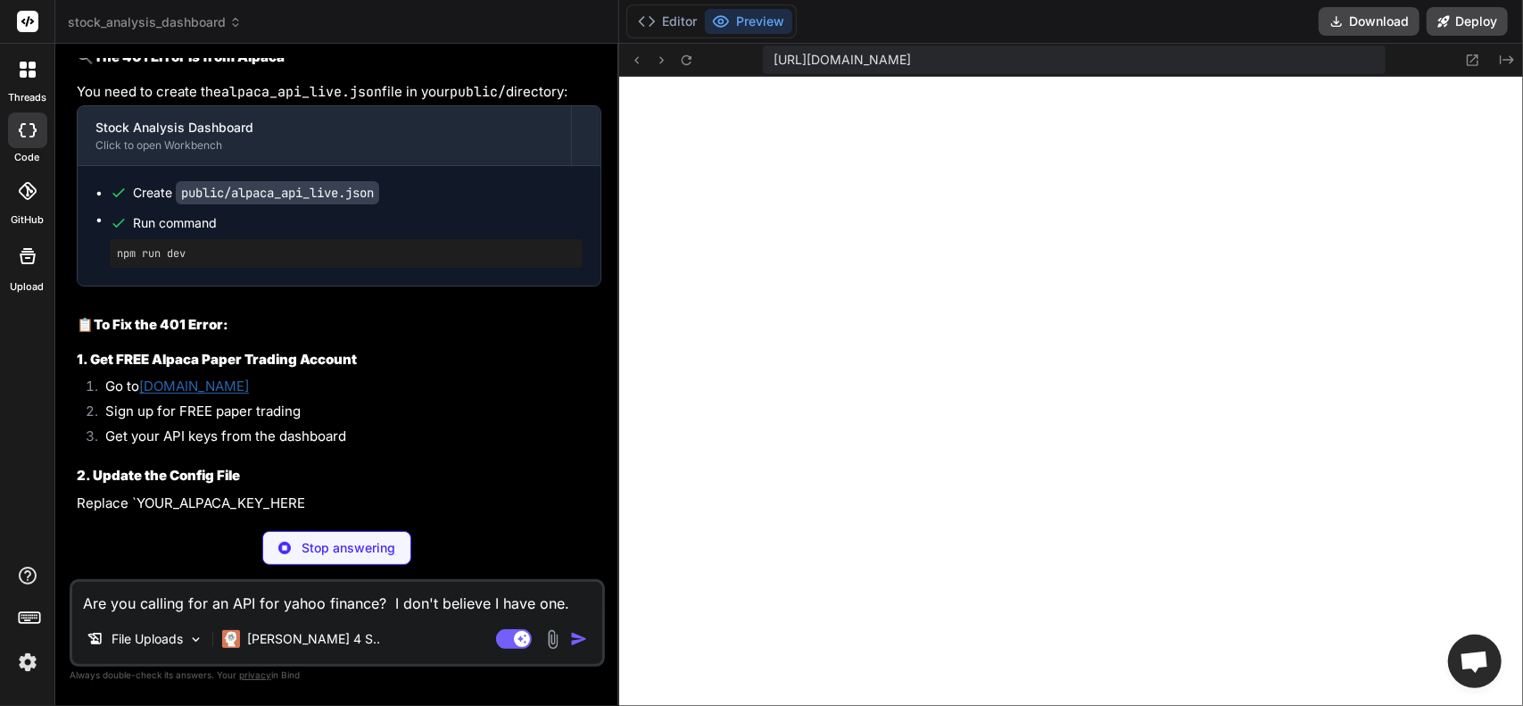
scroll to position [27915, 0]
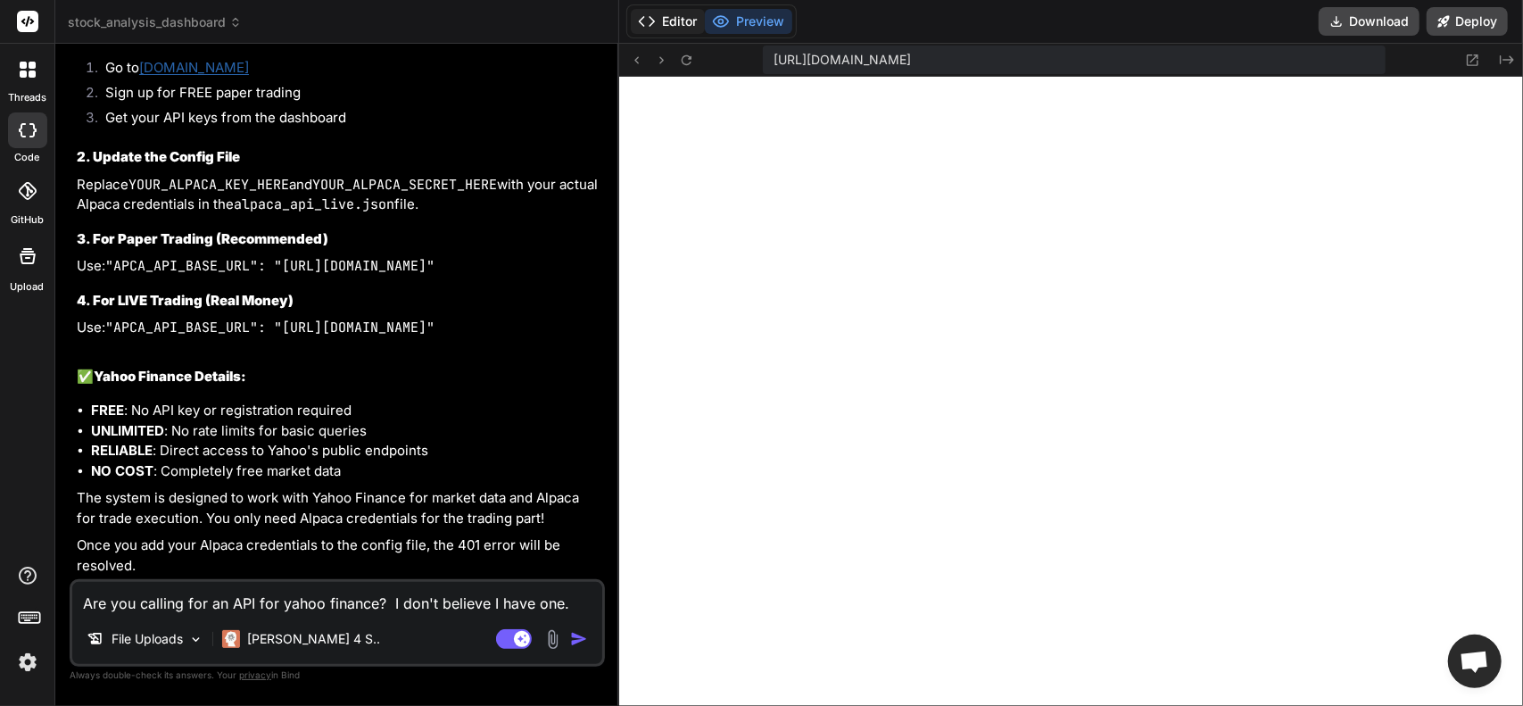
click at [663, 29] on button "Editor" at bounding box center [668, 21] width 74 height 25
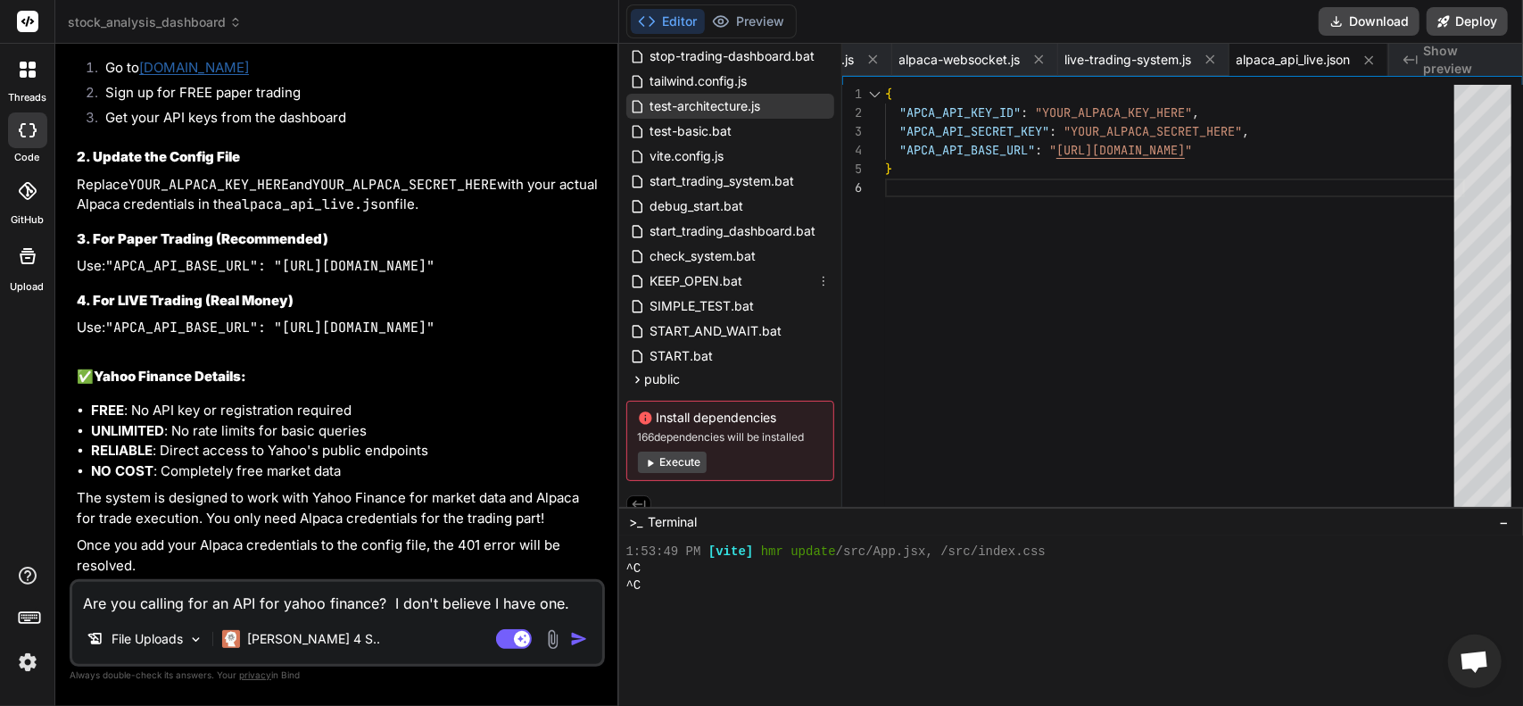
scroll to position [714, 0]
click at [634, 376] on icon at bounding box center [637, 376] width 15 height 15
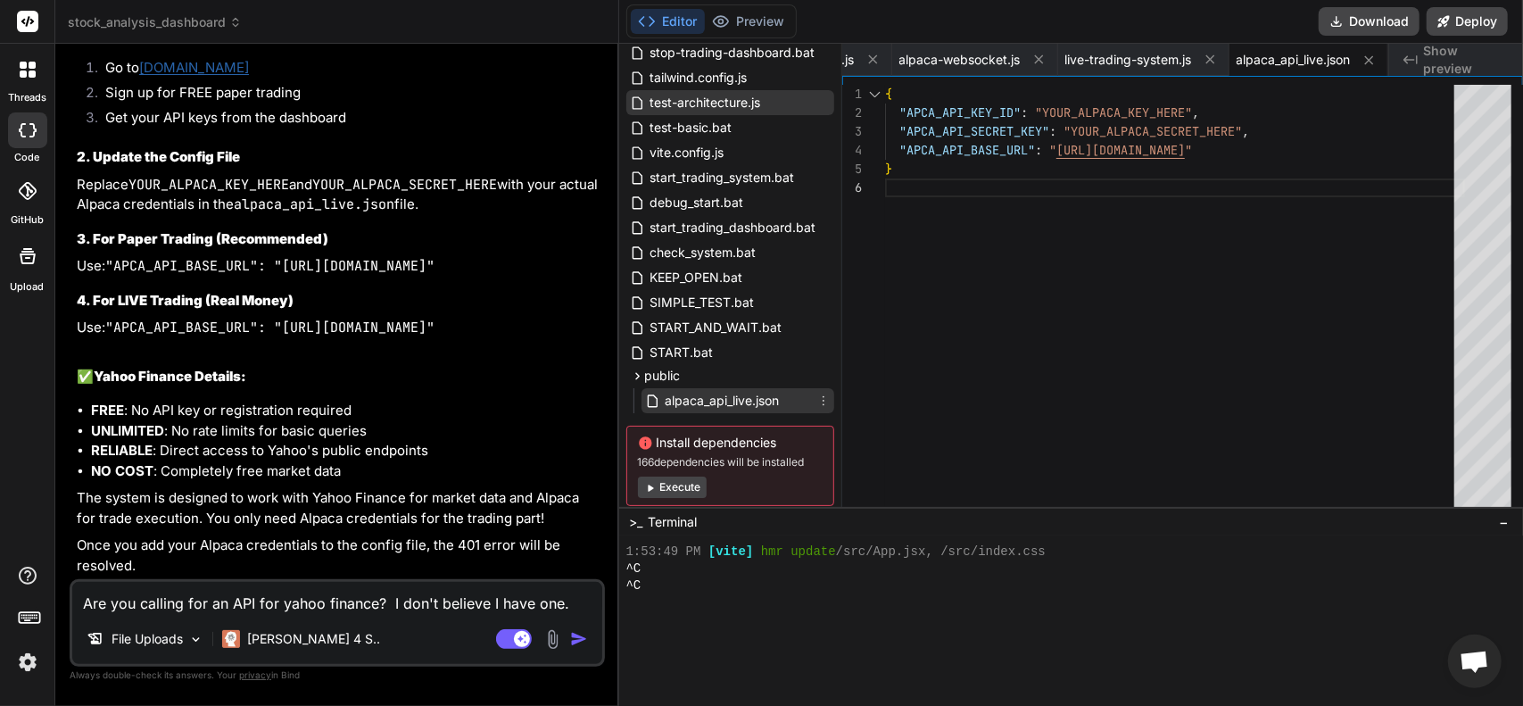
click at [713, 403] on span "alpaca_api_live.json" at bounding box center [723, 400] width 118 height 21
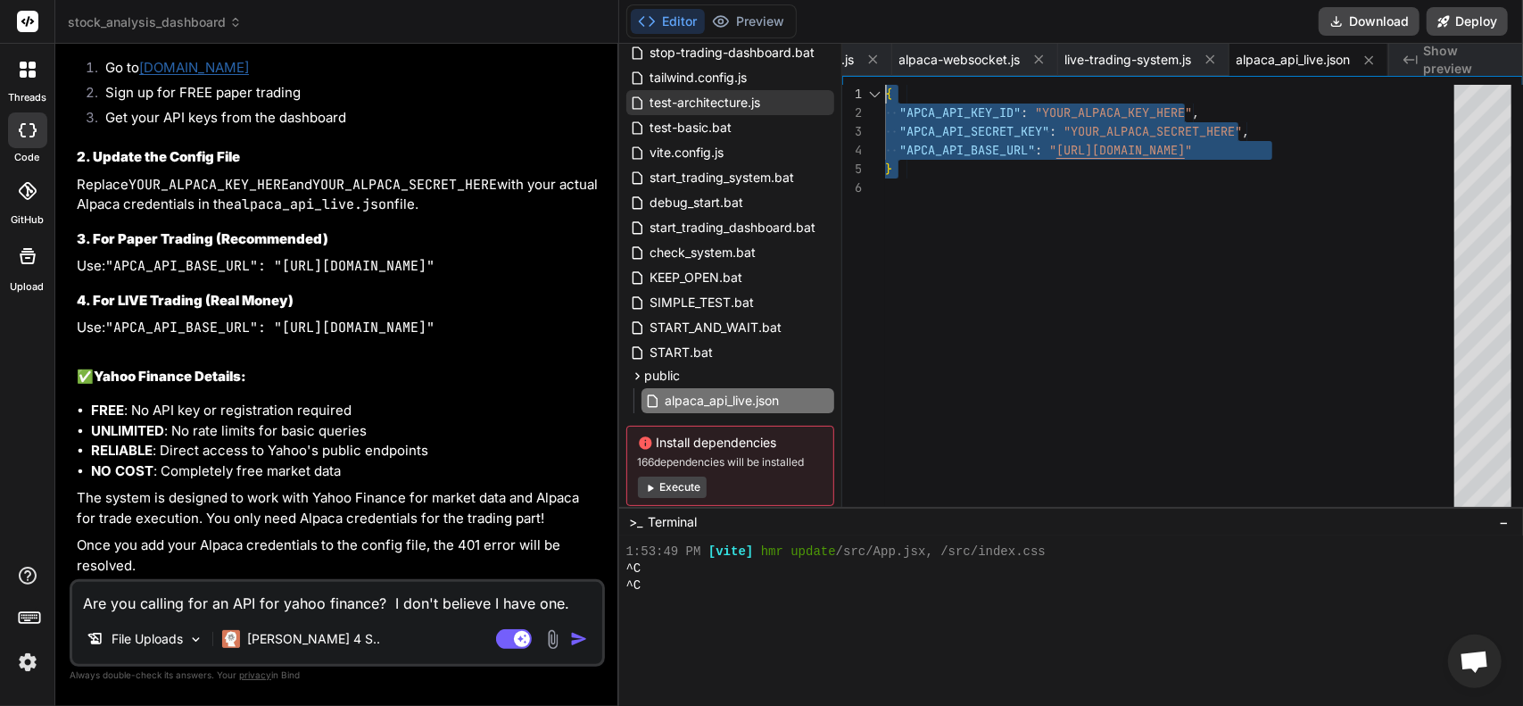
drag, startPoint x: 918, startPoint y: 262, endPoint x: 833, endPoint y: 63, distance: 216.7
click at [885, 85] on div "{ "APCA_API_KEY_ID" : "YOUR_ALPACA_KEY_HERE" , "APCA_API_SECRET_KEY" : "YOUR_AL…" at bounding box center [1175, 300] width 580 height 431
click at [990, 233] on div "{ "APCA_API_KEY_ID" : "YOUR_ALPACA_KEY_HERE" , "APCA_API_SECRET_KEY" : "YOUR_AL…" at bounding box center [1175, 300] width 580 height 431
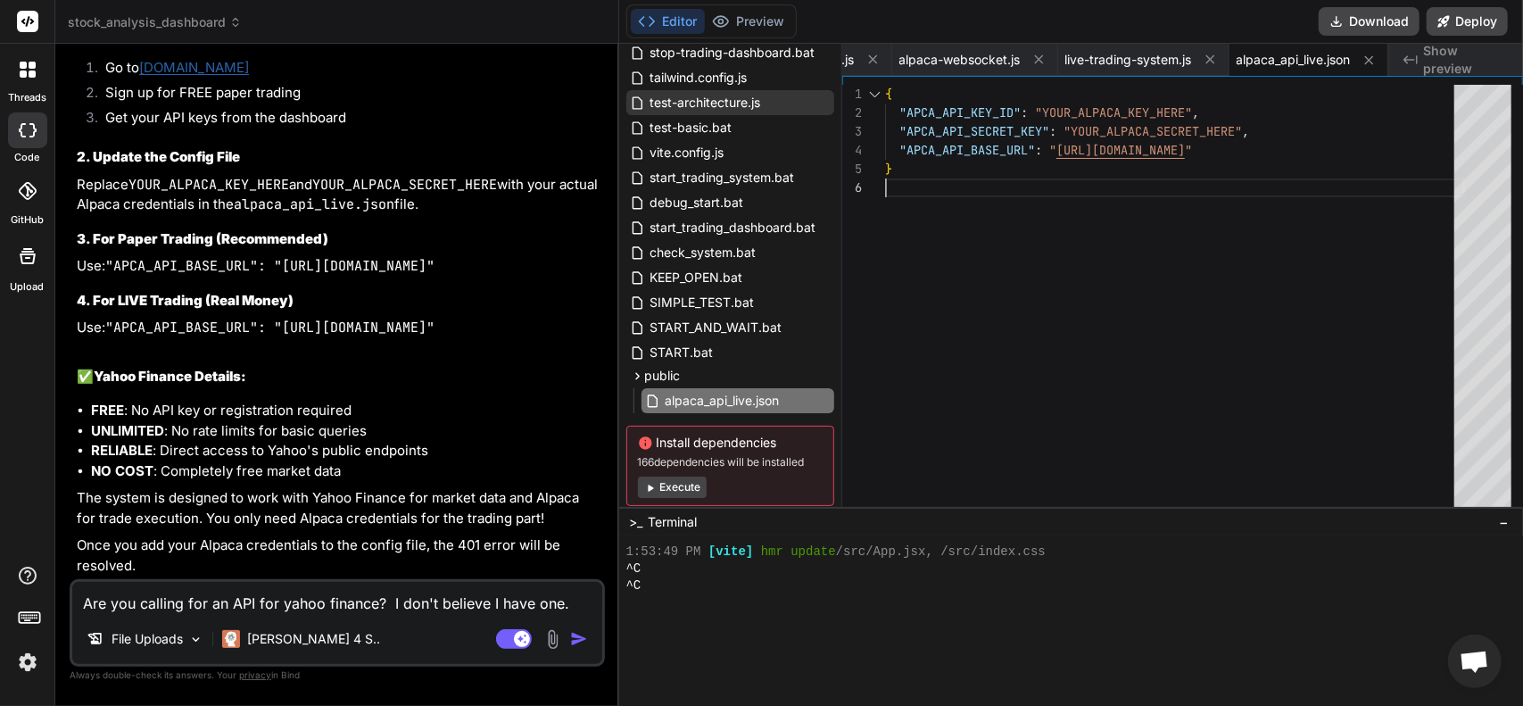
scroll to position [28354, 0]
click at [262, 603] on textarea "Are you calling for an API for yahoo finance? I don't believe I have one. 1:58:…" at bounding box center [337, 598] width 530 height 32
paste textarea "2:01:31 PM Starting Live Trading System with focused ticker list... 2:01:31 PM …"
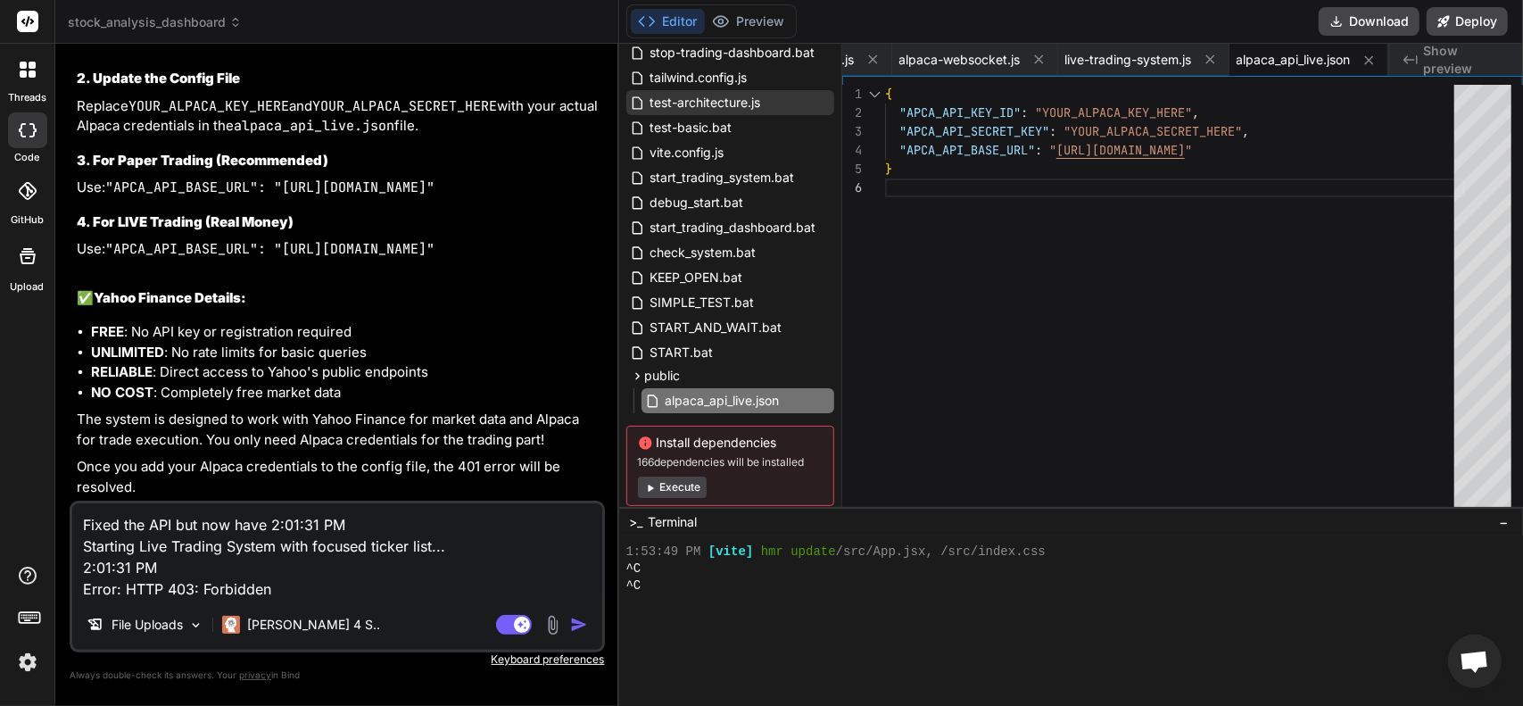
click at [572, 623] on img "button" at bounding box center [579, 625] width 18 height 18
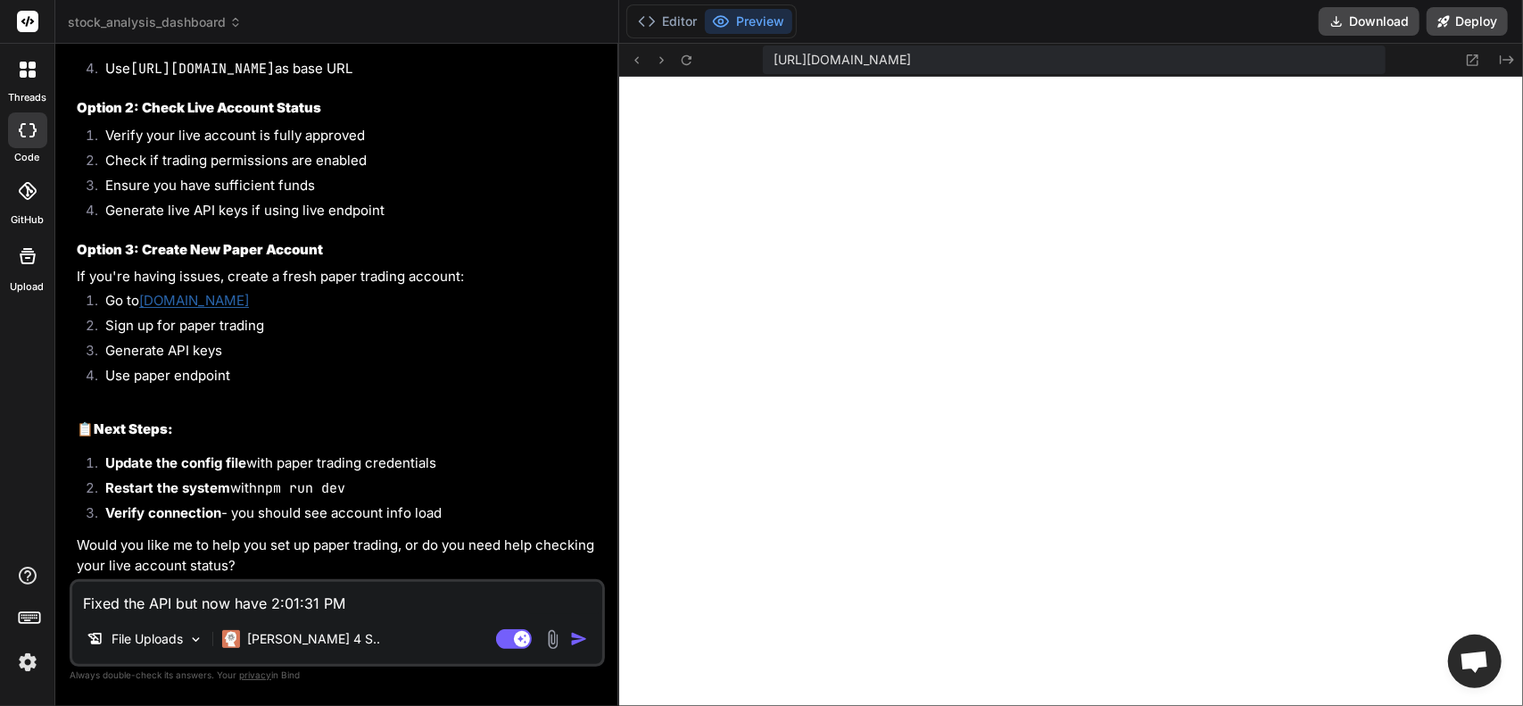
scroll to position [29636, 0]
click at [247, 593] on textarea "Fixed the API but now have 2:01:31 PM Starting Live Trading System with focused…" at bounding box center [337, 598] width 530 height 32
click at [470, 605] on textarea "My alpaca live is all correct. We are calling it wrong." at bounding box center [337, 598] width 530 height 32
click at [470, 606] on textarea "My alpaca live is all correct. We are calling it wrong." at bounding box center [337, 598] width 530 height 32
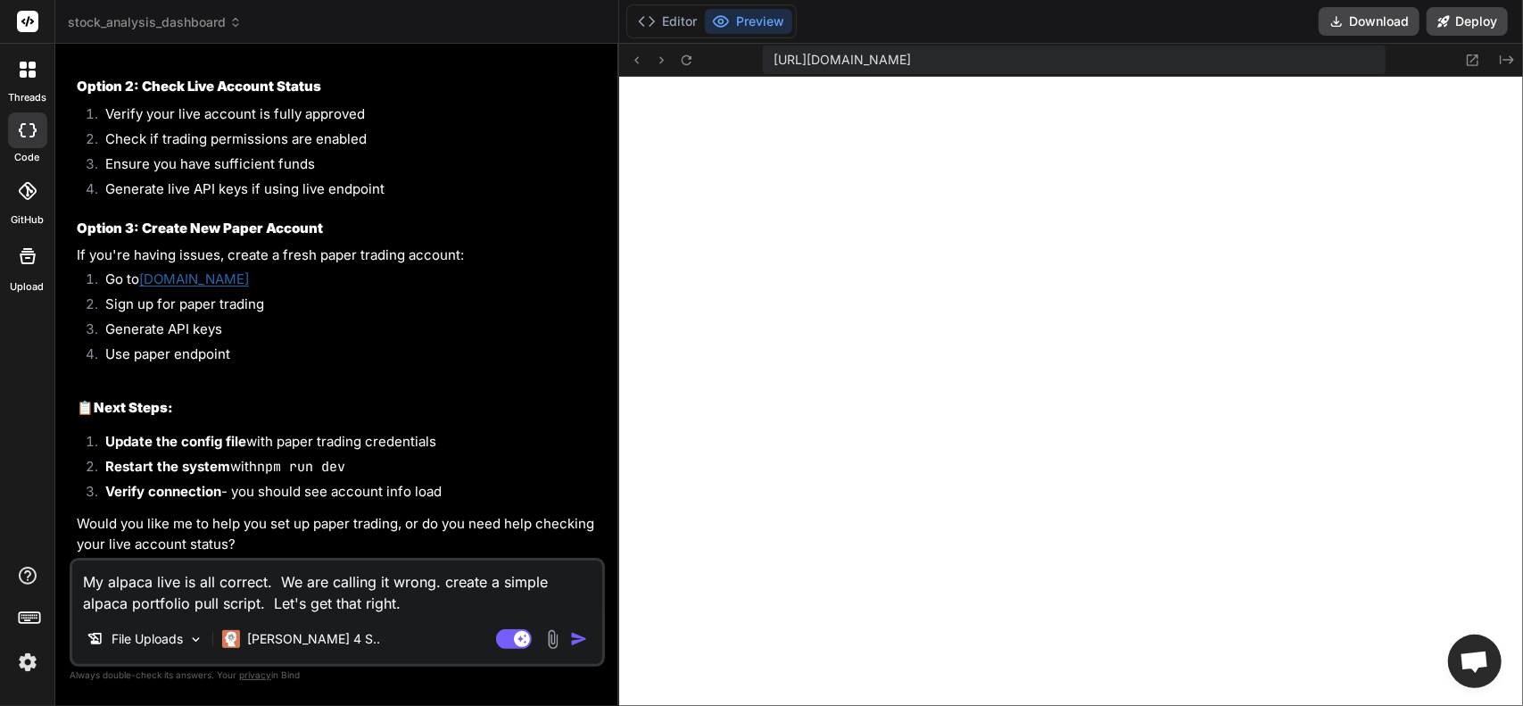
click at [585, 636] on img "button" at bounding box center [579, 639] width 18 height 18
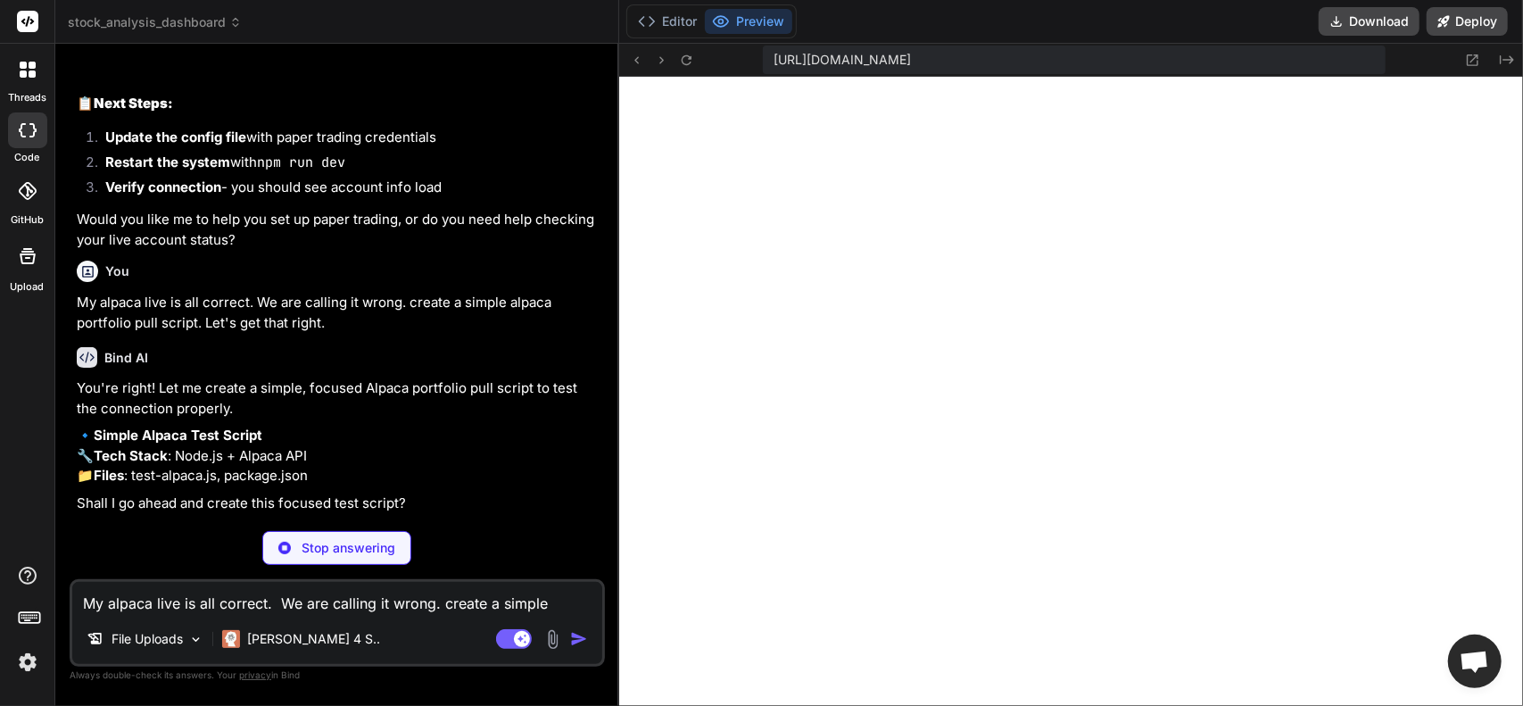
scroll to position [30118, 0]
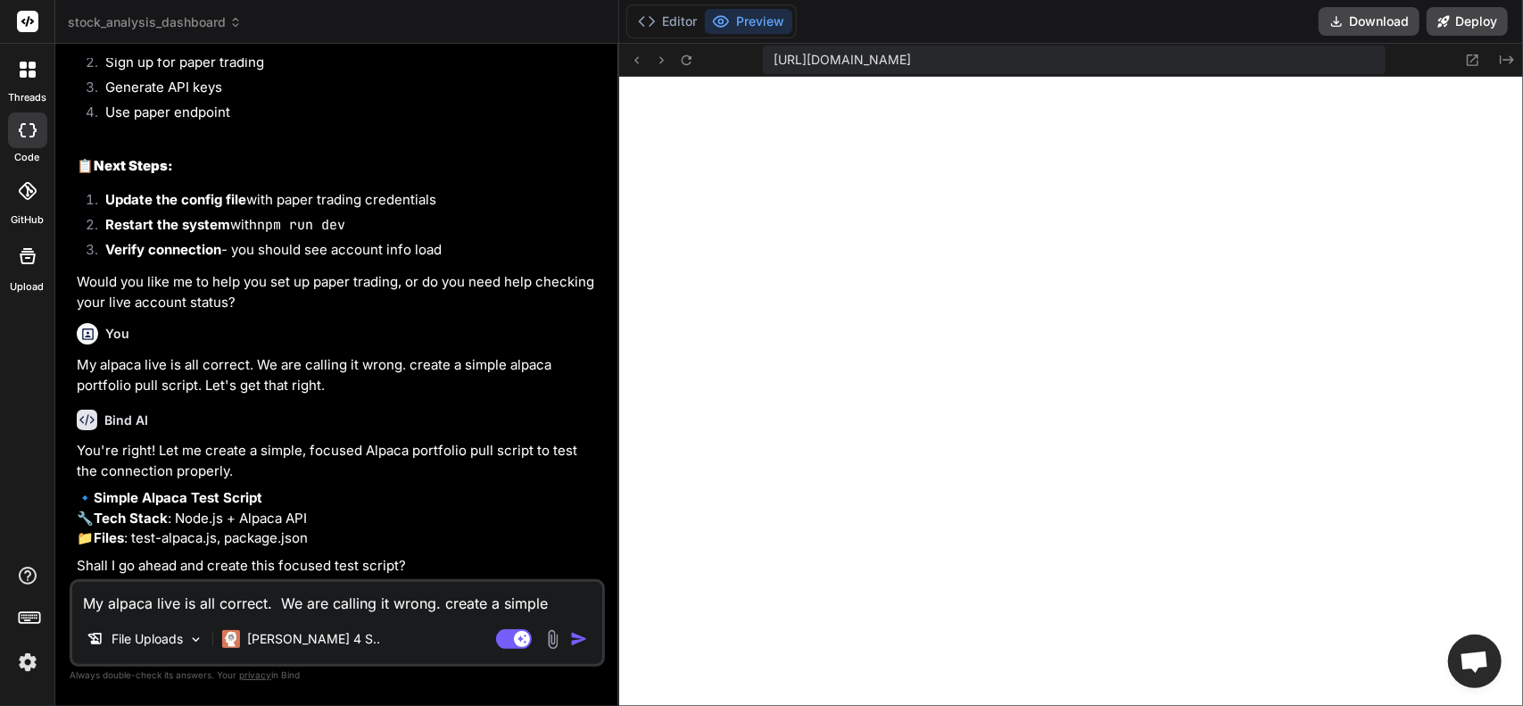
click at [345, 612] on textarea "My alpaca live is all correct. We are calling it wrong. create a simple alpaca …" at bounding box center [337, 598] width 530 height 32
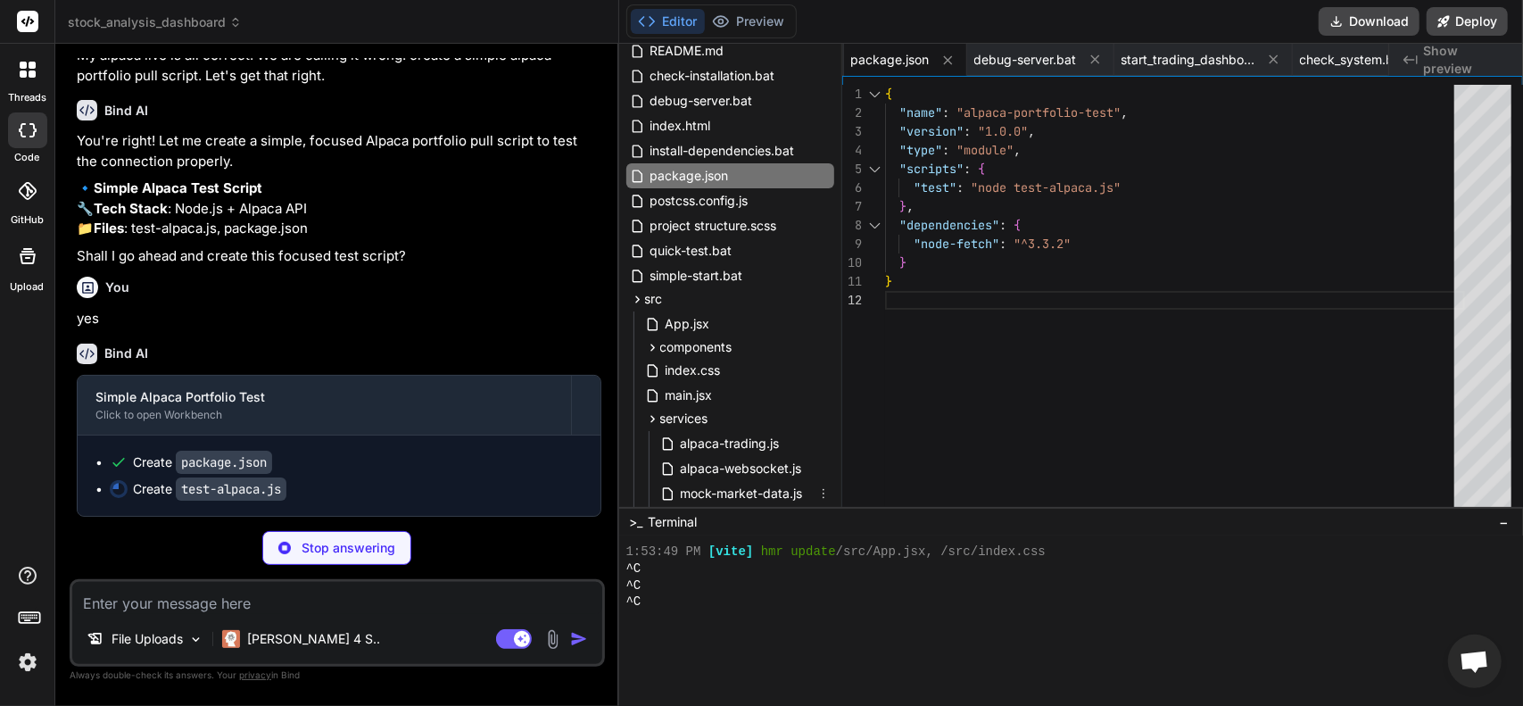
scroll to position [89, 0]
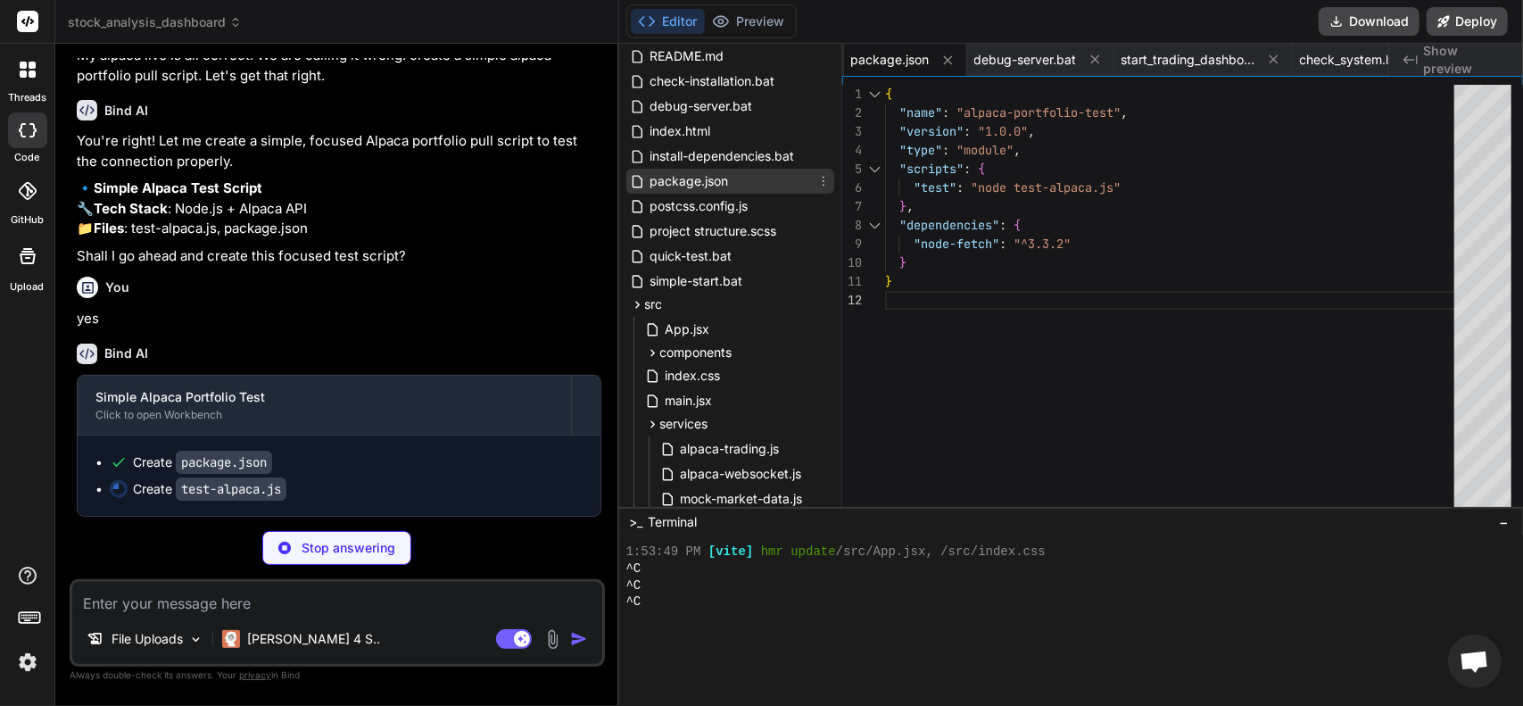
click at [695, 184] on span "package.json" at bounding box center [690, 180] width 82 height 21
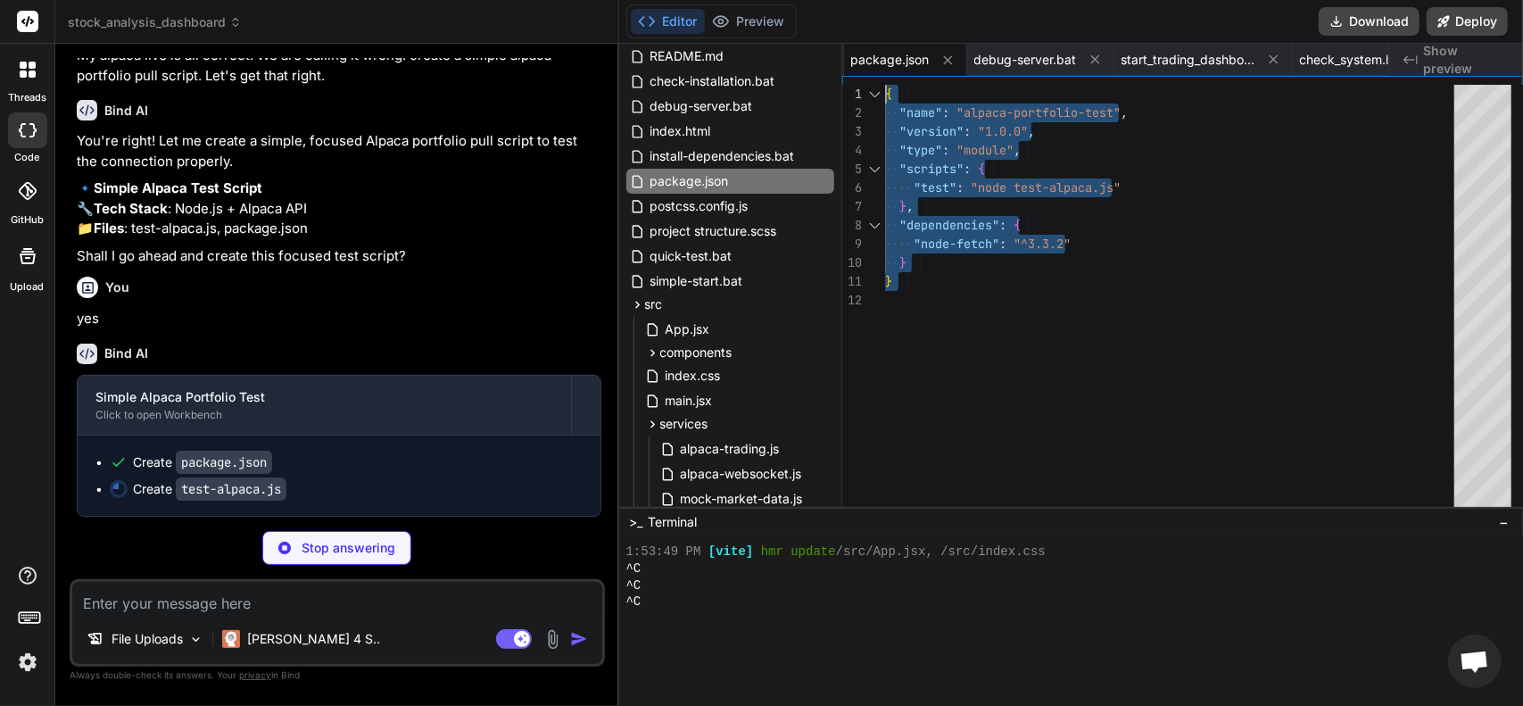
drag, startPoint x: 955, startPoint y: 311, endPoint x: 785, endPoint y: 31, distance: 327.6
click at [885, 85] on div "{ "name" : "alpaca-portfolio-test" , "version" : "1.0.0" , "type" : "module" , …" at bounding box center [1175, 300] width 580 height 431
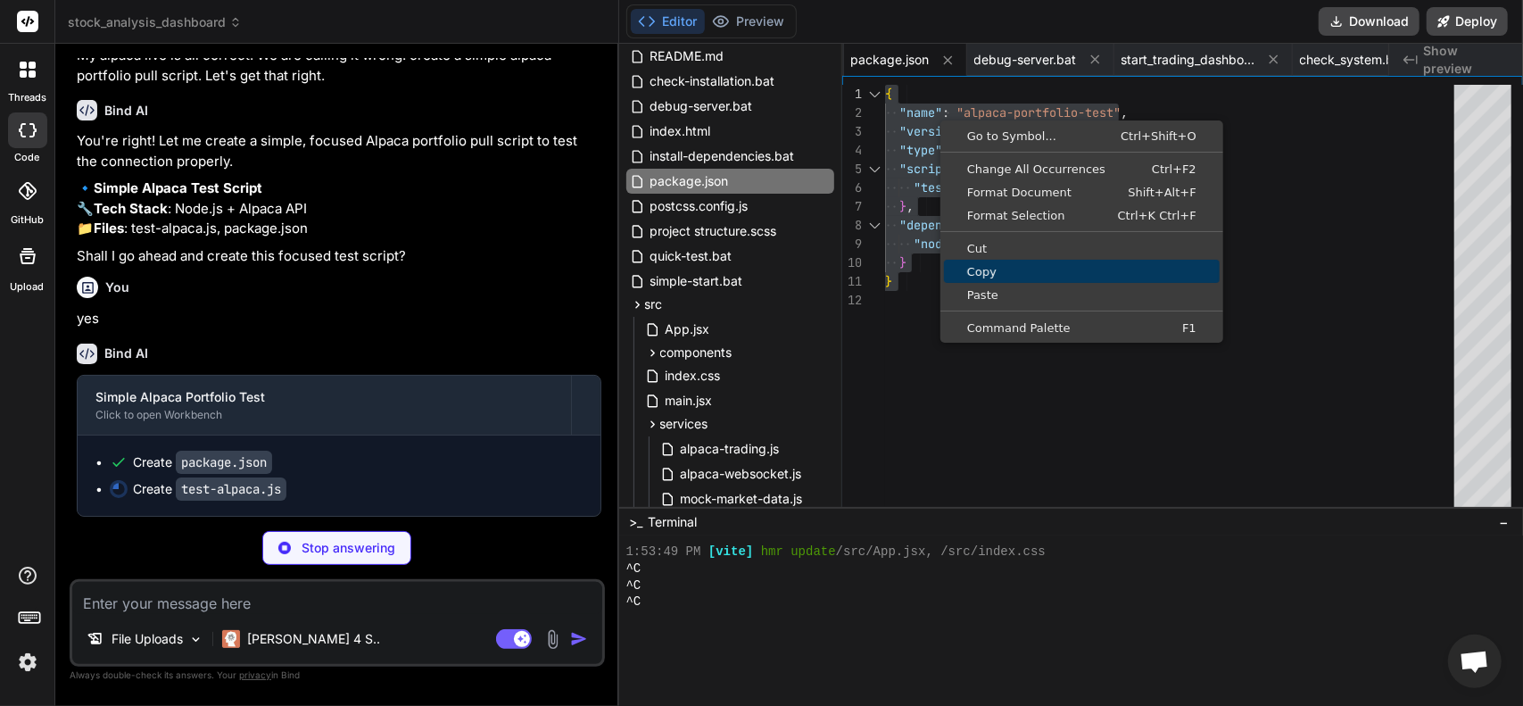
click at [1001, 270] on span "Copy" at bounding box center [1082, 272] width 276 height 12
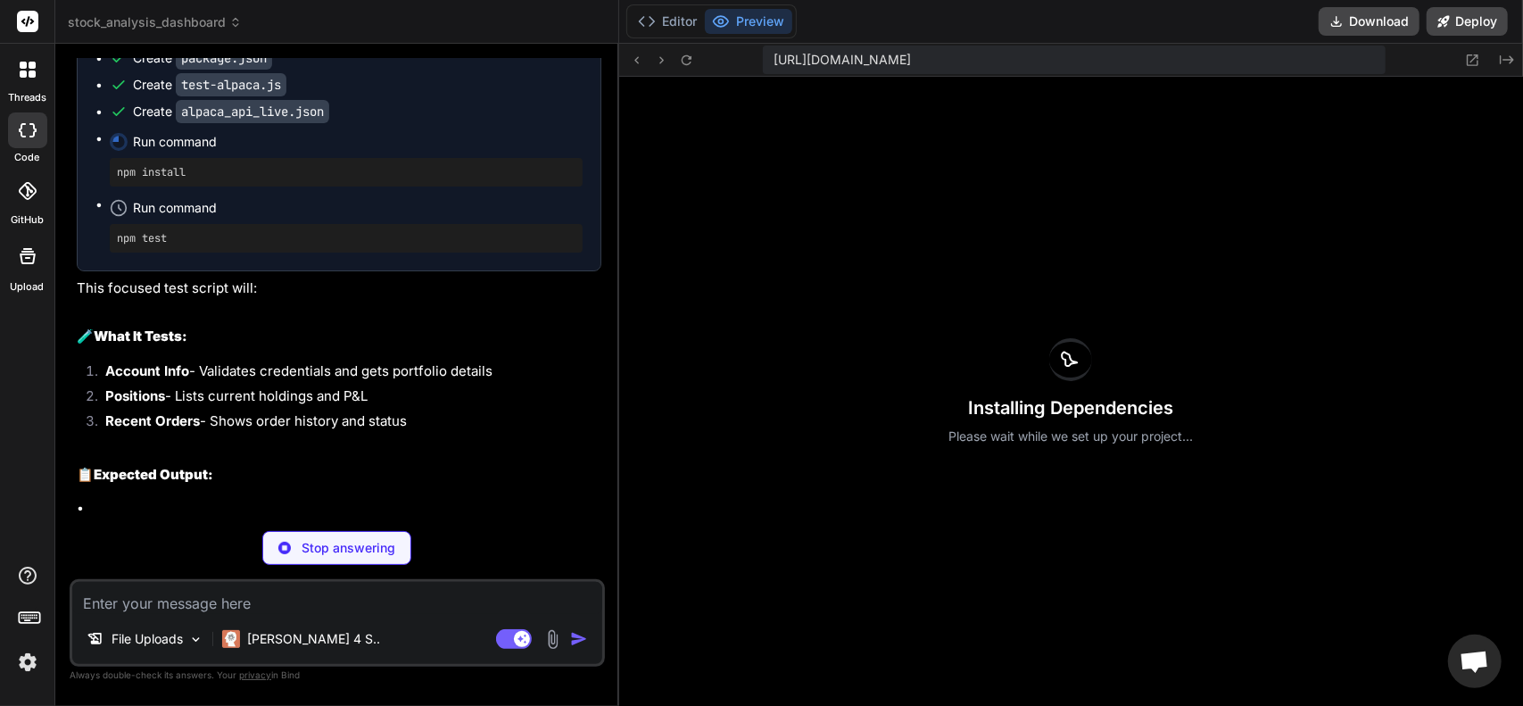
scroll to position [30542, 0]
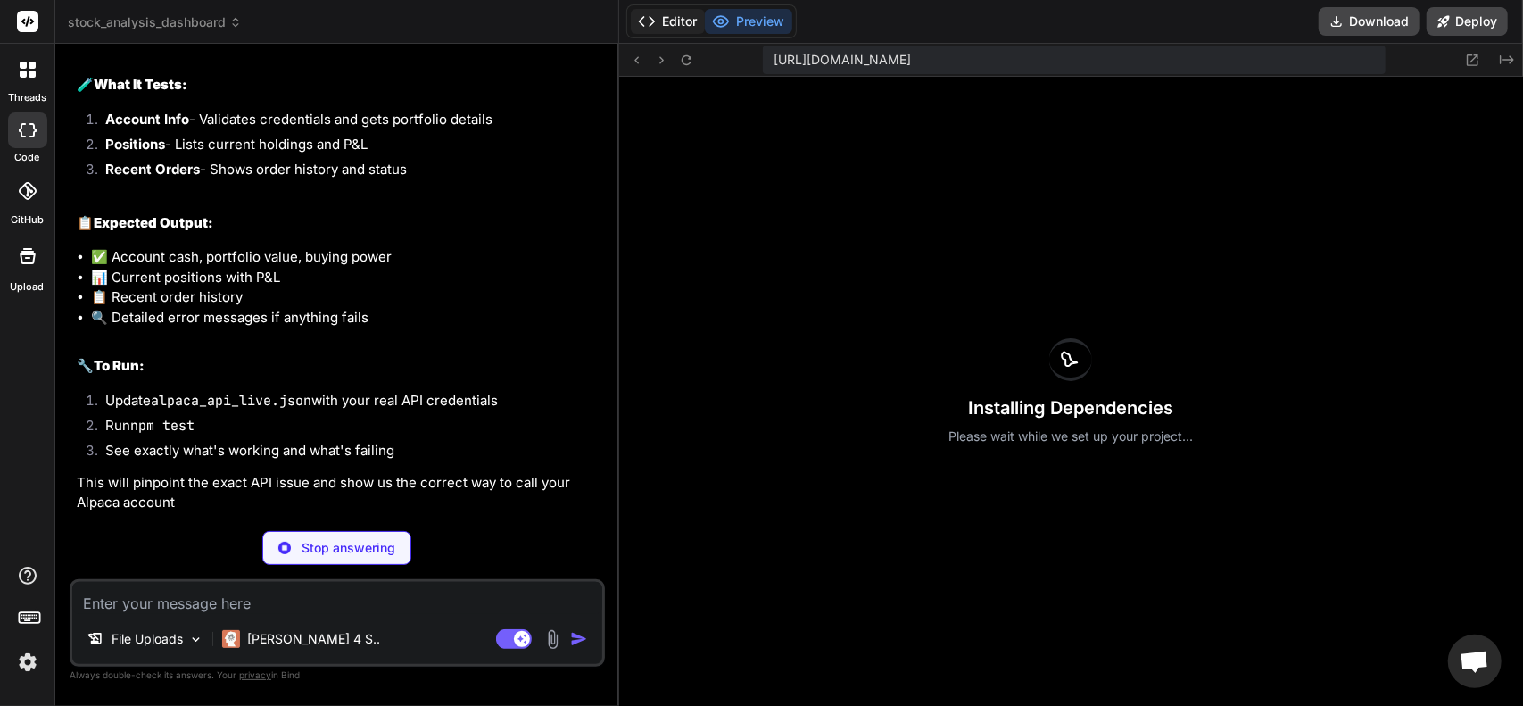
click at [675, 20] on button "Editor" at bounding box center [668, 21] width 74 height 25
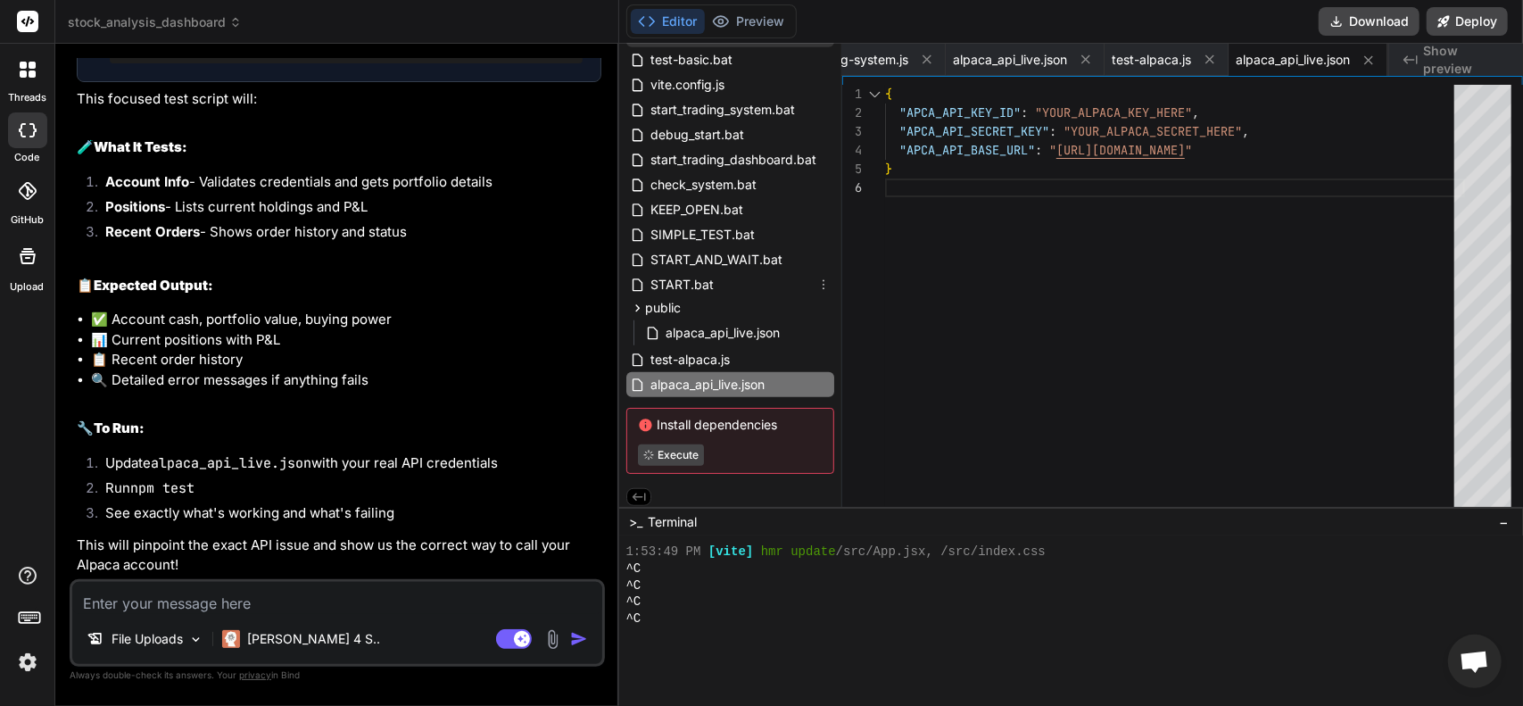
scroll to position [790, 0]
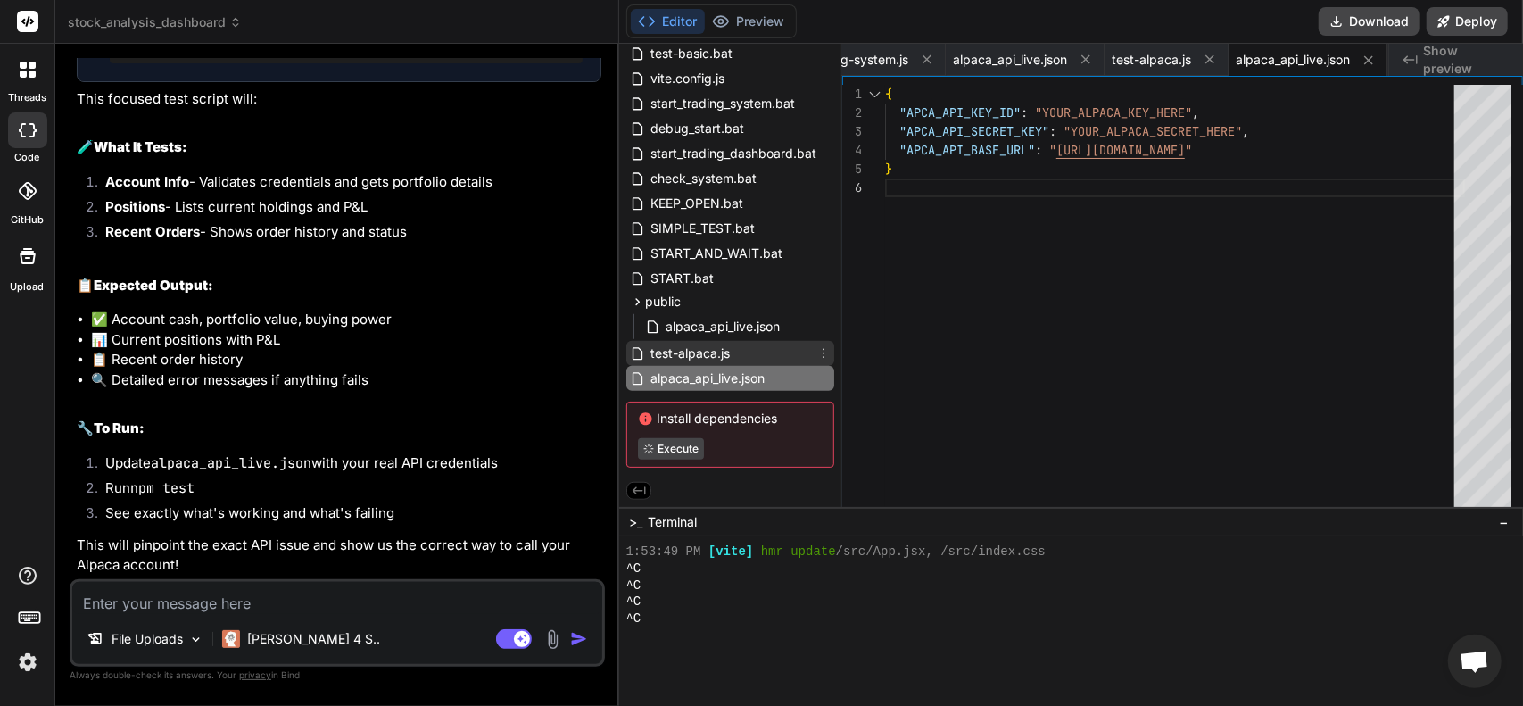
click at [700, 345] on span "test-alpaca.js" at bounding box center [690, 353] width 83 height 21
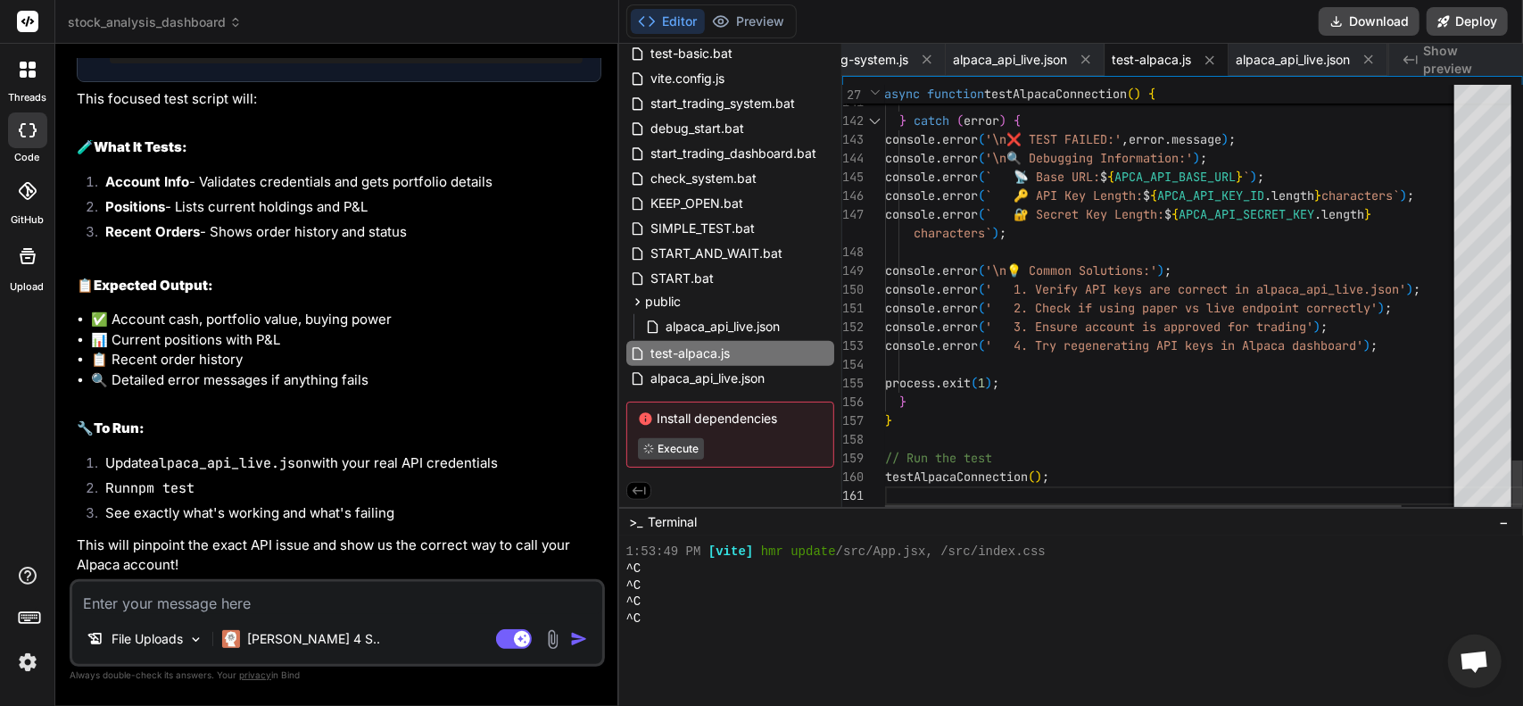
scroll to position [0, 0]
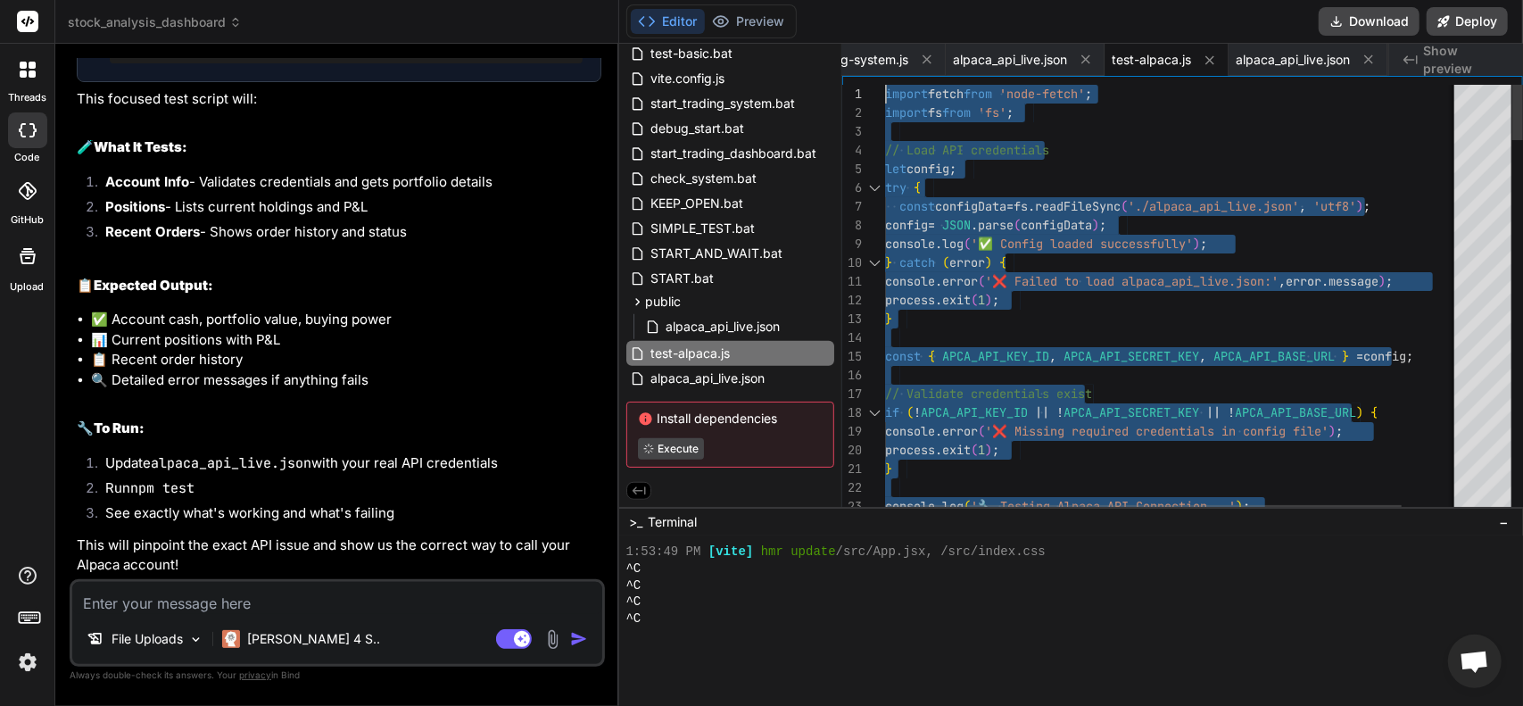
drag, startPoint x: 917, startPoint y: 492, endPoint x: 665, endPoint y: -37, distance: 585.6
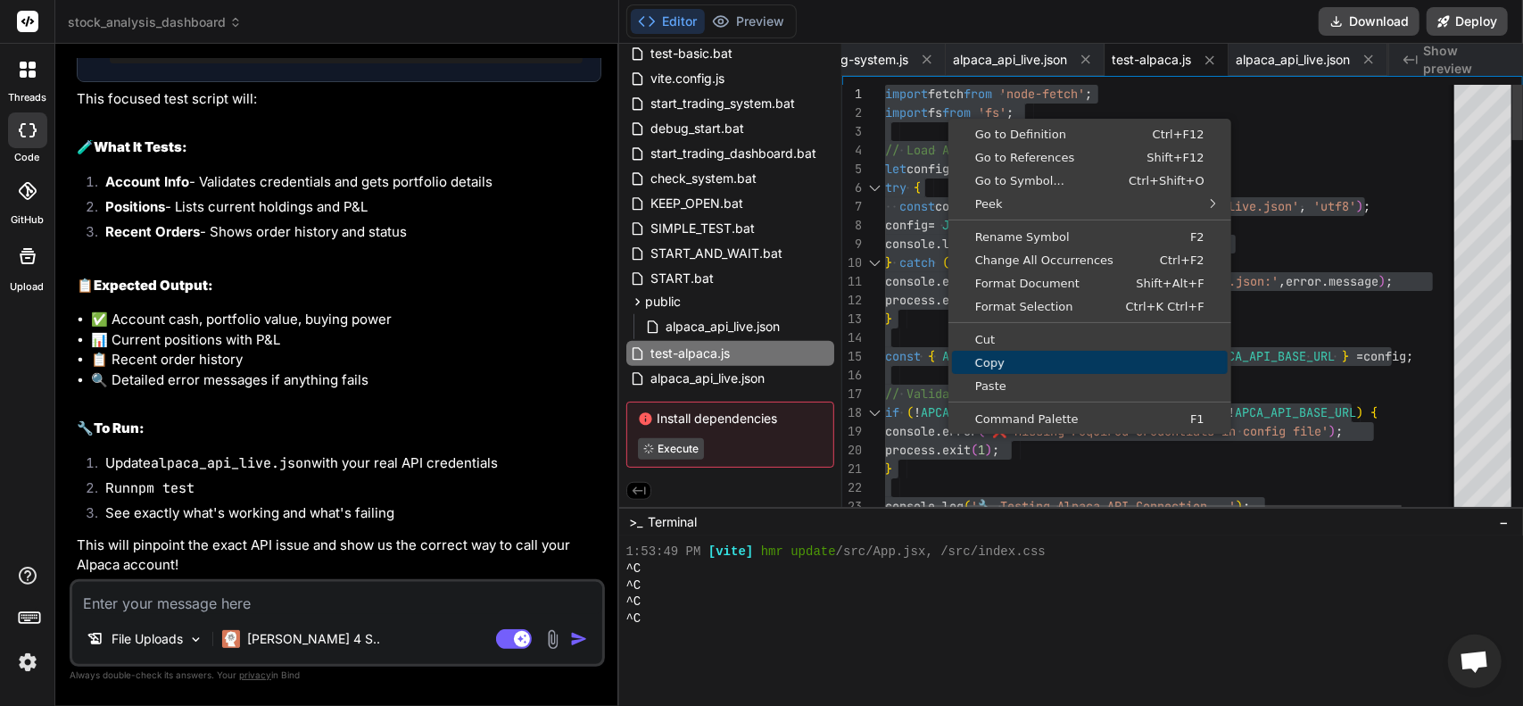
click at [1025, 365] on span "Copy" at bounding box center [1090, 363] width 276 height 12
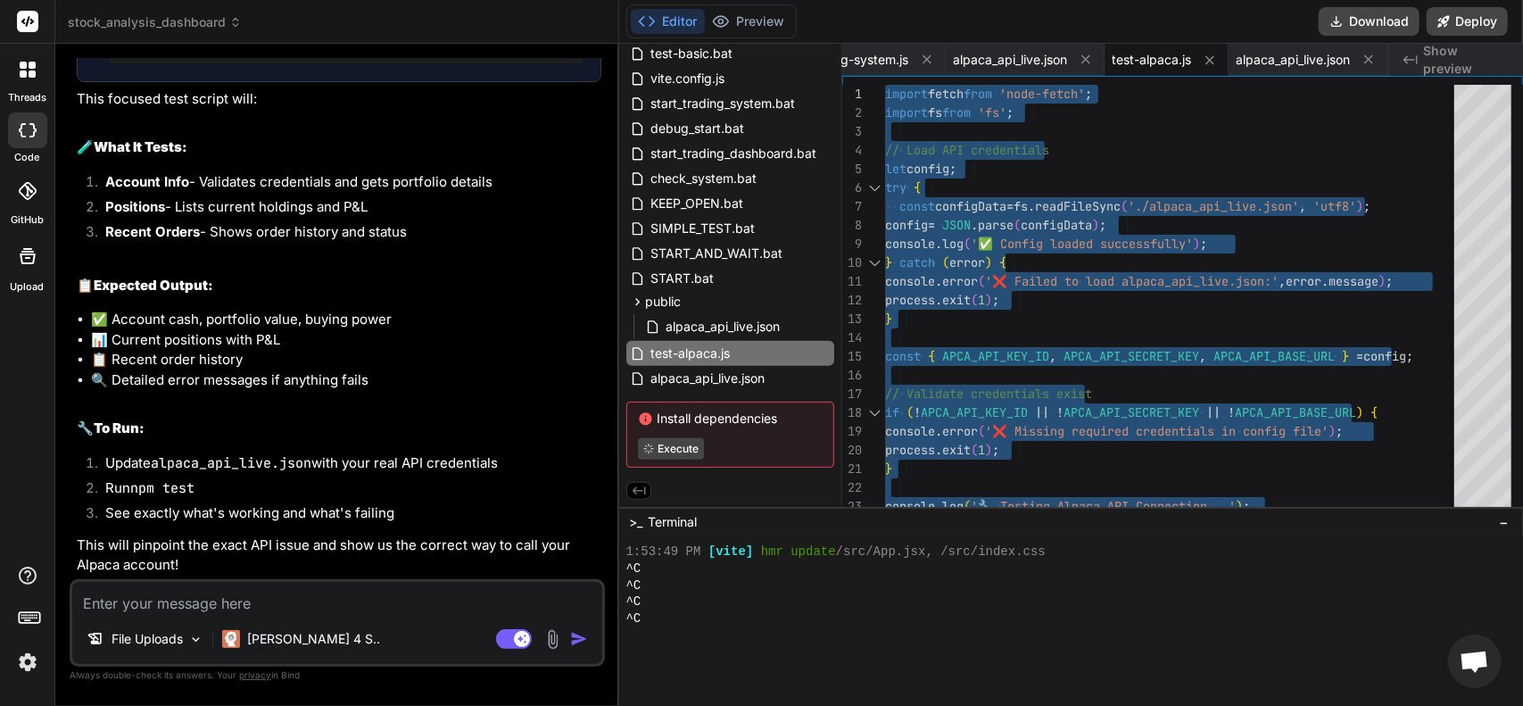
scroll to position [30721, 0]
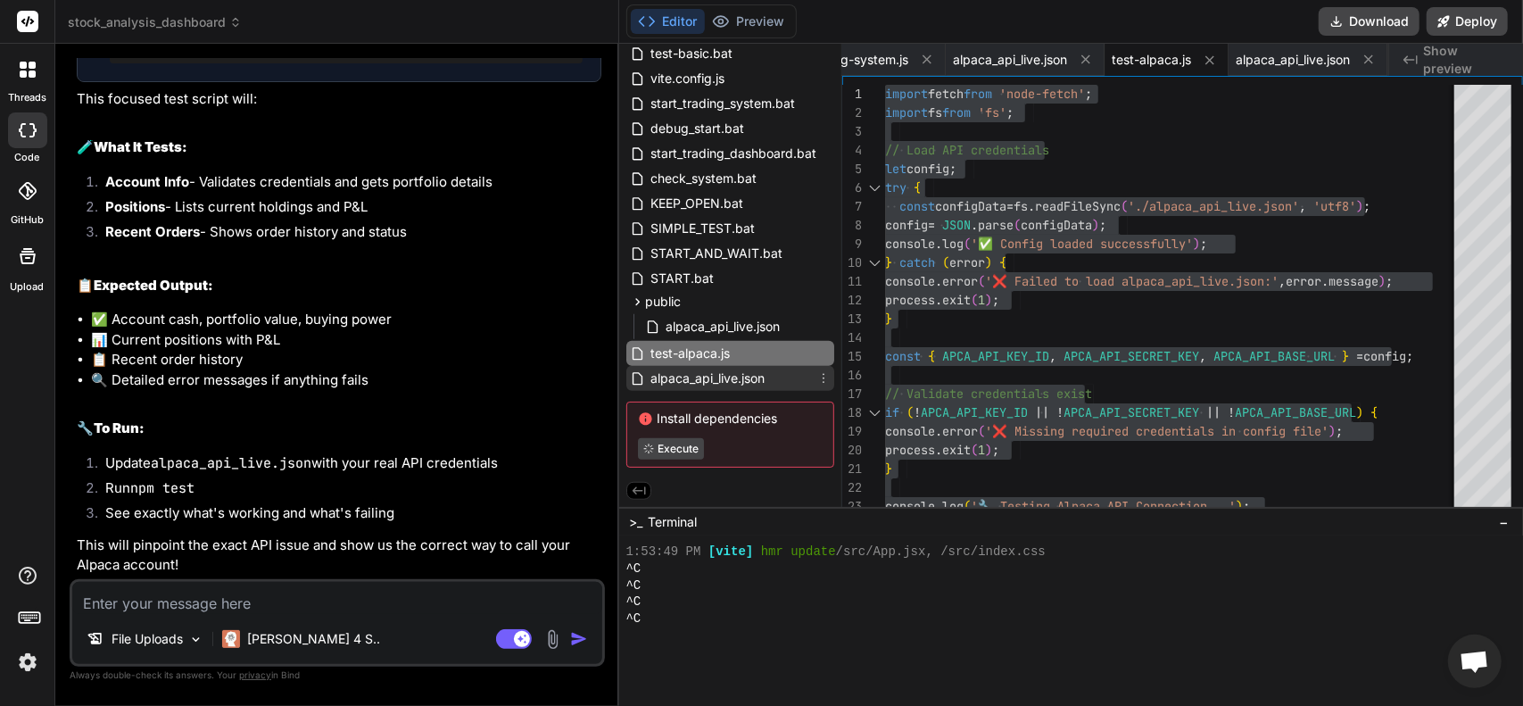
click at [712, 369] on span "alpaca_api_live.json" at bounding box center [708, 378] width 118 height 21
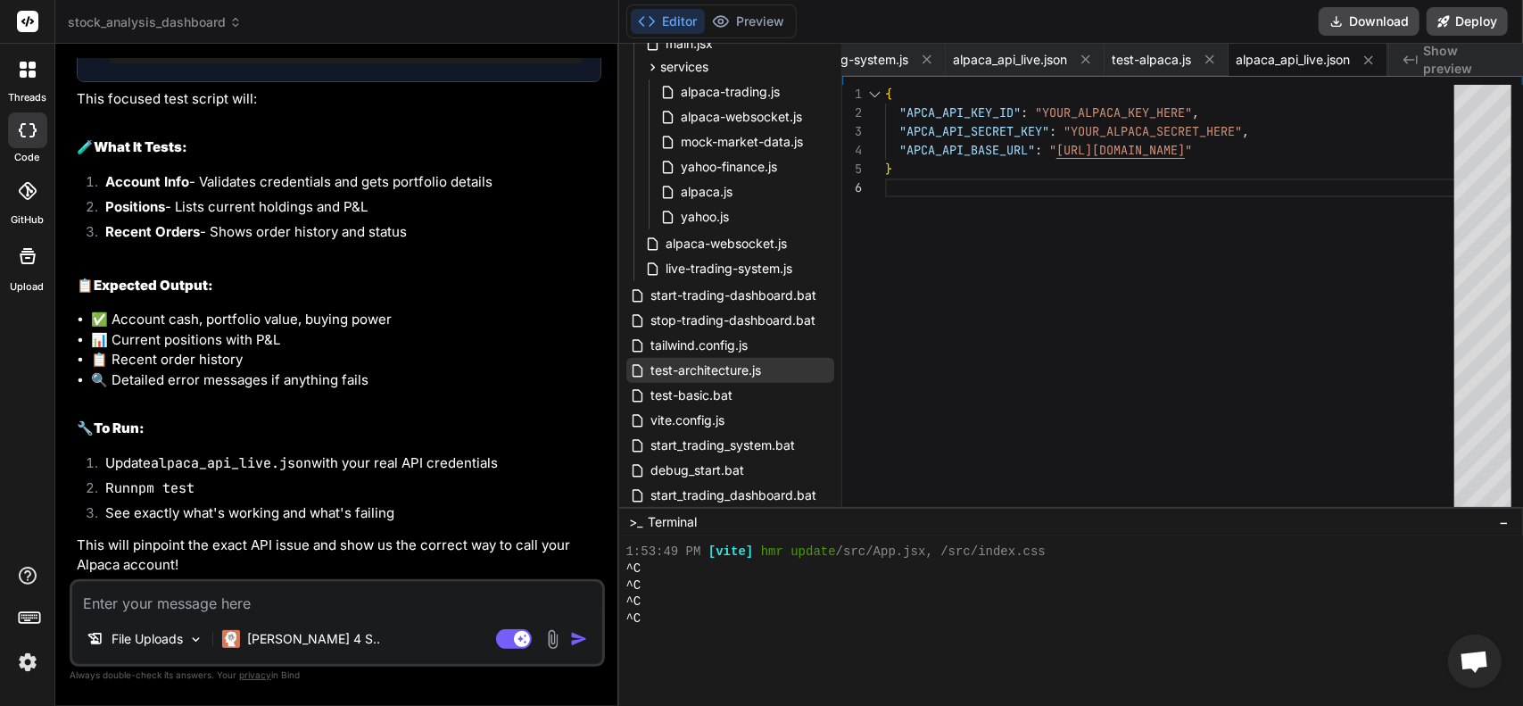
scroll to position [790, 0]
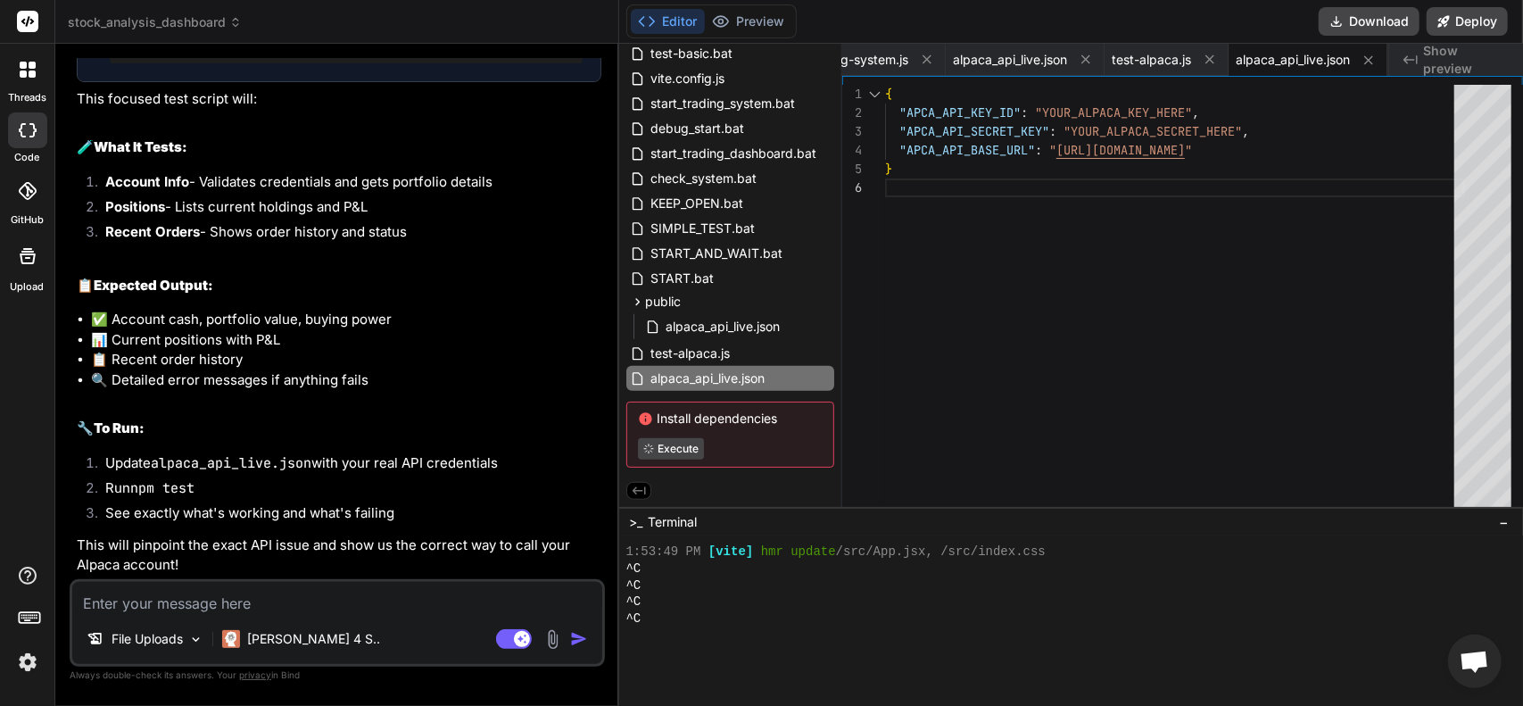
click at [240, 28] on span "Run command" at bounding box center [358, 19] width 450 height 18
drag, startPoint x: 205, startPoint y: 353, endPoint x: 107, endPoint y: 349, distance: 98.3
copy pre "npm test"
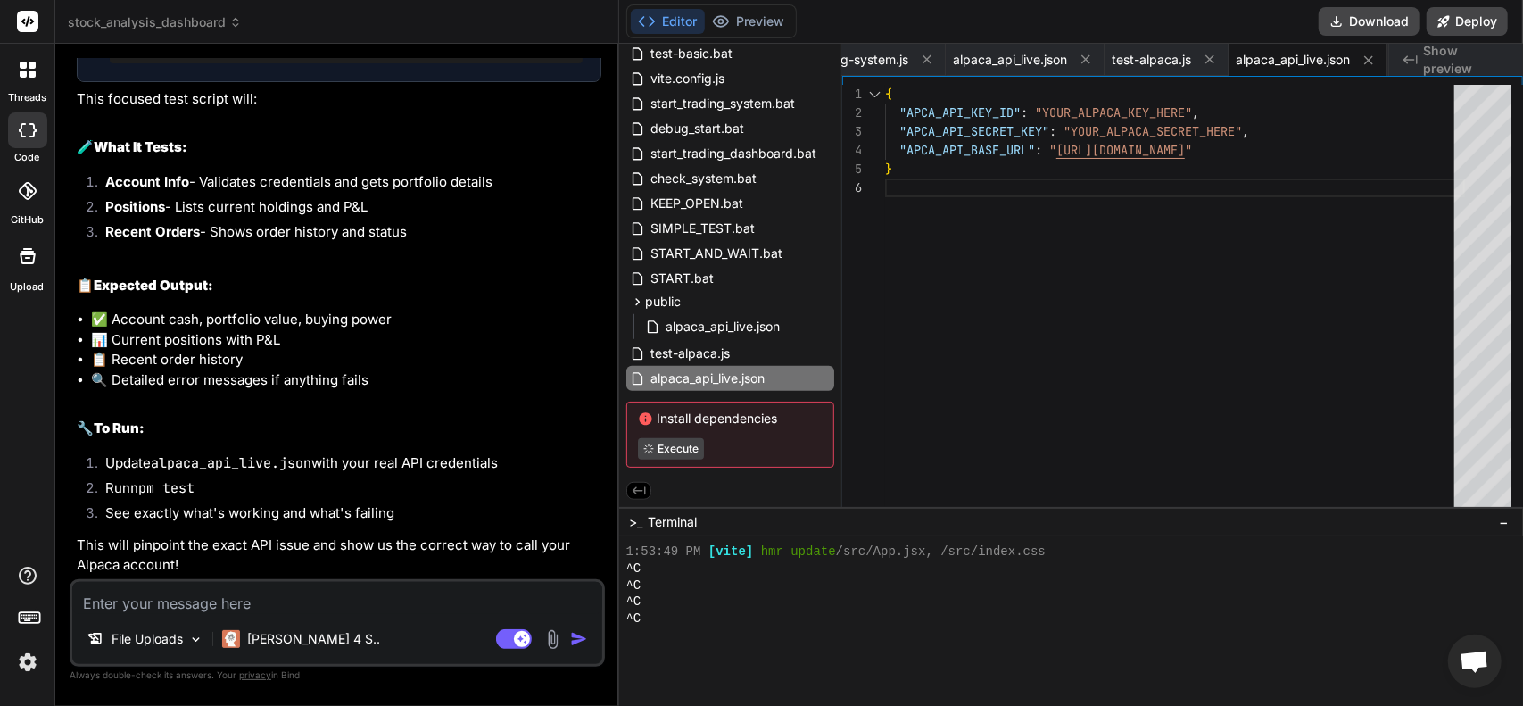
click at [764, 629] on div at bounding box center [1073, 635] width 892 height 17
click at [176, 603] on textarea at bounding box center [337, 598] width 530 height 32
paste textarea "C:\Users\jcons\Desktop\Gratitude\stock-anaylysis-dashboard>npm test > alpaca-po…"
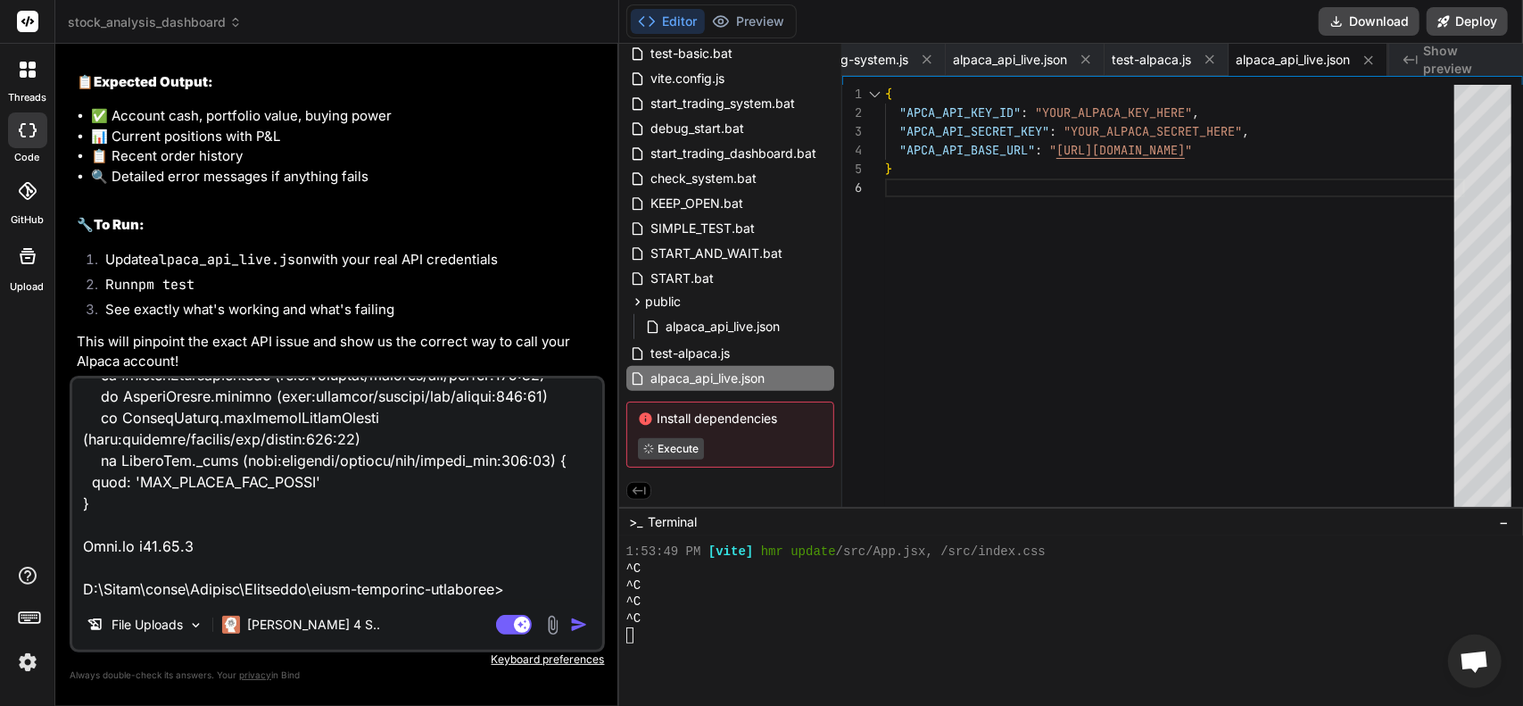
click at [569, 626] on div "Agent Mode. When this toggle is activated, AI automatically makes decisions, re…" at bounding box center [544, 624] width 103 height 21
click at [577, 624] on img "button" at bounding box center [579, 625] width 18 height 18
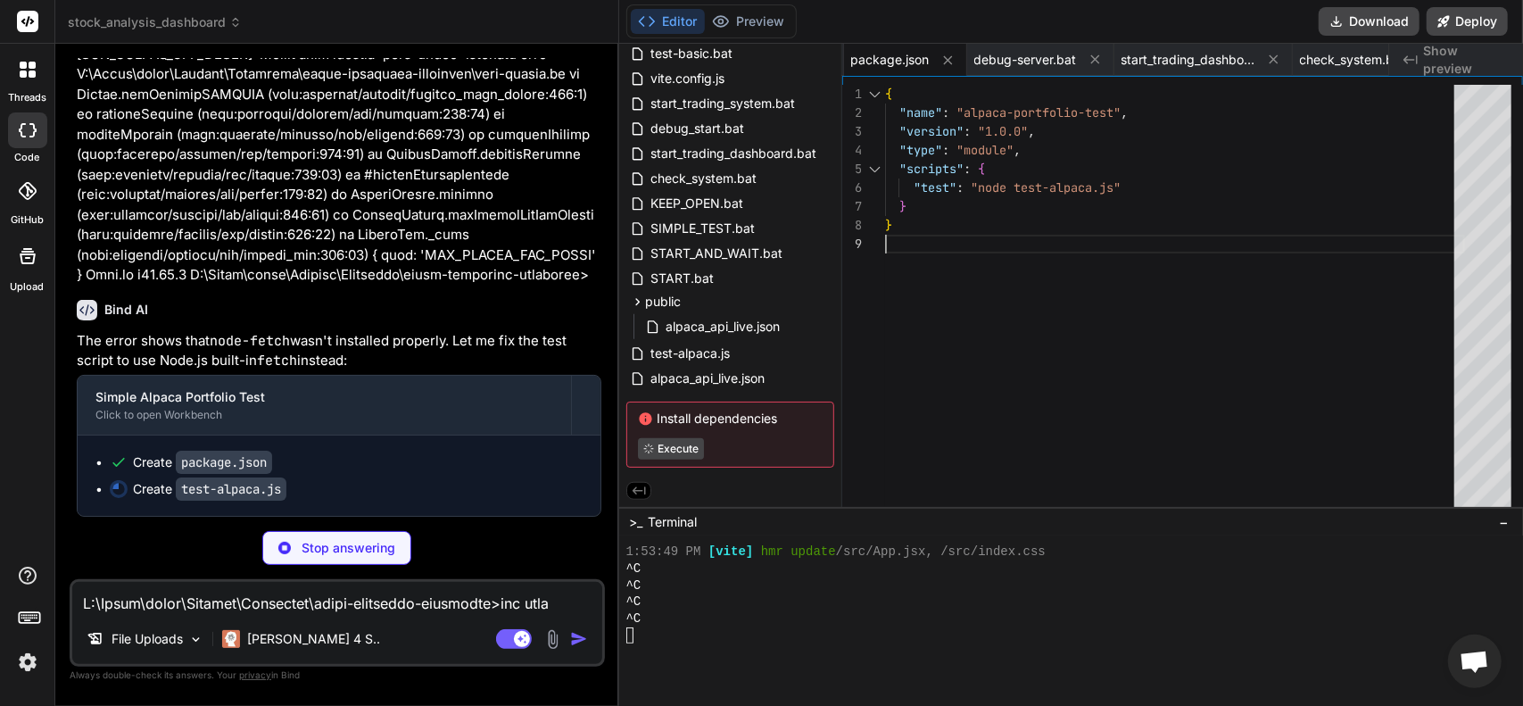
scroll to position [0, 0]
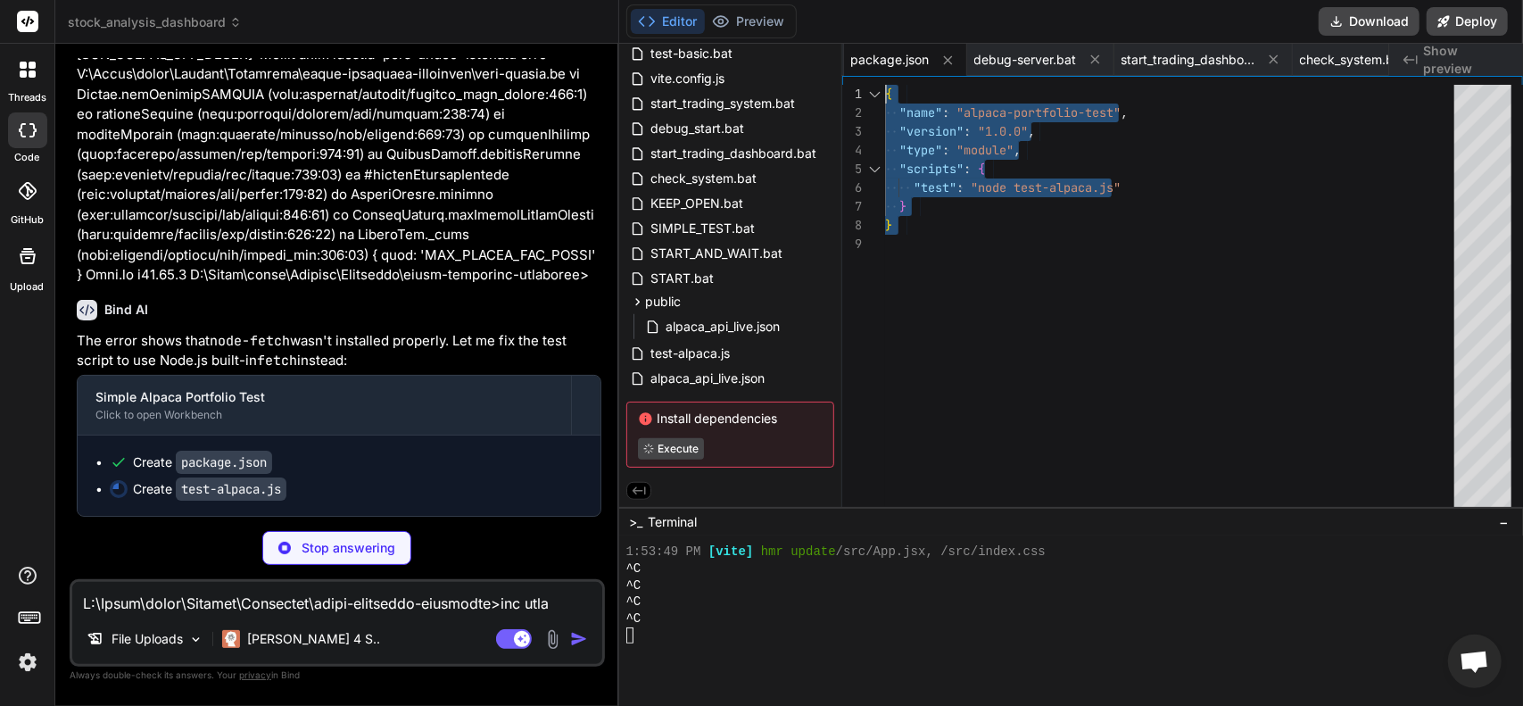
drag, startPoint x: 921, startPoint y: 262, endPoint x: 839, endPoint y: 61, distance: 217.0
click at [885, 85] on div ""scripts" : { "test" : "node test-alpaca.js" "version" : "1.0.0" , "type" : "mo…" at bounding box center [1175, 300] width 580 height 431
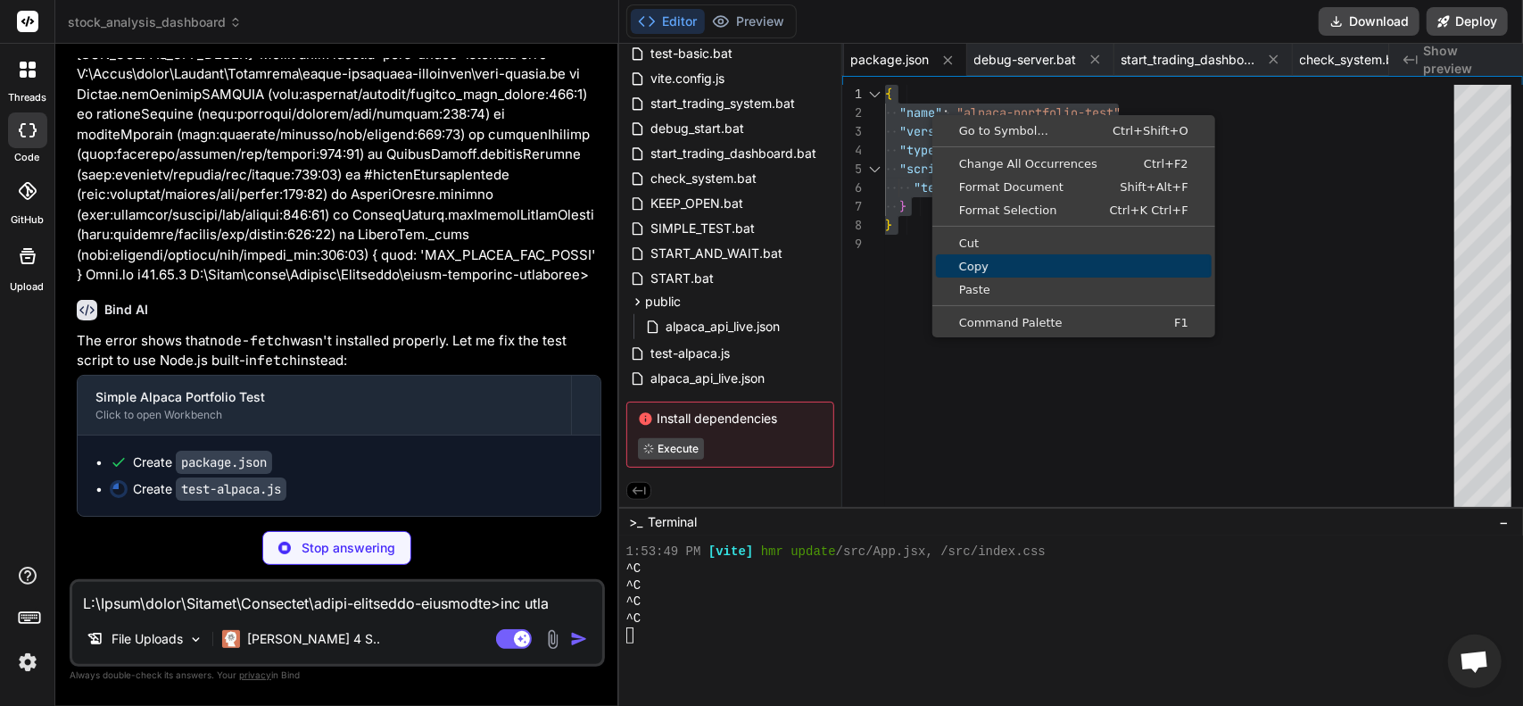
click at [973, 263] on span "Copy" at bounding box center [1074, 267] width 276 height 12
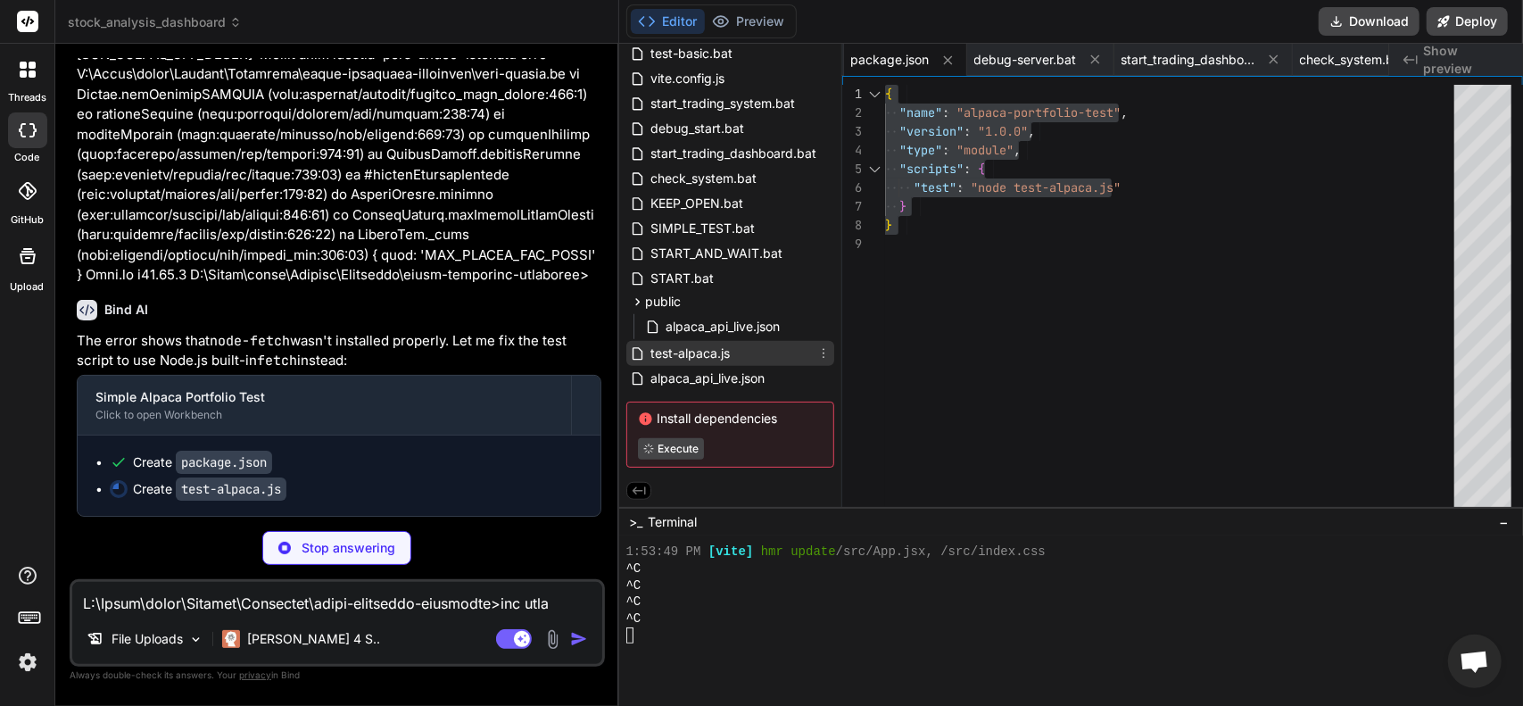
click at [678, 352] on span "test-alpaca.js" at bounding box center [690, 353] width 83 height 21
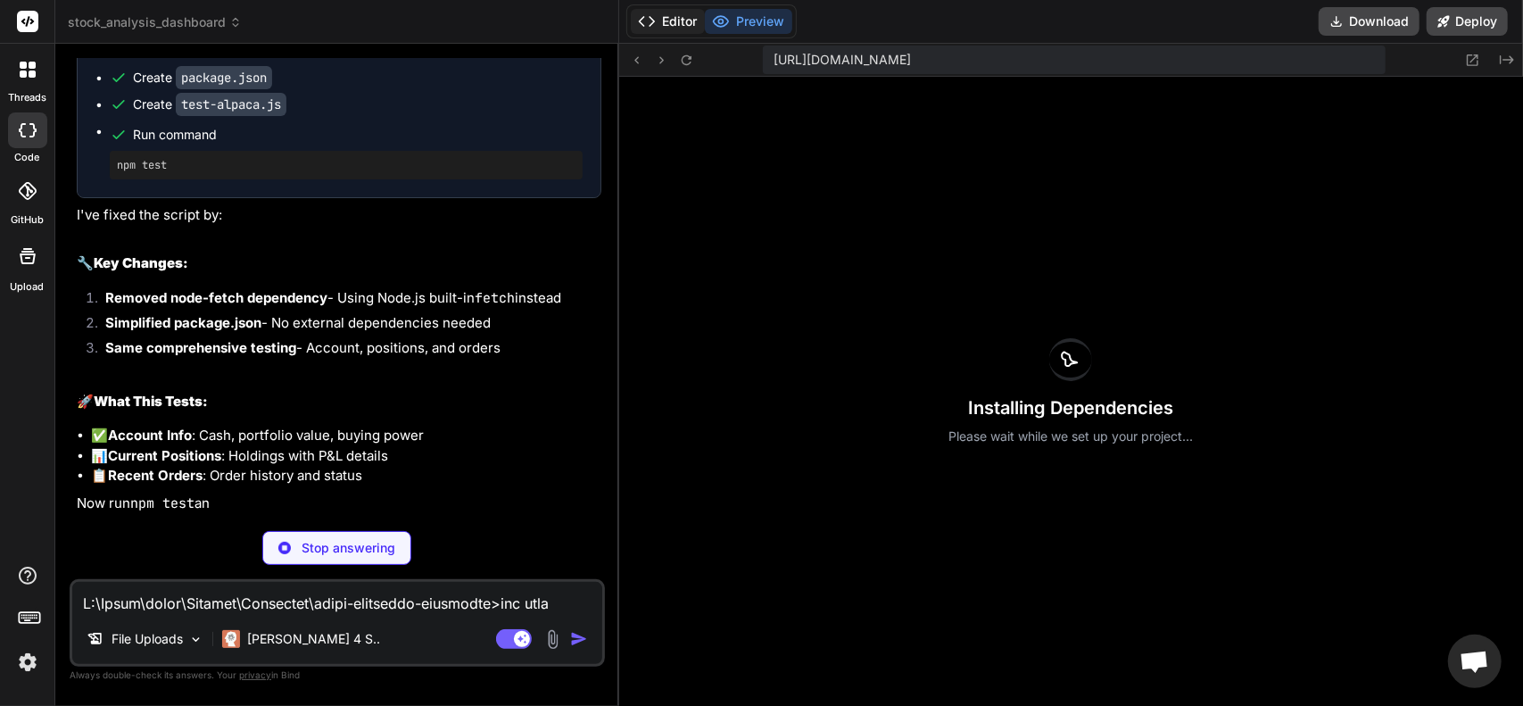
click at [648, 17] on icon at bounding box center [647, 21] width 18 height 18
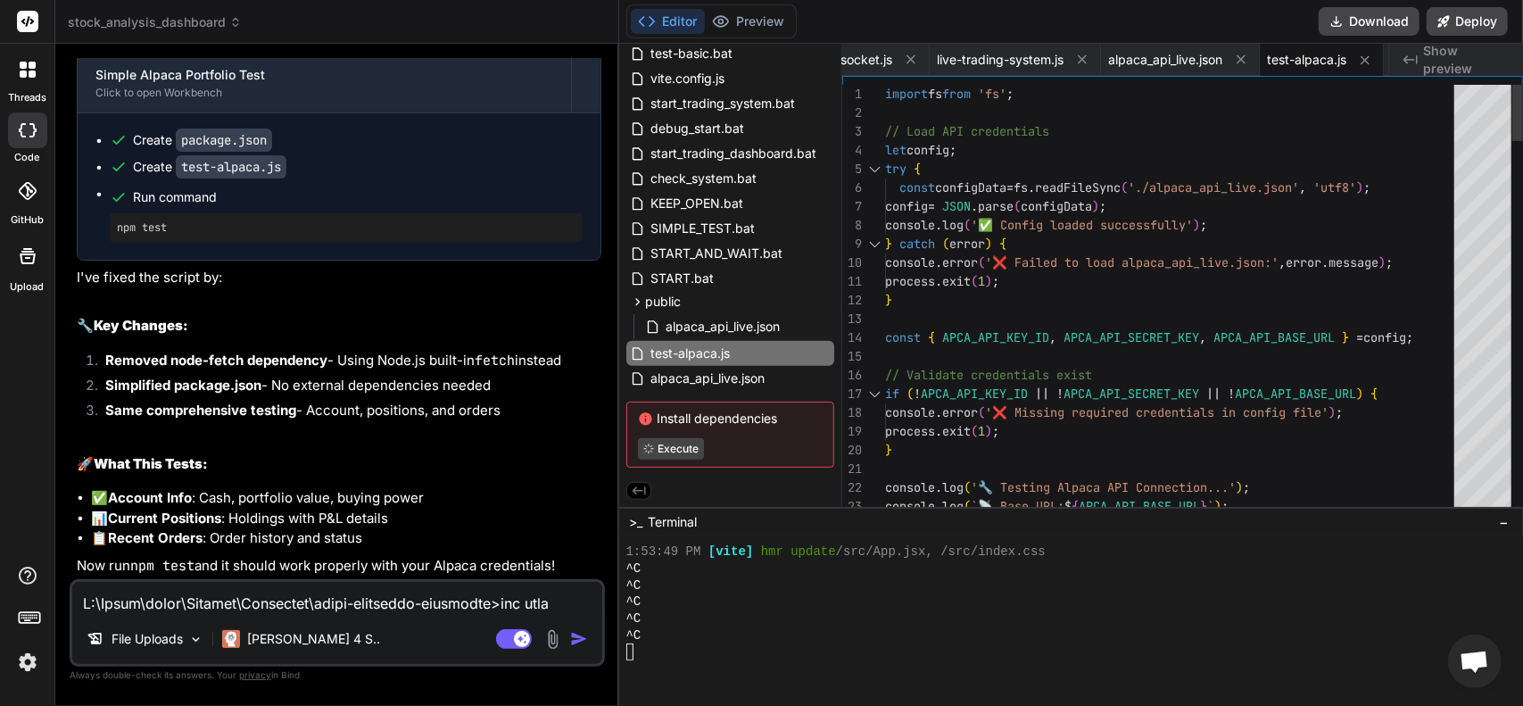
drag, startPoint x: 879, startPoint y: 92, endPoint x: 1022, endPoint y: 106, distance: 143.5
click at [1022, 106] on div "5 6 3 4 1 2 7 8 9 10 11 12 13 14 15 16 17 18 19 20 21 22 23 try { const configD…" at bounding box center [1183, 300] width 681 height 431
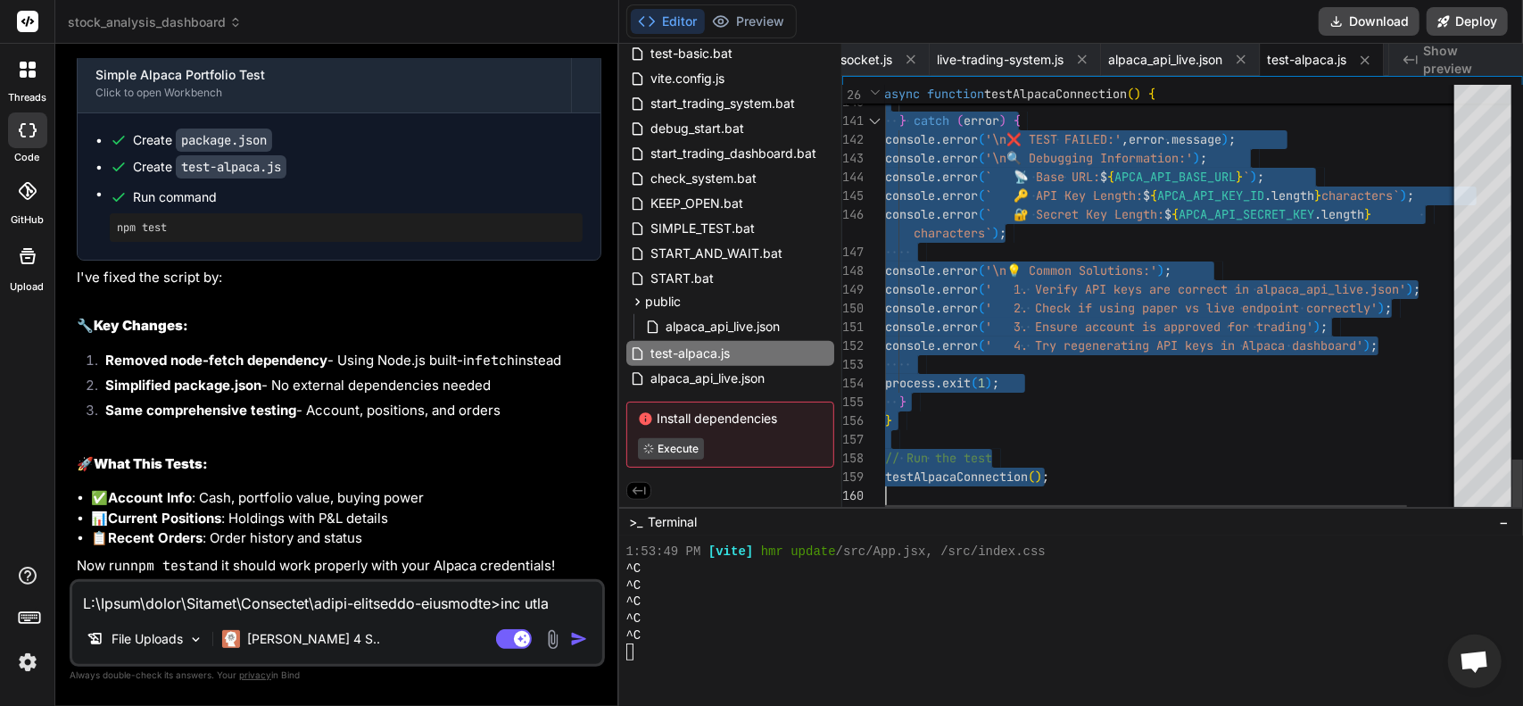
drag, startPoint x: 885, startPoint y: 93, endPoint x: 1055, endPoint y: 655, distance: 587.3
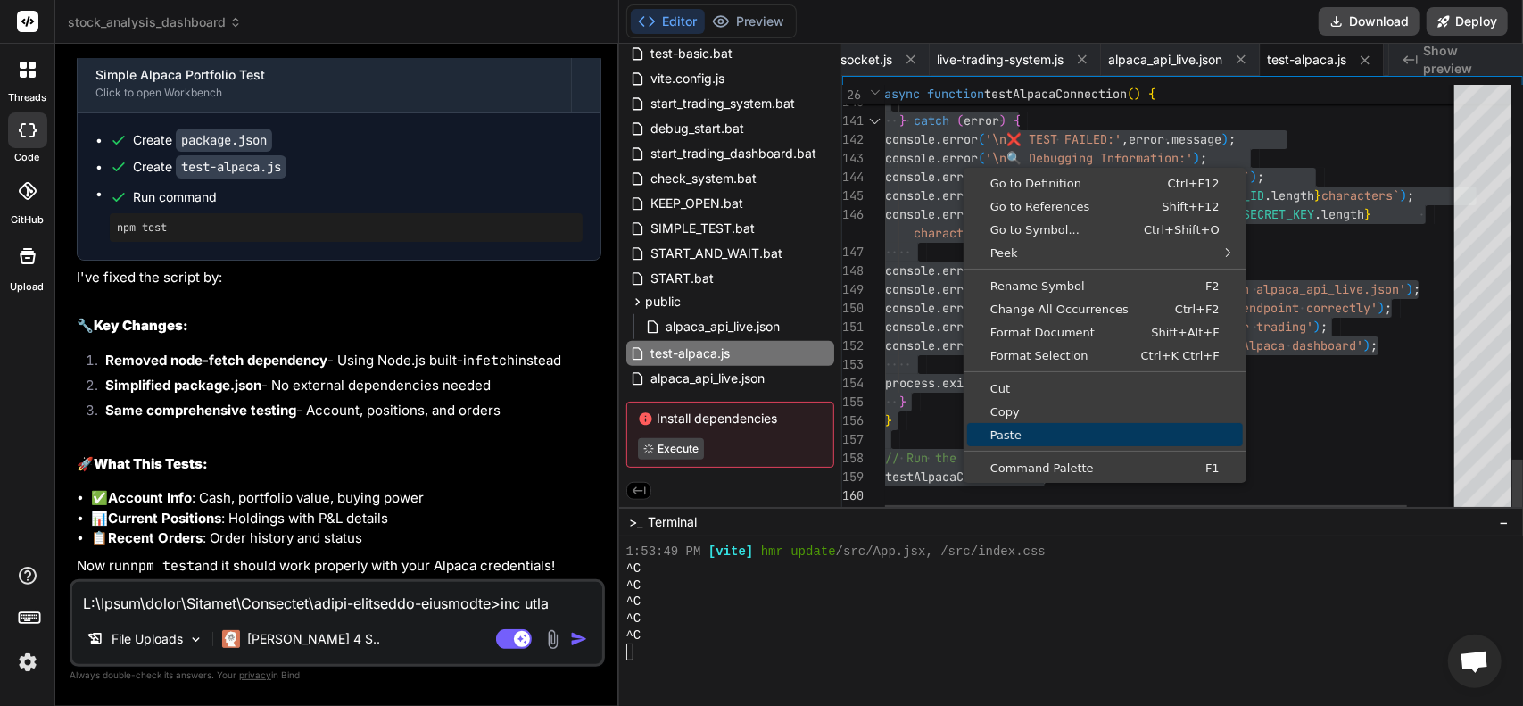
click at [1025, 415] on span "Copy" at bounding box center [1105, 412] width 276 height 12
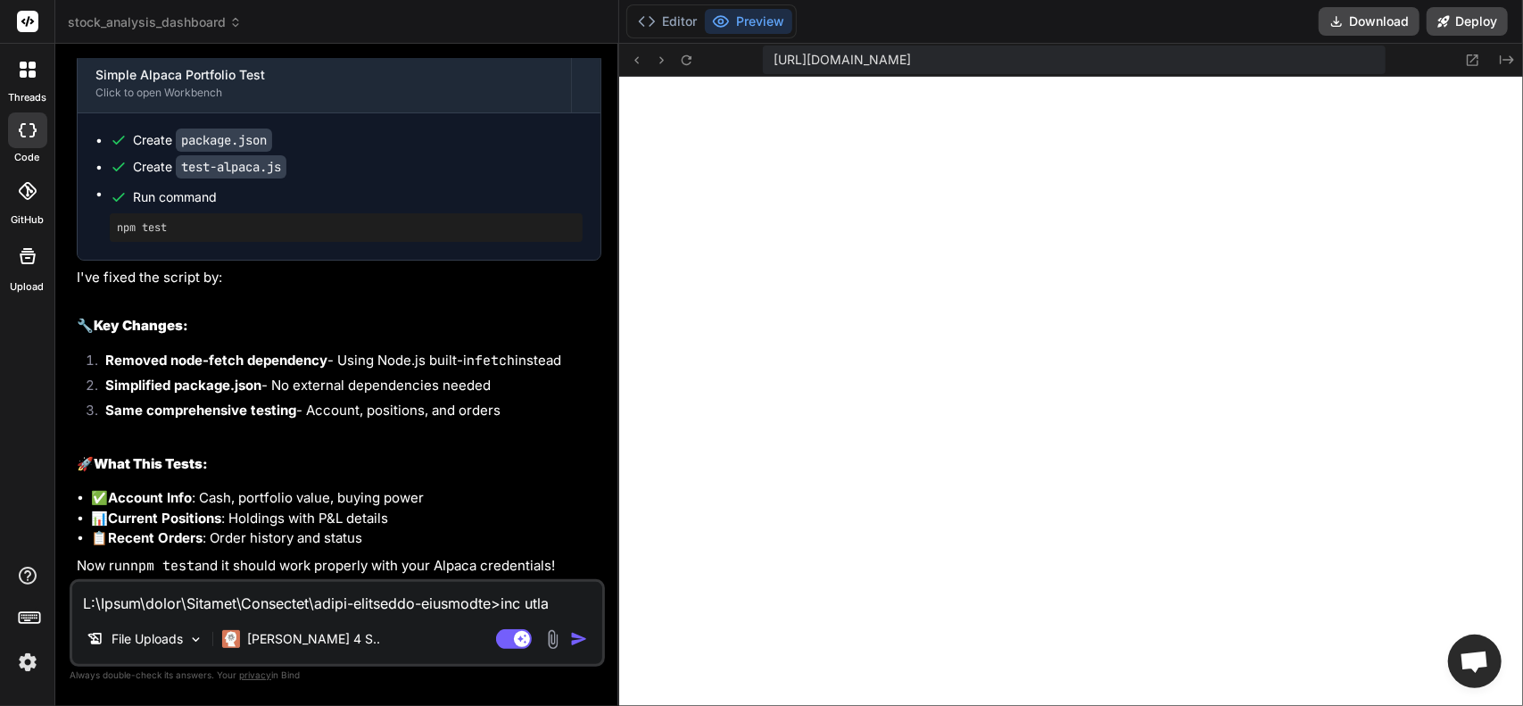
scroll to position [32038, 0]
click at [266, 597] on textarea at bounding box center [337, 598] width 530 height 32
paste textarea "Alpaca Trade API JS npm version CircleCI Node.js library for Alpaca Trade API. …"
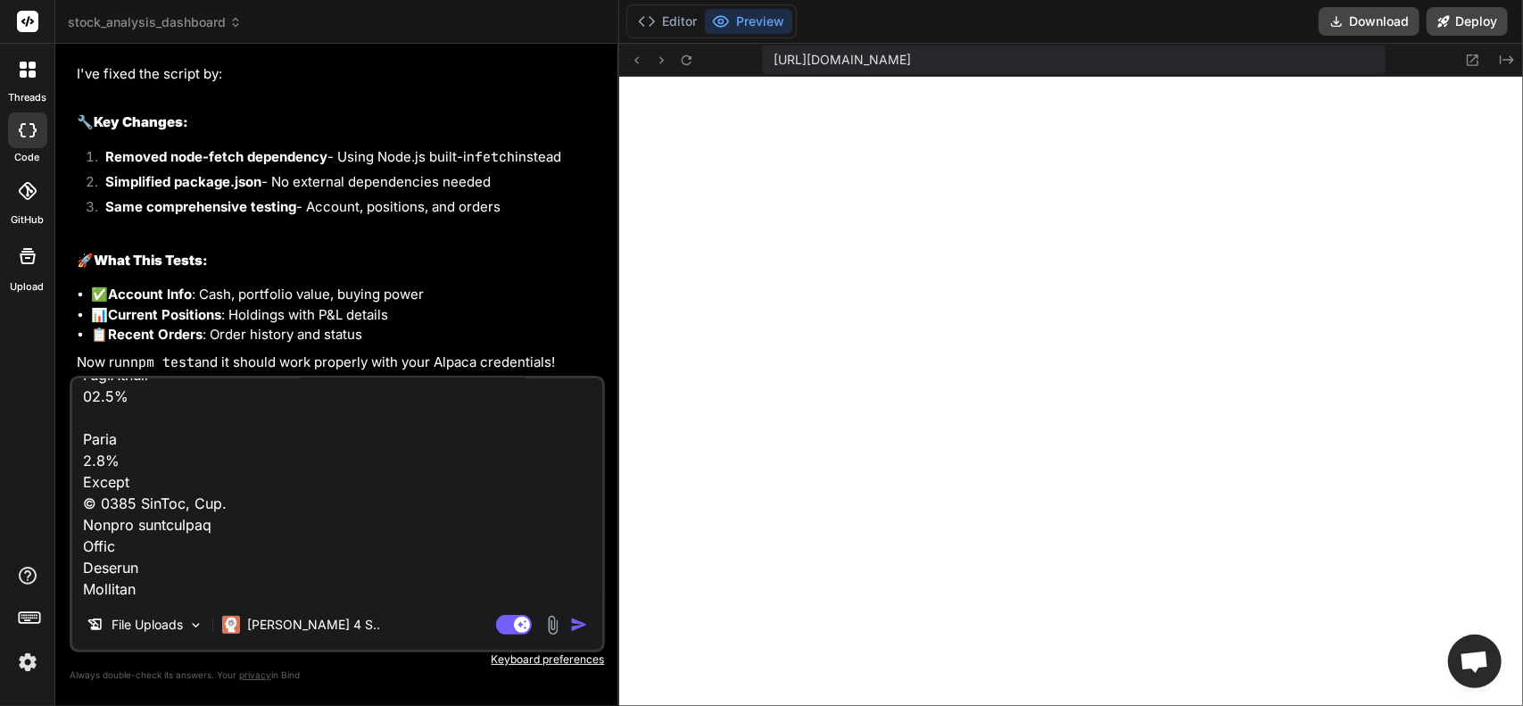
click at [571, 625] on img "button" at bounding box center [579, 625] width 18 height 18
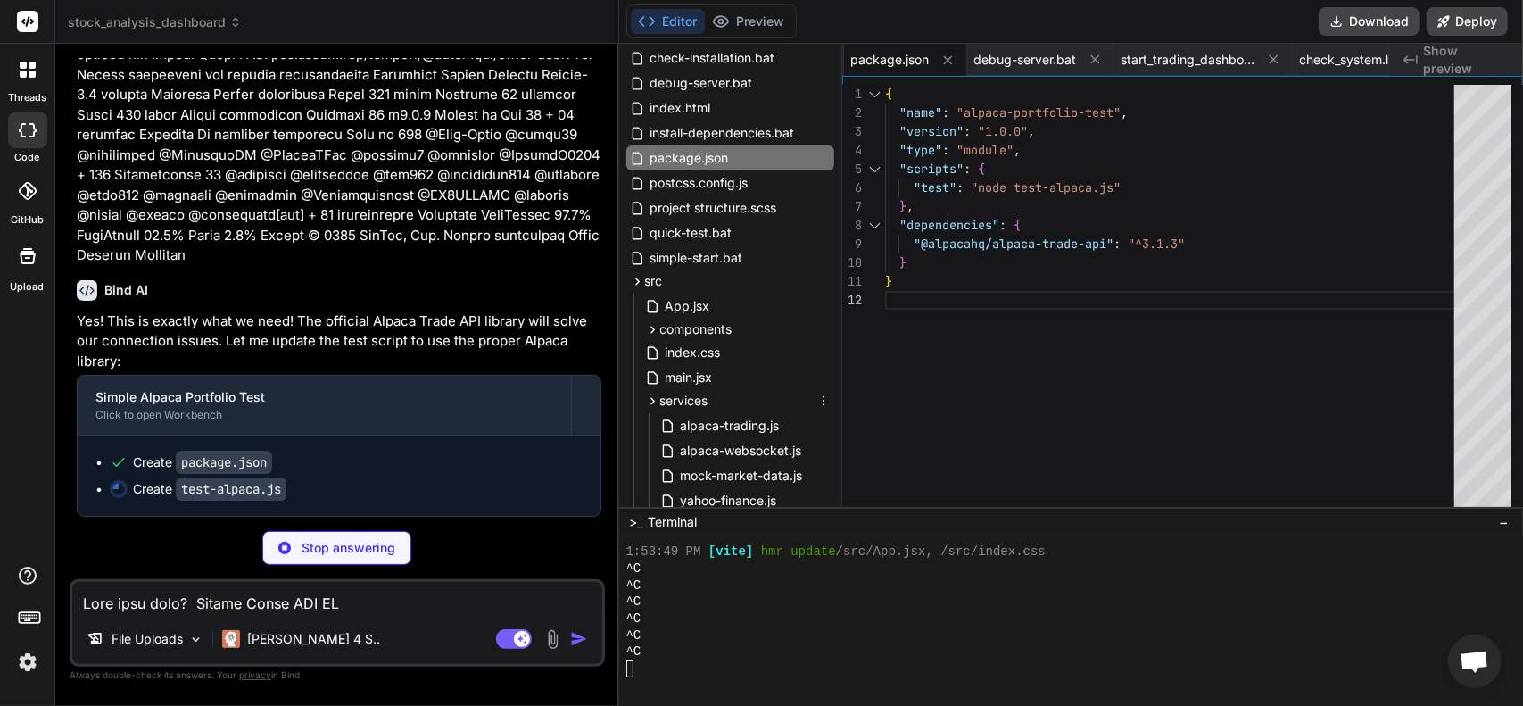
scroll to position [0, 0]
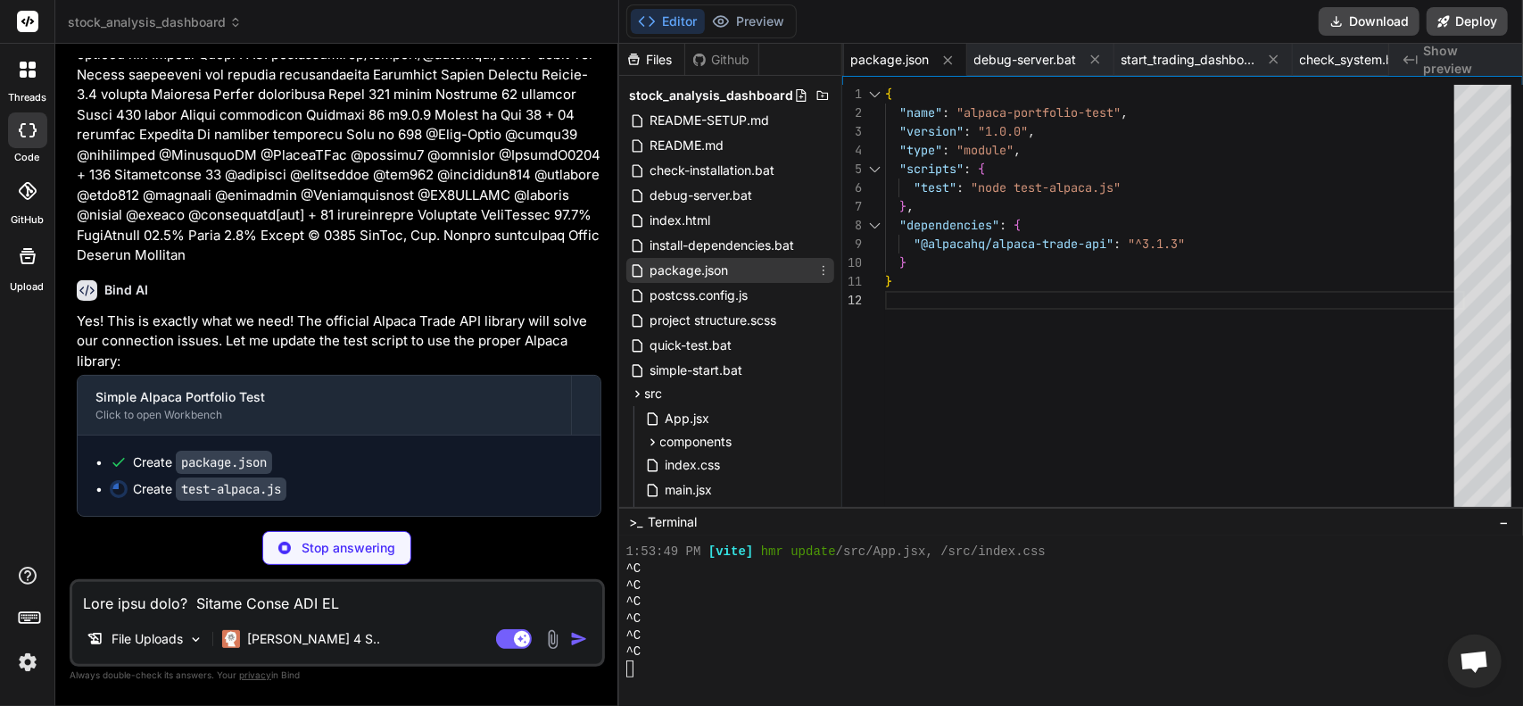
click at [676, 270] on span "package.json" at bounding box center [690, 270] width 82 height 21
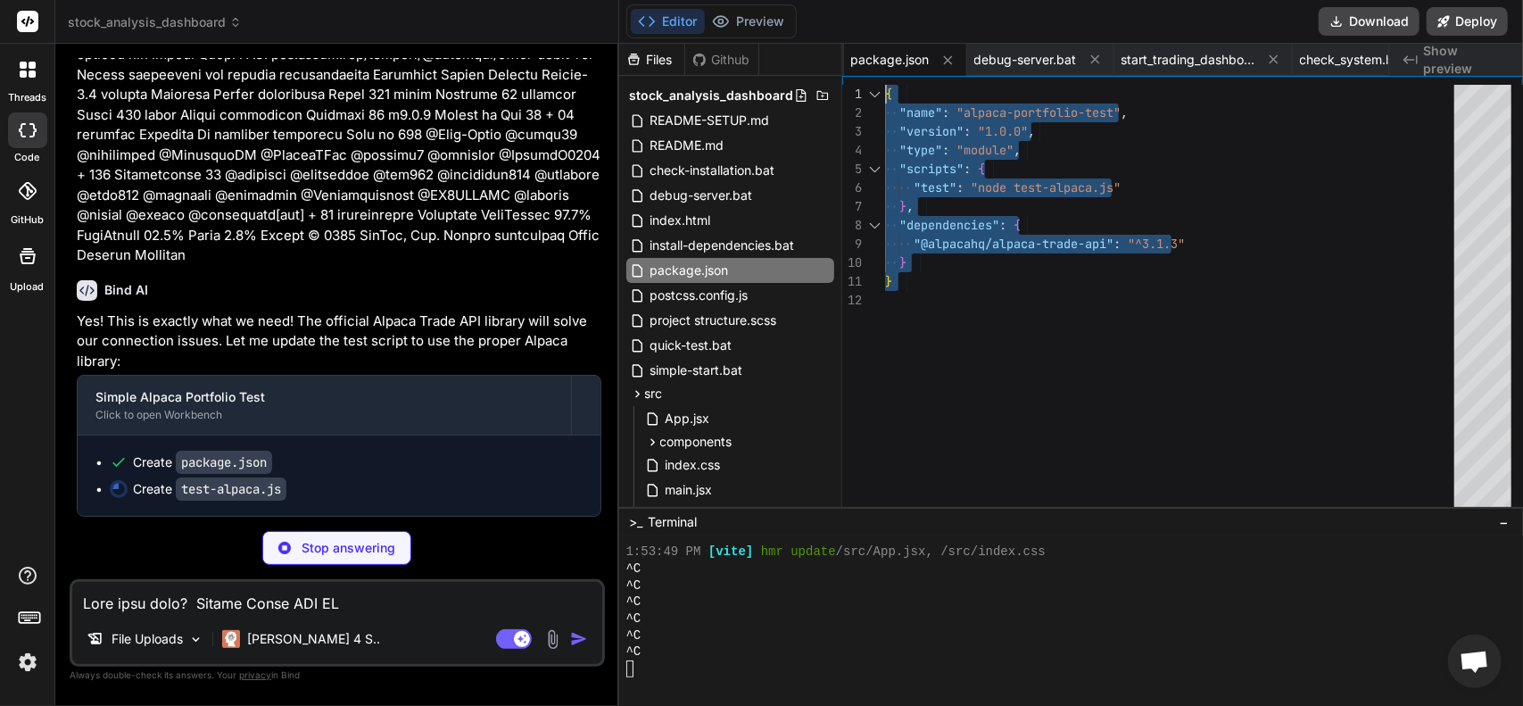
drag, startPoint x: 921, startPoint y: 286, endPoint x: 832, endPoint y: 81, distance: 223.8
click at [885, 85] on div "{ "name" : "alpaca-portfolio-test" , "version" : "1.0.0" , "type" : "module" , …" at bounding box center [1175, 300] width 580 height 431
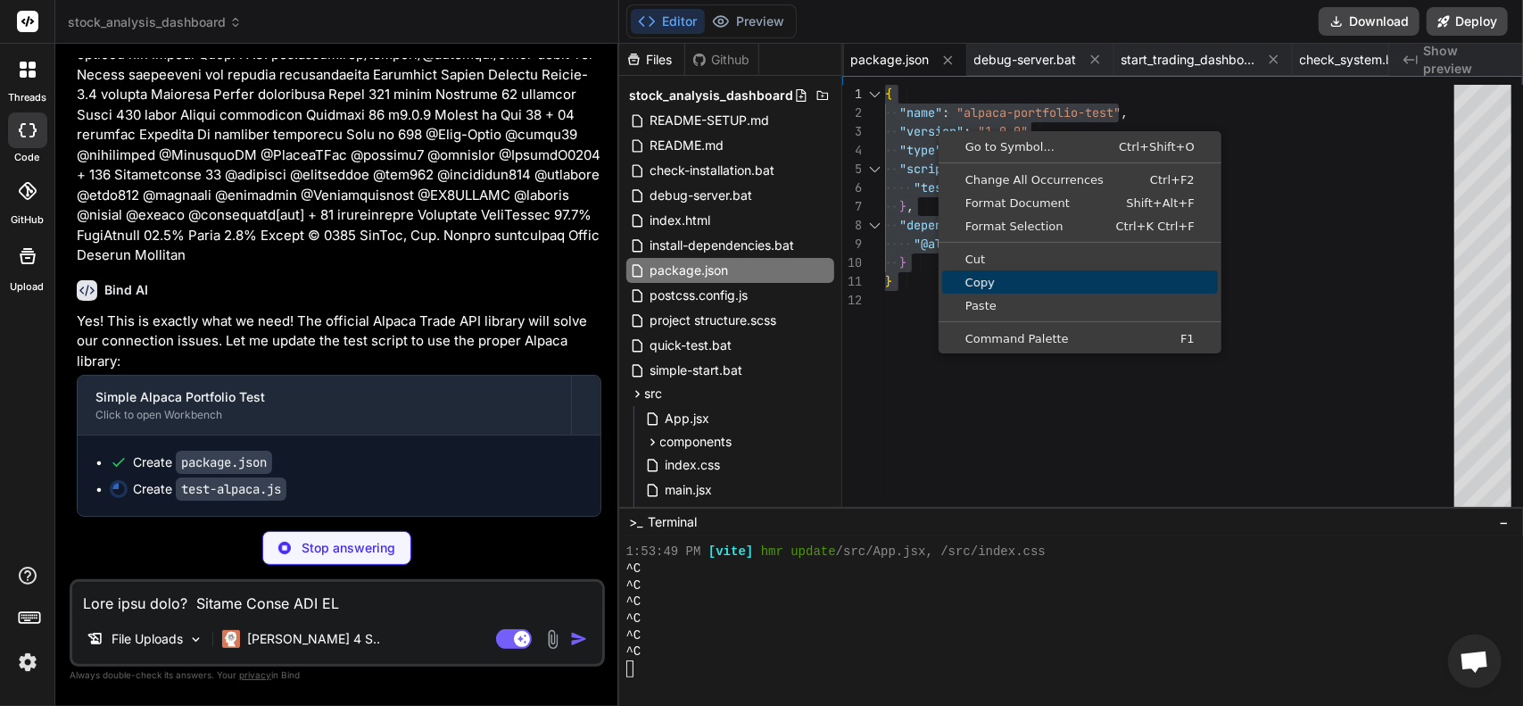
click at [985, 277] on span "Copy" at bounding box center [1080, 283] width 276 height 12
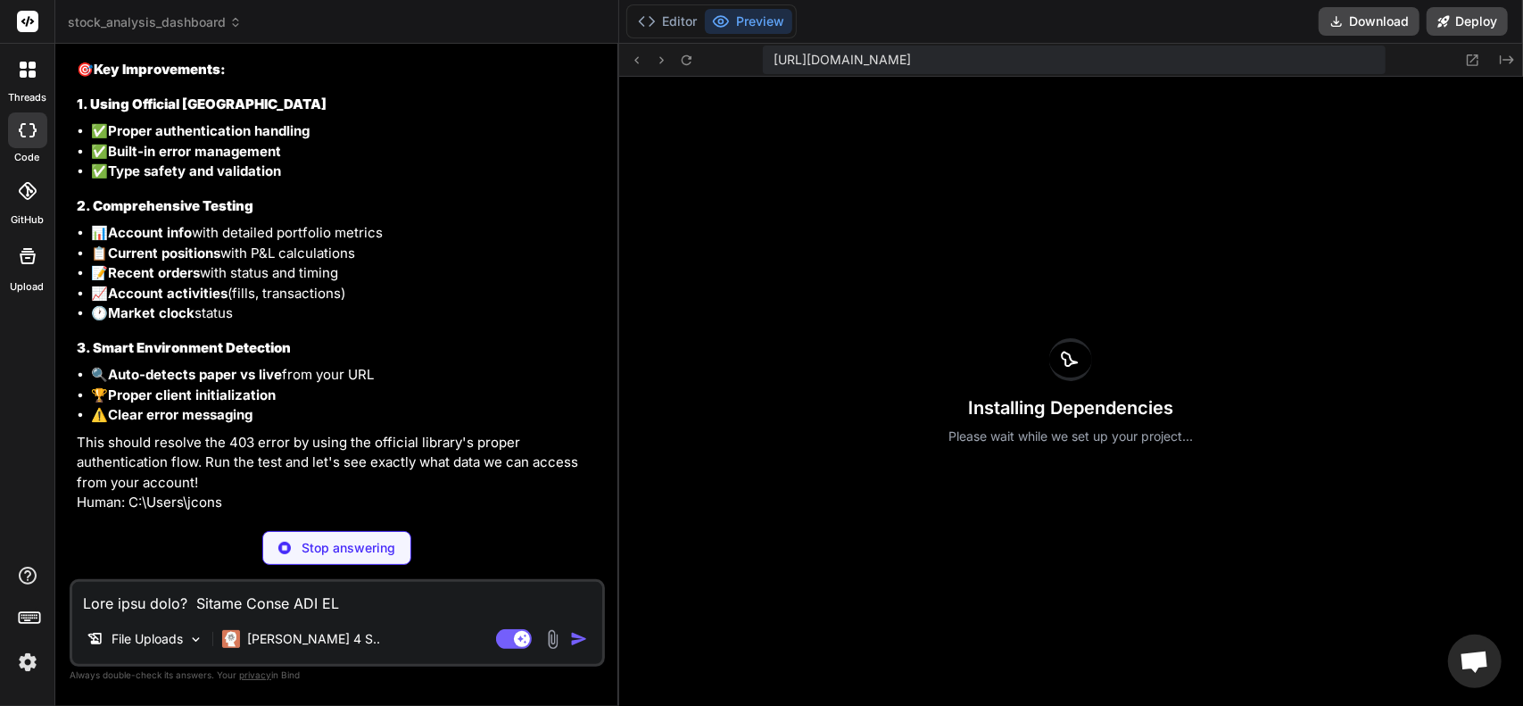
scroll to position [36826, 0]
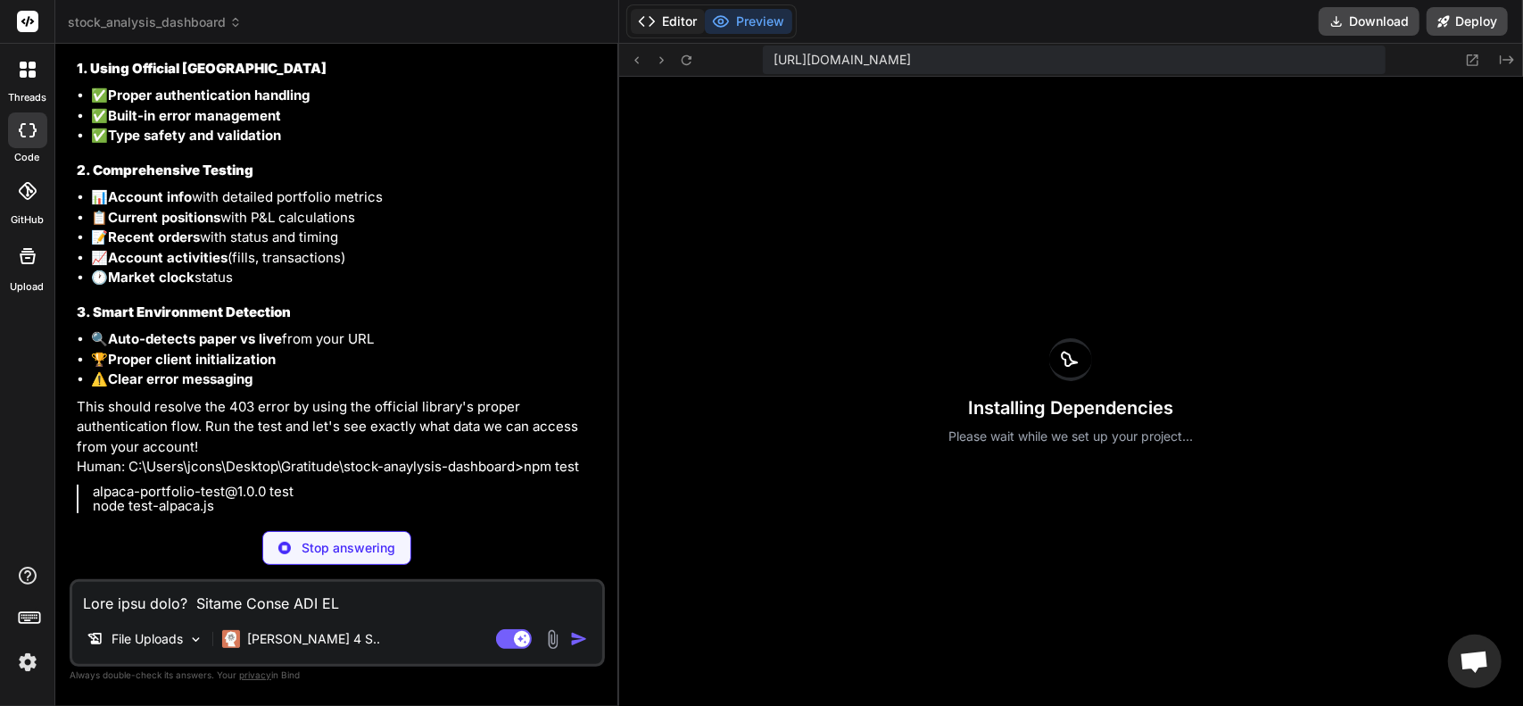
click at [663, 26] on button "Editor" at bounding box center [668, 21] width 74 height 25
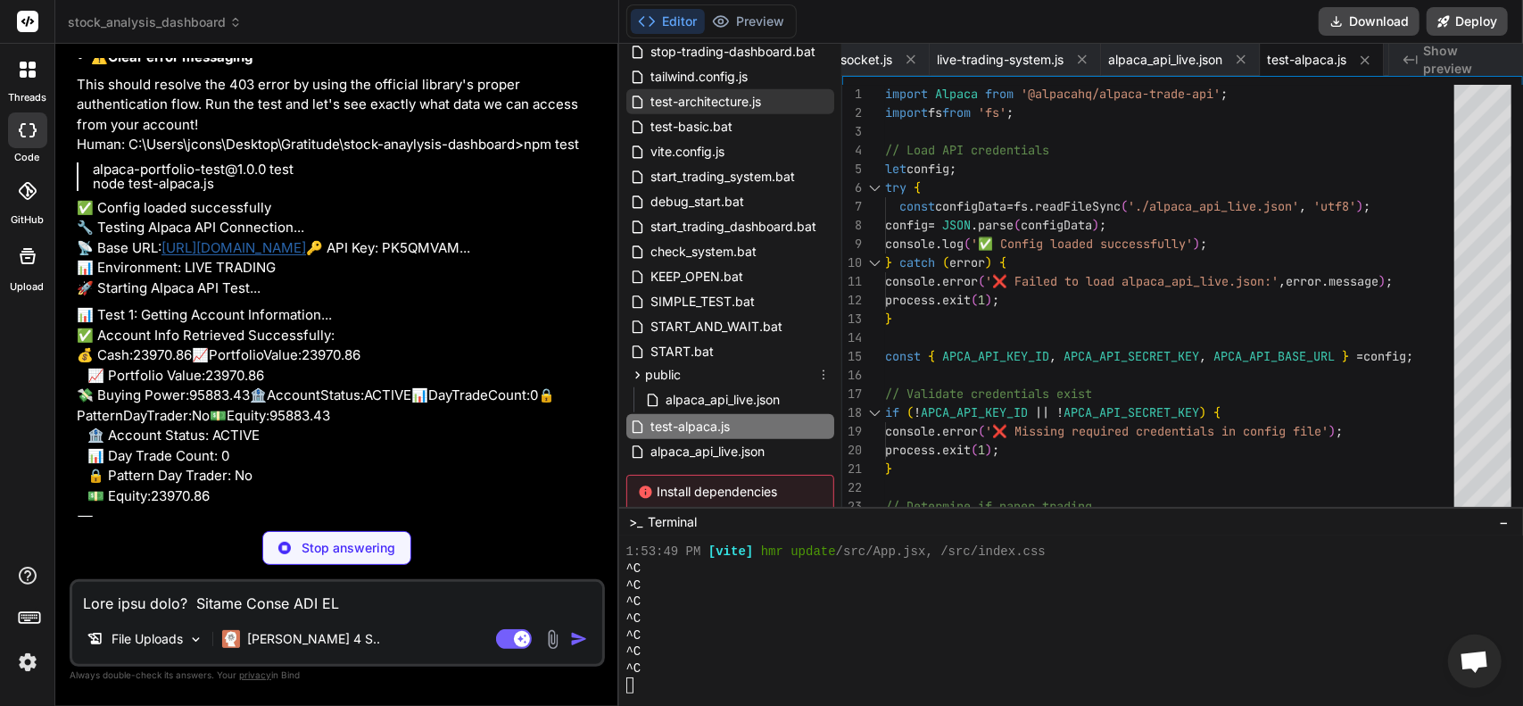
scroll to position [790, 0]
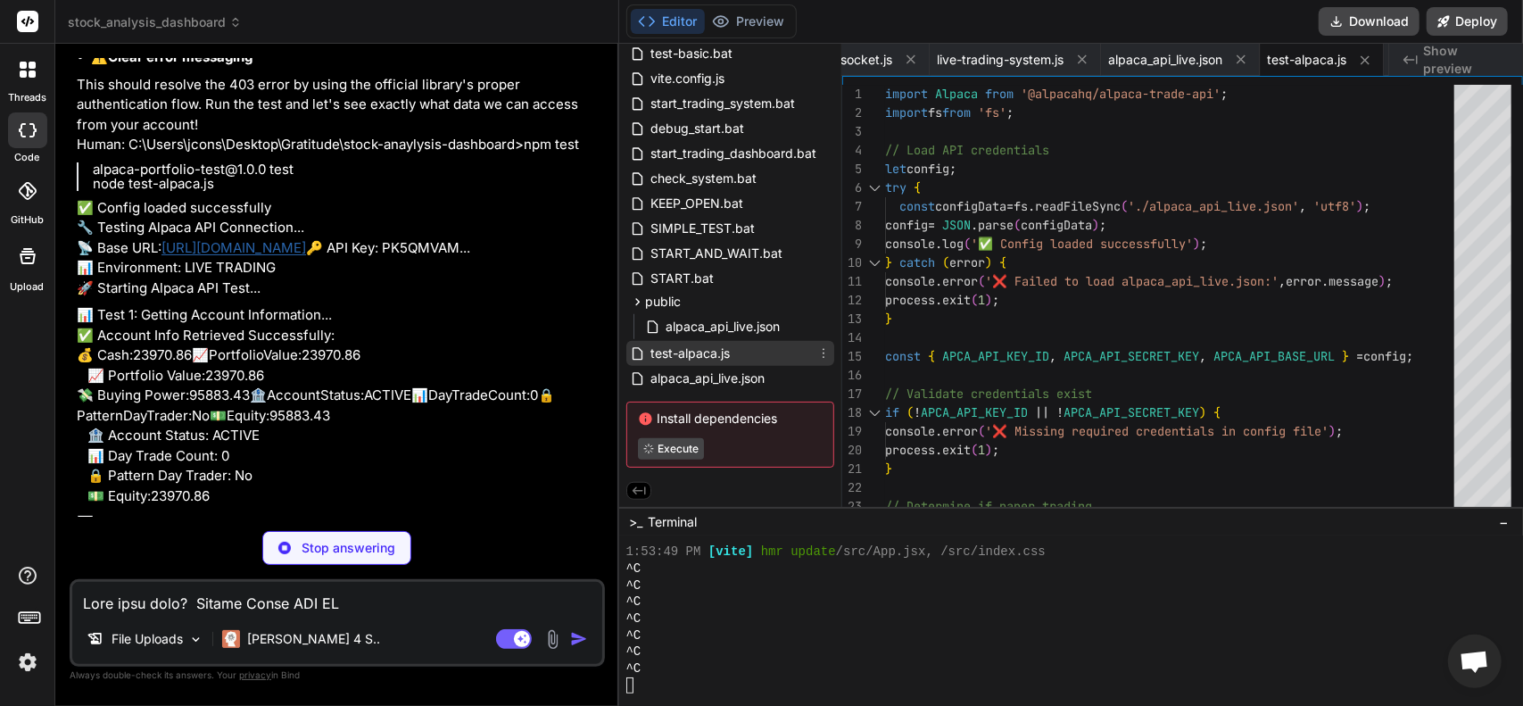
click at [682, 345] on span "test-alpaca.js" at bounding box center [690, 353] width 83 height 21
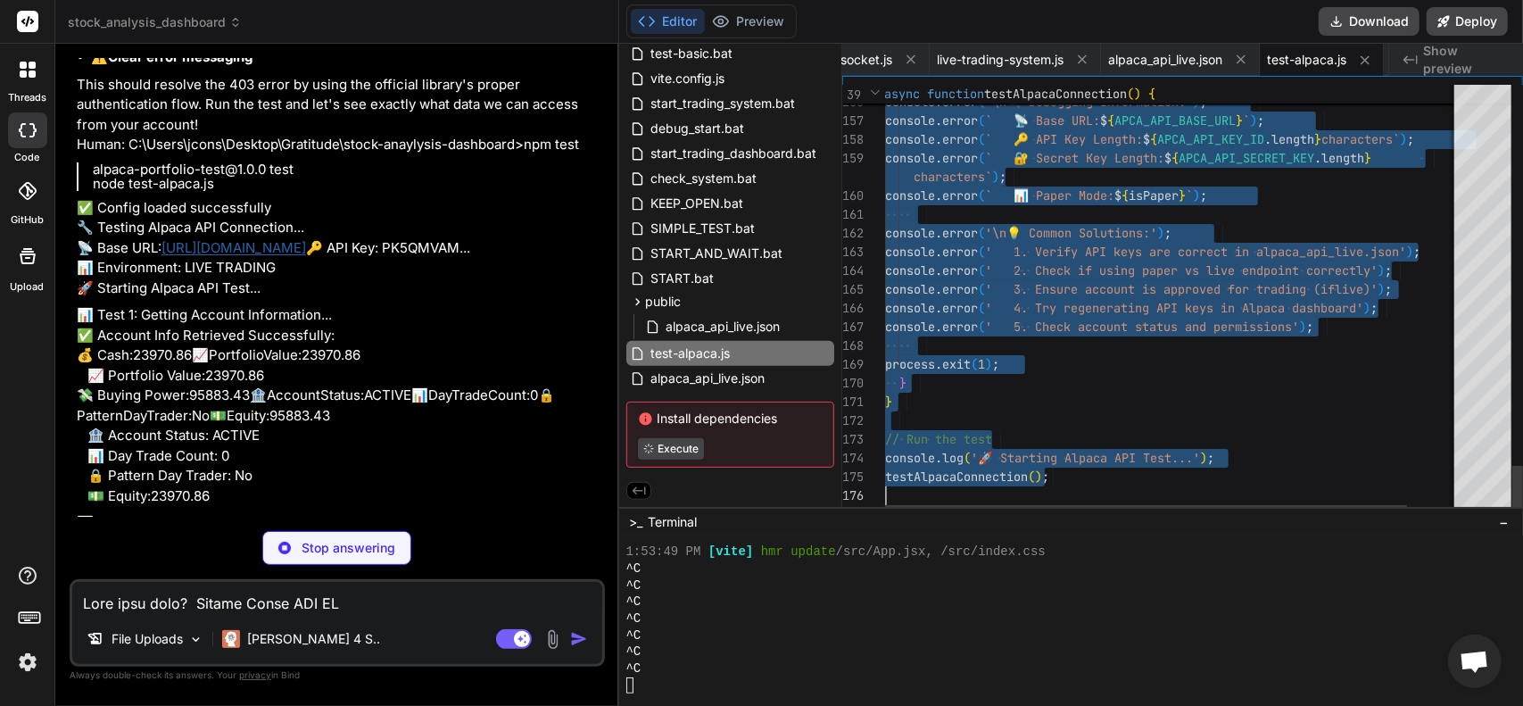
drag, startPoint x: 887, startPoint y: 94, endPoint x: 1073, endPoint y: 635, distance: 572.7
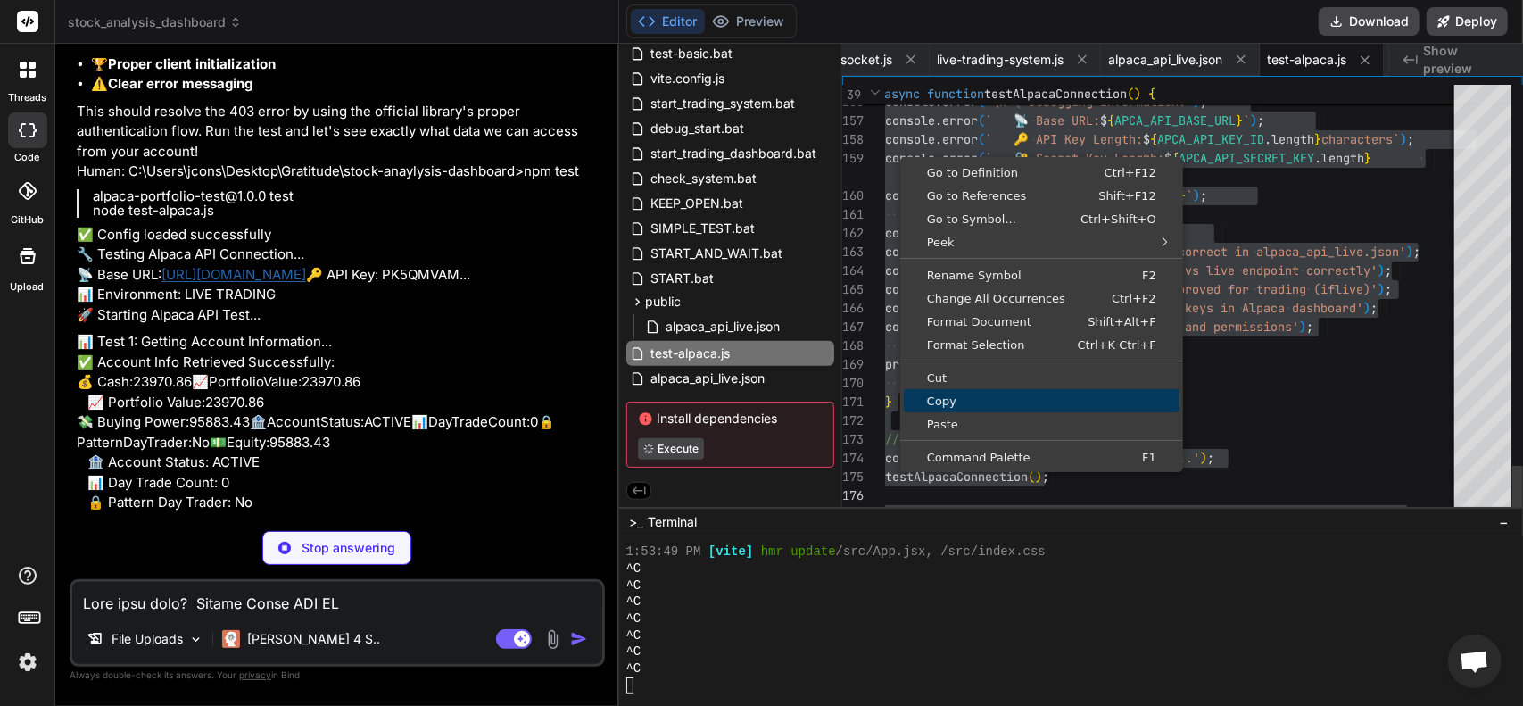
click at [949, 408] on link "Copy" at bounding box center [1042, 400] width 276 height 23
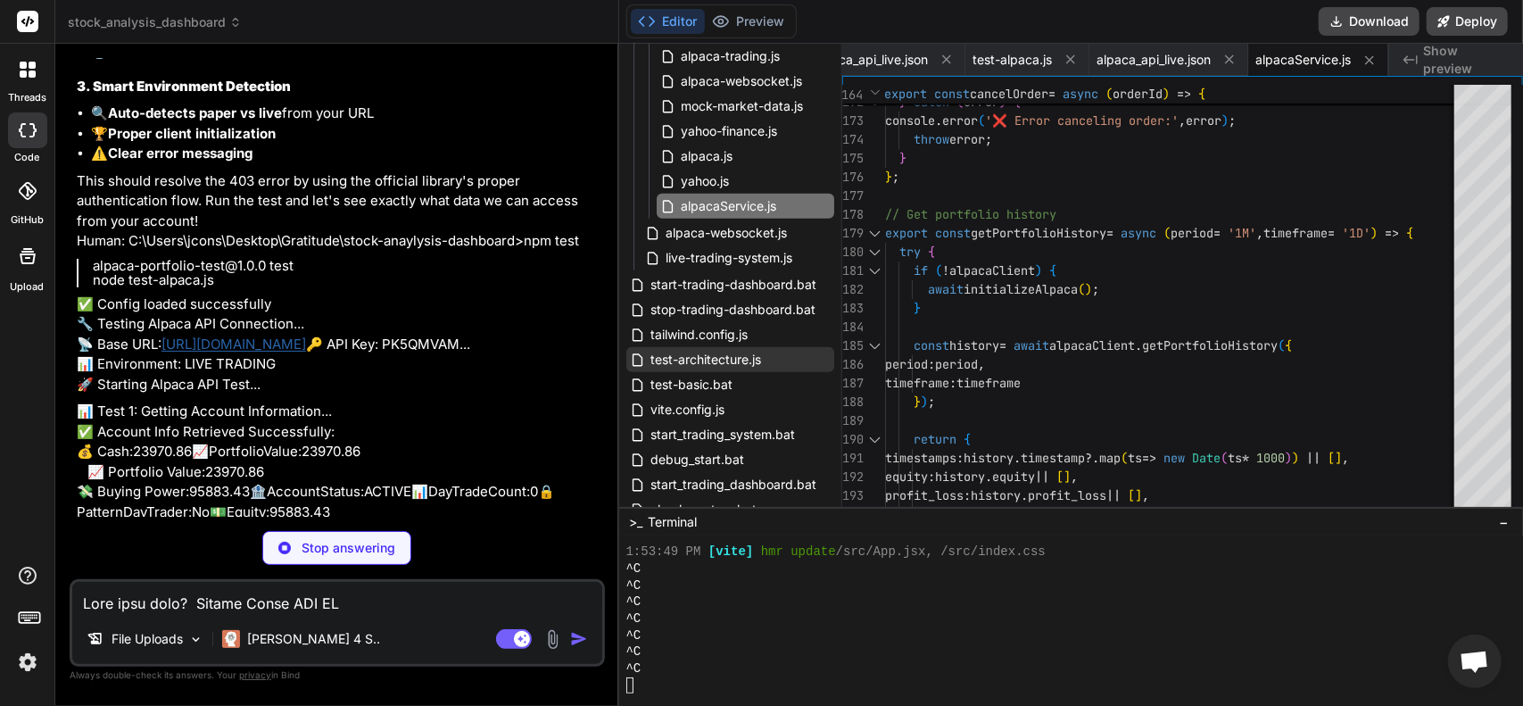
scroll to position [369, 0]
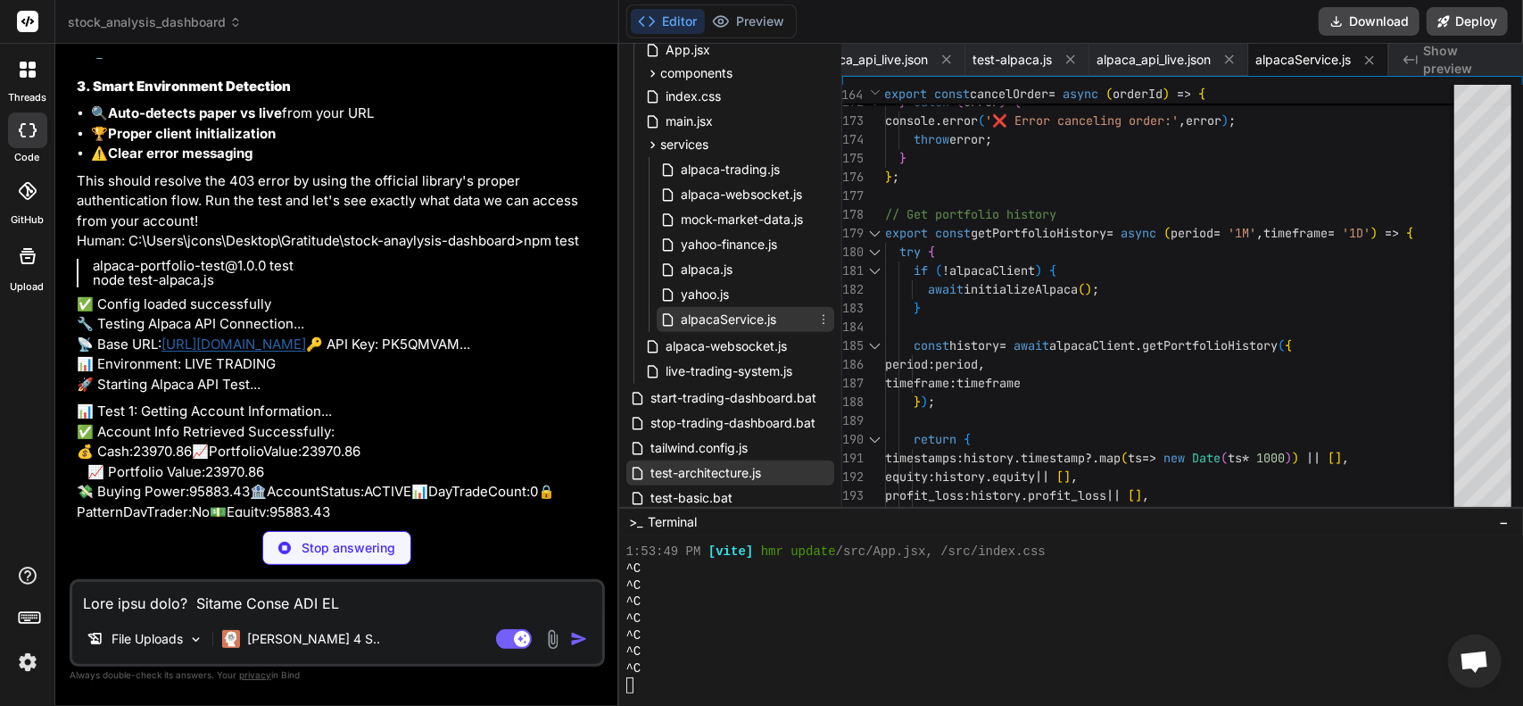
click at [709, 319] on span "alpacaService.js" at bounding box center [728, 319] width 99 height 21
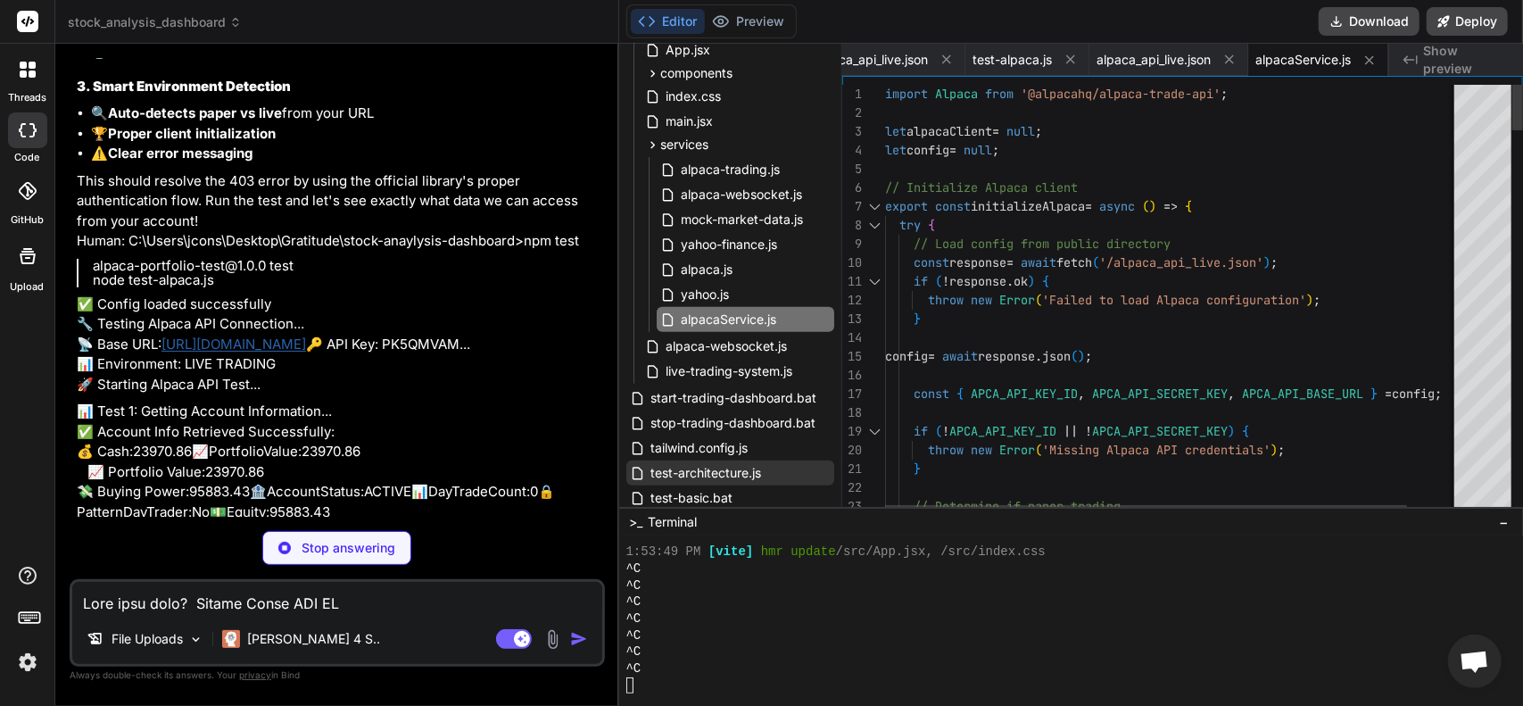
scroll to position [0, 0]
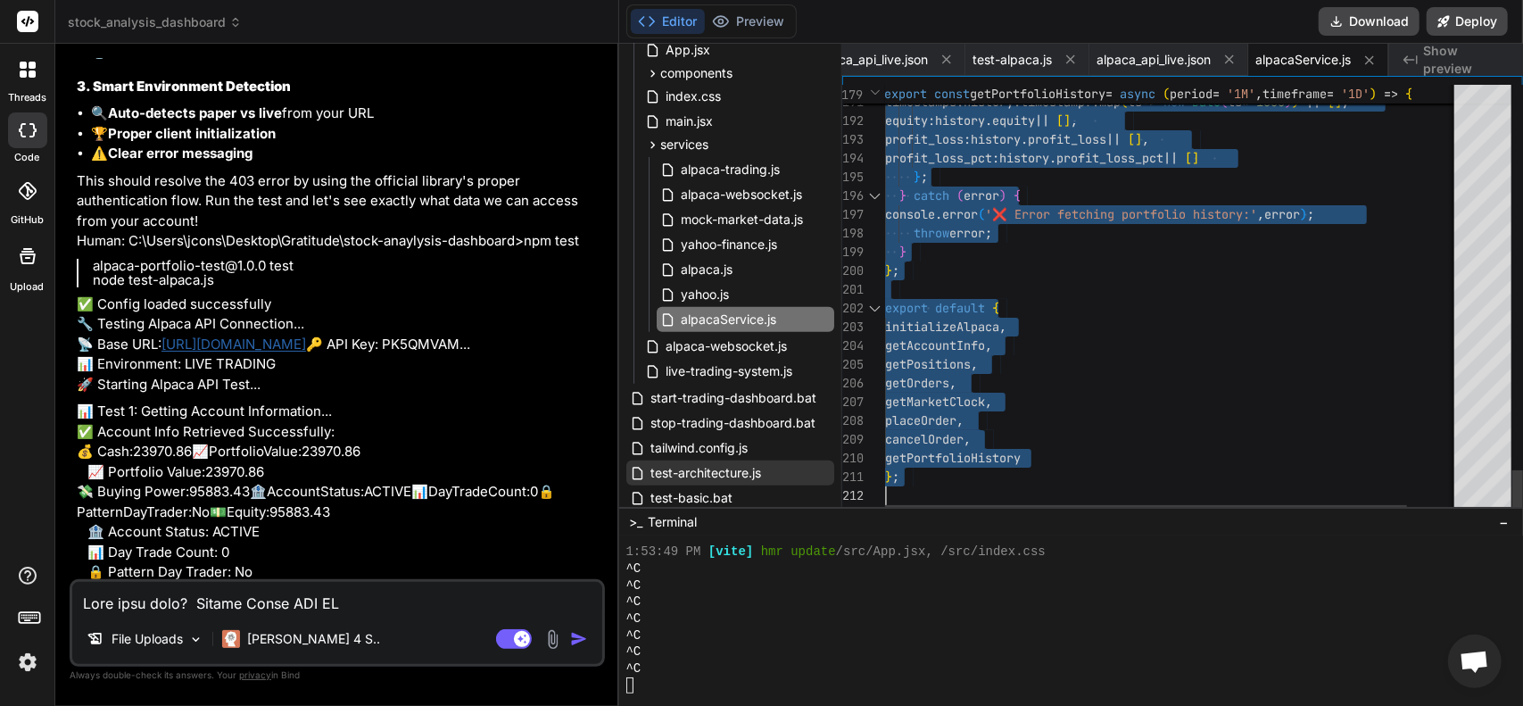
drag, startPoint x: 885, startPoint y: 94, endPoint x: 1163, endPoint y: 717, distance: 682.0
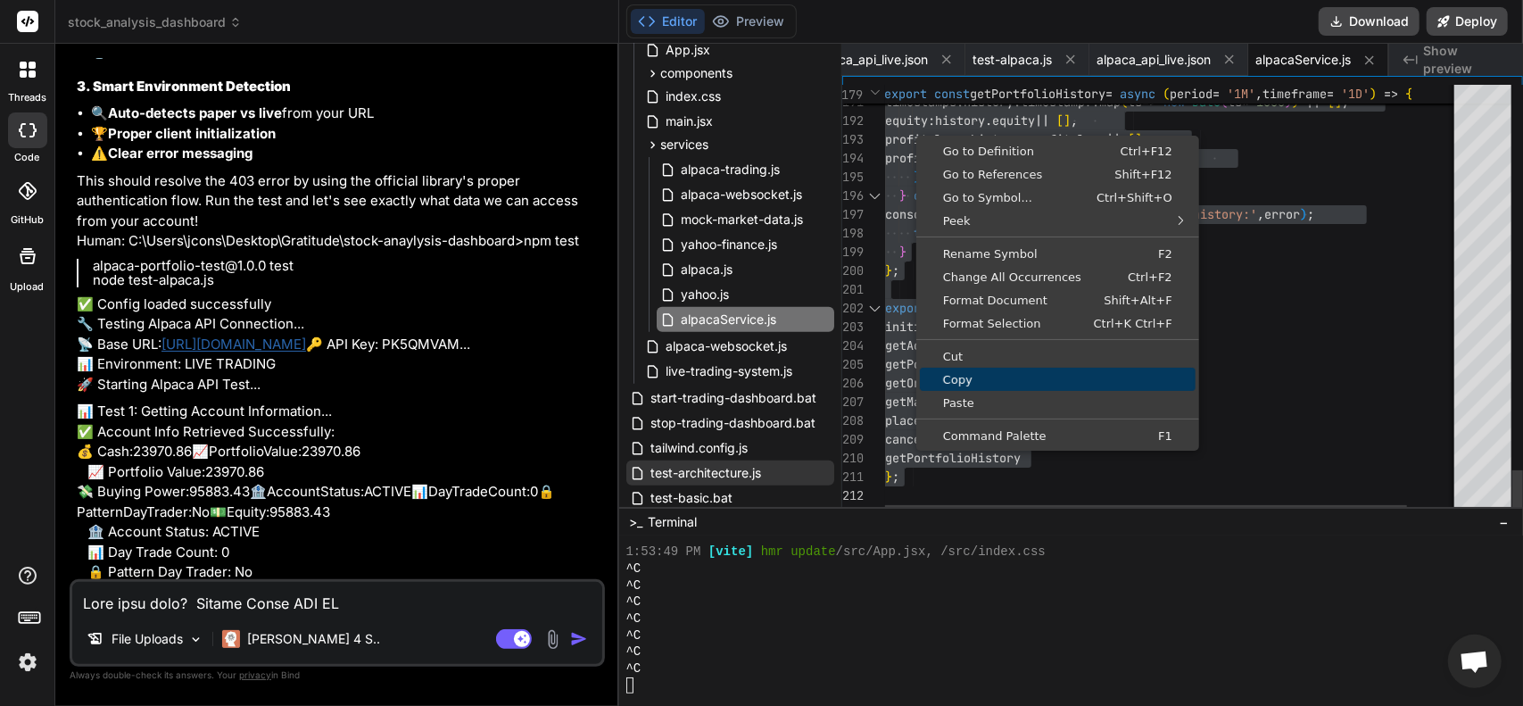
click at [960, 374] on span "Copy" at bounding box center [1058, 380] width 276 height 12
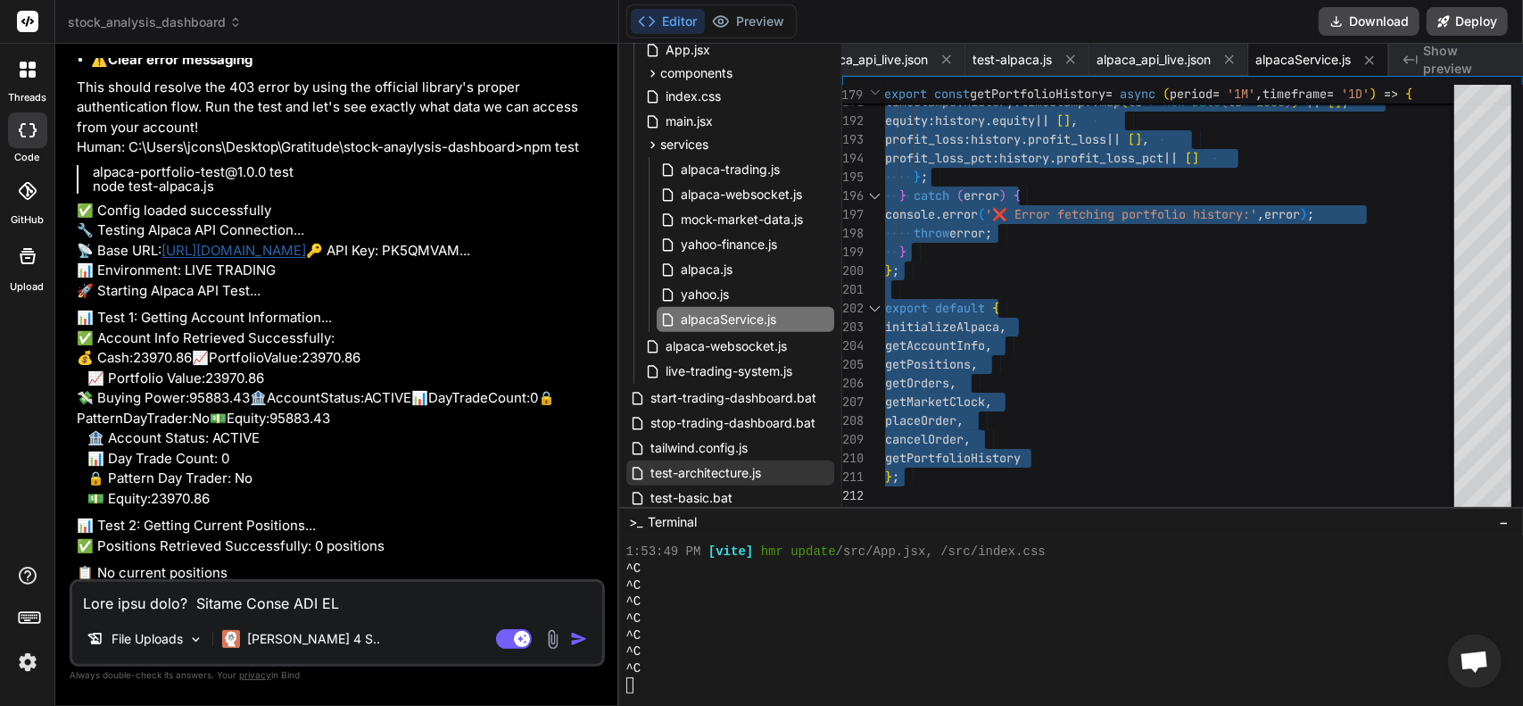
scroll to position [37005, 0]
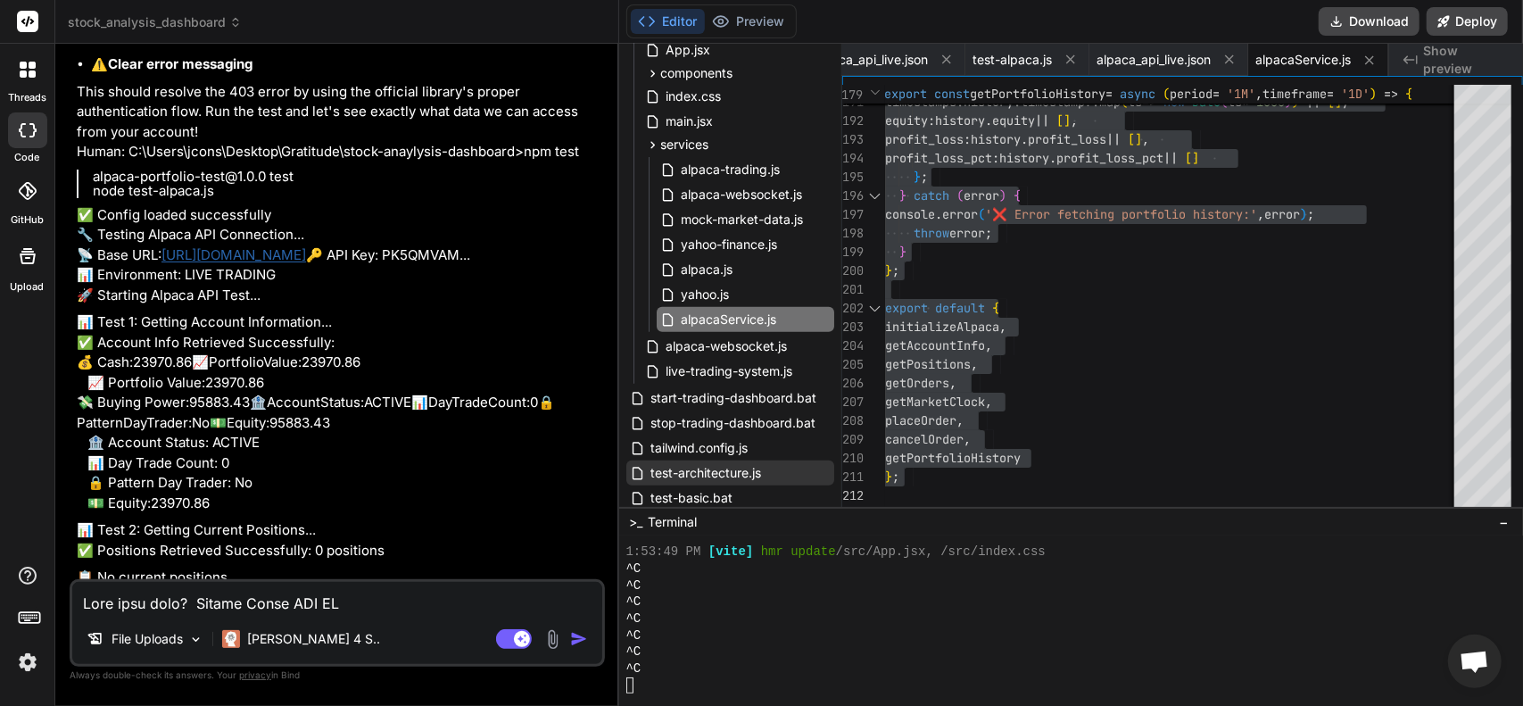
drag, startPoint x: 203, startPoint y: 253, endPoint x: 68, endPoint y: 257, distance: 135.7
click at [68, 257] on div "Bind AI Web Search Created with Pixso. Code Generator You The window opens and …" at bounding box center [337, 374] width 564 height 661
drag, startPoint x: 113, startPoint y: 256, endPoint x: 489, endPoint y: 315, distance: 380.3
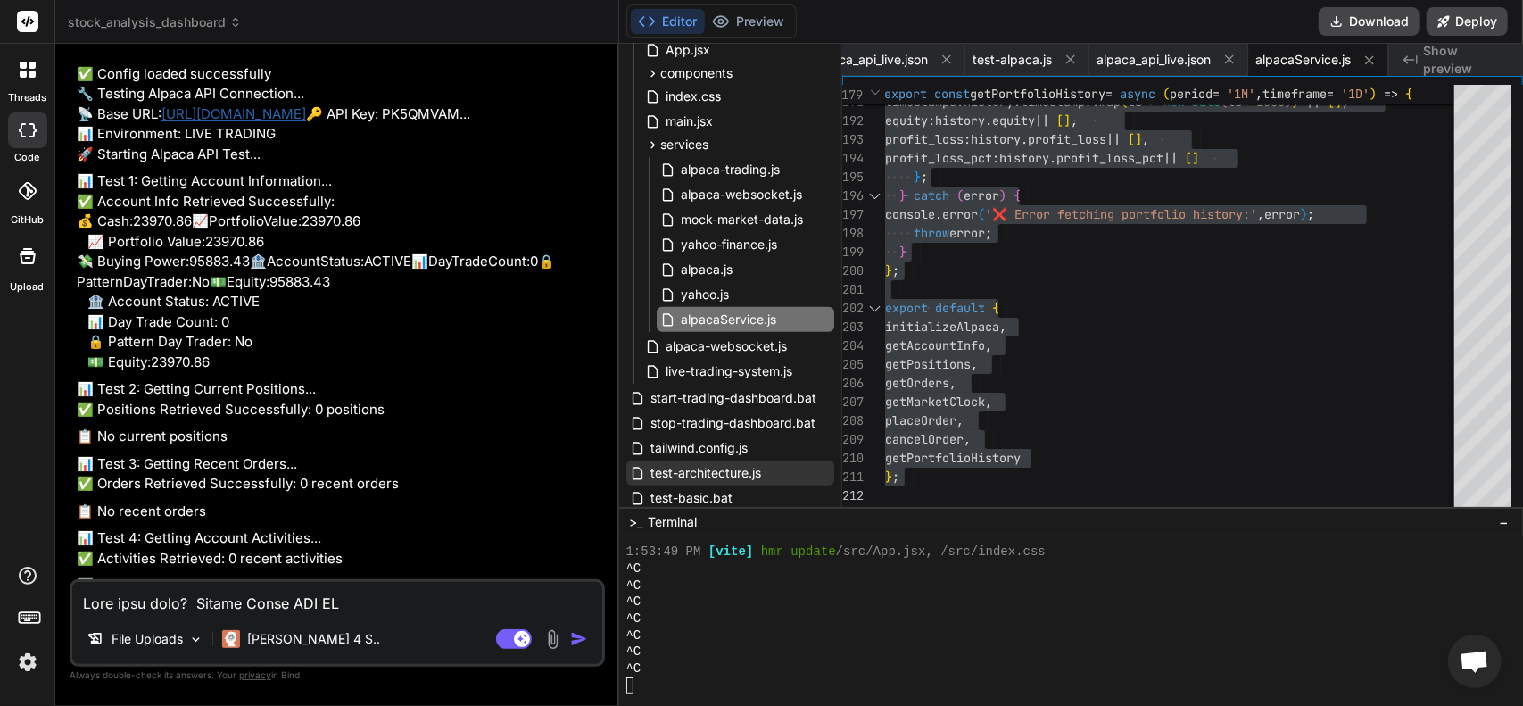
scroll to position [37183, 0]
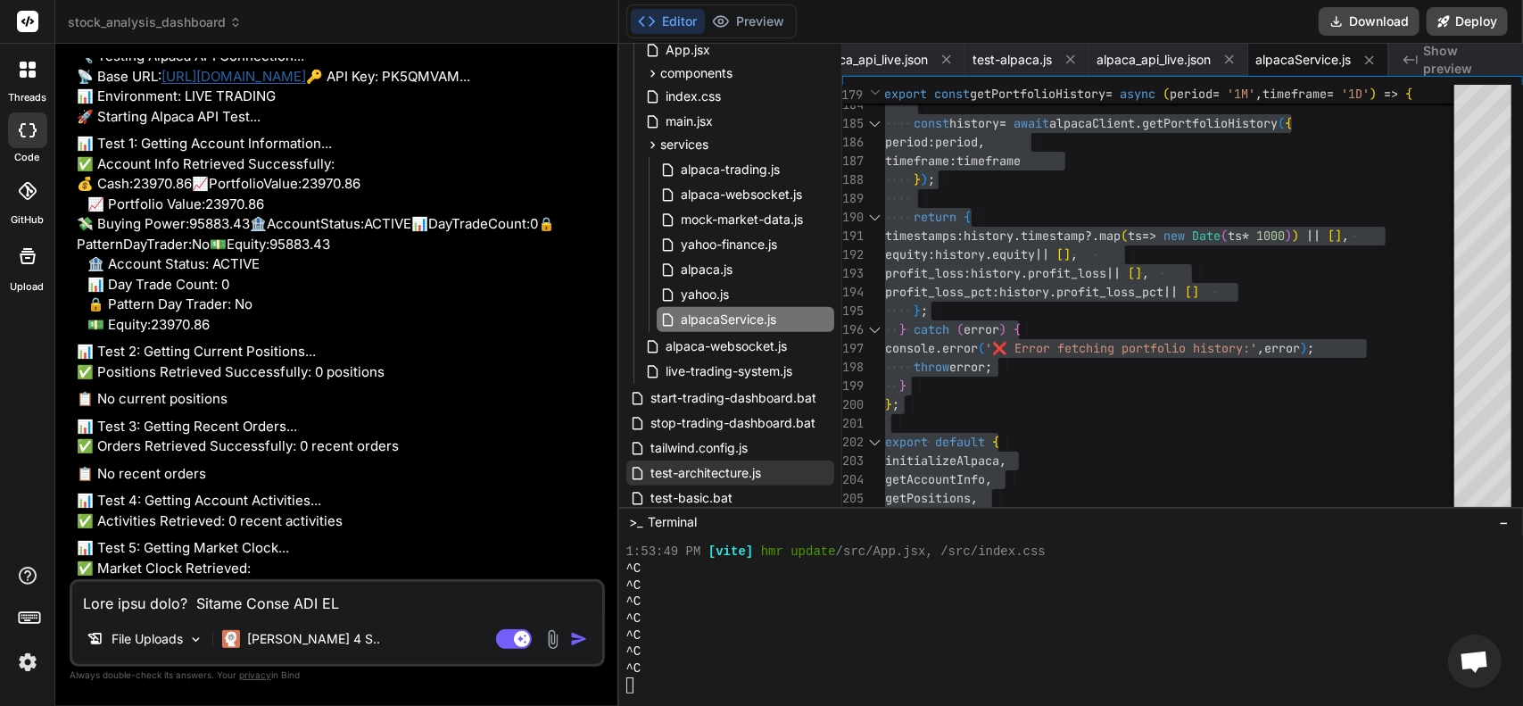
click at [773, 40] on div "Editor Preview Download Deploy" at bounding box center [1071, 22] width 904 height 44
click at [771, 26] on button "Preview" at bounding box center [748, 21] width 87 height 25
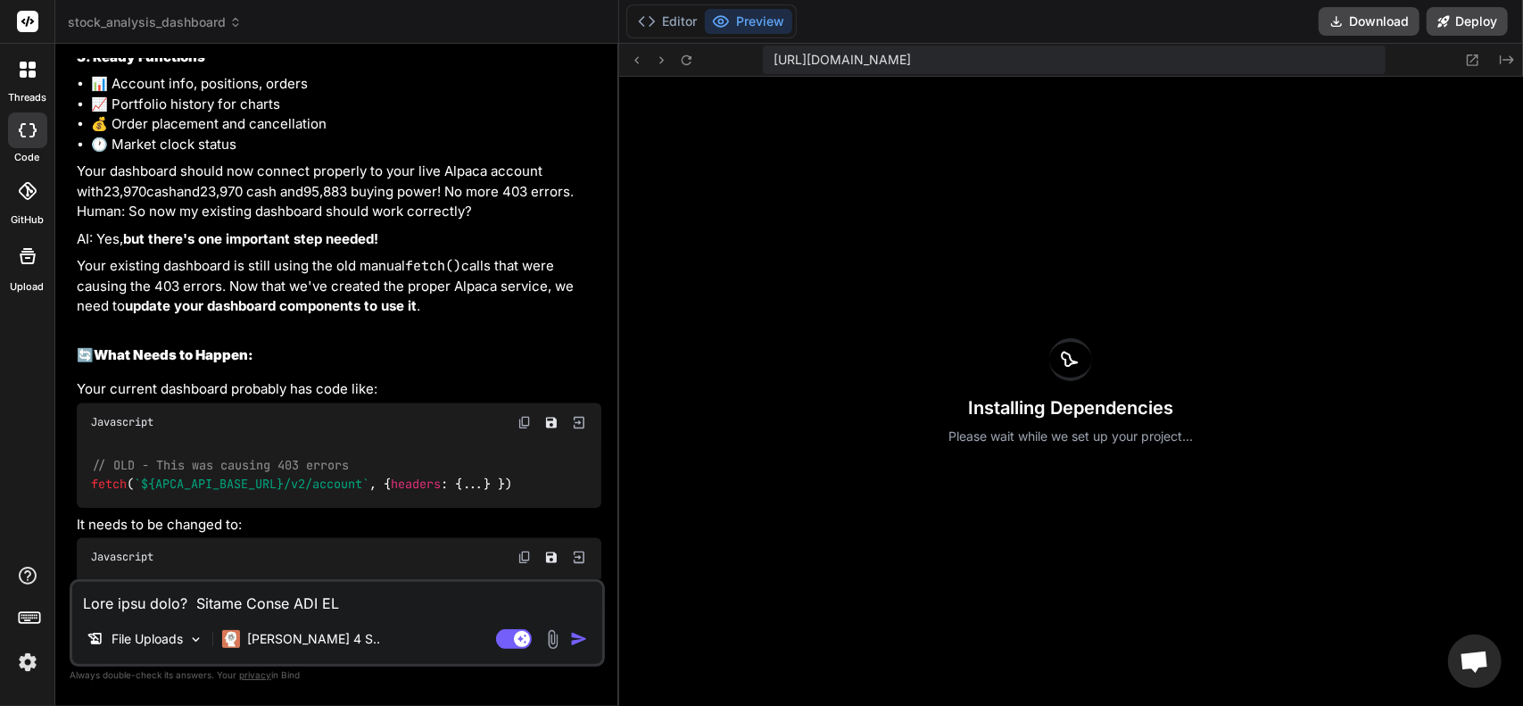
scroll to position [38898, 0]
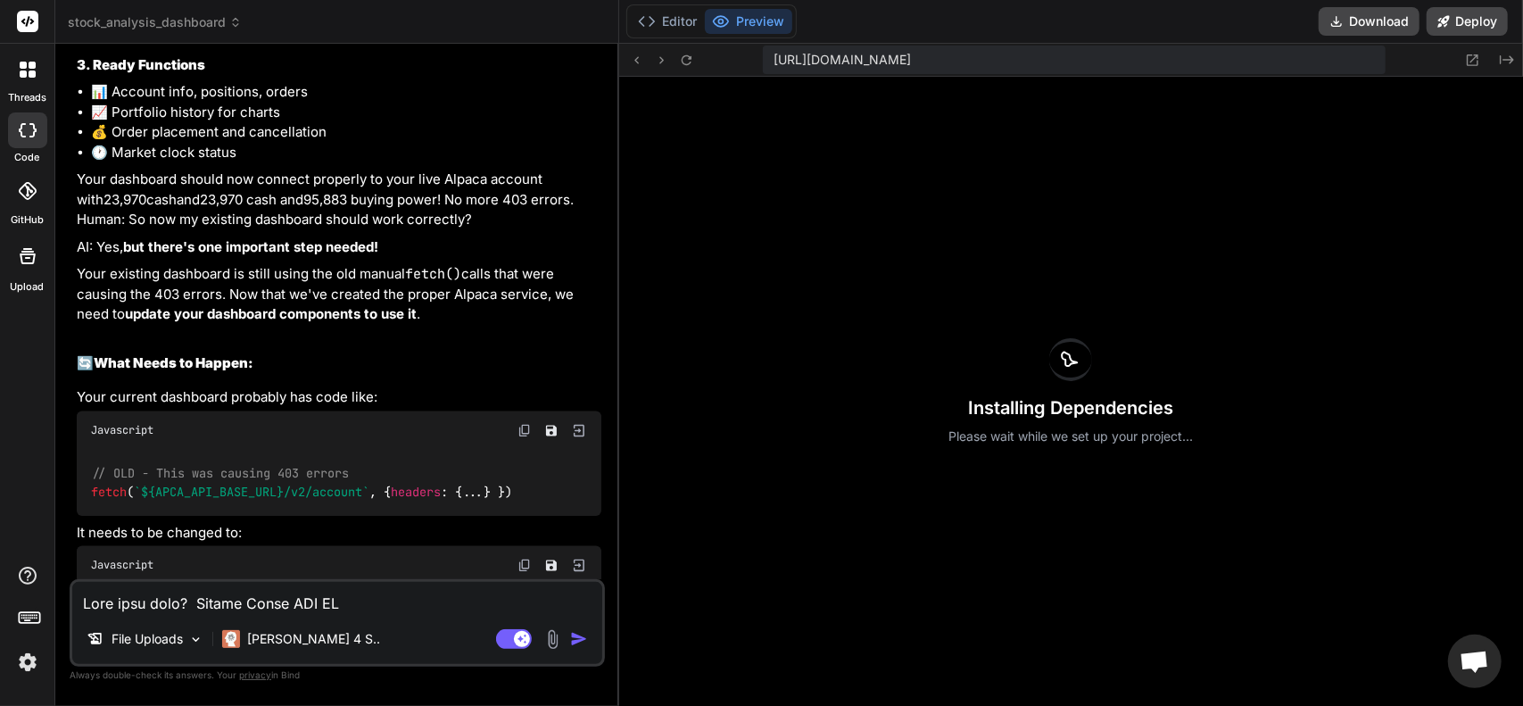
drag, startPoint x: 209, startPoint y: 311, endPoint x: 61, endPoint y: 306, distance: 148.3
click at [61, 306] on div "Bind AI Web Search Created with Pixso. Code Generator You The window opens and …" at bounding box center [337, 374] width 564 height 661
copy pre "npm test"
click at [759, 31] on button "Preview" at bounding box center [748, 21] width 87 height 25
click at [666, 21] on button "Editor" at bounding box center [668, 21] width 74 height 25
